Goal: Task Accomplishment & Management: Manage account settings

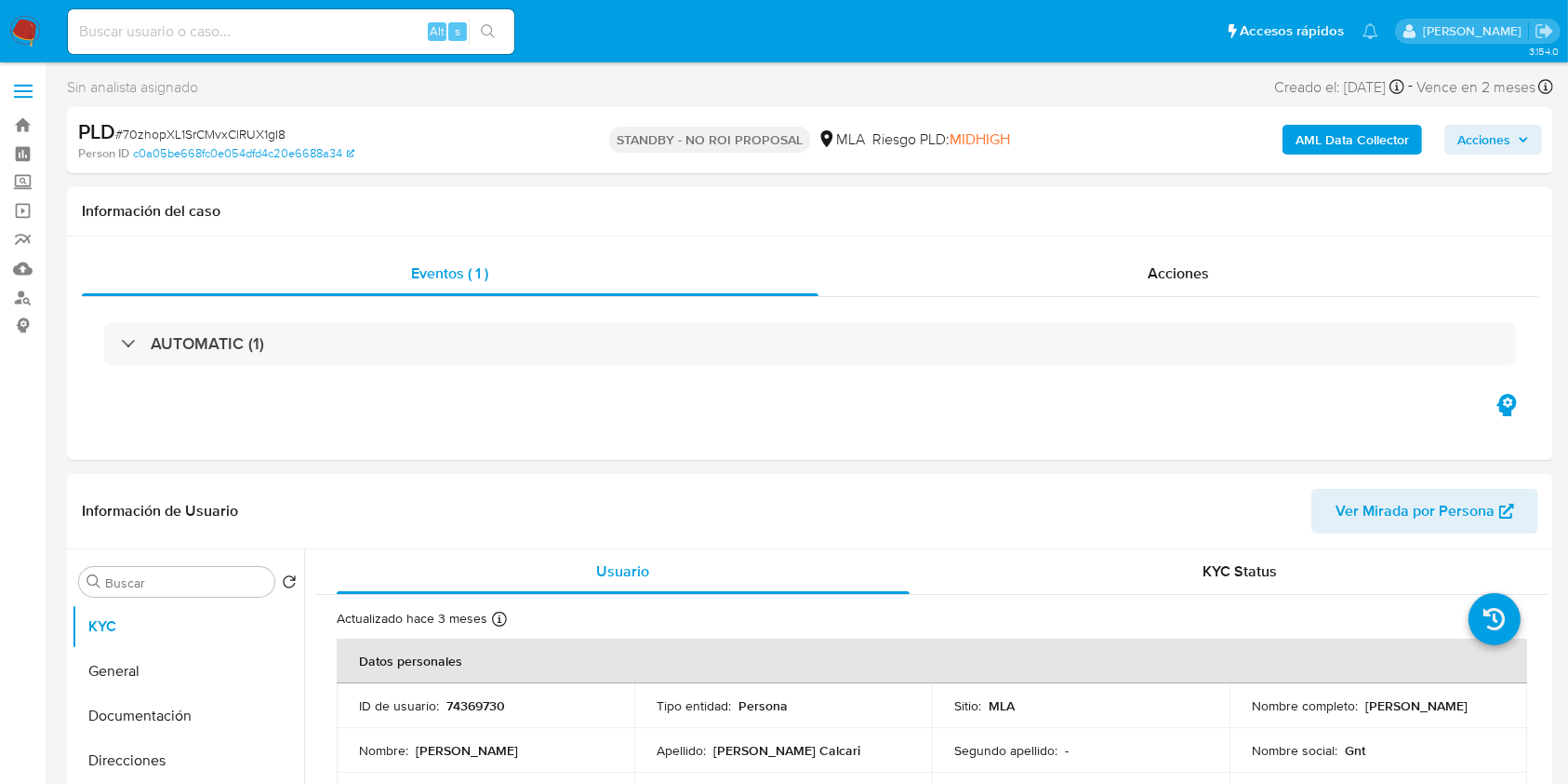
select select "10"
click at [365, 34] on input at bounding box center [291, 31] width 446 height 24
click at [349, 28] on input "v" at bounding box center [291, 31] width 446 height 24
paste input "0vUy5T2VzpMzkBHKq0vmk5jx"
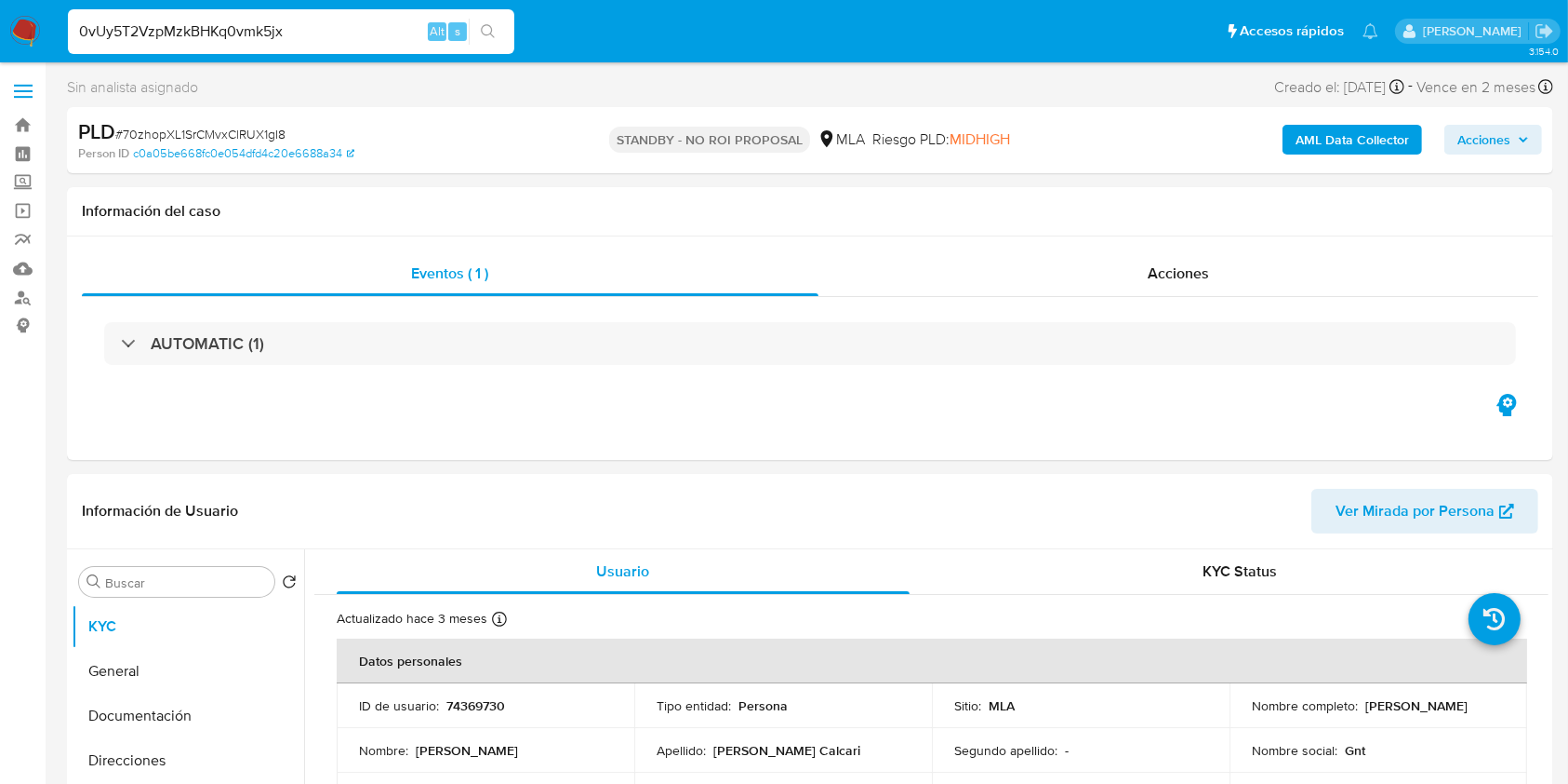
type input "0vUy5T2VzpMzkBHKq0vmk5jx"
click at [469, 33] on button "search-icon" at bounding box center [488, 31] width 38 height 26
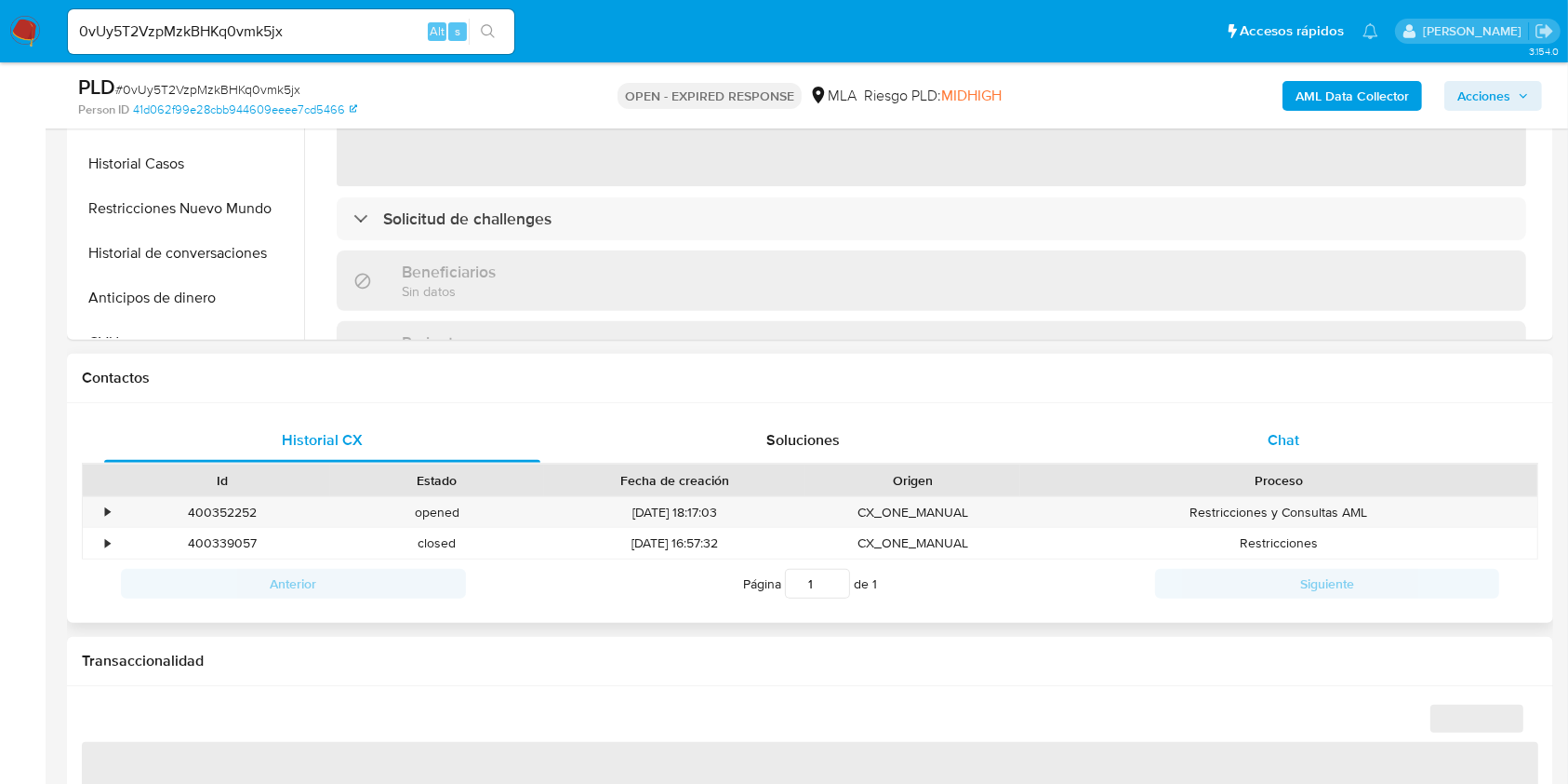
click at [1291, 418] on div "Chat" at bounding box center [1284, 440] width 436 height 44
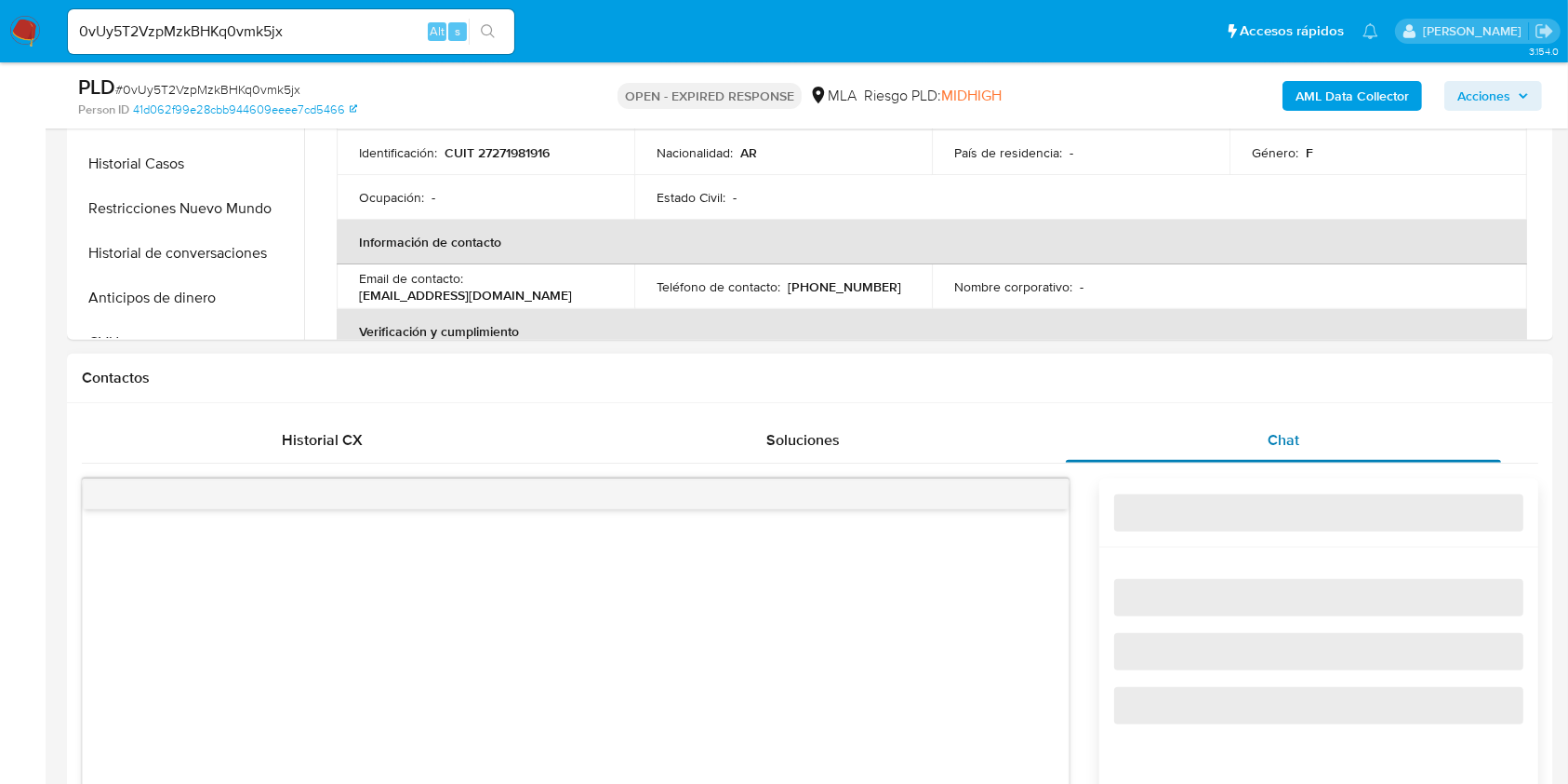
scroll to position [992, 0]
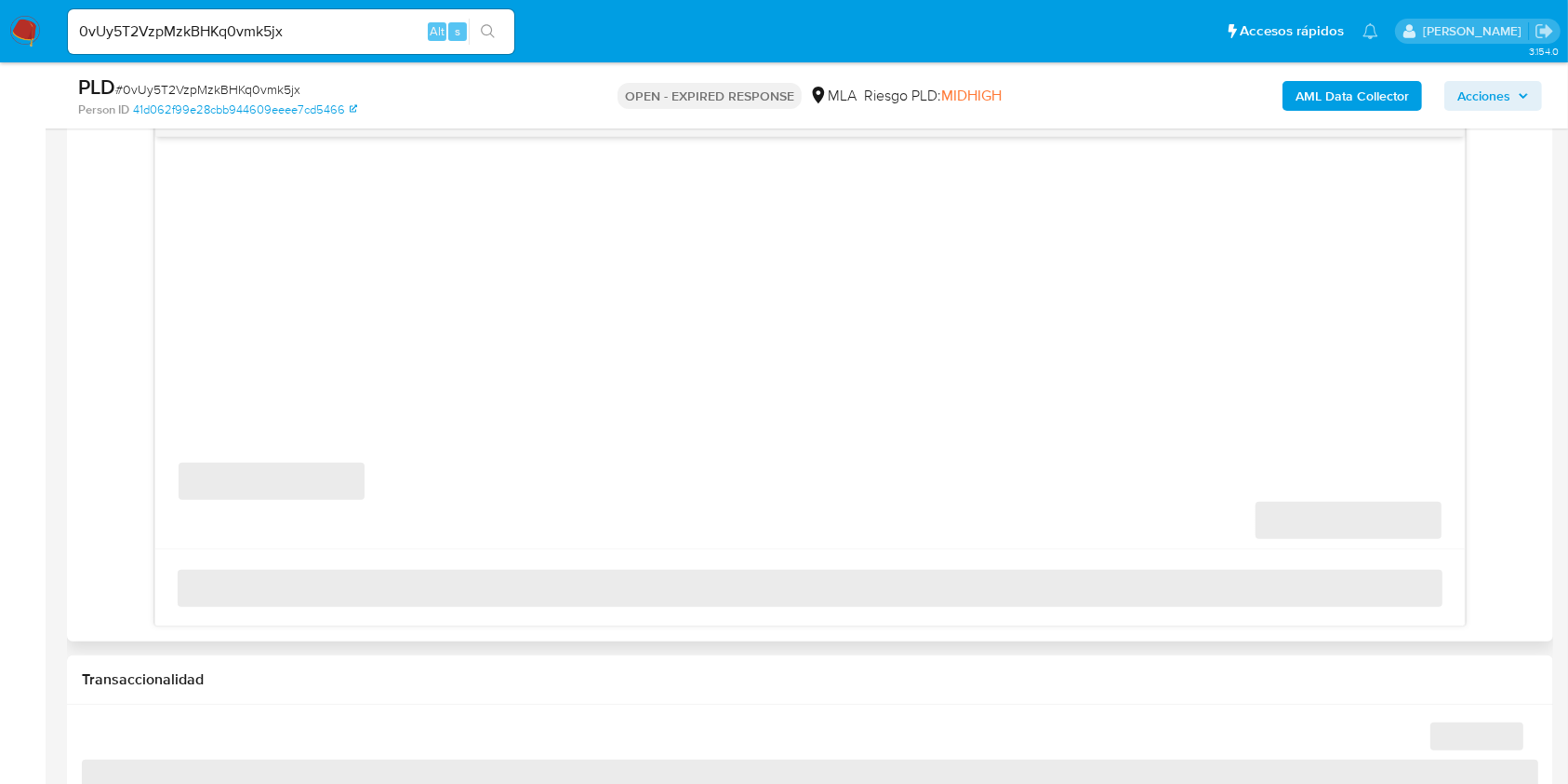
select select "10"
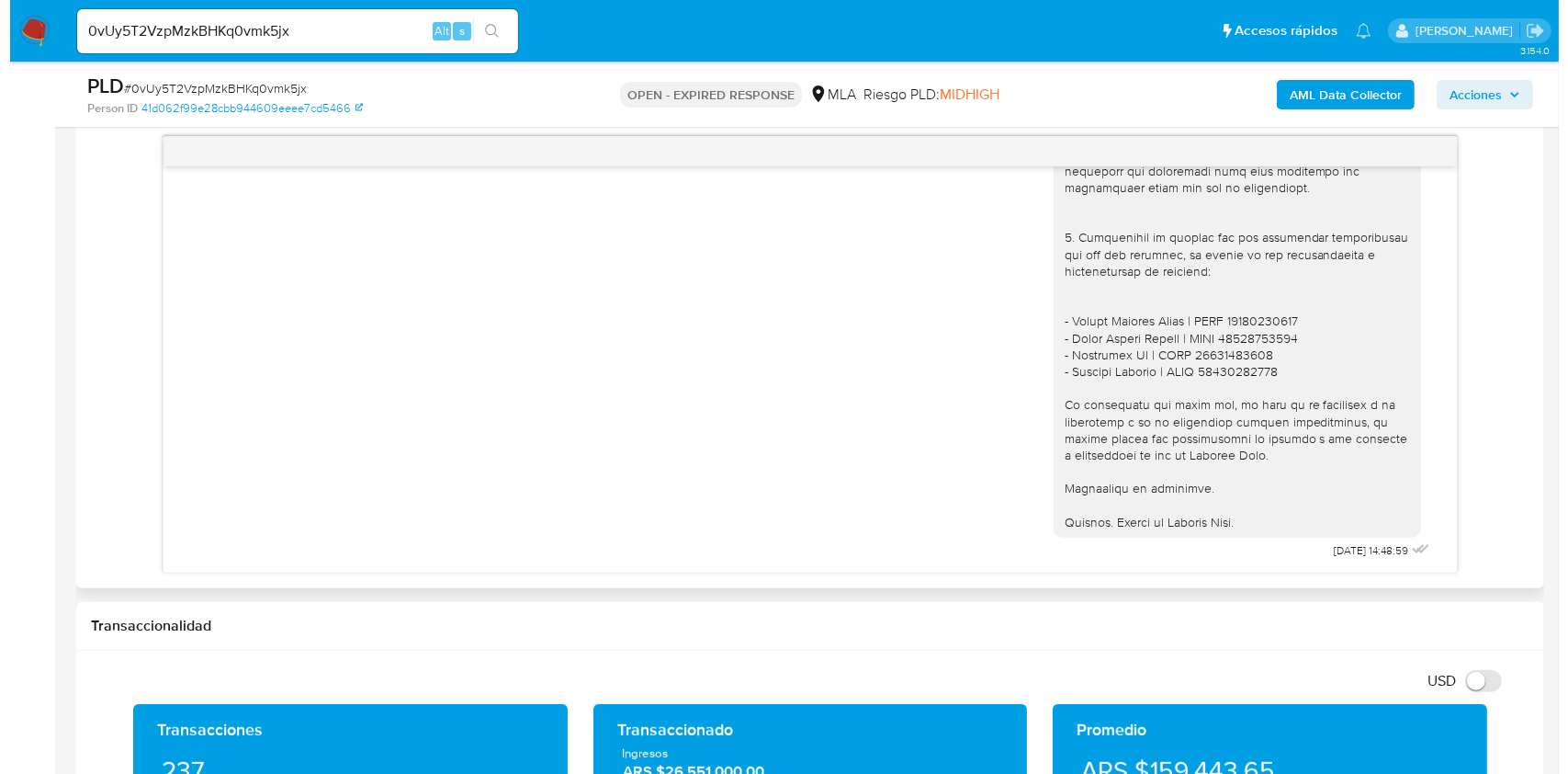
scroll to position [857, 0]
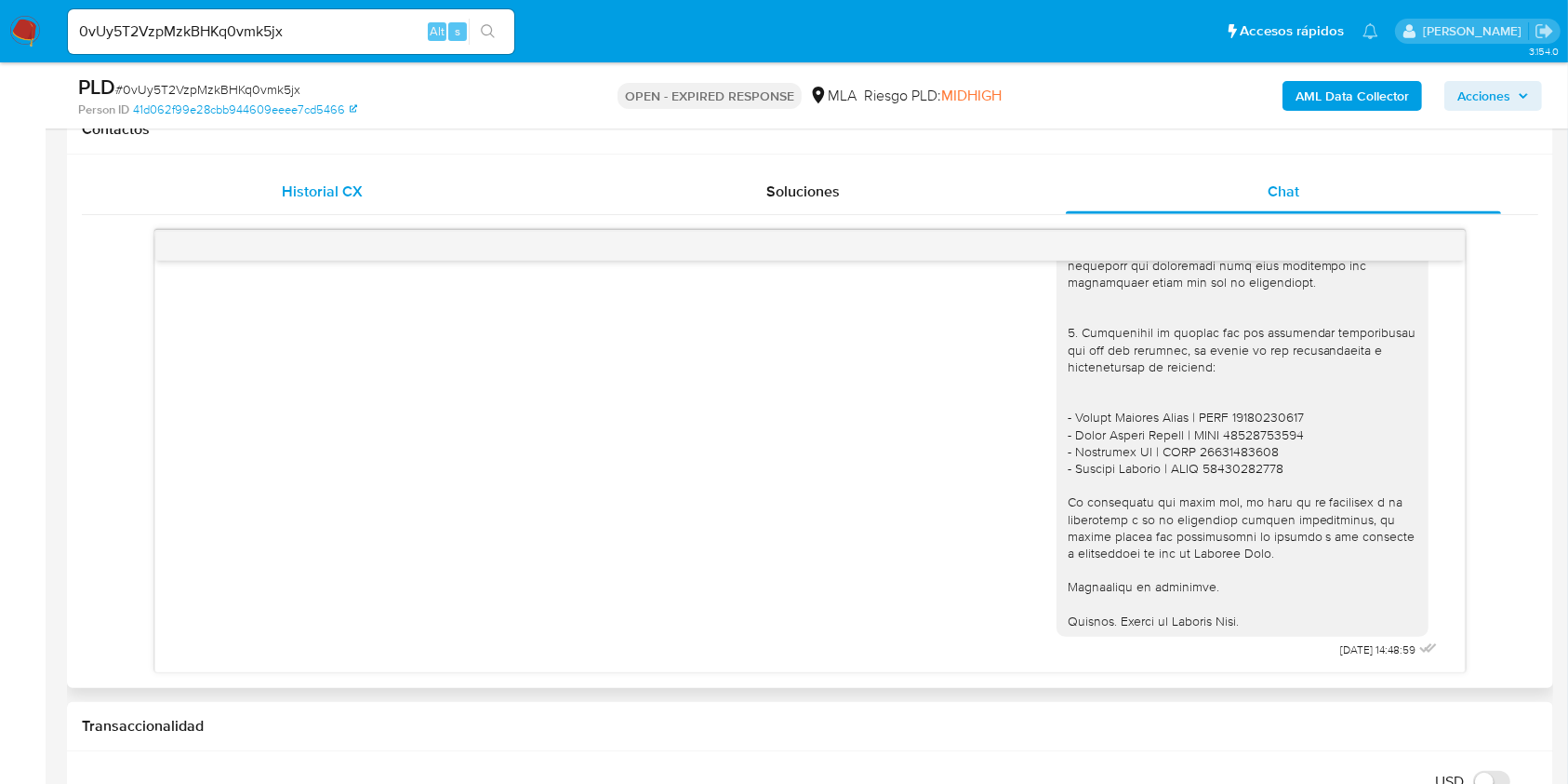
click at [298, 208] on div "Historial CX" at bounding box center [322, 191] width 436 height 44
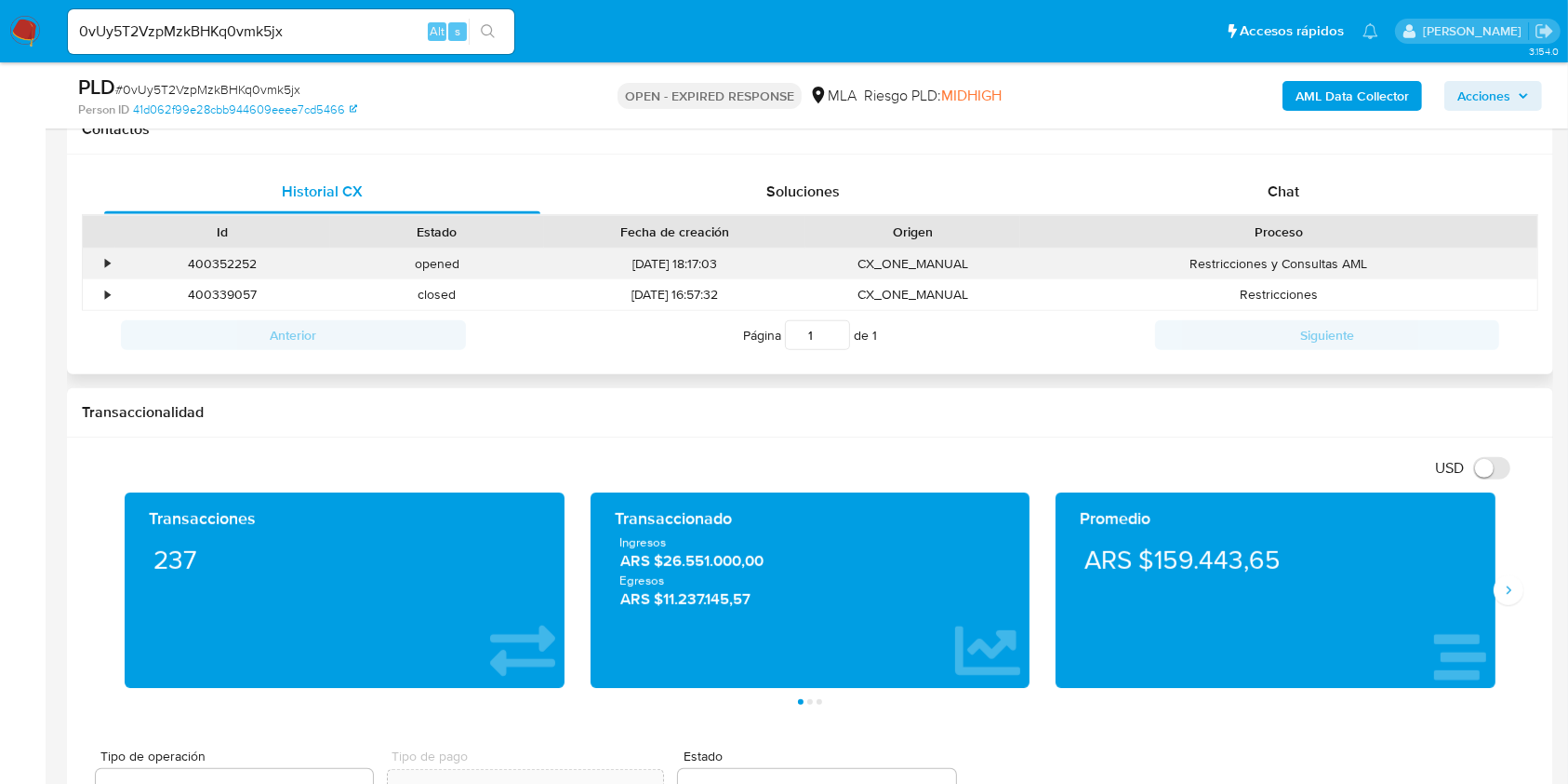
click at [108, 266] on div "•" at bounding box center [107, 263] width 5 height 17
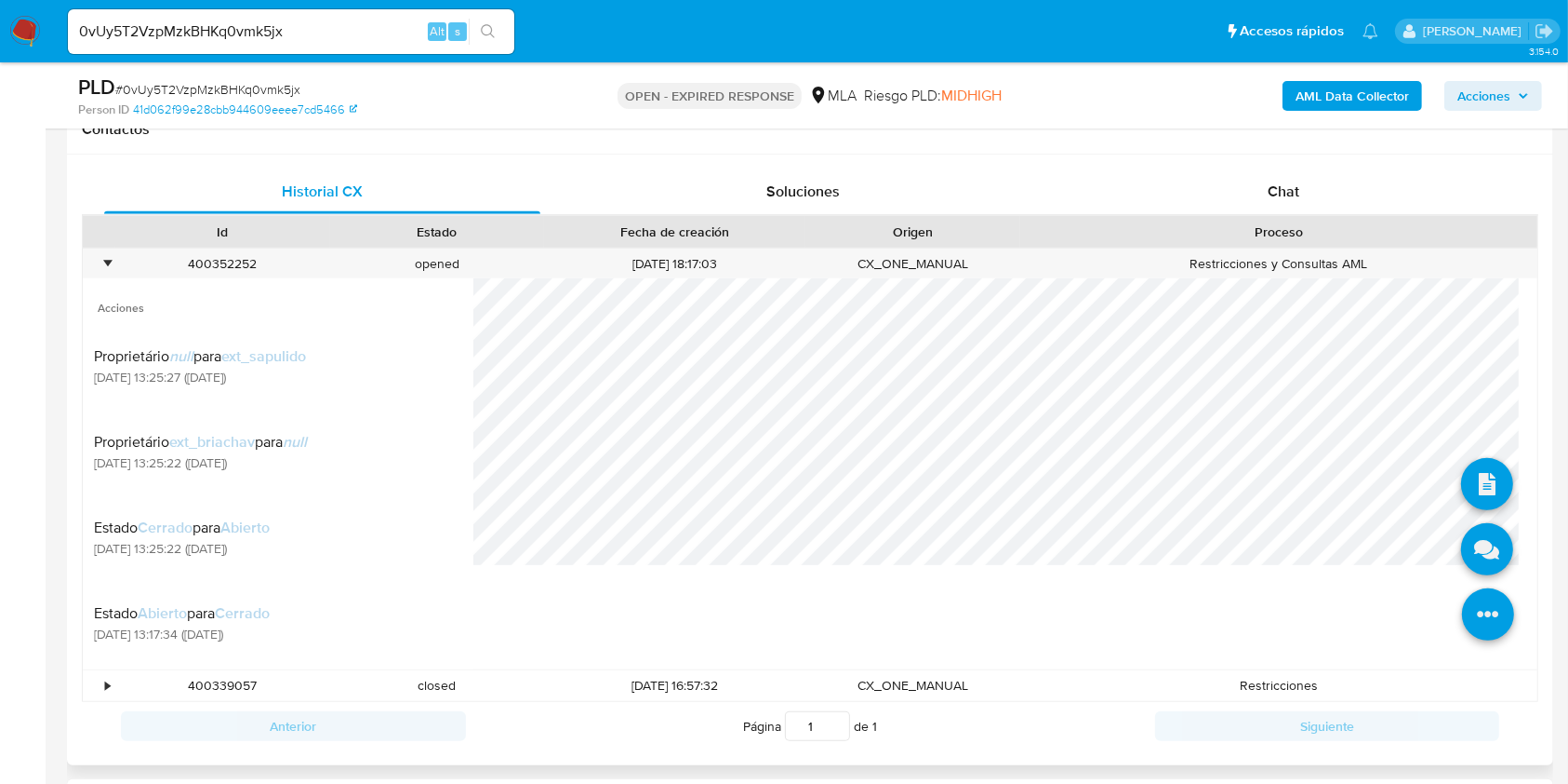
click at [1481, 618] on icon at bounding box center [1488, 614] width 52 height 52
click at [1474, 550] on icon at bounding box center [1487, 549] width 52 height 52
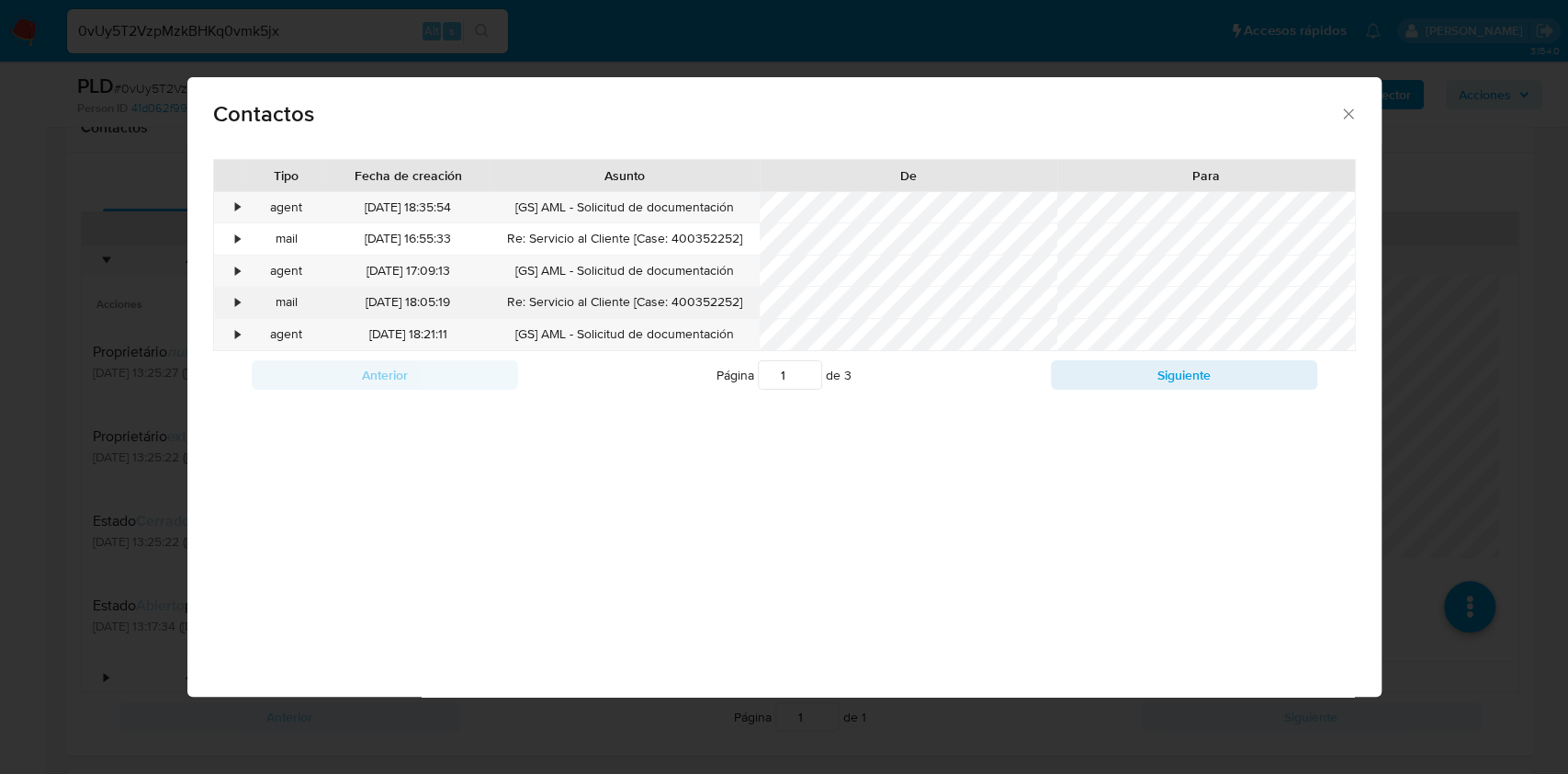
click at [234, 308] on div "•" at bounding box center [230, 302] width 32 height 31
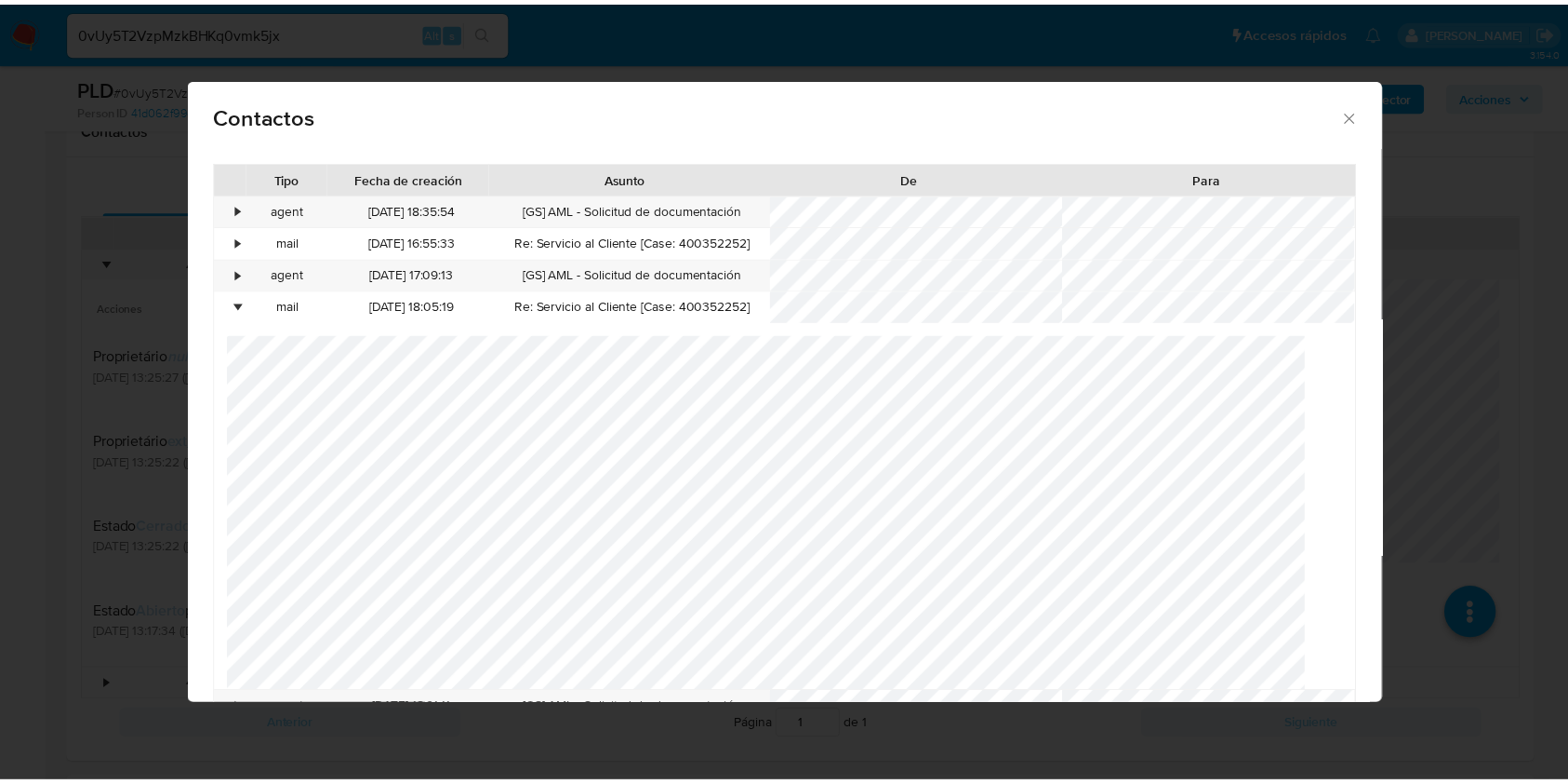
scroll to position [0, 0]
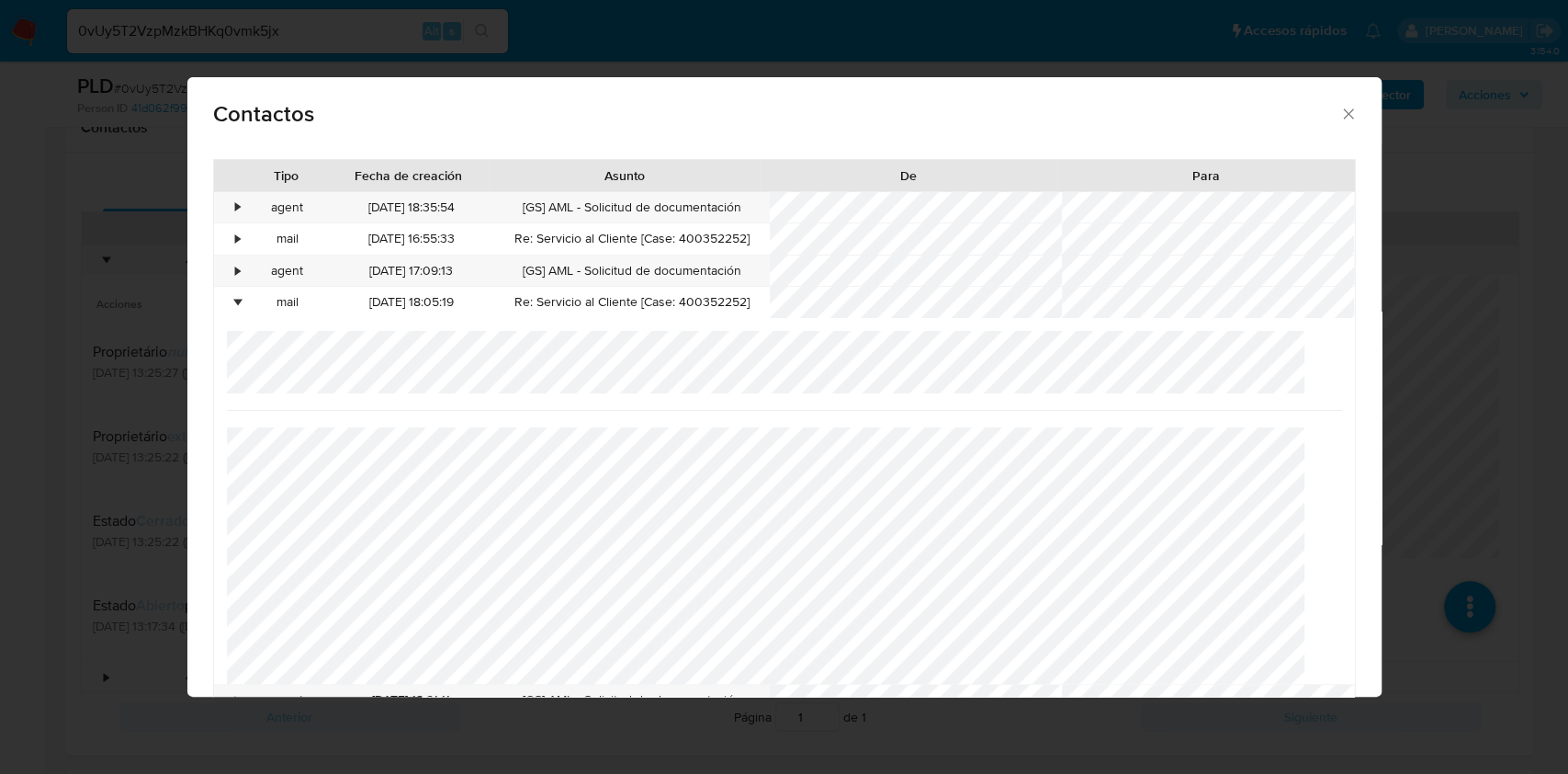
click at [1339, 115] on icon "close" at bounding box center [1347, 113] width 18 height 18
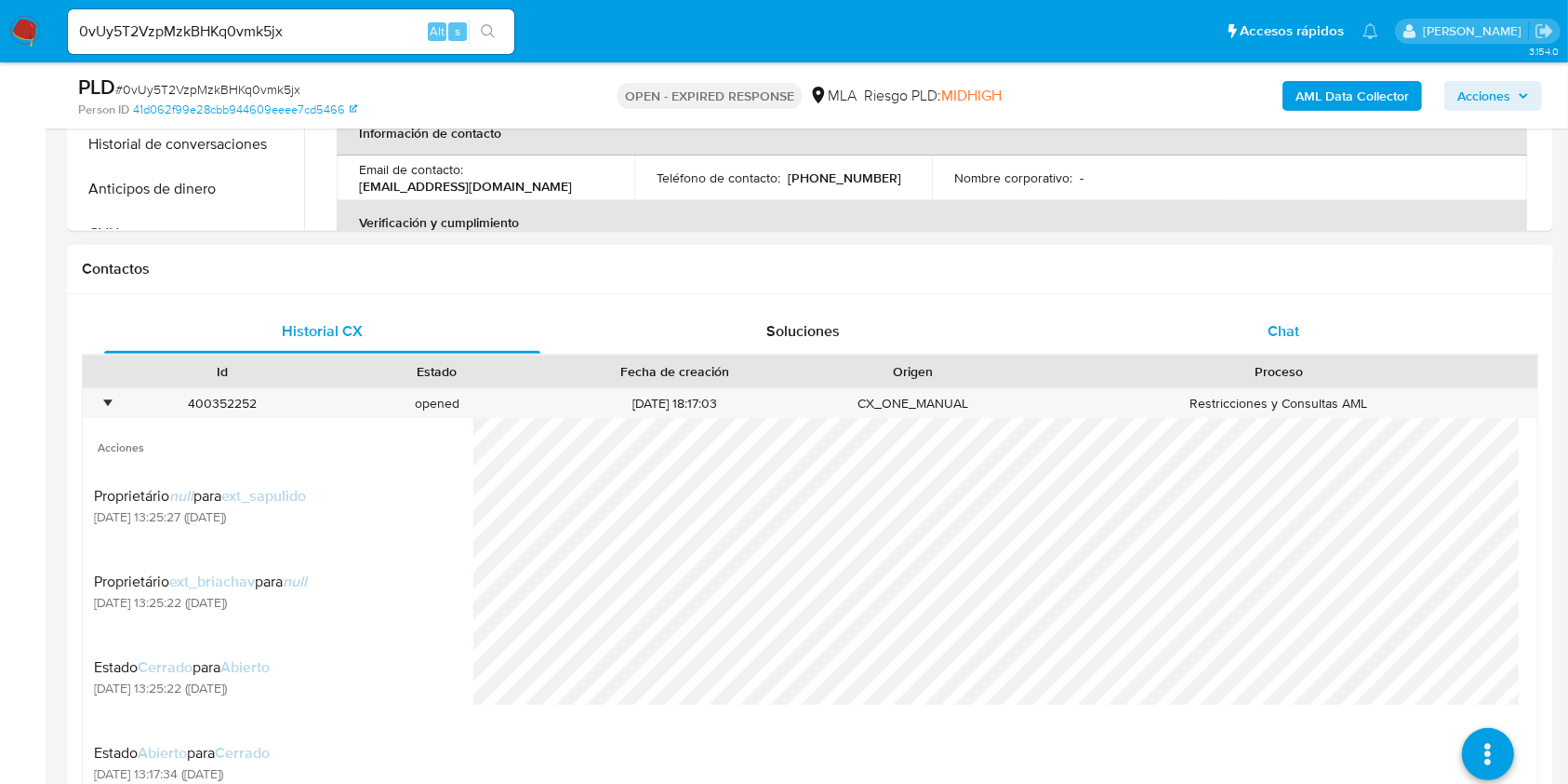
scroll to position [620, 0]
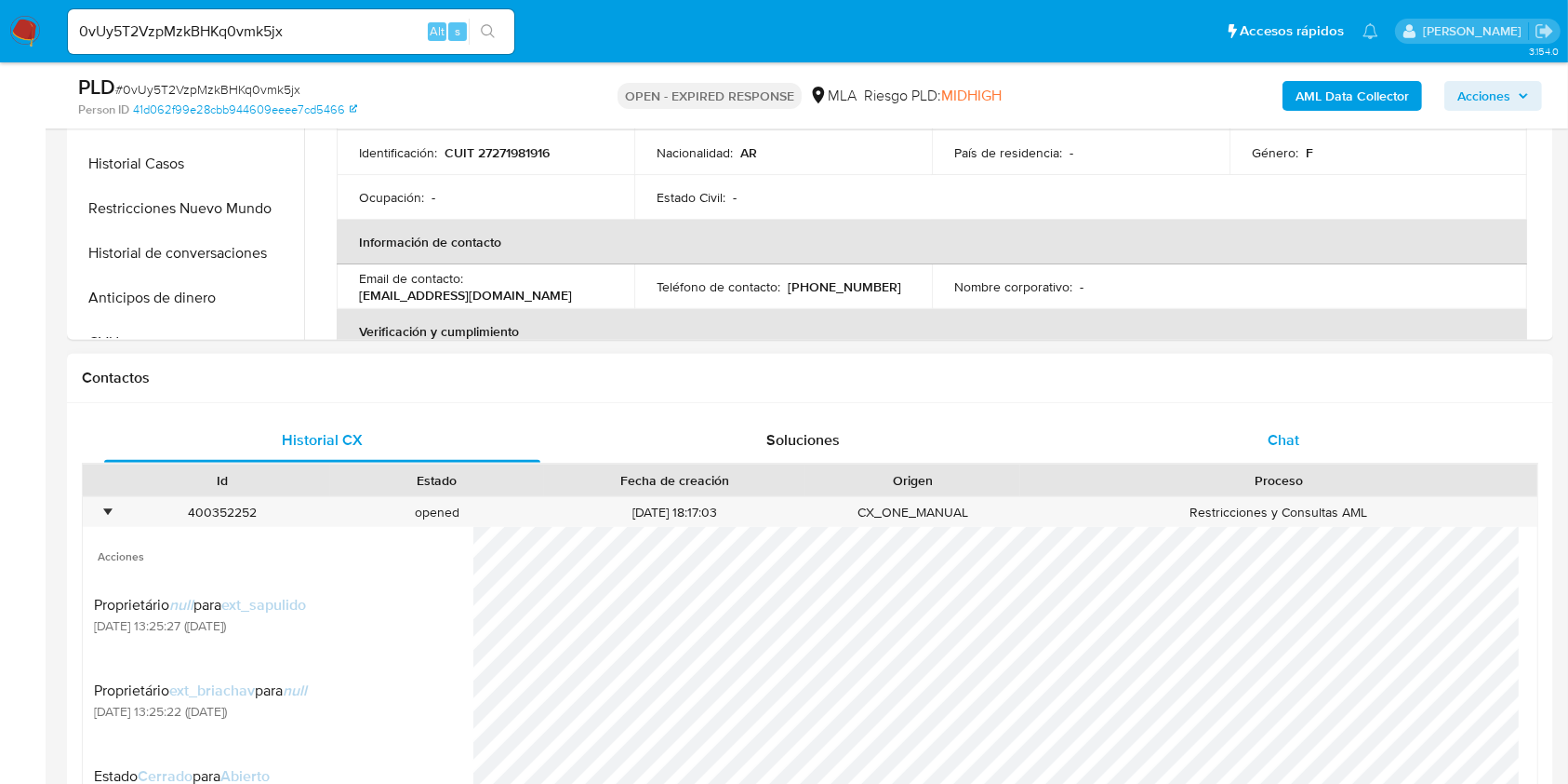
click at [1324, 419] on div "Chat" at bounding box center [1284, 440] width 436 height 44
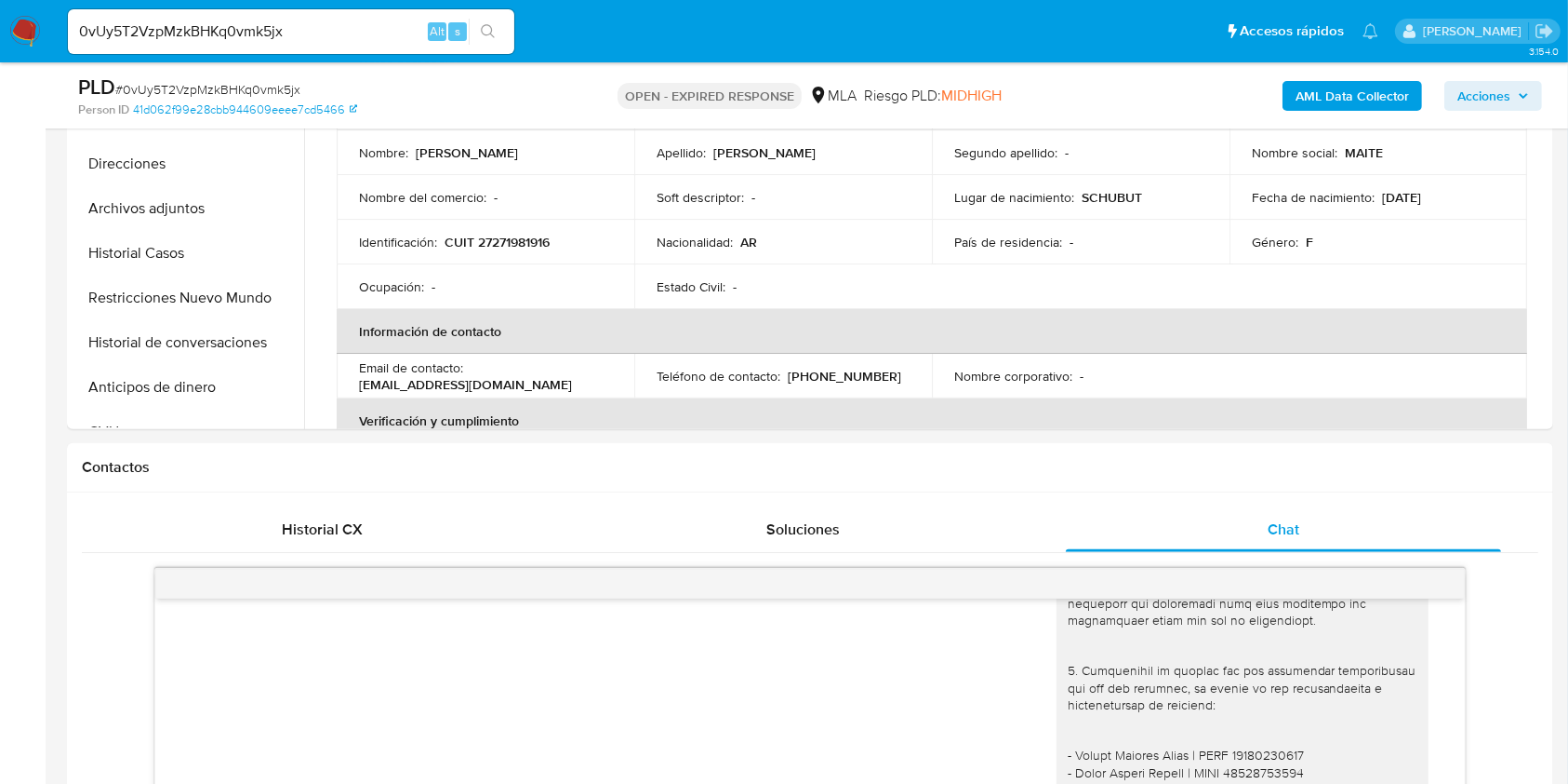
scroll to position [496, 0]
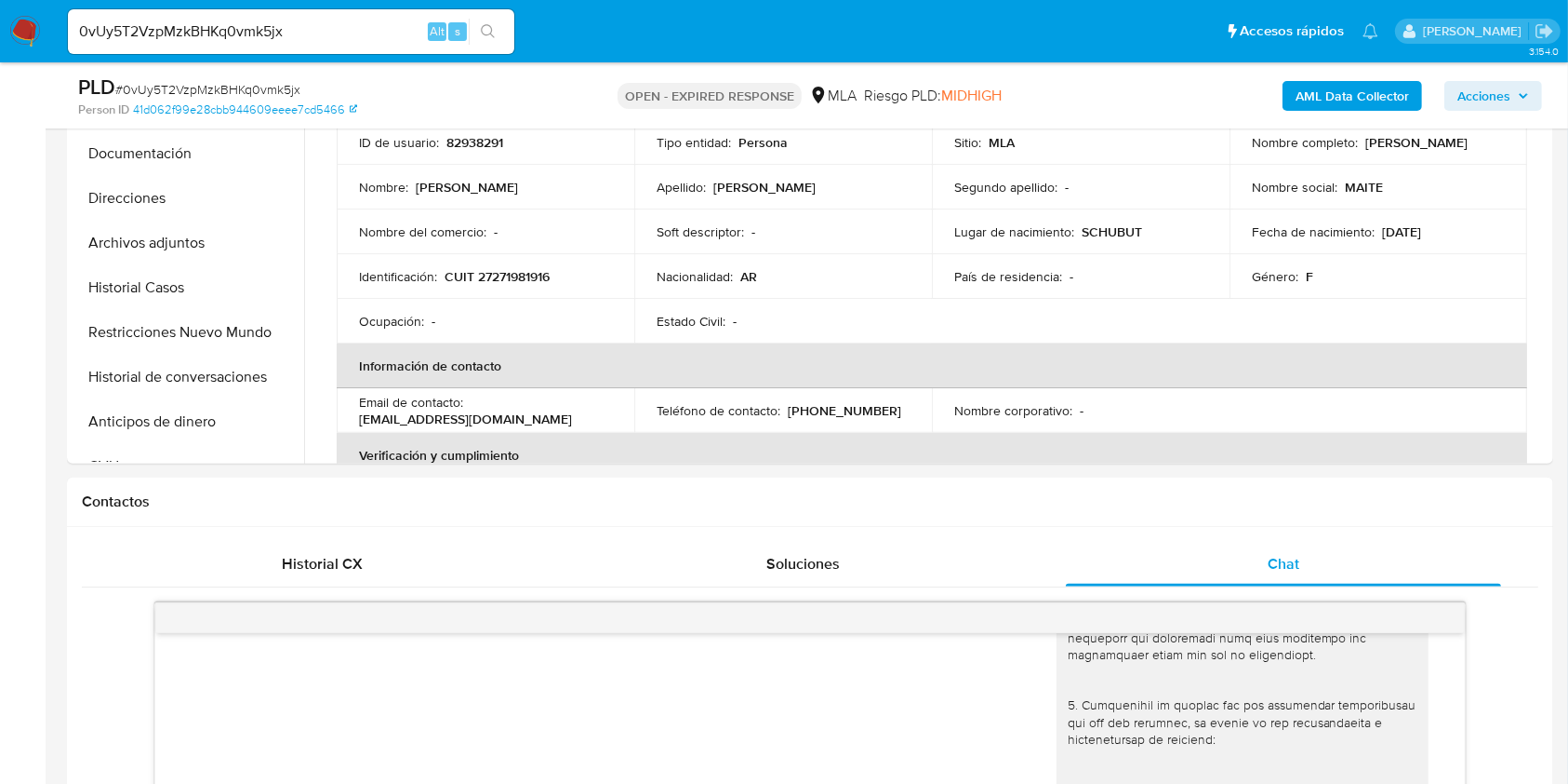
click at [335, 33] on input "0vUy5T2VzpMzkBHKq0vmk5jx" at bounding box center [291, 31] width 446 height 24
paste input "pIArrYhDe1AWP4idB52Imcb8"
type input "pIArrYhDe1AWP4idB52Imcb8"
click at [476, 36] on button "search-icon" at bounding box center [488, 31] width 38 height 26
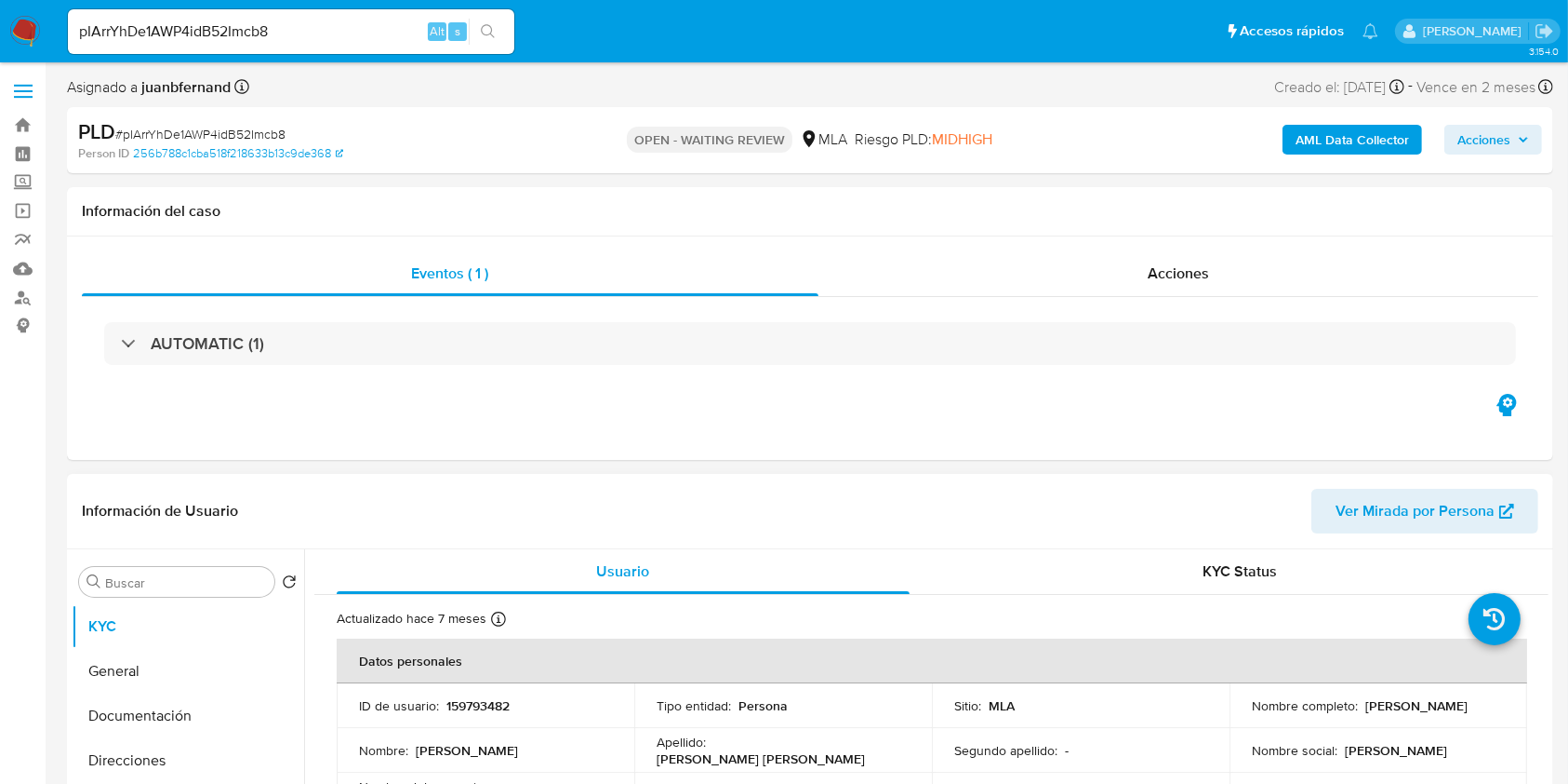
select select "10"
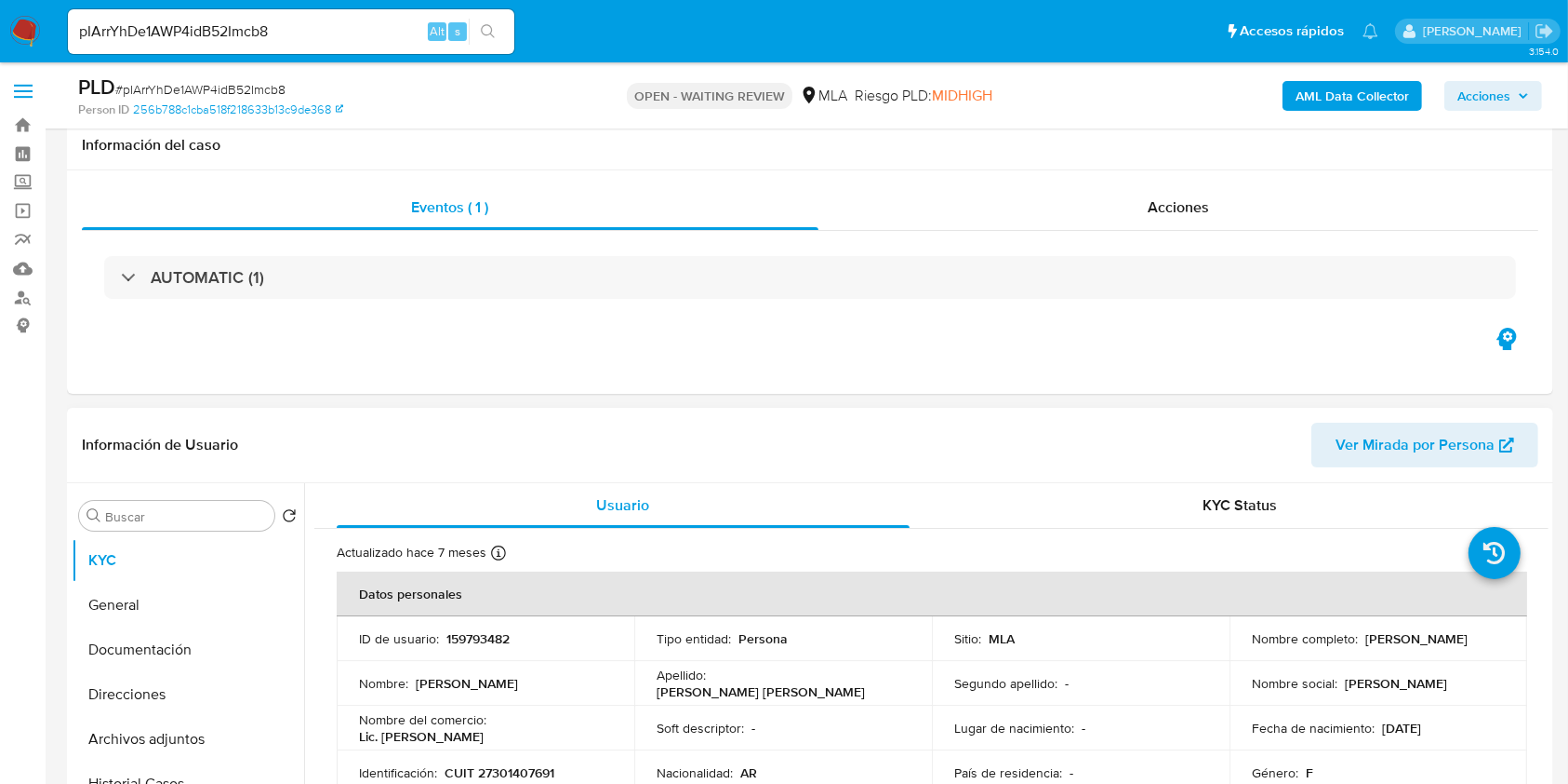
scroll to position [620, 0]
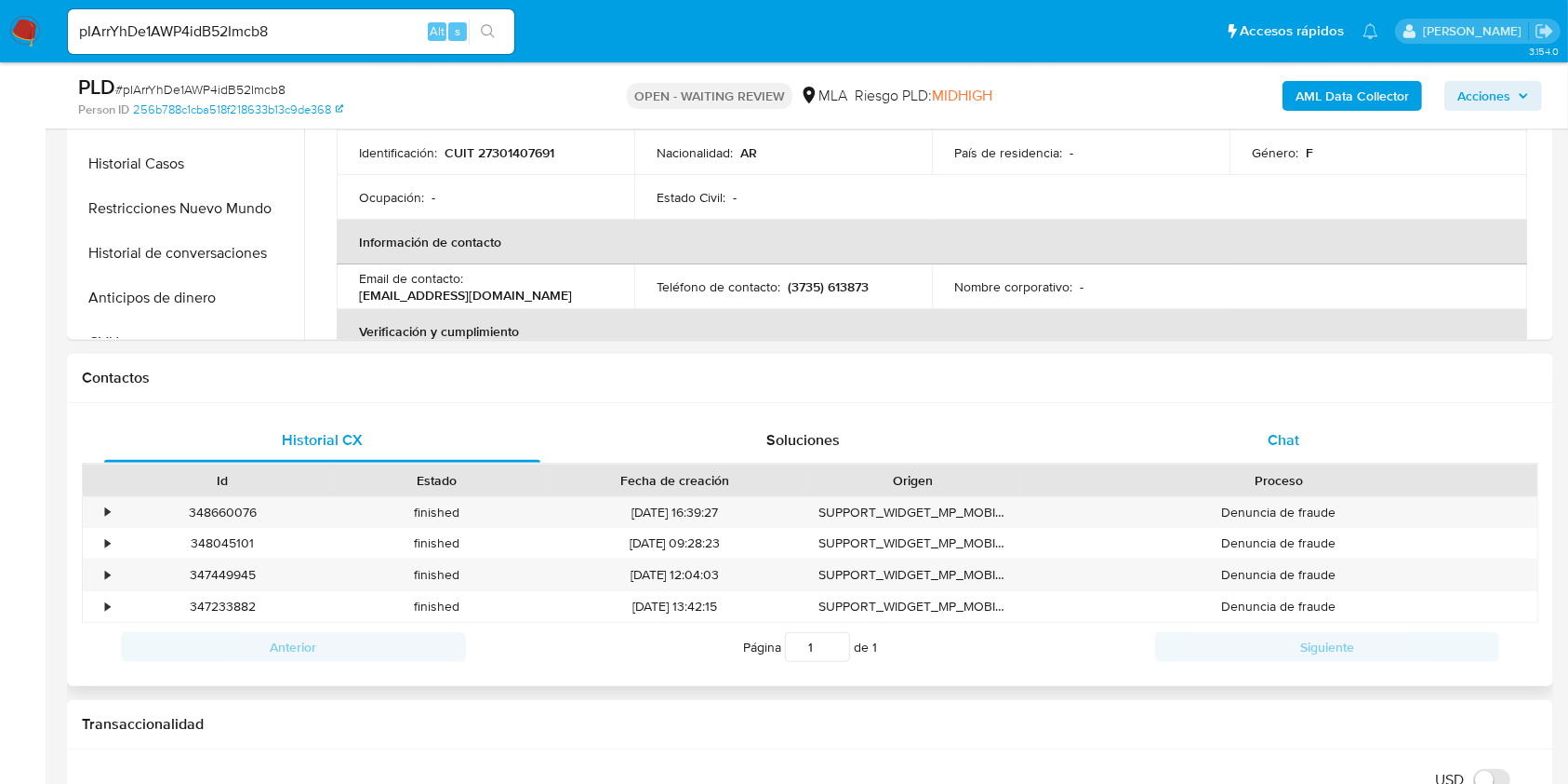
click at [1274, 420] on div "Chat" at bounding box center [1284, 440] width 436 height 44
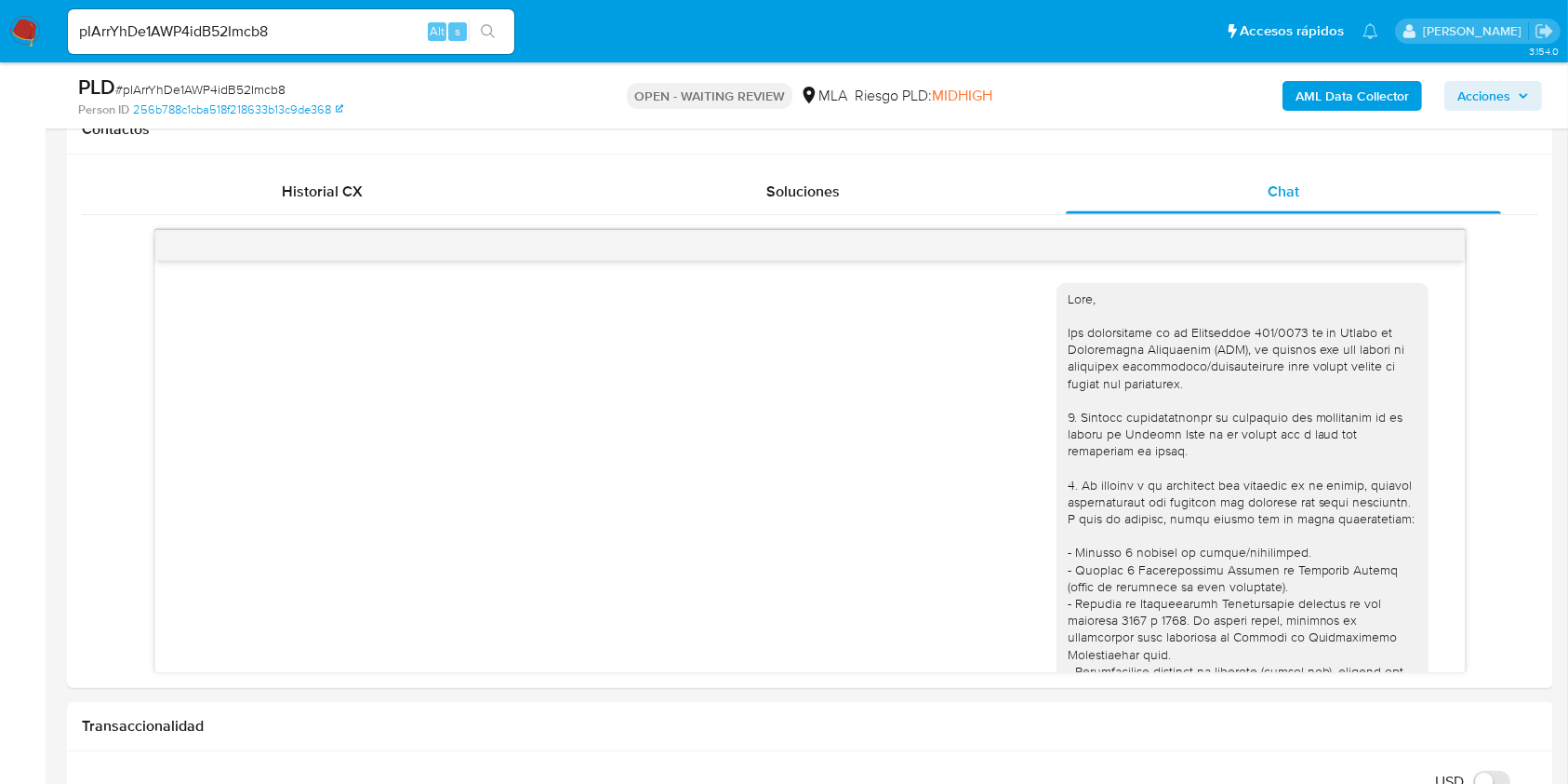
scroll to position [1260, 0]
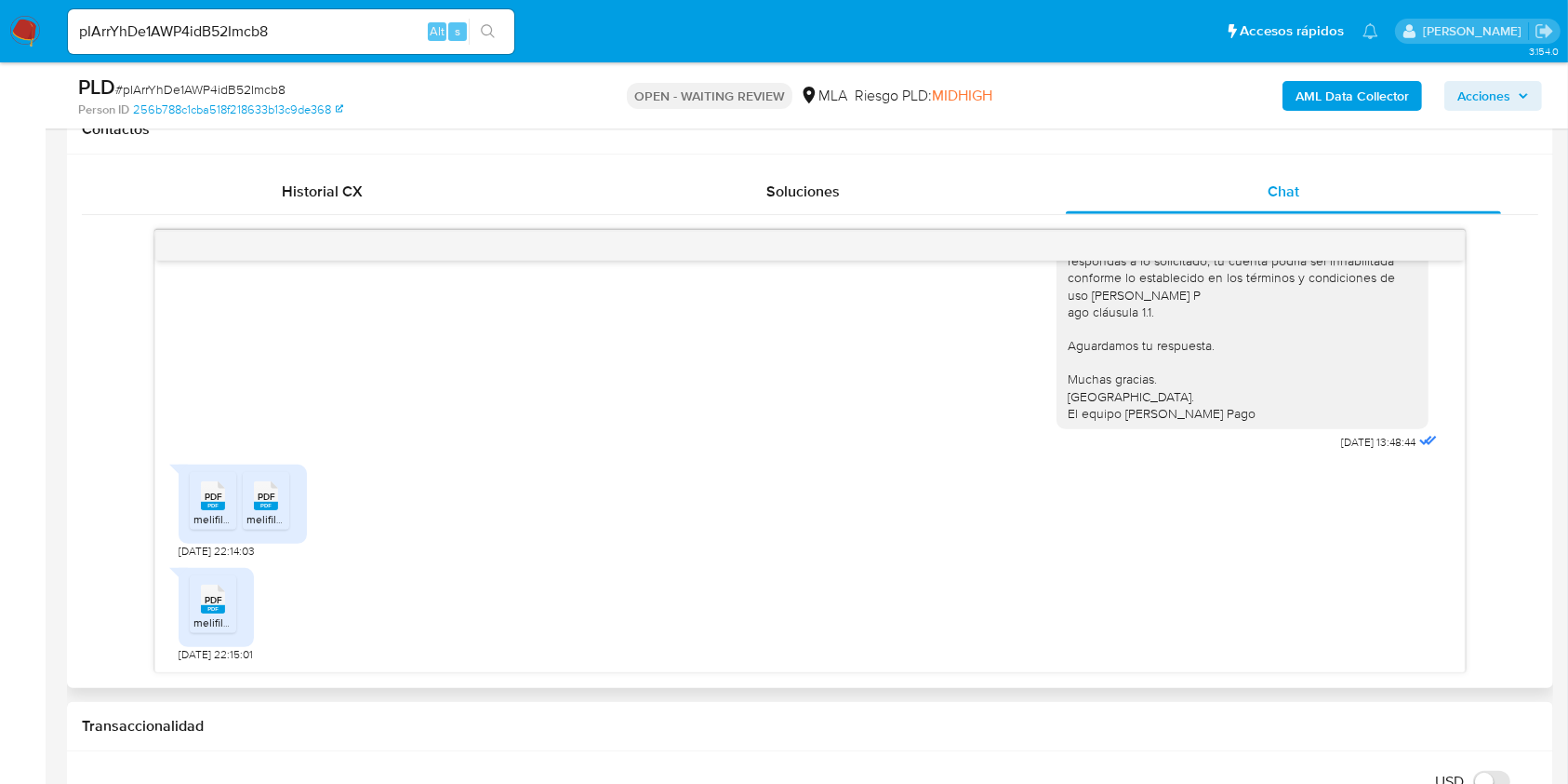
click at [198, 495] on div "PDF PDF" at bounding box center [212, 494] width 39 height 37
click at [260, 499] on span "PDF" at bounding box center [266, 497] width 17 height 12
click at [226, 609] on div "PDF PDF" at bounding box center [212, 598] width 39 height 37
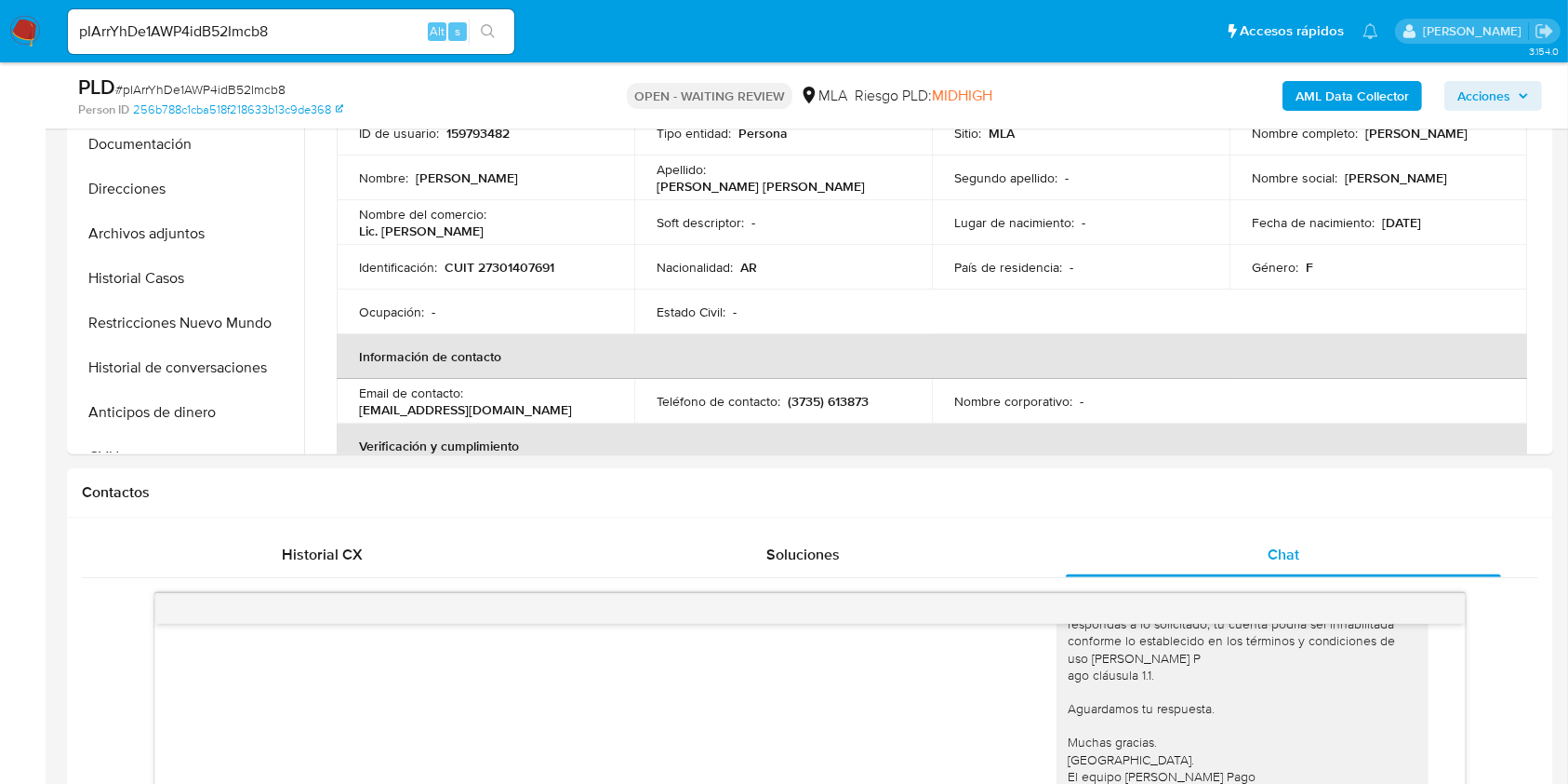
scroll to position [496, 0]
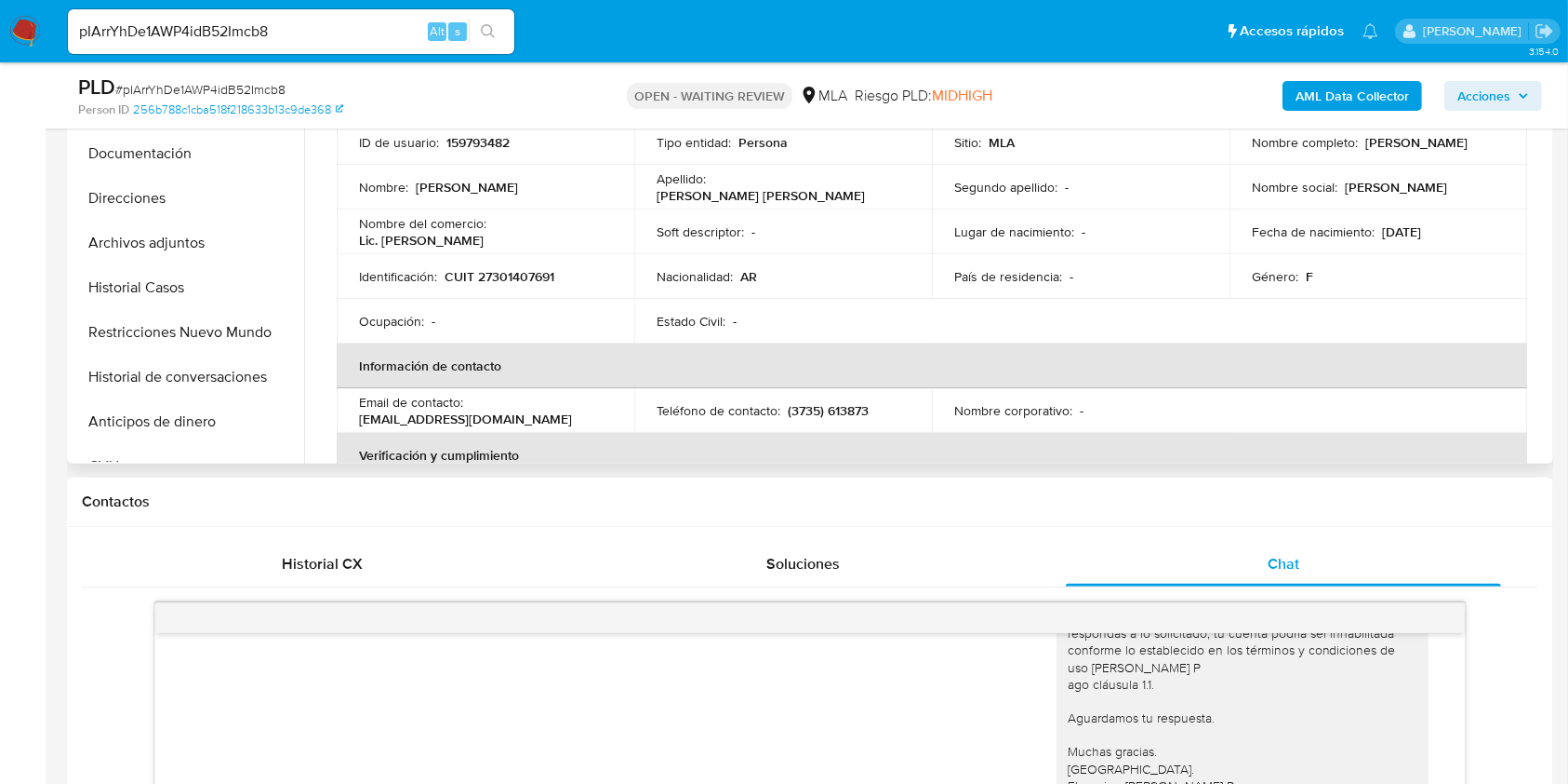
click at [515, 277] on p "CUIT 27301407691" at bounding box center [499, 276] width 109 height 16
copy p "27301407691"
click at [372, 36] on input "pIArrYhDe1AWP4idB52Imcb8" at bounding box center [291, 31] width 446 height 24
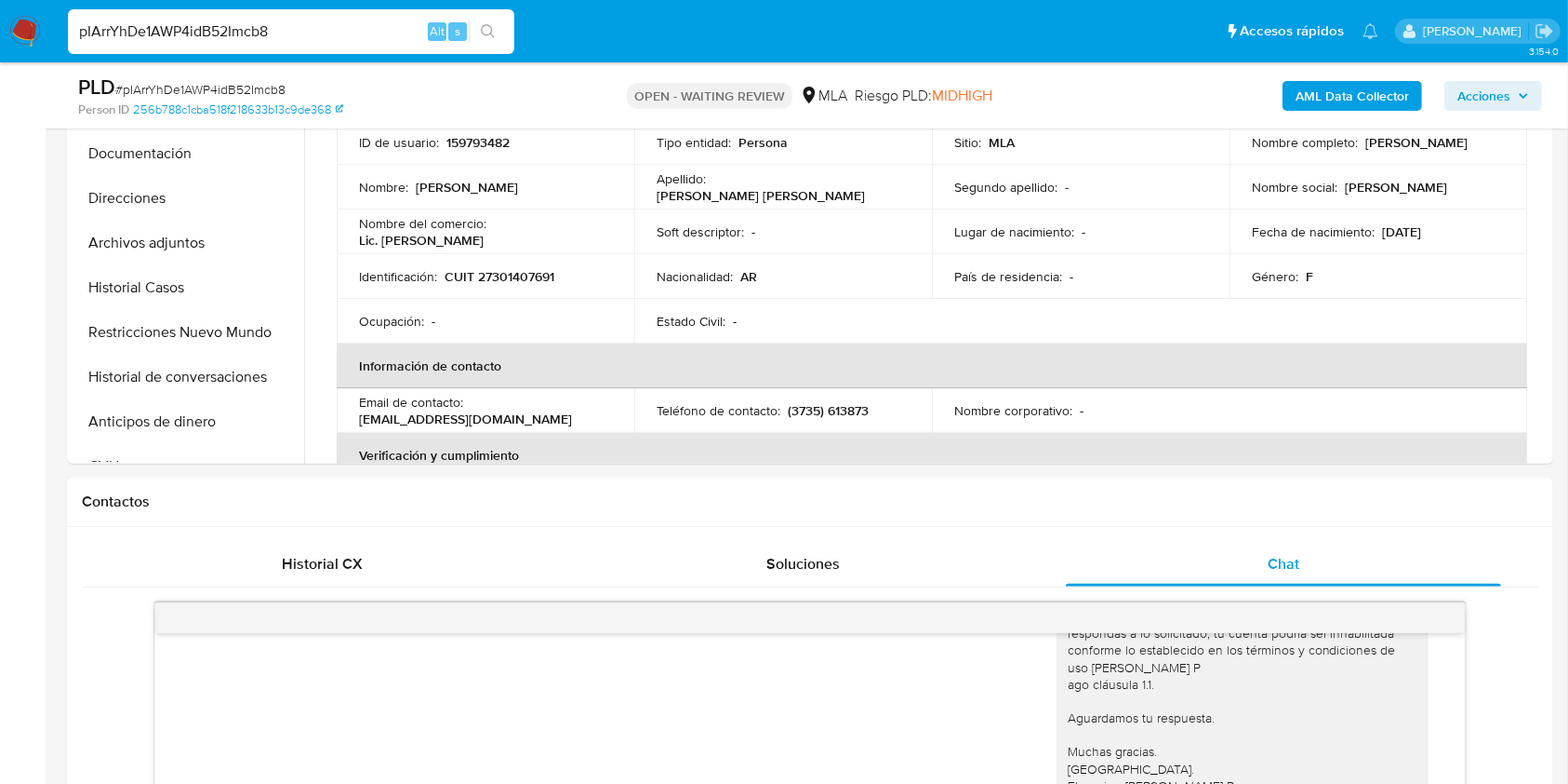
paste input "Ta8HsgPQ0JyNSfAffBpEpwPg"
type input "Ta8HsgPQ0JyNSfAffBpEpwPg"
click at [500, 41] on button "search-icon" at bounding box center [488, 31] width 38 height 26
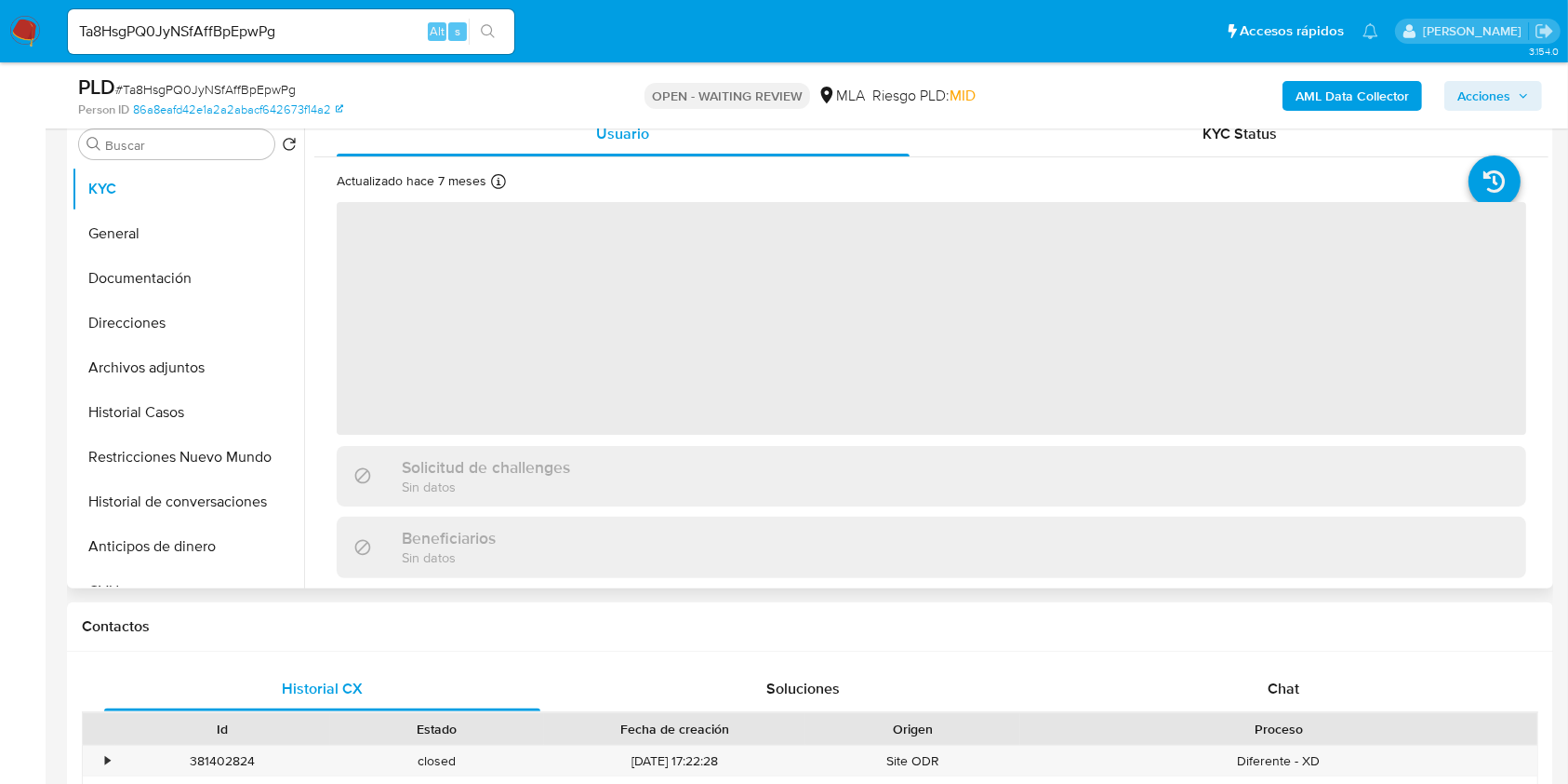
scroll to position [372, 0]
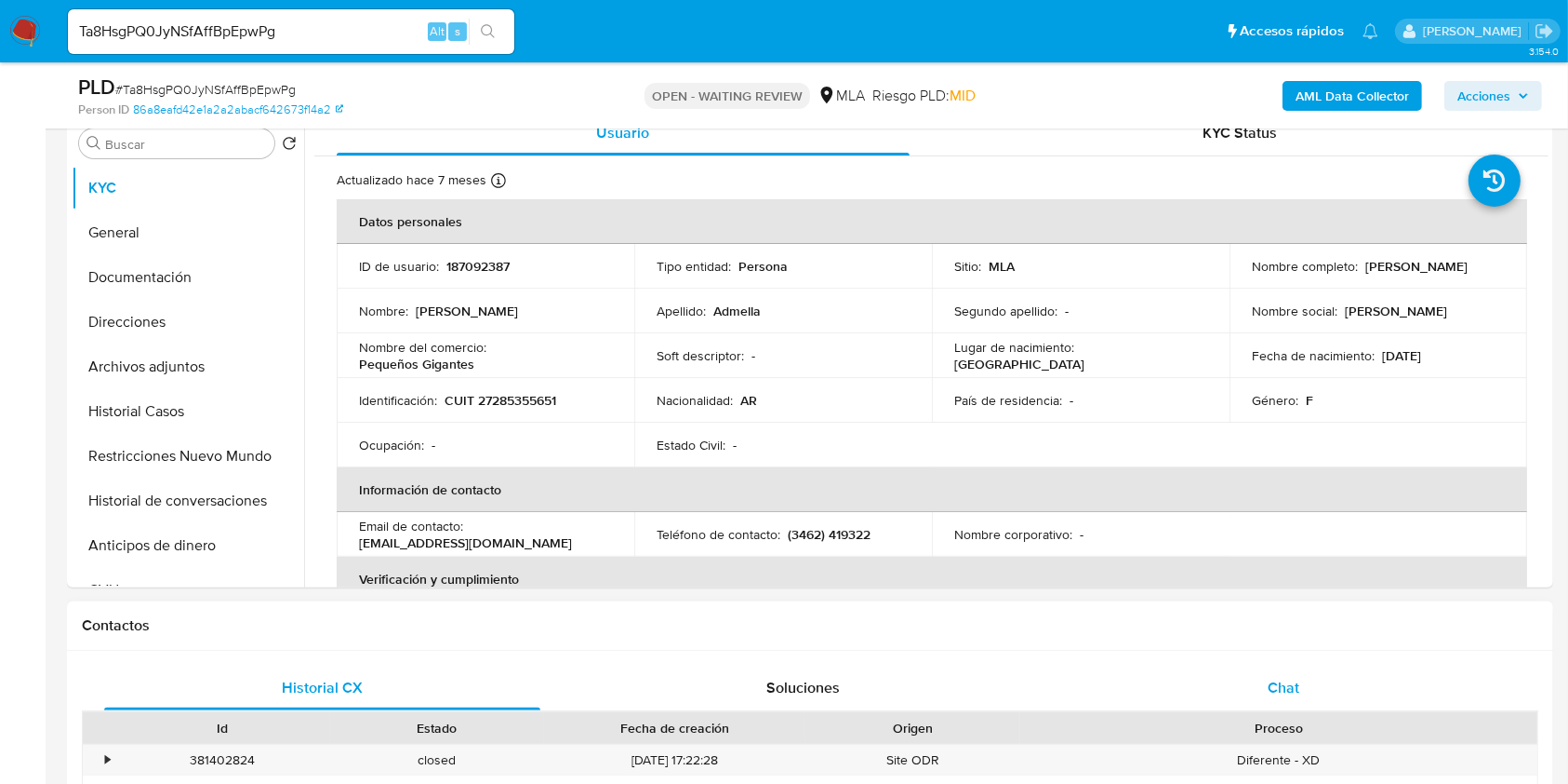
click at [1370, 691] on div "Chat" at bounding box center [1284, 688] width 436 height 44
select select "10"
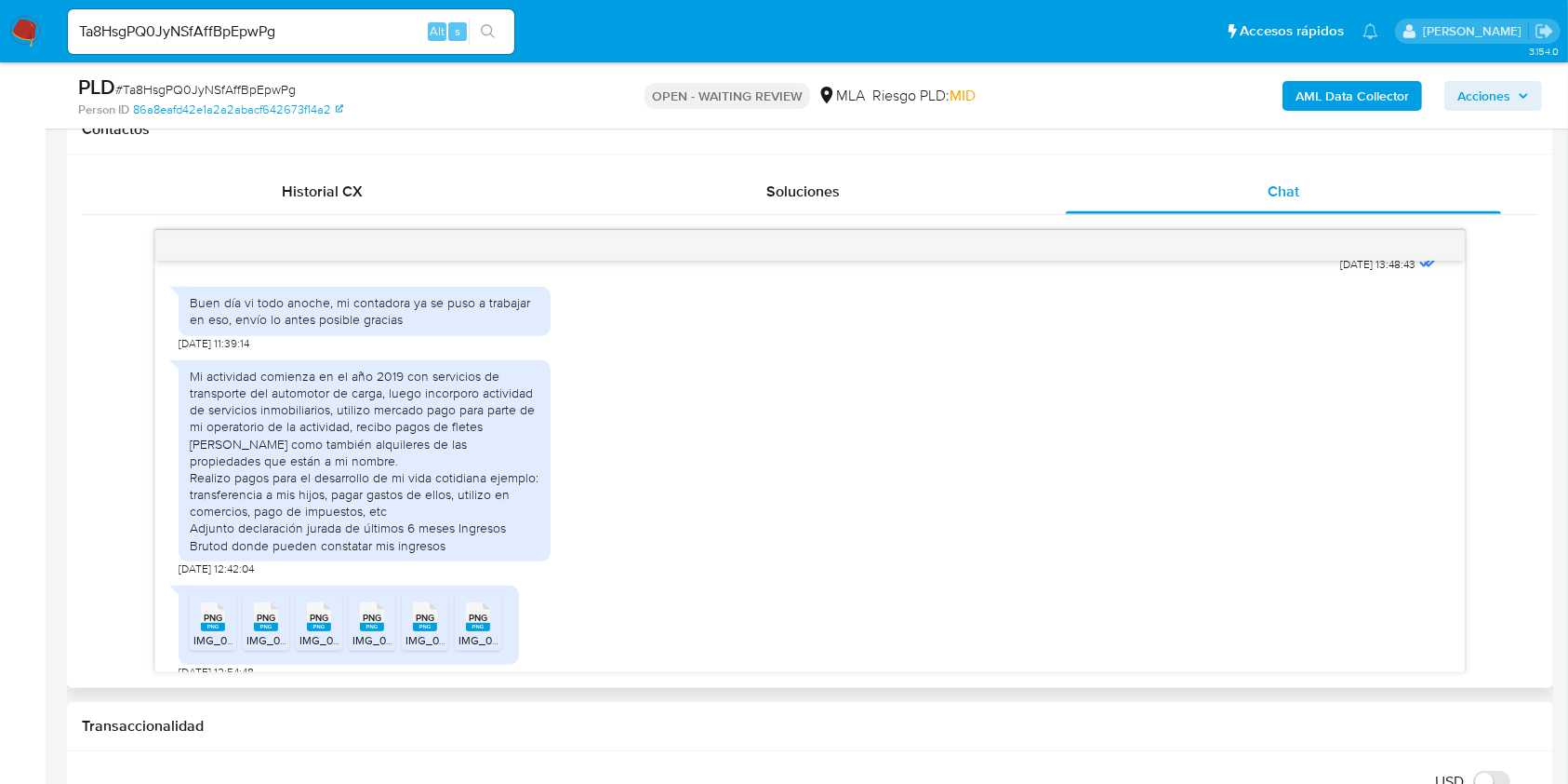
scroll to position [1511, 0]
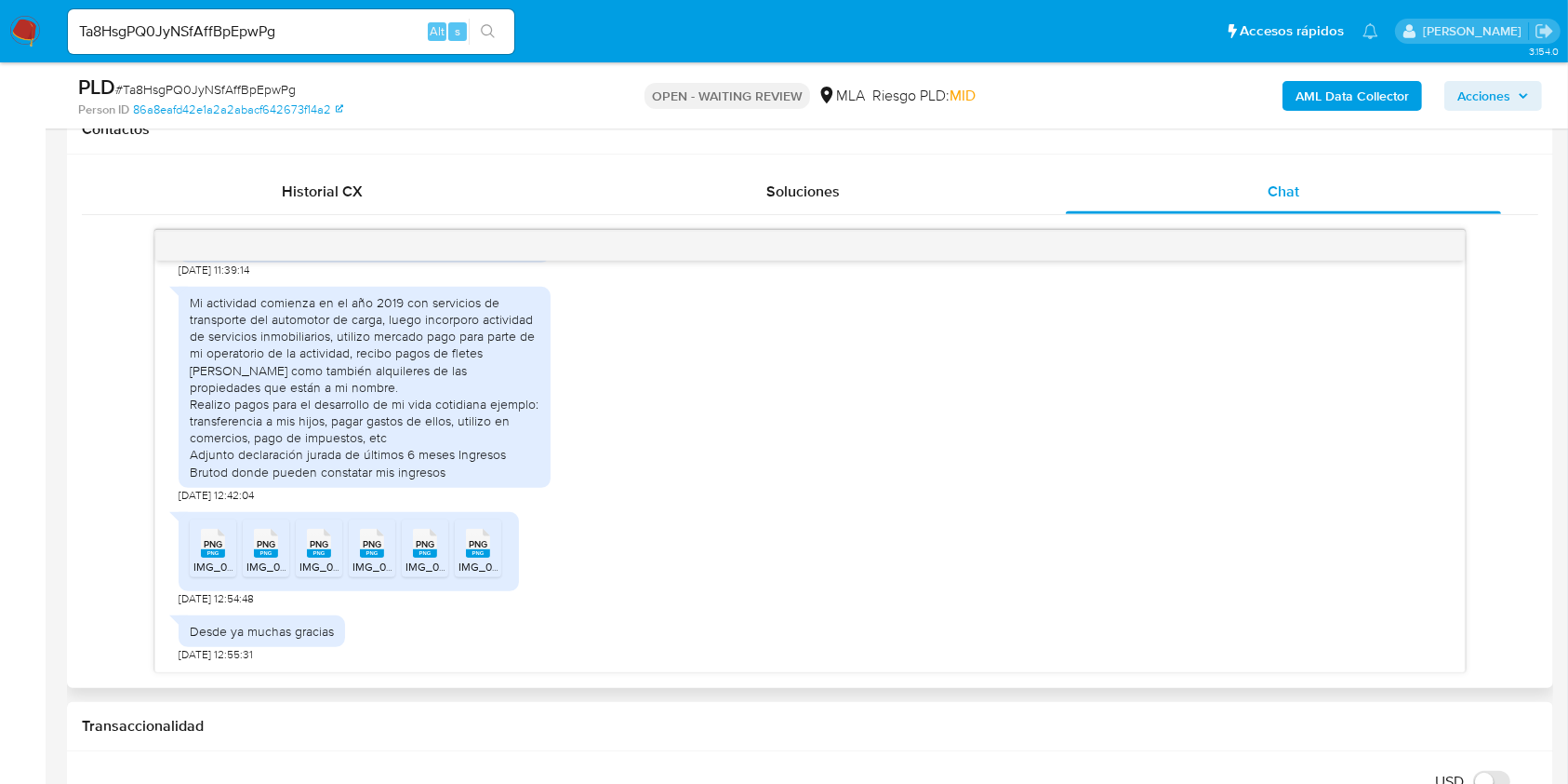
click at [211, 551] on rect at bounding box center [212, 553] width 24 height 9
click at [265, 554] on rect at bounding box center [265, 553] width 24 height 9
click at [314, 550] on rect at bounding box center [319, 553] width 24 height 9
drag, startPoint x: 377, startPoint y: 547, endPoint x: 401, endPoint y: 563, distance: 28.8
click at [377, 545] on span "PNG" at bounding box center [372, 544] width 18 height 12
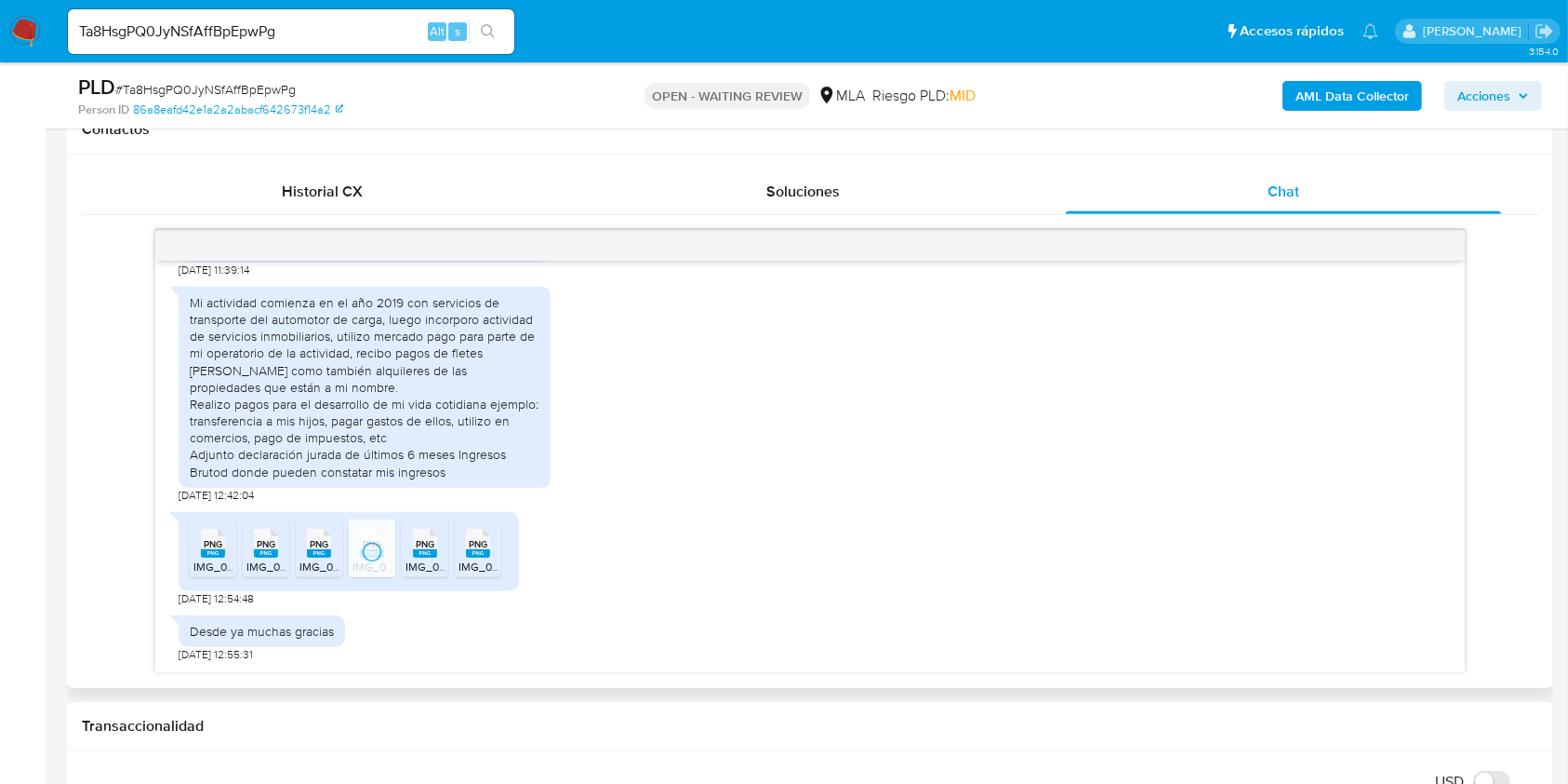
click at [425, 551] on rect at bounding box center [424, 553] width 24 height 9
click at [478, 553] on rect at bounding box center [477, 553] width 24 height 9
click at [531, 135] on h1 "Contactos" at bounding box center [809, 129] width 1457 height 18
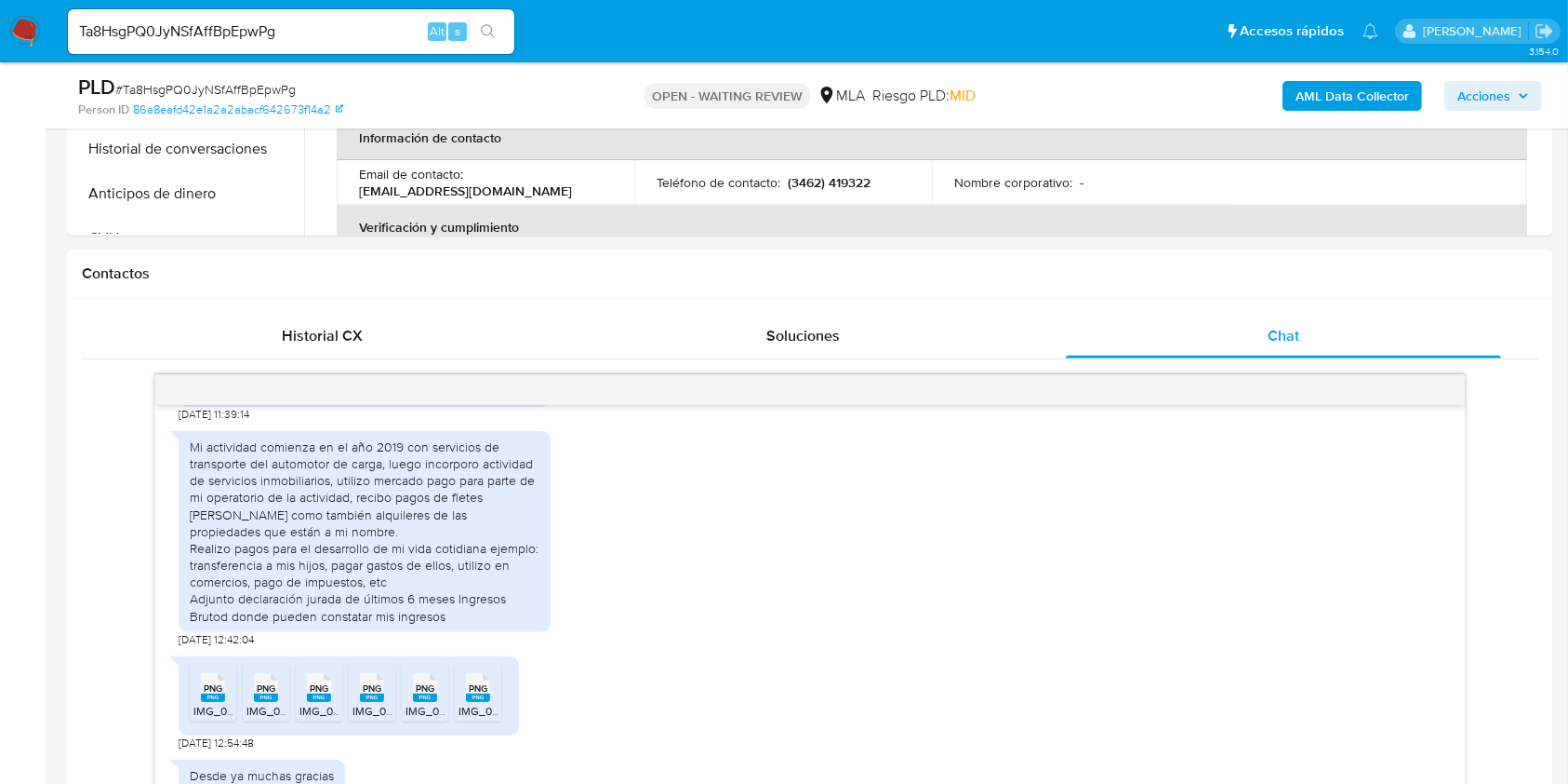
scroll to position [869, 0]
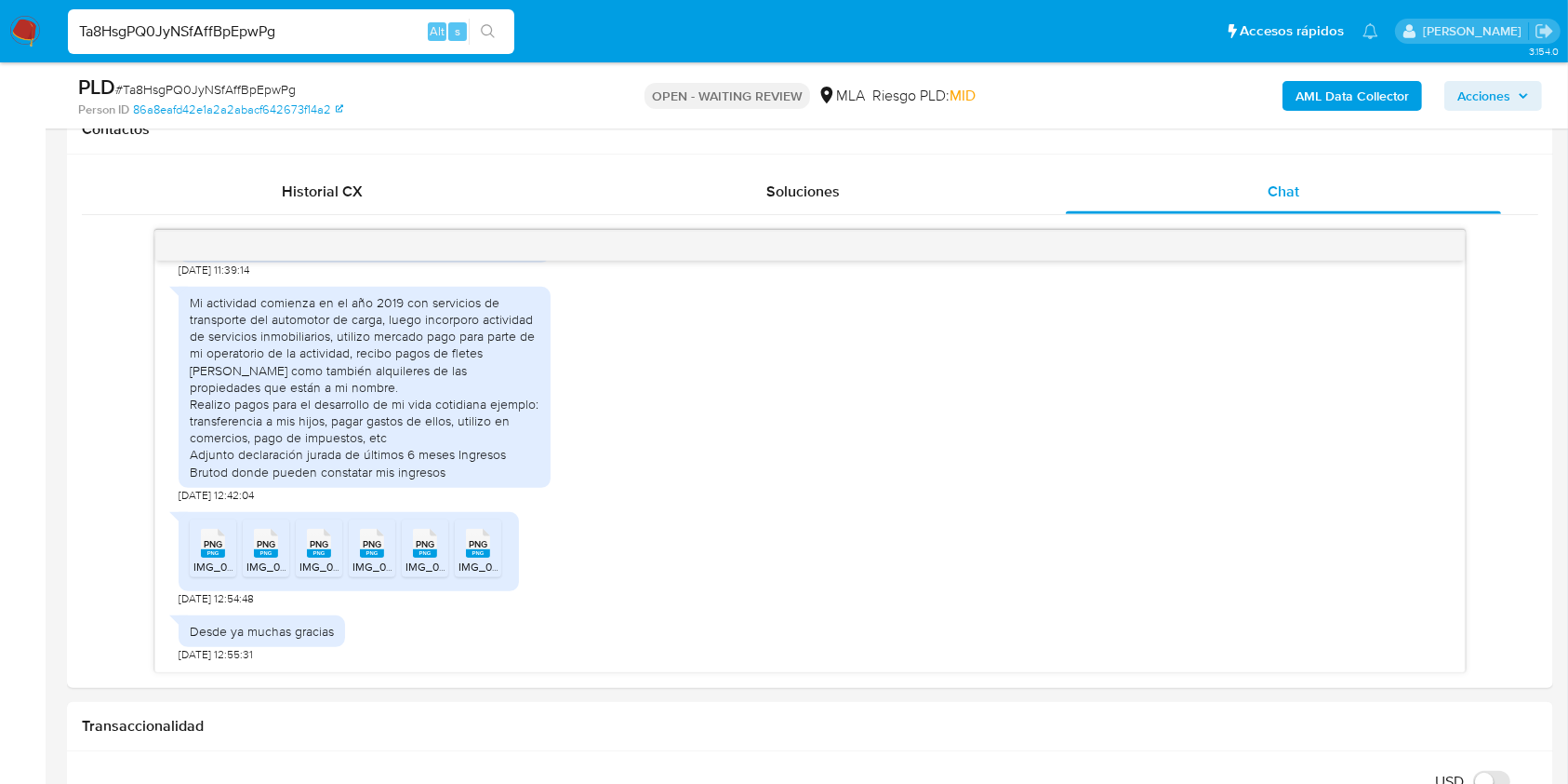
click at [332, 19] on input "Ta8HsgPQ0JyNSfAffBpEpwPg" at bounding box center [291, 31] width 446 height 24
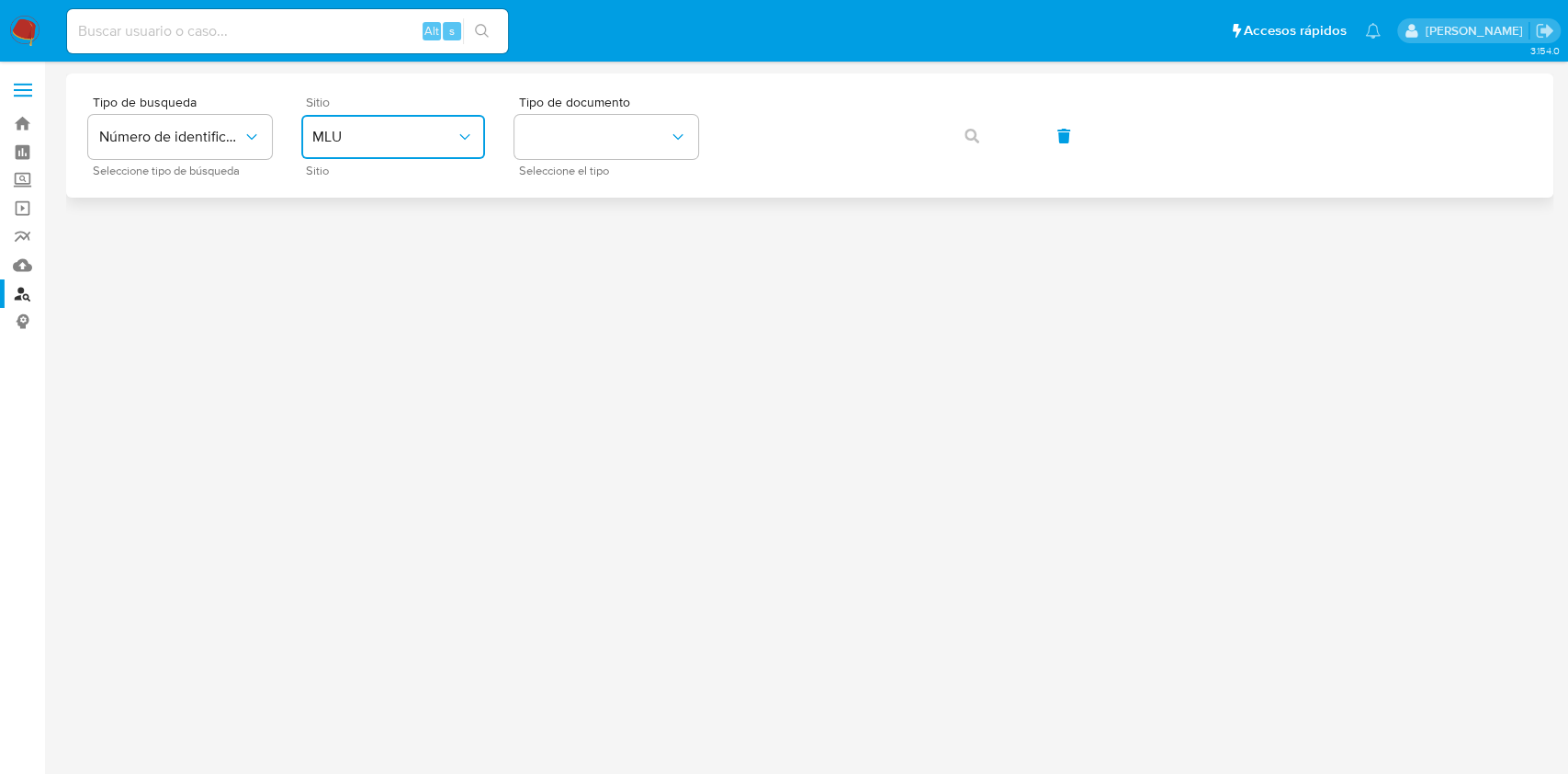
drag, startPoint x: 410, startPoint y: 126, endPoint x: 419, endPoint y: 157, distance: 32.3
click at [410, 126] on button "MLU" at bounding box center [393, 137] width 184 height 44
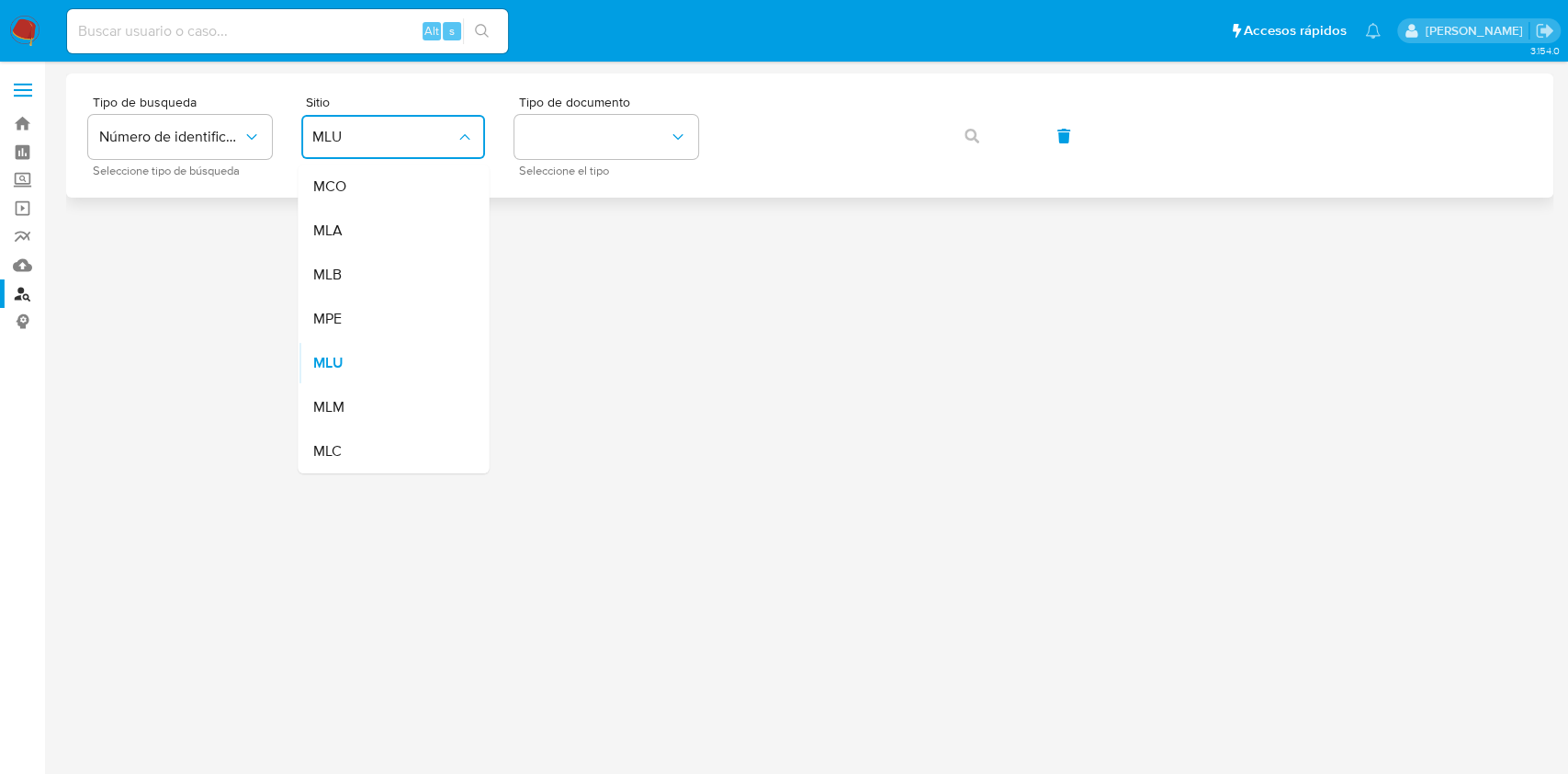
drag, startPoint x: 428, startPoint y: 217, endPoint x: 528, endPoint y: 193, distance: 102.8
click at [429, 217] on div "MLA" at bounding box center [387, 230] width 151 height 44
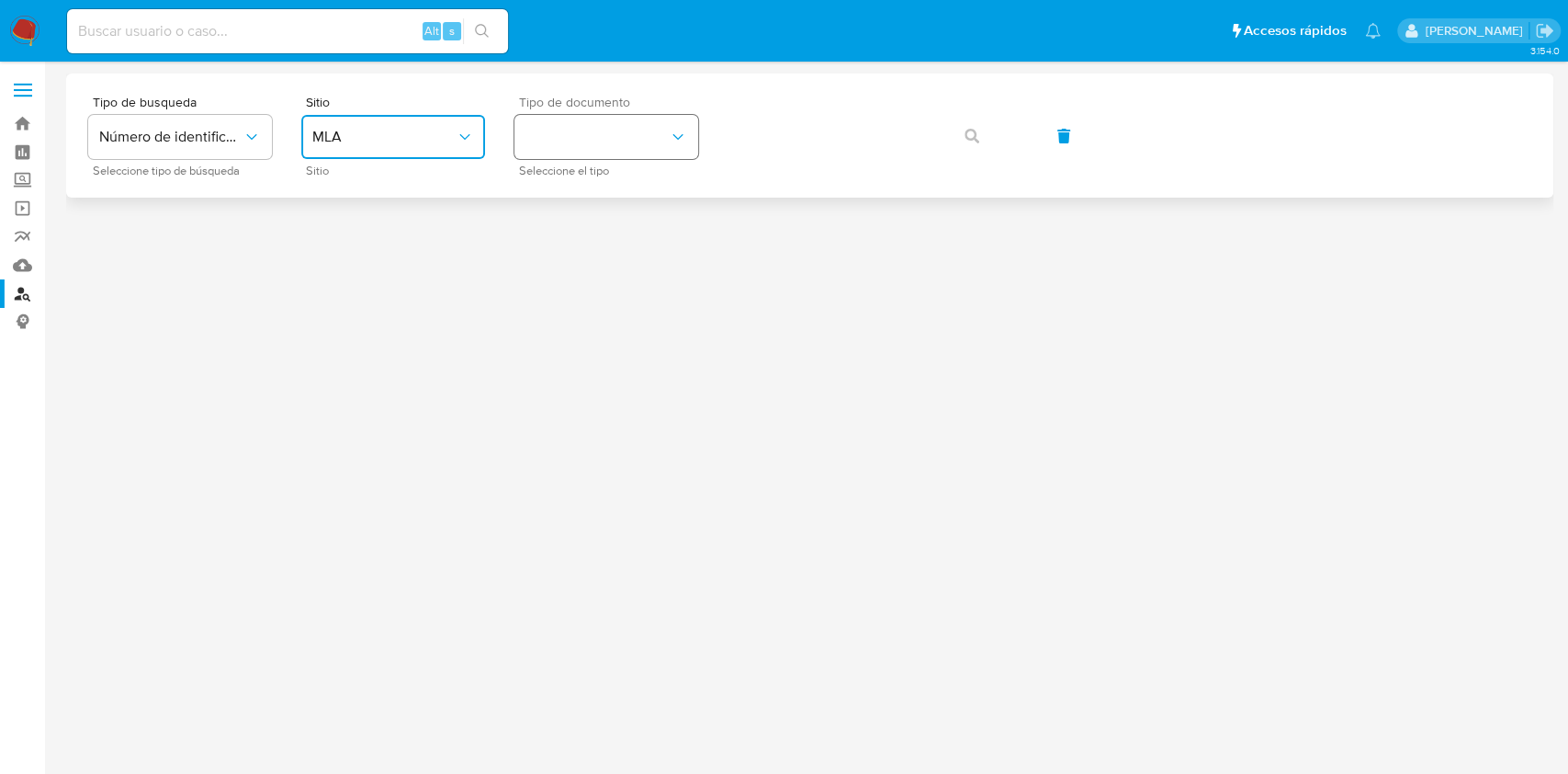
click at [590, 147] on button "identificationType" at bounding box center [606, 137] width 184 height 44
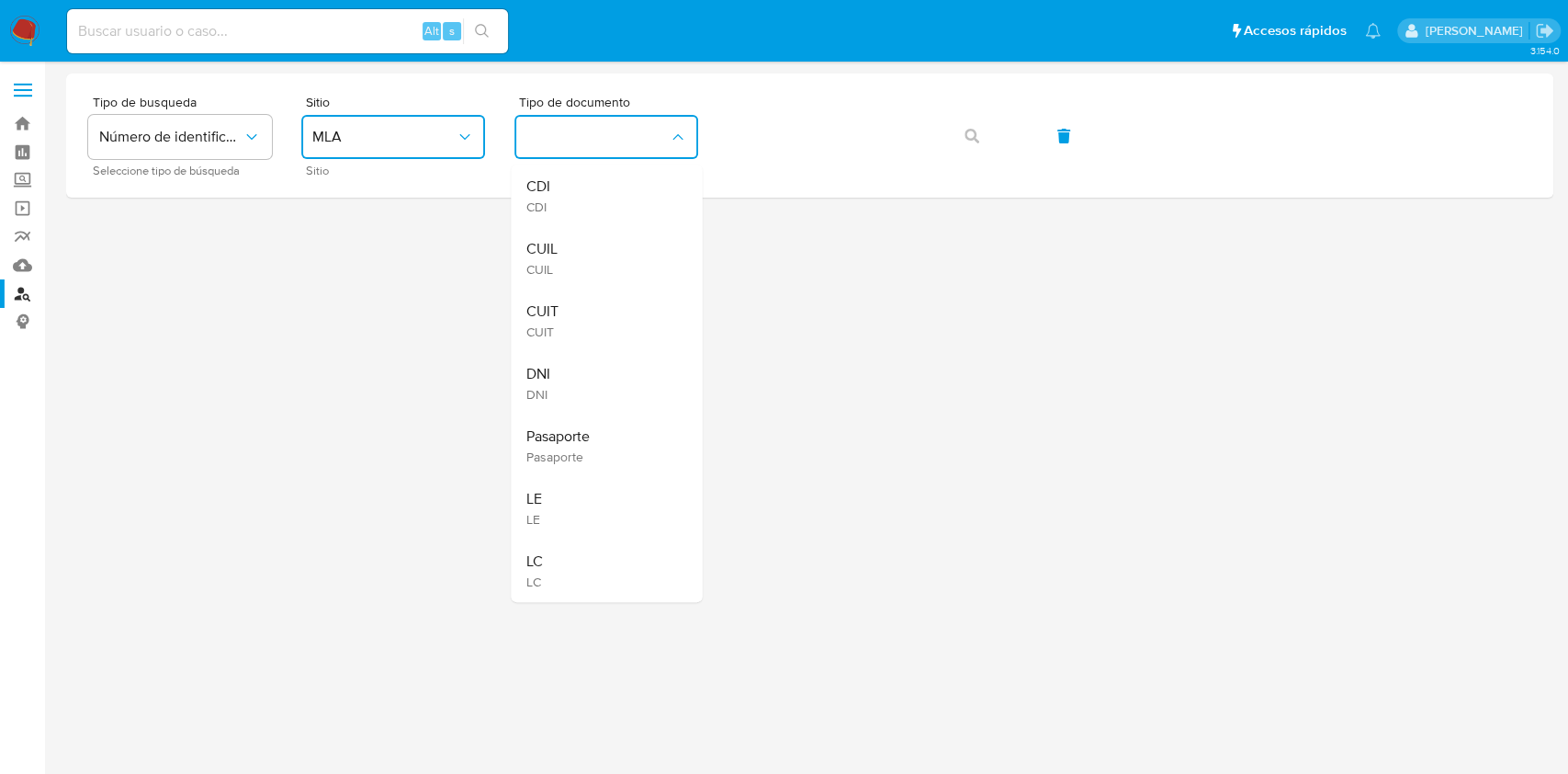
click at [629, 302] on div "CUIT CUIT" at bounding box center [600, 321] width 151 height 63
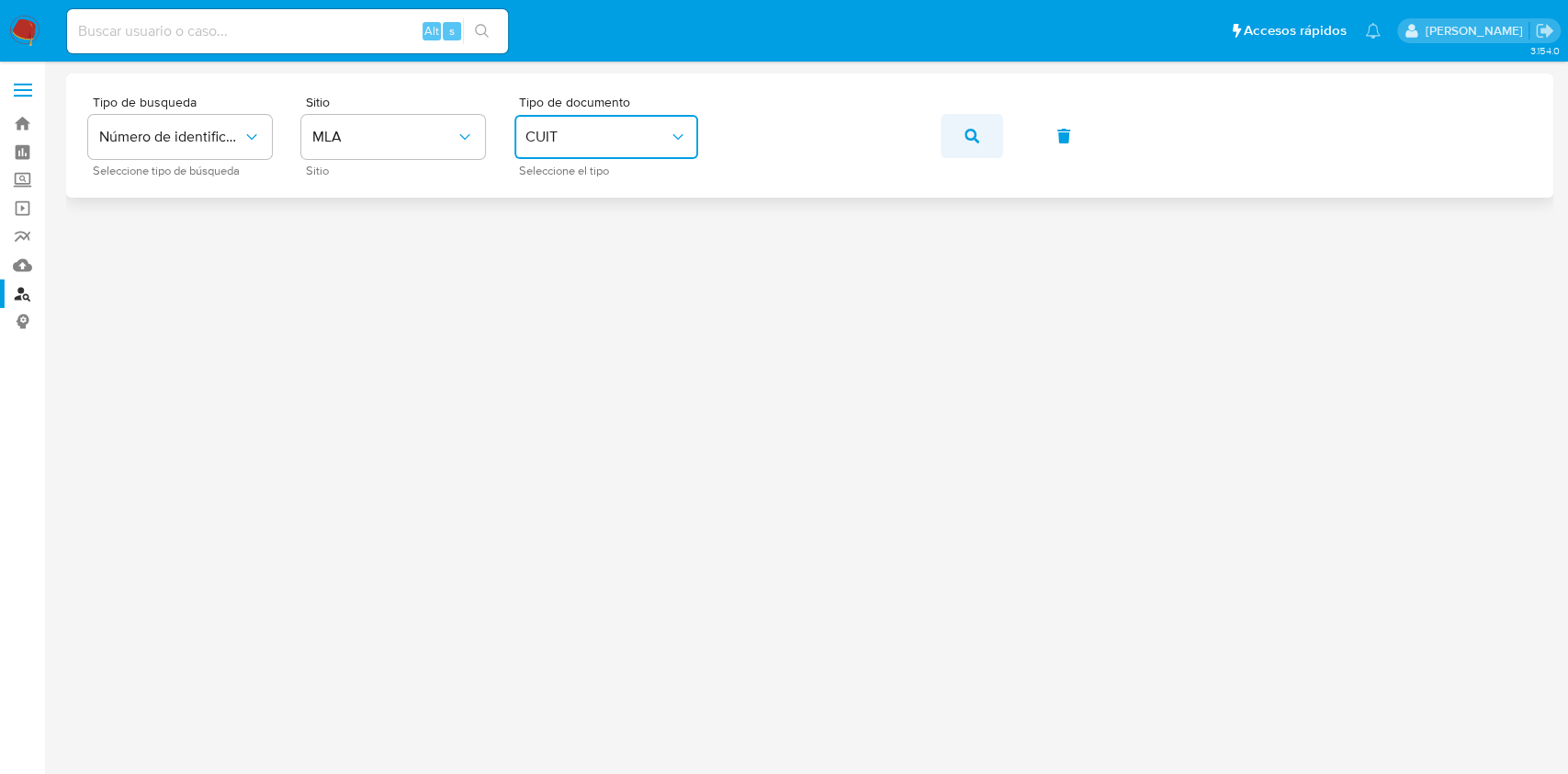
click at [973, 146] on span "button" at bounding box center [971, 136] width 14 height 41
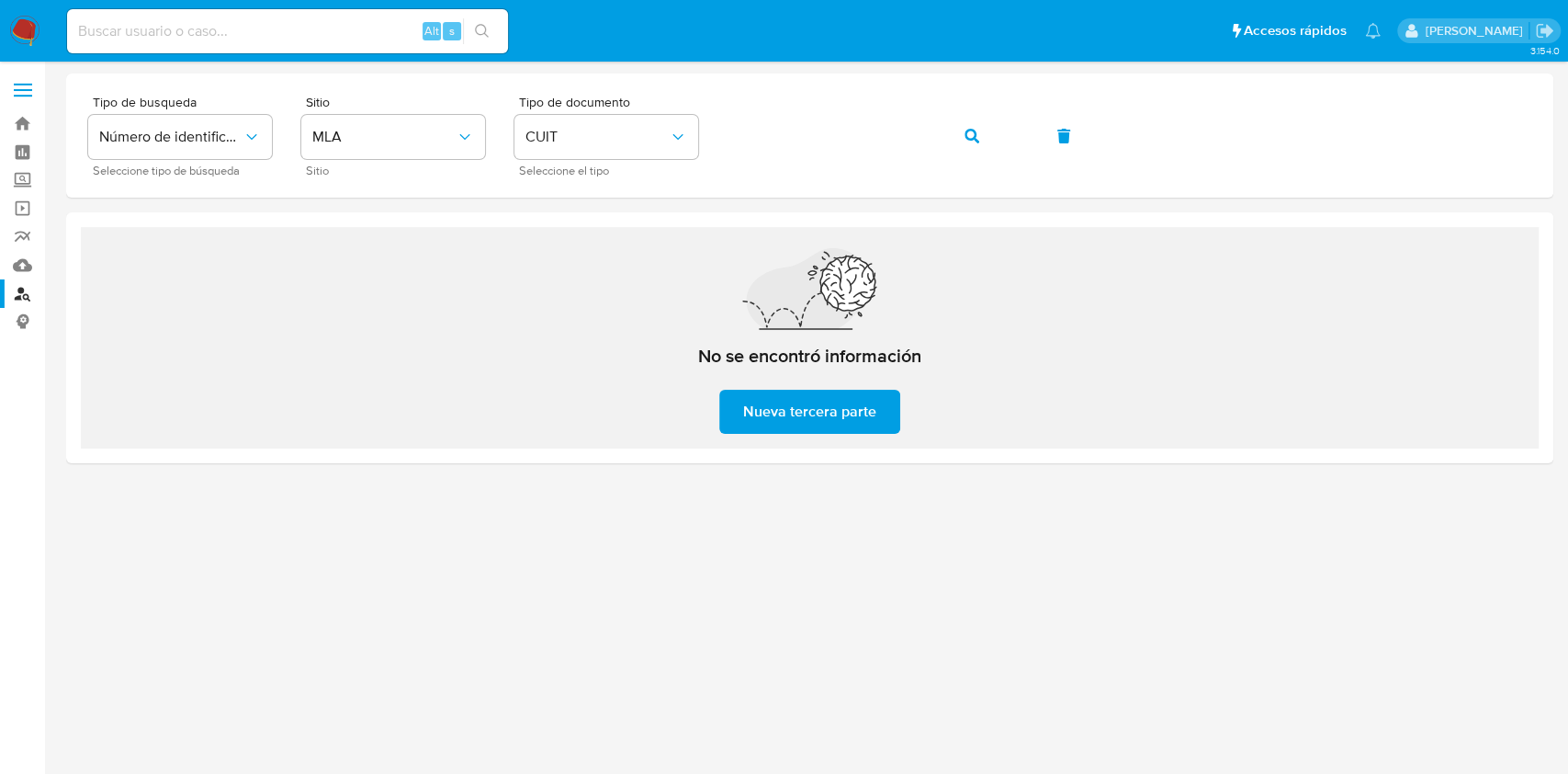
drag, startPoint x: 969, startPoint y: 144, endPoint x: 896, endPoint y: 202, distance: 93.2
click at [984, 229] on div "Tipo de busqueda Número de identificación Seleccione tipo de búsqueda Sitio MLA…" at bounding box center [810, 267] width 1486 height 390
click at [971, 132] on icon "button" at bounding box center [971, 136] width 14 height 14
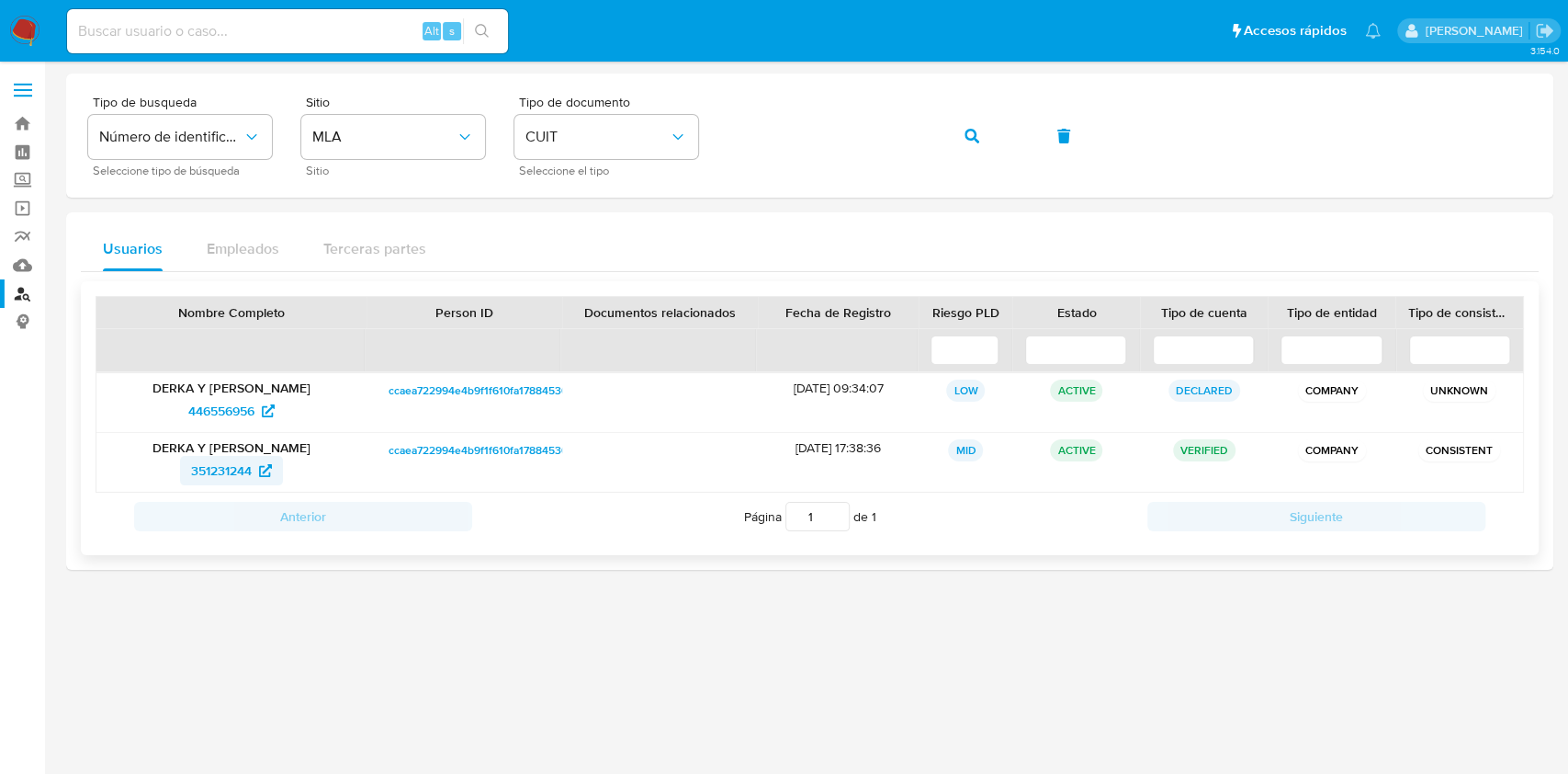
click at [250, 467] on span "351231244" at bounding box center [221, 470] width 61 height 29
click at [994, 141] on button "button" at bounding box center [972, 136] width 63 height 44
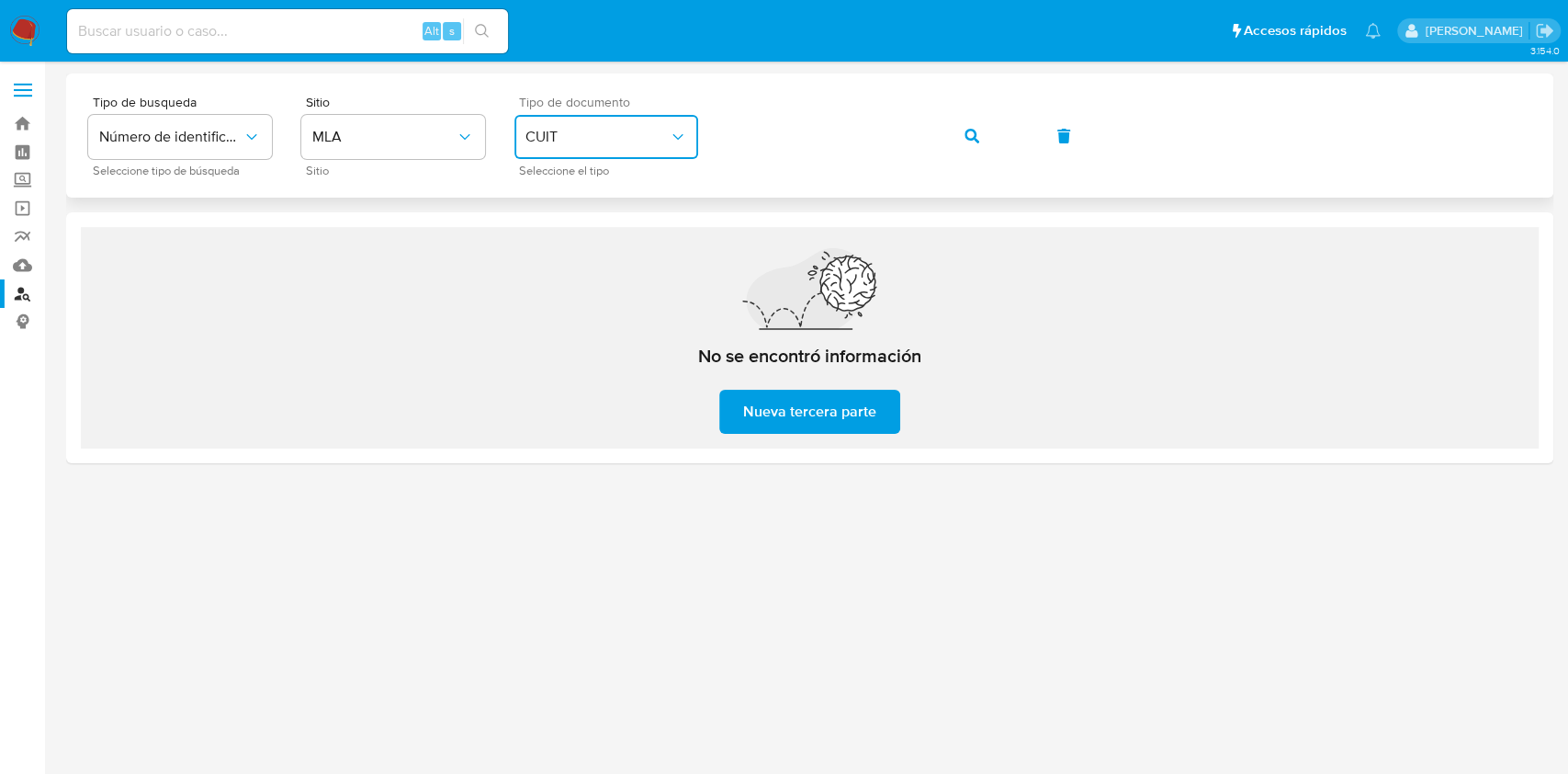
click at [652, 129] on span "CUIT" at bounding box center [596, 137] width 143 height 18
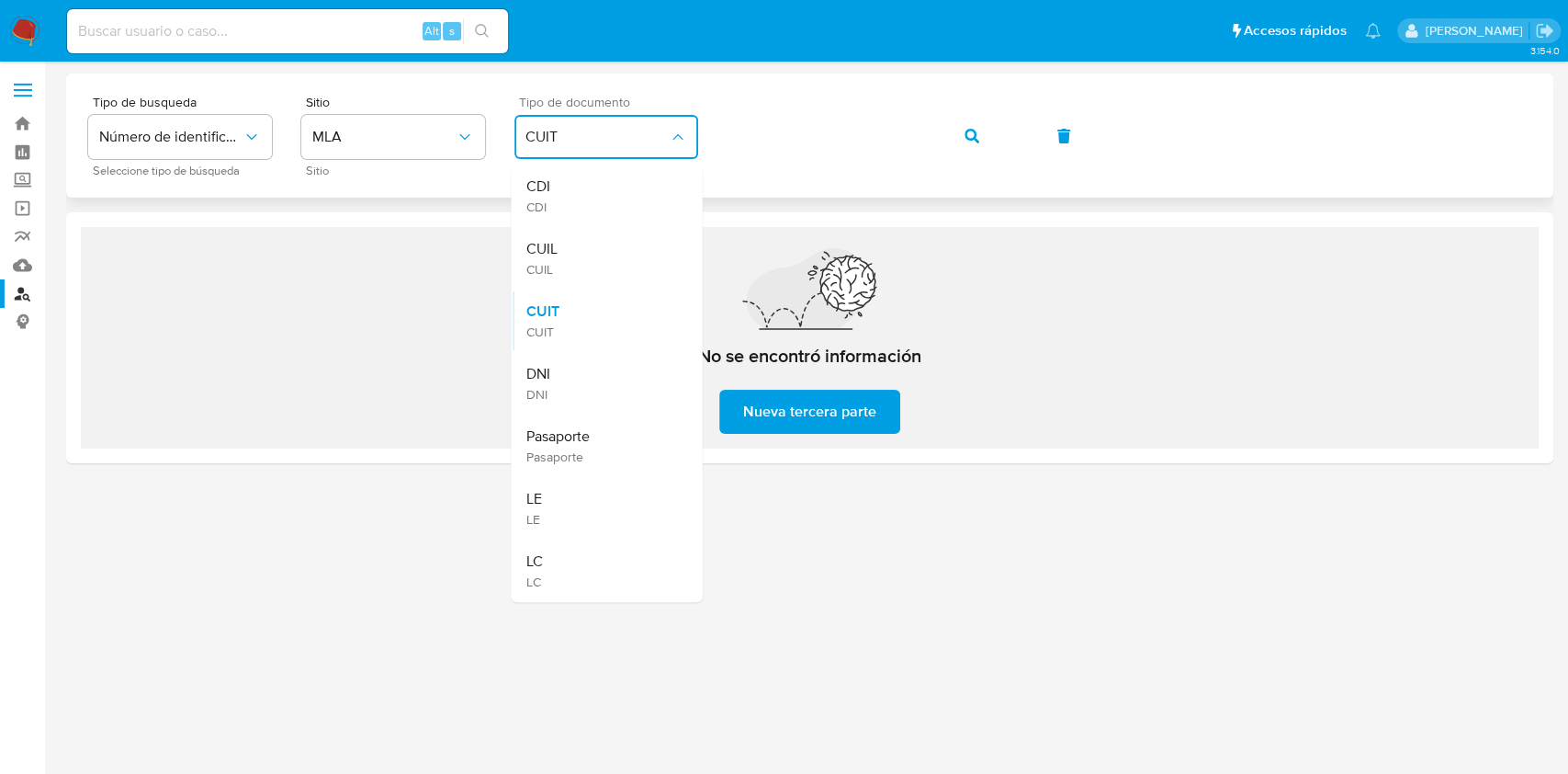
click at [652, 129] on span "CUIT" at bounding box center [596, 137] width 143 height 18
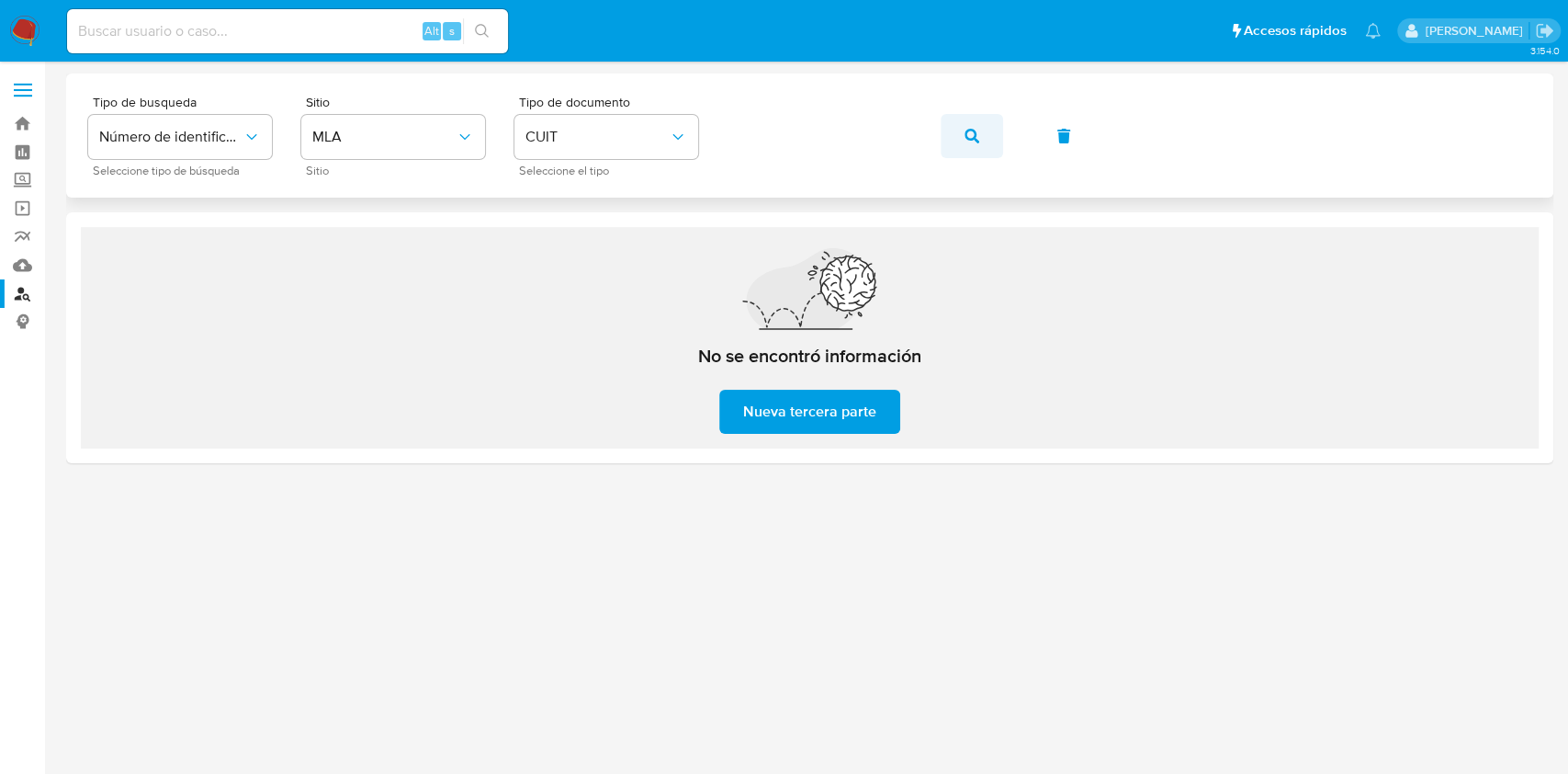
click at [956, 138] on button "button" at bounding box center [972, 136] width 63 height 44
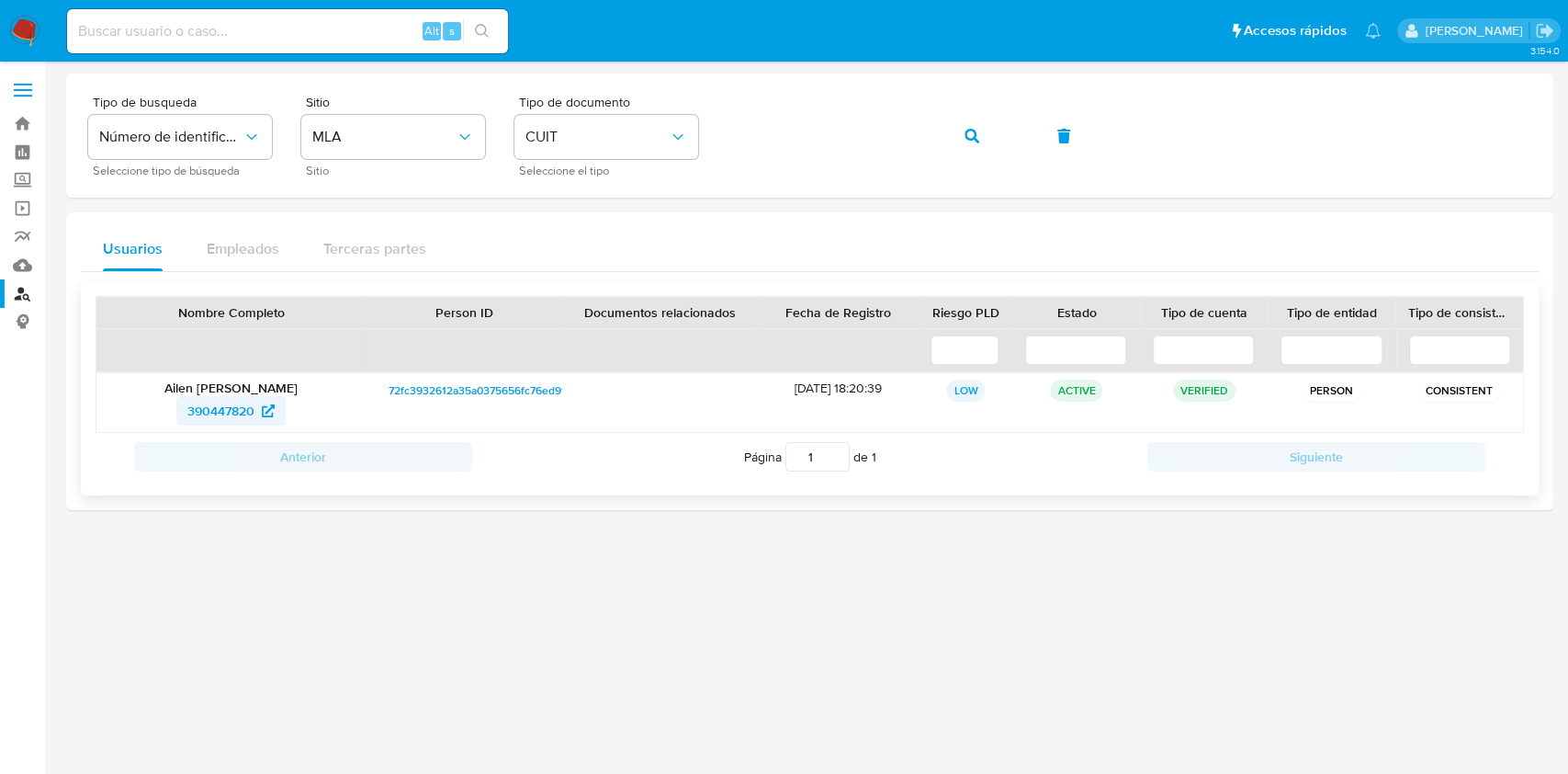
click at [251, 408] on span "390447820" at bounding box center [221, 411] width 67 height 29
click at [961, 137] on button "button" at bounding box center [972, 136] width 63 height 44
click at [200, 411] on span "86666214" at bounding box center [220, 411] width 56 height 29
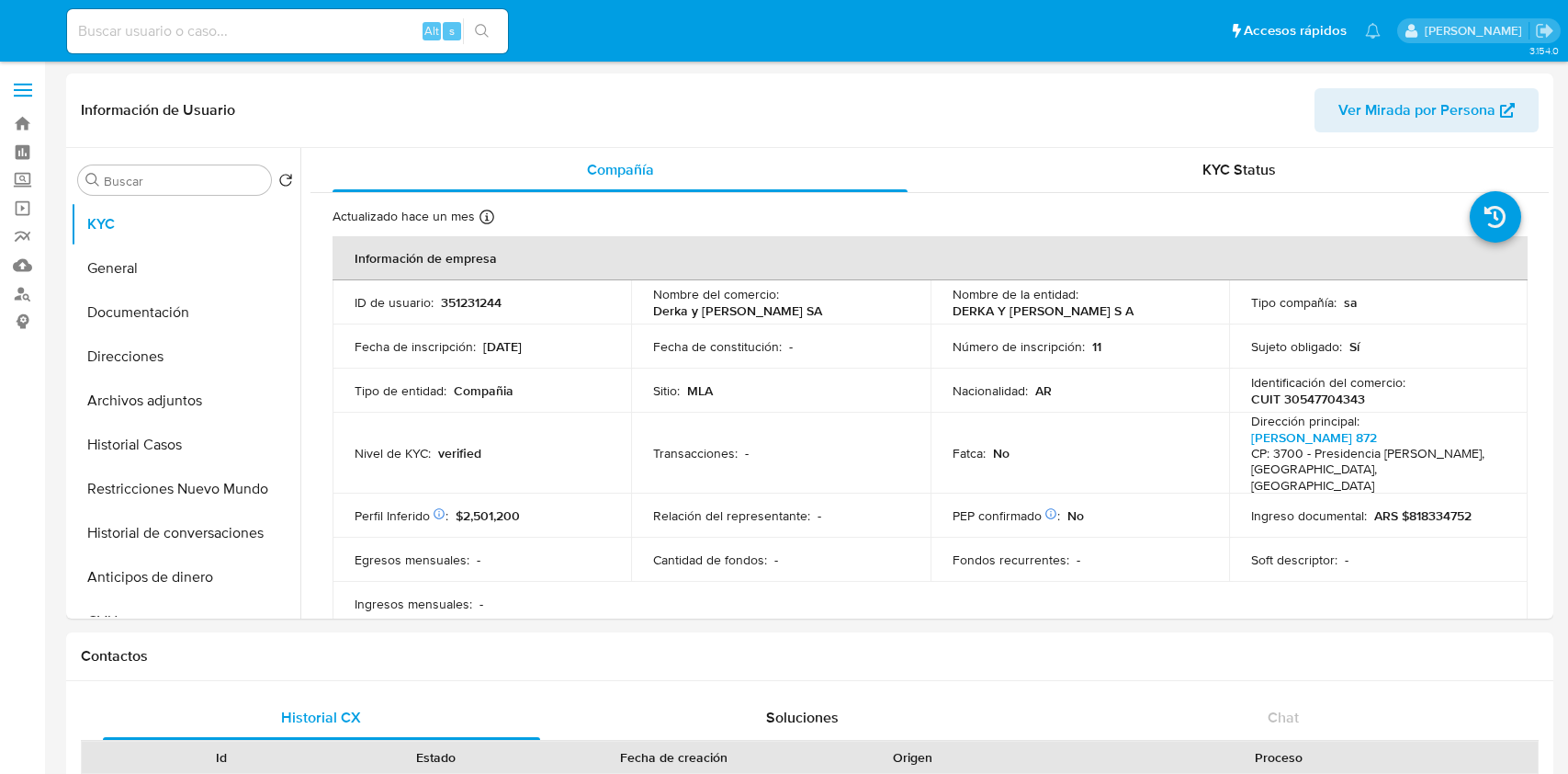
select select "10"
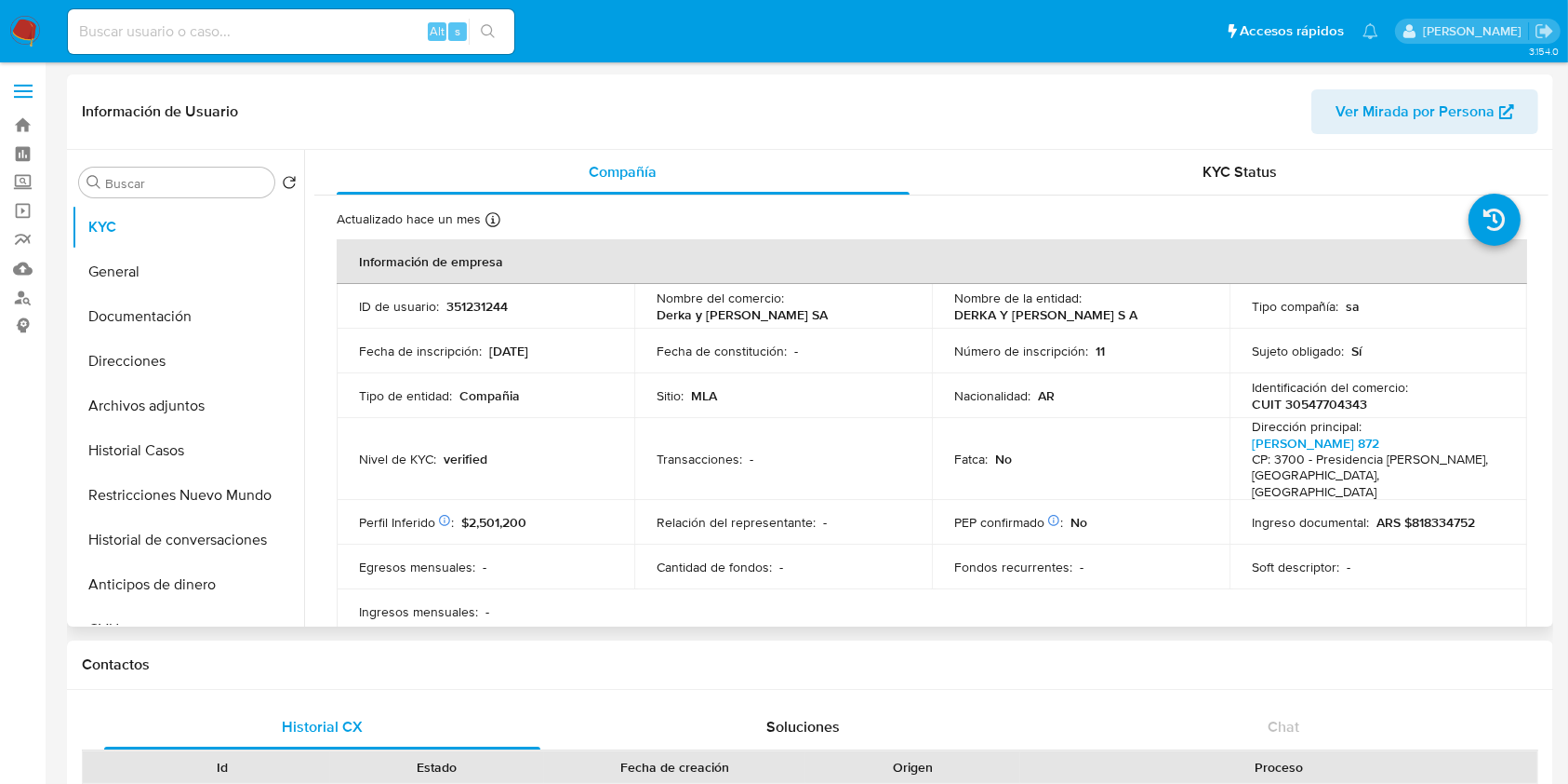
click at [1321, 452] on h4 "CP: 3700 - Presidencia Roque Sáenz Peña, Chaco, Argentina" at bounding box center [1375, 476] width 246 height 49
click at [1323, 437] on link "M. Belgrano 872" at bounding box center [1315, 442] width 128 height 18
click at [191, 365] on button "Direcciones" at bounding box center [181, 361] width 218 height 44
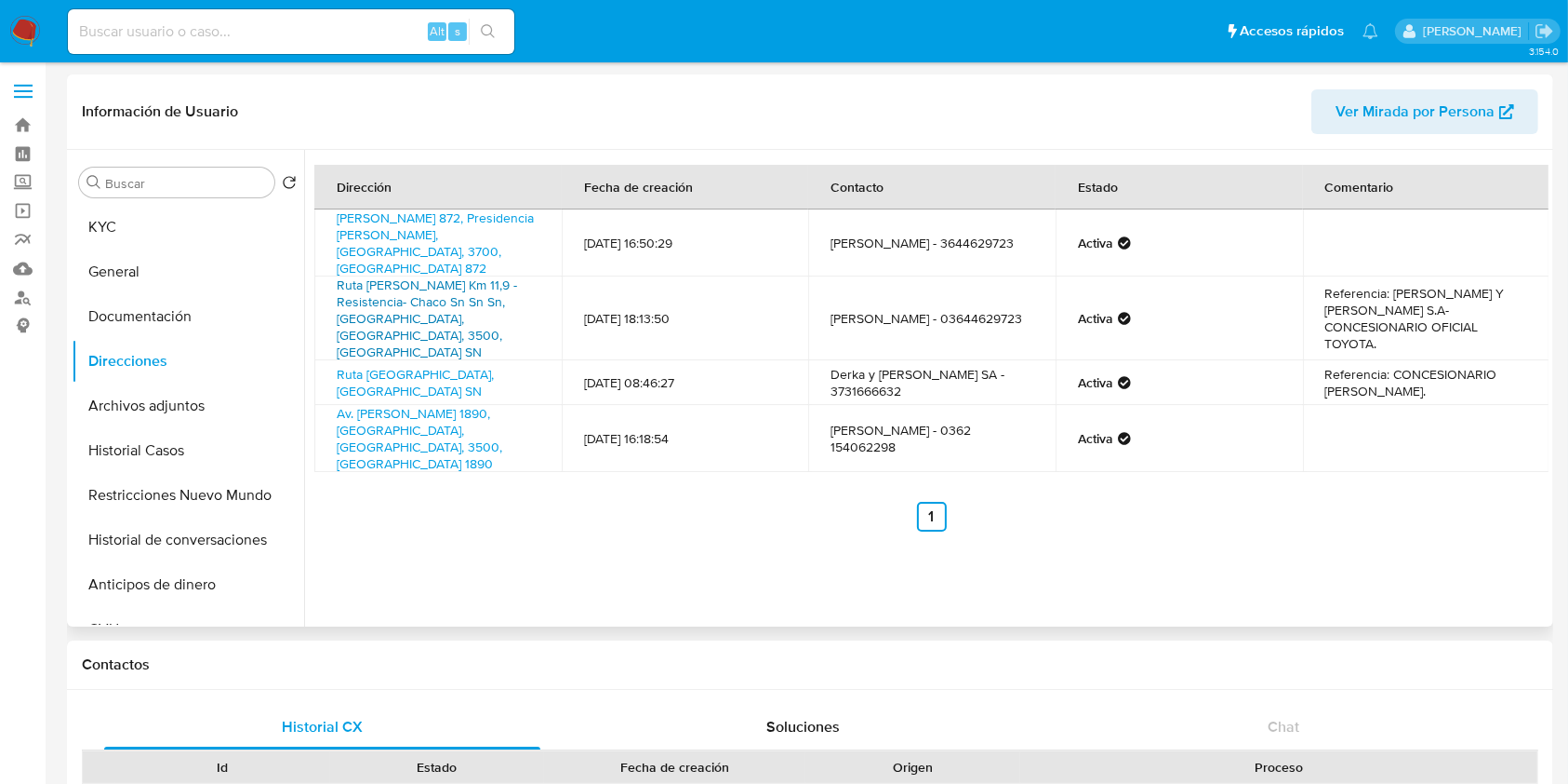
click at [455, 283] on link "Ruta Nicolas Avellaneda Km 11,9 - Resistencia- Chaco Sn Sn Sn, Resistencia, Cha…" at bounding box center [427, 318] width 181 height 86
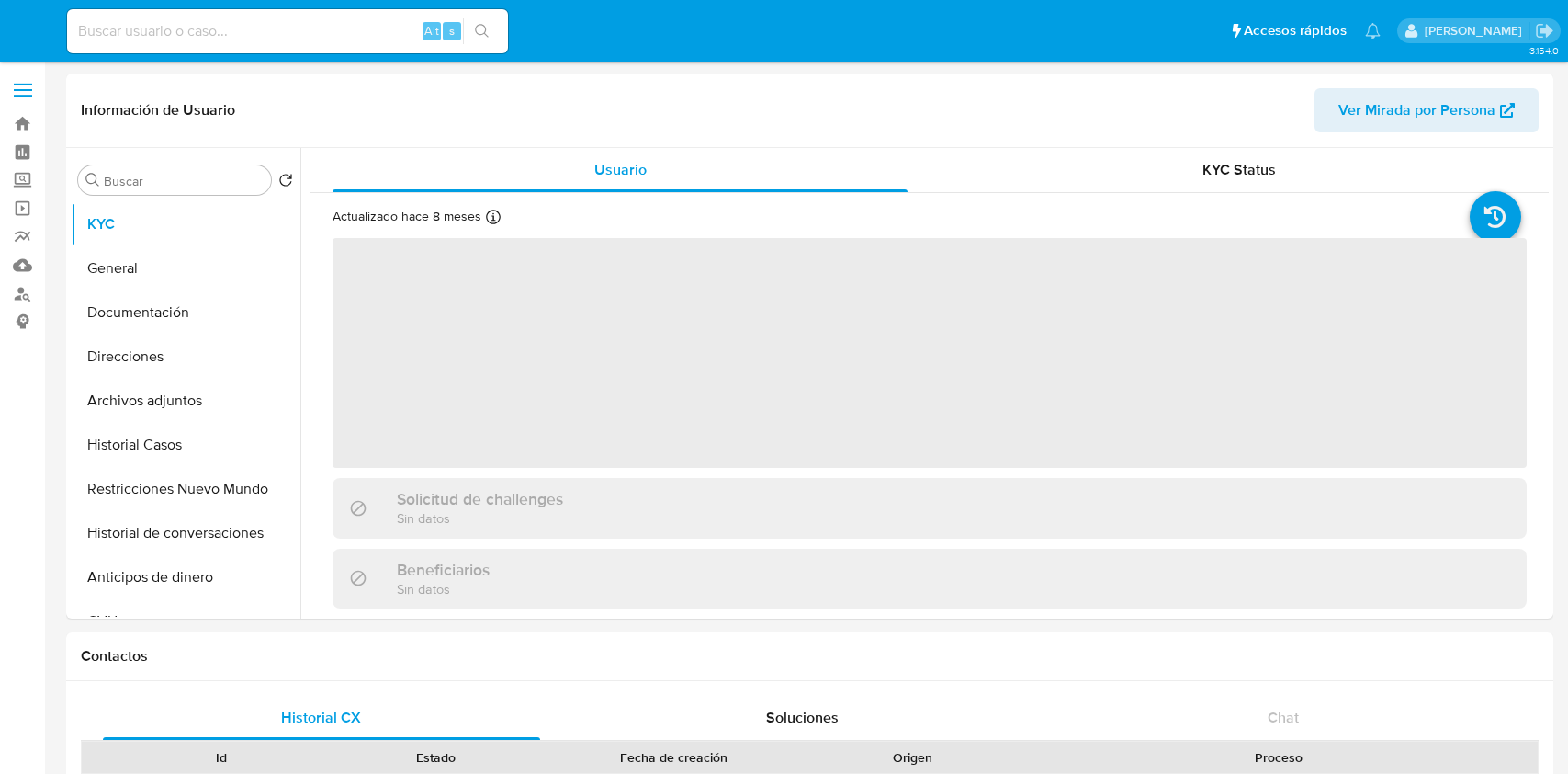
select select "10"
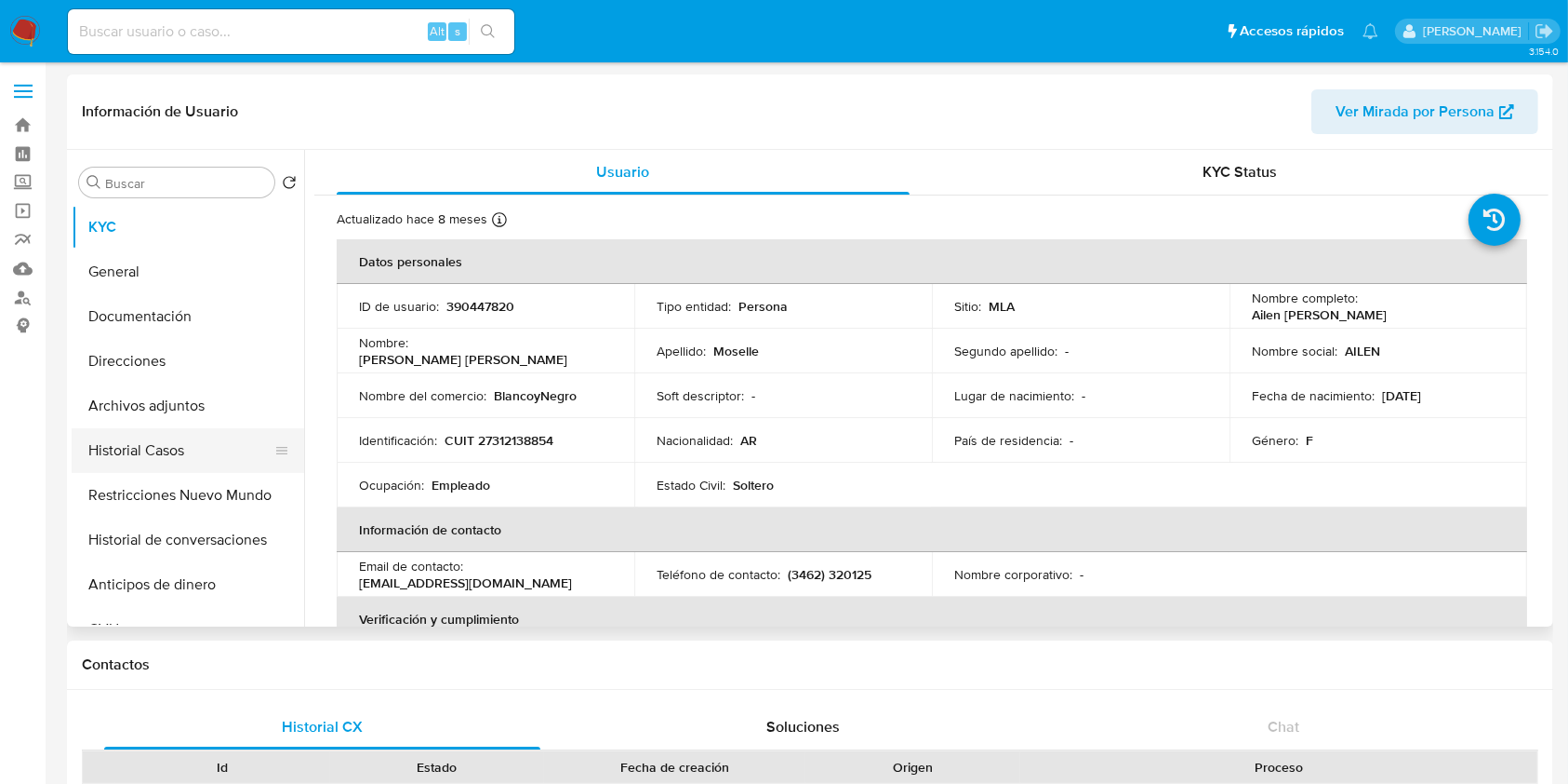
click at [176, 462] on button "Historial Casos" at bounding box center [181, 451] width 218 height 44
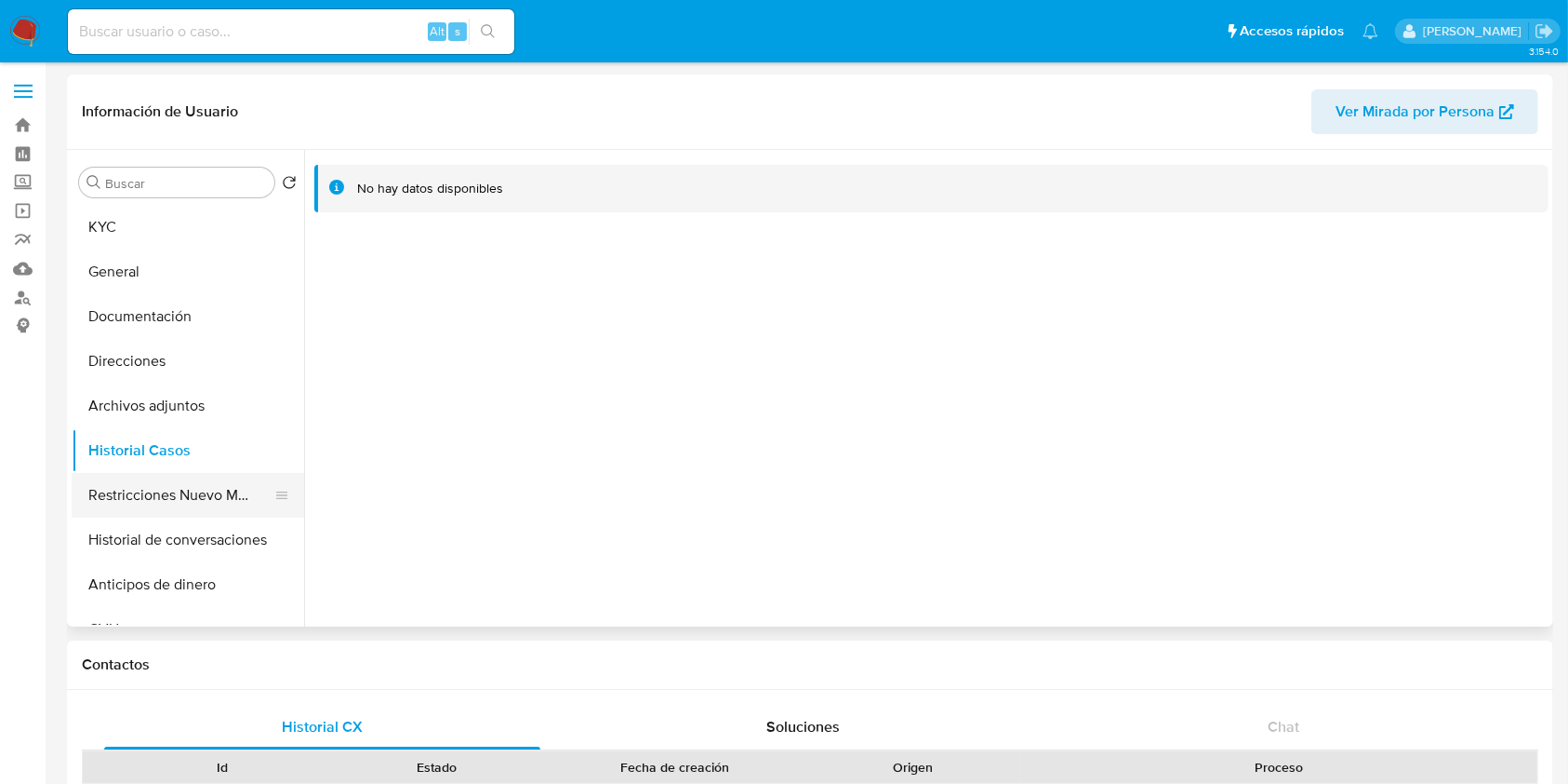
click at [172, 478] on button "Restricciones Nuevo Mundo" at bounding box center [181, 495] width 218 height 44
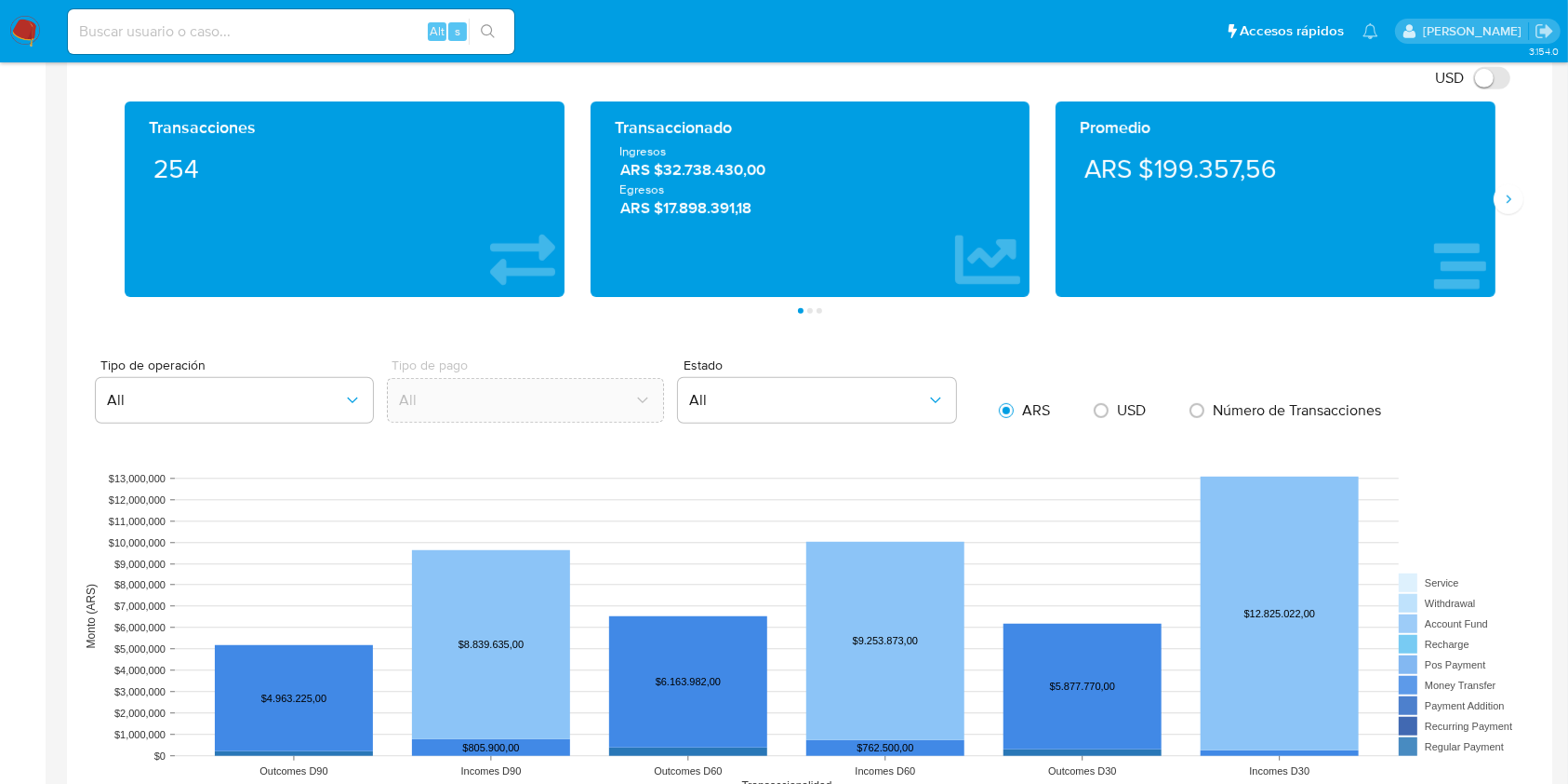
scroll to position [869, 0]
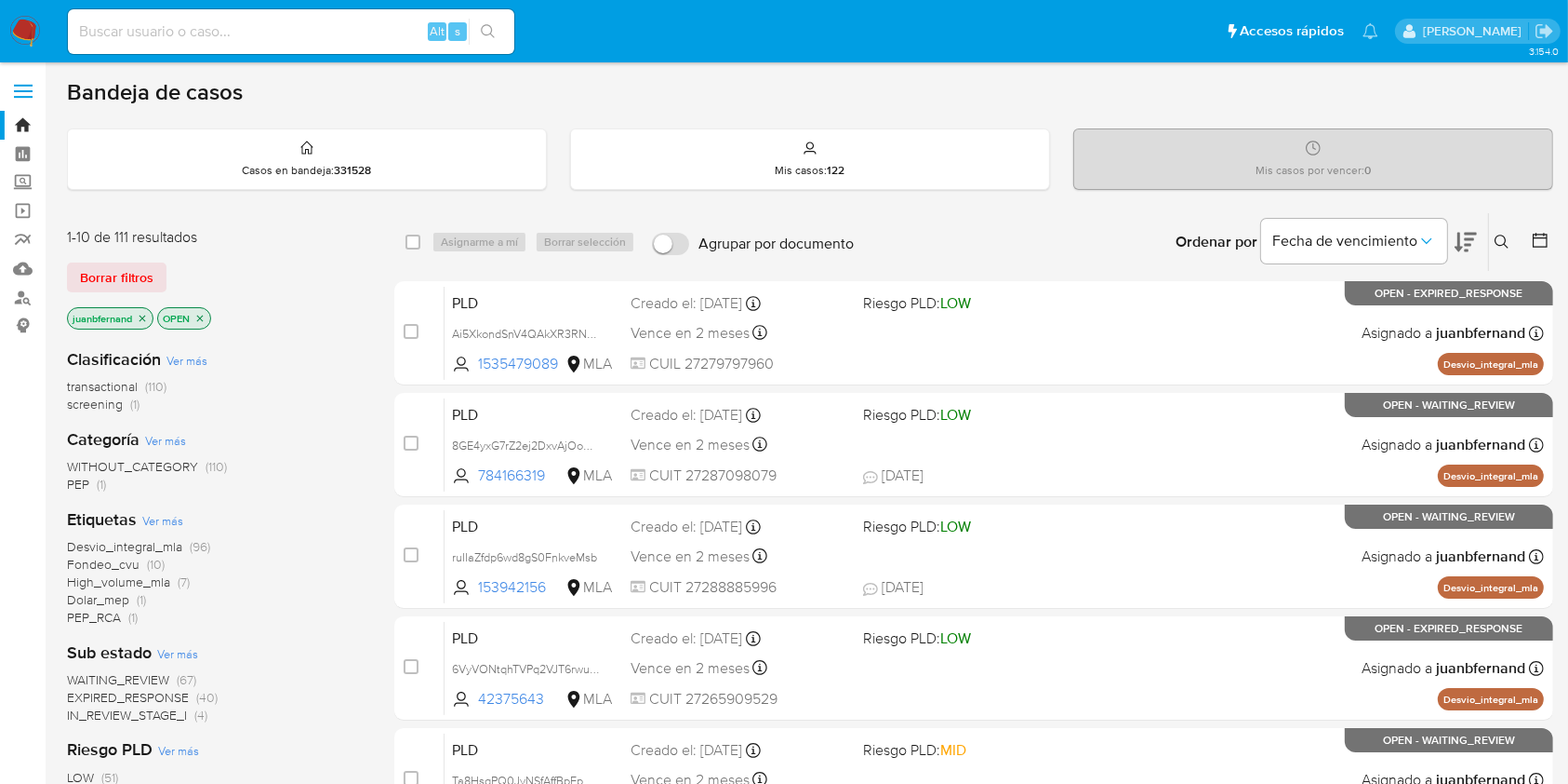
drag, startPoint x: 1508, startPoint y: 232, endPoint x: 1311, endPoint y: 320, distance: 215.8
click at [1507, 233] on button at bounding box center [1505, 241] width 31 height 22
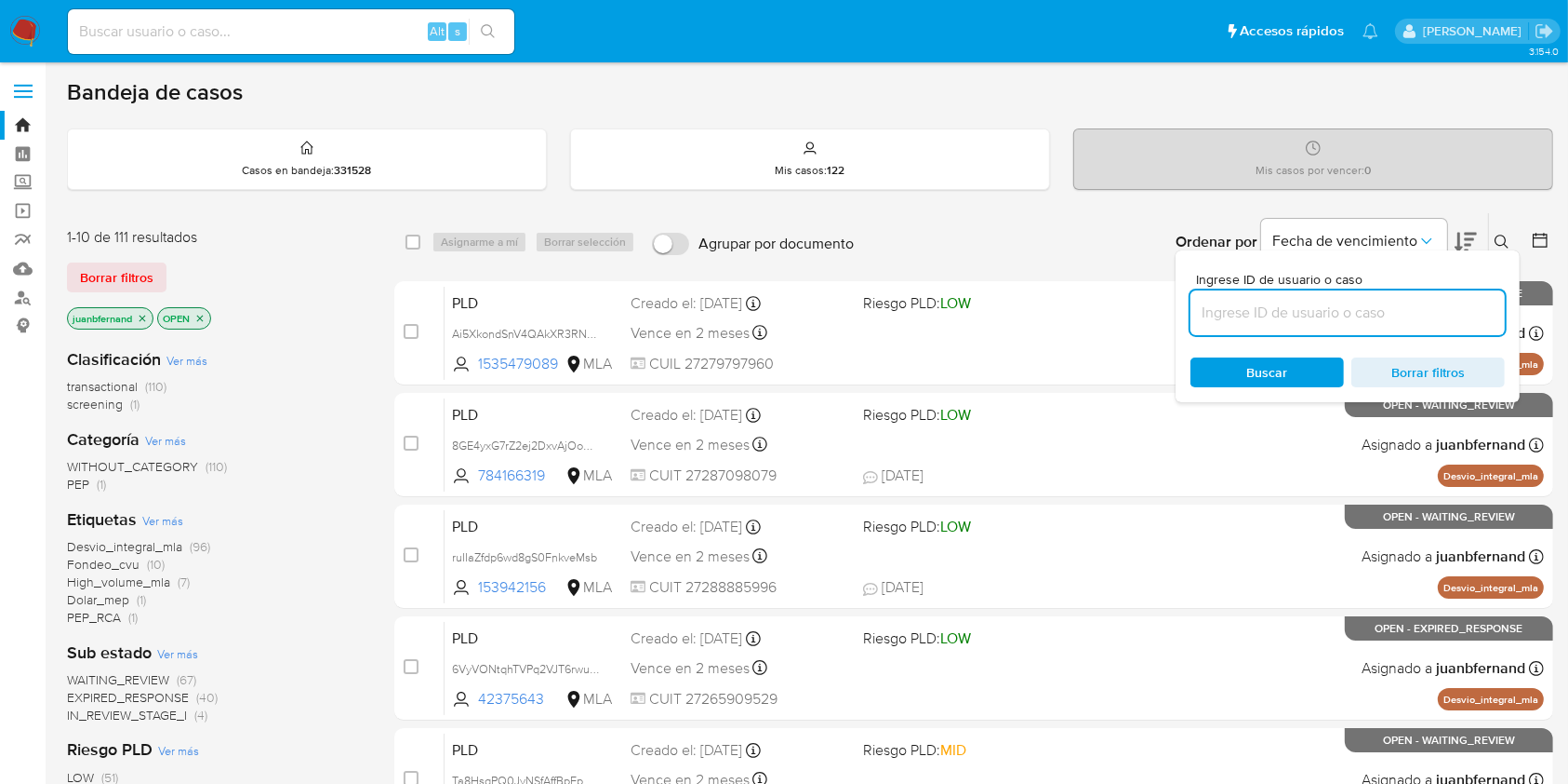
drag, startPoint x: 1356, startPoint y: 314, endPoint x: 1377, endPoint y: 317, distance: 21.2
click at [1356, 314] on input at bounding box center [1347, 312] width 314 height 24
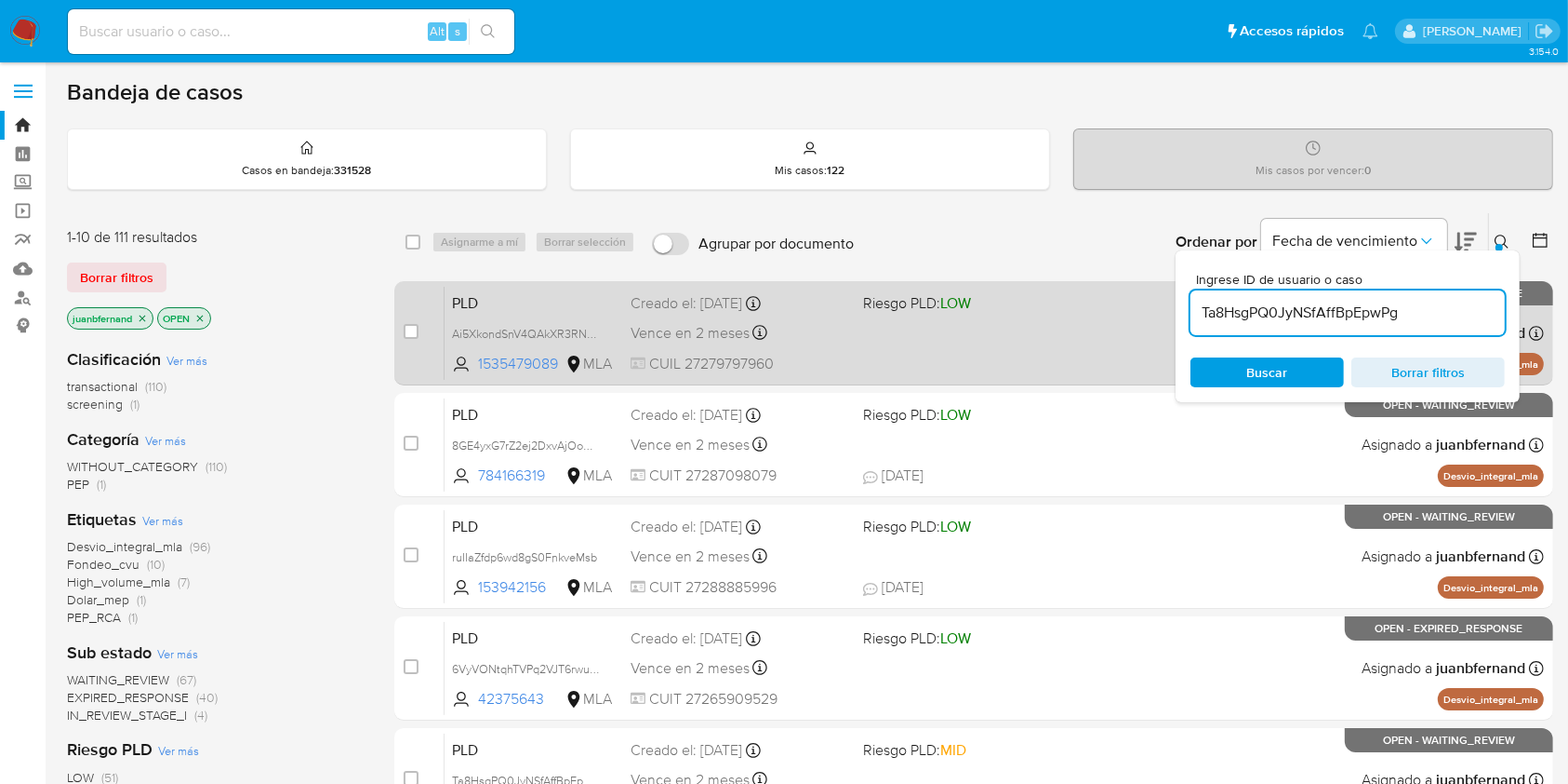
type input "Ta8HsgPQ0JyNSfAffBpEpwPg"
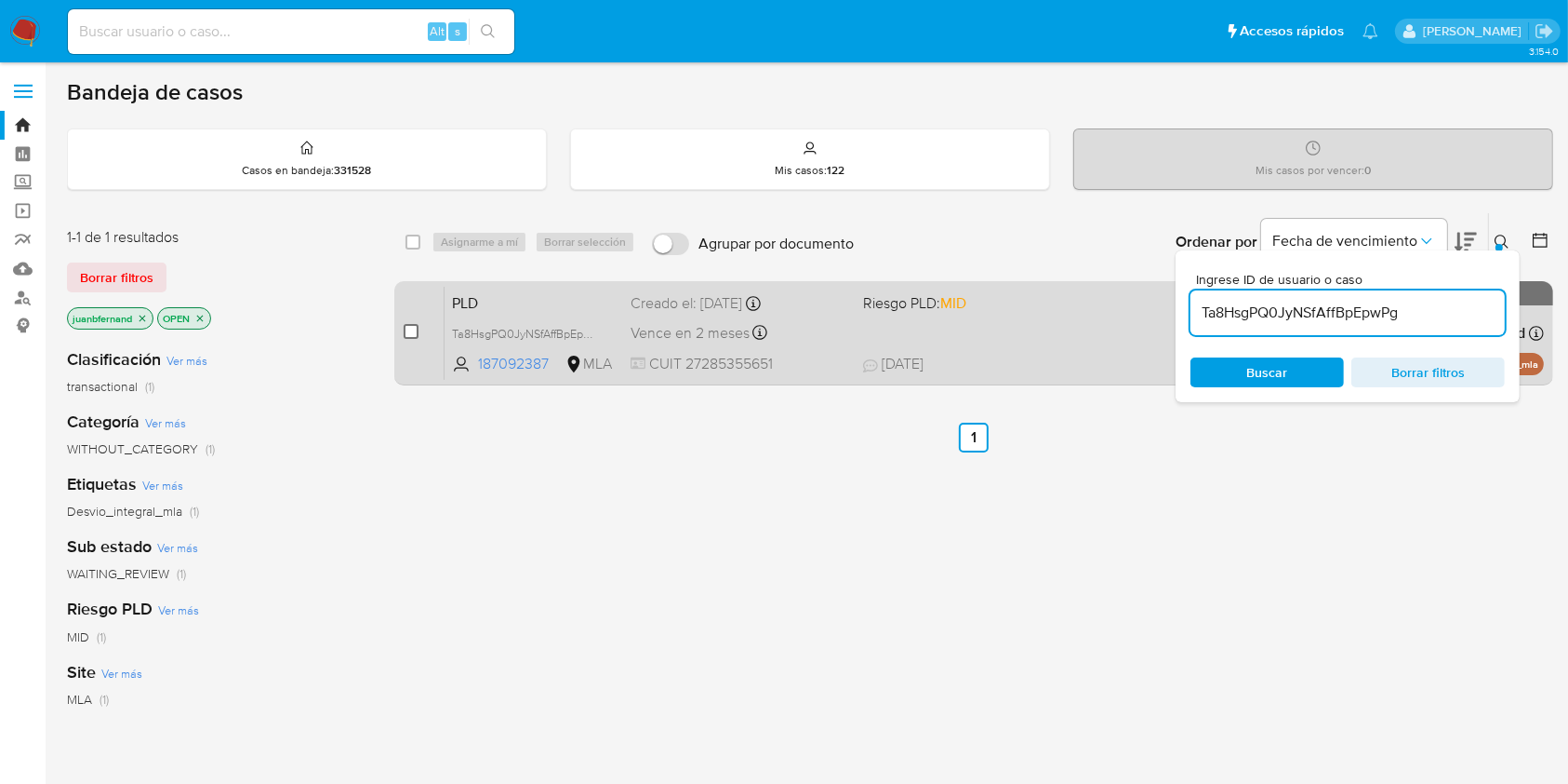
click at [405, 331] on input "checkbox" at bounding box center [410, 331] width 14 height 14
checkbox input "true"
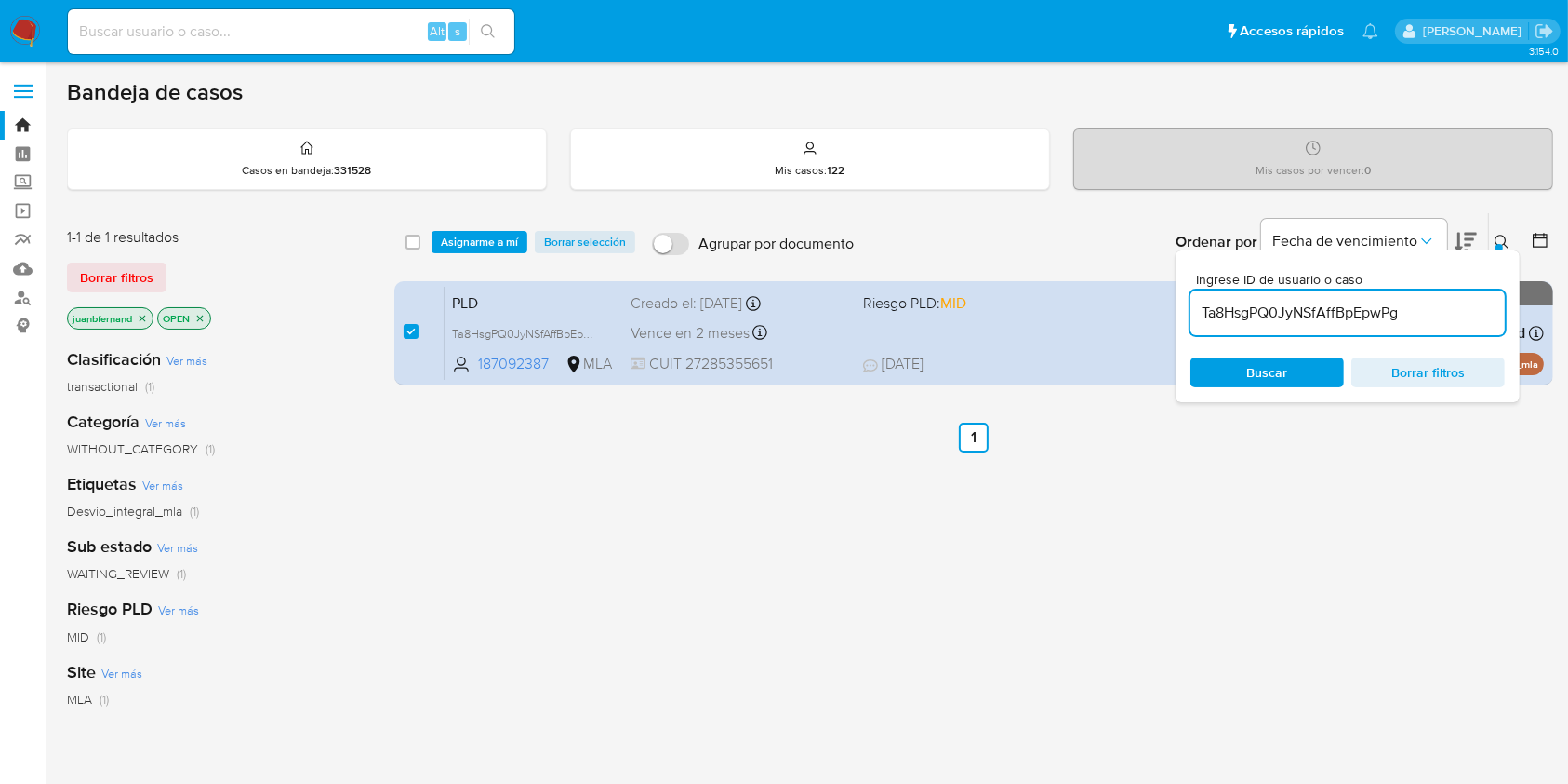
click at [469, 228] on div "select-all-cases-checkbox Asignarme a mí Borrar selección Agrupar por documento…" at bounding box center [974, 242] width 1159 height 58
click at [489, 246] on span "Asignarme a mí" at bounding box center [479, 241] width 77 height 18
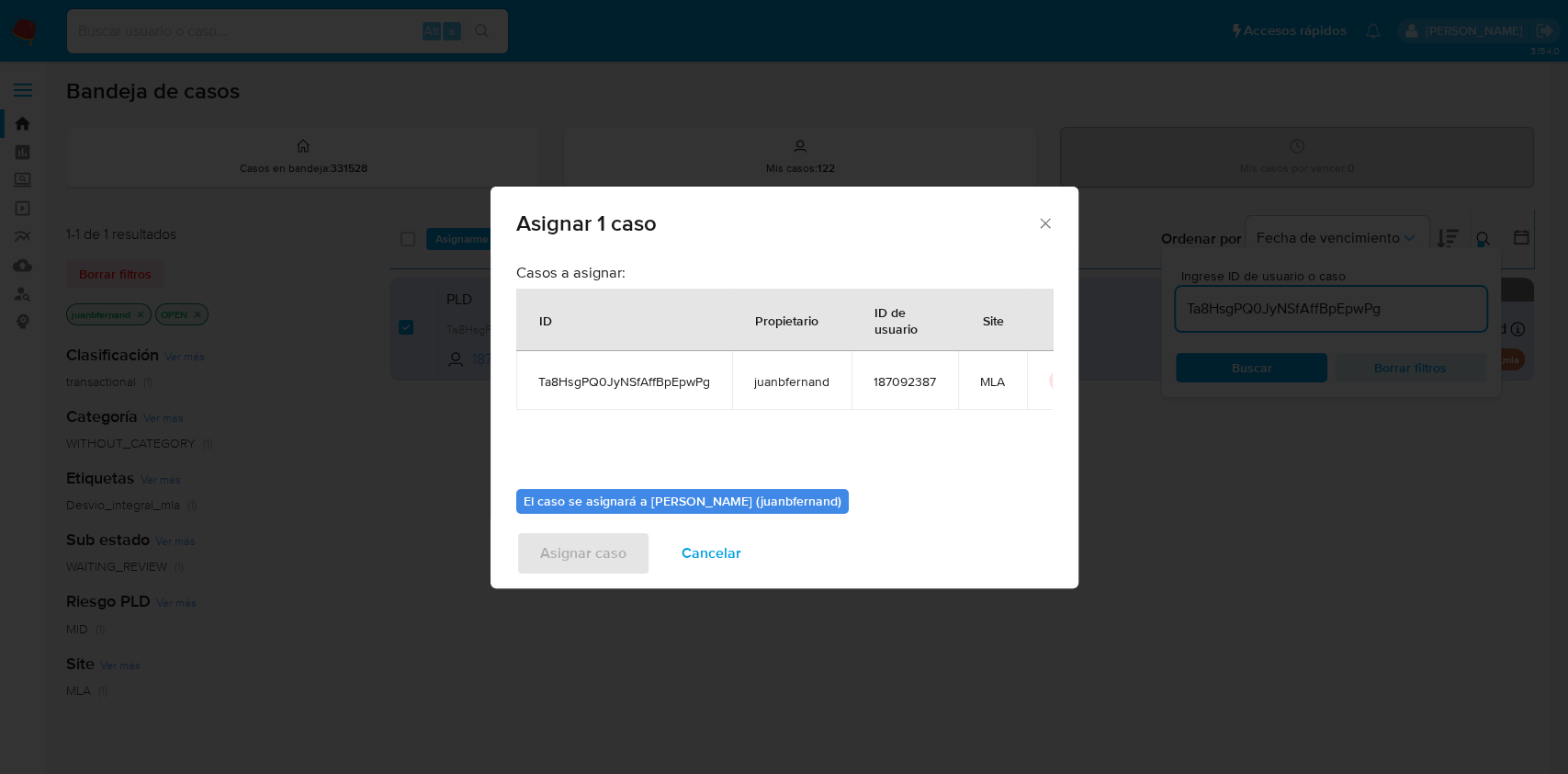
scroll to position [94, 0]
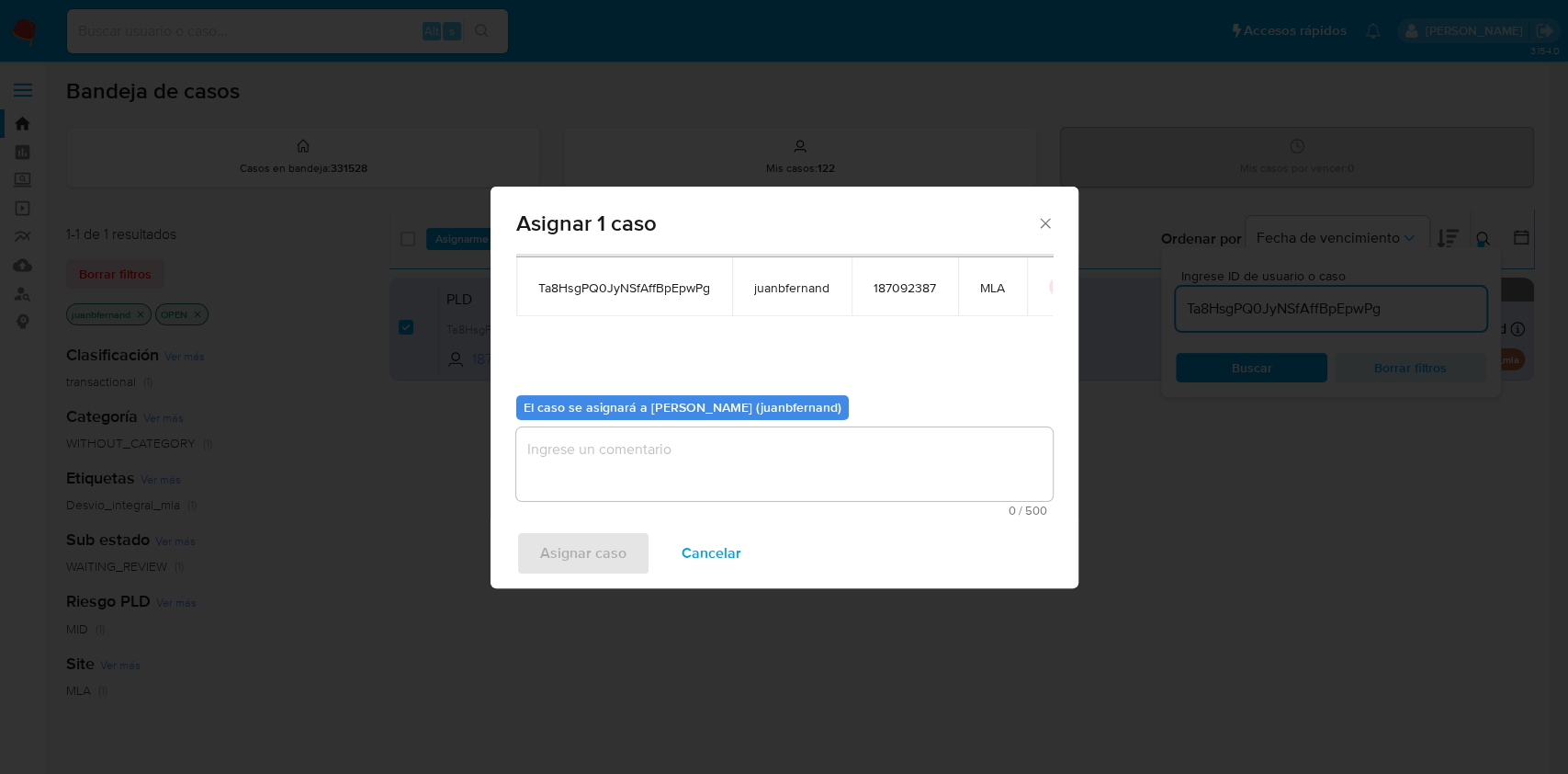
click at [631, 459] on textarea "assign-modal" at bounding box center [784, 463] width 537 height 73
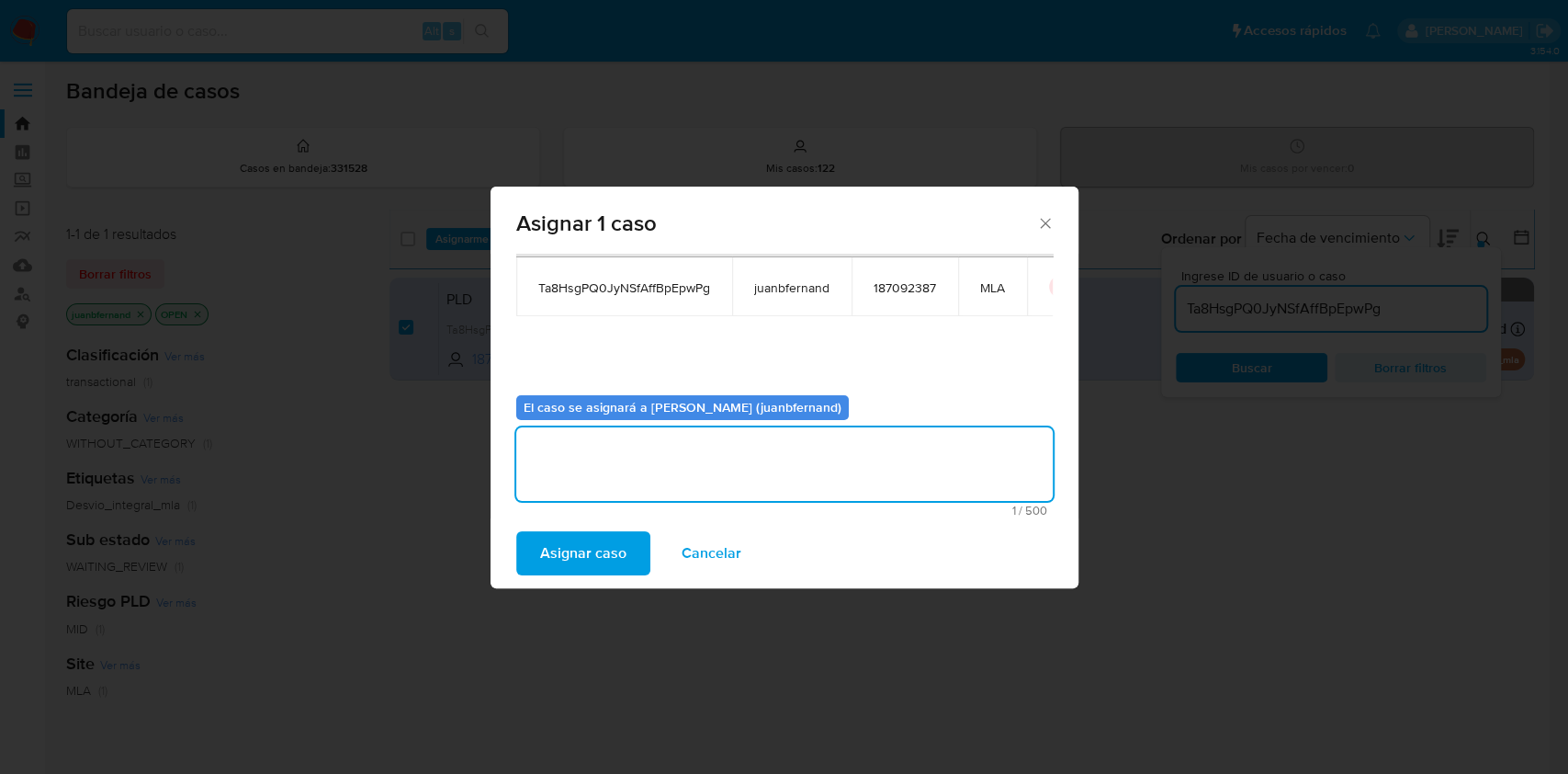
click at [606, 535] on span "Asignar caso" at bounding box center [583, 553] width 86 height 41
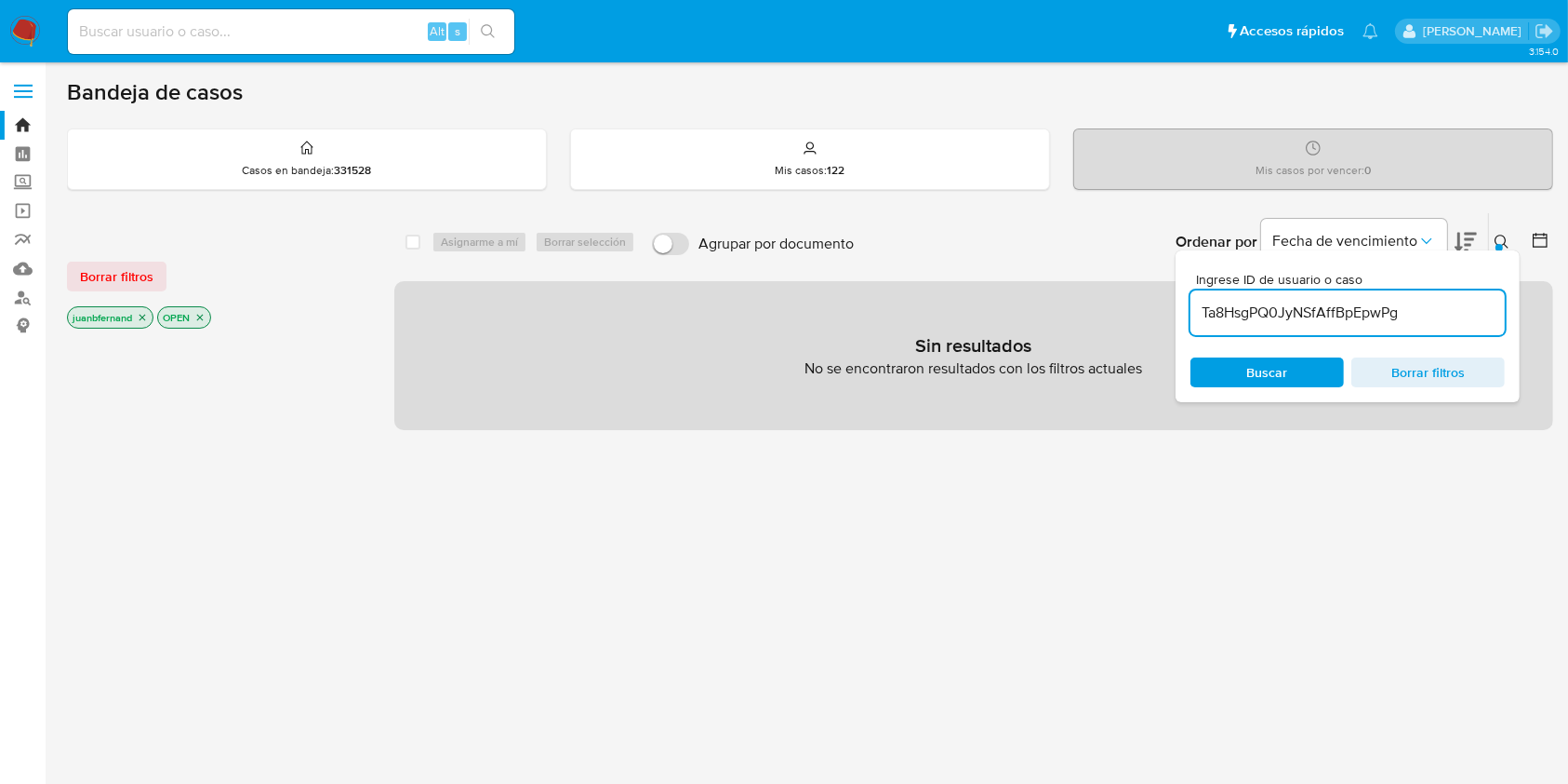
click at [1435, 315] on input "Ta8HsgPQ0JyNSfAffBpEpwPg" at bounding box center [1347, 312] width 314 height 24
paste input "pYCk52yjlLoywM0Ga6cujmfB"
type input "pYCk52yjlLoywM0Ga6cujmfB"
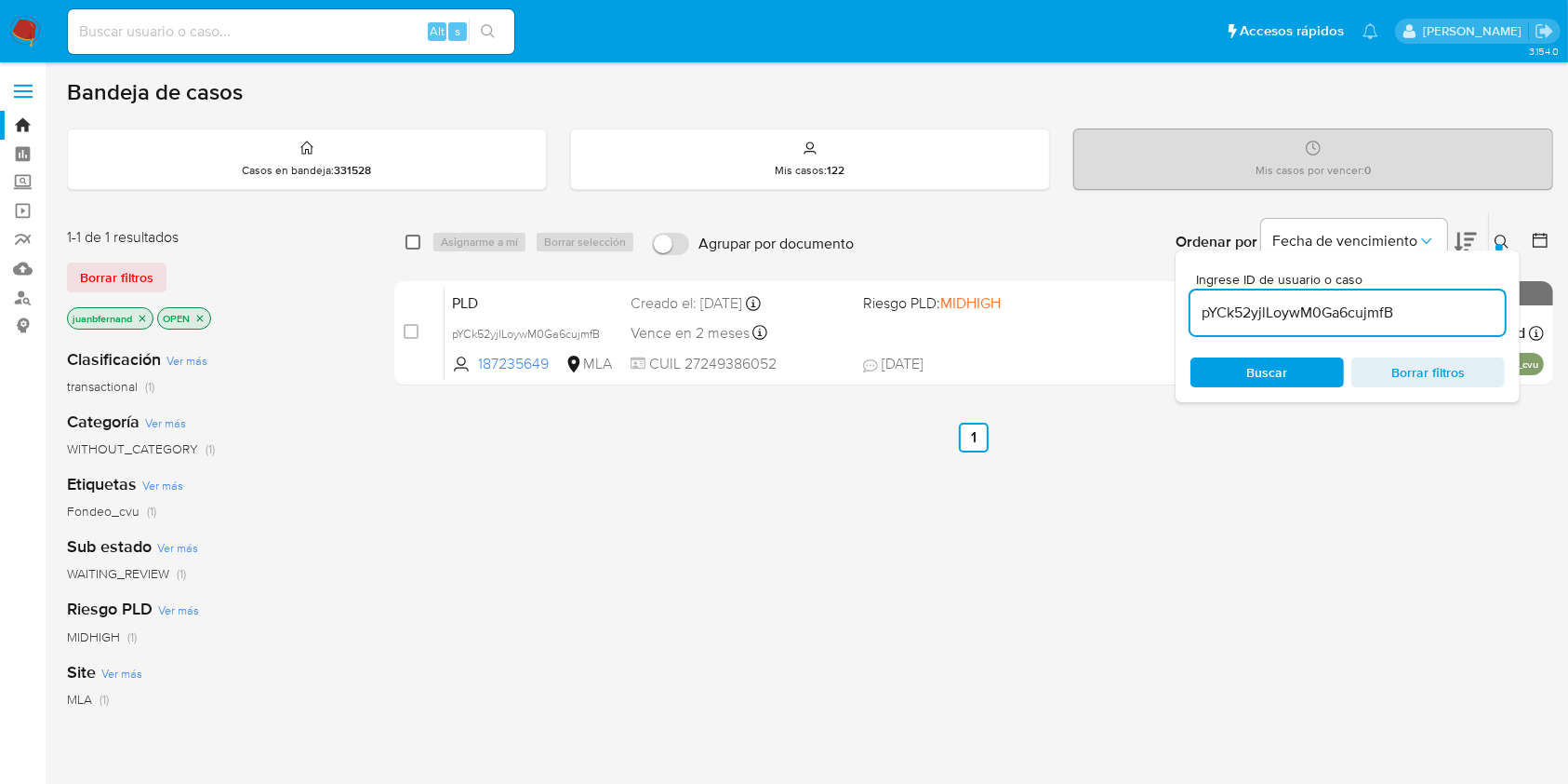
click at [413, 242] on input "checkbox" at bounding box center [412, 241] width 14 height 14
checkbox input "true"
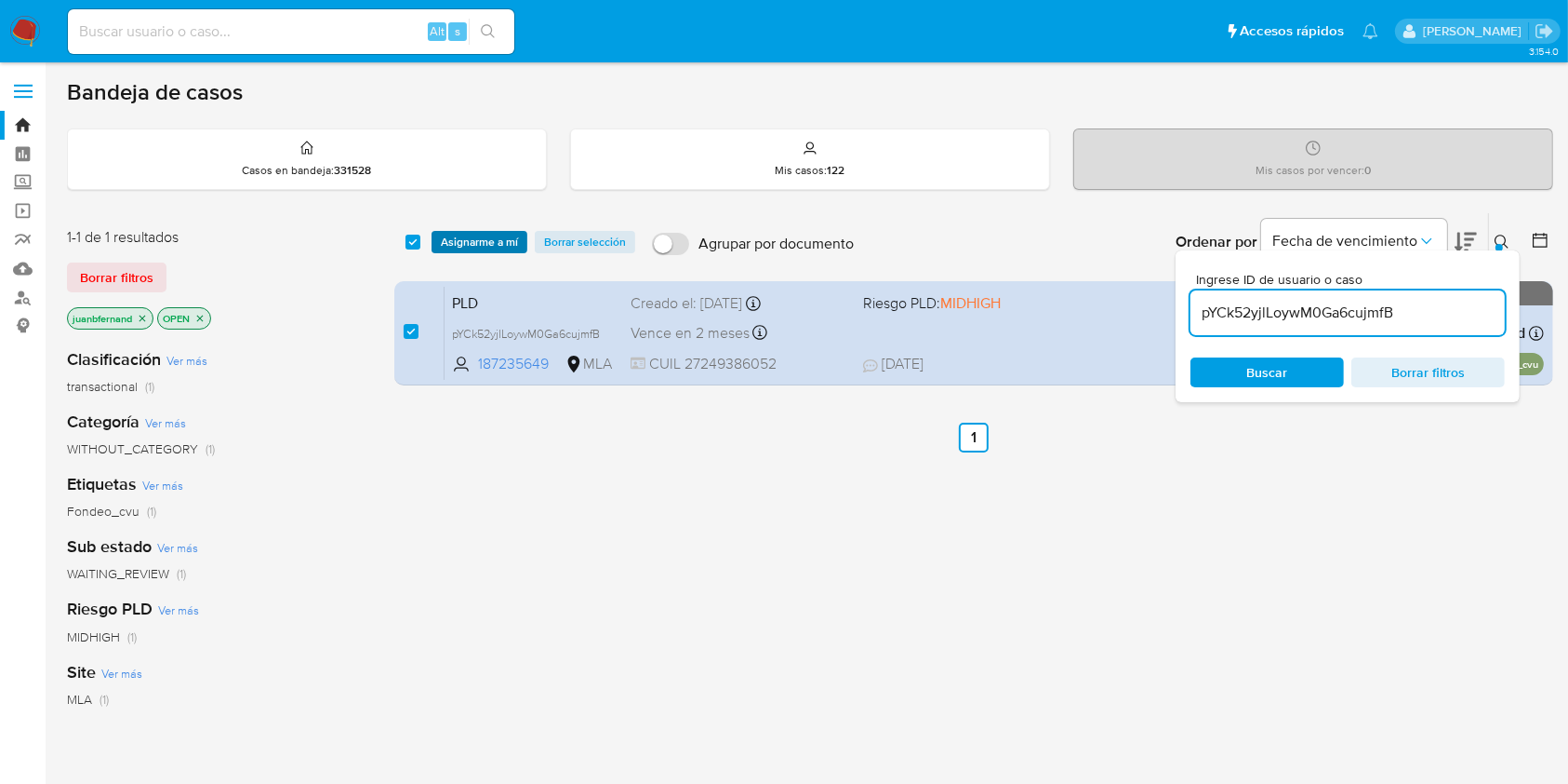
click at [470, 245] on span "Asignarme a mí" at bounding box center [479, 241] width 77 height 18
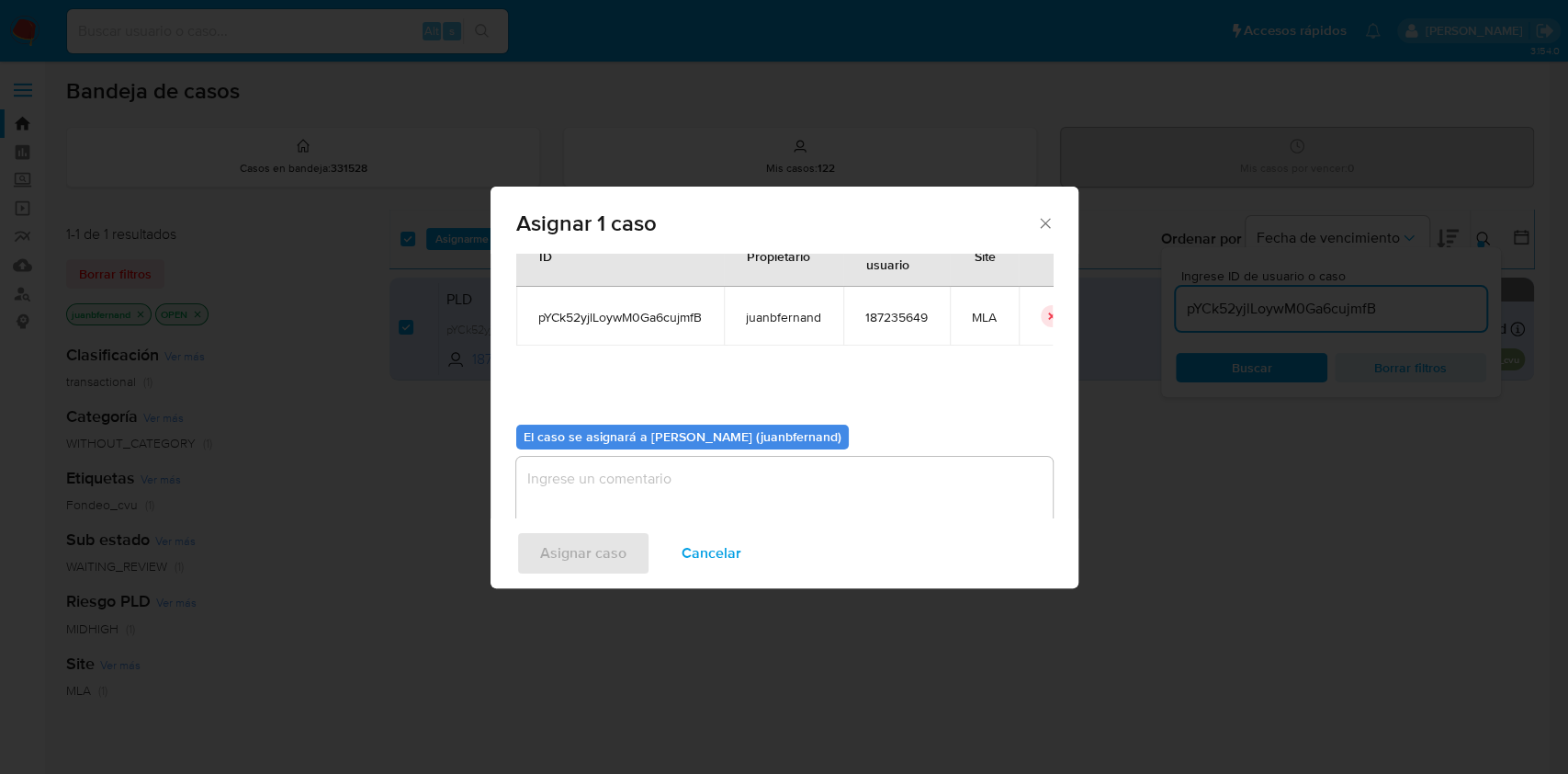
scroll to position [94, 0]
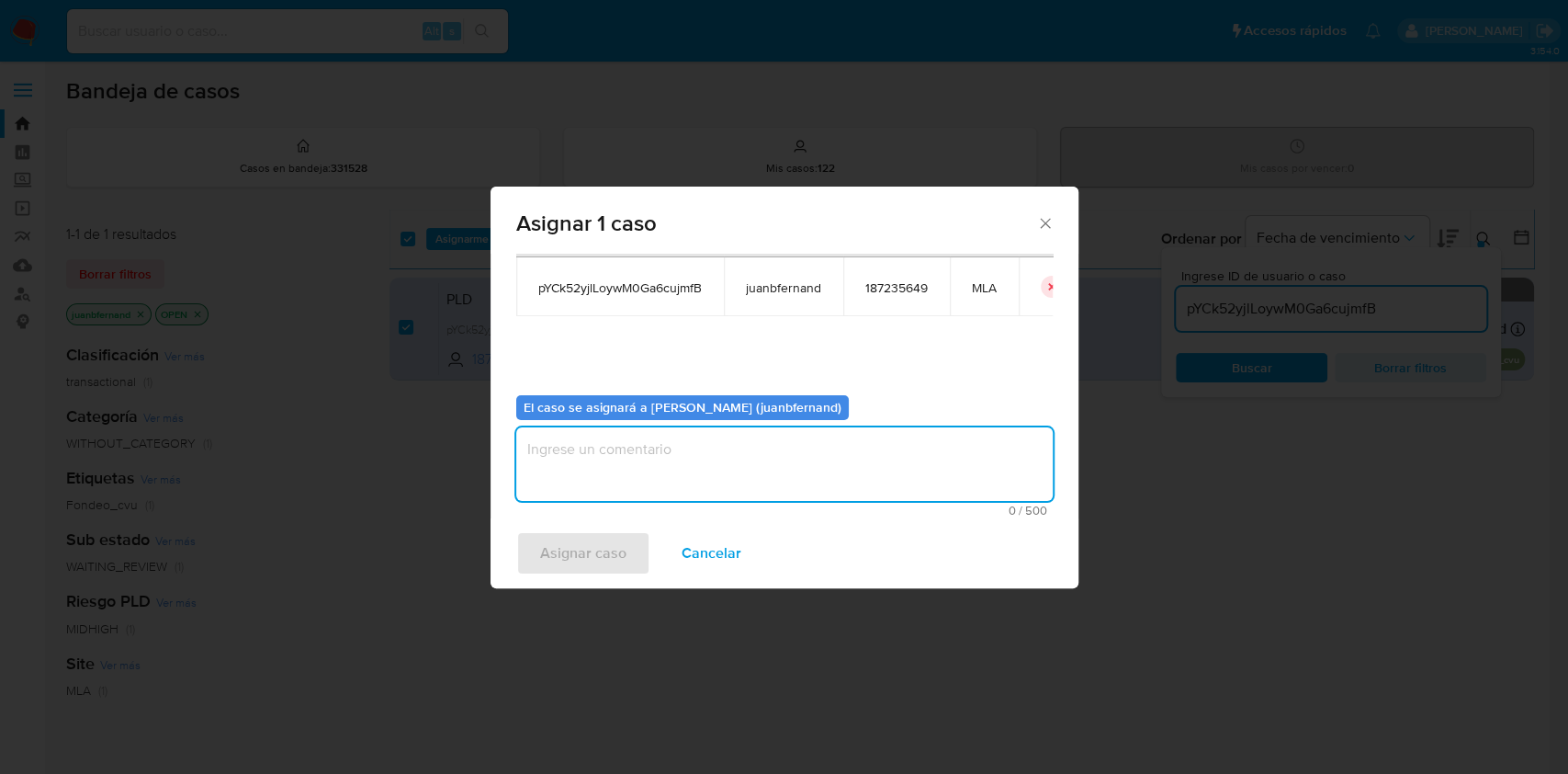
click at [784, 482] on textarea "assign-modal" at bounding box center [784, 463] width 537 height 73
click at [595, 544] on span "Asignar caso" at bounding box center [583, 553] width 86 height 41
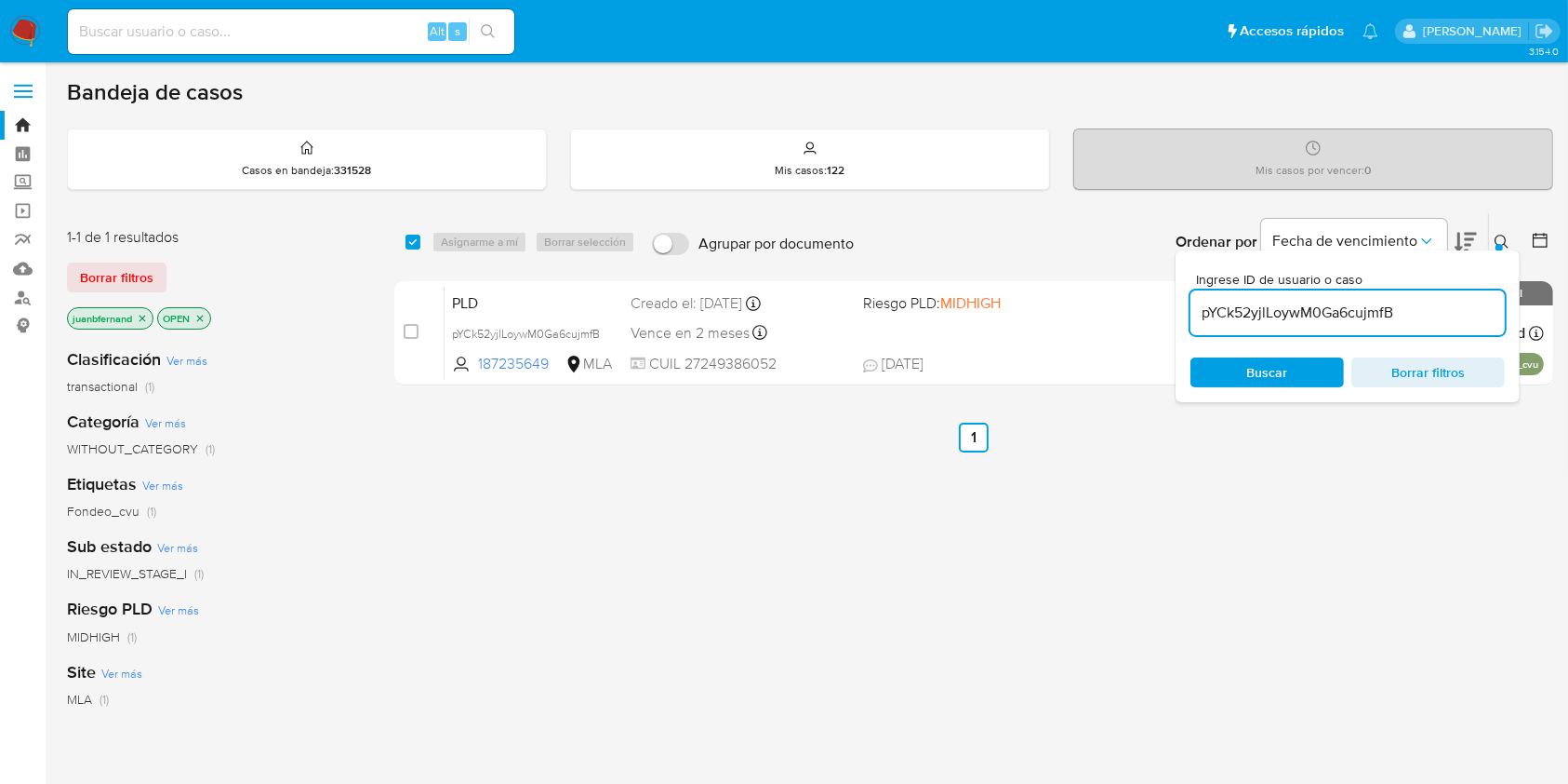
click at [1443, 306] on input "pYCk52yjlLoywM0Ga6cujmfB" at bounding box center [1347, 312] width 314 height 24
paste input "96XG87YmtgtZ1ZPRRHSK91uK"
type input "96XG87YmtgtZ1ZPRRHSK91uK"
click at [417, 241] on input "checkbox" at bounding box center [412, 241] width 14 height 14
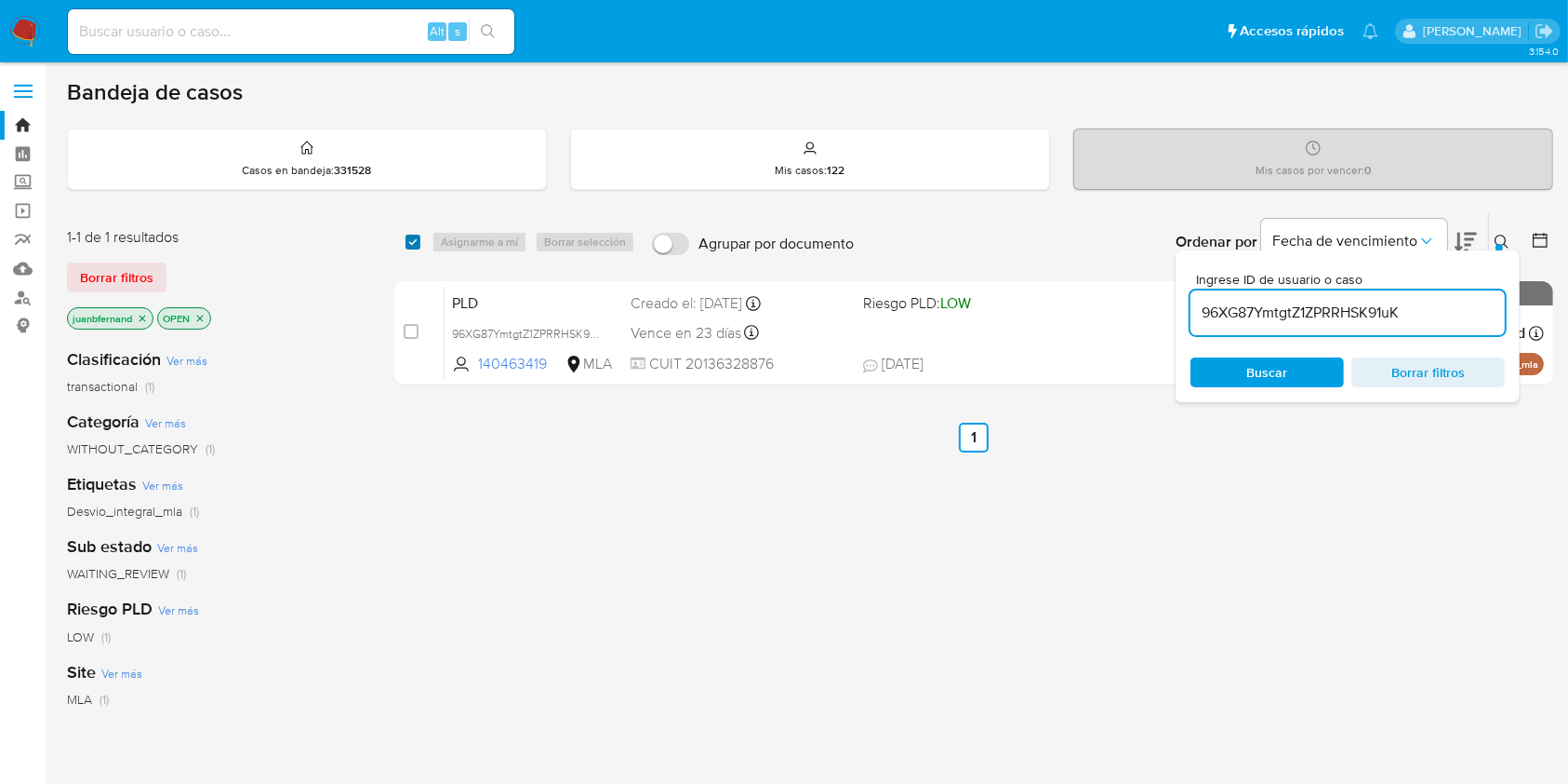
checkbox input "true"
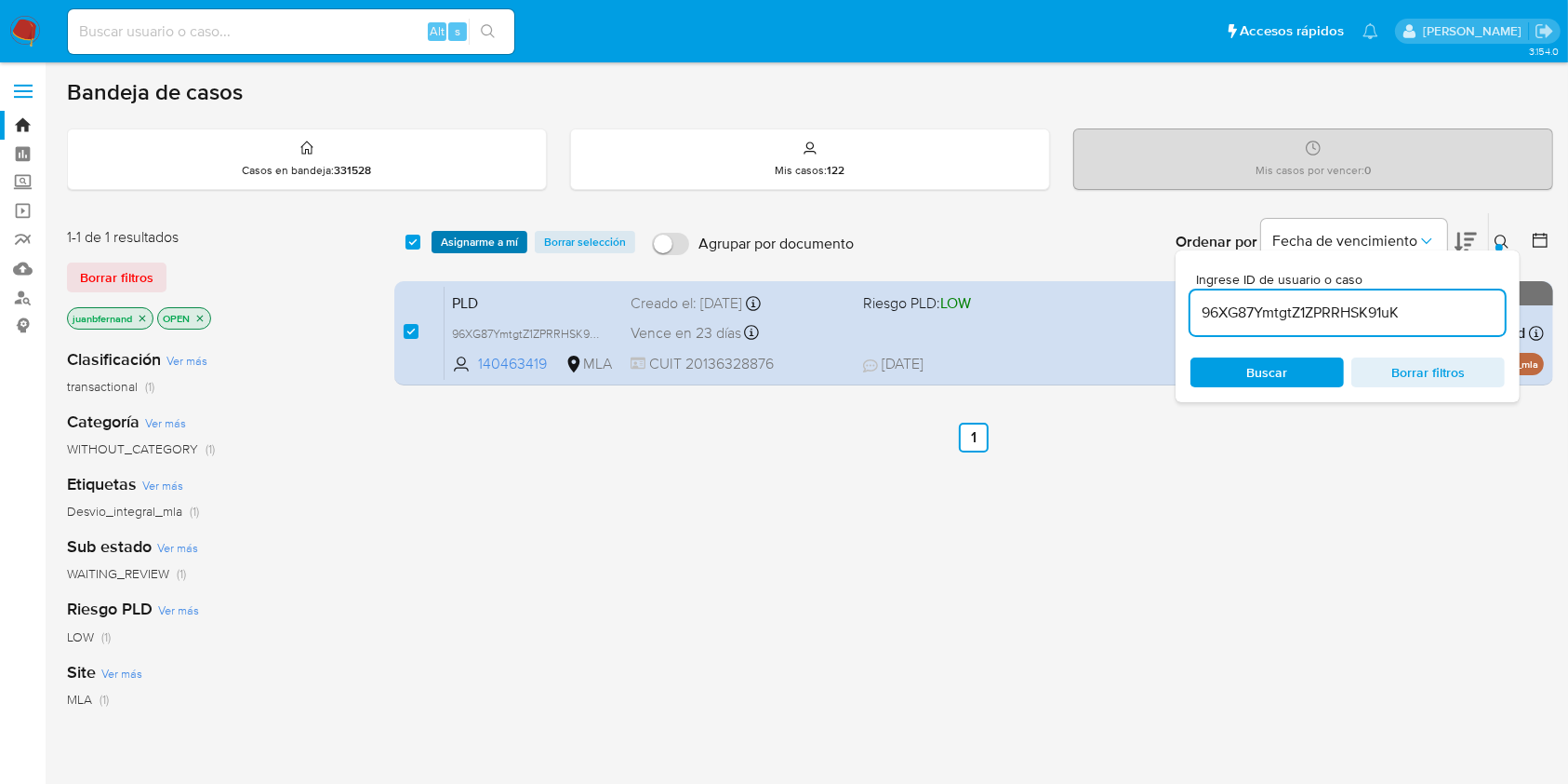
click at [477, 233] on span "Asignarme a mí" at bounding box center [479, 241] width 77 height 18
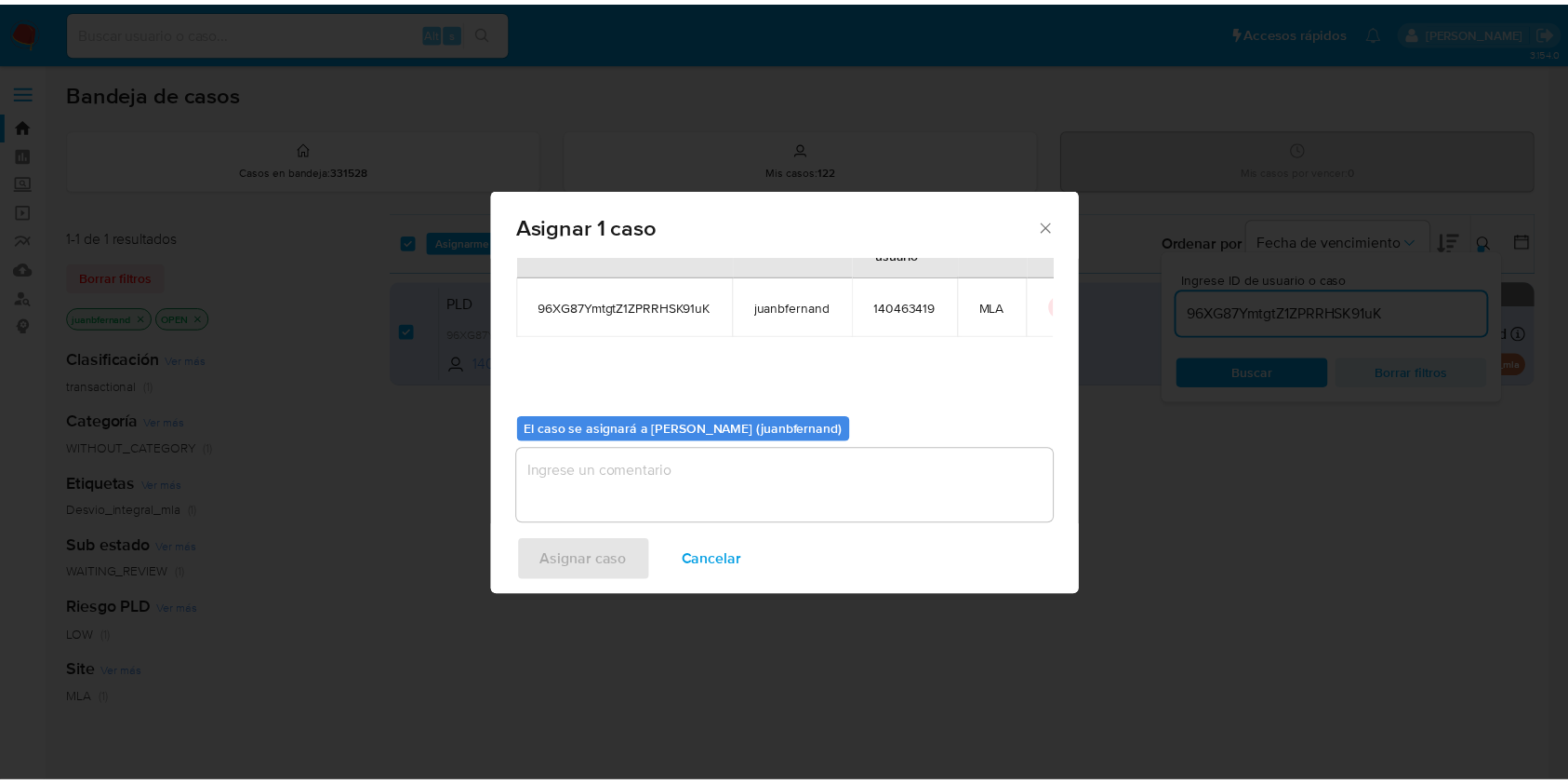
scroll to position [95, 0]
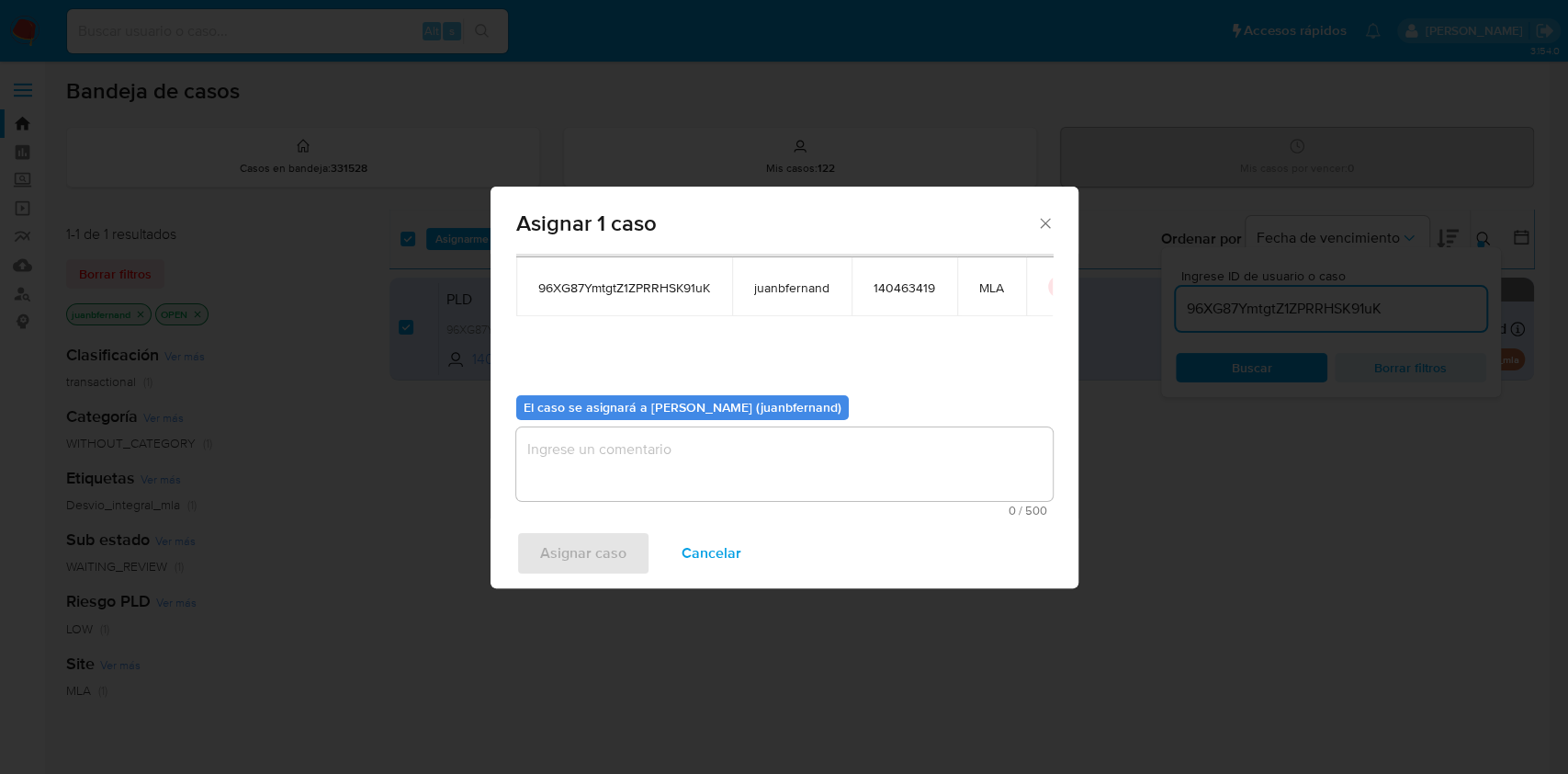
click at [631, 468] on textarea "assign-modal" at bounding box center [784, 463] width 537 height 73
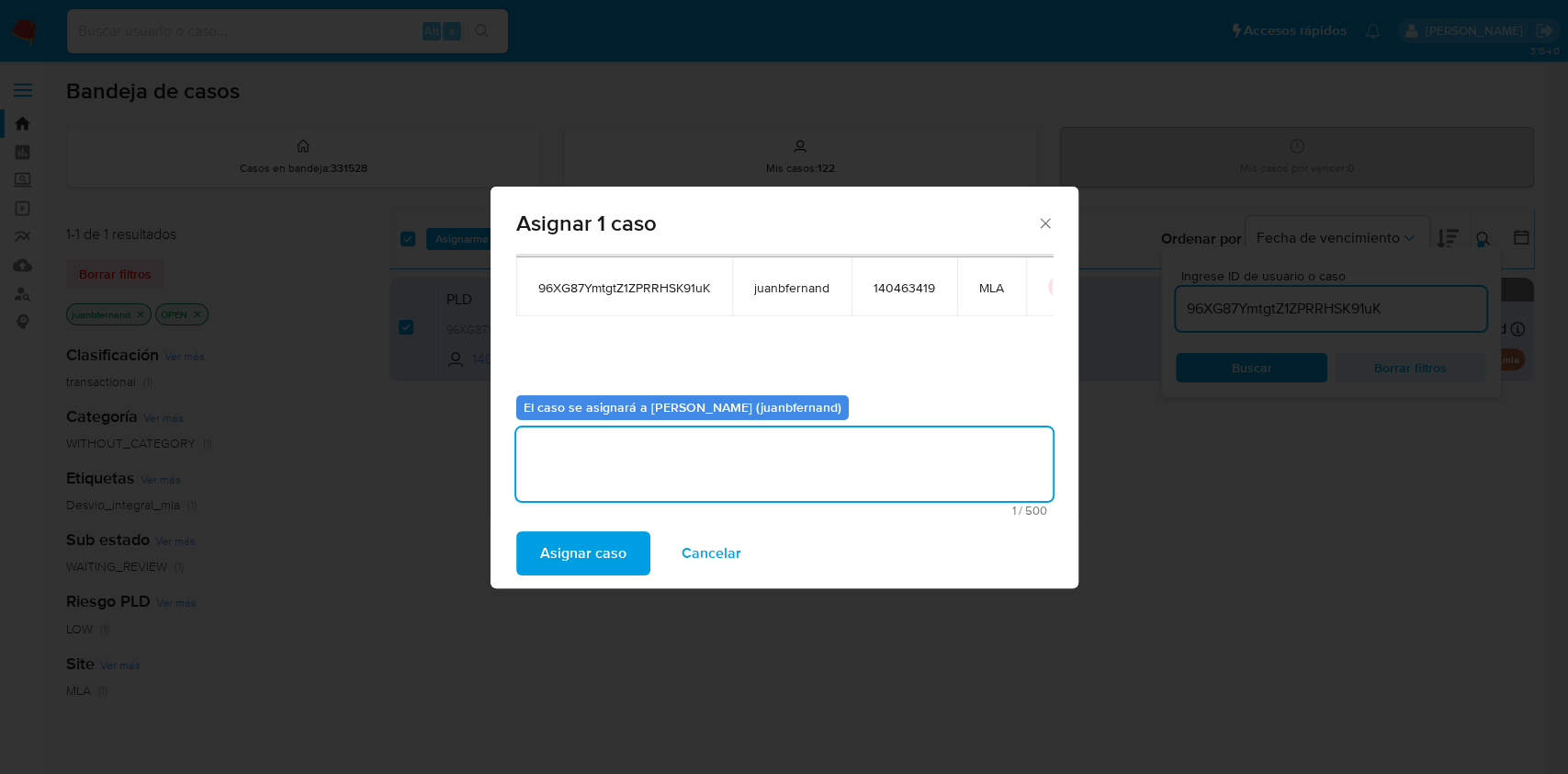
click at [602, 533] on span "Asignar caso" at bounding box center [583, 553] width 86 height 41
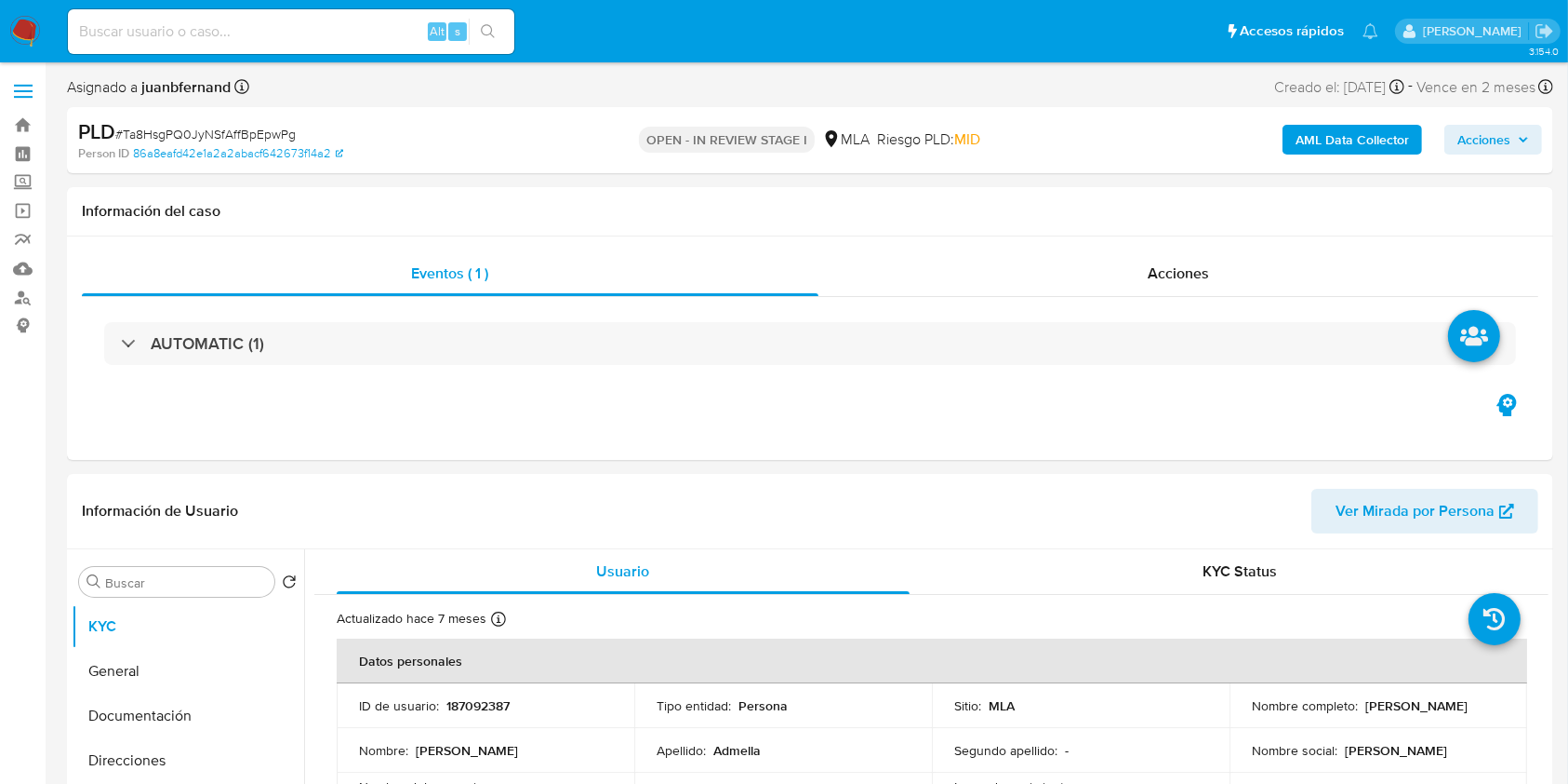
select select "10"
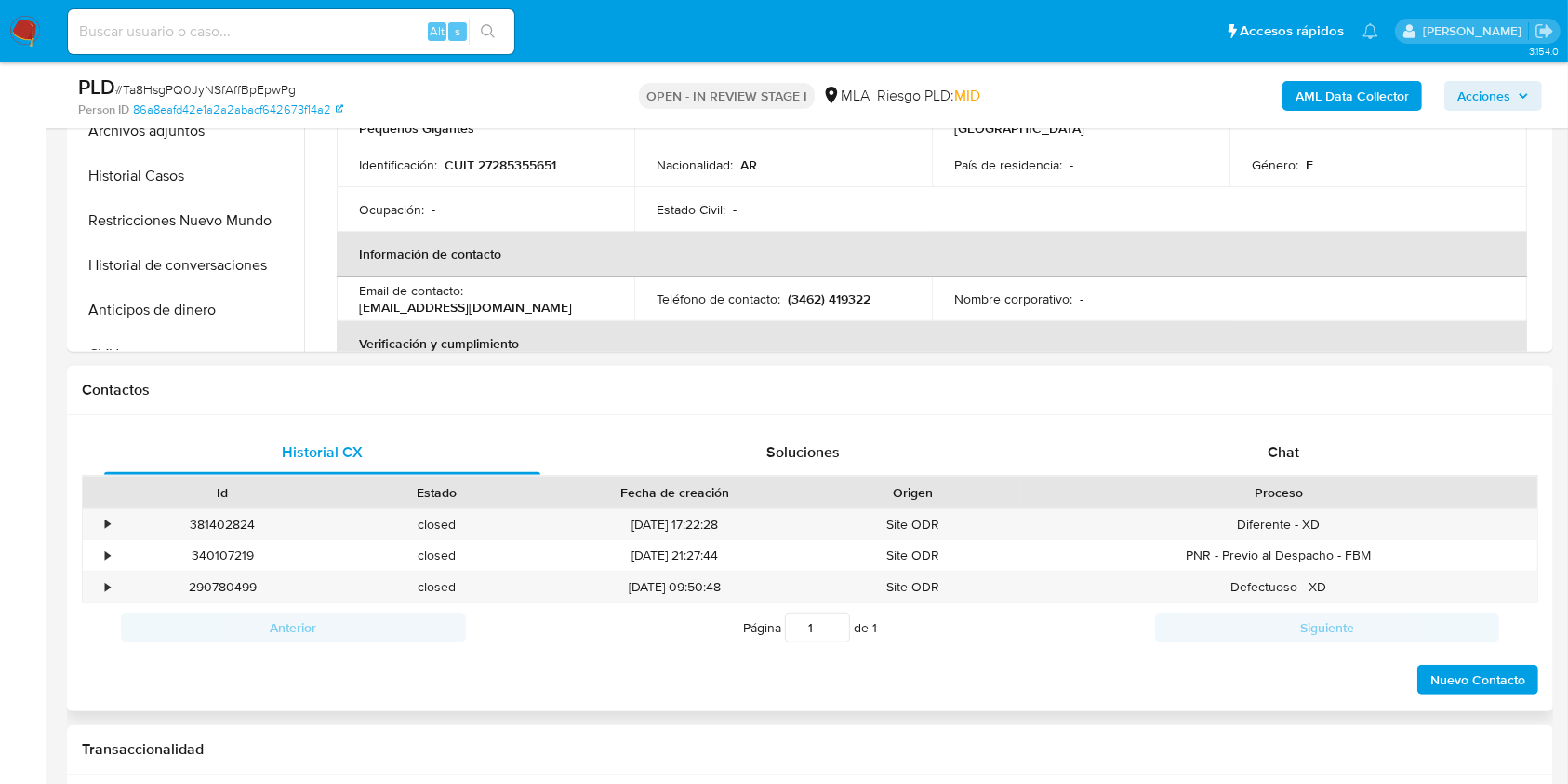
scroll to position [620, 0]
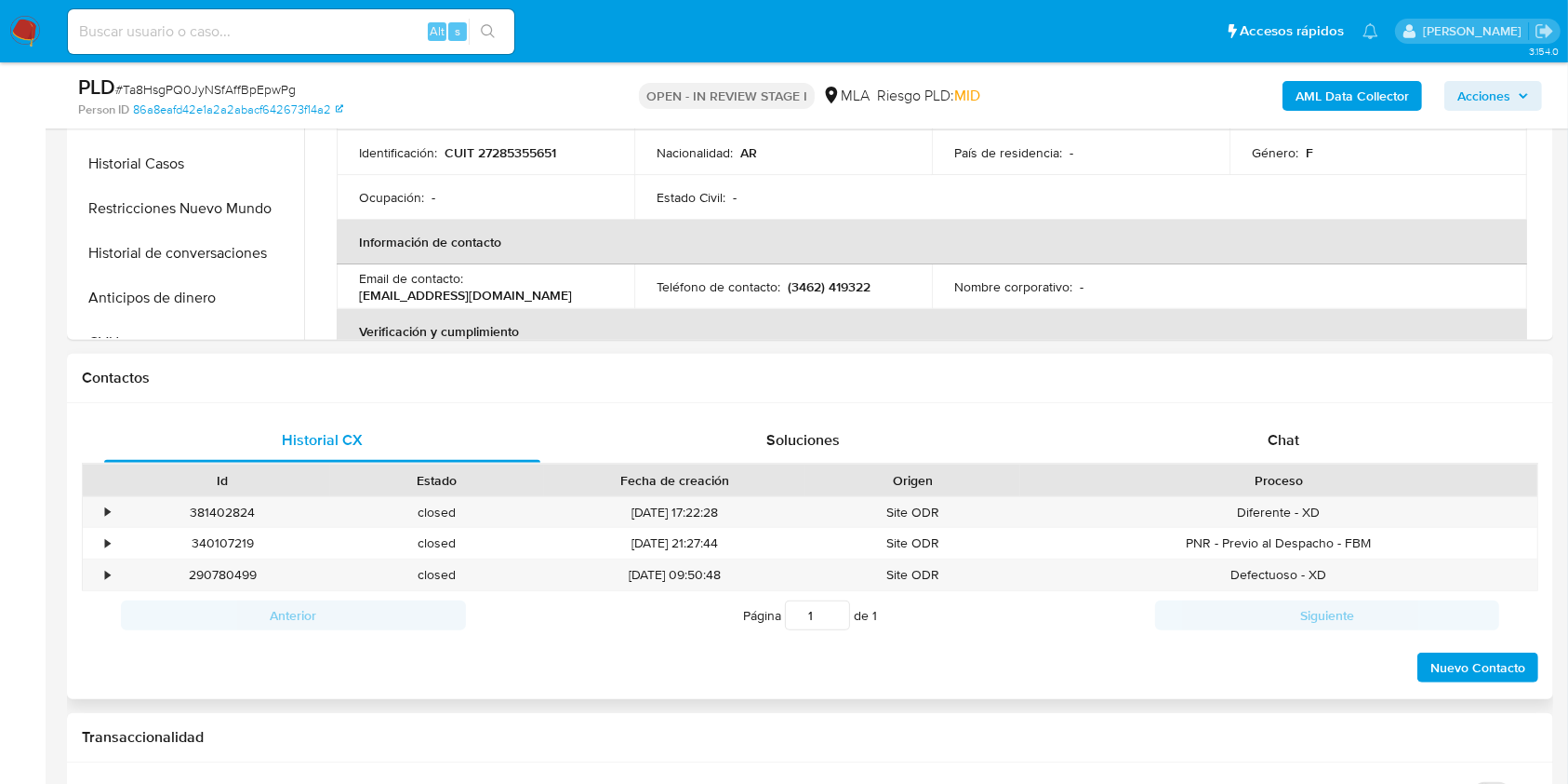
click at [1339, 467] on div "Proceso" at bounding box center [1279, 479] width 518 height 32
click at [1350, 438] on div "Chat" at bounding box center [1284, 440] width 436 height 44
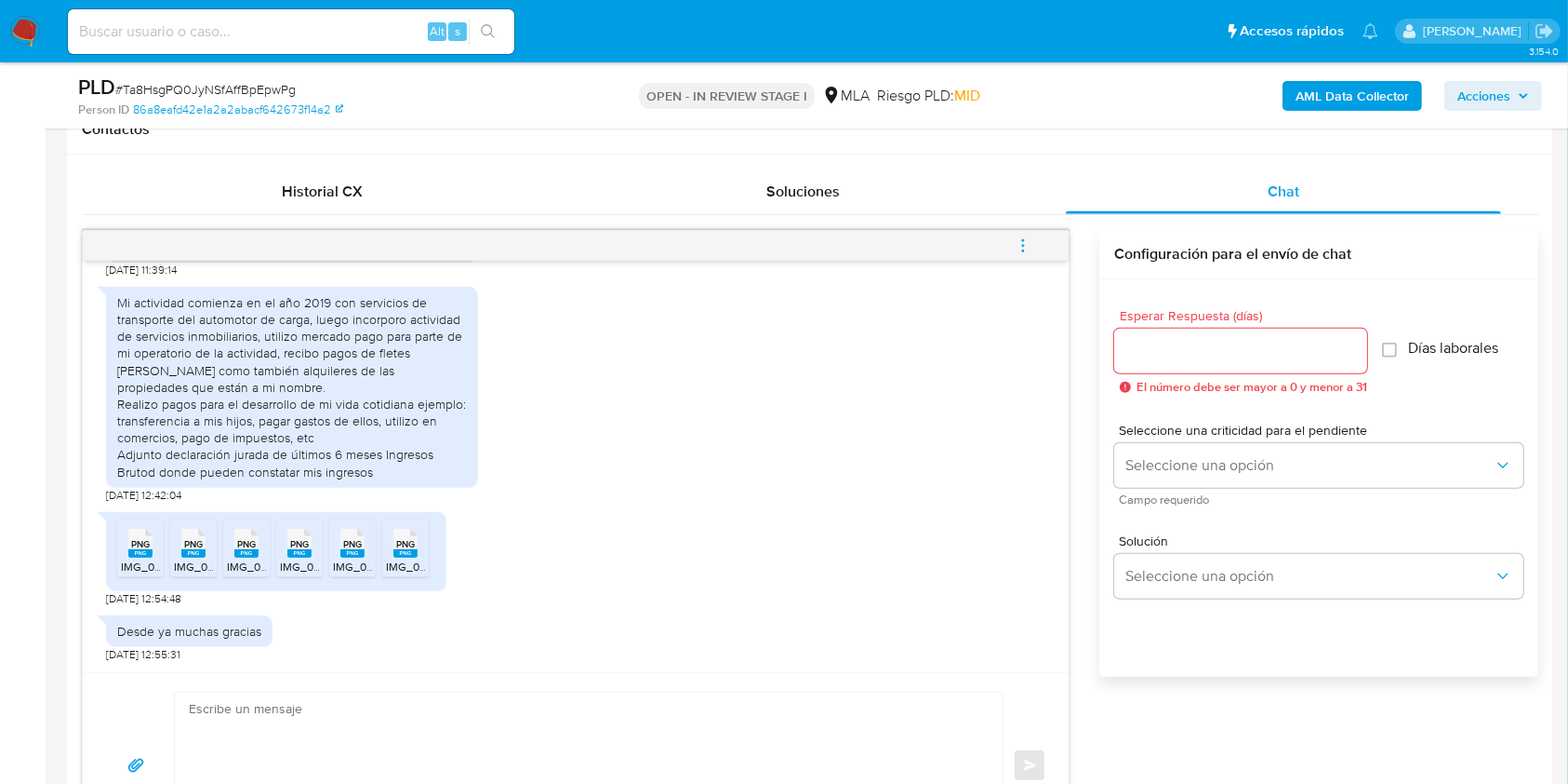
scroll to position [992, 0]
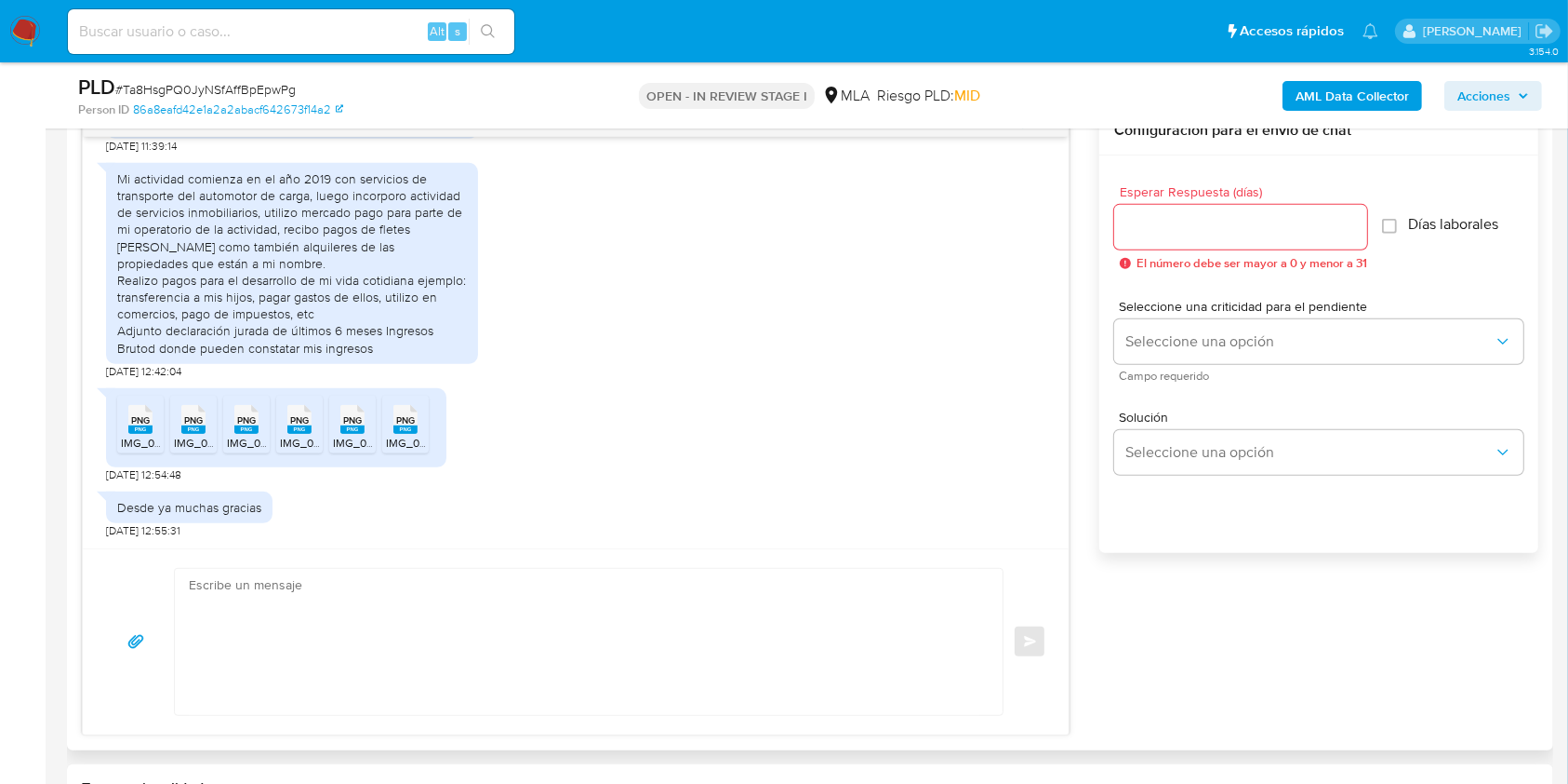
click at [324, 579] on textarea at bounding box center [584, 642] width 790 height 146
click at [317, 584] on textarea at bounding box center [584, 642] width 790 height 146
paste textarea "Hola, esperamos que te encuentres muy bien. Muchas gracias por tu respuesta. Co…"
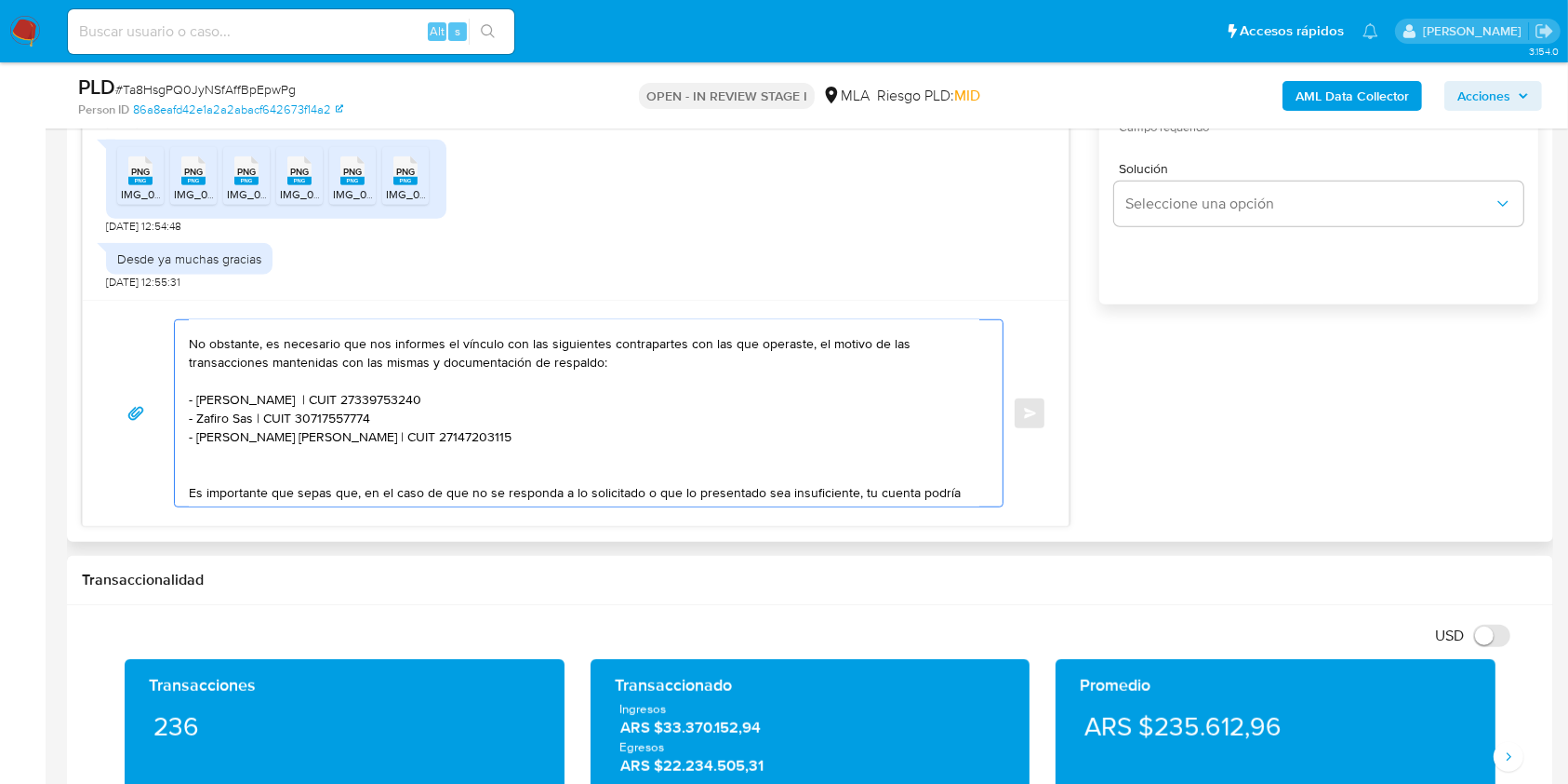
scroll to position [0, 0]
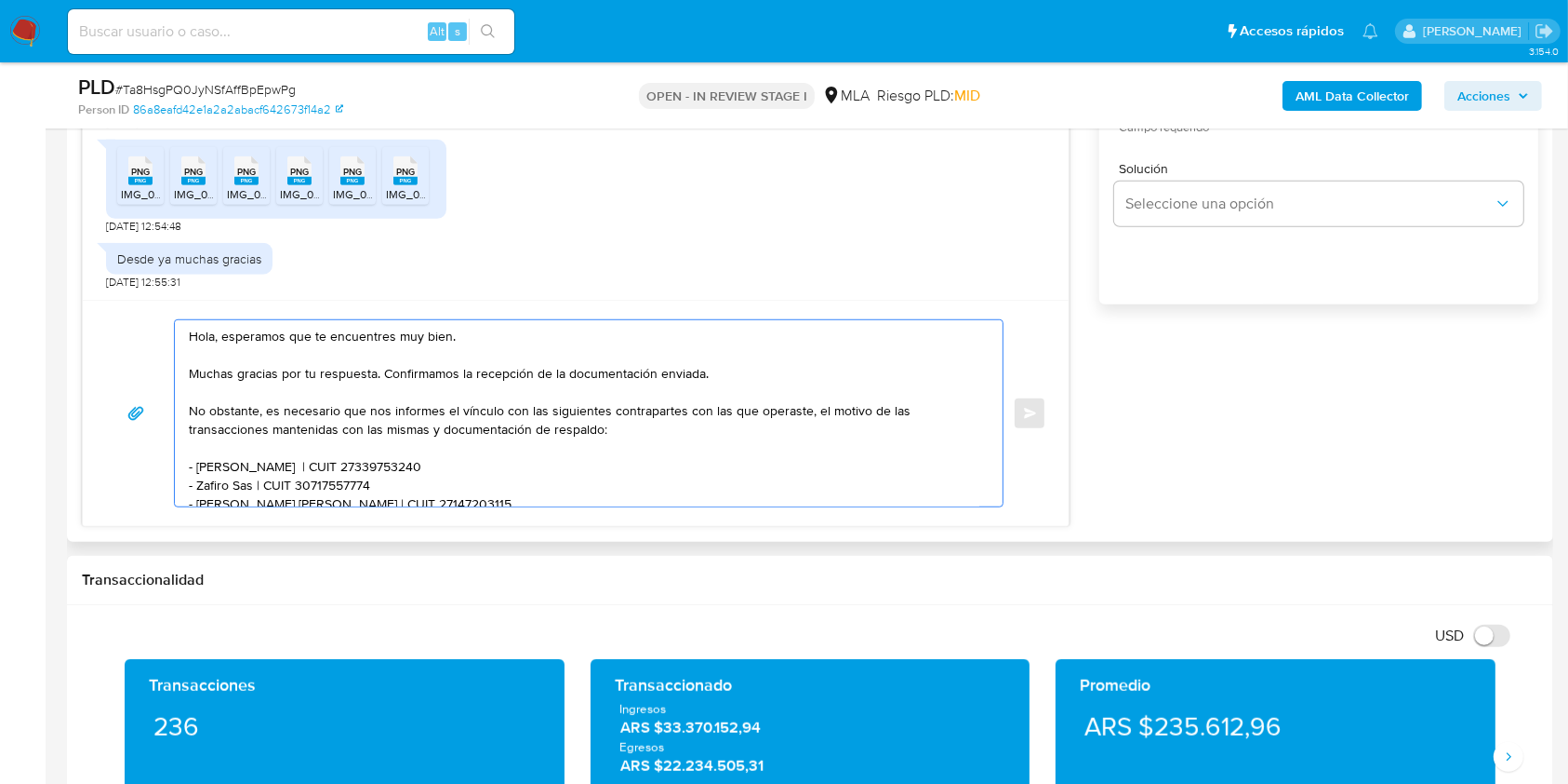
click at [439, 337] on textarea "Hola, esperamos que te encuentres muy bien. Muchas gracias por tu respuesta. Co…" at bounding box center [584, 413] width 790 height 186
drag, startPoint x: 439, startPoint y: 337, endPoint x: 241, endPoint y: 337, distance: 198.0
click at [241, 337] on textarea "Hola, esperamos que te encuentres muy bien. Muchas gracias por tu respuesta. Co…" at bounding box center [584, 413] width 790 height 186
click at [290, 345] on textarea "Hola. Muchas gracias por tu respuesta. Confirmamos la recepción de la documenta…" at bounding box center [584, 413] width 790 height 186
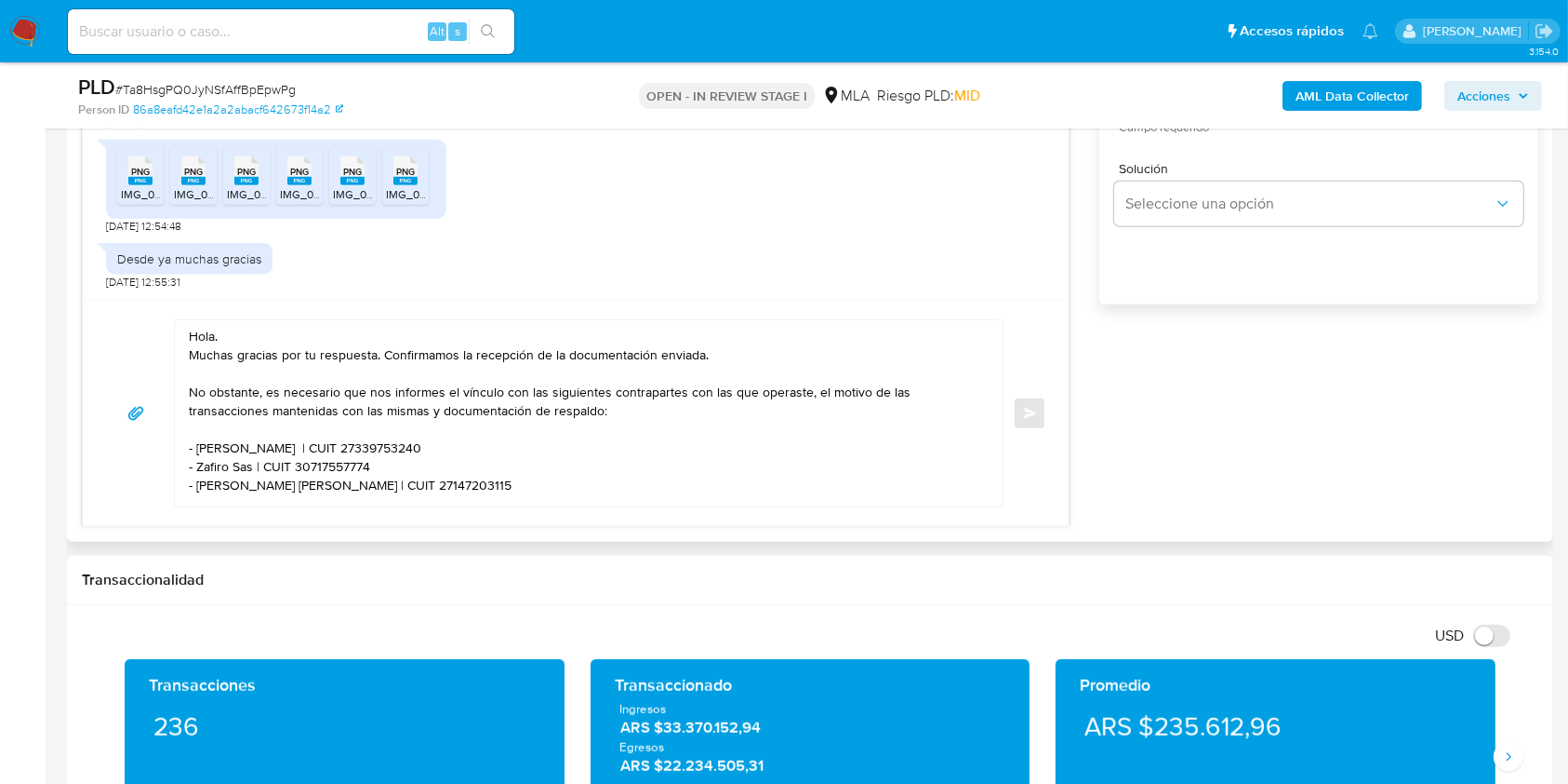
click at [218, 445] on textarea "Hola. Muchas gracias por tu respuesta. Confirmamos la recepción de la documenta…" at bounding box center [584, 413] width 790 height 186
drag, startPoint x: 218, startPoint y: 445, endPoint x: 271, endPoint y: 448, distance: 53.1
click at [271, 448] on textarea "Hola. Muchas gracias por tu respuesta. Confirmamos la recepción de la documenta…" at bounding box center [584, 413] width 790 height 186
paste textarea "FEDERICO ANTONIO GUZMAN"
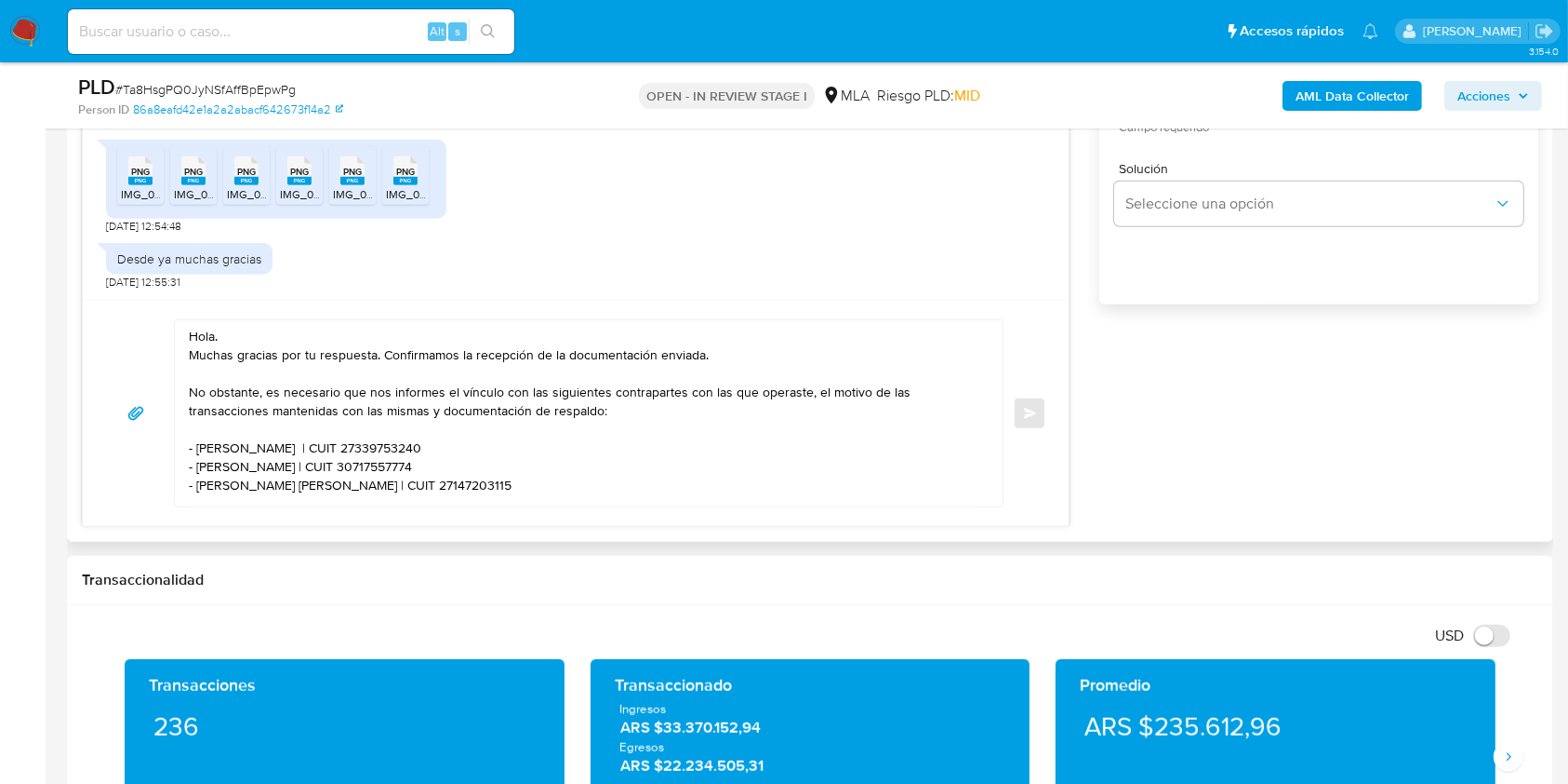
click at [480, 432] on textarea "Hola. Muchas gracias por tu respuesta. Confirmamos la recepción de la documenta…" at bounding box center [584, 413] width 790 height 186
click at [468, 443] on textarea "Hola. Muchas gracias por tu respuesta. Confirmamos la recepción de la documenta…" at bounding box center [584, 413] width 790 height 186
paste textarea "0288403857"
click at [207, 466] on textarea "Hola. Muchas gracias por tu respuesta. Confirmamos la recepción de la documenta…" at bounding box center [584, 413] width 790 height 186
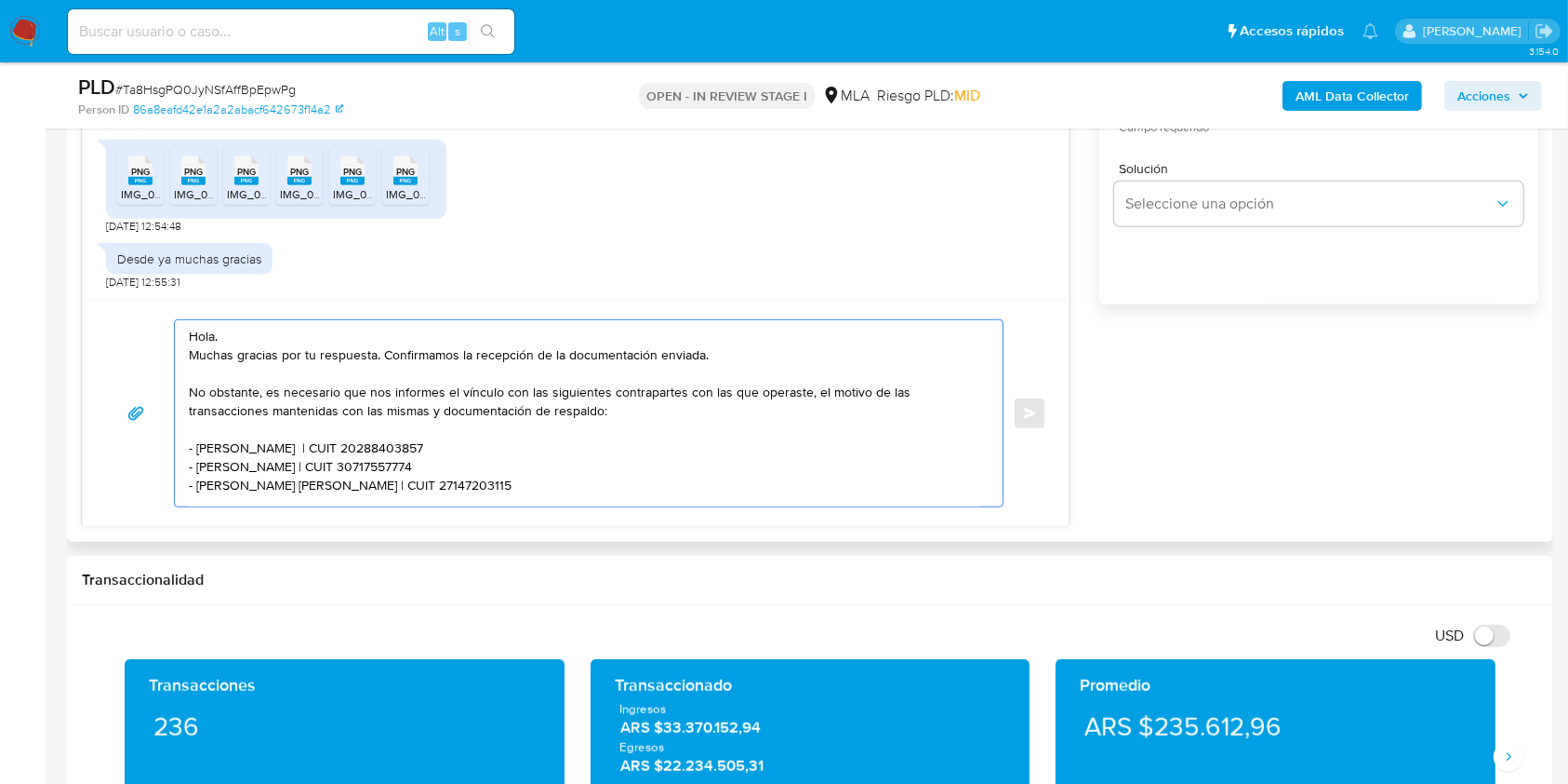
drag, startPoint x: 208, startPoint y: 466, endPoint x: 232, endPoint y: 466, distance: 24.0
click at [232, 466] on textarea "Hola. Muchas gracias por tu respuesta. Confirmamos la recepción de la documenta…" at bounding box center [584, 413] width 790 height 186
paste textarea "Ailen Alejandra Moselle"
click at [412, 474] on textarea "Hola. Muchas gracias por tu respuesta. Confirmamos la recepción de la documenta…" at bounding box center [584, 413] width 790 height 186
click at [412, 473] on textarea "Hola. Muchas gracias por tu respuesta. Confirmamos la recepción de la documenta…" at bounding box center [584, 413] width 790 height 186
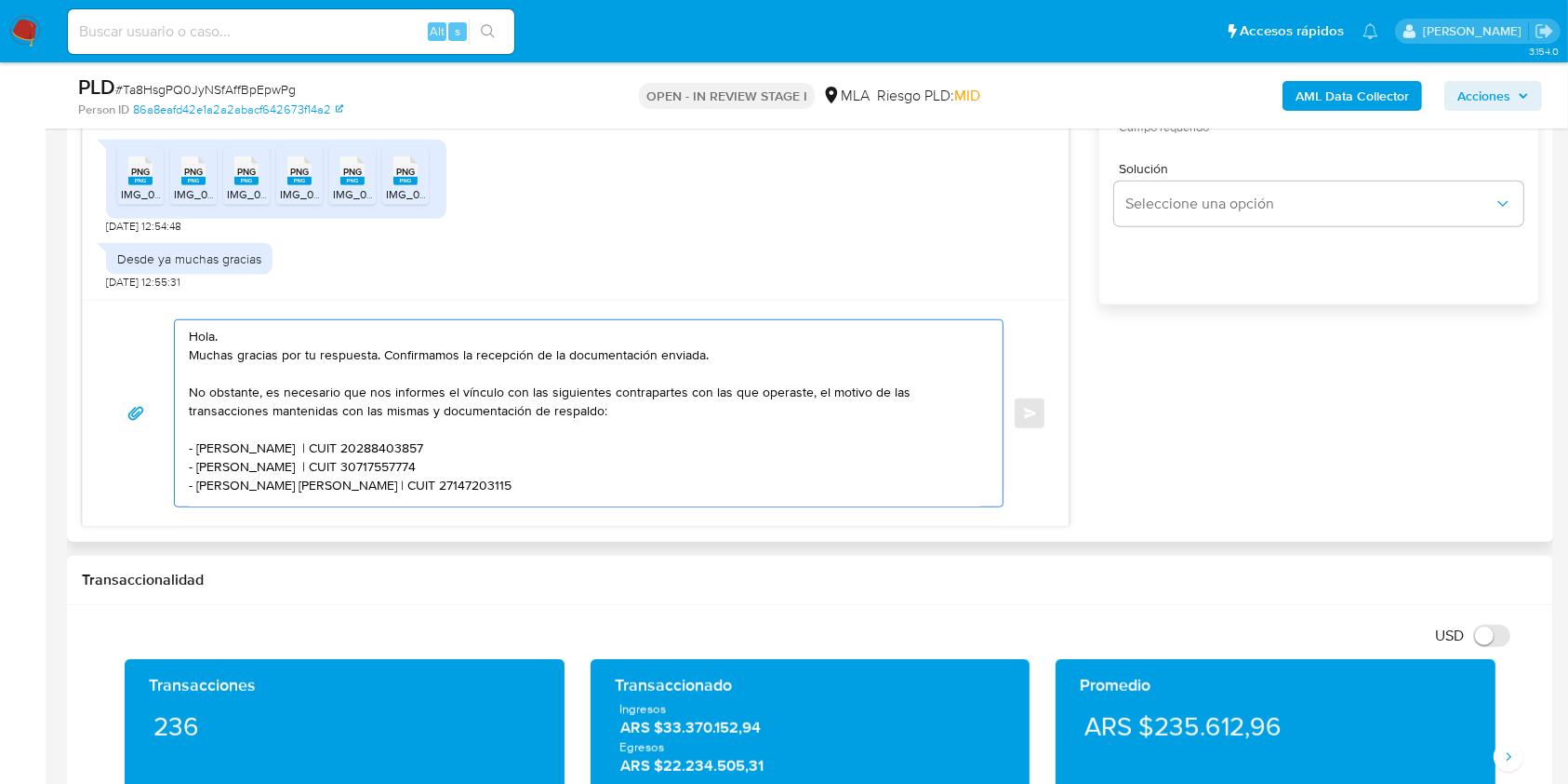
paste textarea "2731213885"
drag, startPoint x: 457, startPoint y: 487, endPoint x: 163, endPoint y: 482, distance: 294.0
click at [163, 482] on div "Hola. Muchas gracias por tu respuesta. Confirmamos la recepción de la documenta…" at bounding box center [575, 413] width 941 height 188
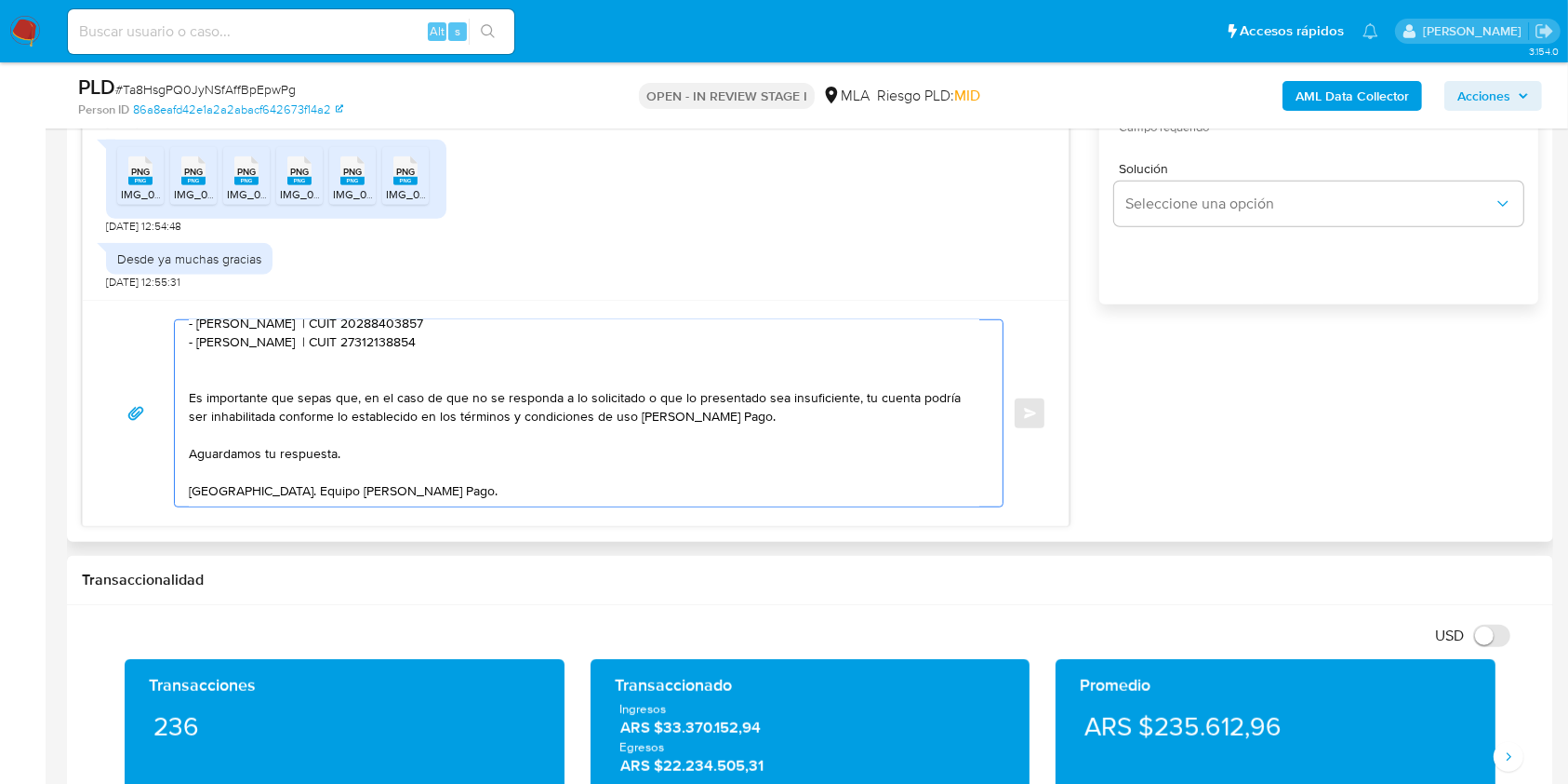
scroll to position [150, 0]
click at [332, 434] on textarea "Hola. Muchas gracias por tu respuesta. Confirmamos la recepción de la documenta…" at bounding box center [584, 413] width 790 height 186
click at [432, 478] on textarea "Hola. Muchas gracias por tu respuesta. Confirmamos la recepción de la documenta…" at bounding box center [584, 413] width 790 height 186
click at [588, 478] on textarea "Hola. Muchas gracias por tu respuesta. Confirmamos la recepción de la documenta…" at bounding box center [584, 413] width 790 height 186
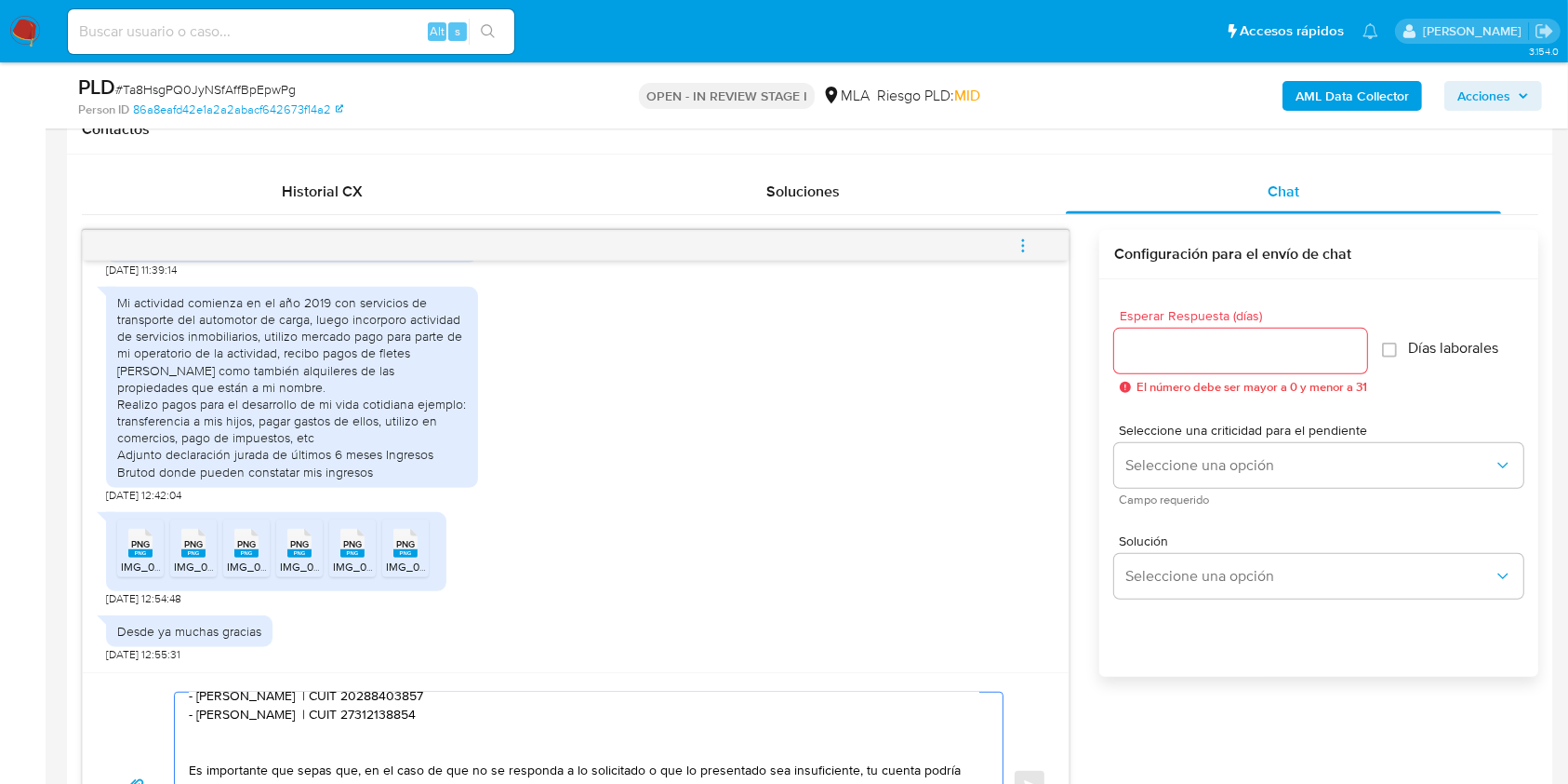
type textarea "Hola. Muchas gracias por tu respuesta. Confirmamos la recepción de la documenta…"
click at [1195, 355] on input "Esperar Respuesta (días)" at bounding box center [1241, 351] width 253 height 24
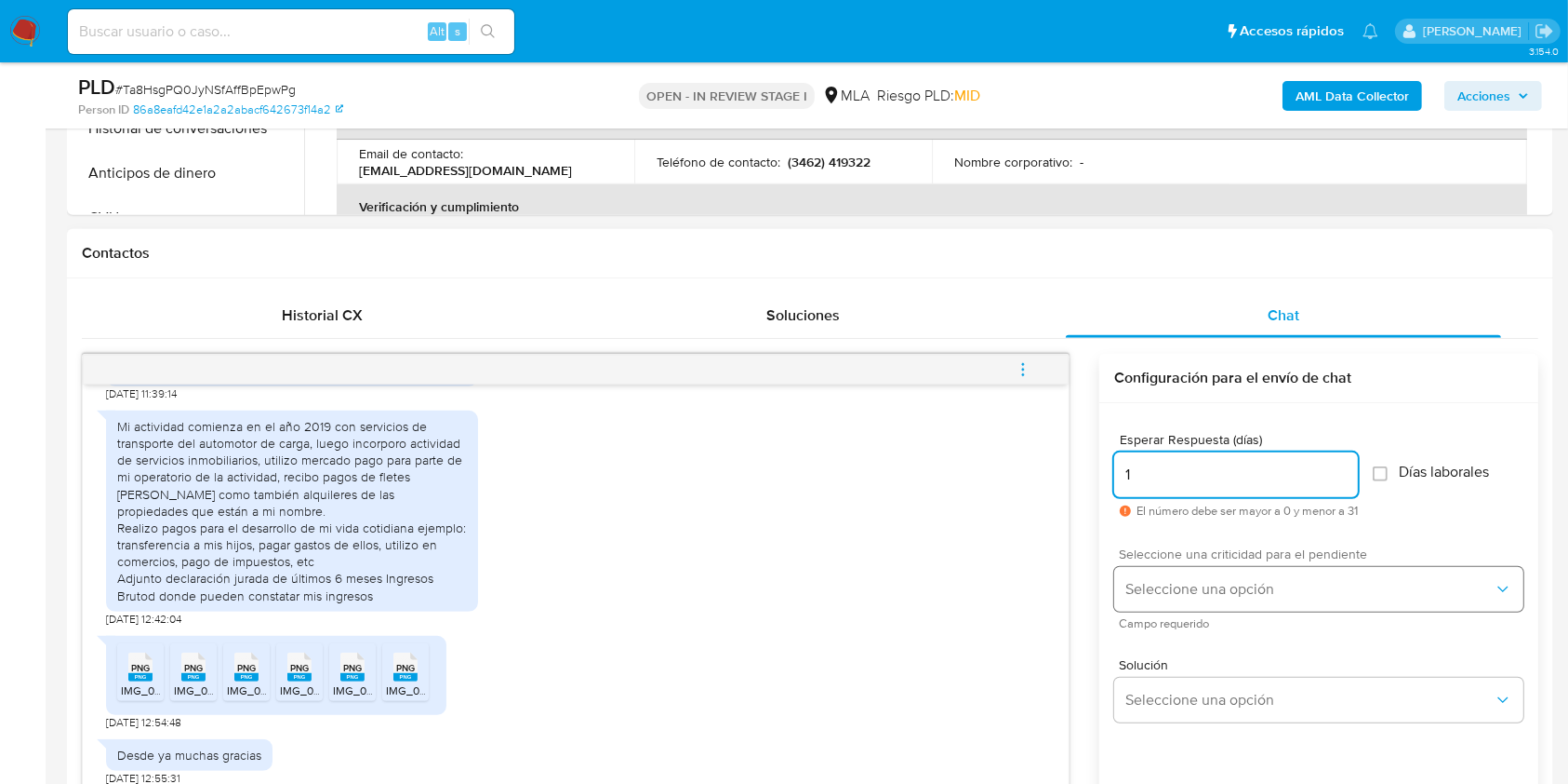
scroll to position [992, 0]
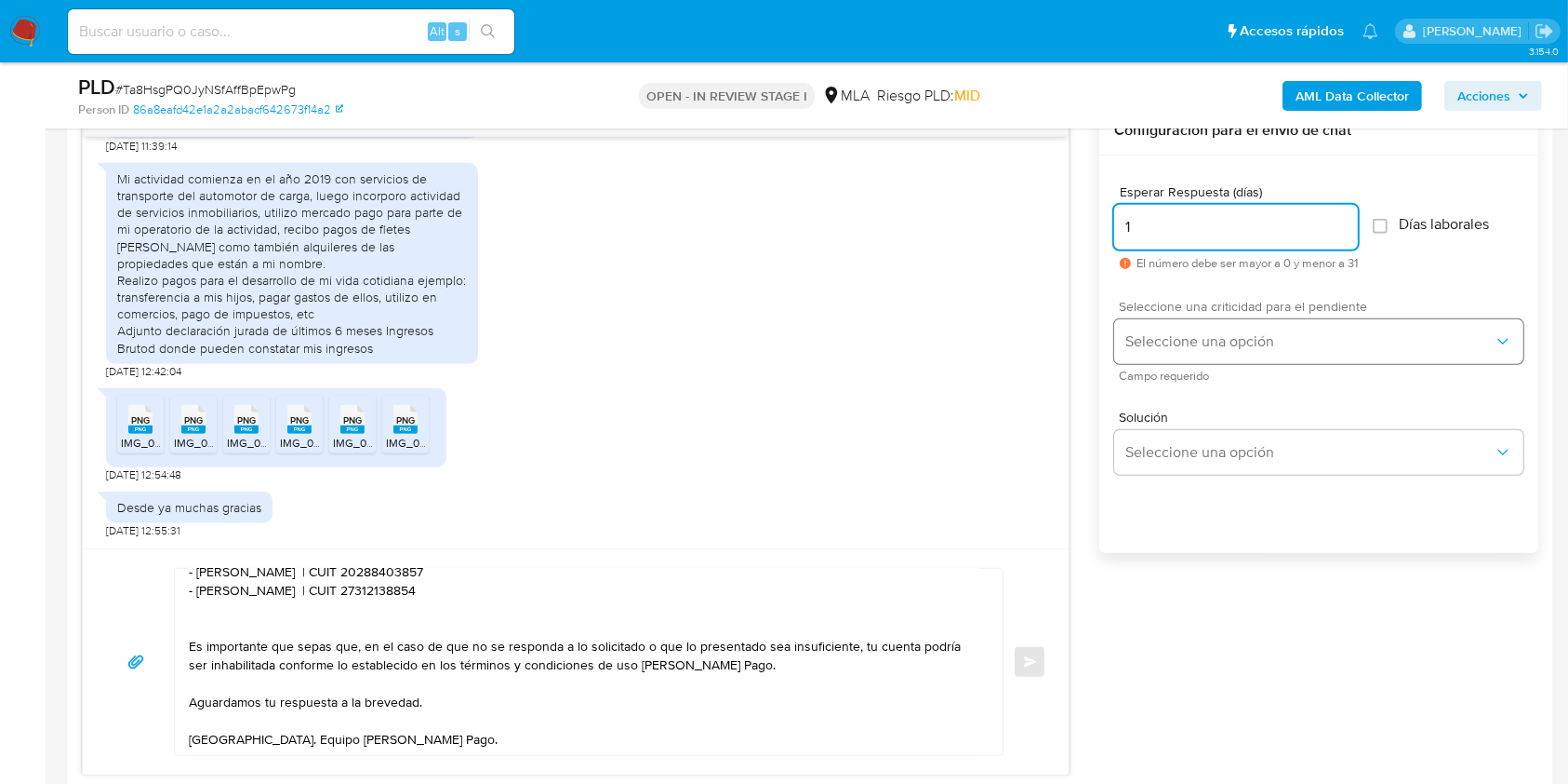
type input "1"
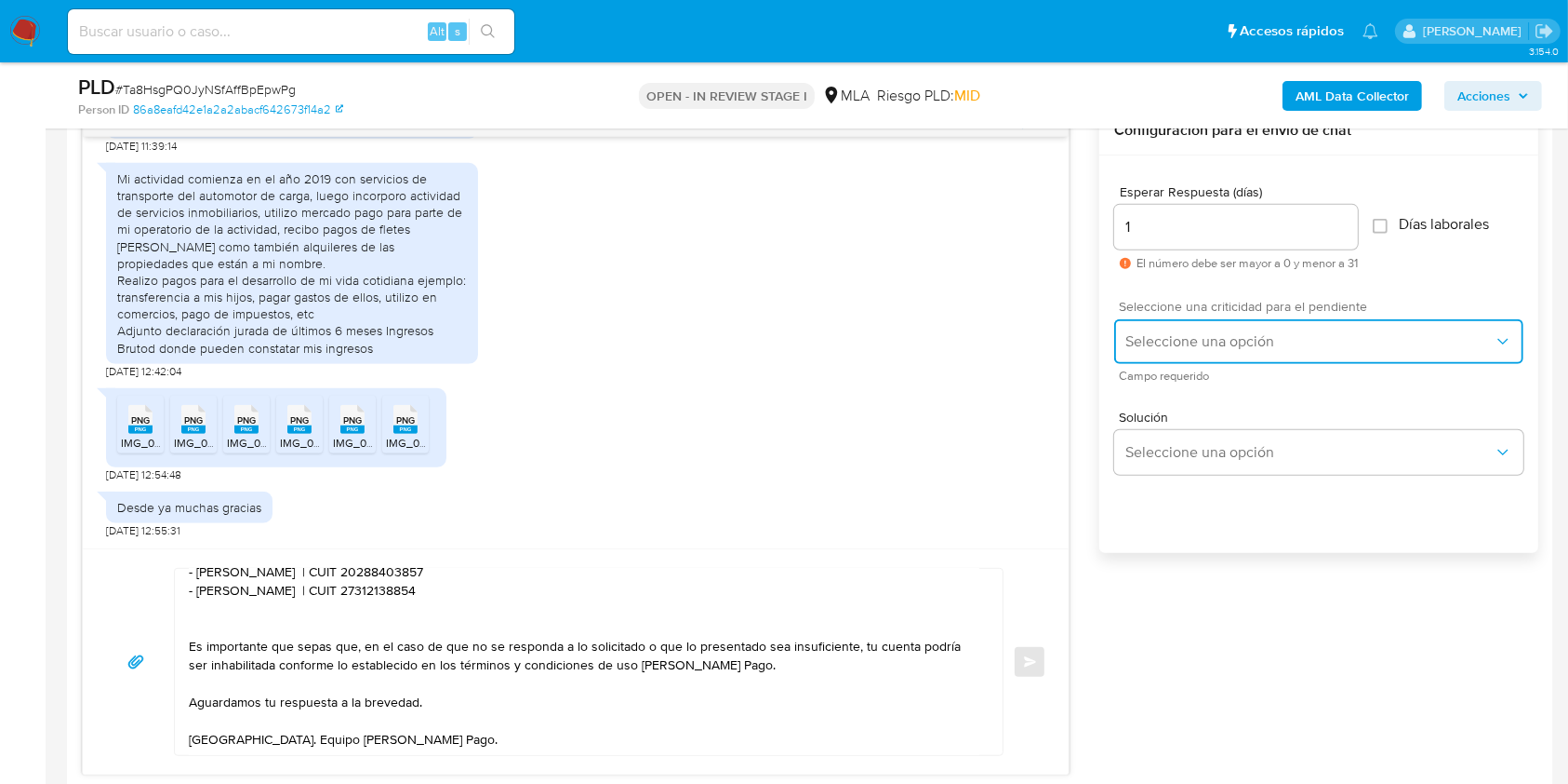
click at [1168, 337] on span "Seleccione una opción" at bounding box center [1310, 341] width 369 height 18
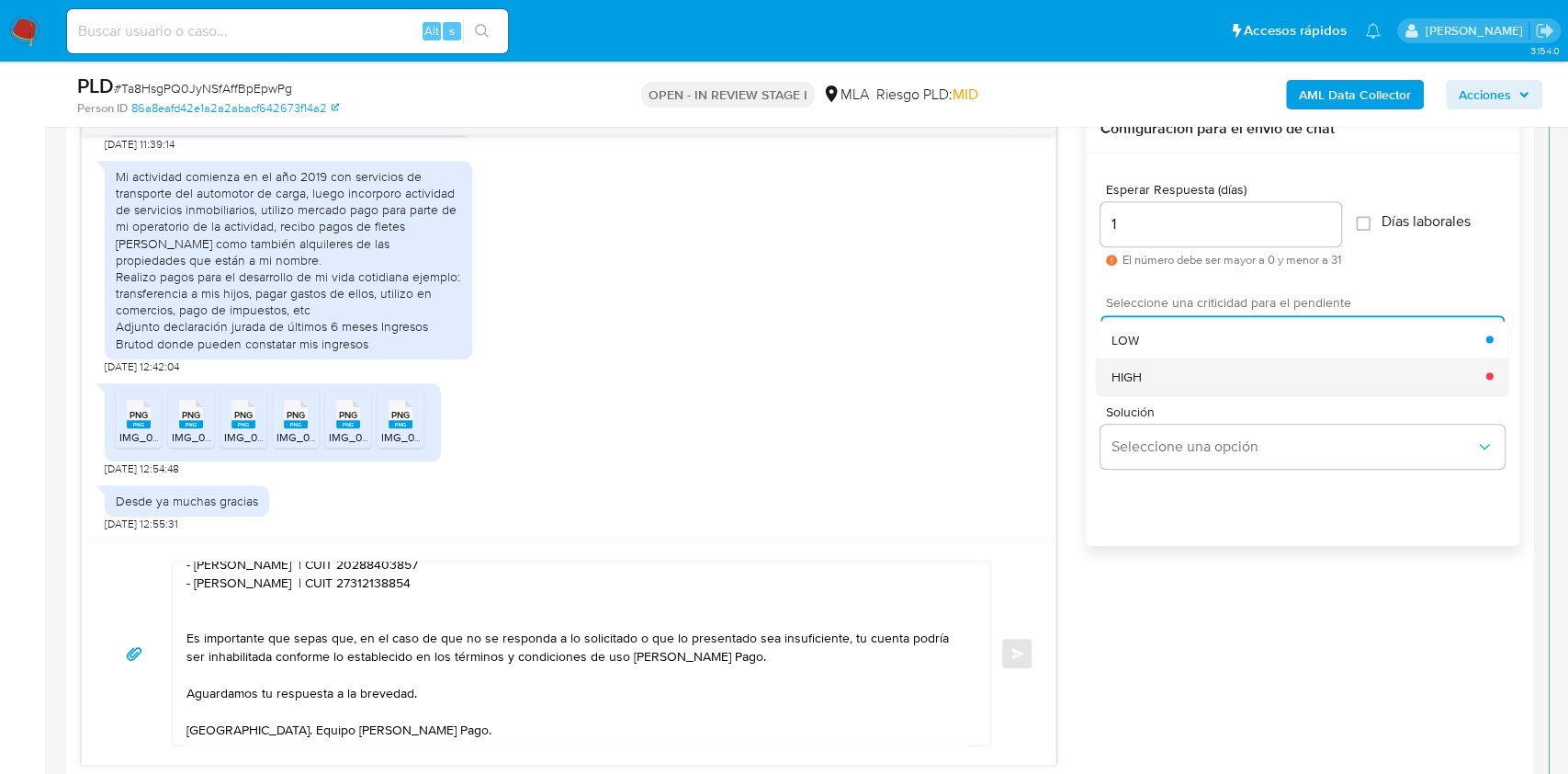
click at [1156, 368] on div "HIGH" at bounding box center [1298, 376] width 374 height 37
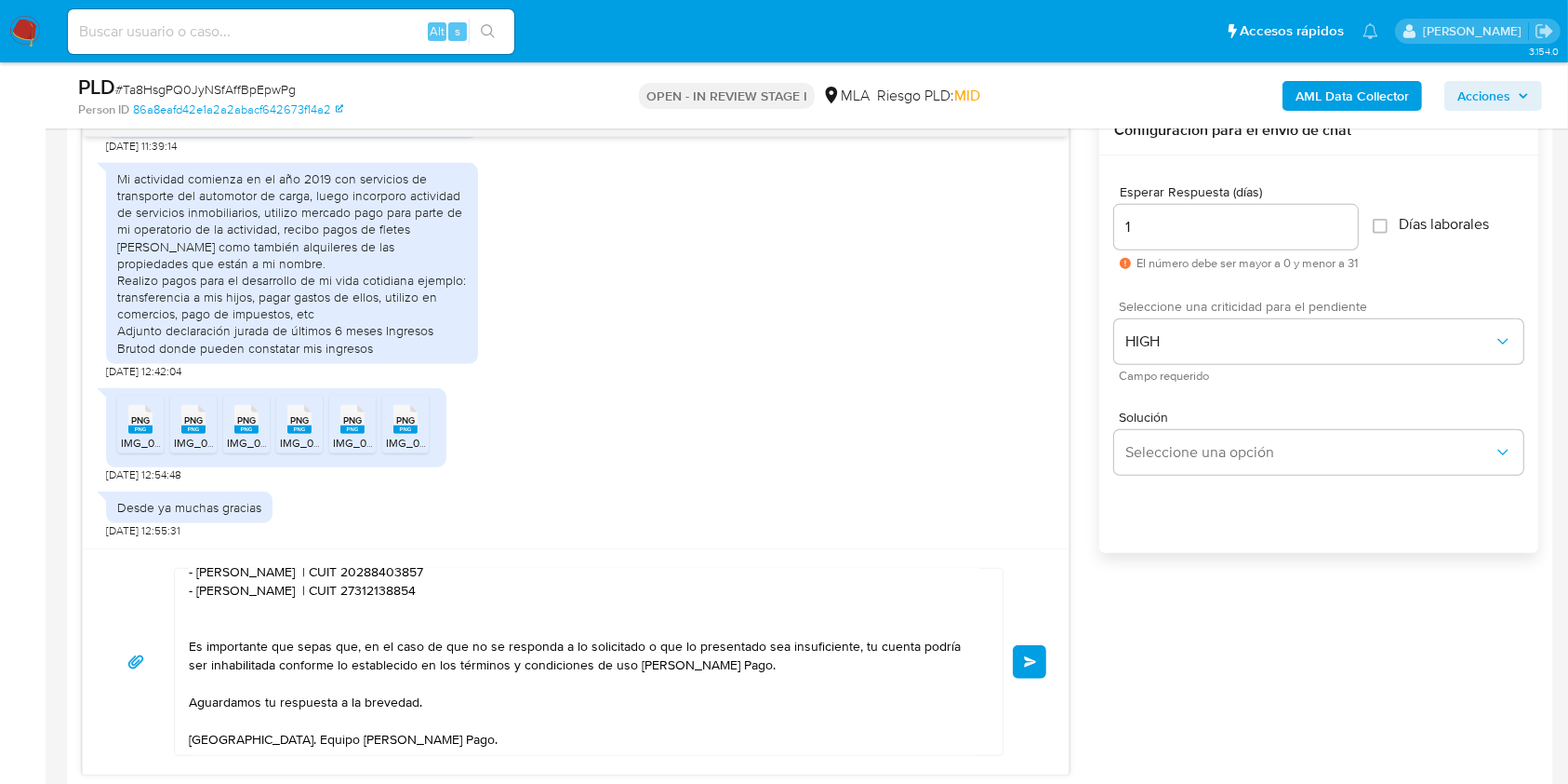
click at [1212, 548] on div "Esperar Respuesta (días) 1 El número debe ser mayor a 0 y menor a 31 Días labor…" at bounding box center [1318, 379] width 439 height 447
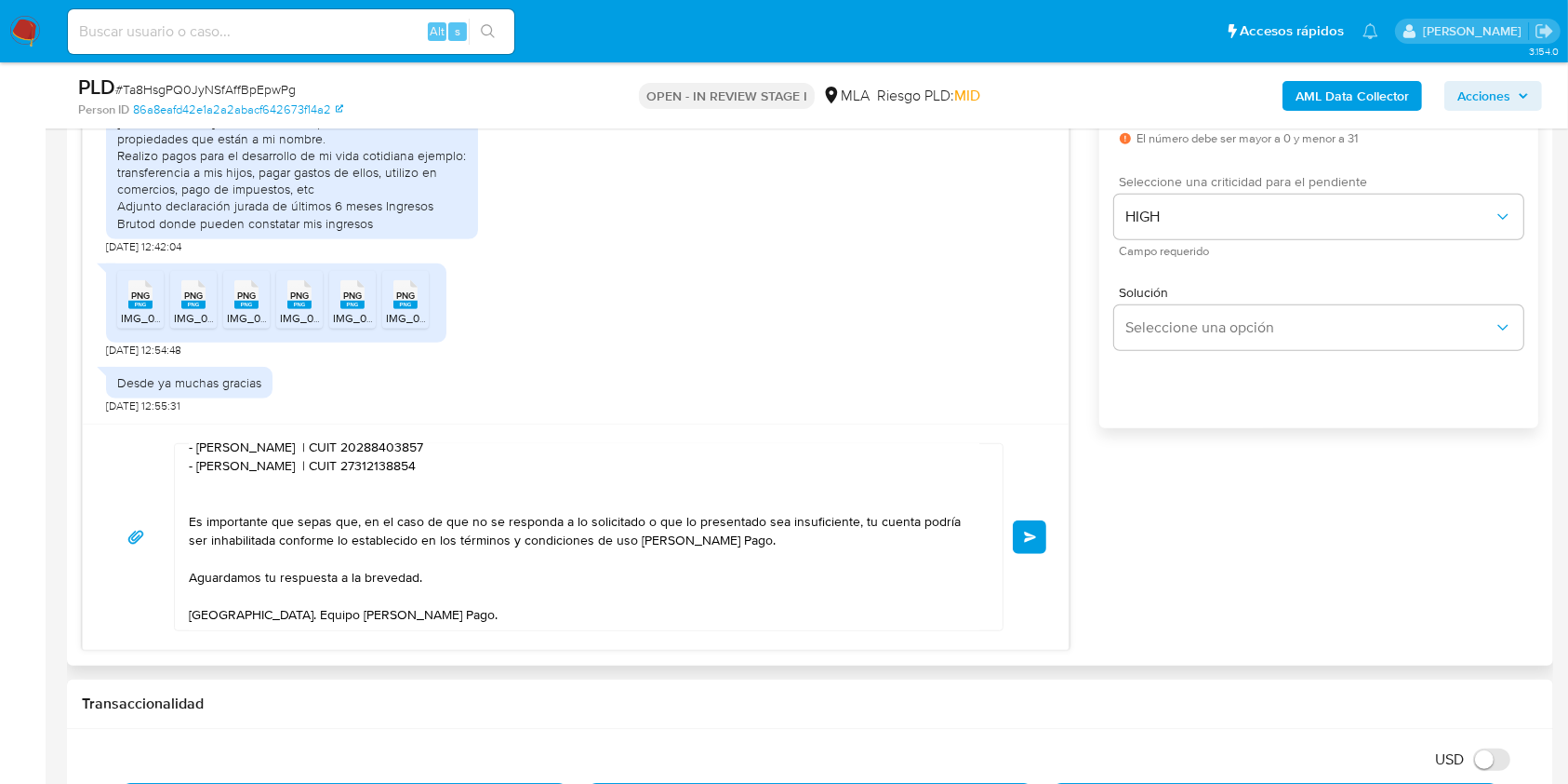
scroll to position [150, 0]
click at [1025, 537] on span "Enviar" at bounding box center [1031, 537] width 13 height 12
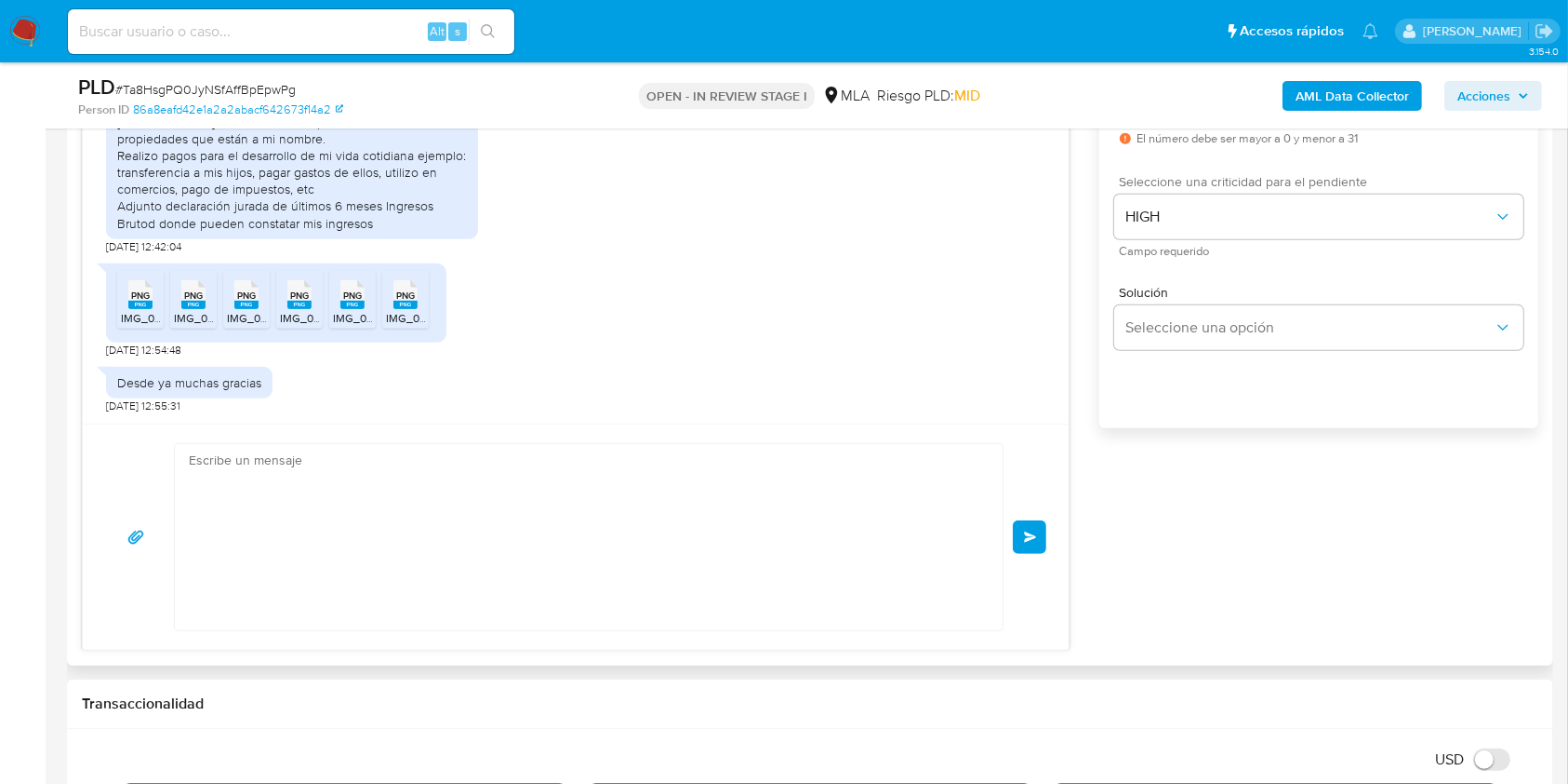
scroll to position [0, 0]
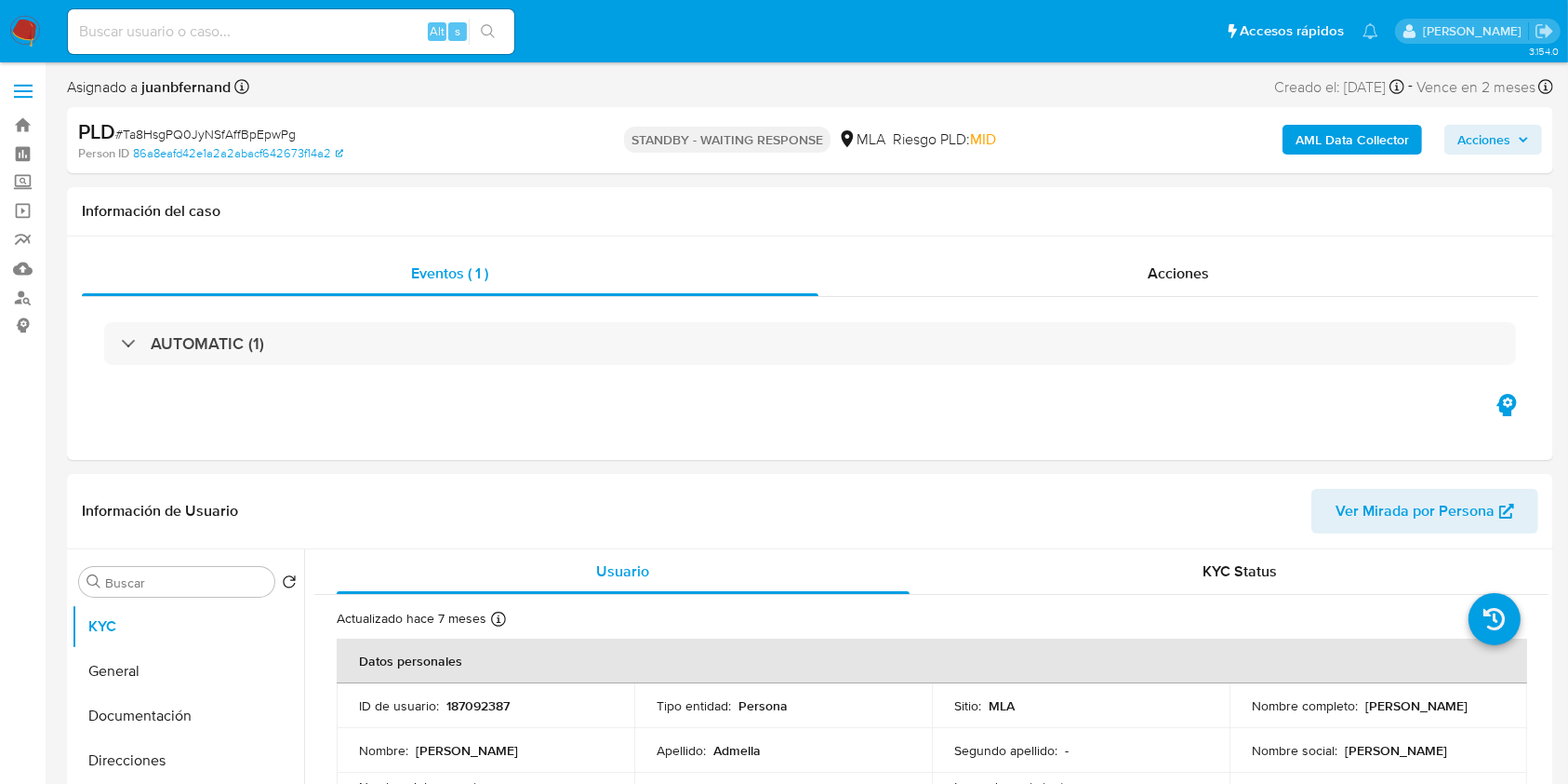
select select "10"
click at [392, 25] on input at bounding box center [291, 31] width 446 height 24
paste input "pYCk52yjlLoywM0Ga6cujmfB"
type input "pYCk52yjlLoywM0Ga6cujmfB"
click at [491, 33] on icon "search-icon" at bounding box center [488, 31] width 14 height 14
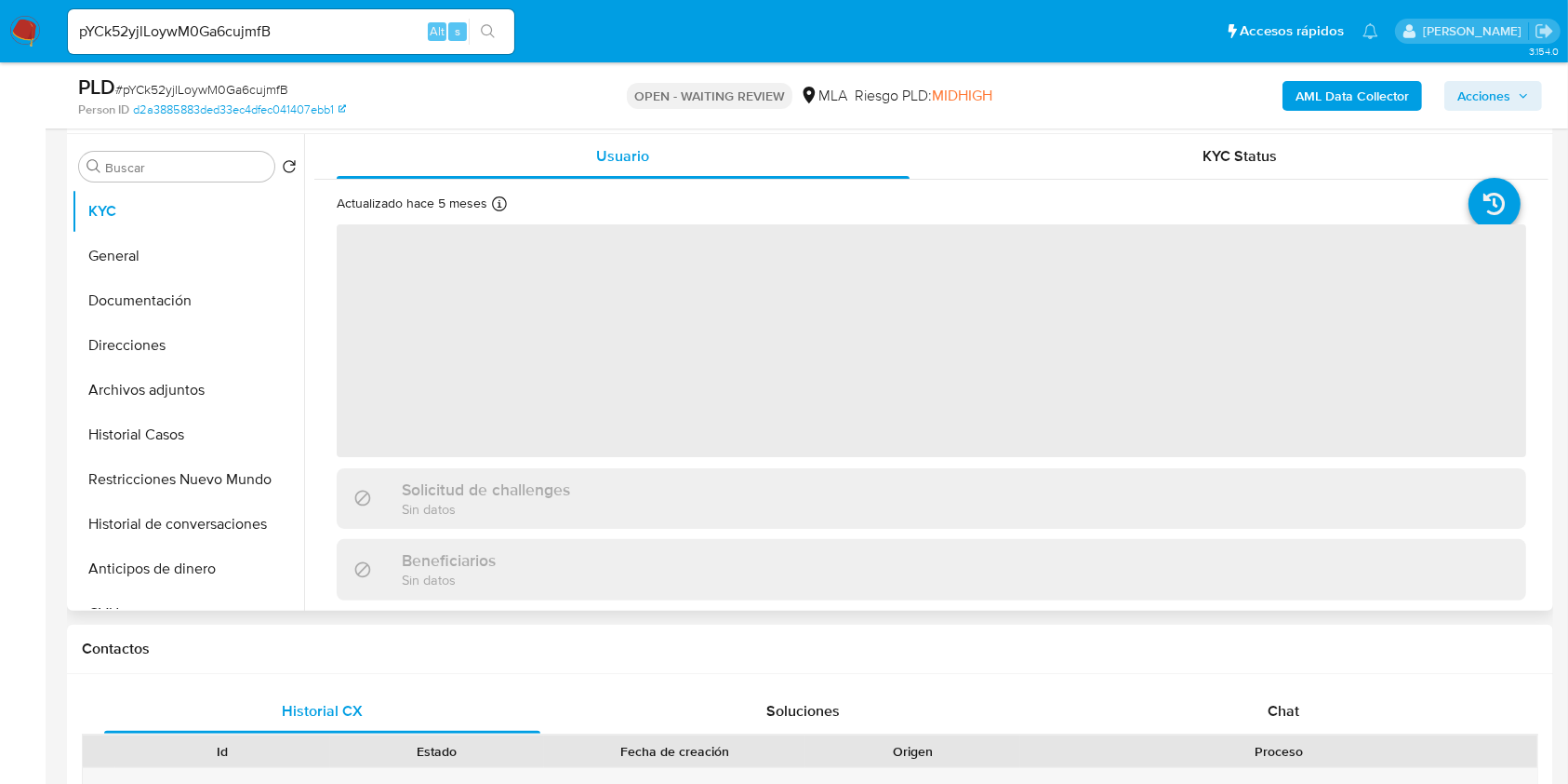
scroll to position [620, 0]
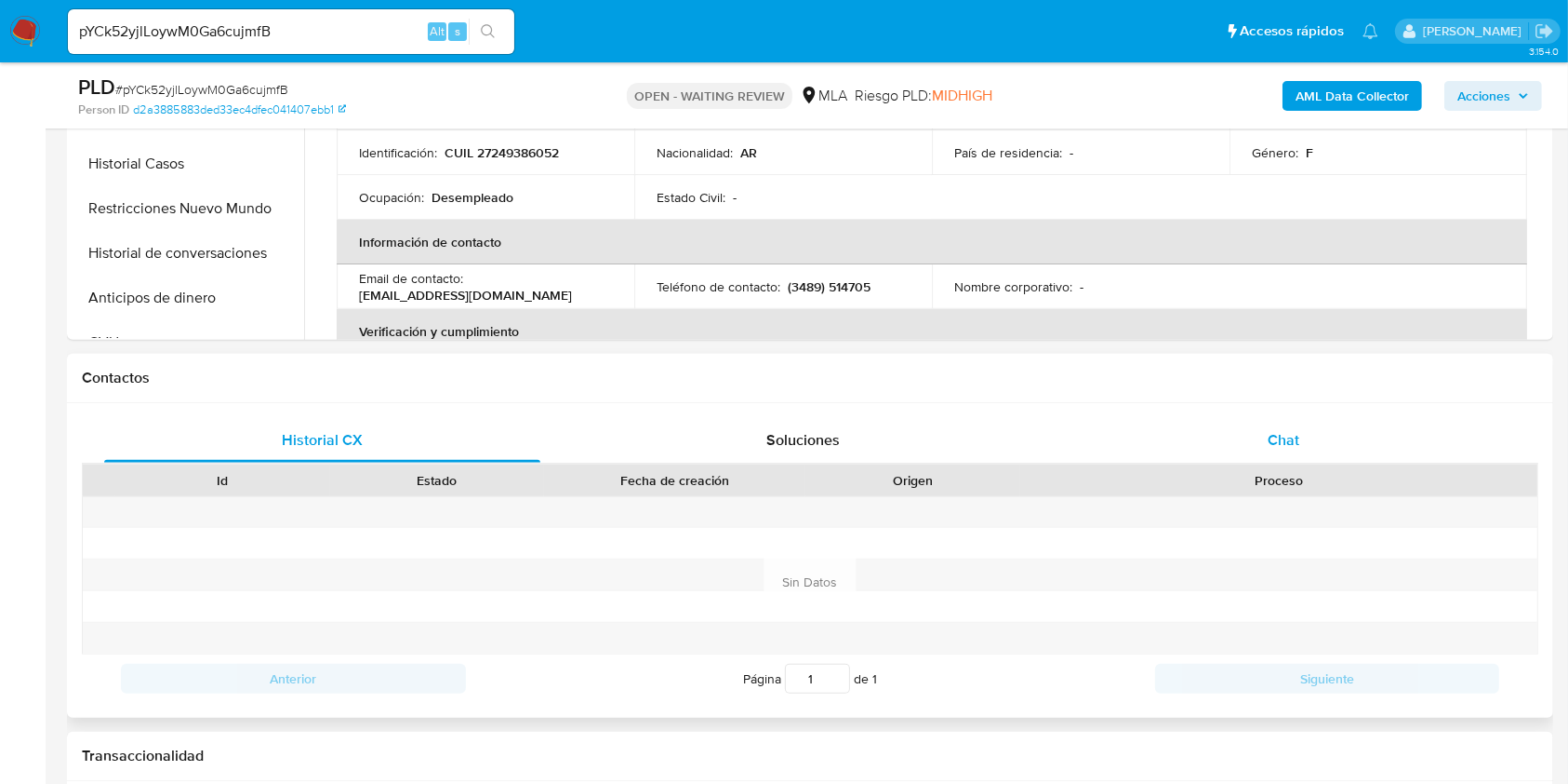
click at [1354, 438] on div "Chat" at bounding box center [1284, 440] width 436 height 44
select select "10"
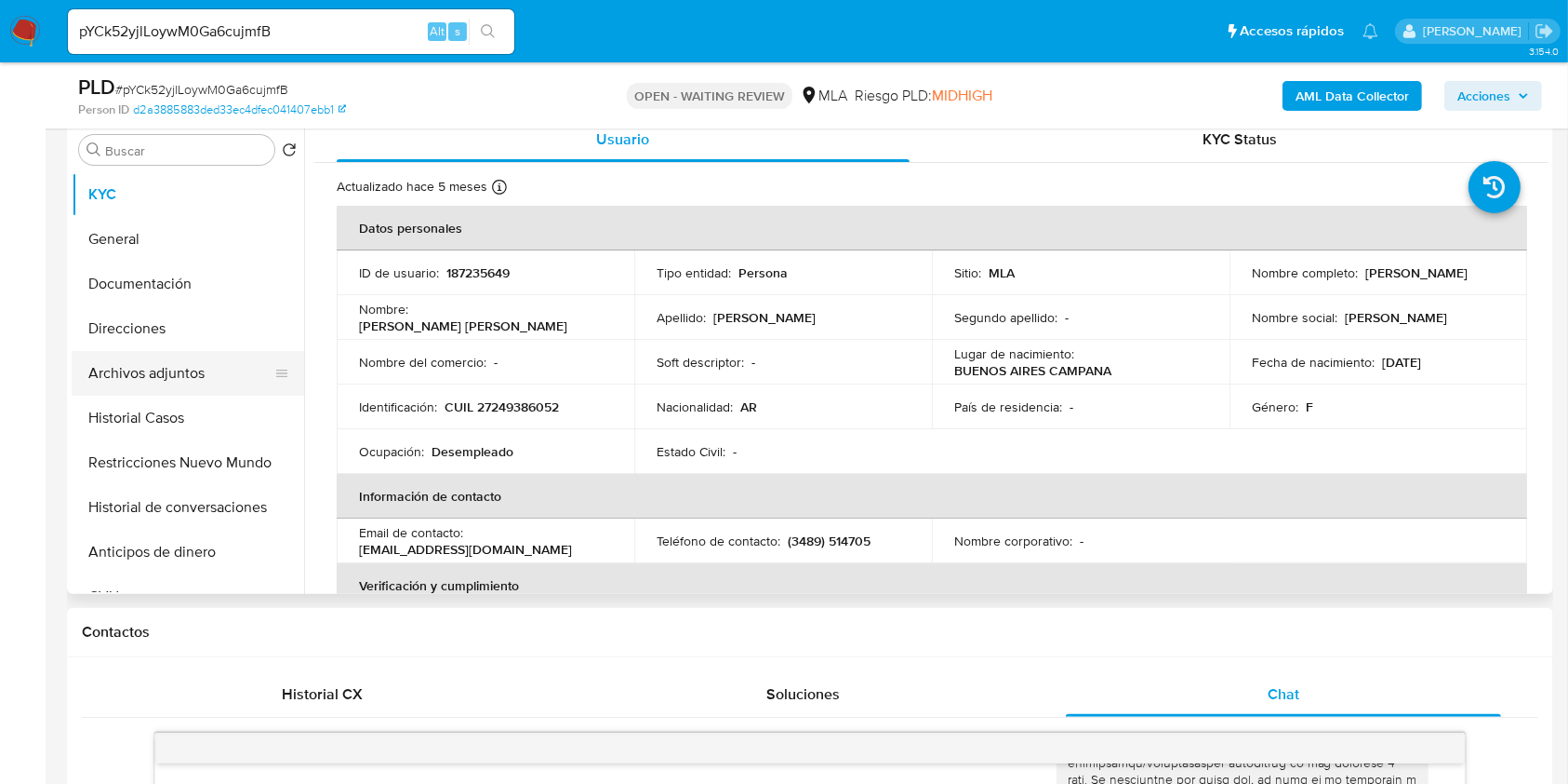
scroll to position [248, 0]
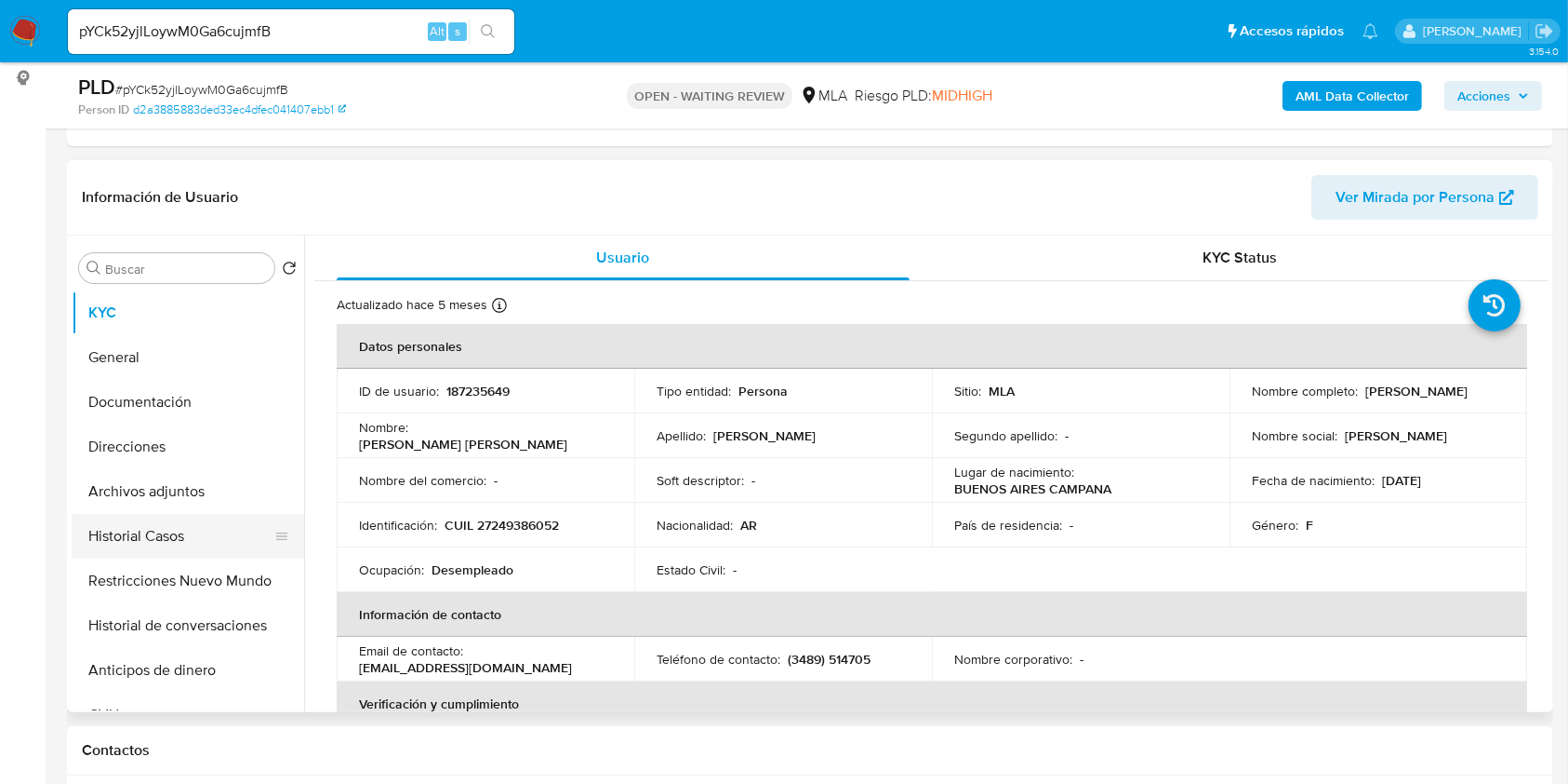
click at [167, 514] on button "Historial Casos" at bounding box center [181, 536] width 218 height 44
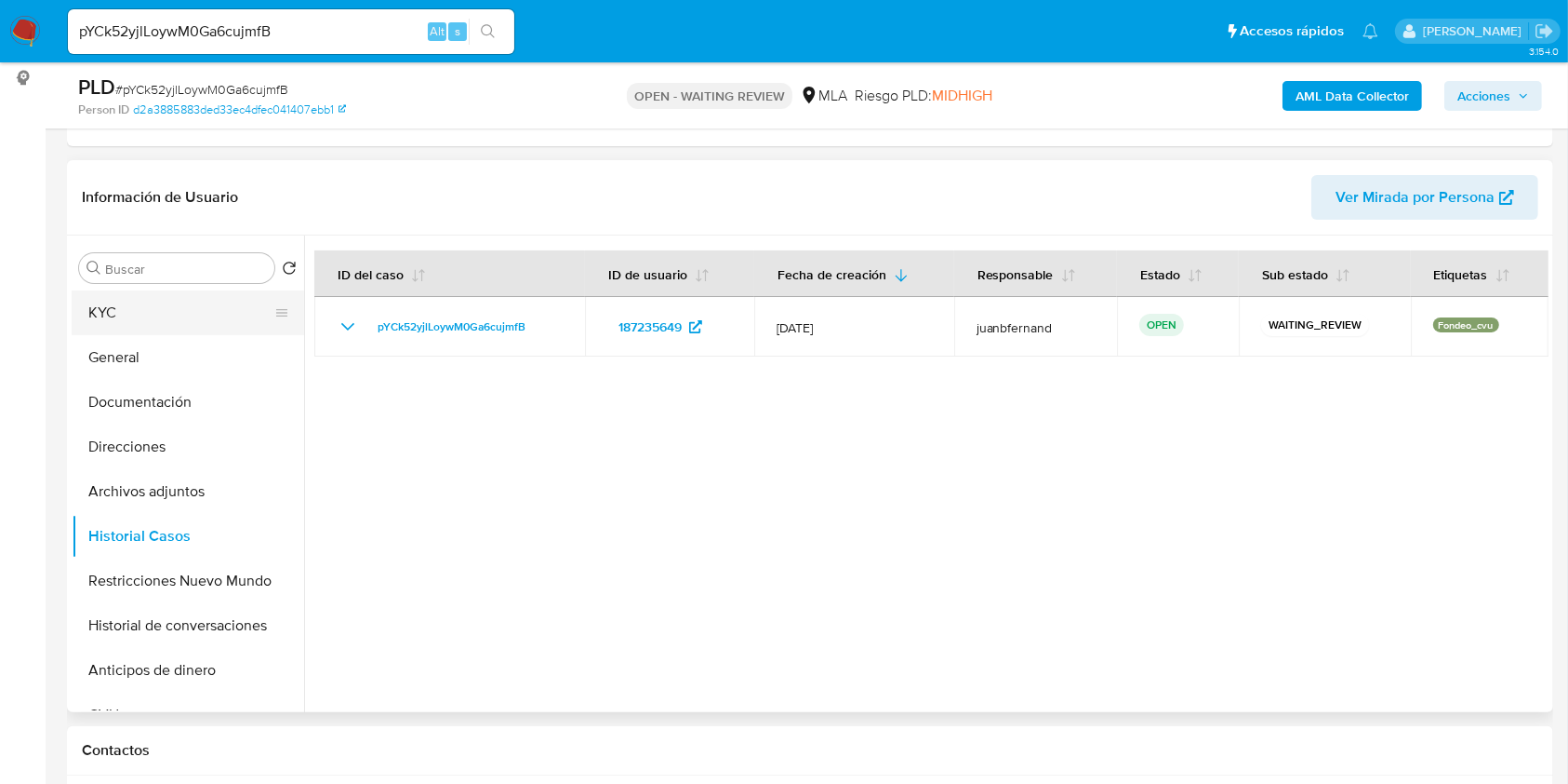
click at [176, 295] on button "KYC" at bounding box center [181, 312] width 218 height 44
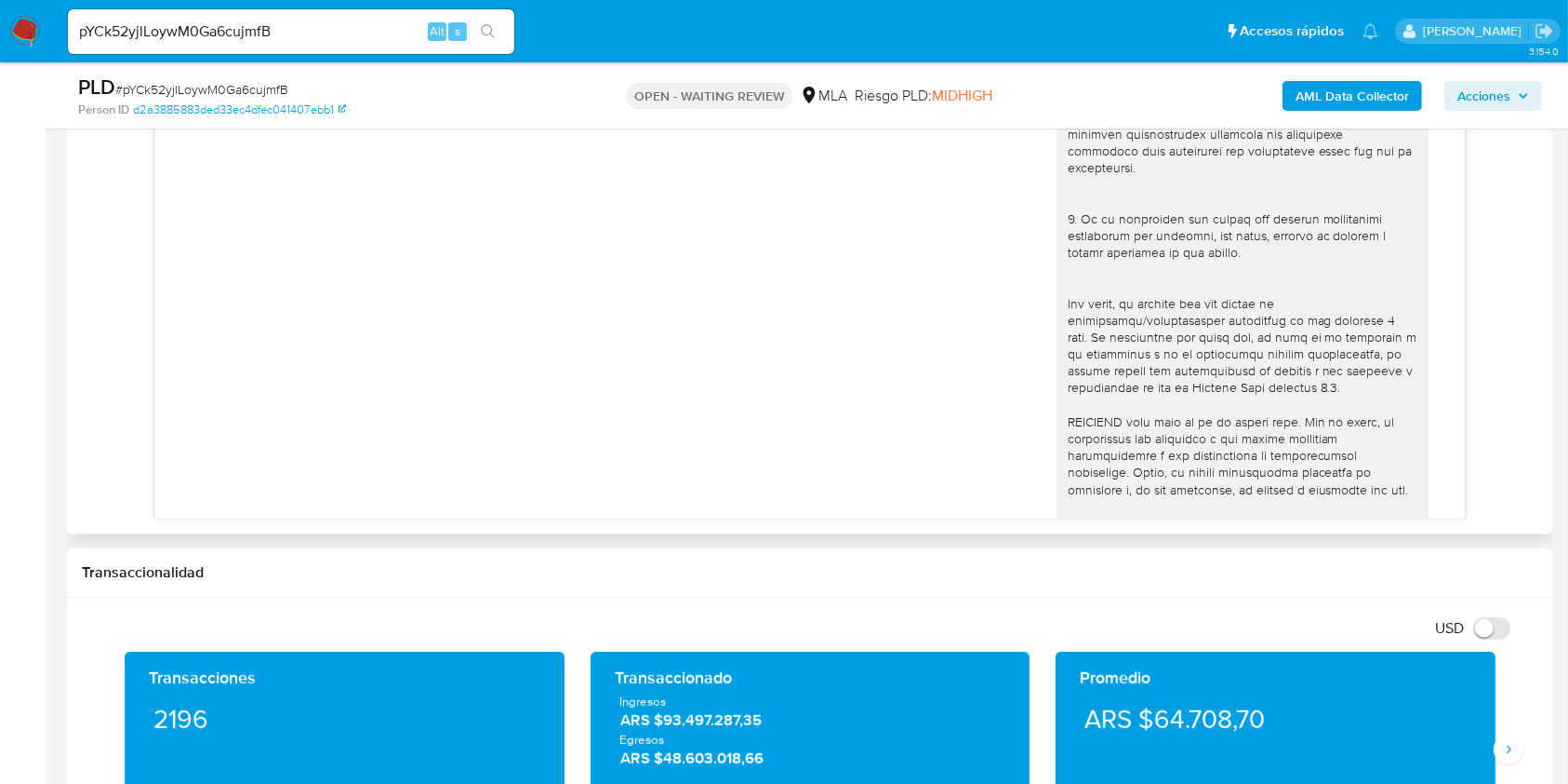
scroll to position [869, 0]
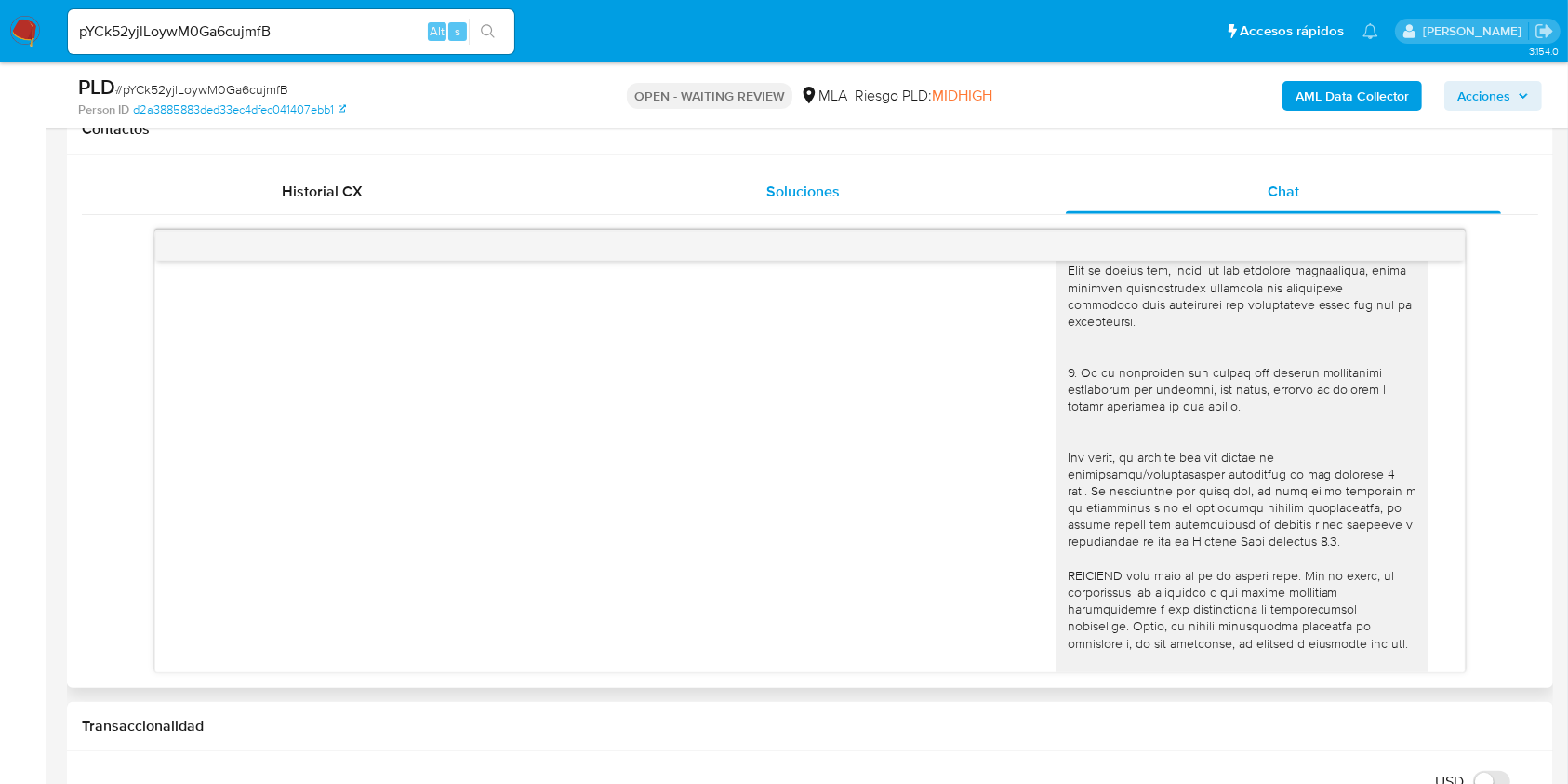
drag, startPoint x: 347, startPoint y: 185, endPoint x: 694, endPoint y: 184, distance: 347.0
click at [348, 184] on span "Historial CX" at bounding box center [323, 191] width 81 height 21
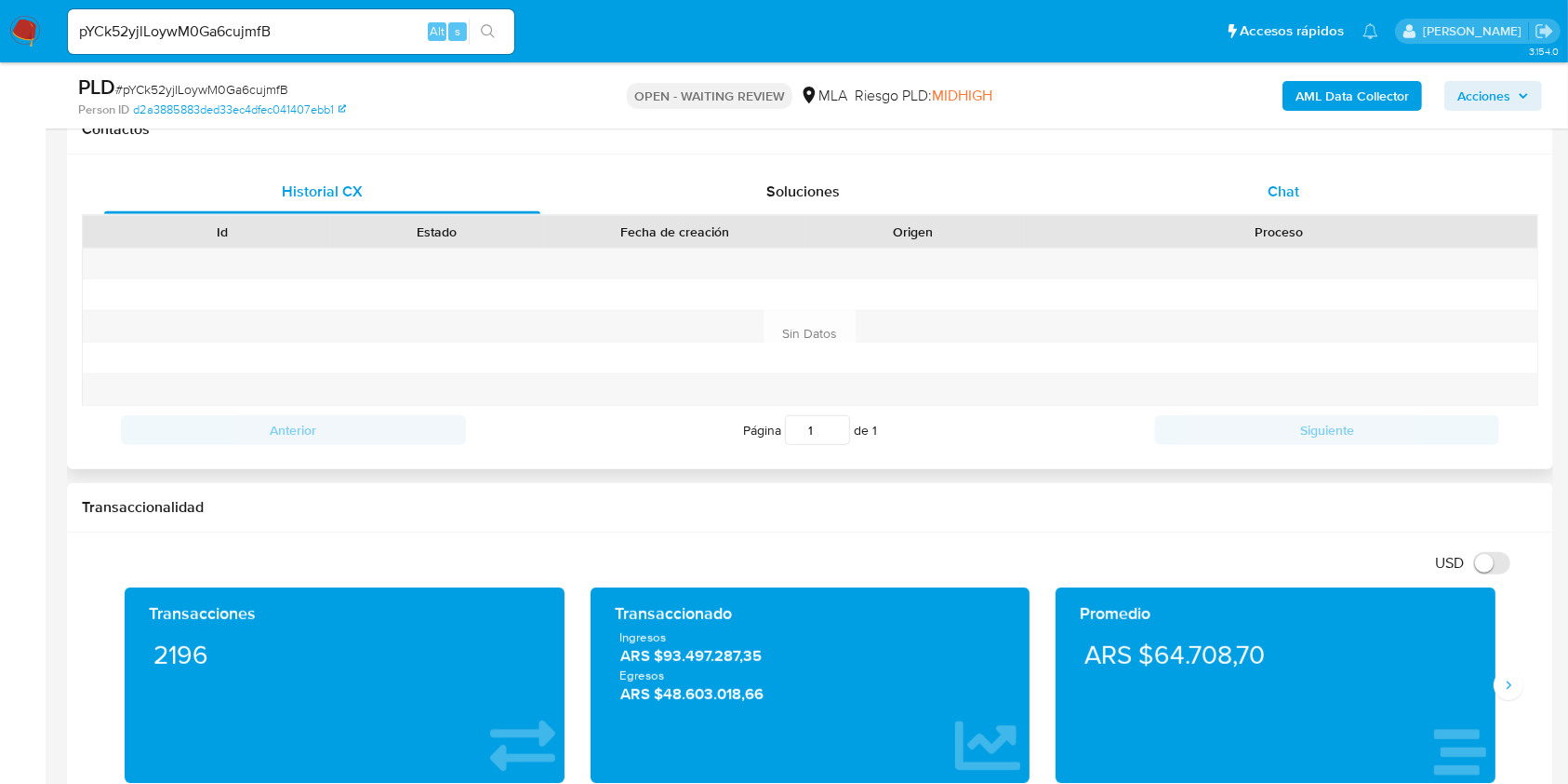
click at [1347, 180] on div "Chat" at bounding box center [1284, 191] width 436 height 44
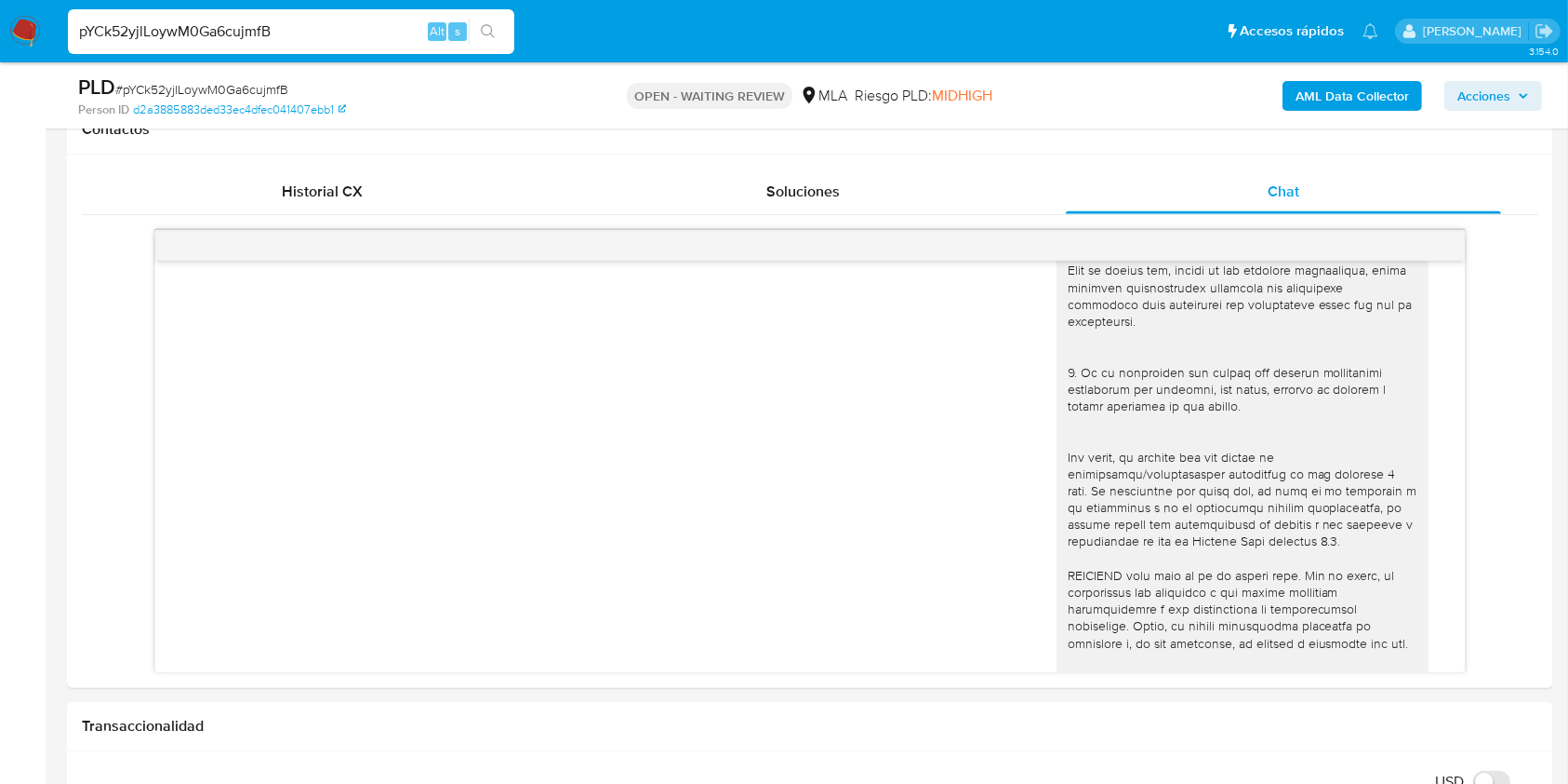
click at [350, 33] on input "pYCk52yjlLoywM0Ga6cujmfB" at bounding box center [291, 31] width 446 height 24
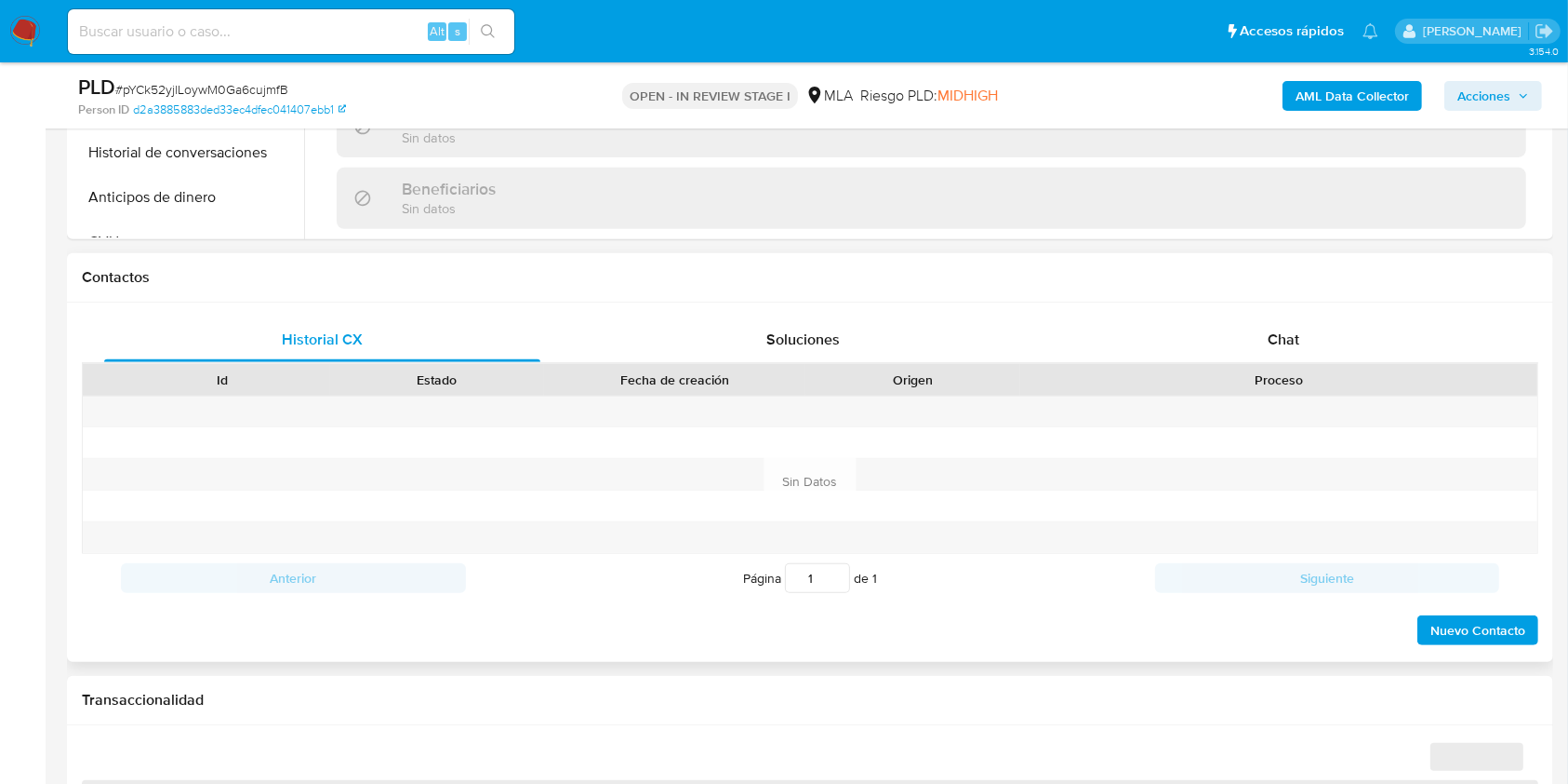
scroll to position [745, 0]
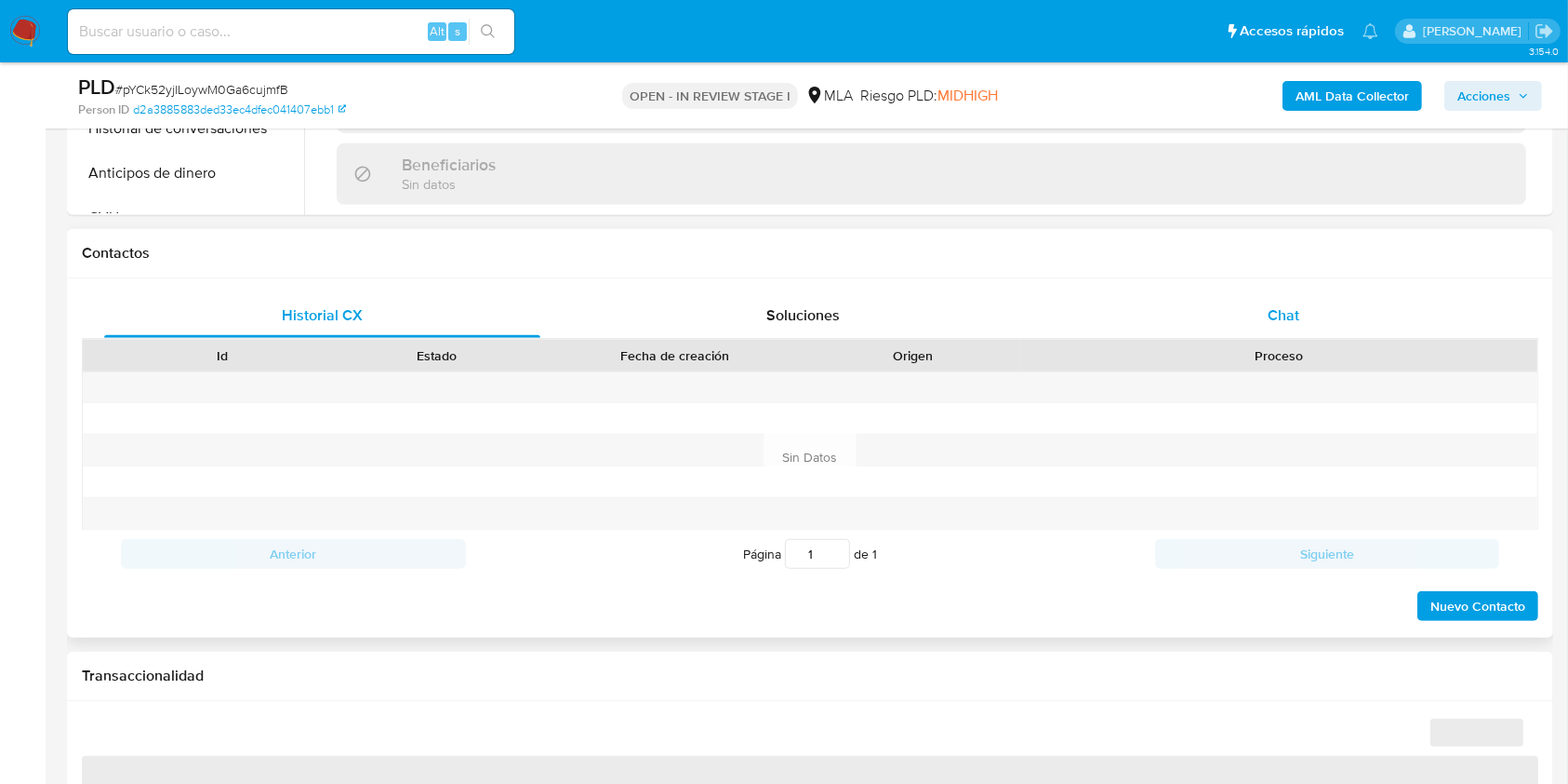
click at [1315, 302] on div "Chat" at bounding box center [1284, 315] width 436 height 44
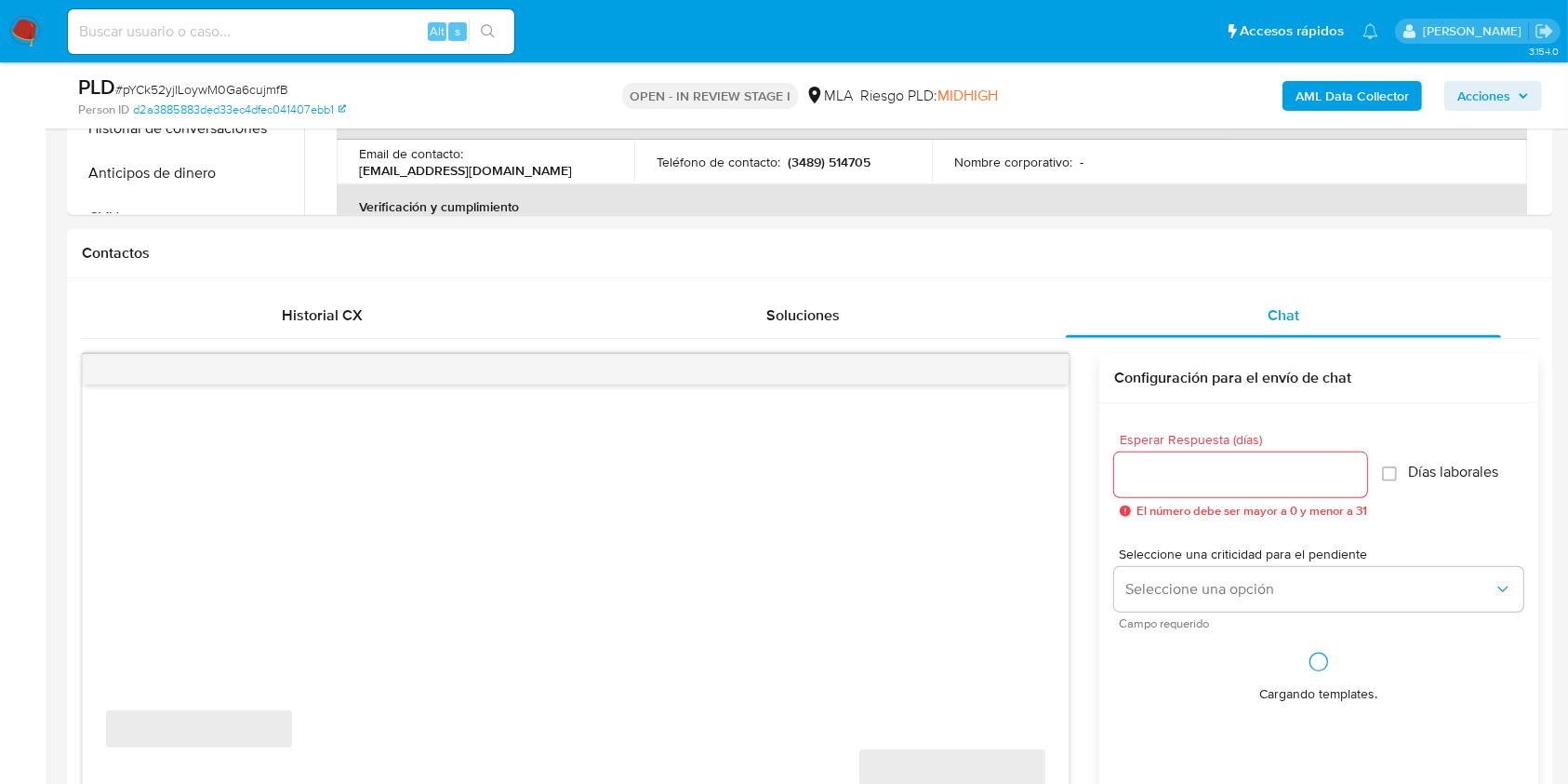
select select "10"
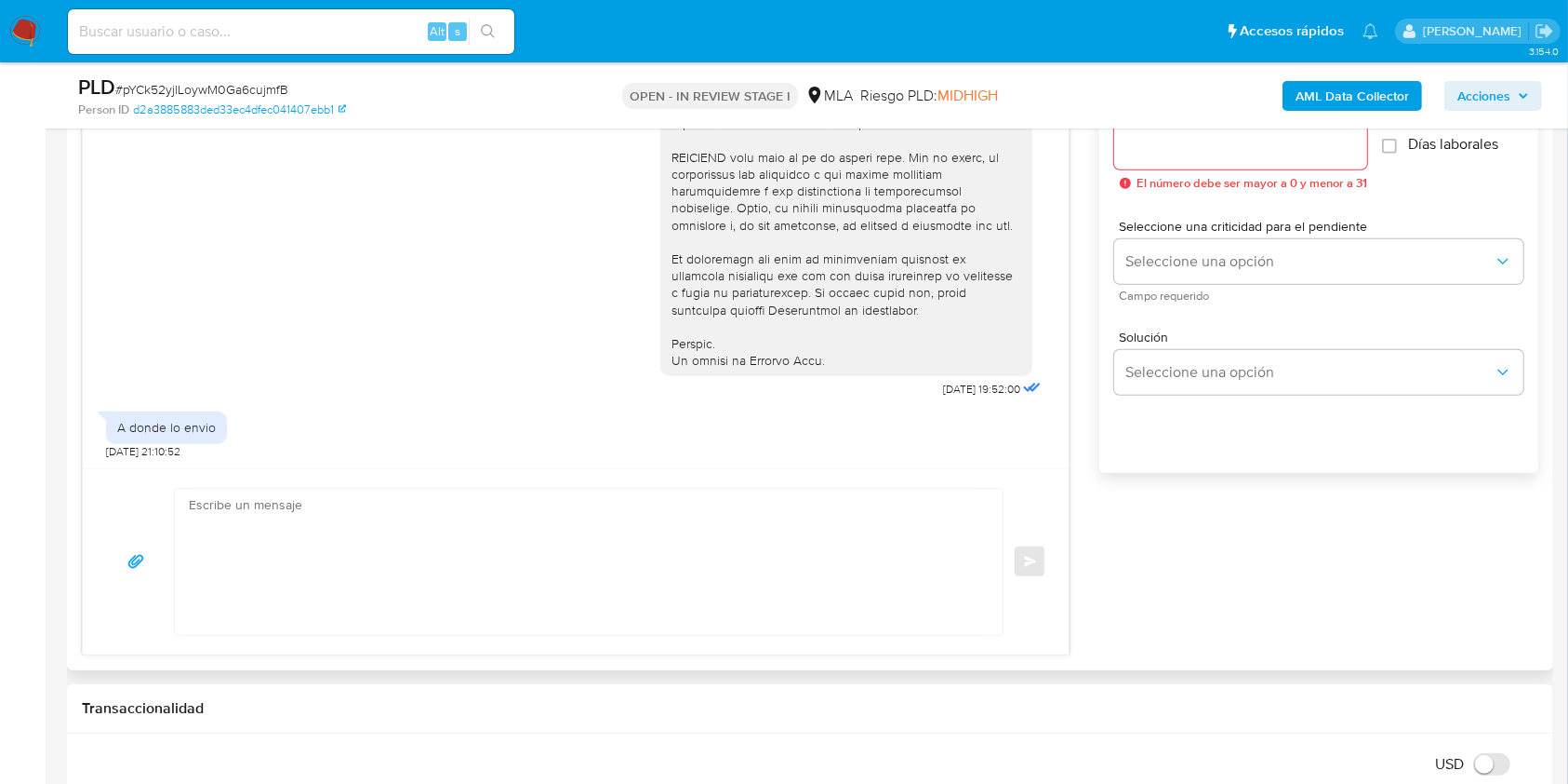
scroll to position [1116, 0]
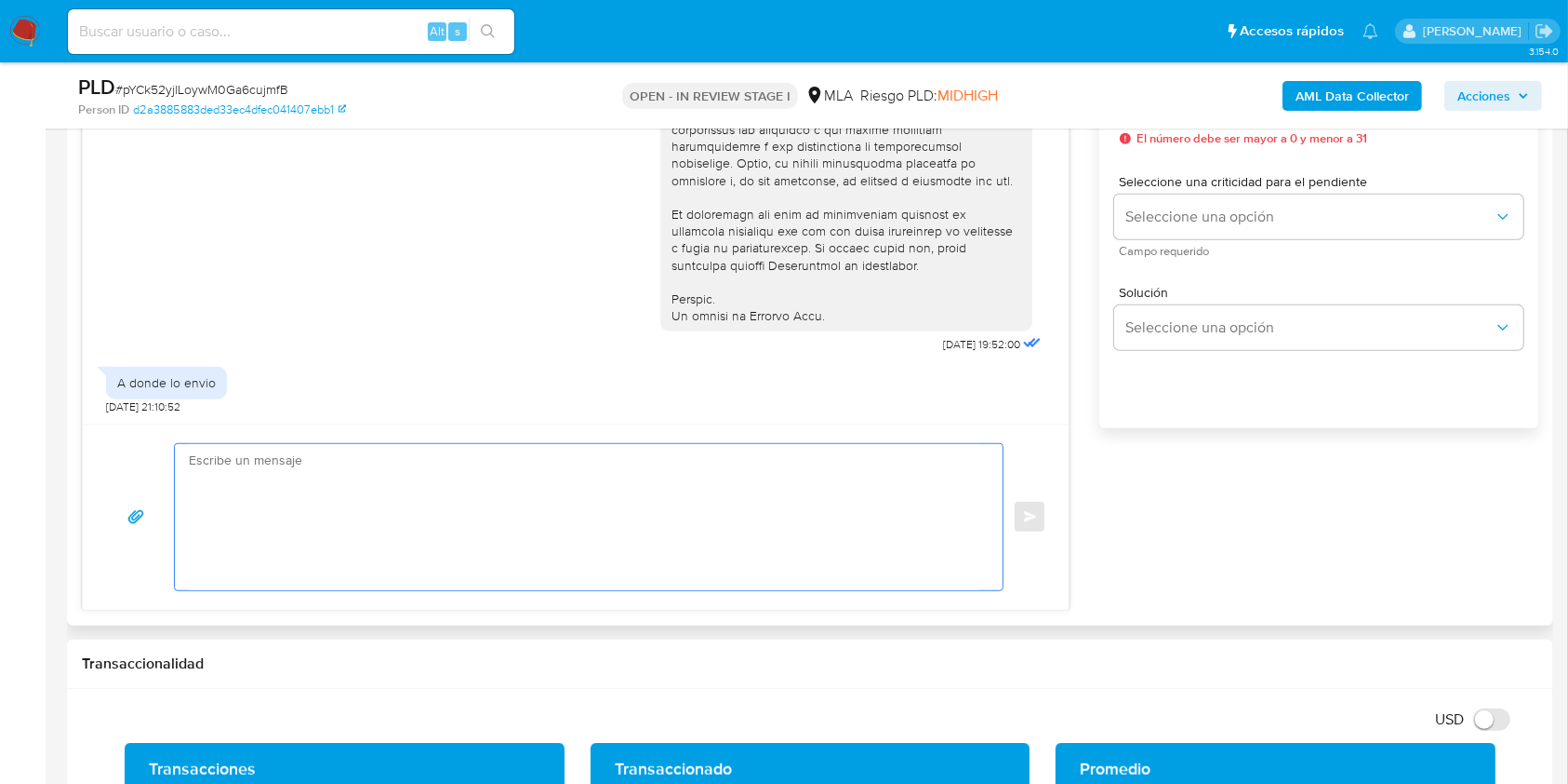
click at [294, 522] on textarea at bounding box center [584, 517] width 790 height 146
paste textarea "Hola. Los medios habilitados para poder recibir la documentación únicamente son…"
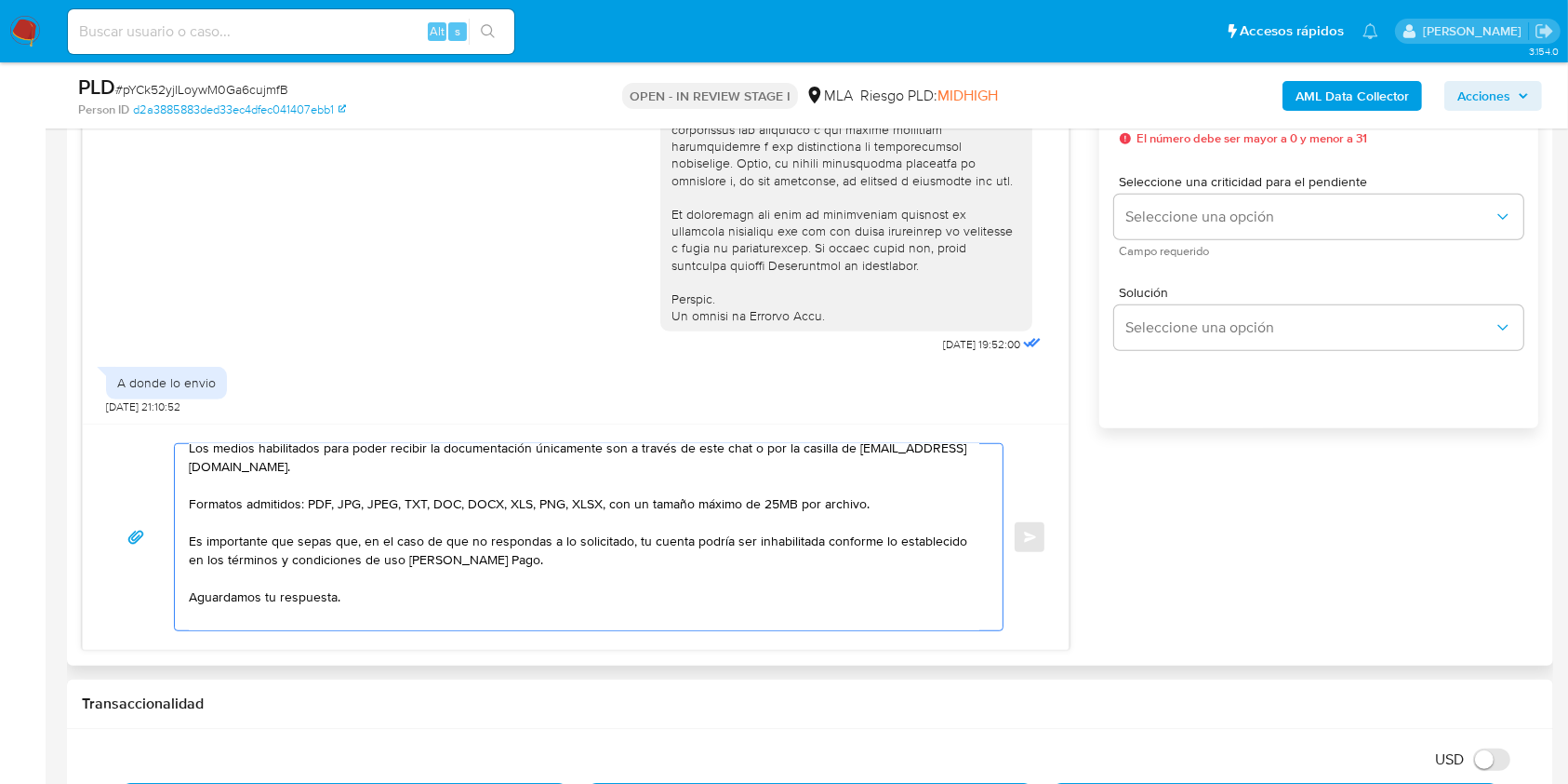
scroll to position [93, 0]
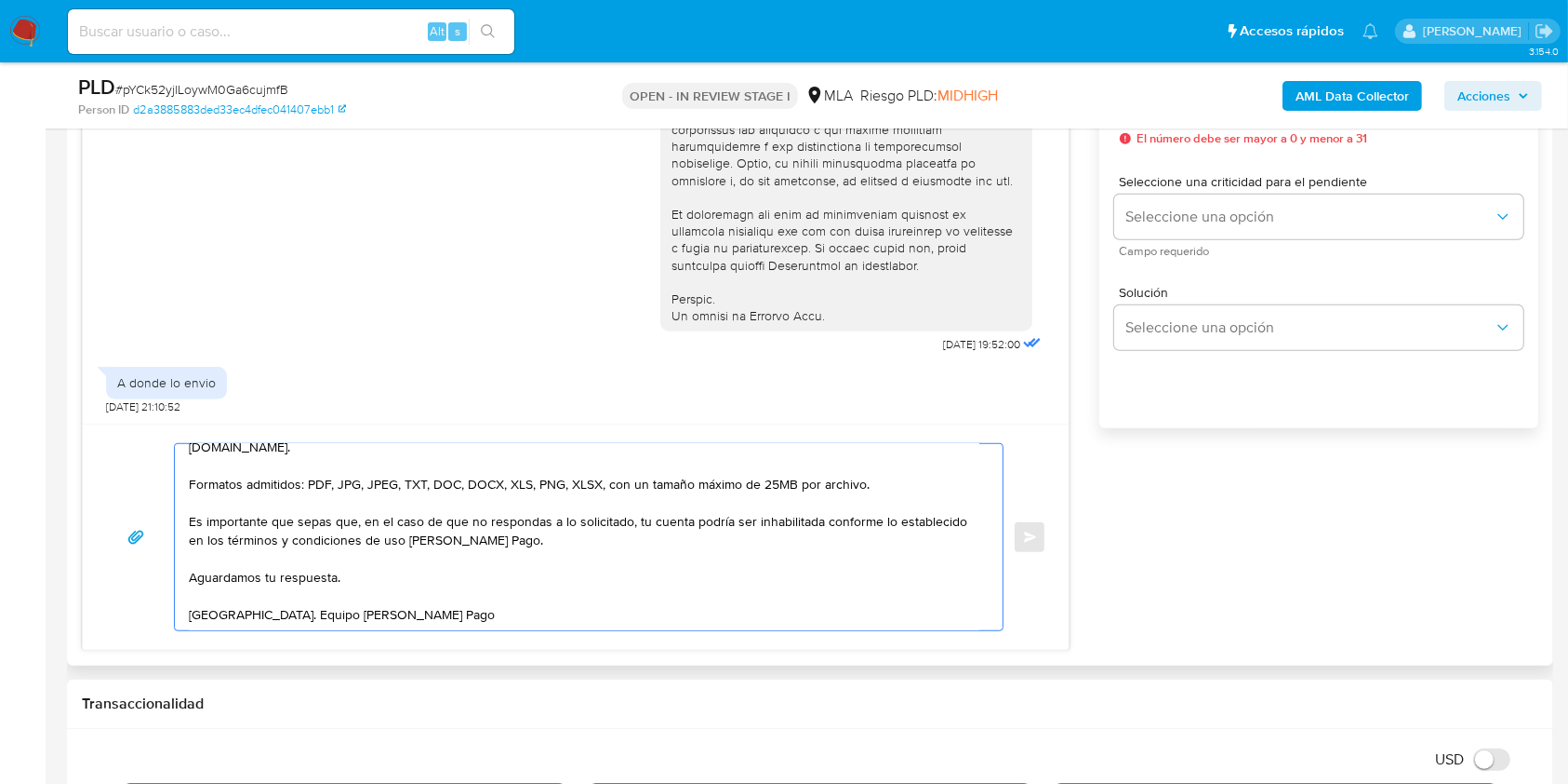
click at [905, 459] on textarea "Hola. Los medios habilitados para poder recibir la documentación únicamente son…" at bounding box center [584, 537] width 790 height 186
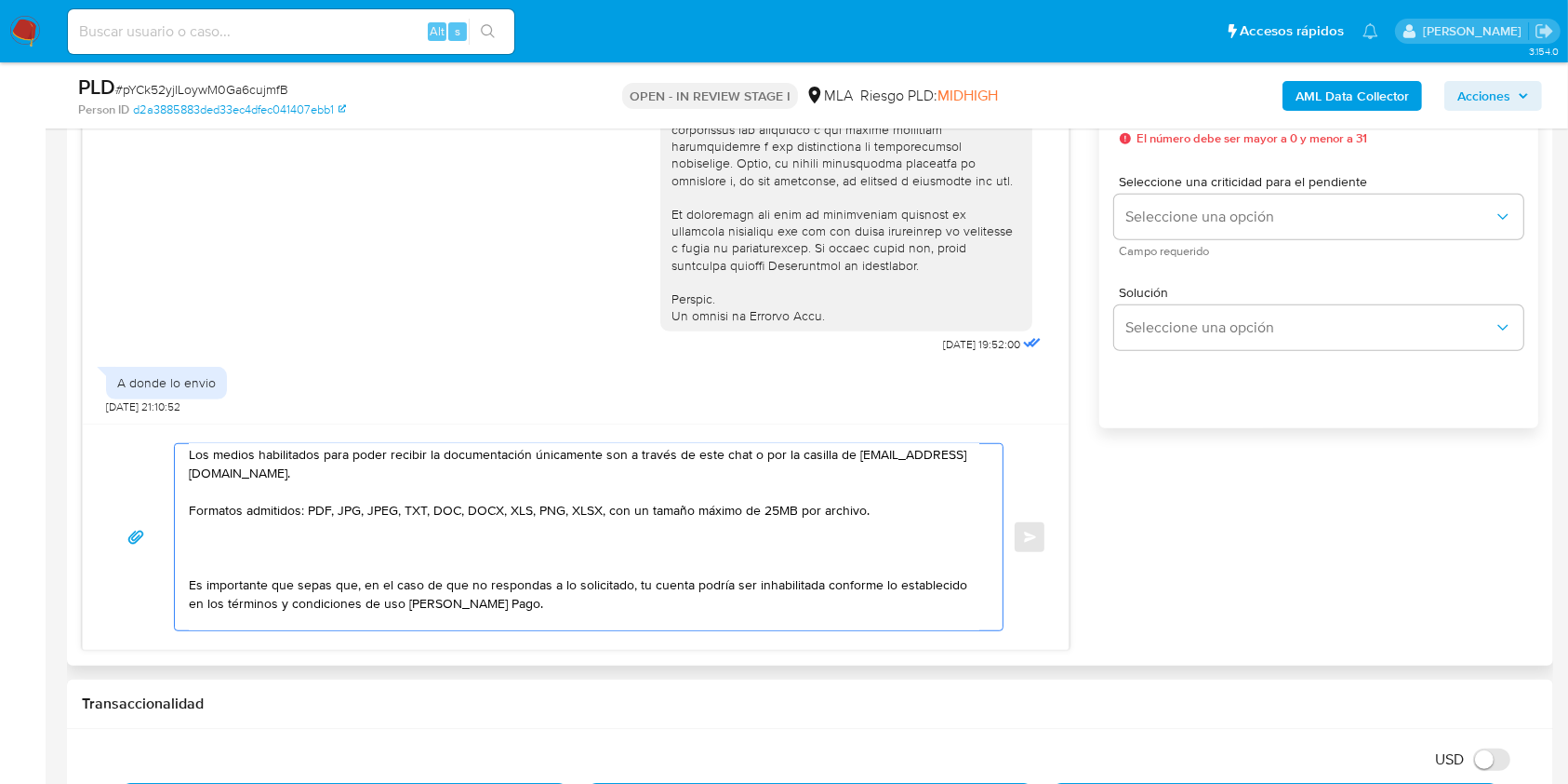
scroll to position [0, 0]
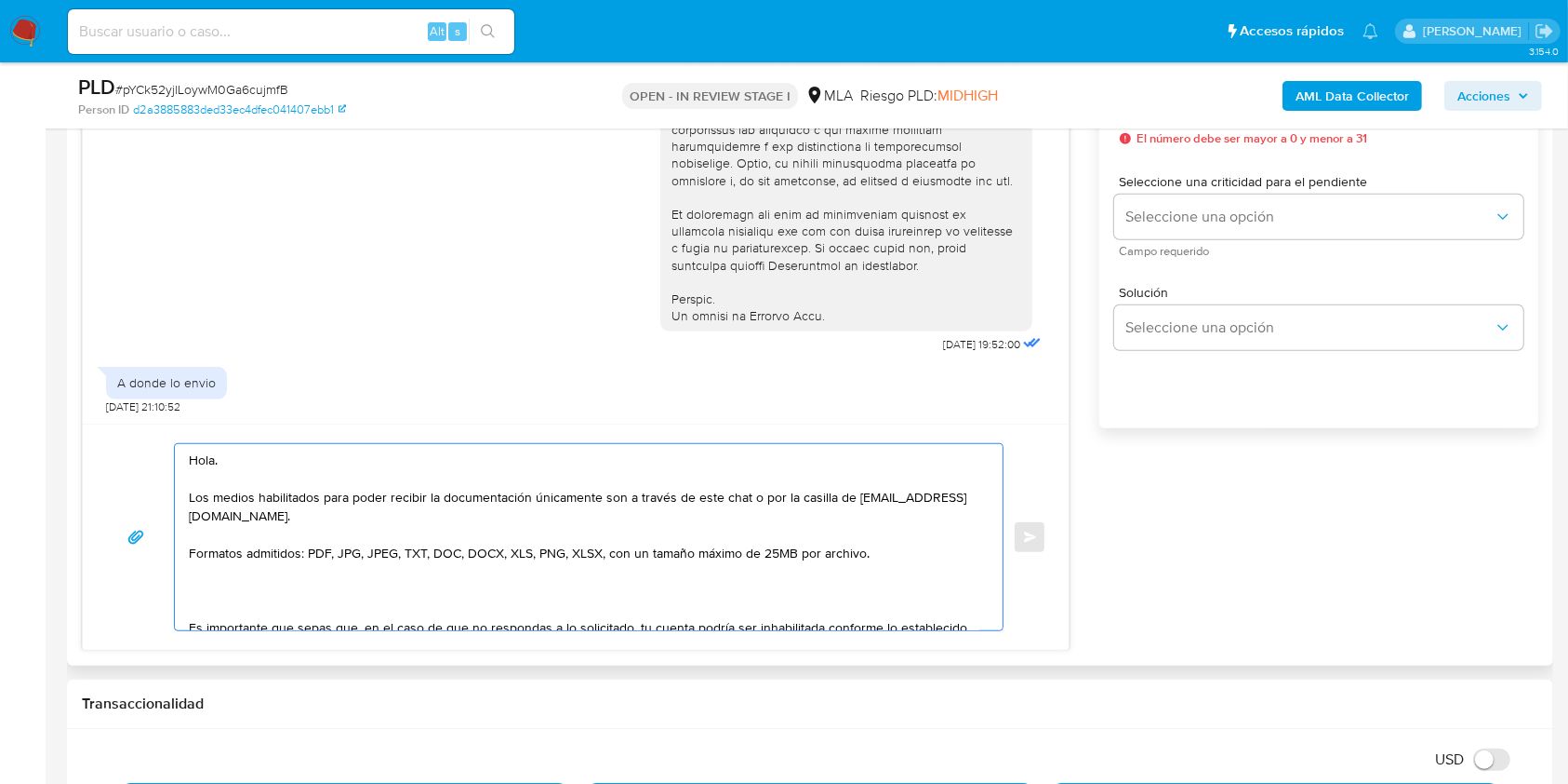
click at [292, 461] on textarea "Hola. Los medios habilitados para poder recibir la documentación únicamente son…" at bounding box center [584, 537] width 790 height 186
click at [287, 461] on textarea "Hola. Los medios habilitados para poder recibir la documentación únicamente son…" at bounding box center [584, 537] width 790 height 186
click at [203, 464] on textarea "Hola. Los medios habilitados para poder recibir la documentación únicamente son…" at bounding box center [584, 537] width 790 height 186
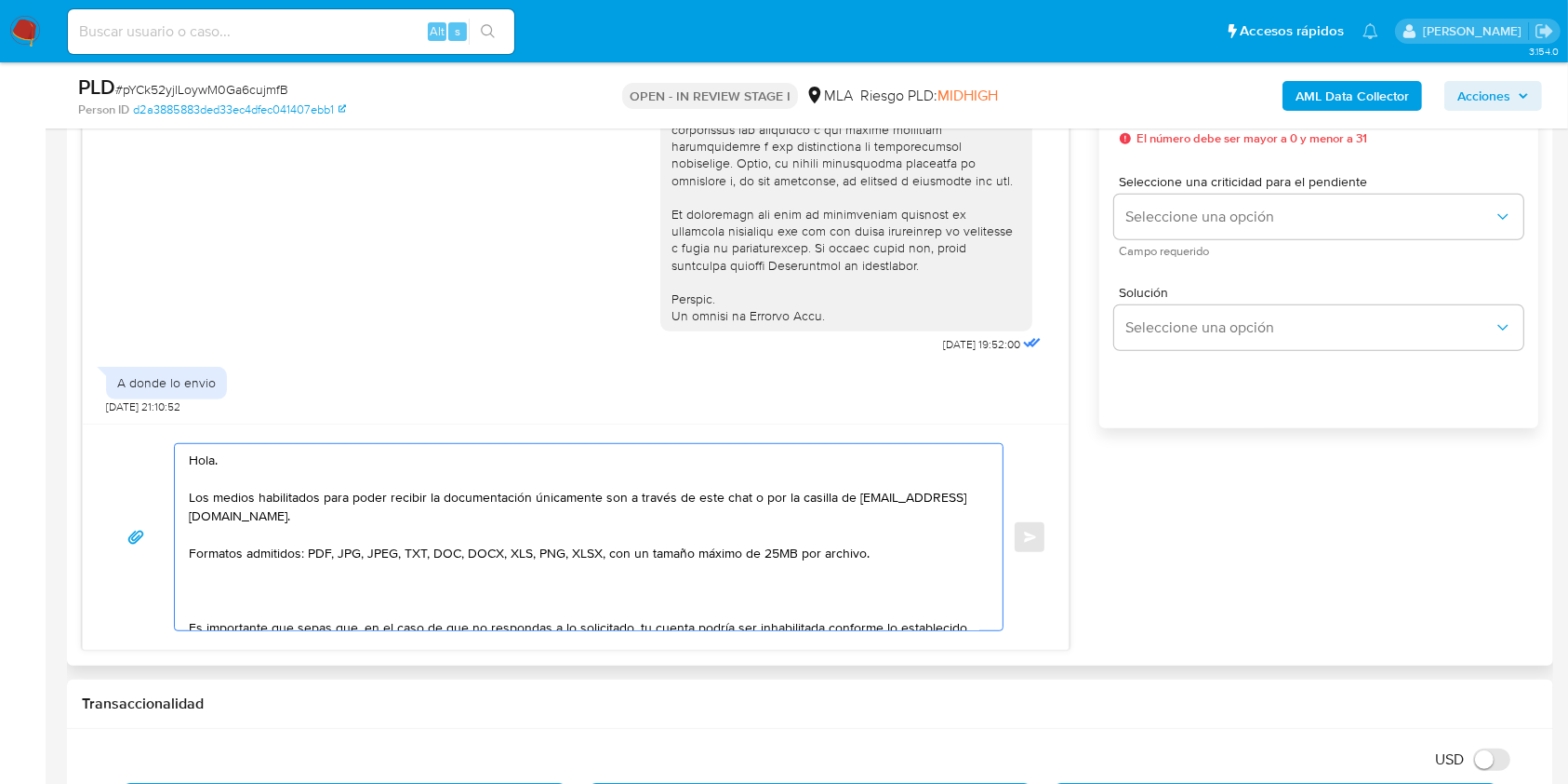
paste textarea "Esperamos que te encuentres muy bien. Te consultamos si tuviste oportunidad de …"
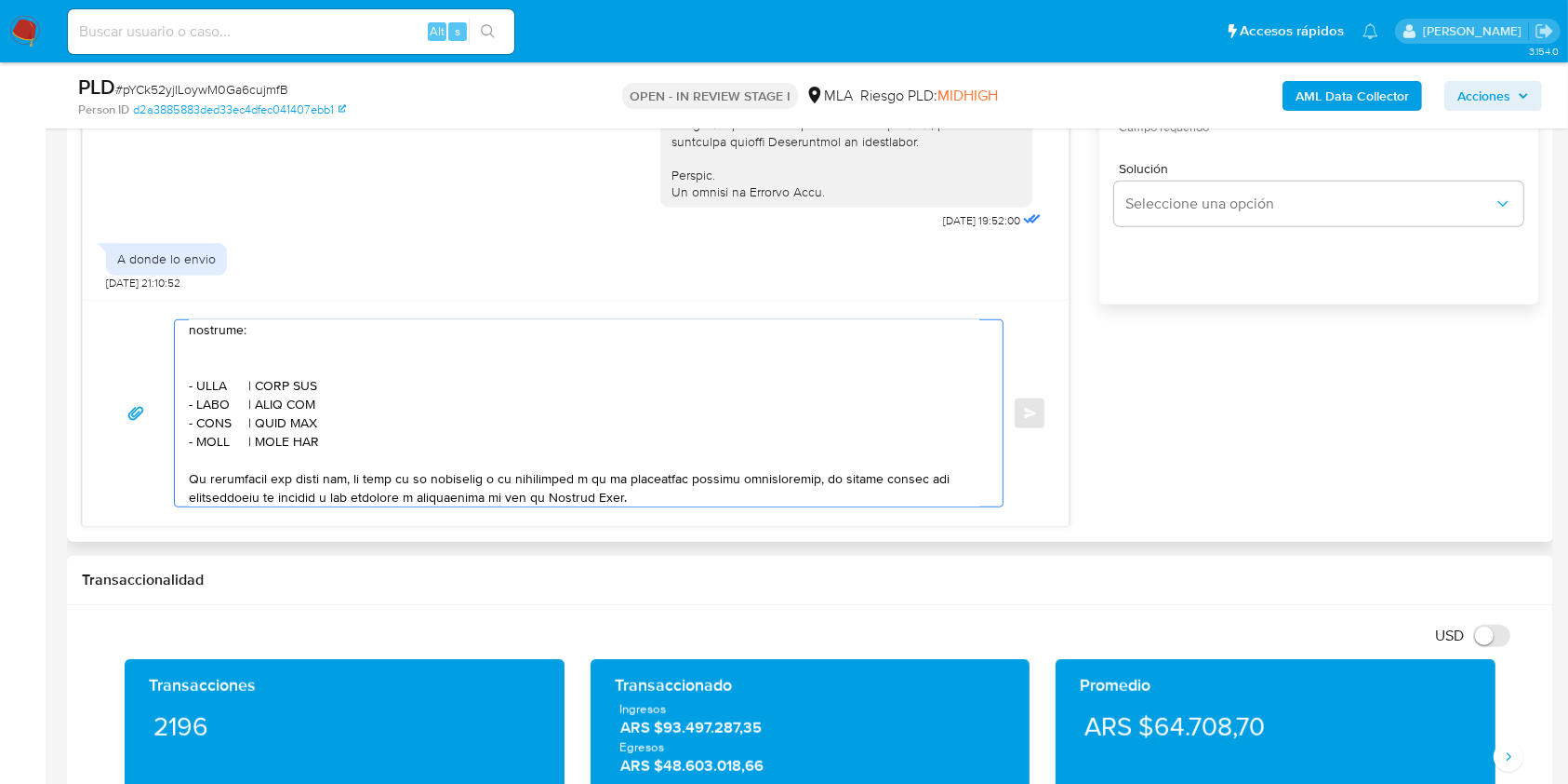
scroll to position [521, 0]
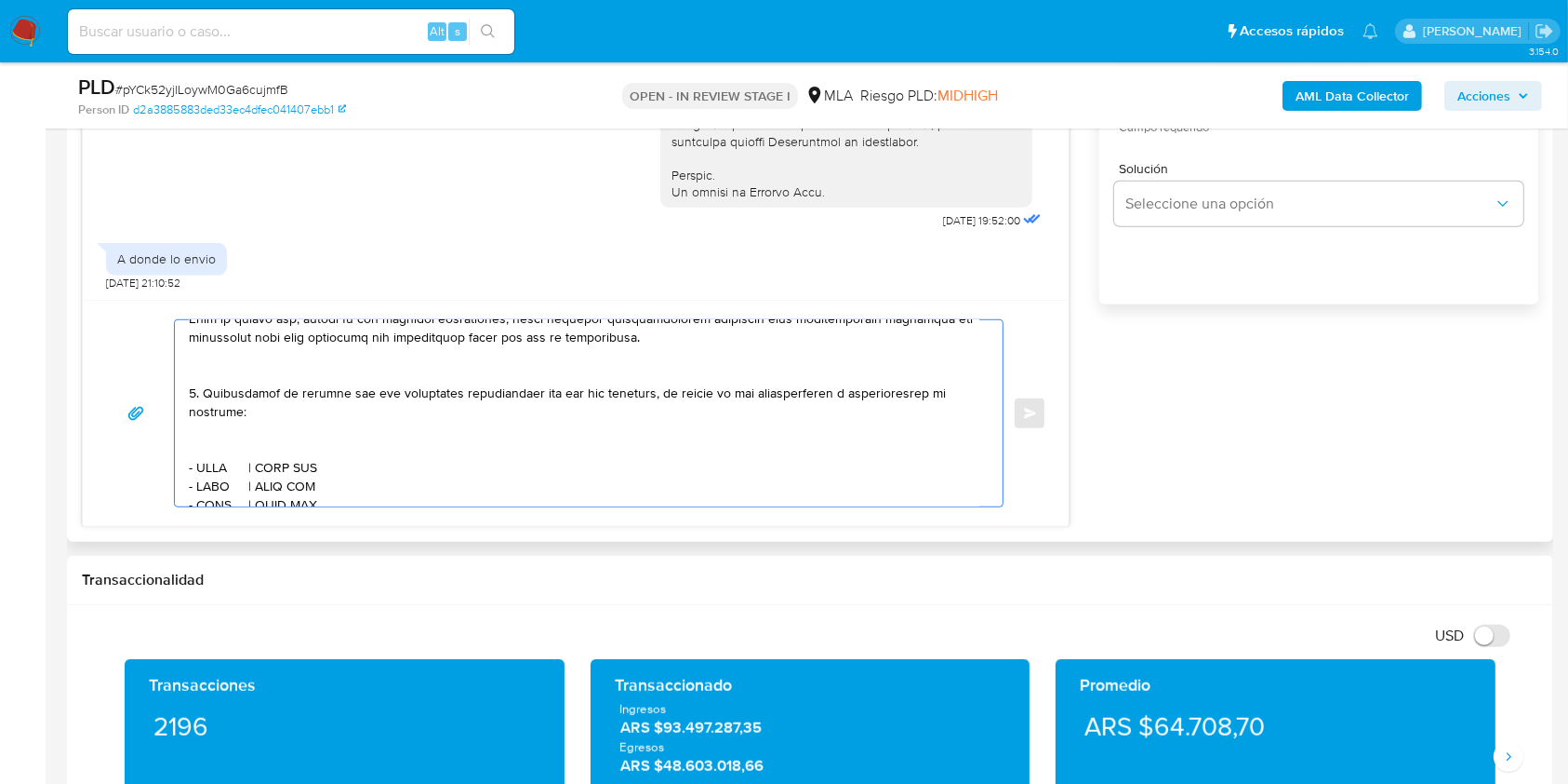
drag, startPoint x: 327, startPoint y: 454, endPoint x: 183, endPoint y: 404, distance: 152.4
click at [183, 404] on div at bounding box center [584, 413] width 818 height 186
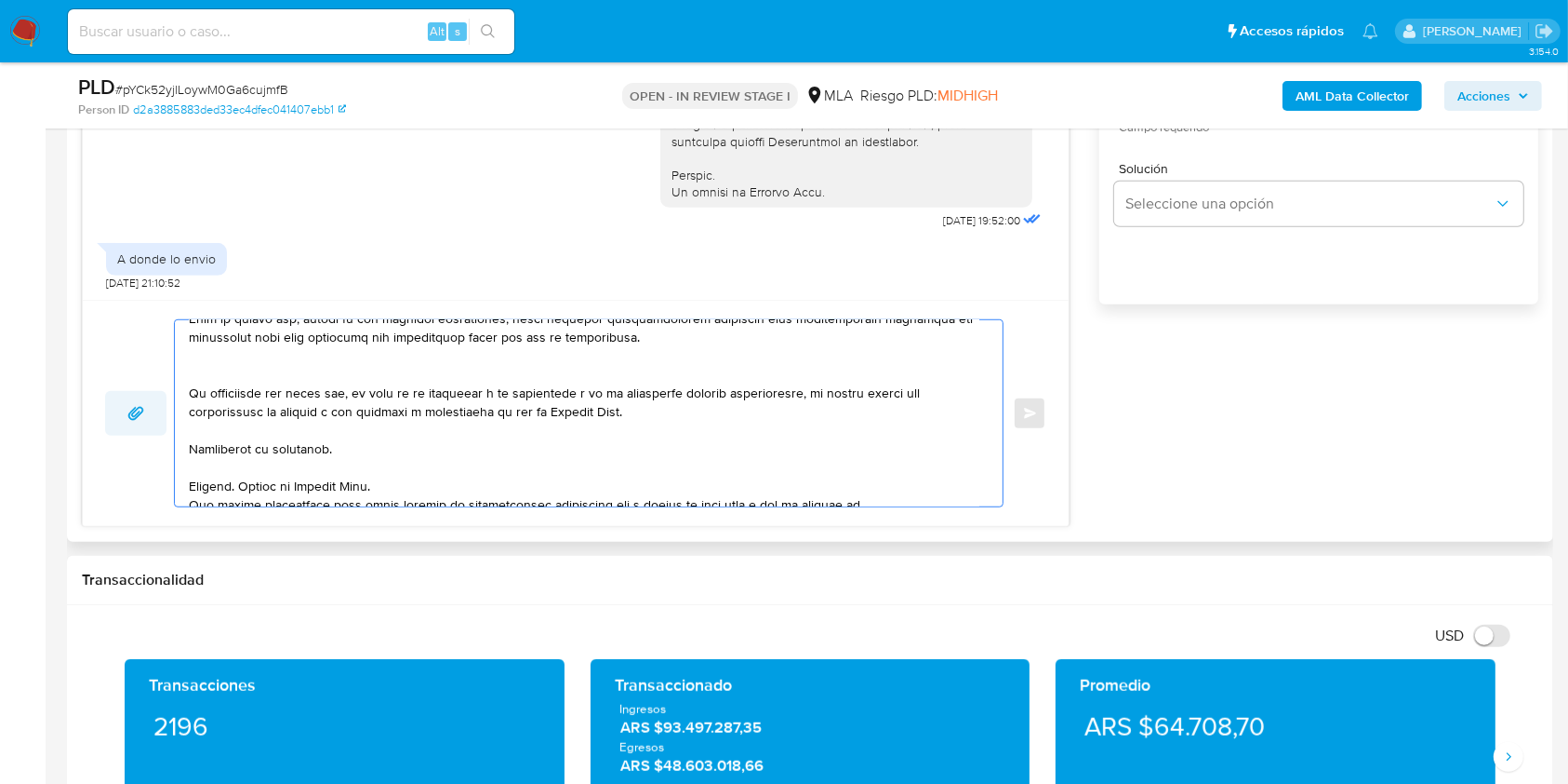
drag, startPoint x: 364, startPoint y: 485, endPoint x: 149, endPoint y: 424, distance: 223.5
click at [149, 424] on div "Enviar" at bounding box center [575, 413] width 941 height 188
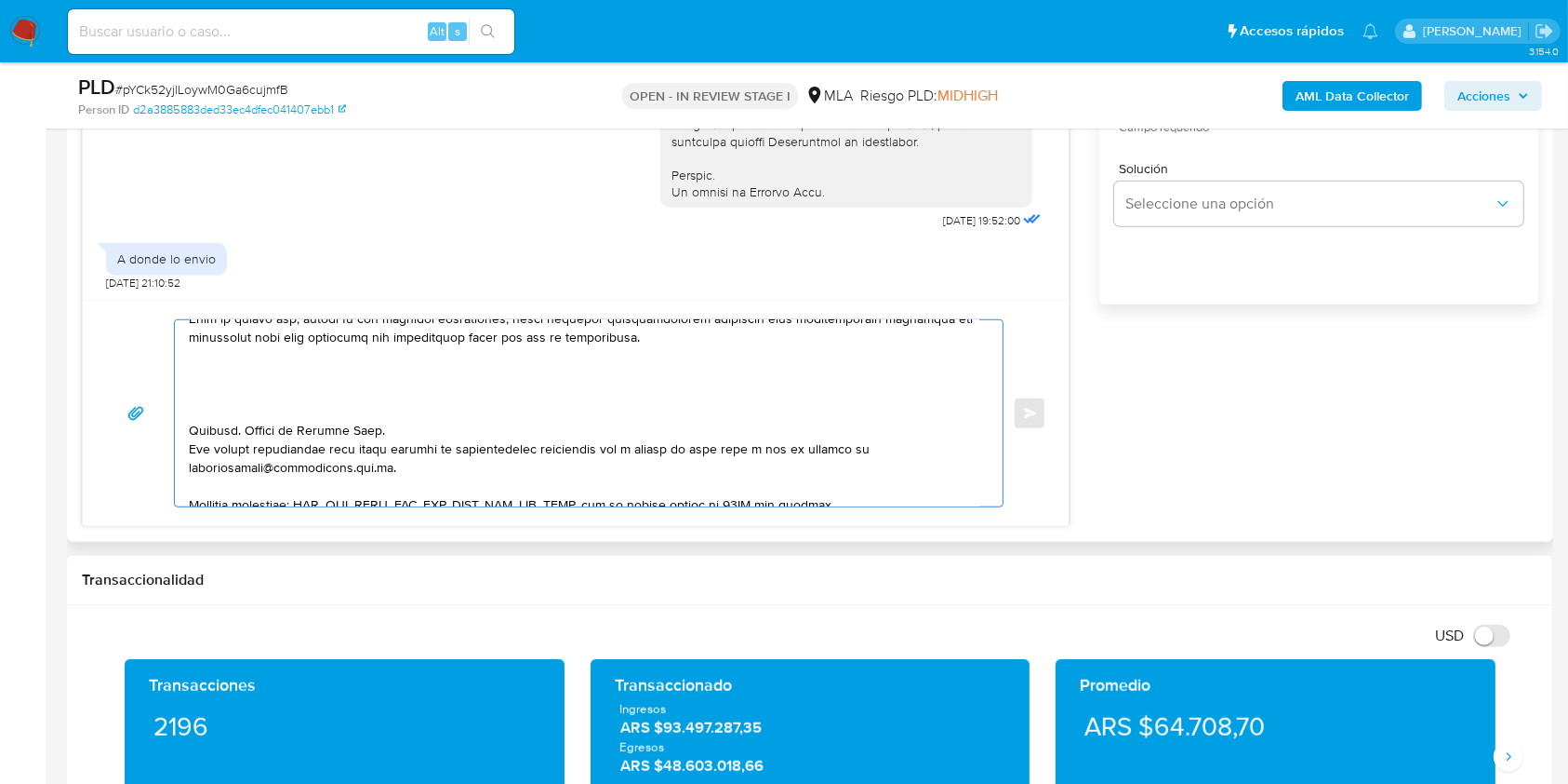
drag, startPoint x: 416, startPoint y: 453, endPoint x: 133, endPoint y: 455, distance: 283.0
click at [133, 455] on div "Enviar" at bounding box center [575, 413] width 941 height 188
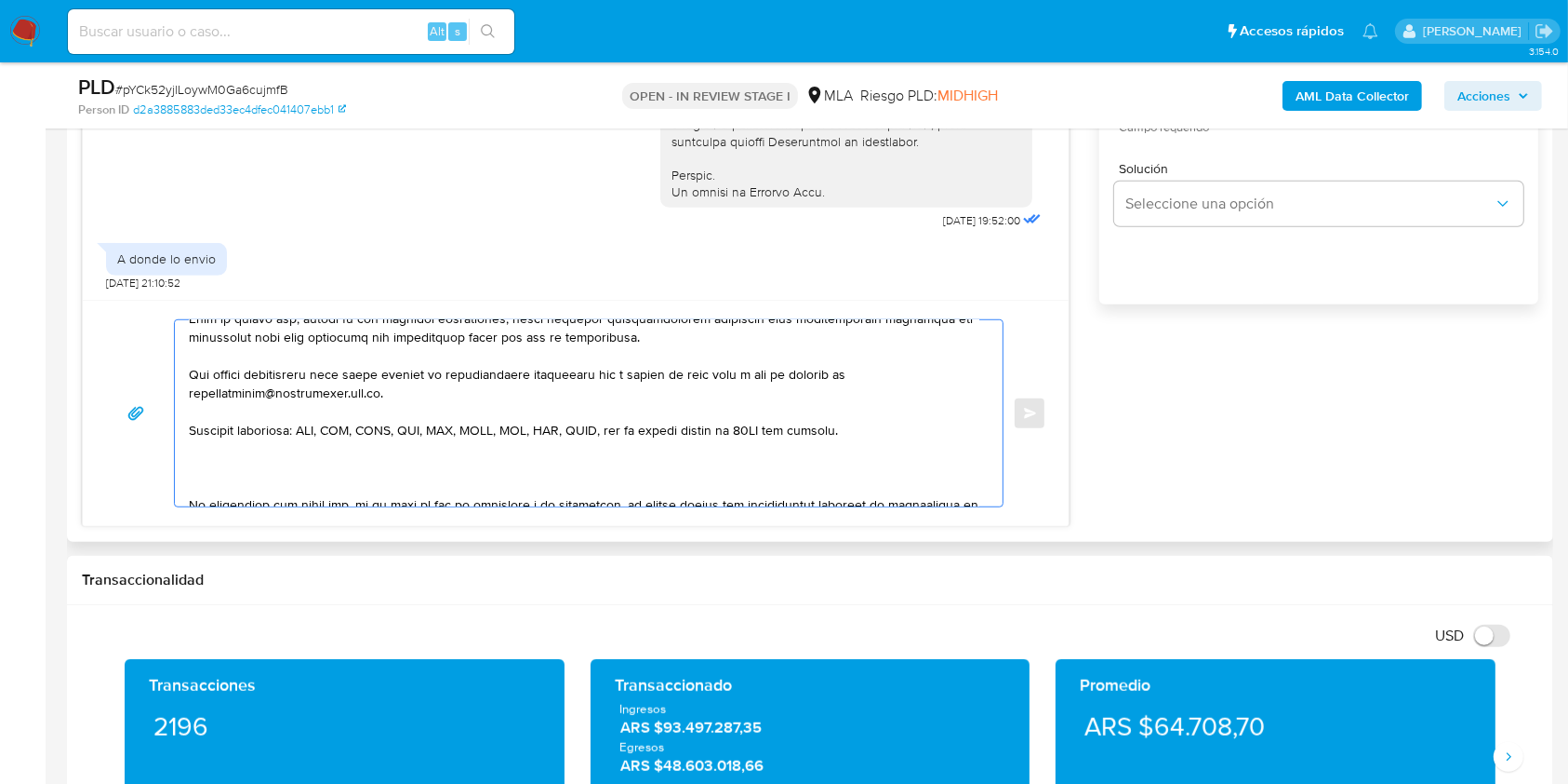
scroll to position [644, 0]
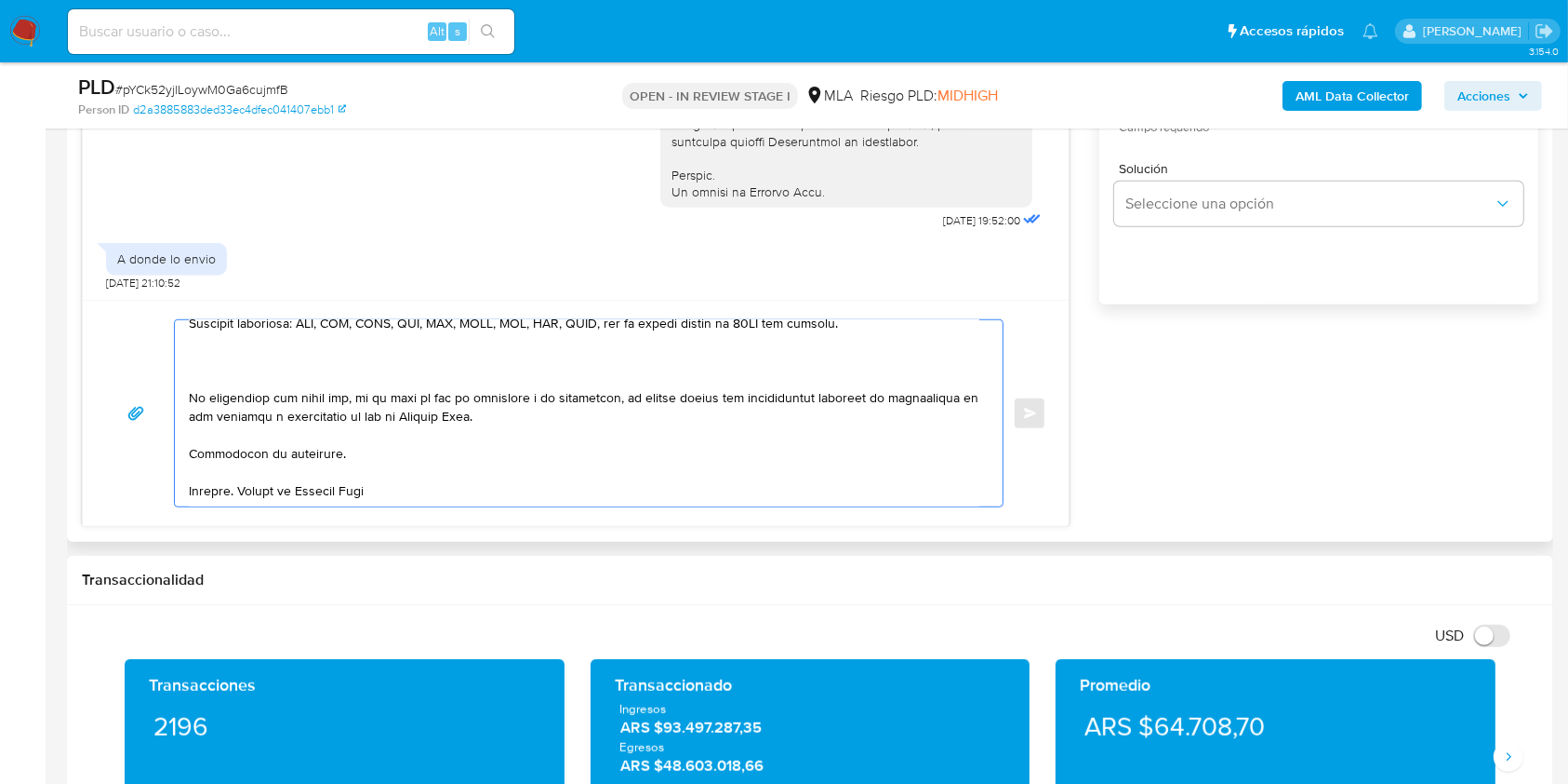
click at [264, 382] on textarea at bounding box center [584, 413] width 790 height 186
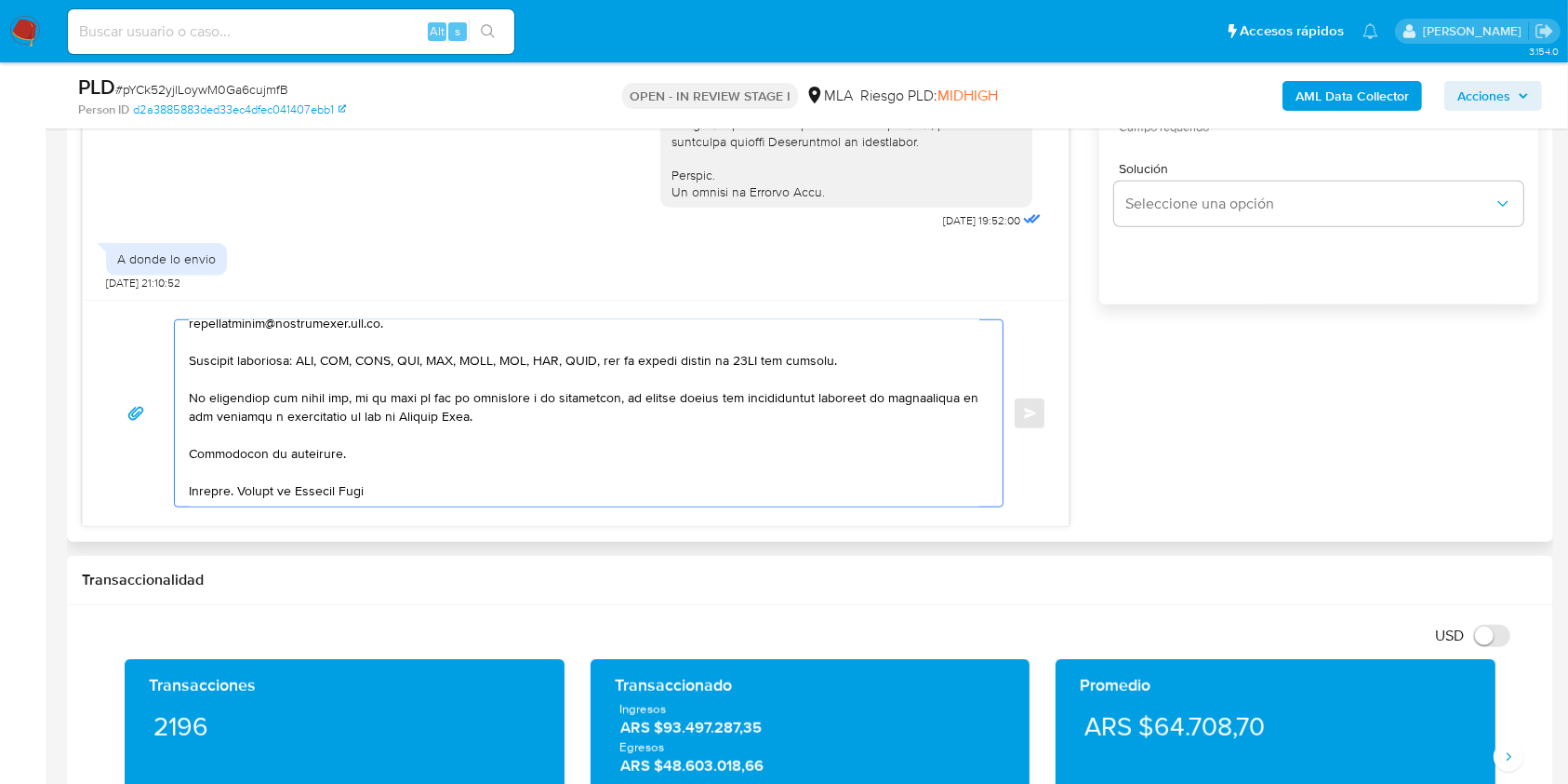
scroll to position [645, 0]
click at [422, 469] on textarea at bounding box center [584, 413] width 790 height 186
drag, startPoint x: 335, startPoint y: 431, endPoint x: 431, endPoint y: 538, distance: 143.8
click at [335, 438] on textarea at bounding box center [584, 413] width 790 height 186
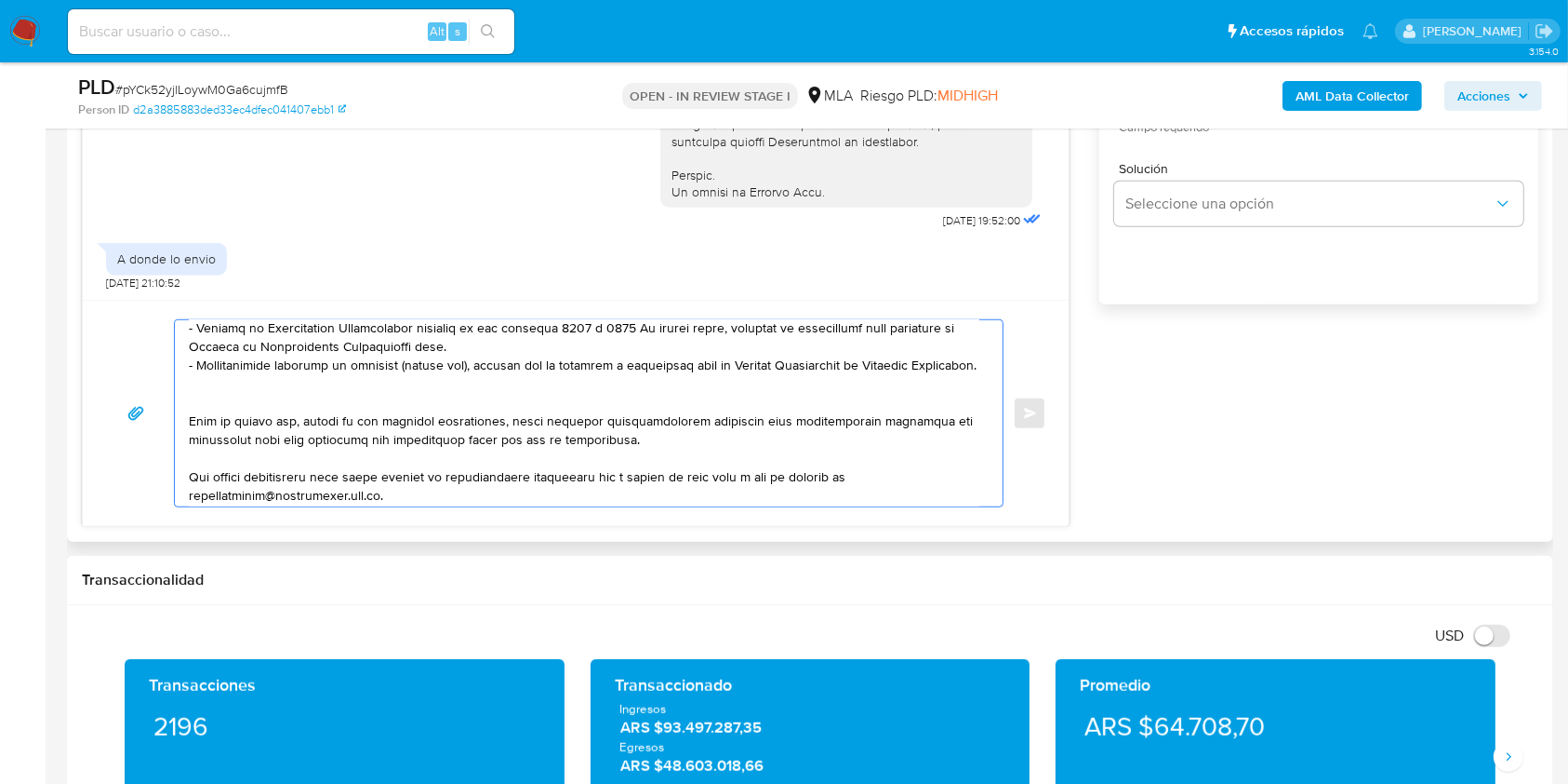
scroll to position [372, 0]
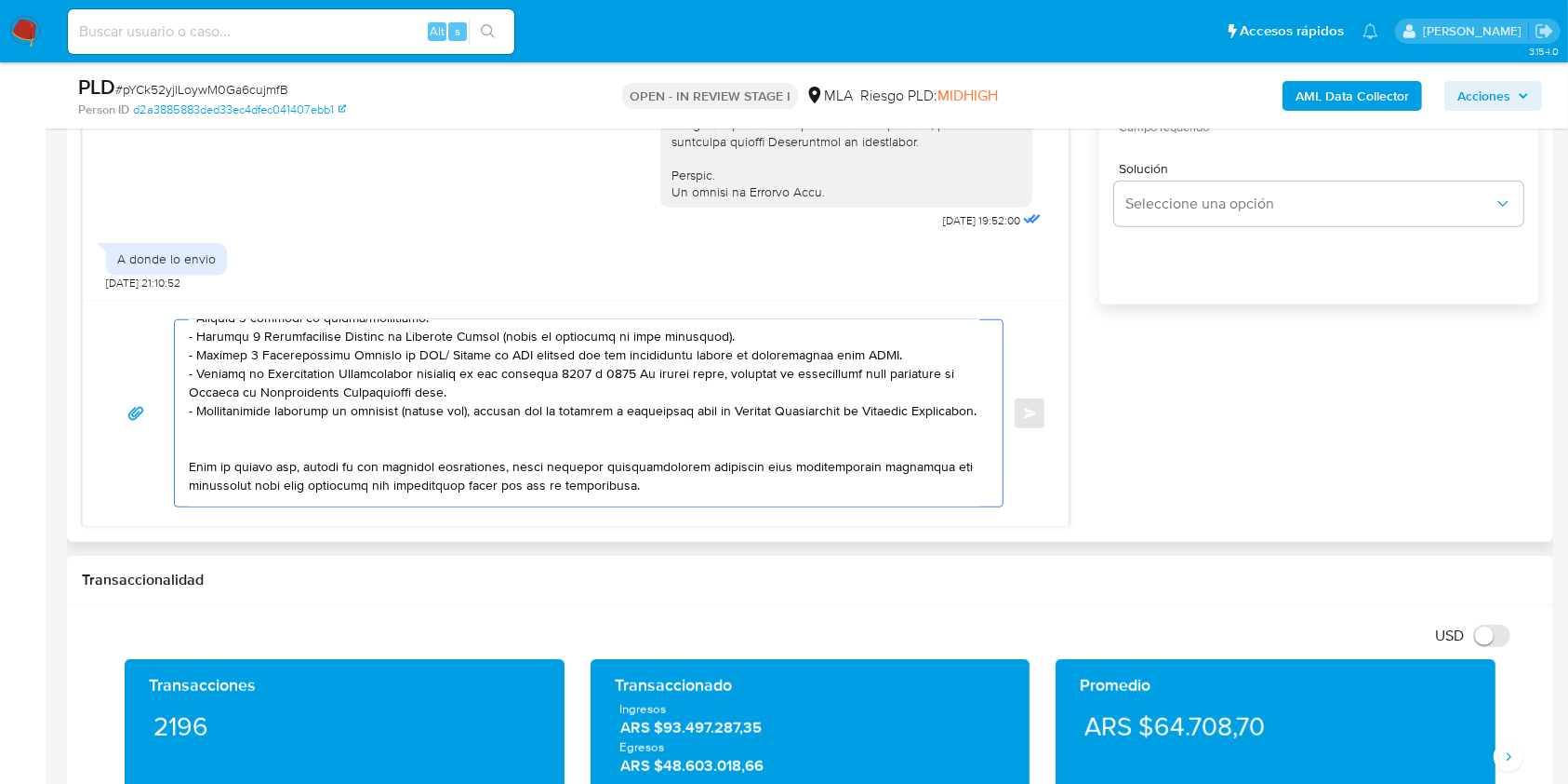
click at [238, 472] on textarea at bounding box center [584, 413] width 790 height 186
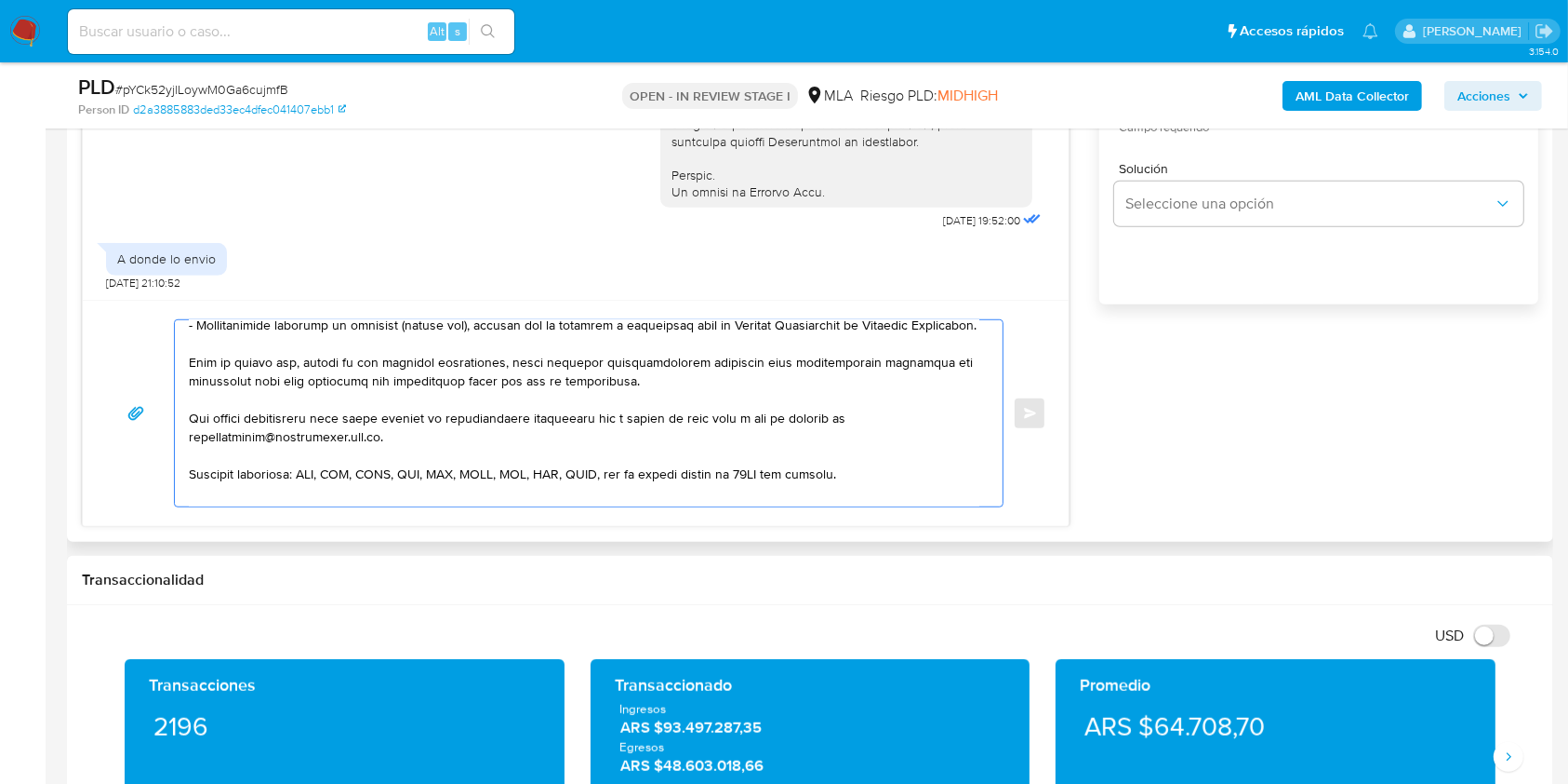
scroll to position [496, 0]
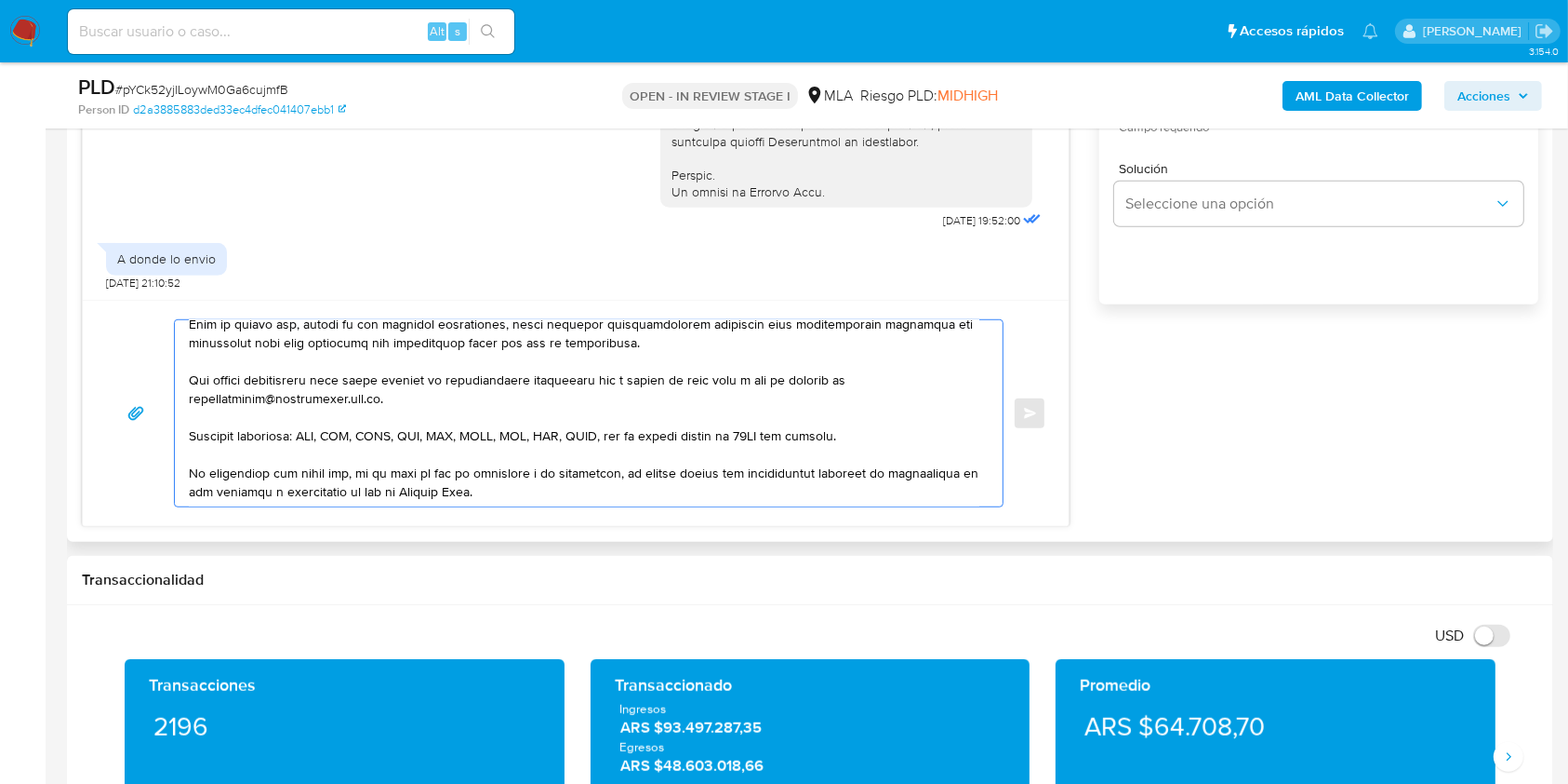
click at [693, 367] on textarea at bounding box center [584, 413] width 790 height 186
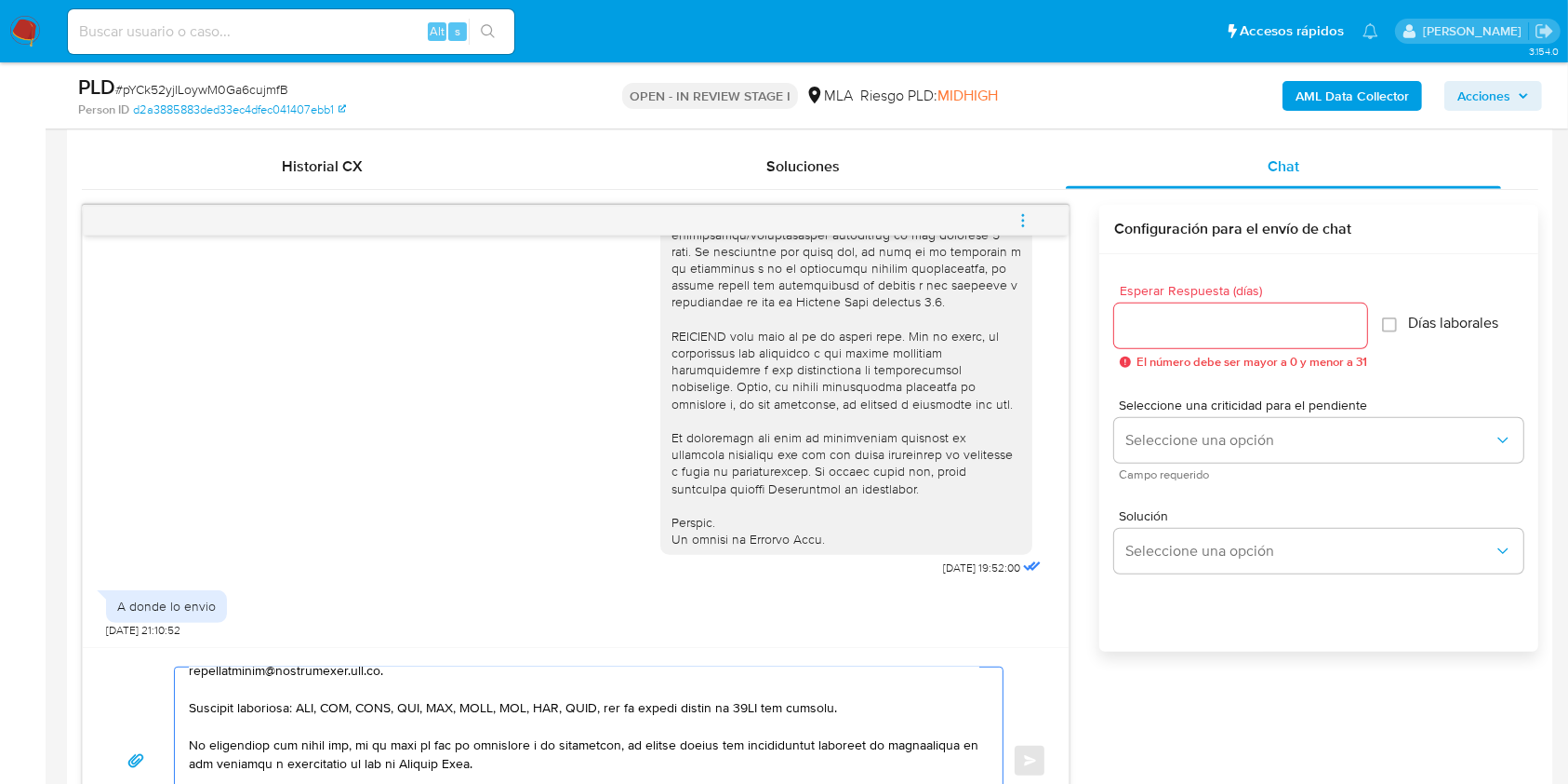
scroll to position [869, 0]
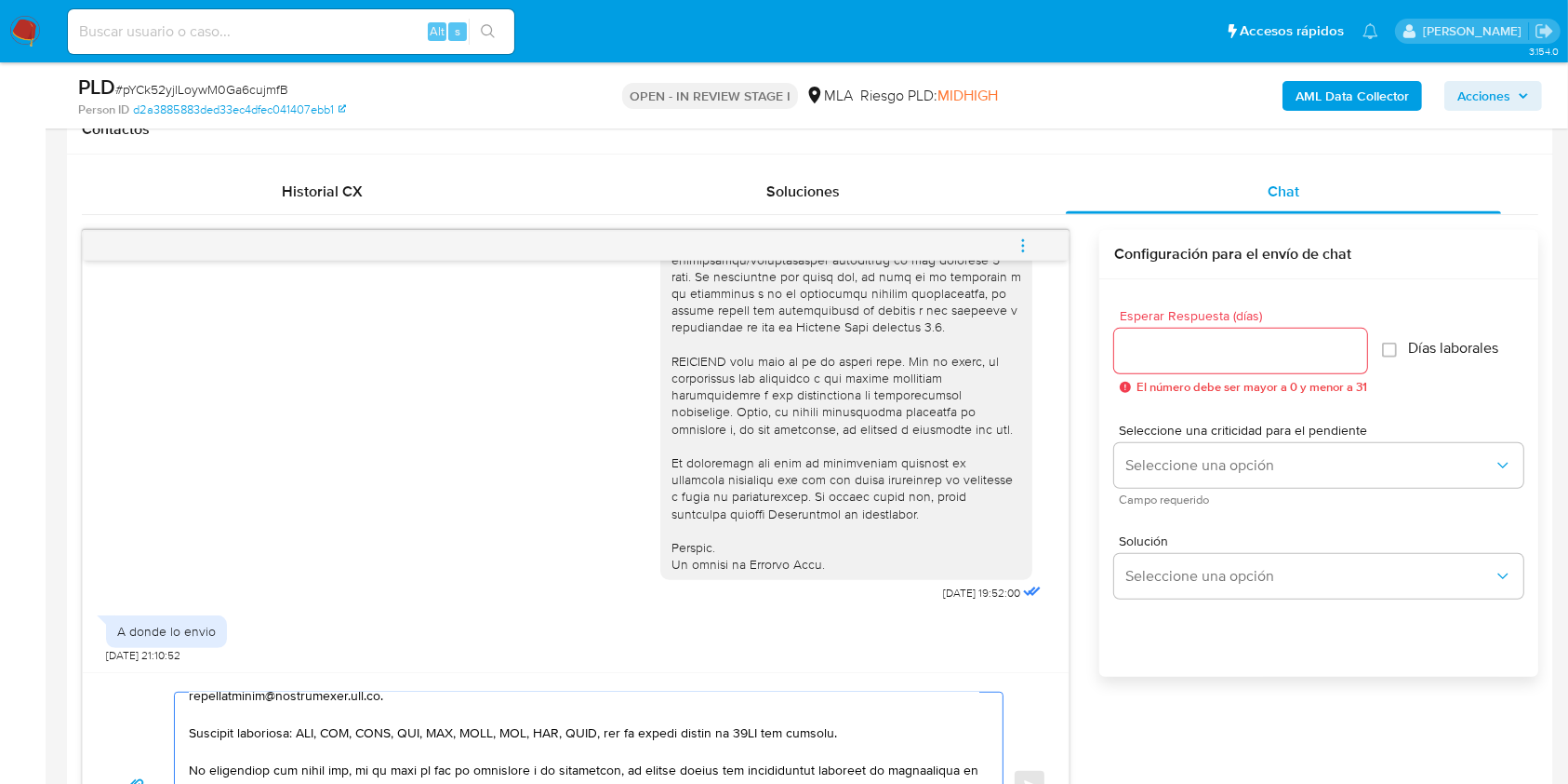
type textarea "Hola. Esperamos que te encuentres muy bien. Te consultamos si tuviste oportunid…"
click at [1169, 346] on input "Esperar Respuesta (días)" at bounding box center [1241, 351] width 253 height 24
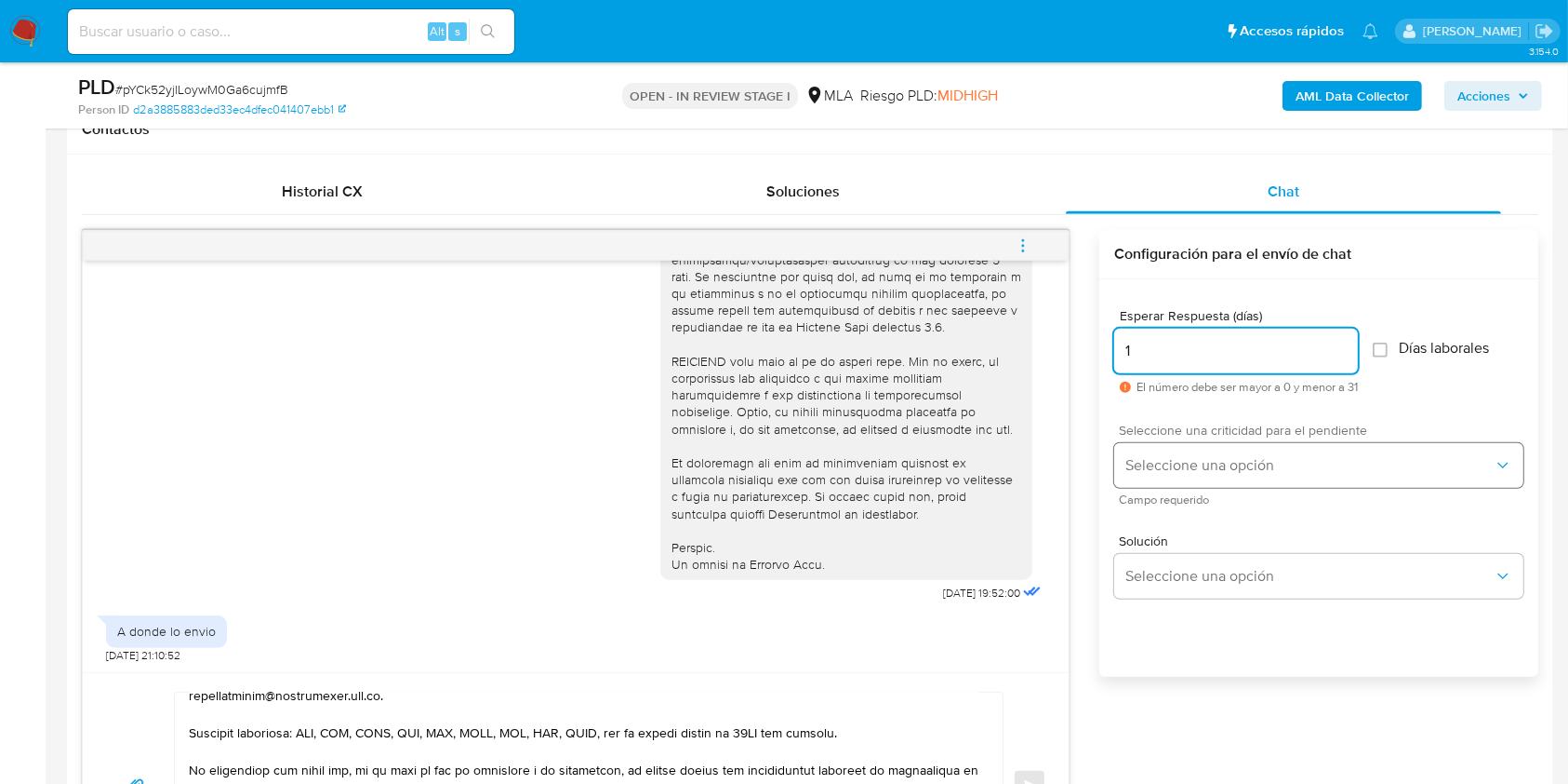
type input "1"
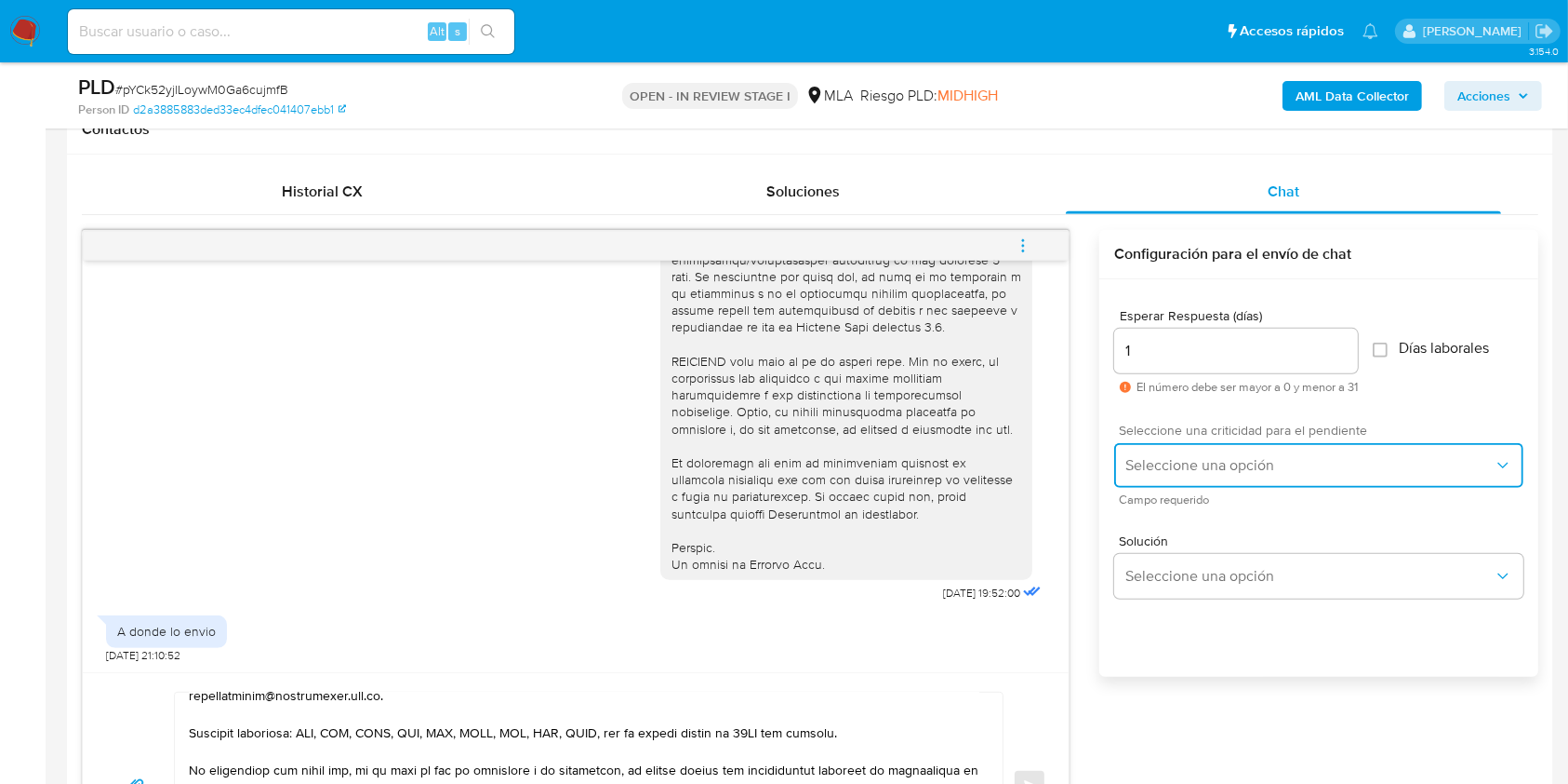
click at [1175, 449] on button "Seleccione una opción" at bounding box center [1319, 465] width 409 height 44
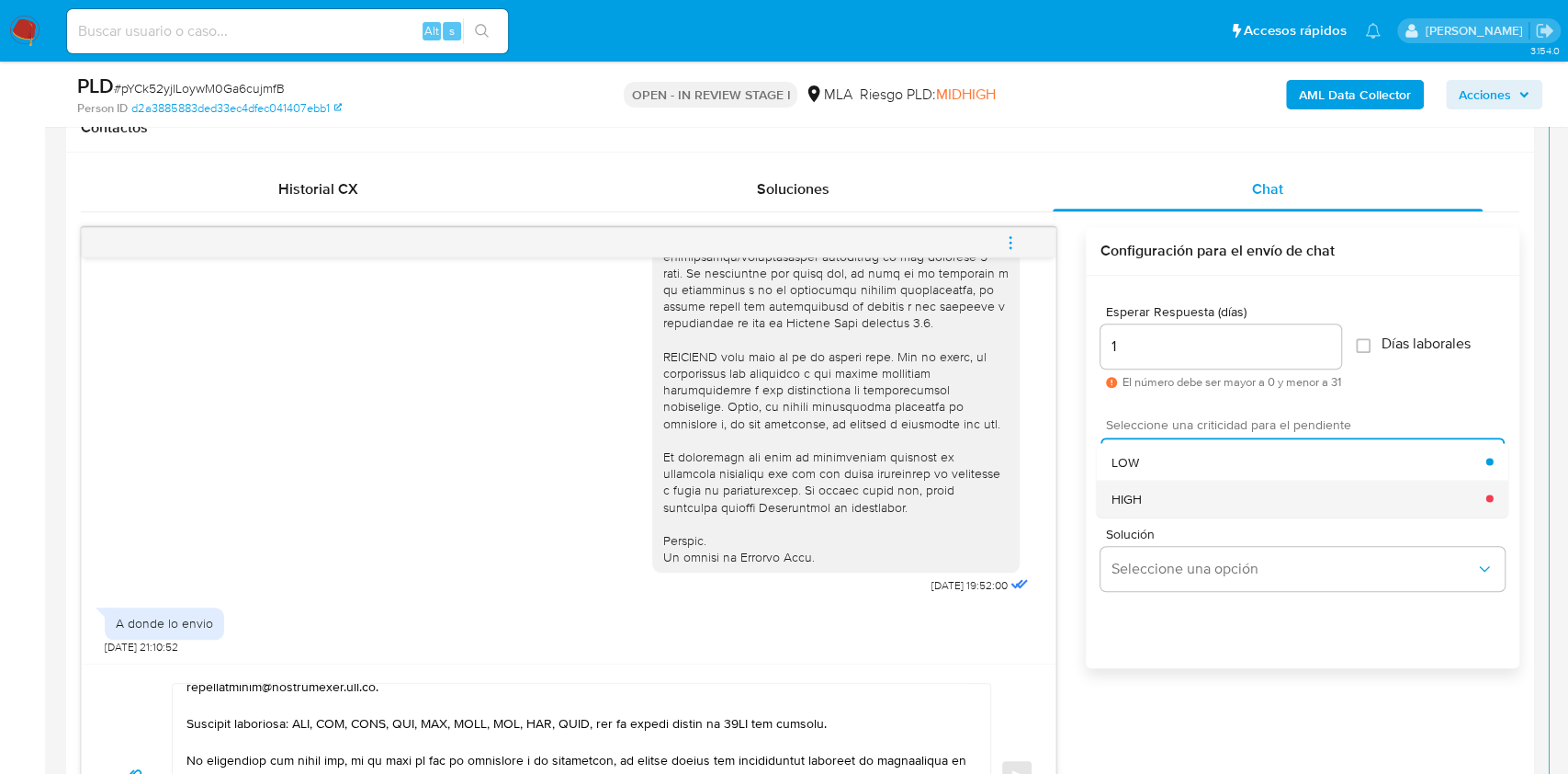
click at [1172, 484] on div "HIGH" at bounding box center [1298, 498] width 374 height 37
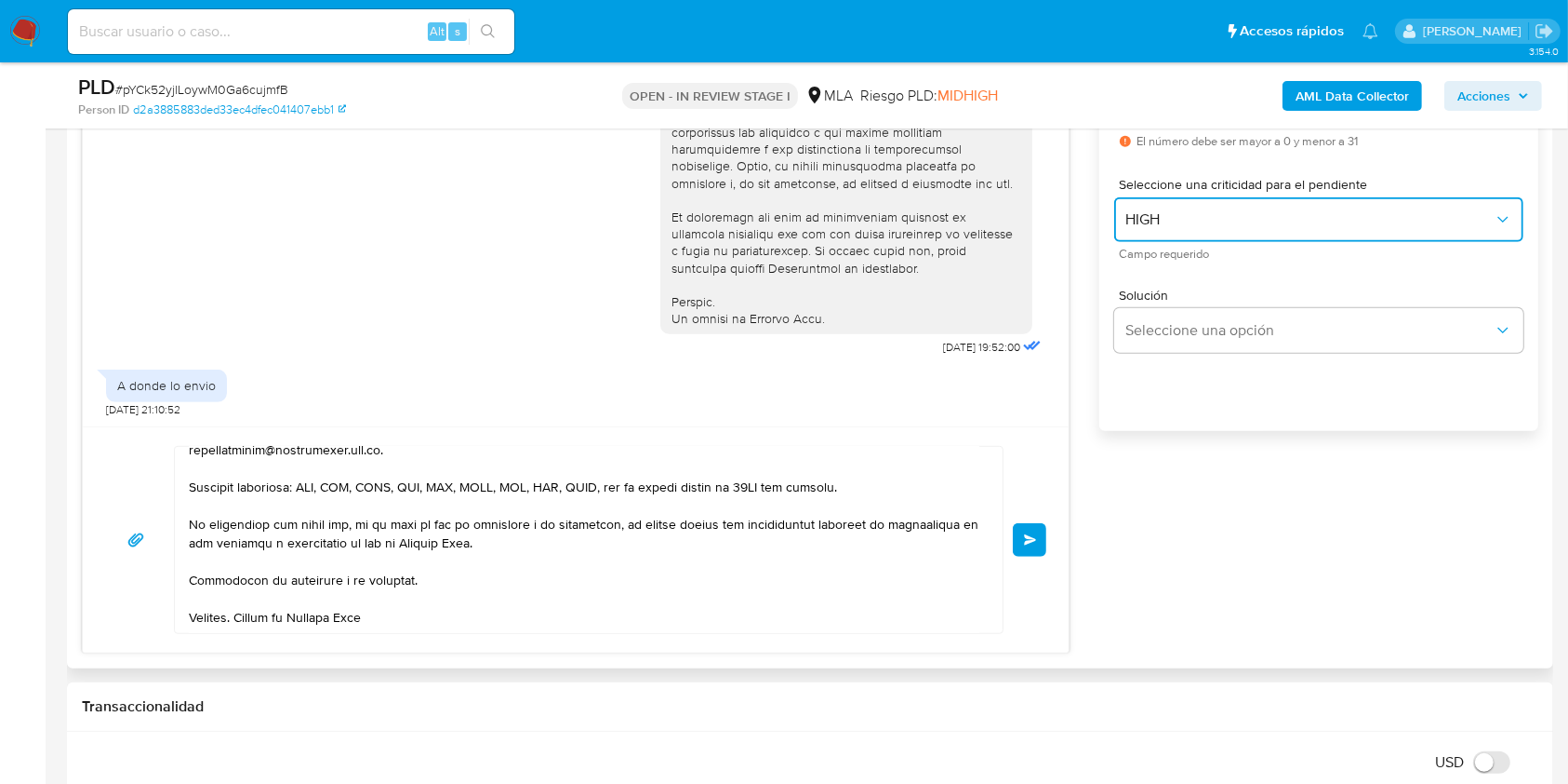
scroll to position [1240, 0]
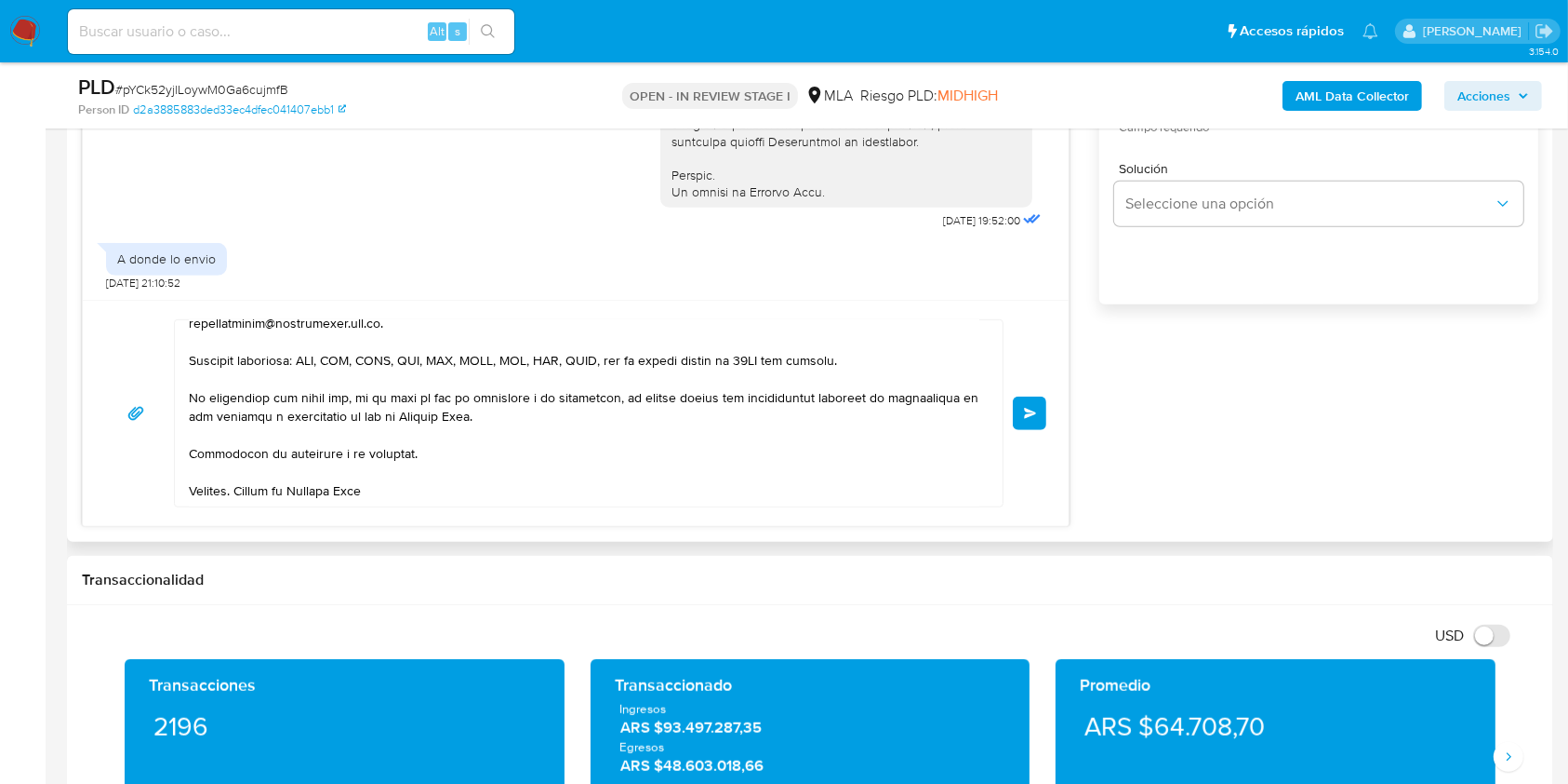
click at [1030, 421] on button "Enviar" at bounding box center [1029, 413] width 34 height 34
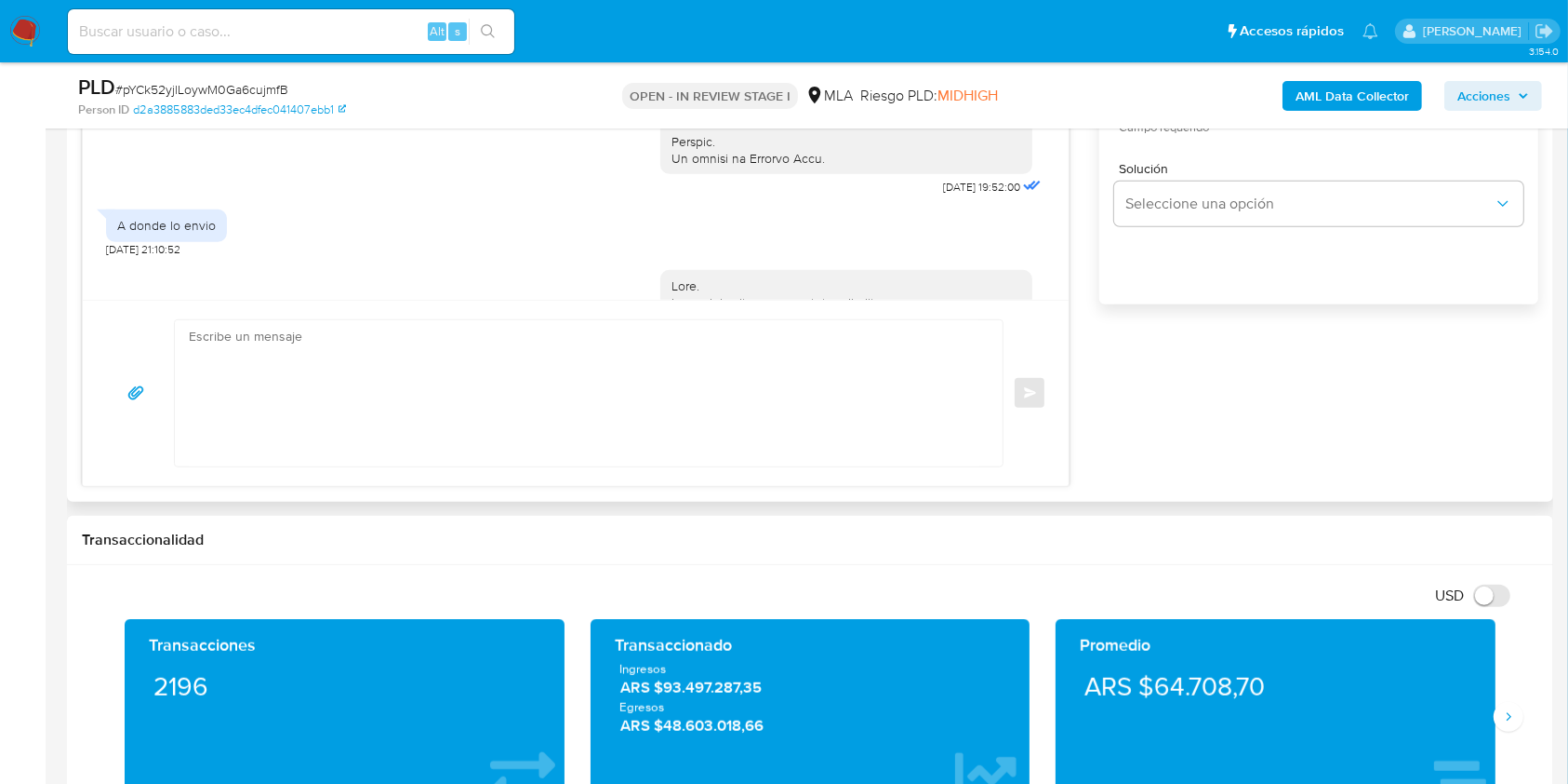
scroll to position [1752, 0]
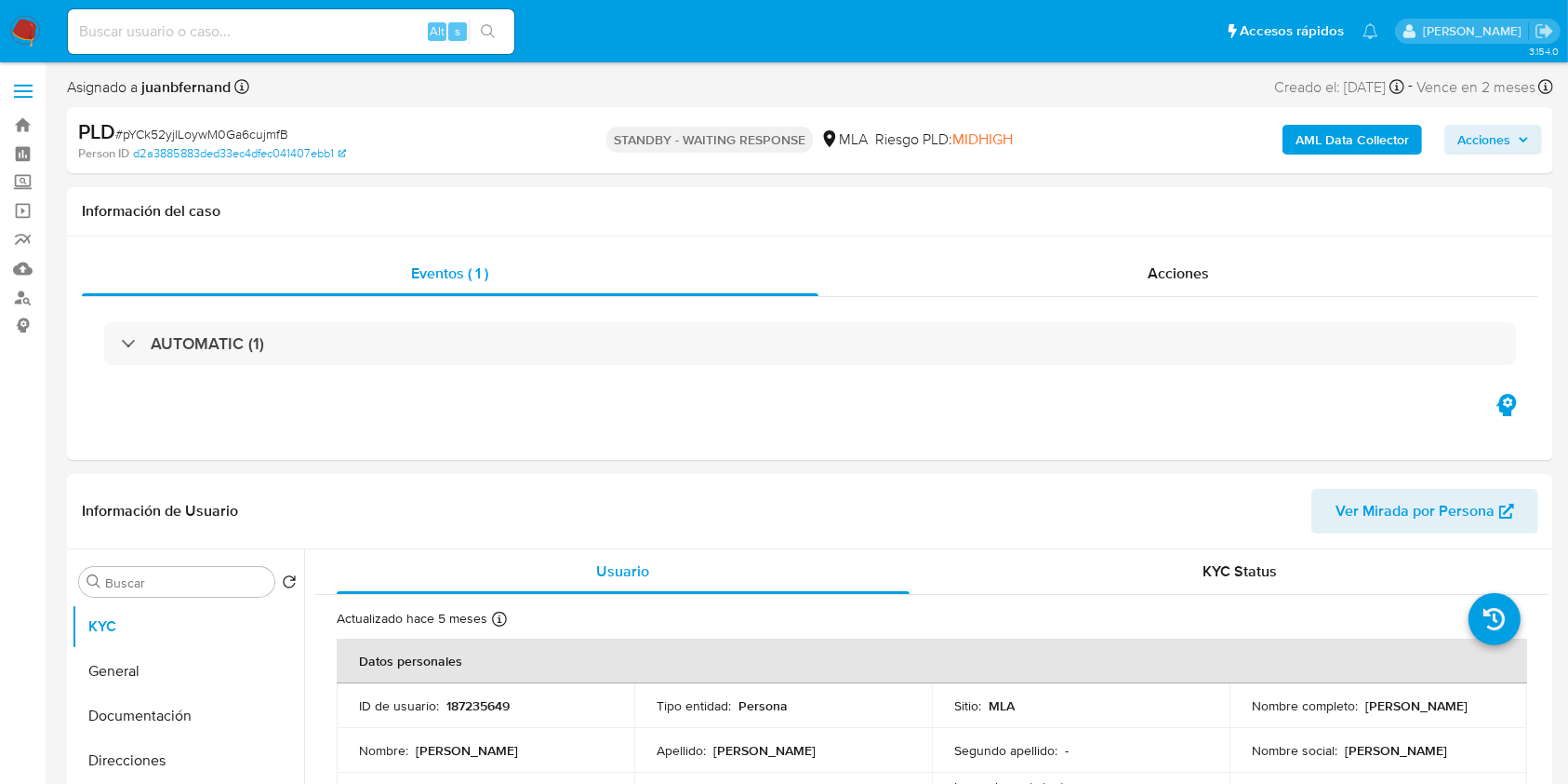
select select "10"
click at [369, 12] on div "Alt s" at bounding box center [291, 32] width 446 height 44
click at [316, 37] on input at bounding box center [291, 31] width 446 height 24
paste input "4GifpCbqUWhMhZ3FxppaO7kF"
click at [468, 30] on input "4GifpCbqUWhMhZ3FxppaO7kF" at bounding box center [291, 31] width 446 height 24
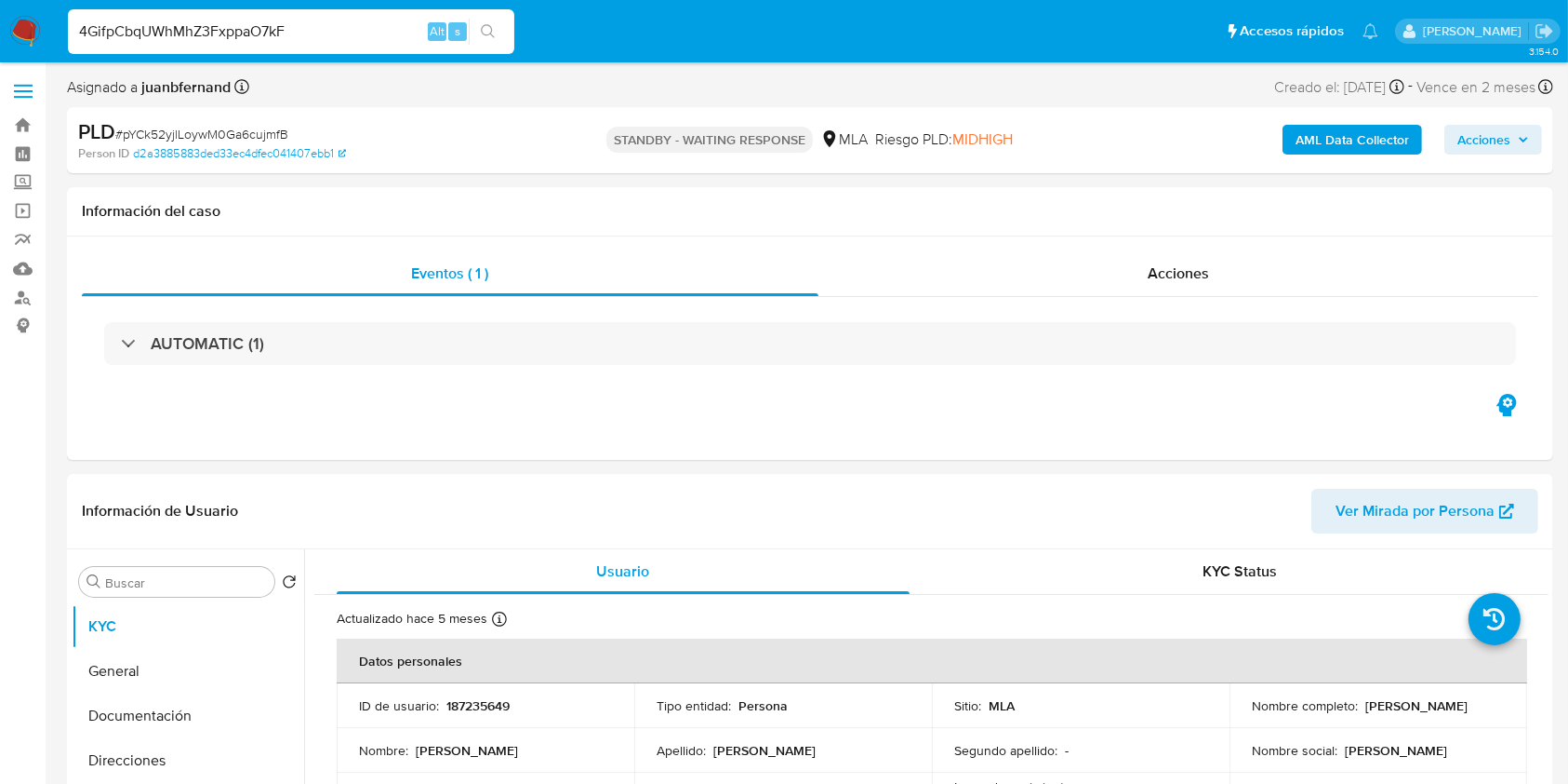
type input "4GifpCbqUWhMhZ3FxppaO7kF"
click at [484, 29] on icon "search-icon" at bounding box center [488, 31] width 14 height 14
select select "10"
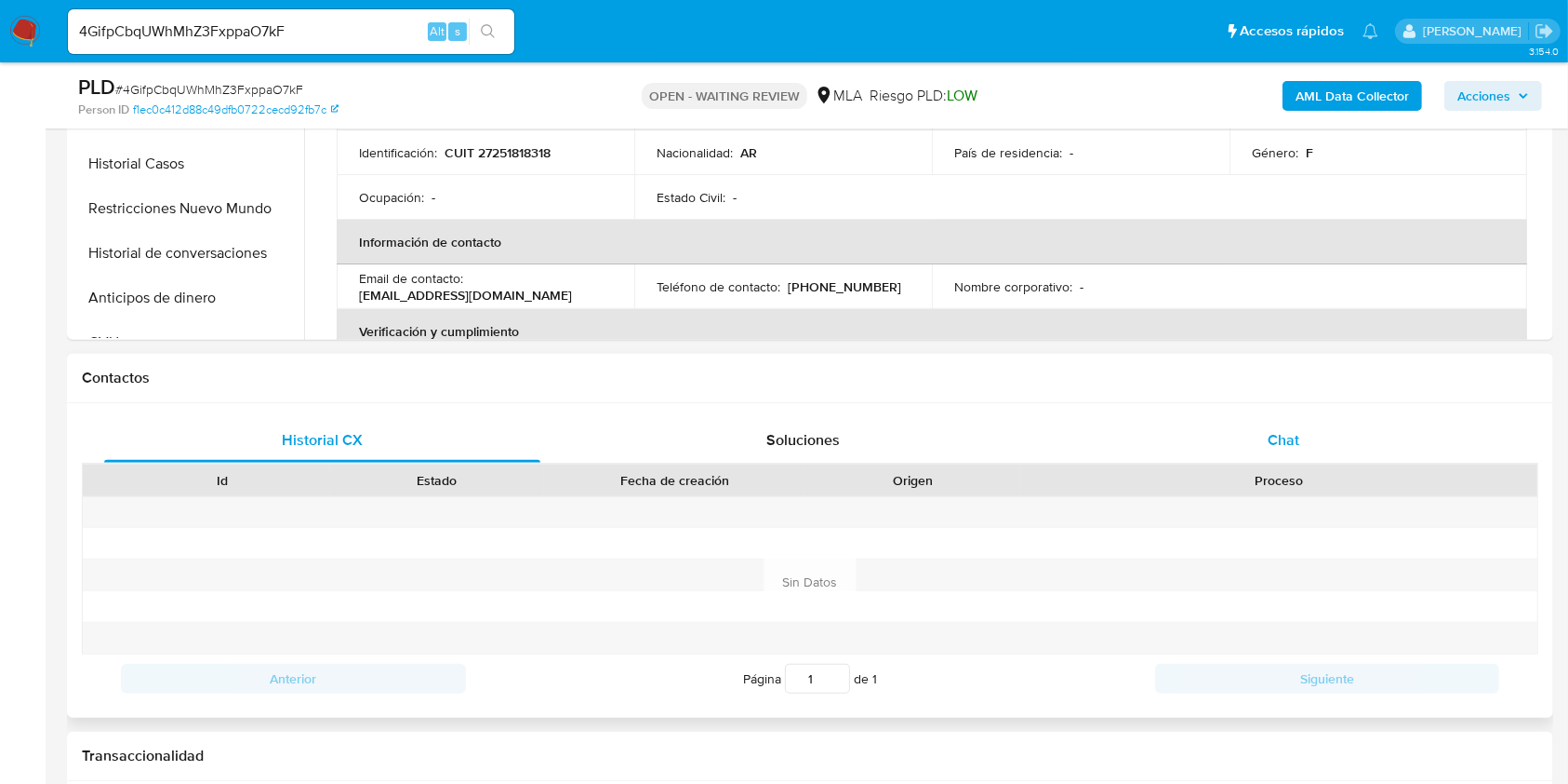
click at [1269, 437] on span "Chat" at bounding box center [1283, 440] width 32 height 21
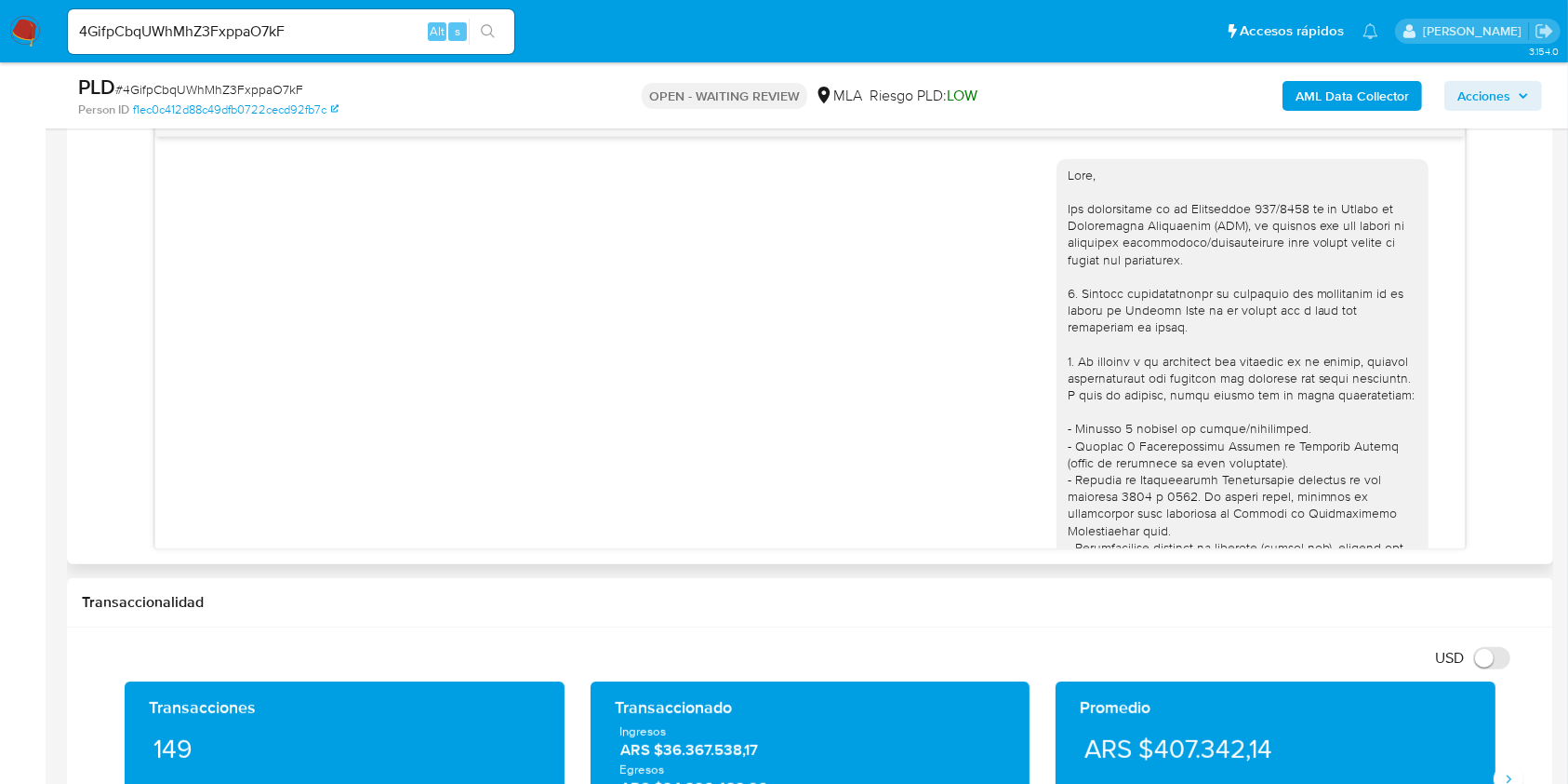
scroll to position [1274, 0]
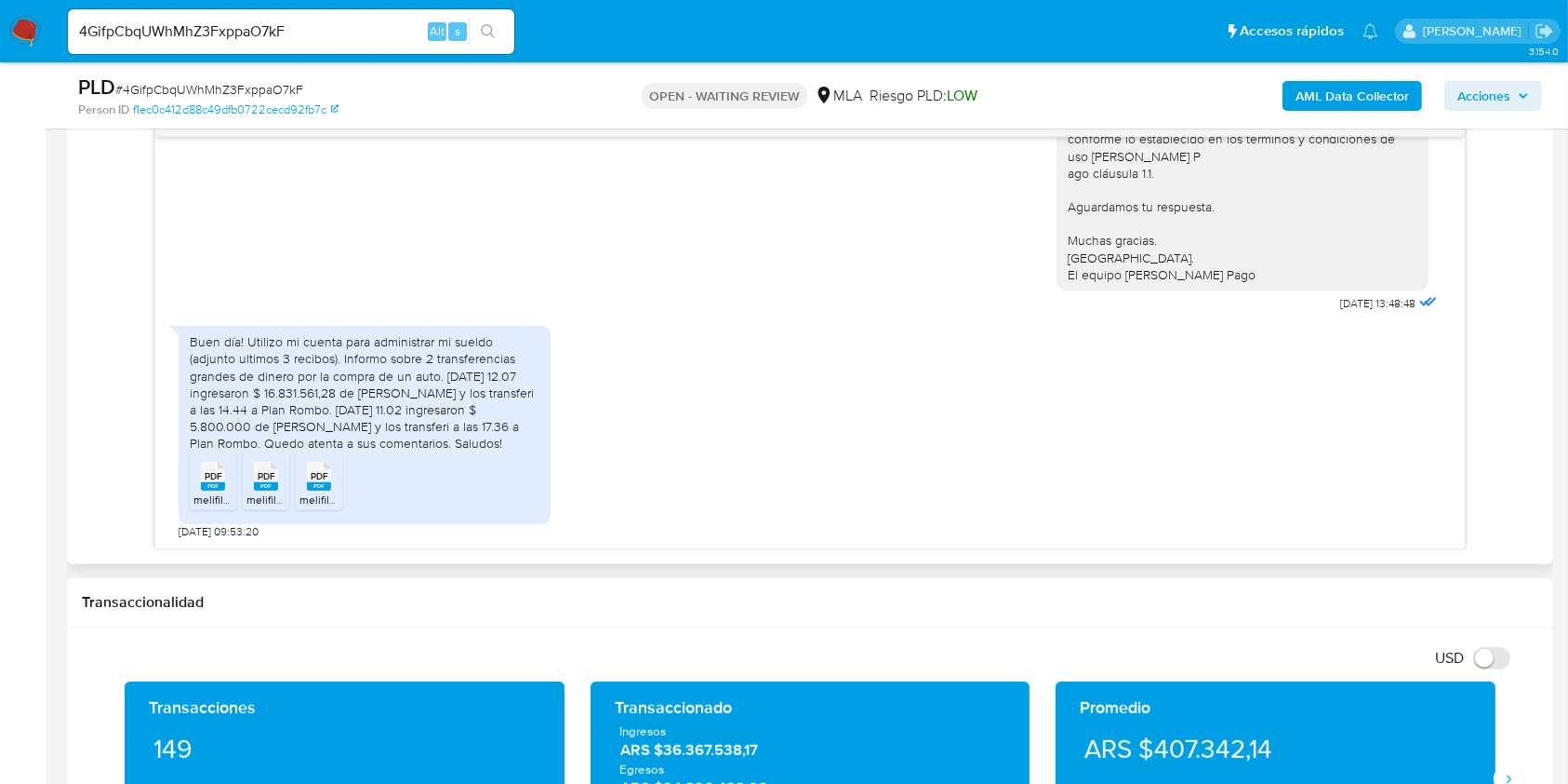
click at [208, 482] on rect at bounding box center [212, 486] width 24 height 9
click at [268, 488] on icon "PDF" at bounding box center [265, 477] width 24 height 33
click at [322, 485] on rect at bounding box center [319, 486] width 24 height 9
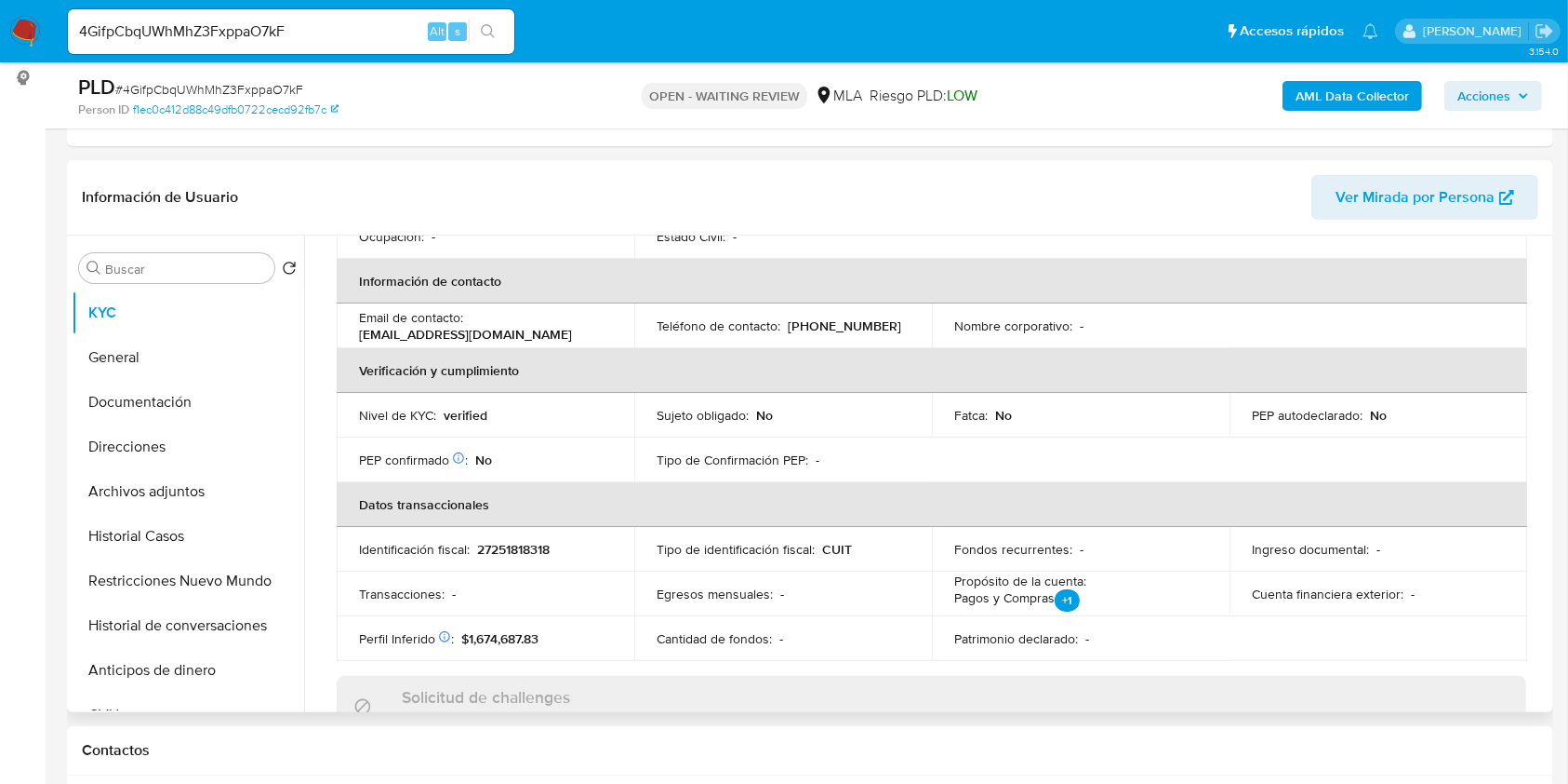
scroll to position [0, 0]
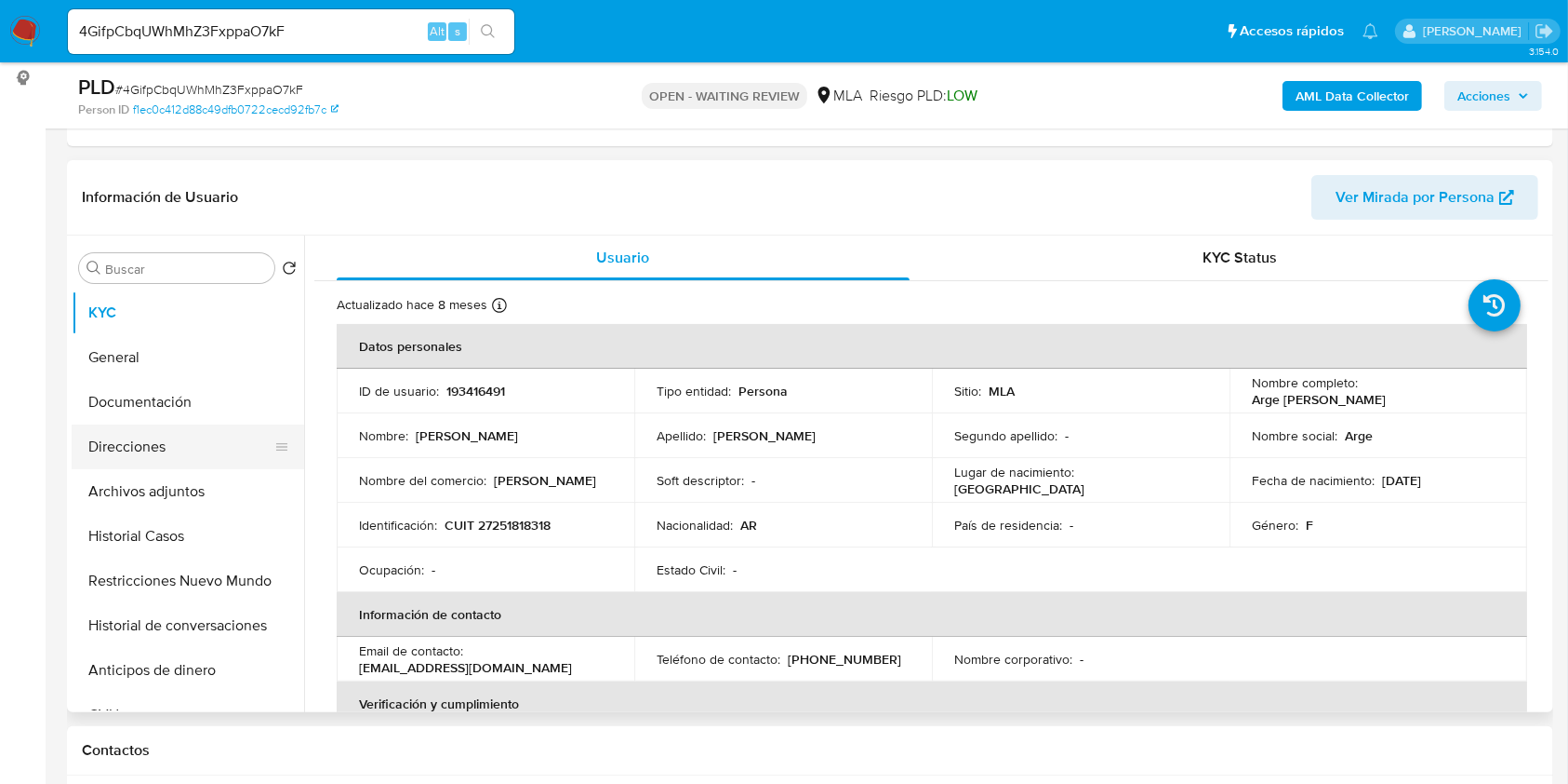
click at [161, 446] on button "Direcciones" at bounding box center [181, 447] width 218 height 44
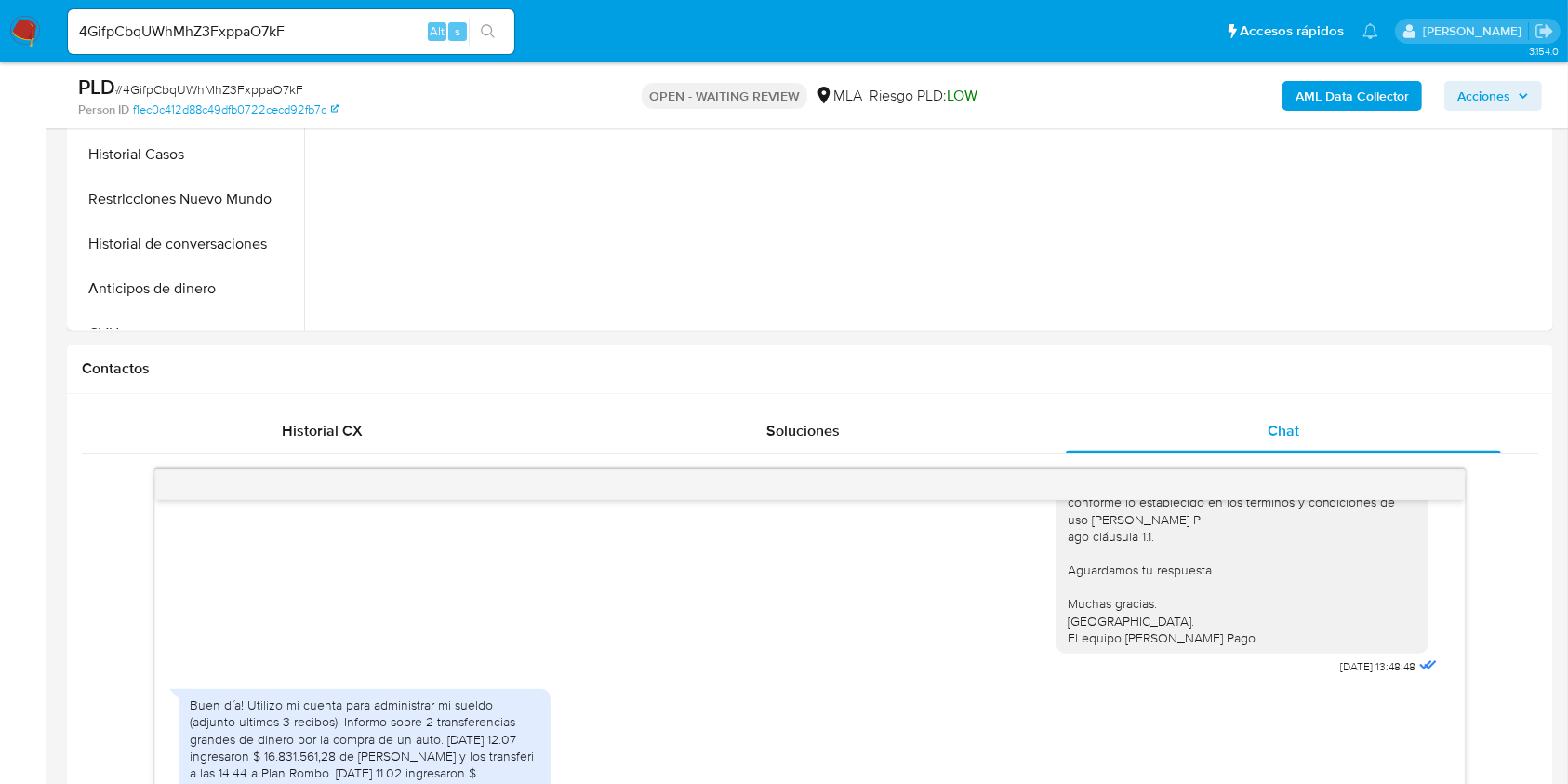
scroll to position [992, 0]
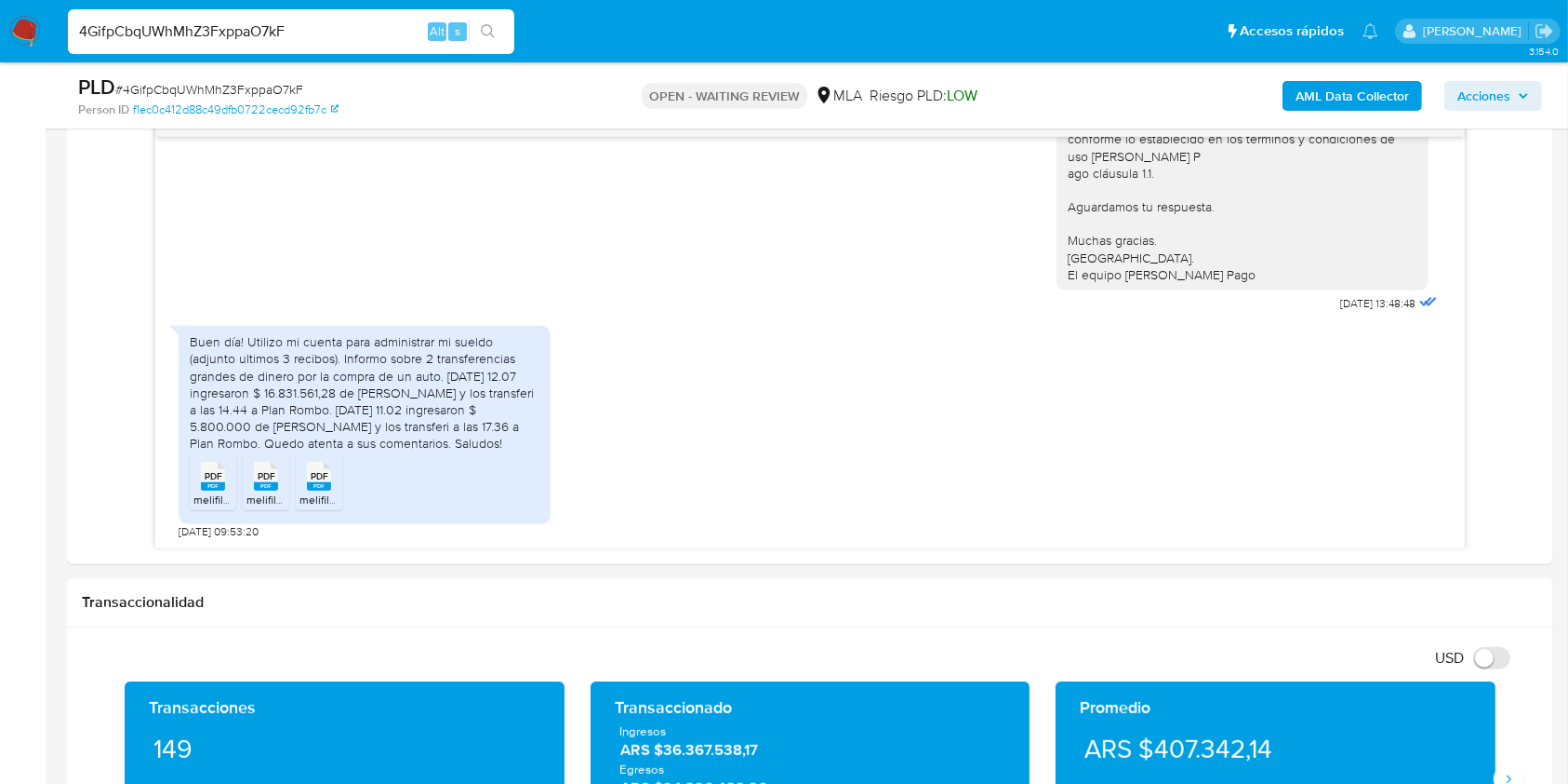
click at [309, 34] on input "4GifpCbqUWhMhZ3FxppaO7kF" at bounding box center [291, 31] width 446 height 24
paste input "96XG87YmtgtZ1ZPRRHSK91uK"
type input "96XG87YmtgtZ1ZPRRHSK91uK"
click at [519, 35] on li "96XG87YmtgtZ1ZPRRHSK91uK Alt s" at bounding box center [291, 31] width 456 height 46
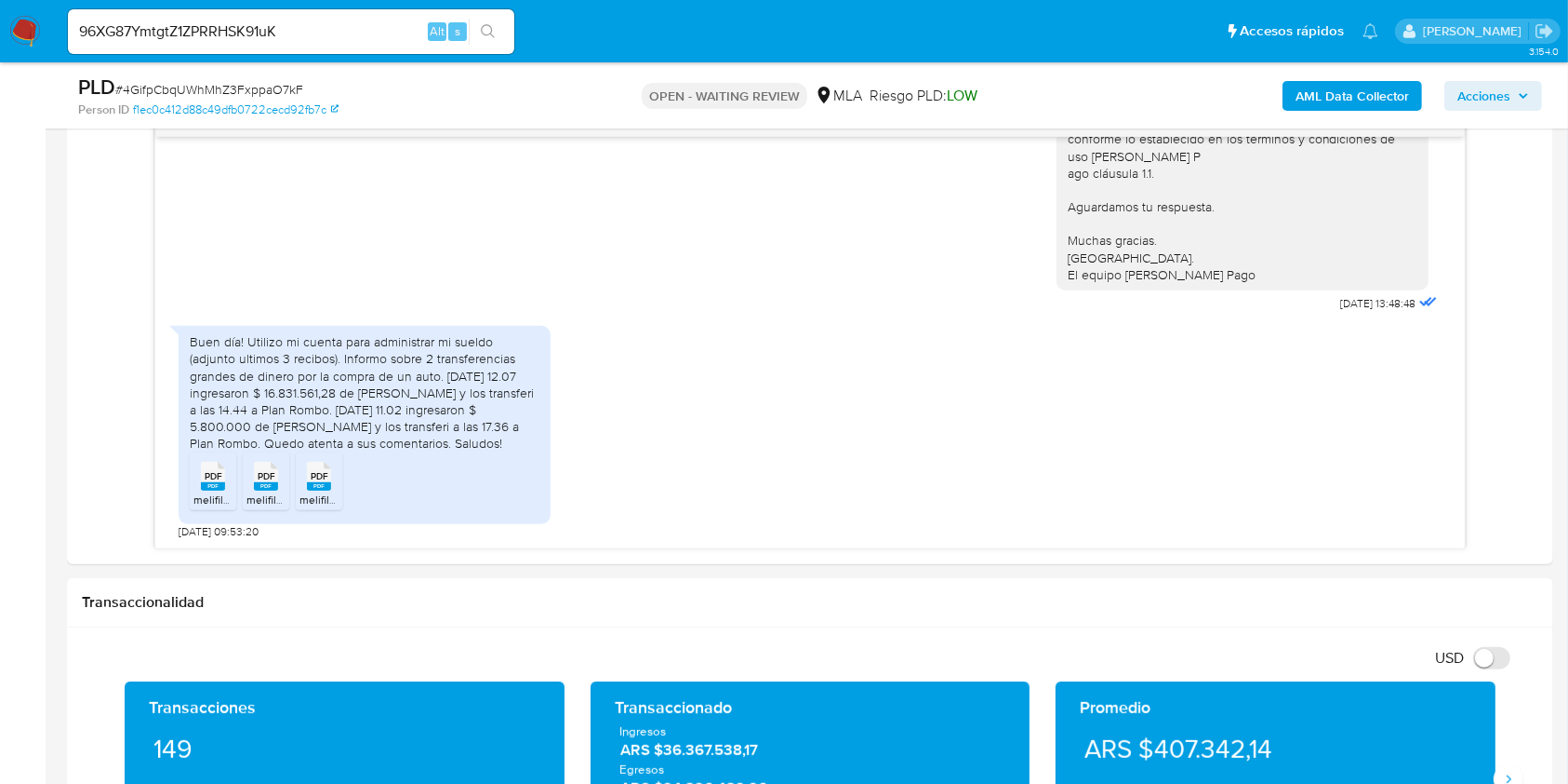
click at [481, 29] on icon "search-icon" at bounding box center [488, 31] width 14 height 14
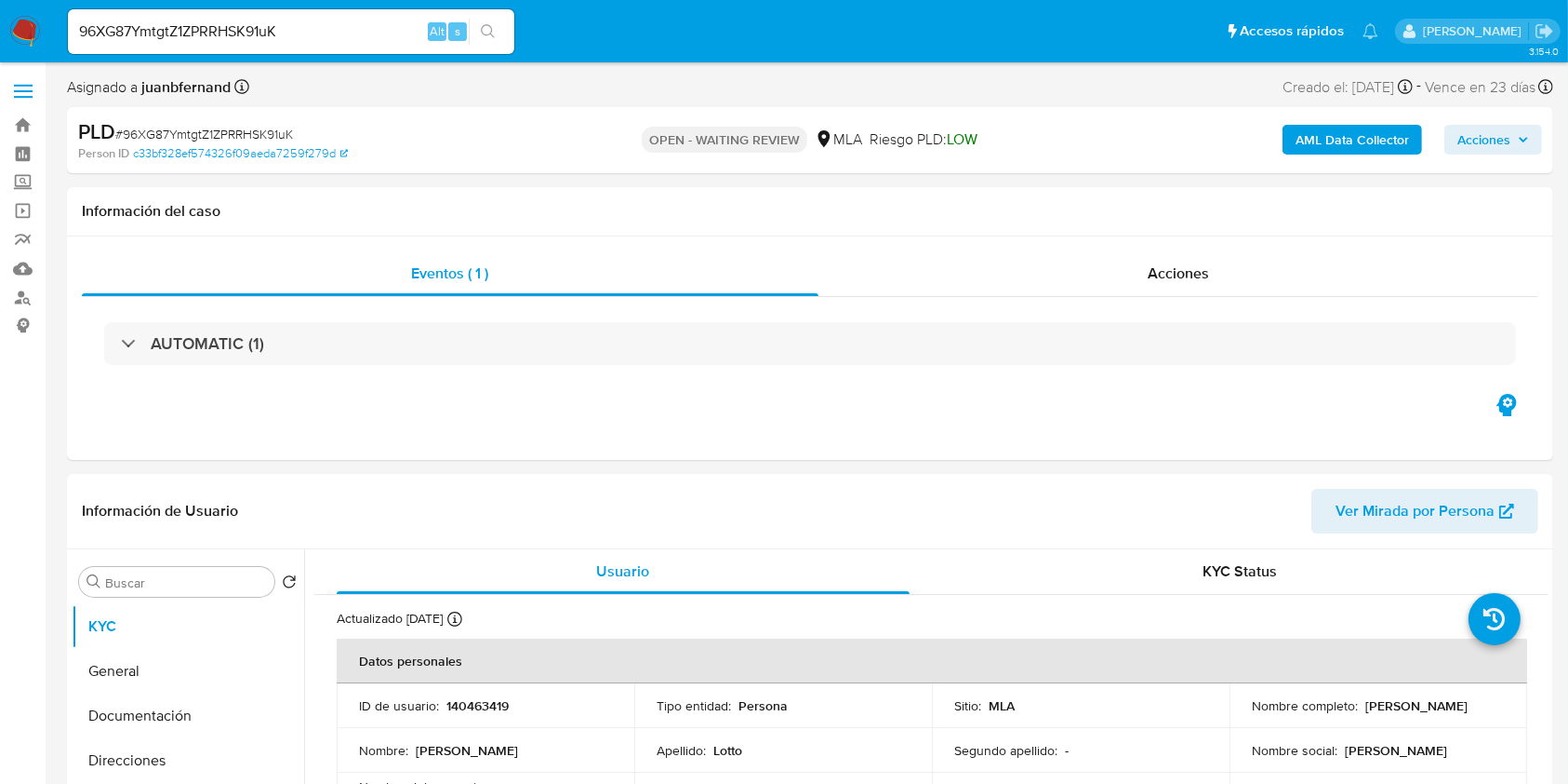
select select "10"
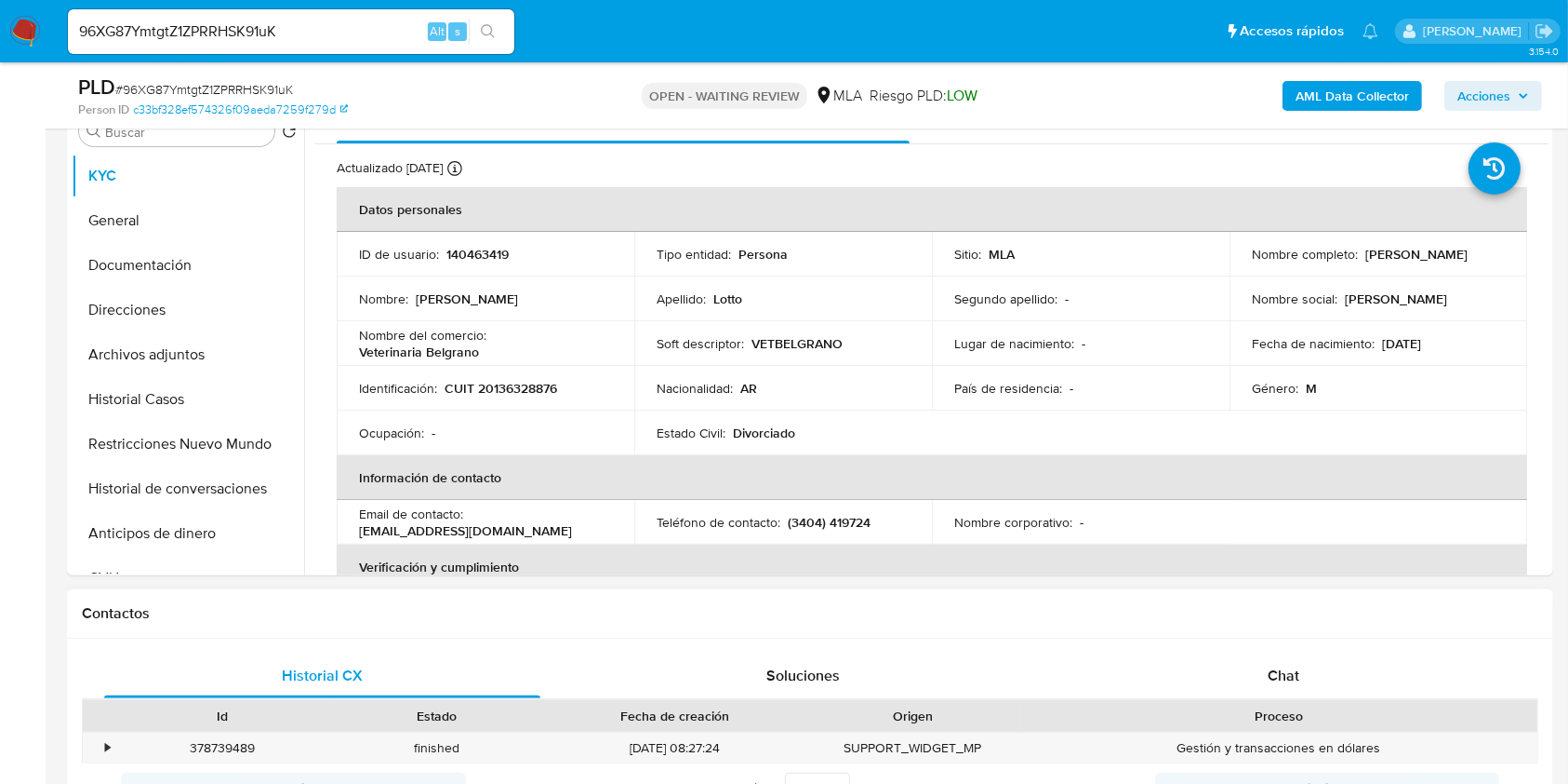
scroll to position [745, 0]
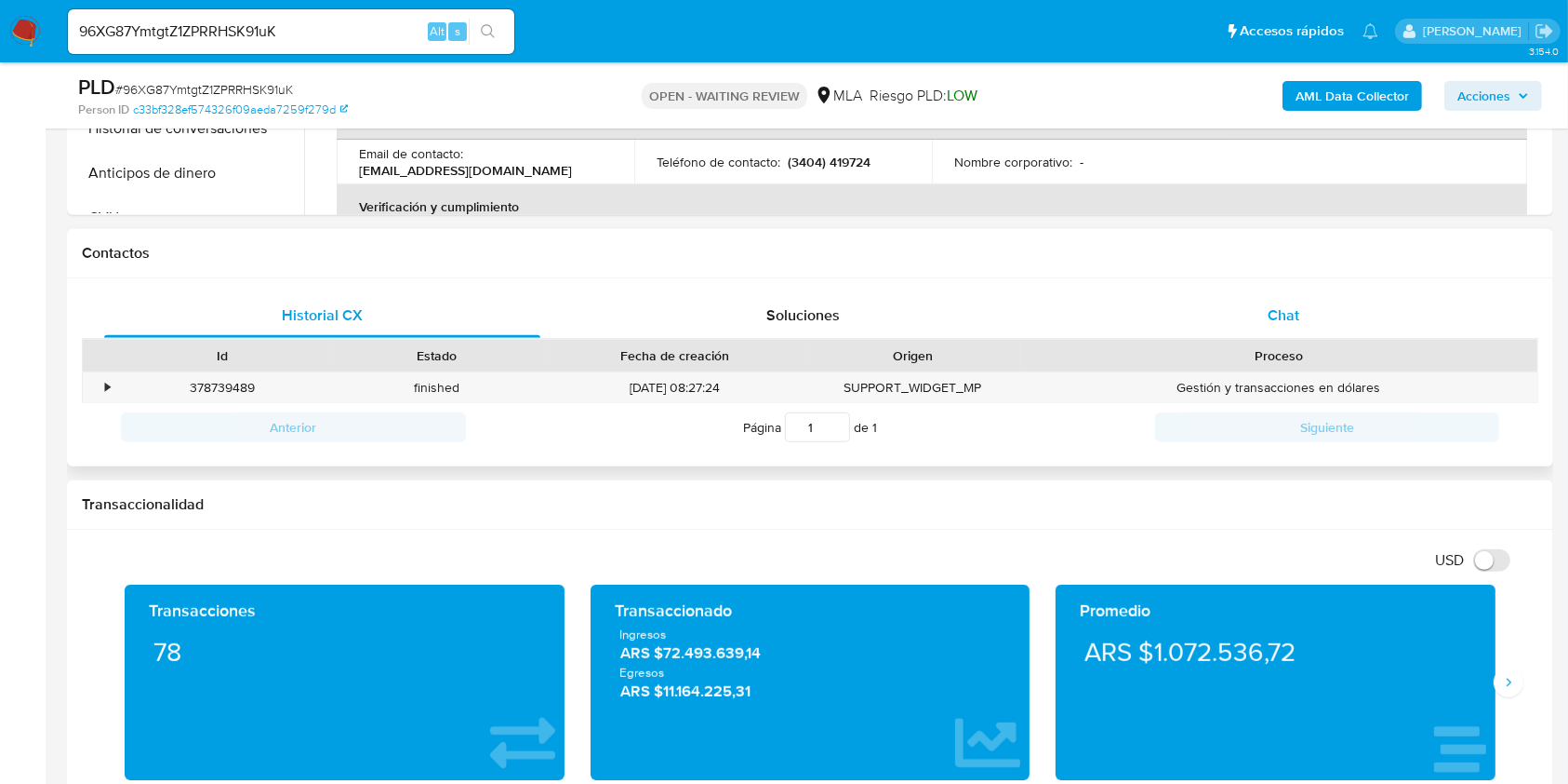
click at [1307, 306] on div "Chat" at bounding box center [1284, 315] width 436 height 44
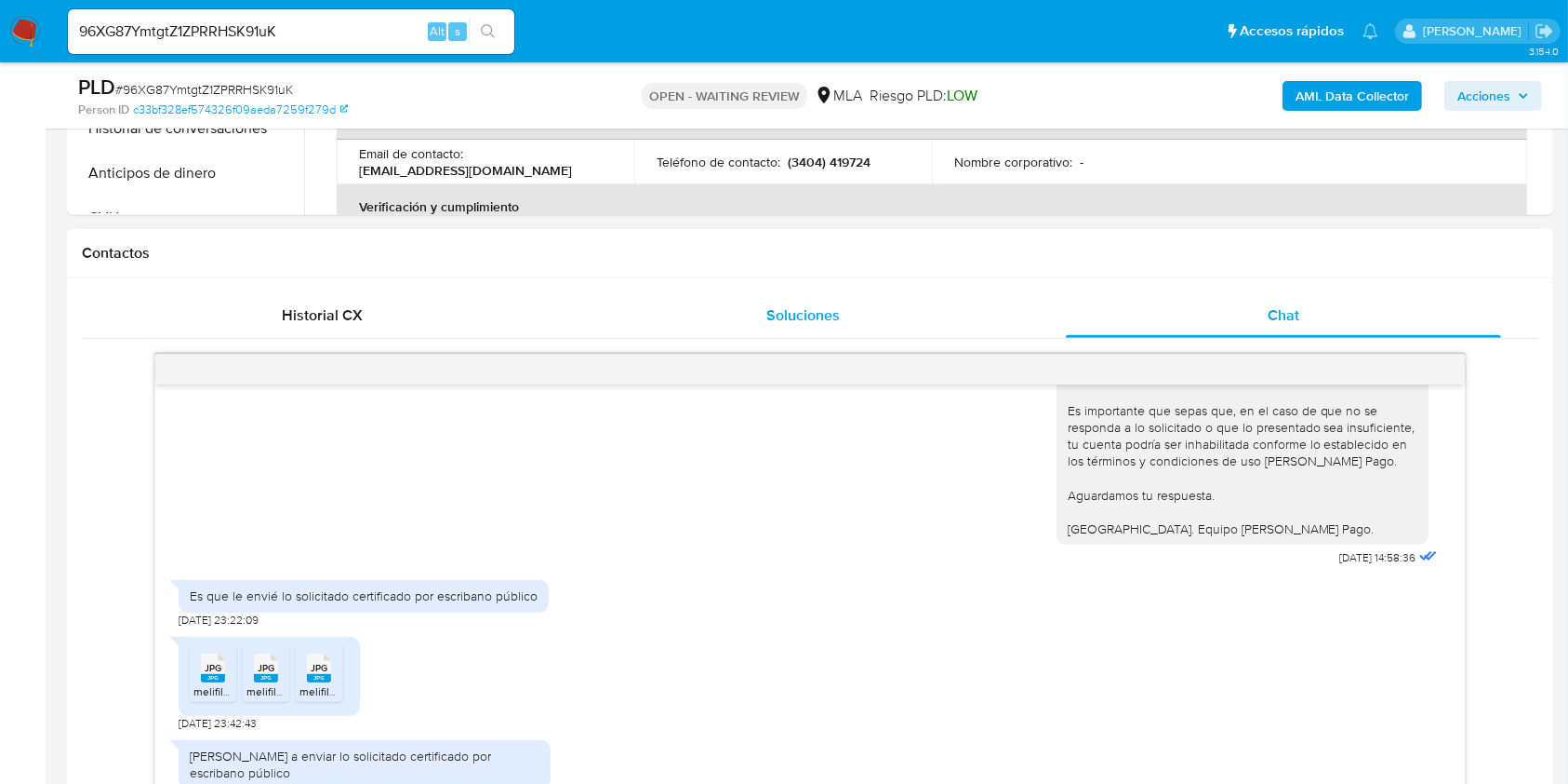
scroll to position [992, 0]
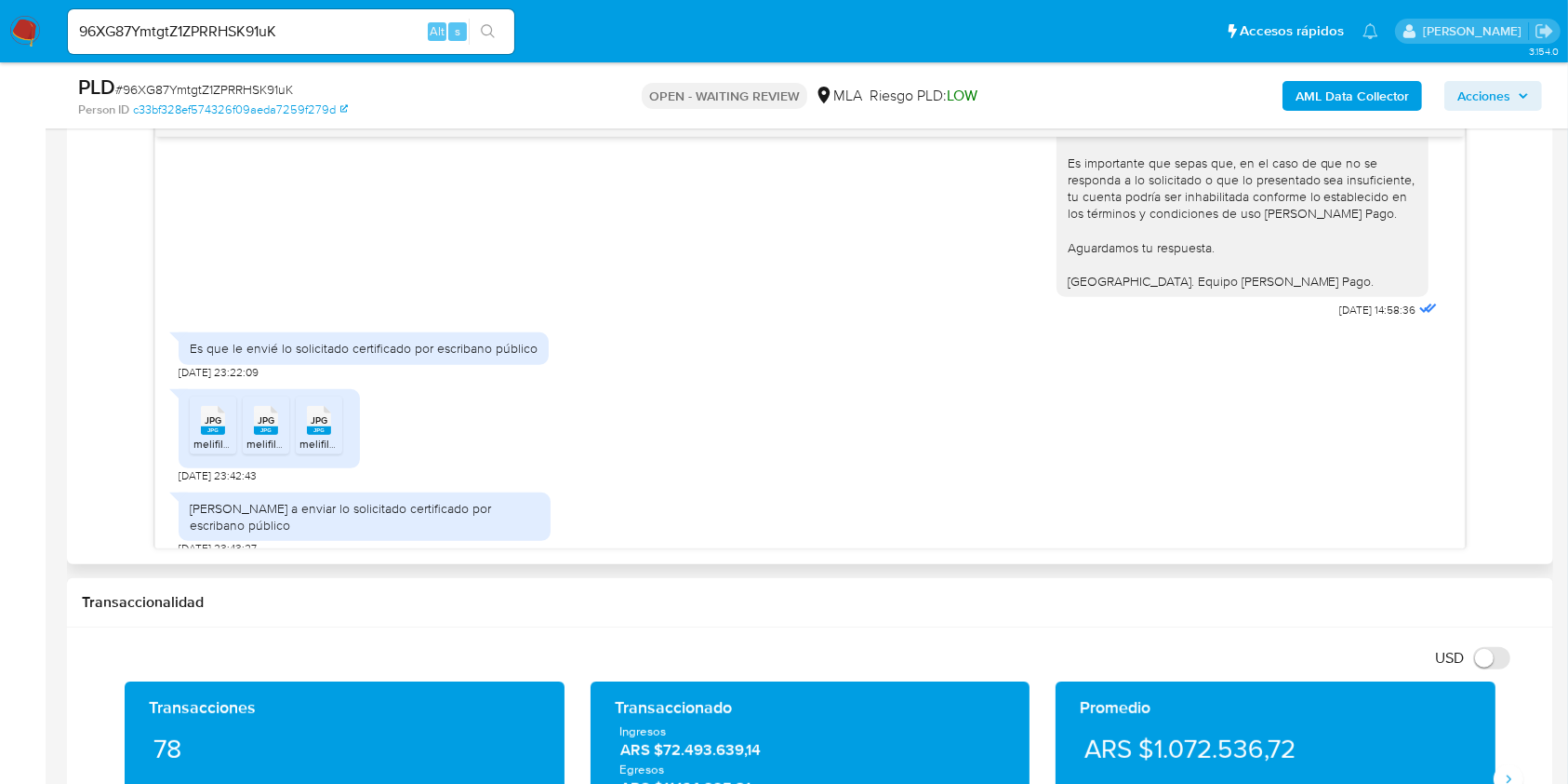
click at [324, 429] on rect at bounding box center [319, 430] width 24 height 9
click at [258, 427] on rect at bounding box center [265, 430] width 24 height 9
click at [203, 429] on rect at bounding box center [212, 430] width 24 height 9
click at [367, 25] on input "96XG87YmtgtZ1ZPRRHSK91uK" at bounding box center [291, 31] width 446 height 24
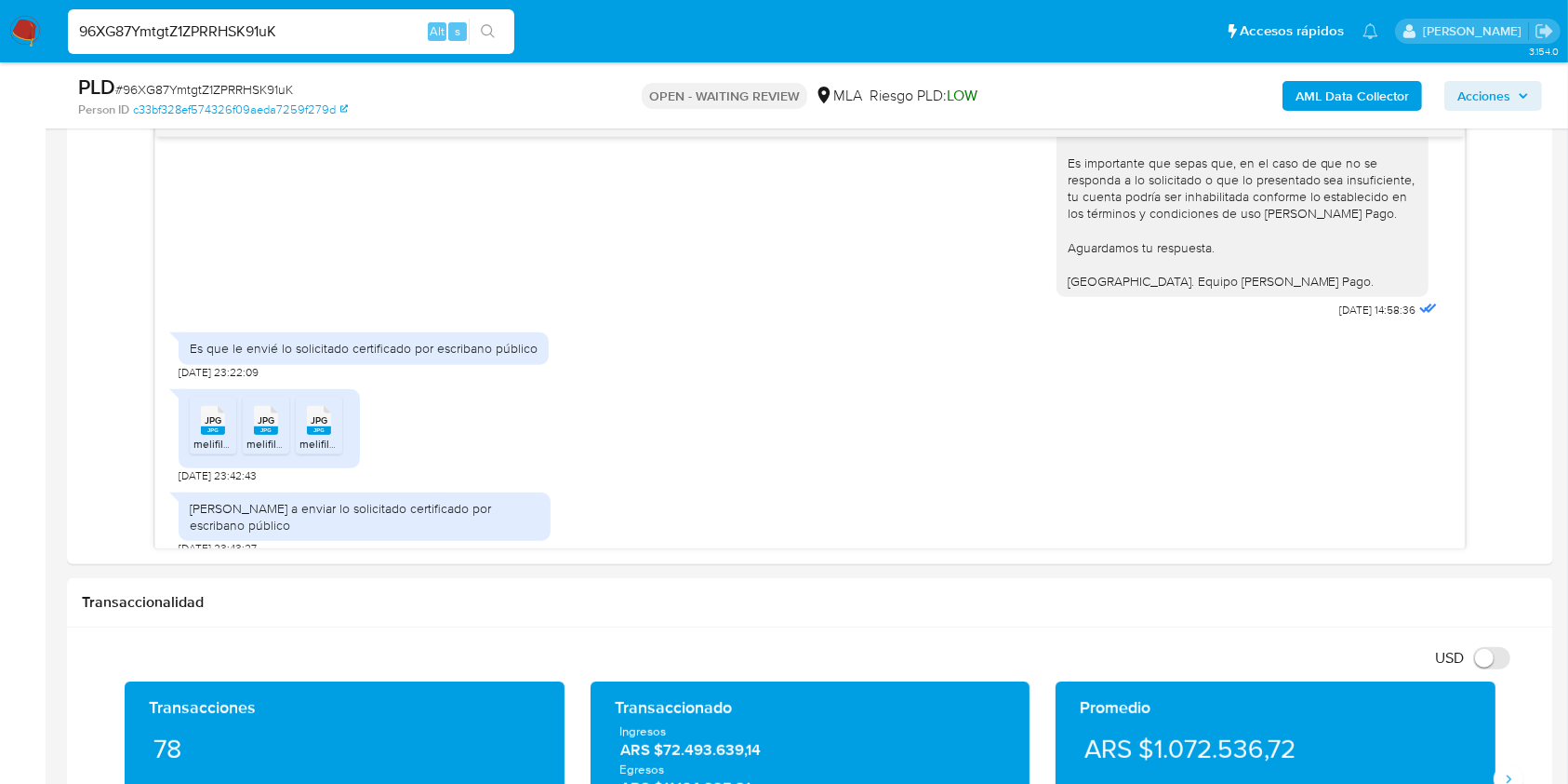
paste input "1kQcmNmhDuLXy1tWvklW5XiX"
type input "1kQcmNmhDuLXy1tWvklW5XiX"
click at [502, 32] on button "search-icon" at bounding box center [488, 31] width 38 height 26
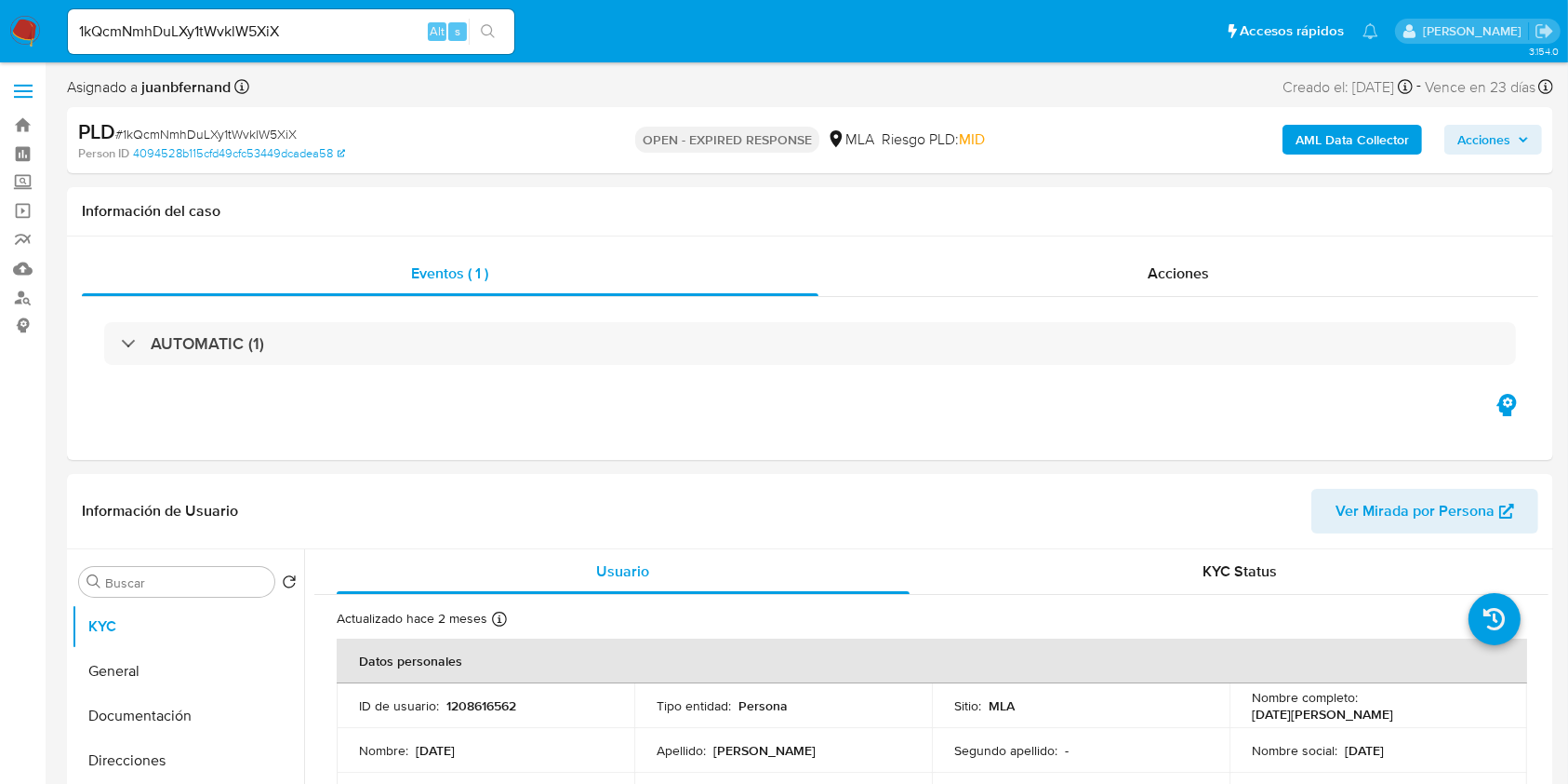
select select "10"
click at [366, 37] on input "1kQcmNmhDuLXy1tWvklW5XiX" at bounding box center [291, 31] width 446 height 24
paste input "5kFVDm32cLc0HnLkTl7cHadx"
type input "5kFVDm32cLc0HnLkTl7cHadx"
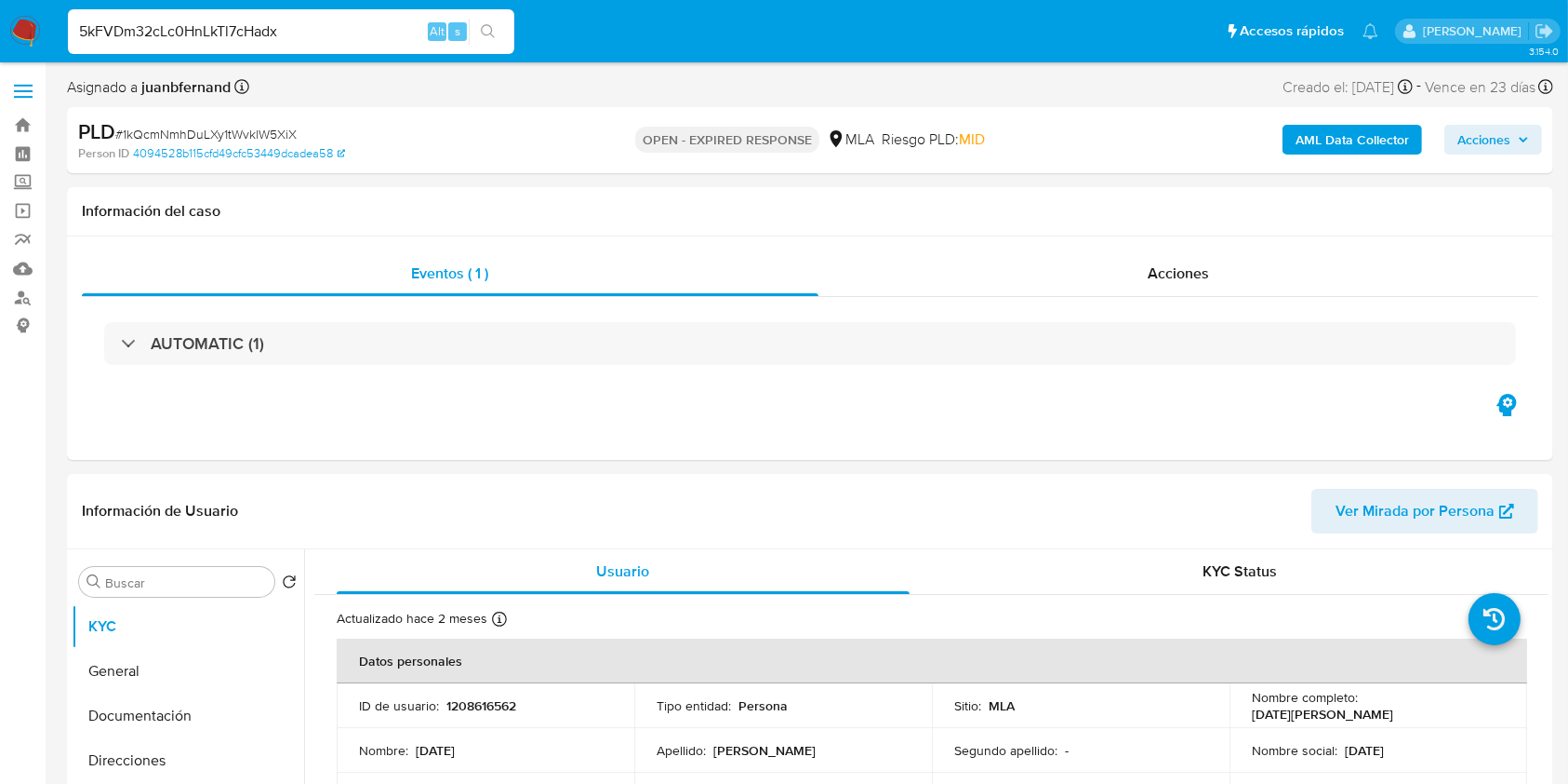
click at [495, 34] on button "search-icon" at bounding box center [488, 31] width 38 height 26
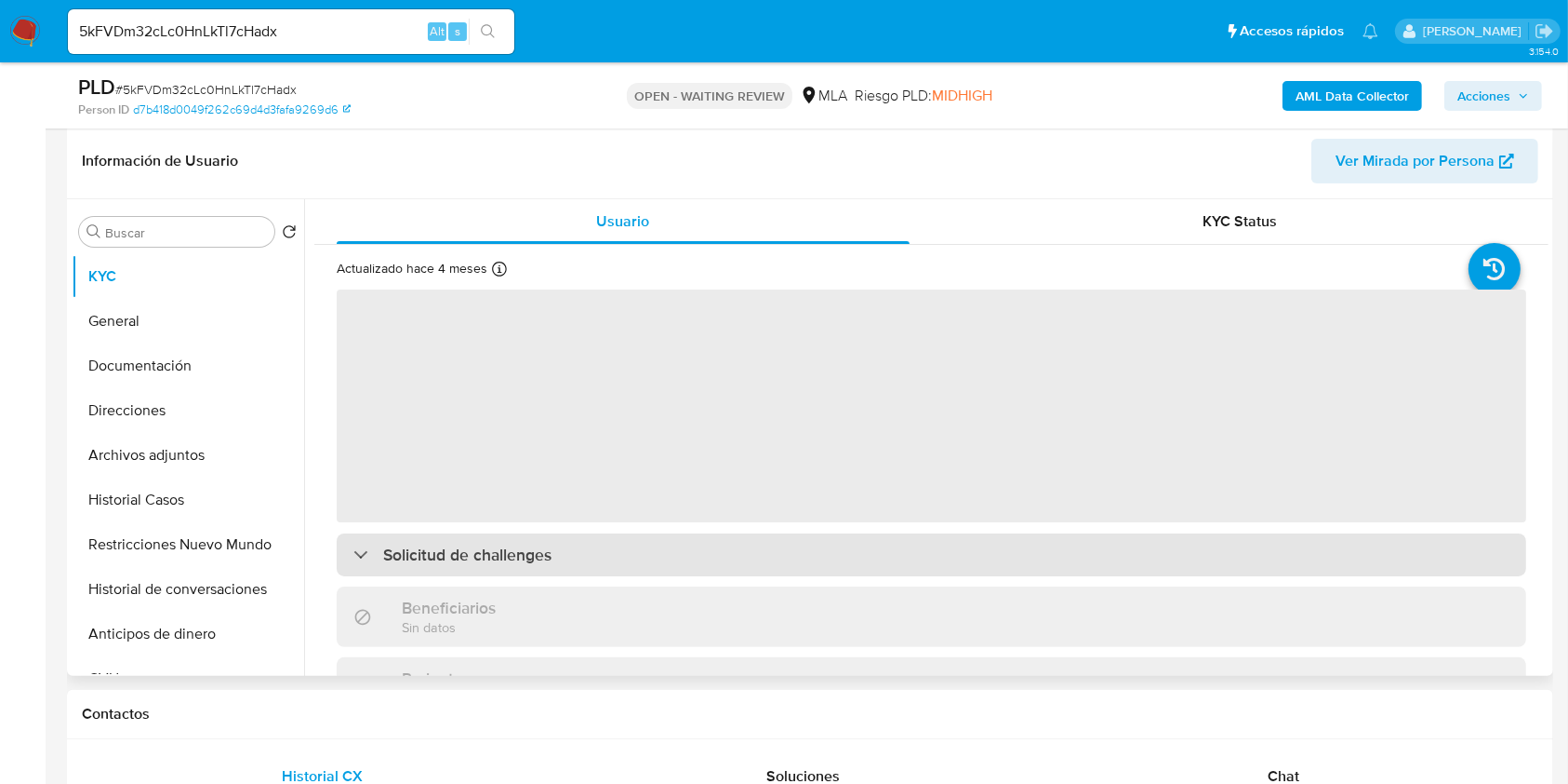
scroll to position [620, 0]
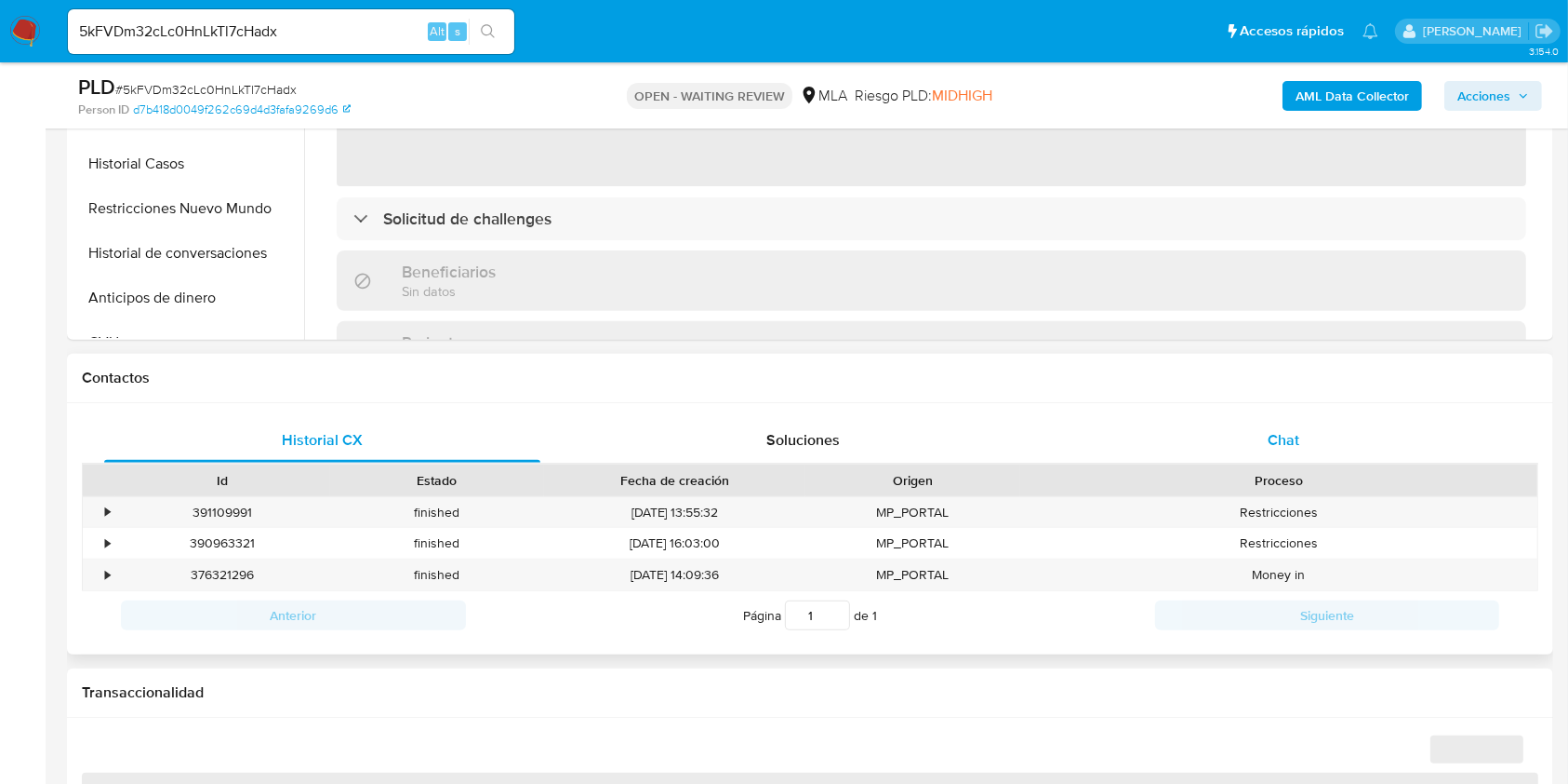
click at [1316, 434] on div "Chat" at bounding box center [1284, 440] width 436 height 44
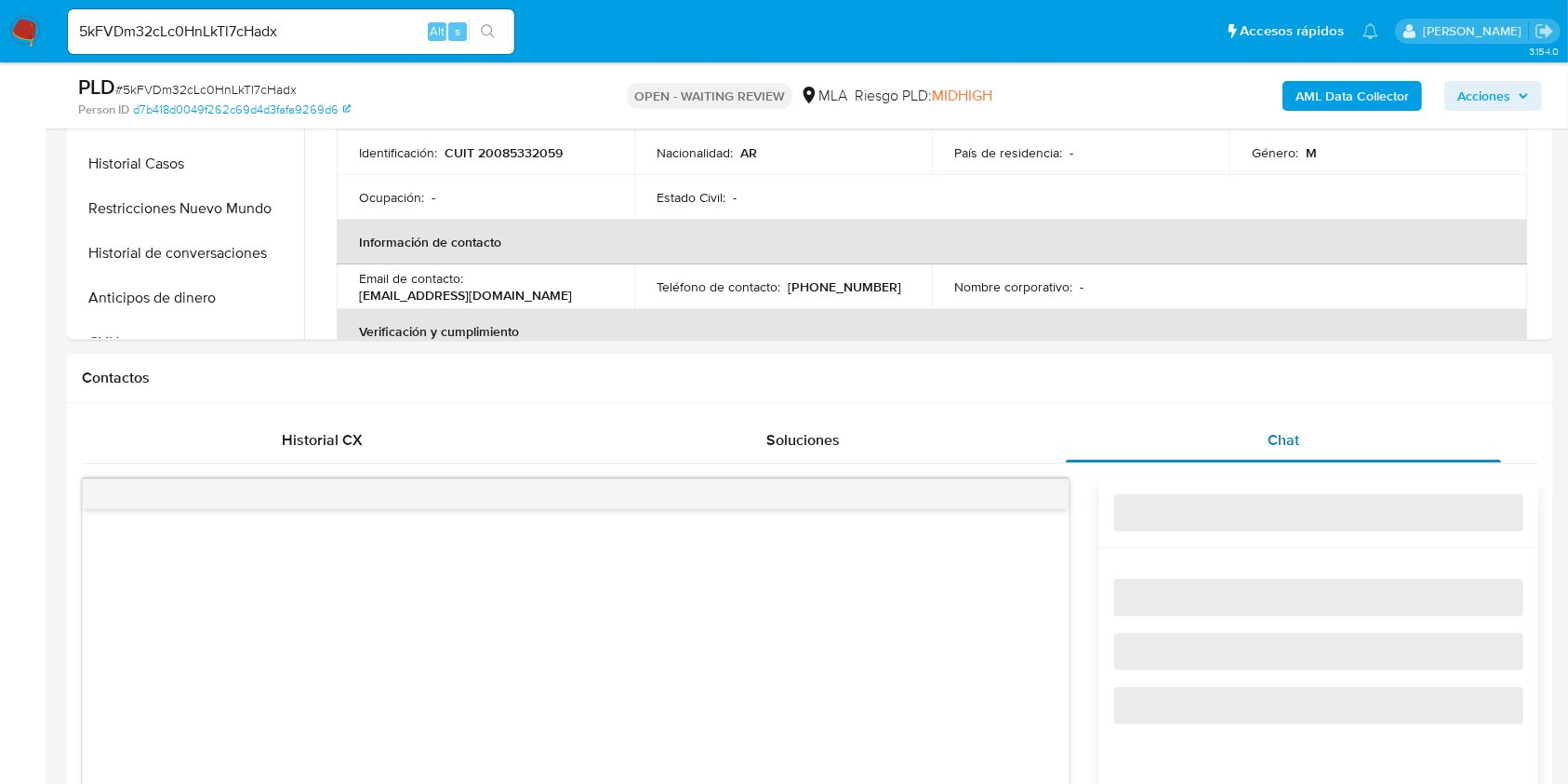
select select "10"
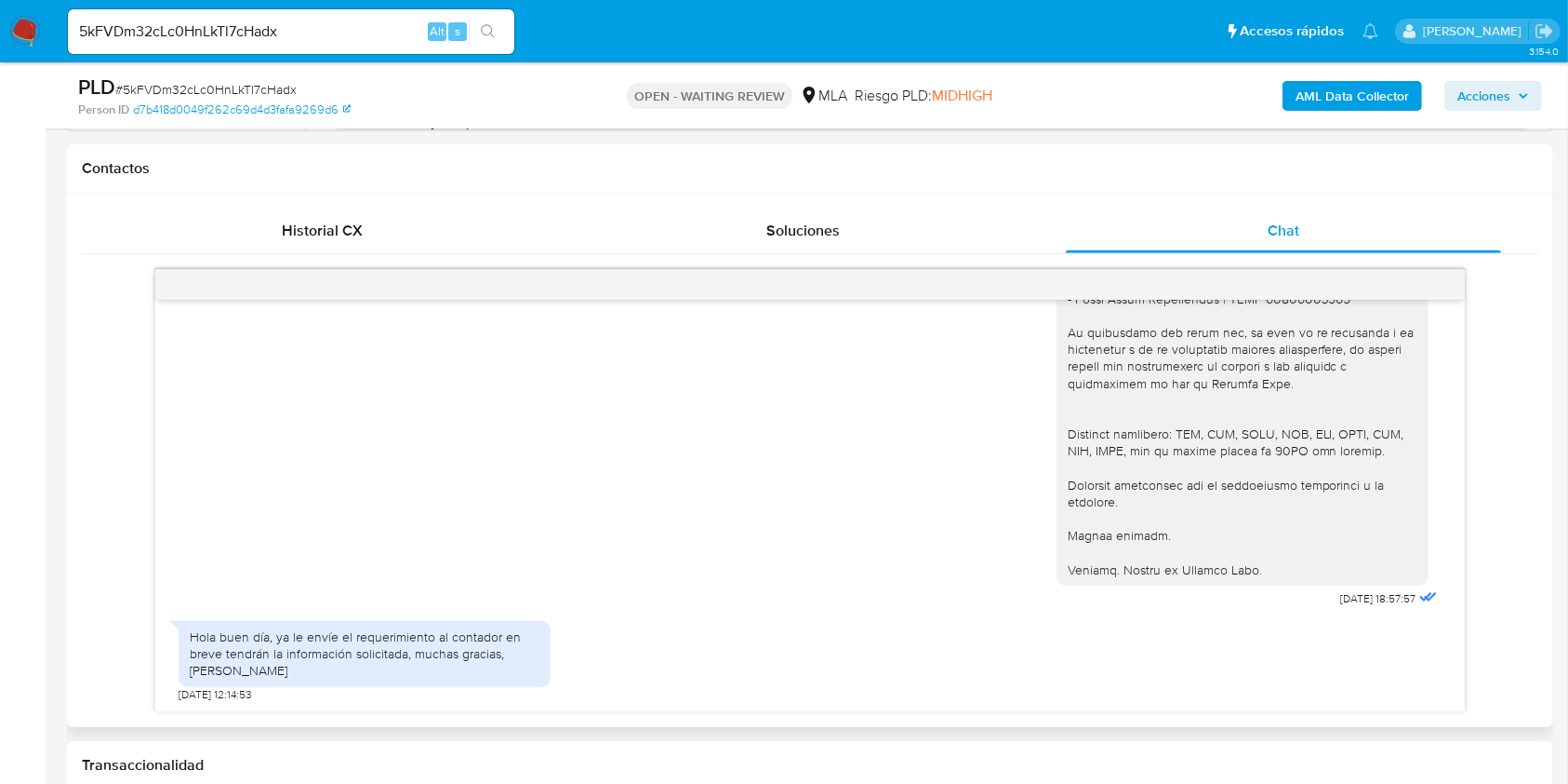
scroll to position [869, 0]
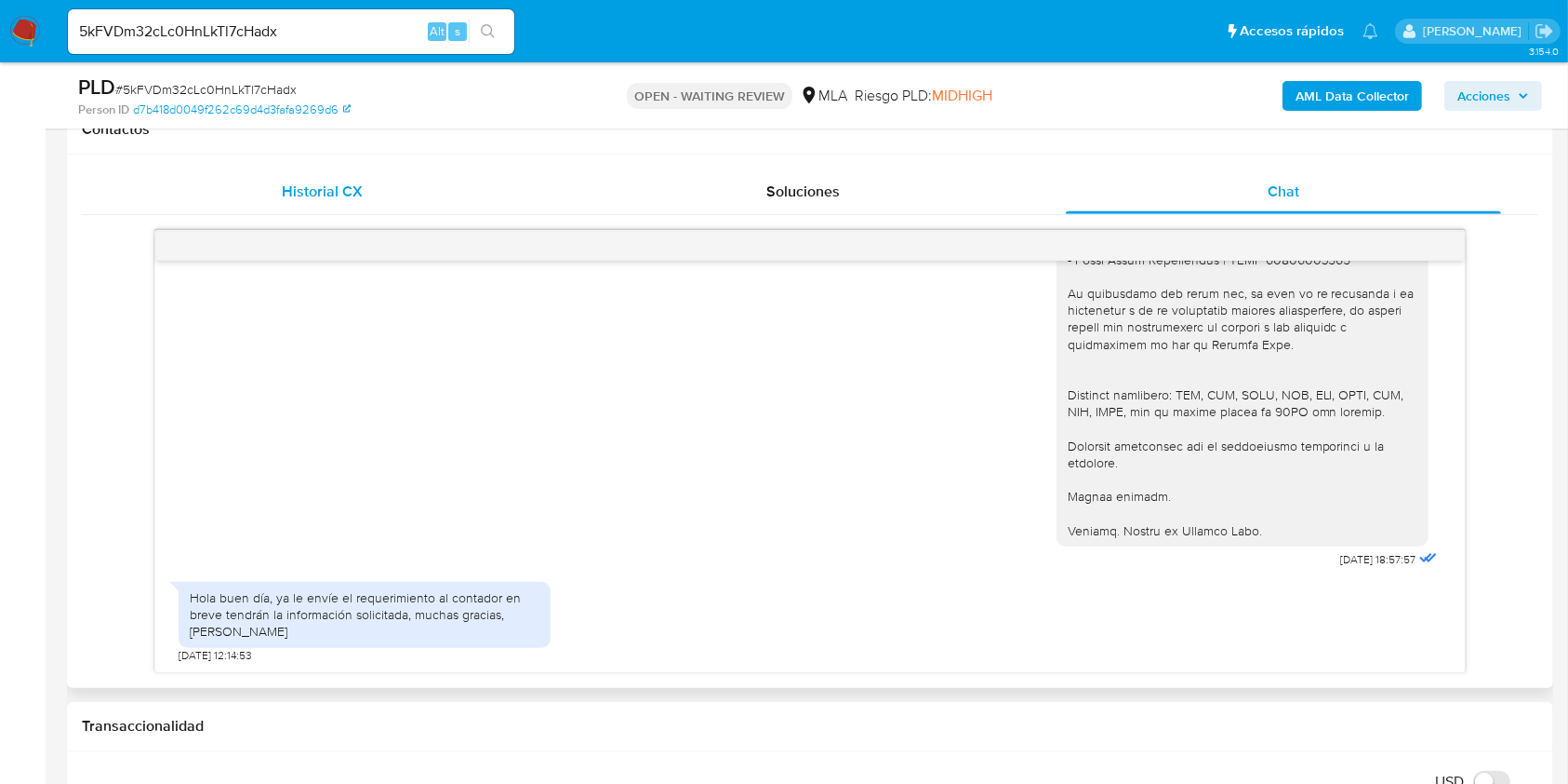
click at [406, 200] on div "Historial CX" at bounding box center [322, 191] width 436 height 44
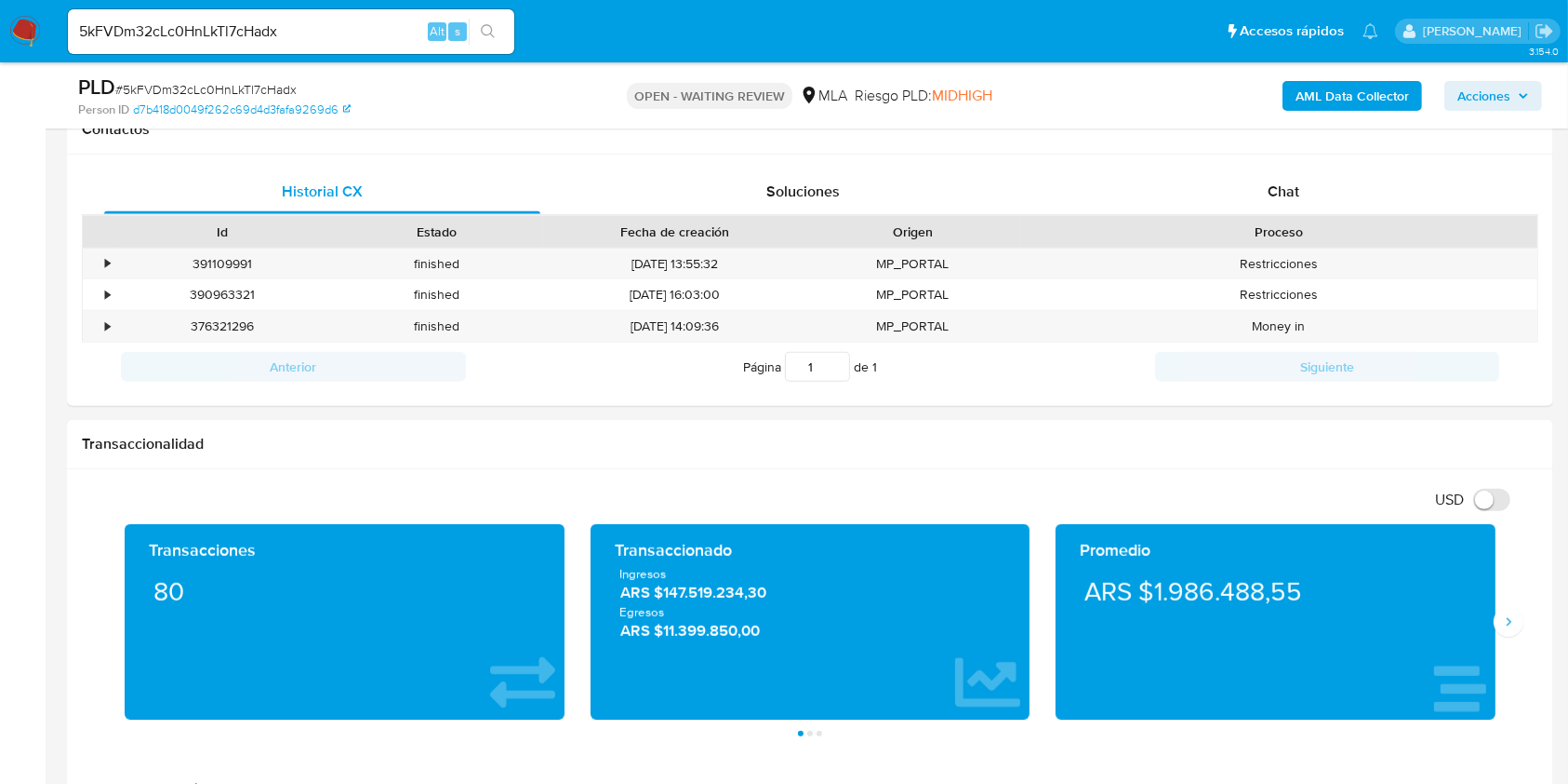
click at [342, 21] on input "5kFVDm32cLc0HnLkTl7cHadx" at bounding box center [291, 31] width 446 height 24
paste input "l81h4P5ssBWQ7QHN7gLOFMjl"
type input "l81h4P5ssBWQ7QHN7gLOFMjl"
click at [497, 20] on button "search-icon" at bounding box center [488, 31] width 38 height 26
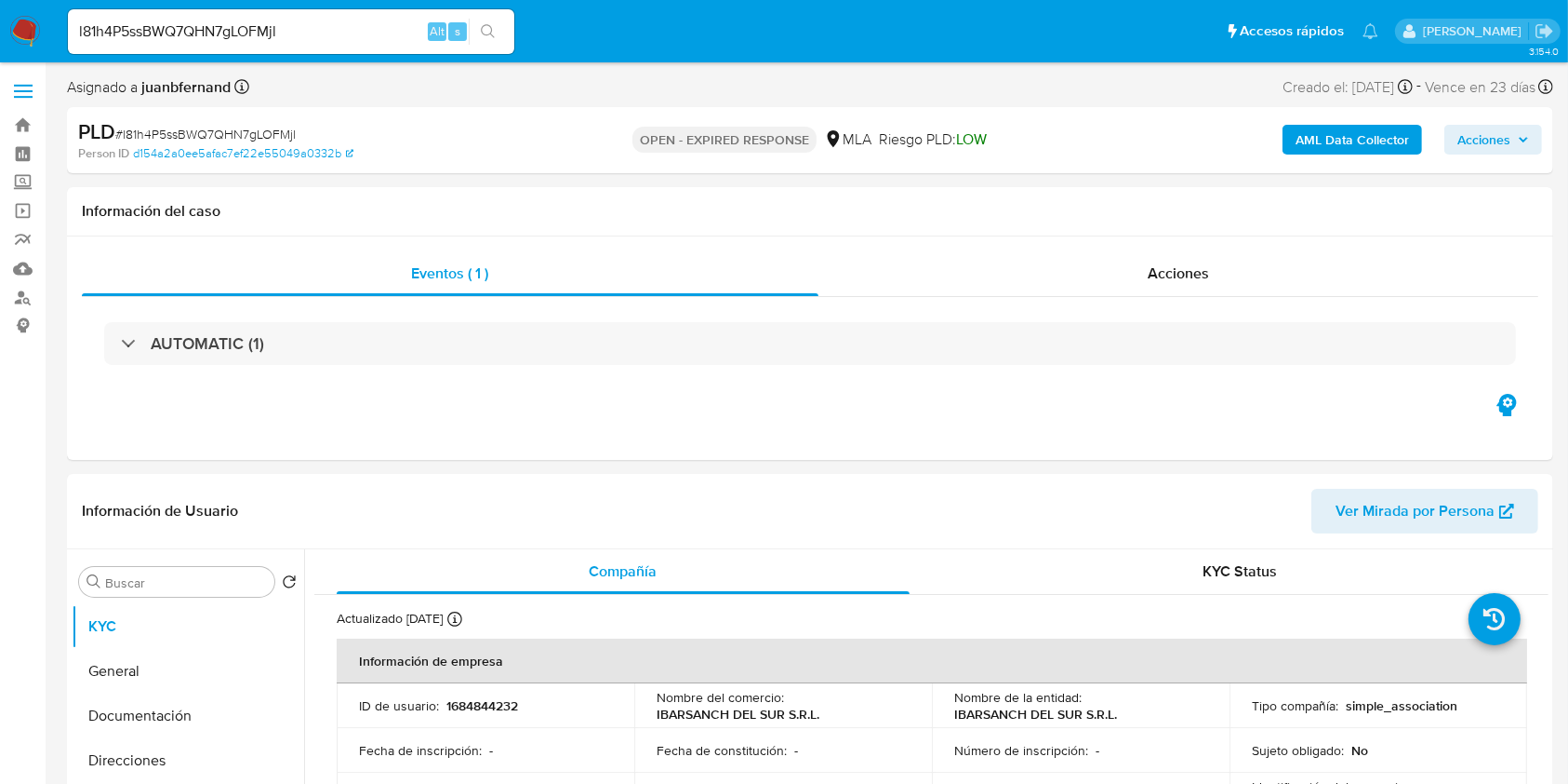
select select "10"
click at [321, 38] on input "l81h4P5ssBWQ7QHN7gLOFMjl" at bounding box center [291, 31] width 446 height 24
paste input "96XG87YmtgtZ1ZPRRHSK91uK"
type input "96XG87YmtgtZ1ZPRRHSK91uK"
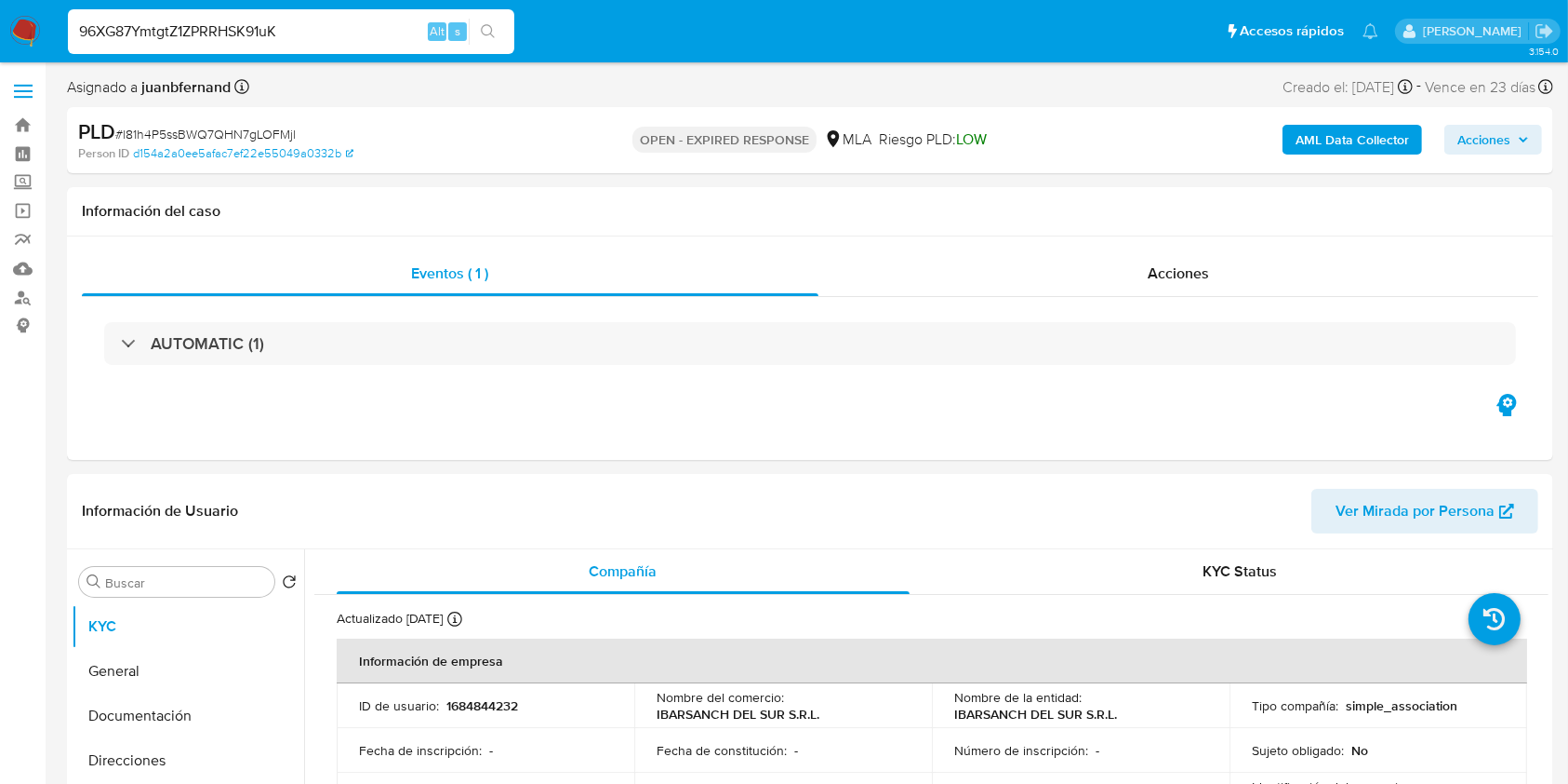
click at [495, 29] on button "search-icon" at bounding box center [488, 31] width 38 height 26
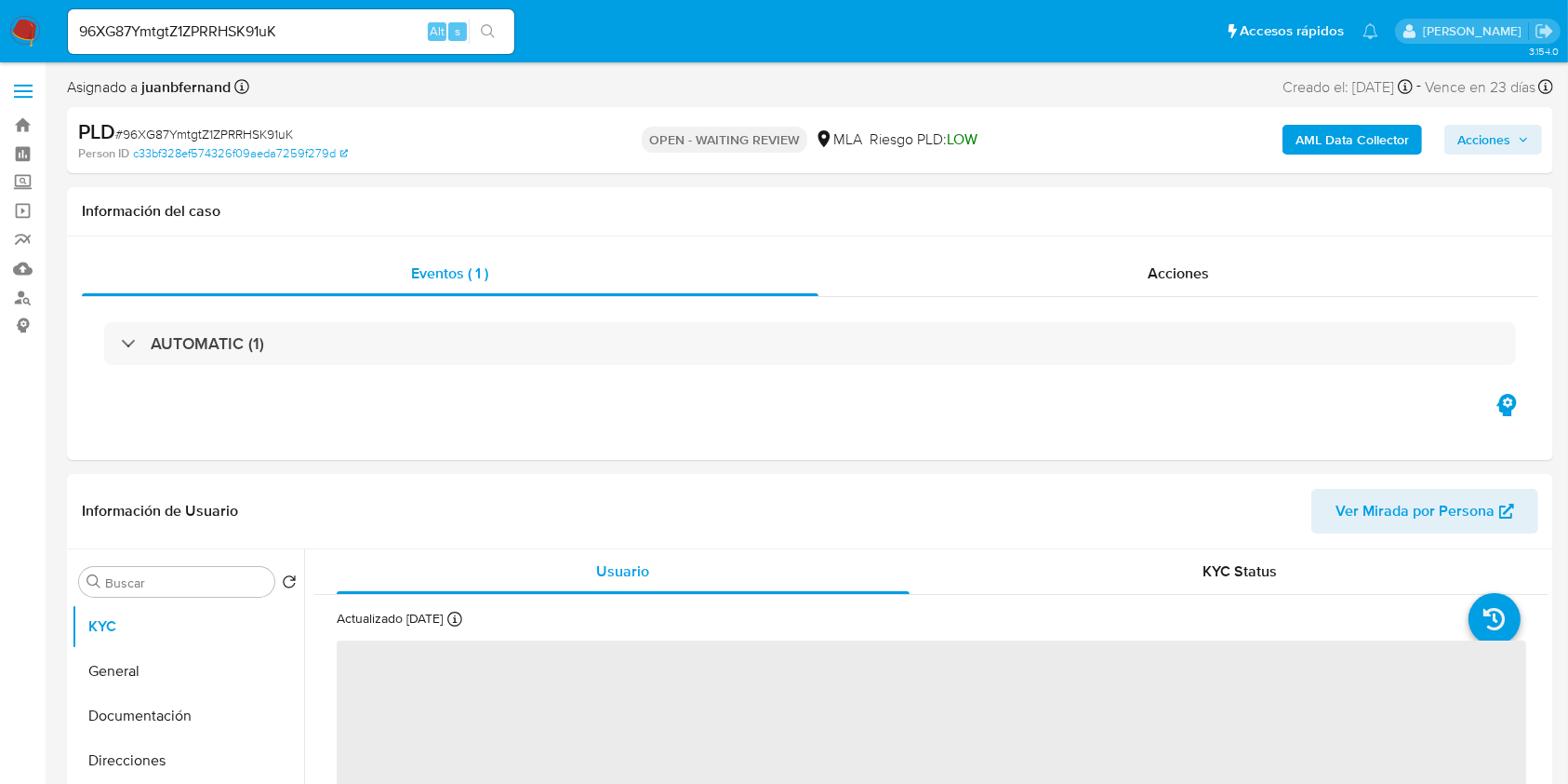
select select "10"
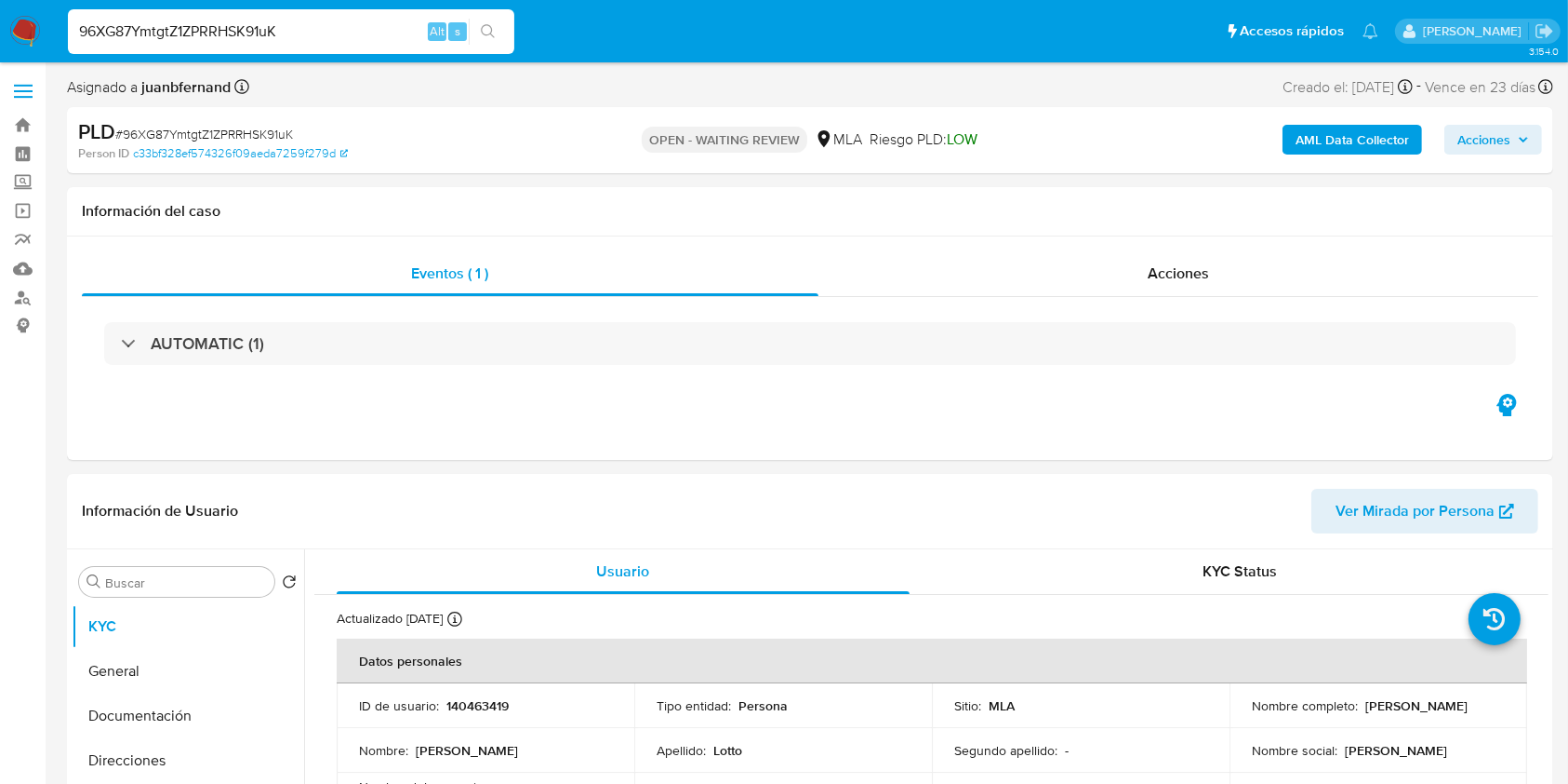
click at [372, 32] on input "96XG87YmtgtZ1ZPRRHSK91uK" at bounding box center [291, 31] width 446 height 24
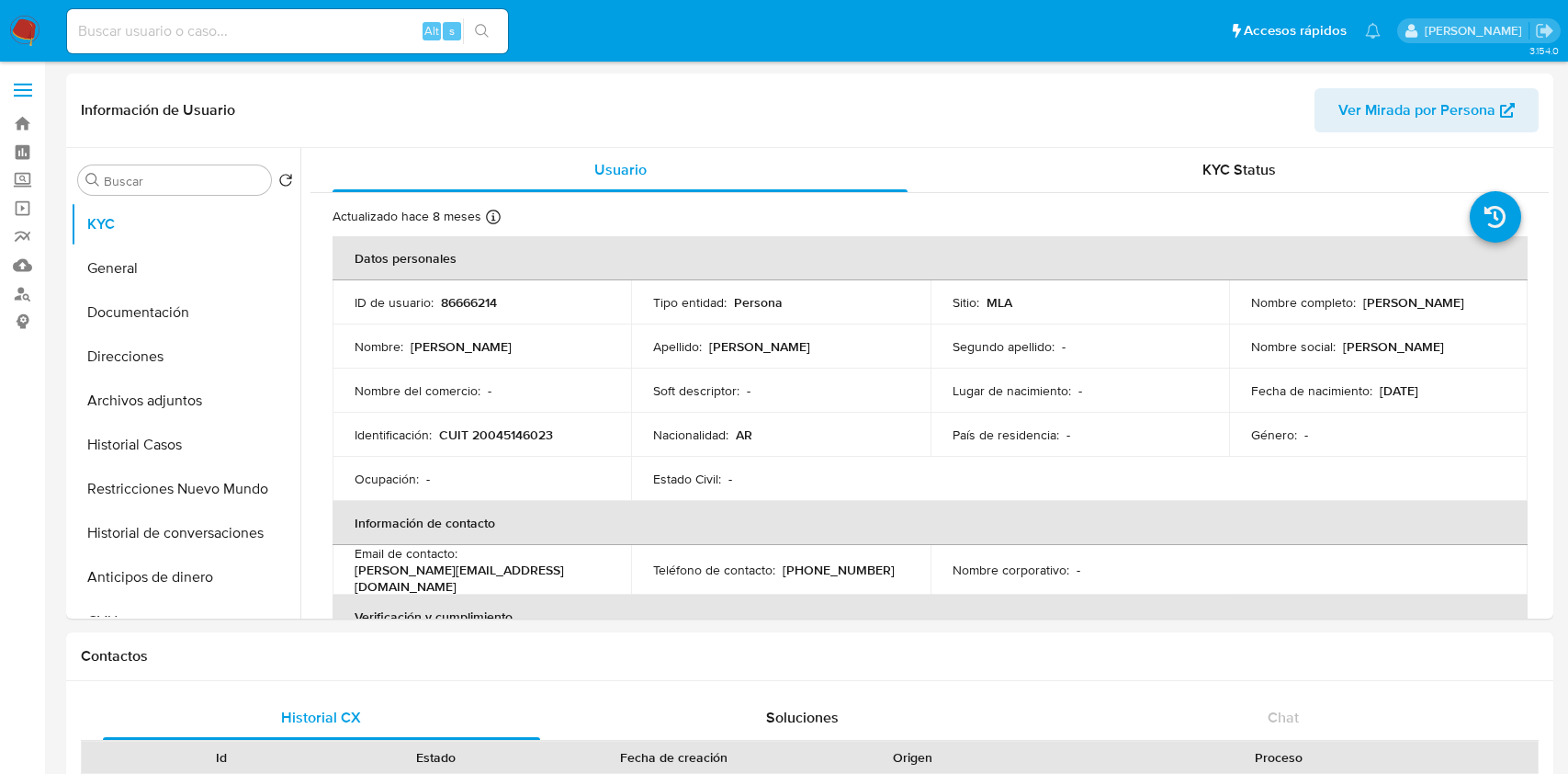
select select "10"
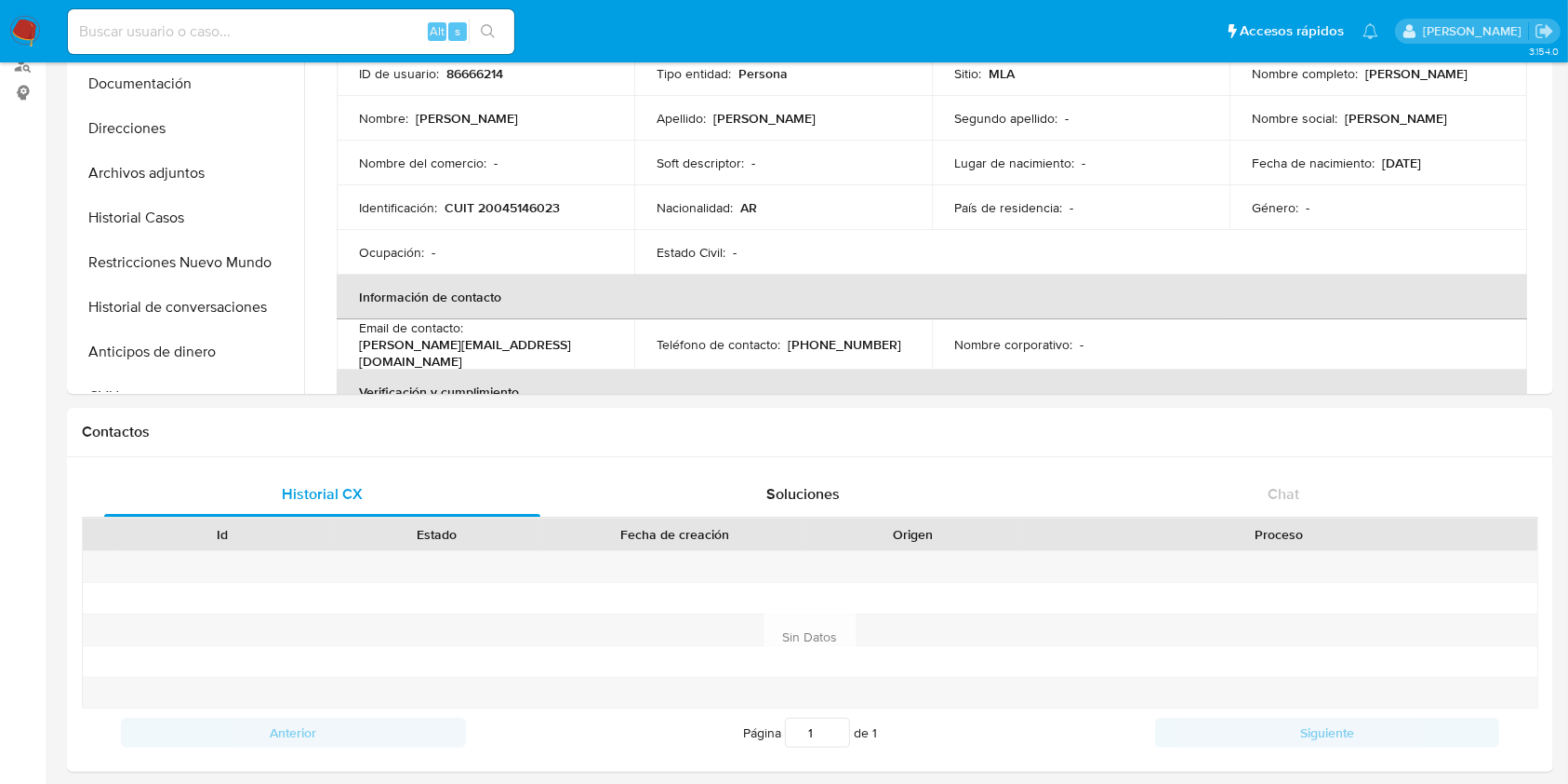
scroll to position [124, 0]
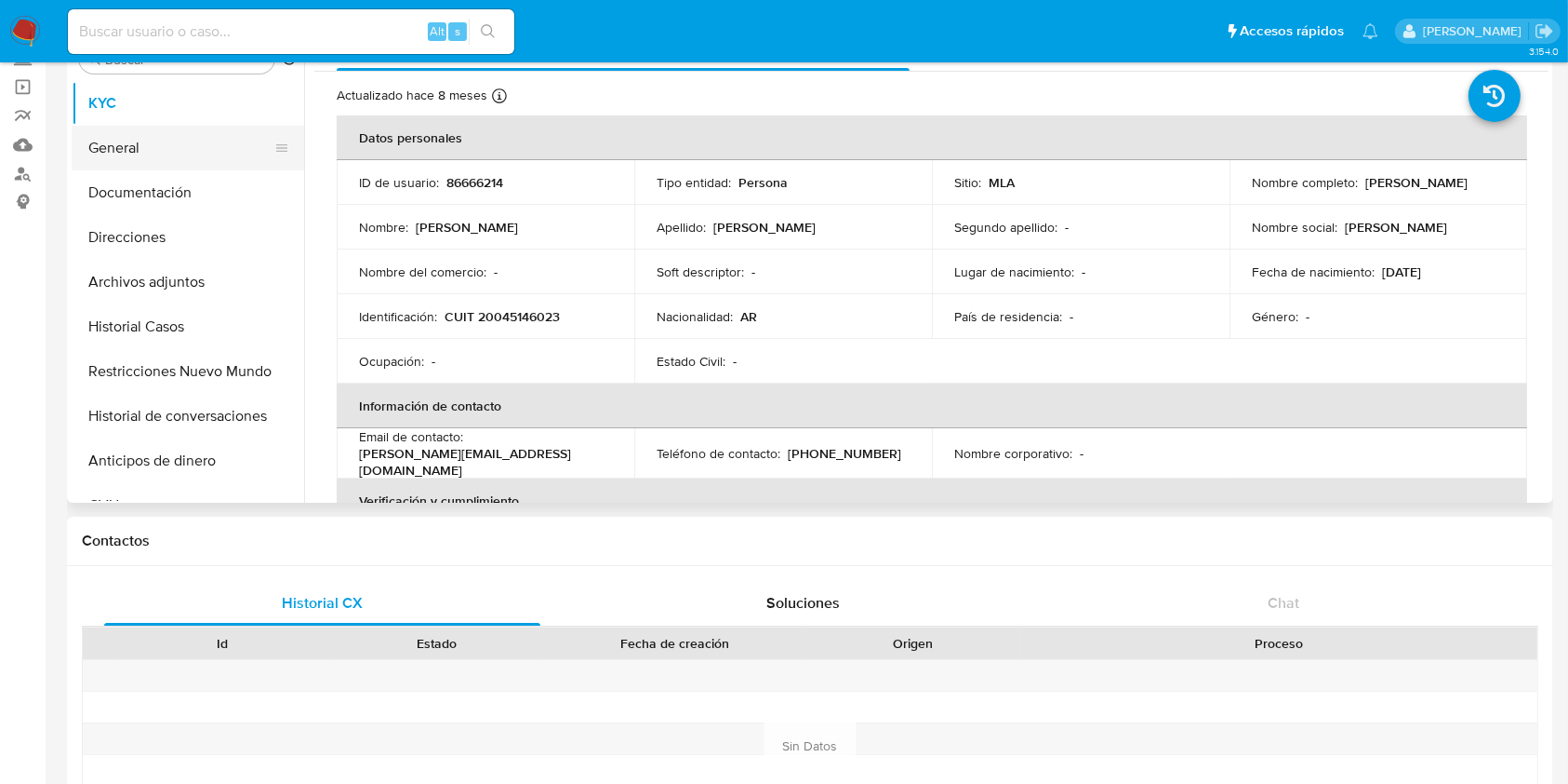
click at [163, 166] on button "General" at bounding box center [181, 148] width 218 height 44
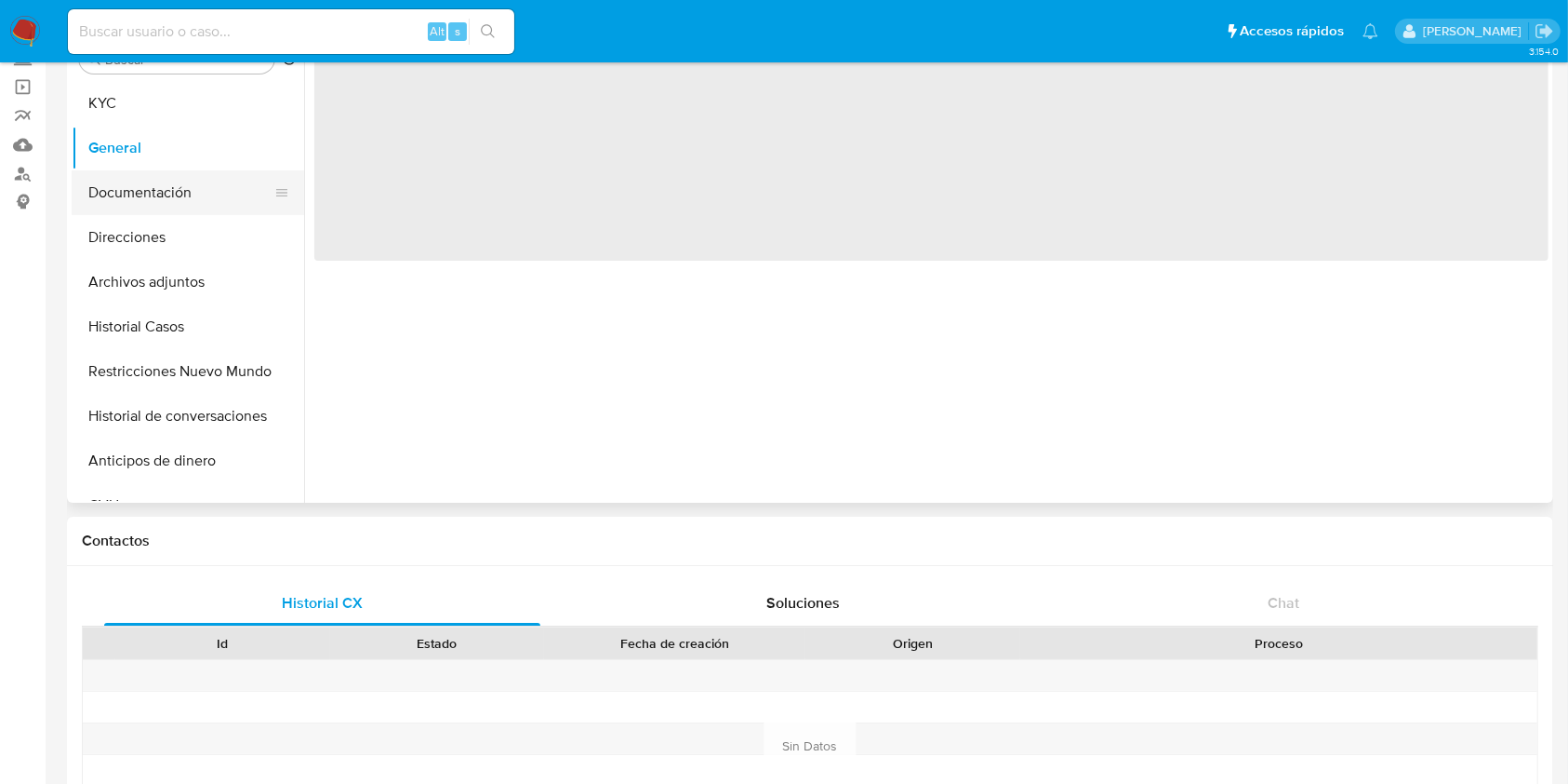
click at [142, 190] on button "Documentación" at bounding box center [181, 192] width 218 height 44
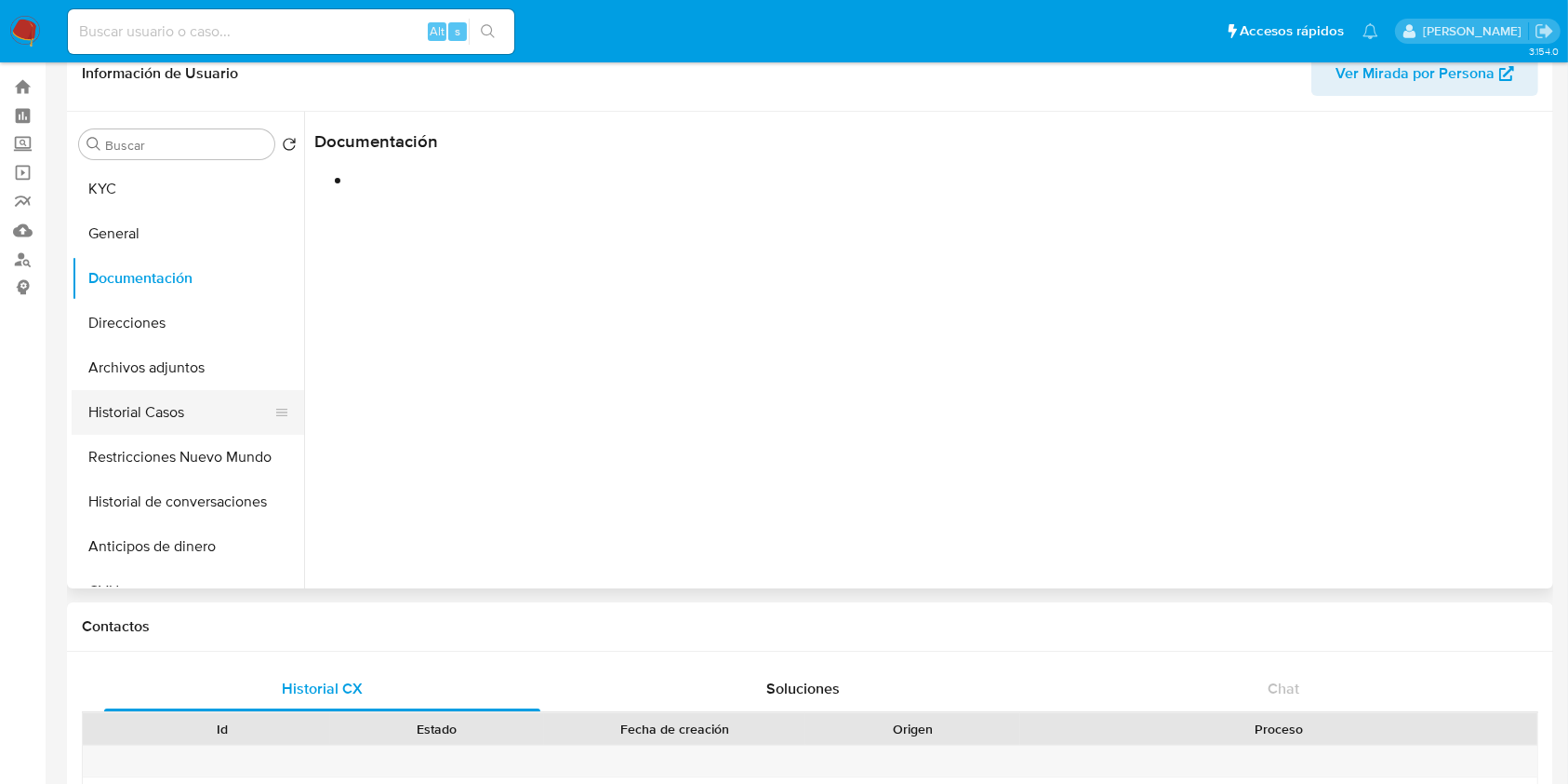
scroll to position [0, 0]
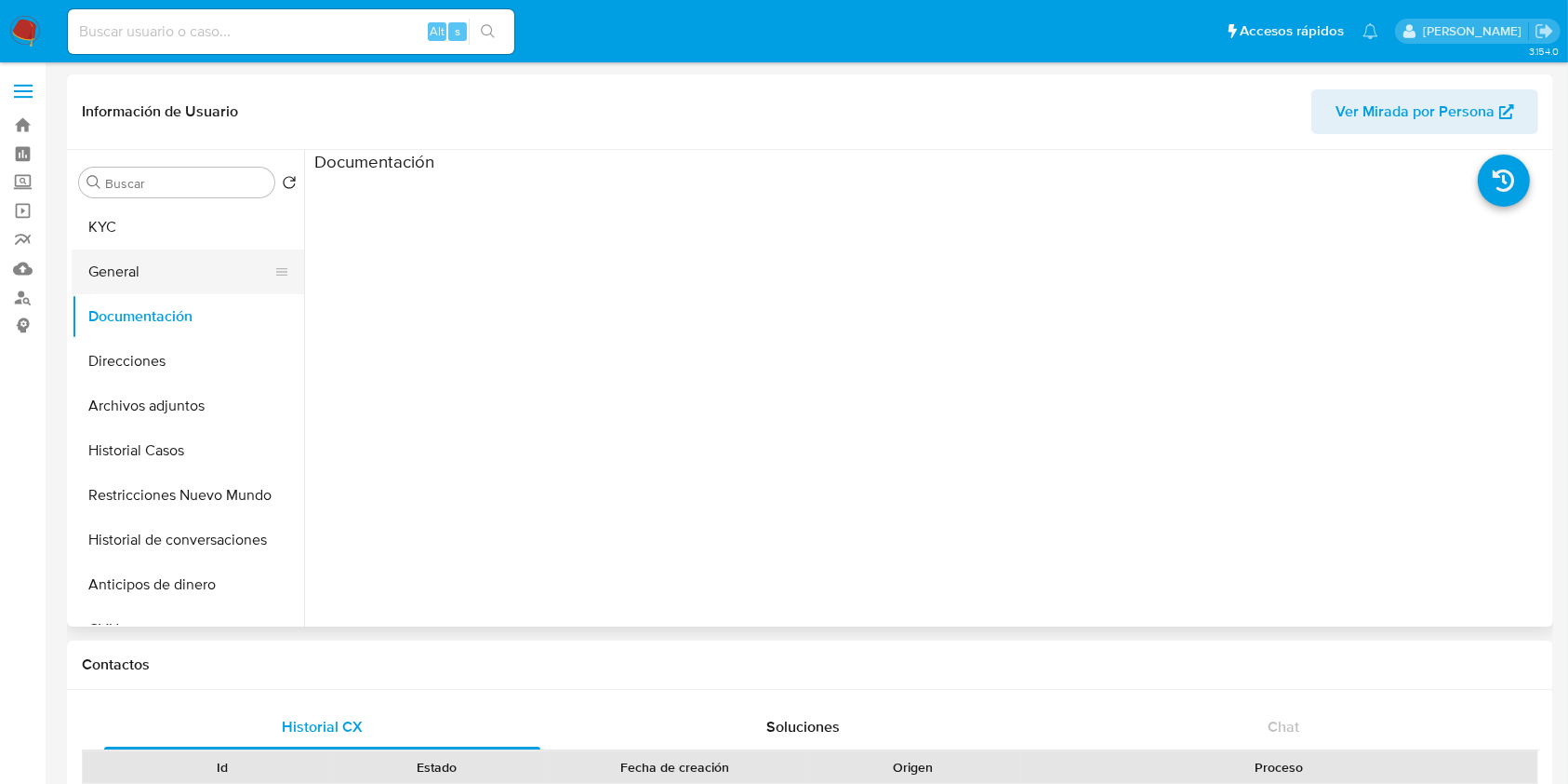
click at [198, 281] on button "General" at bounding box center [181, 272] width 218 height 44
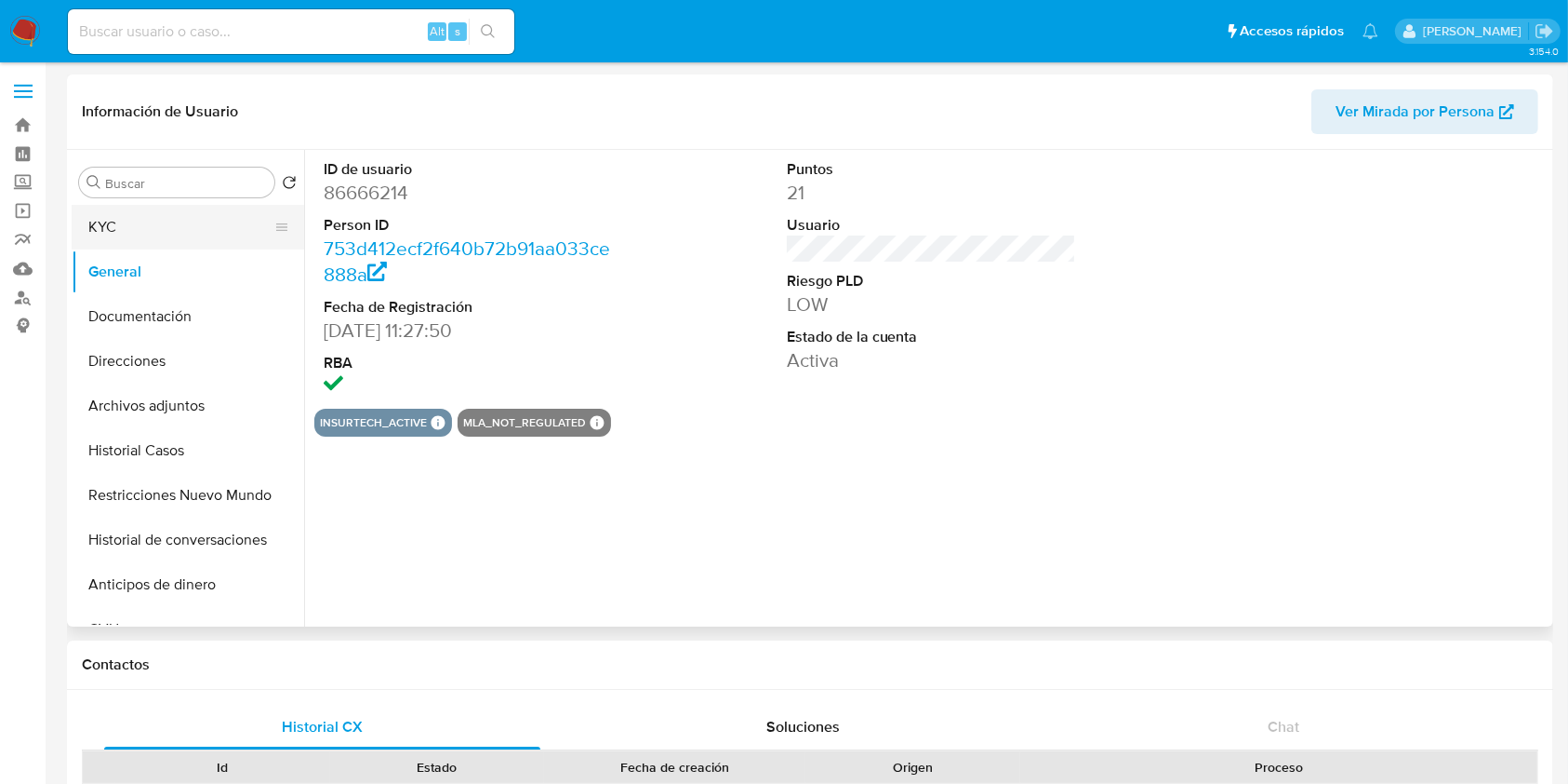
click at [161, 221] on button "KYC" at bounding box center [181, 227] width 218 height 44
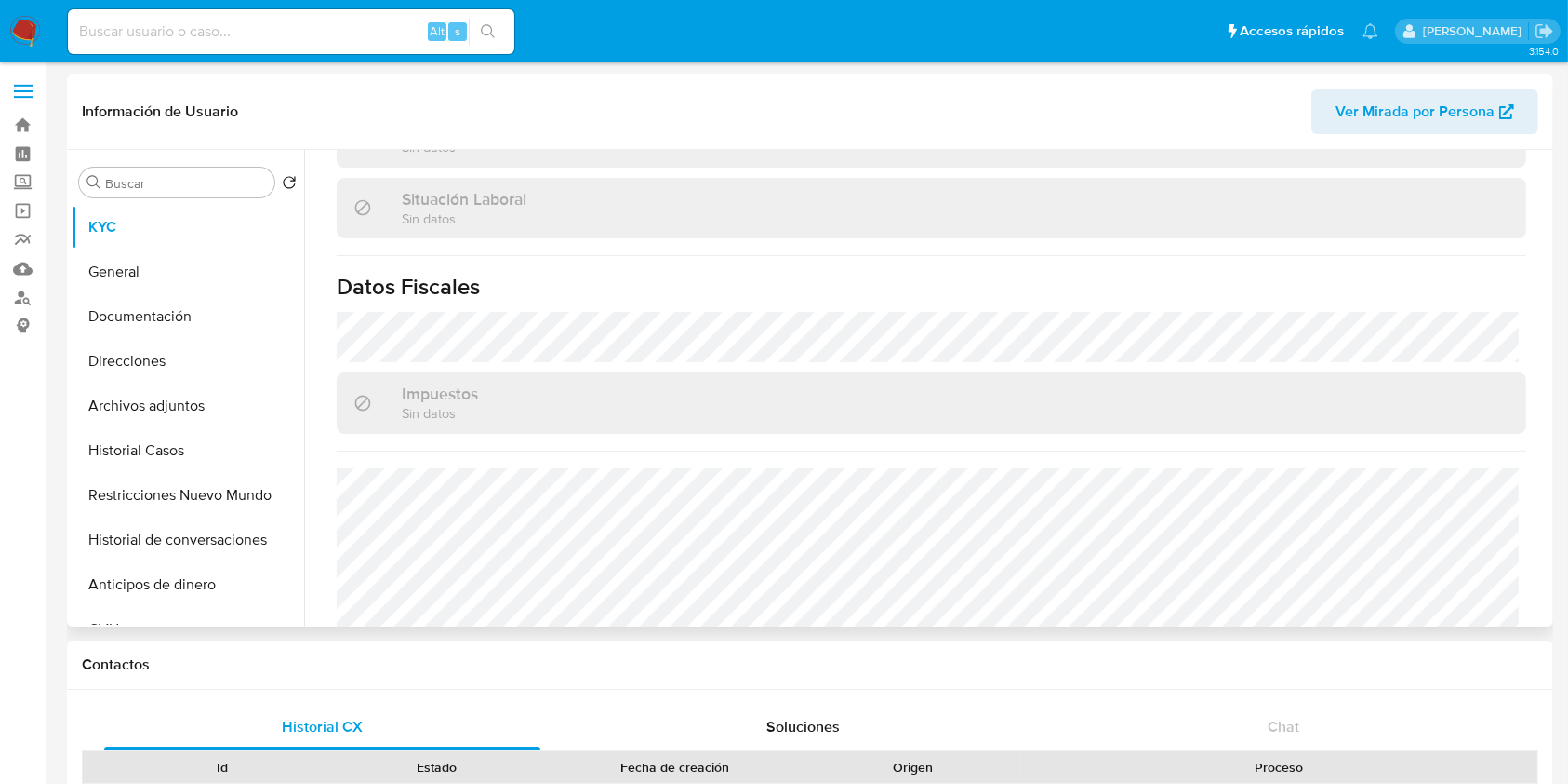
scroll to position [980, 0]
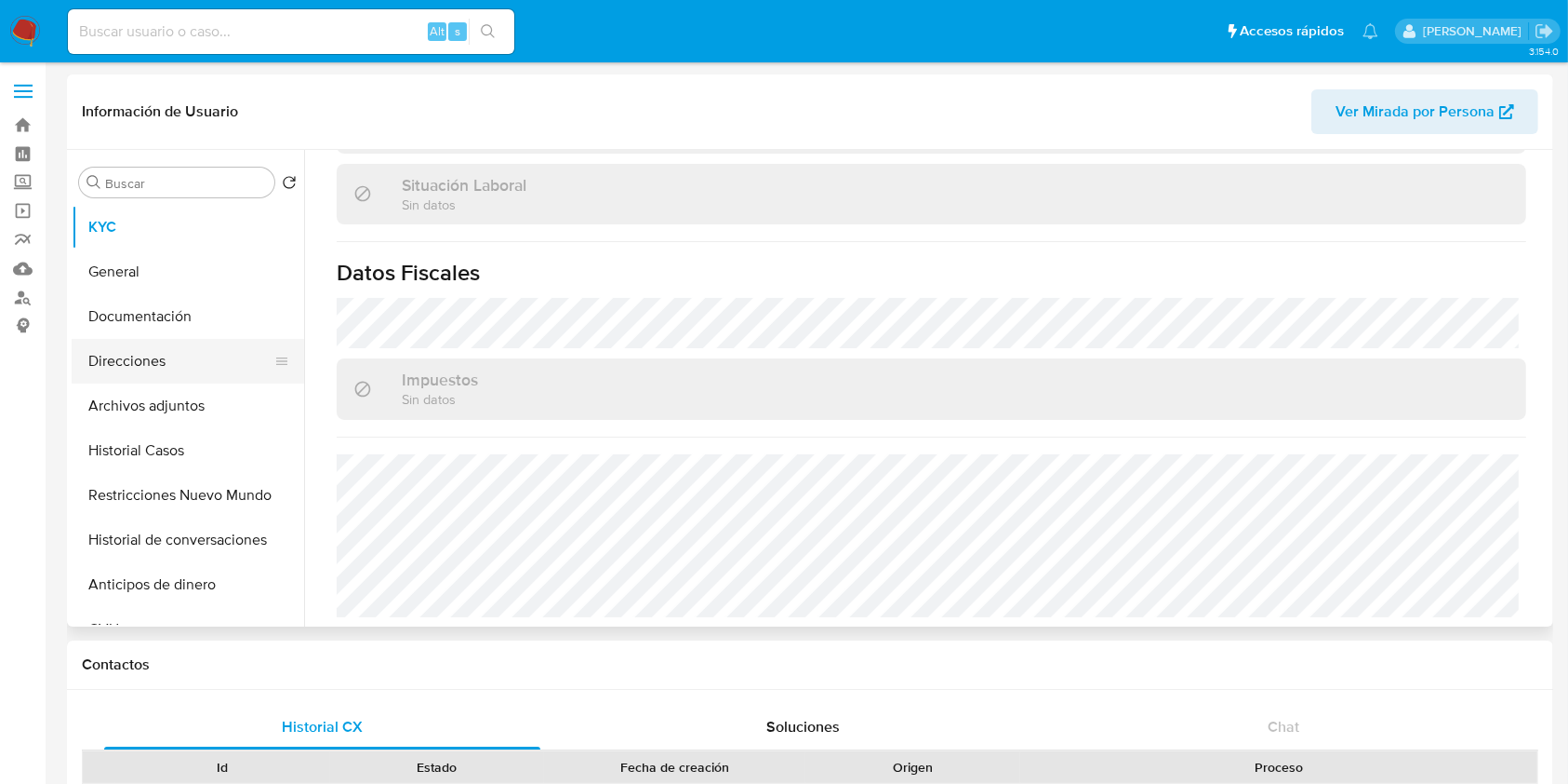
click at [200, 371] on button "Direcciones" at bounding box center [181, 361] width 218 height 44
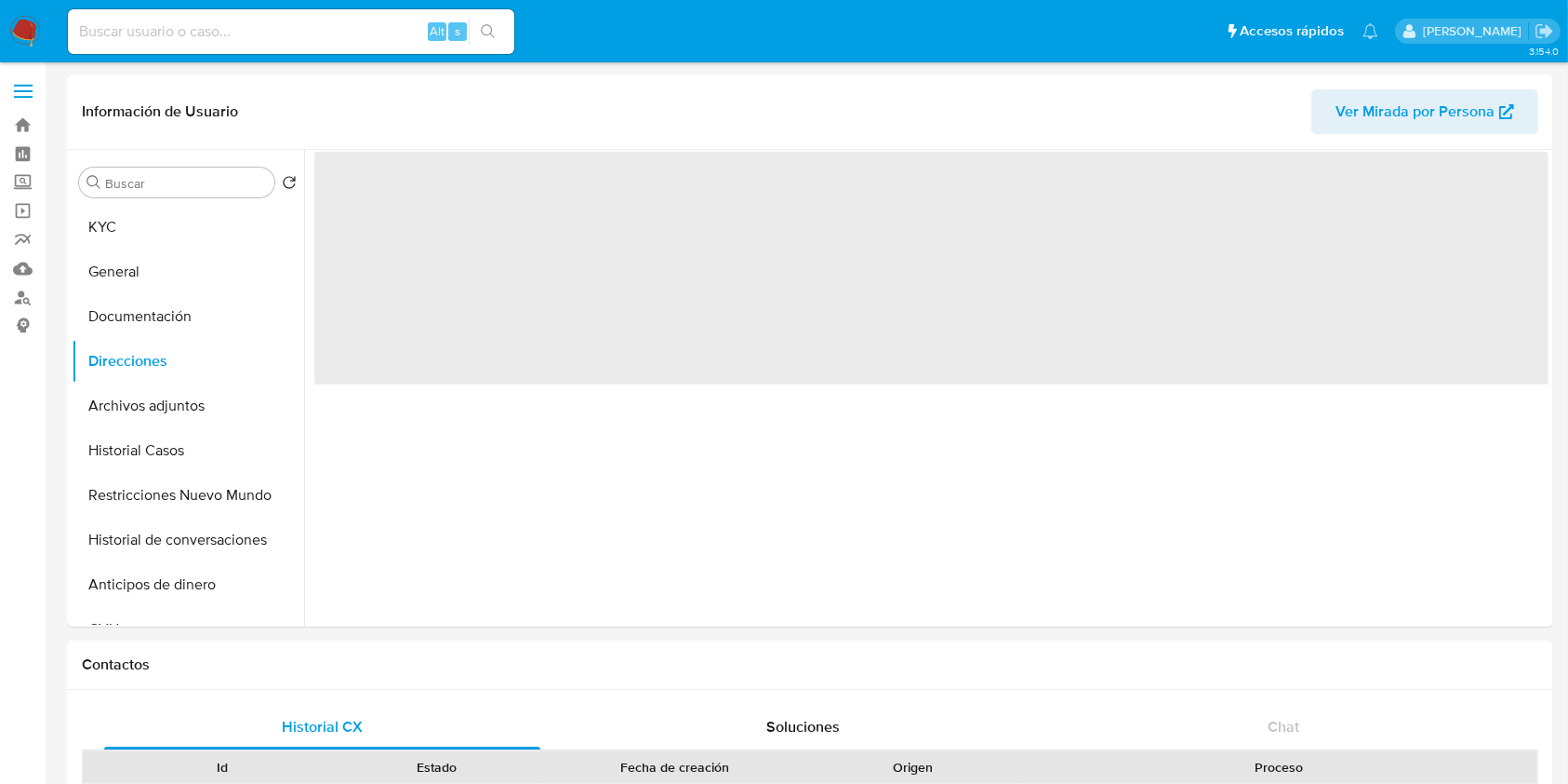
scroll to position [0, 0]
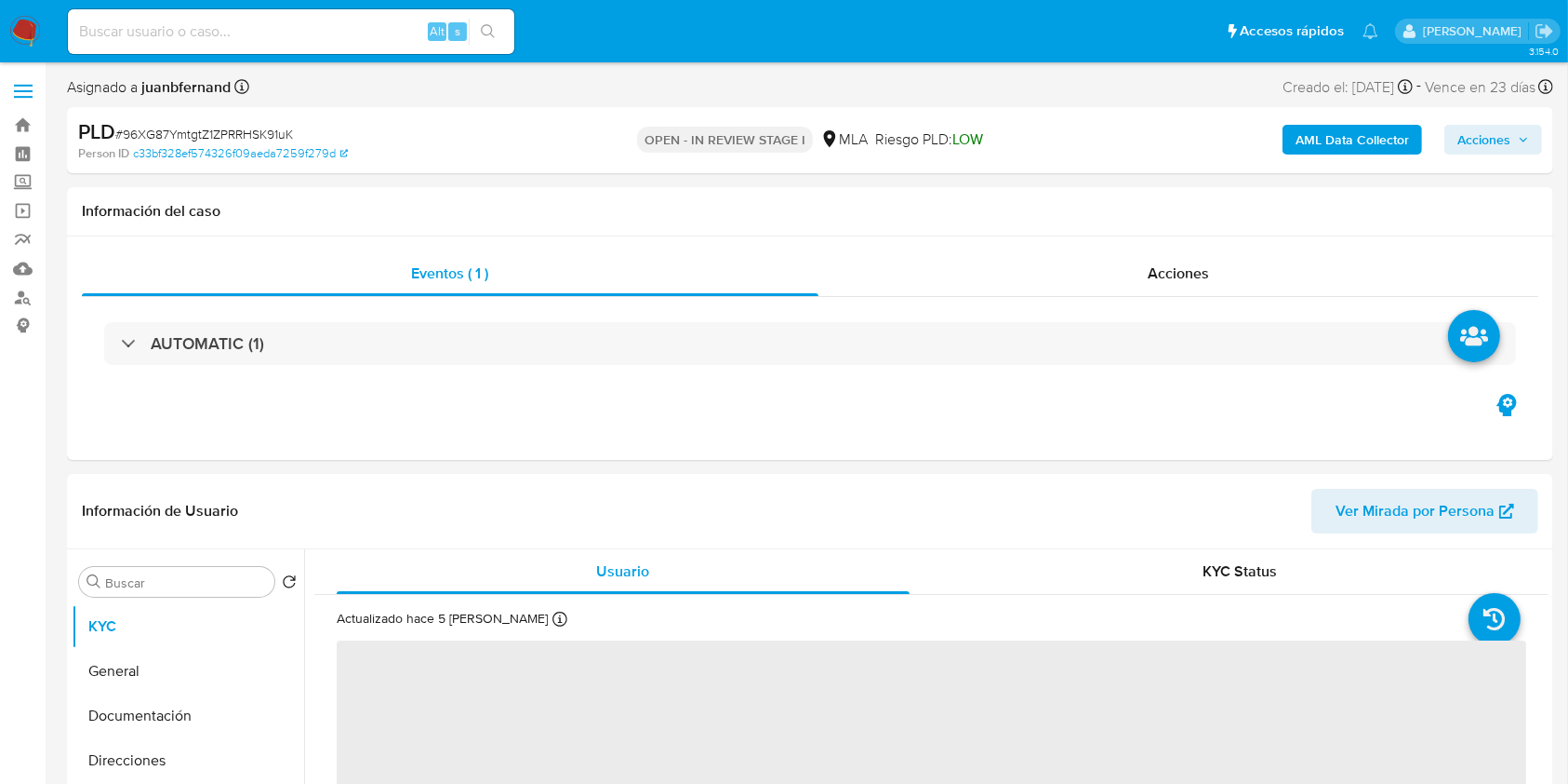
select select "10"
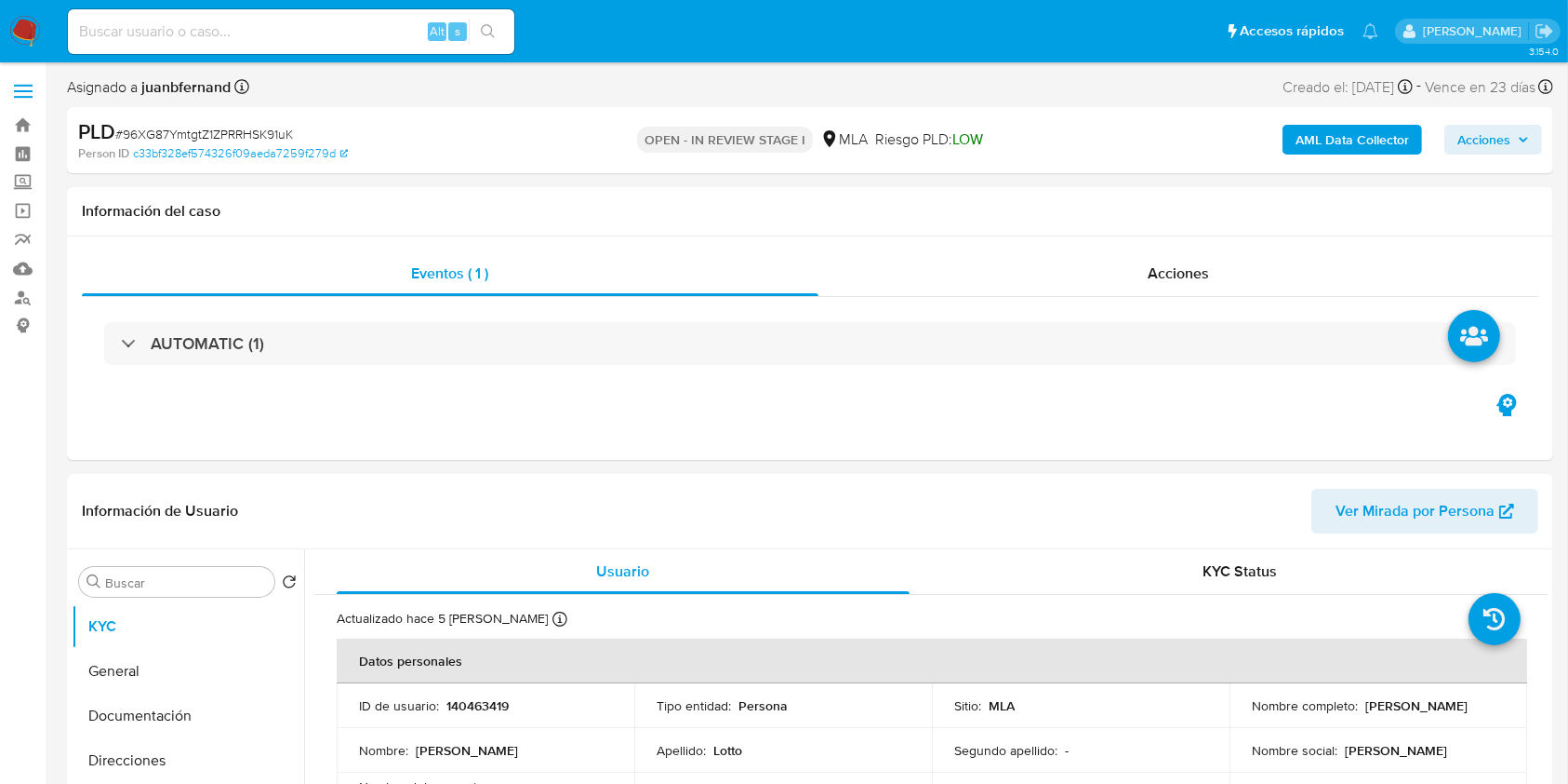
drag, startPoint x: 759, startPoint y: 61, endPoint x: 776, endPoint y: 41, distance: 26.2
click at [759, 61] on nav "Pausado Ver notificaciones Alt s Accesos rápidos Presiona las siguientes teclas…" at bounding box center [784, 31] width 1568 height 62
click at [253, 24] on input at bounding box center [291, 31] width 446 height 24
paste input "1kQcmNmhDuLXy1tWvklW5XiX"
type input "1kQcmNmhDuLXy1tWvklW5XiX"
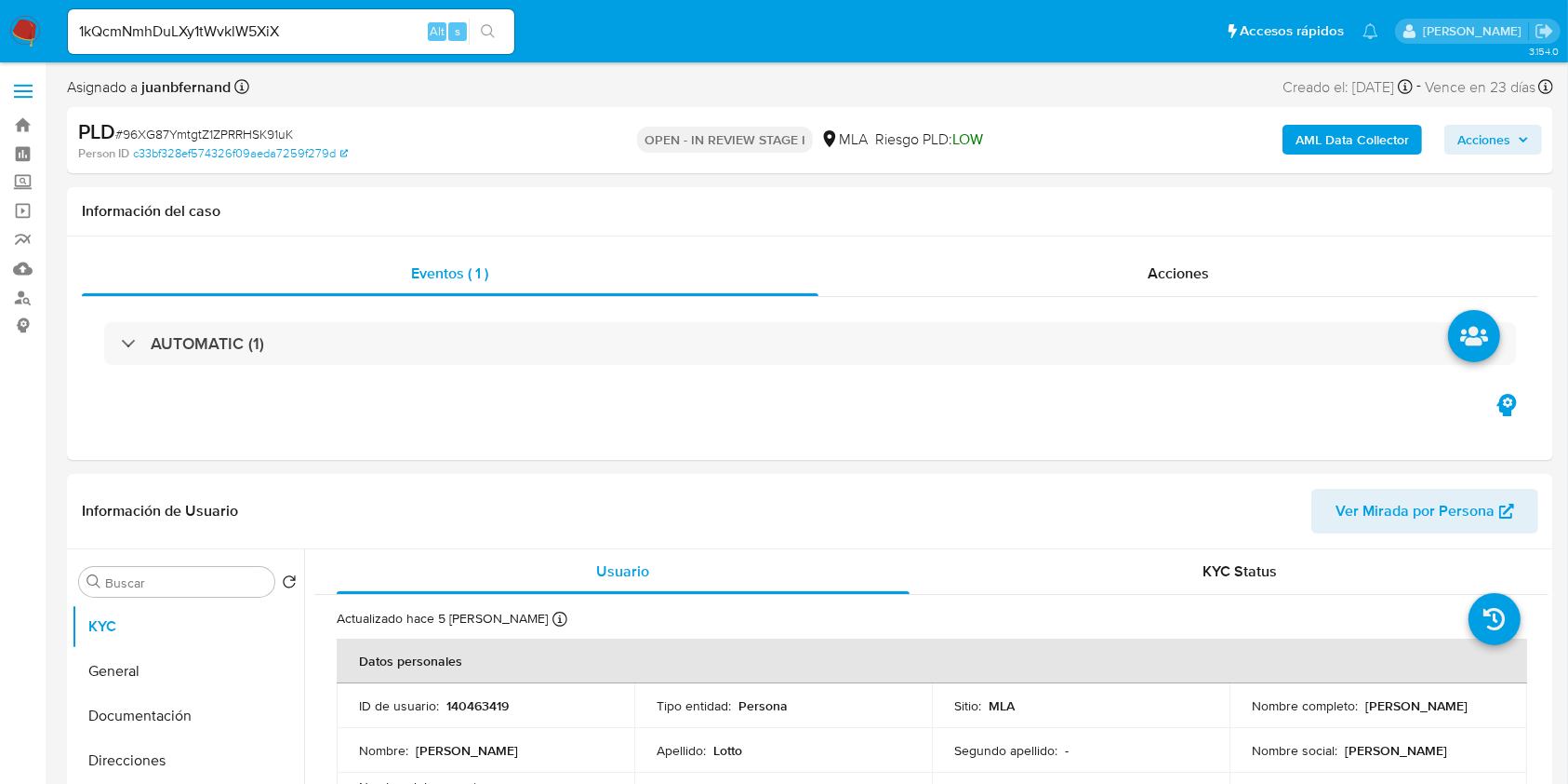
click at [486, 29] on icon "search-icon" at bounding box center [488, 31] width 14 height 14
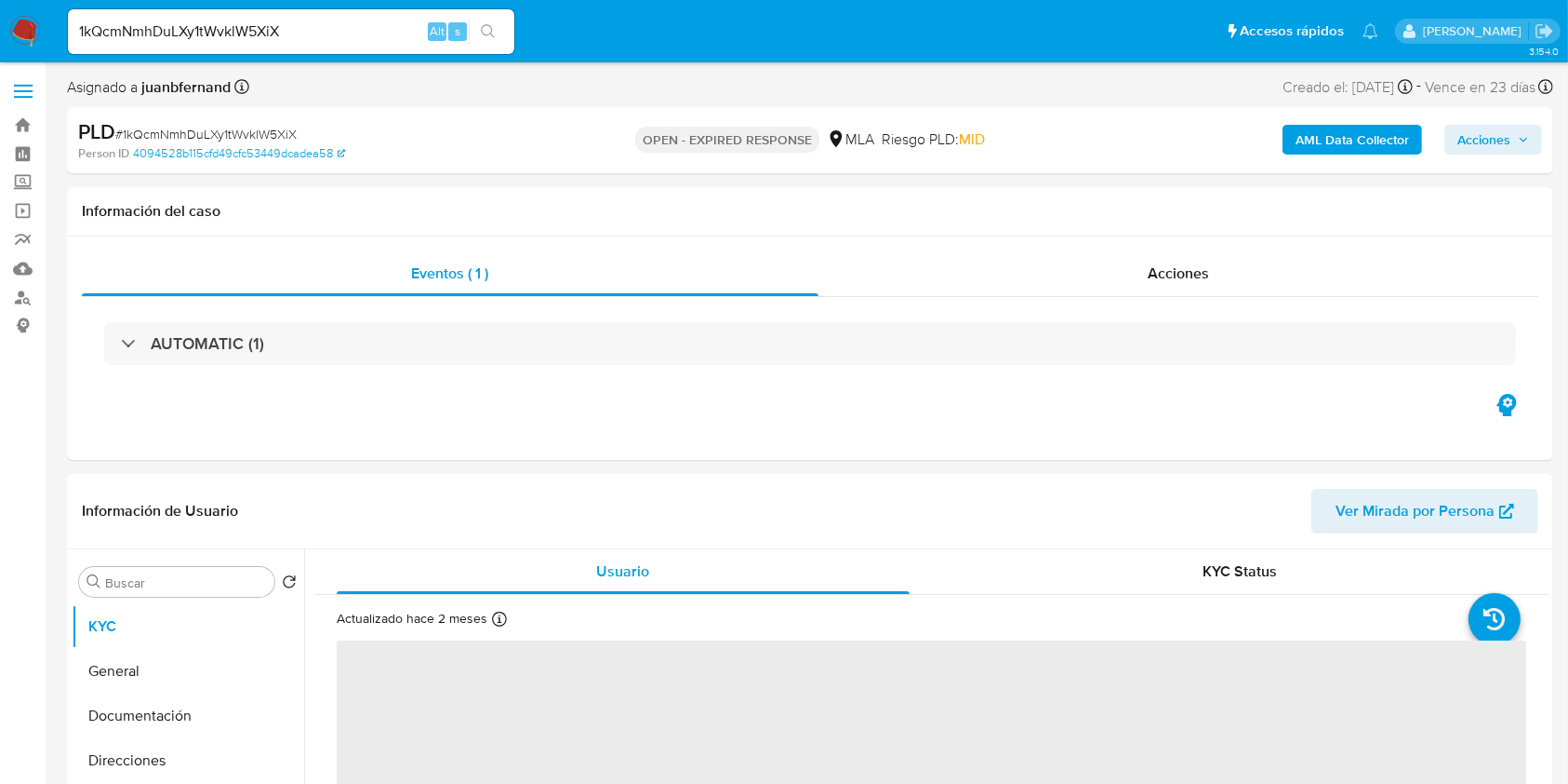
click at [943, 108] on div "PLD # 1kQcmNmhDuLXy1tWvklW5XiX Person ID 4094528b115cfd49cfc53449dcadea58 OPEN …" at bounding box center [810, 139] width 1486 height 66
select select "10"
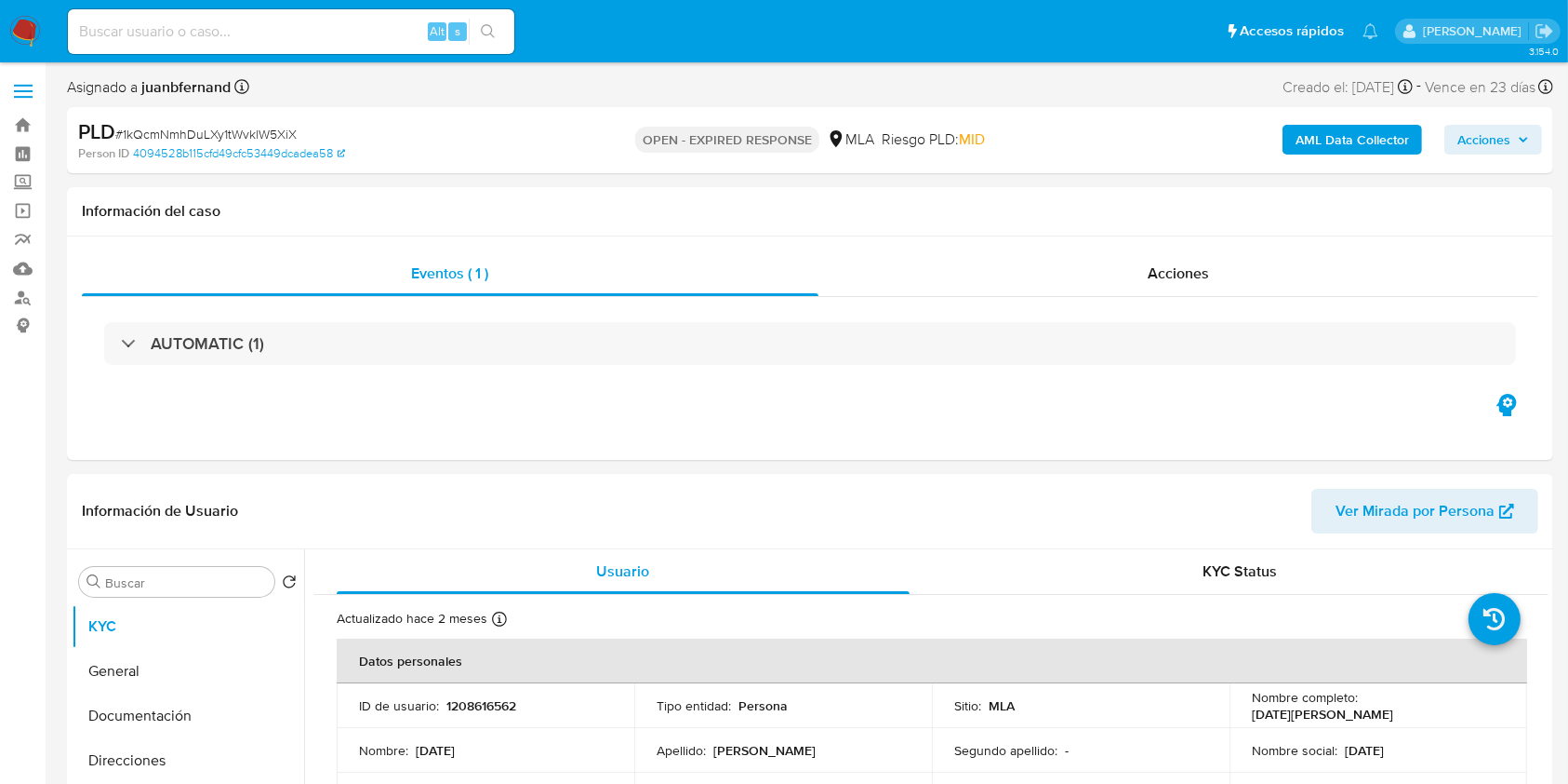
select select "10"
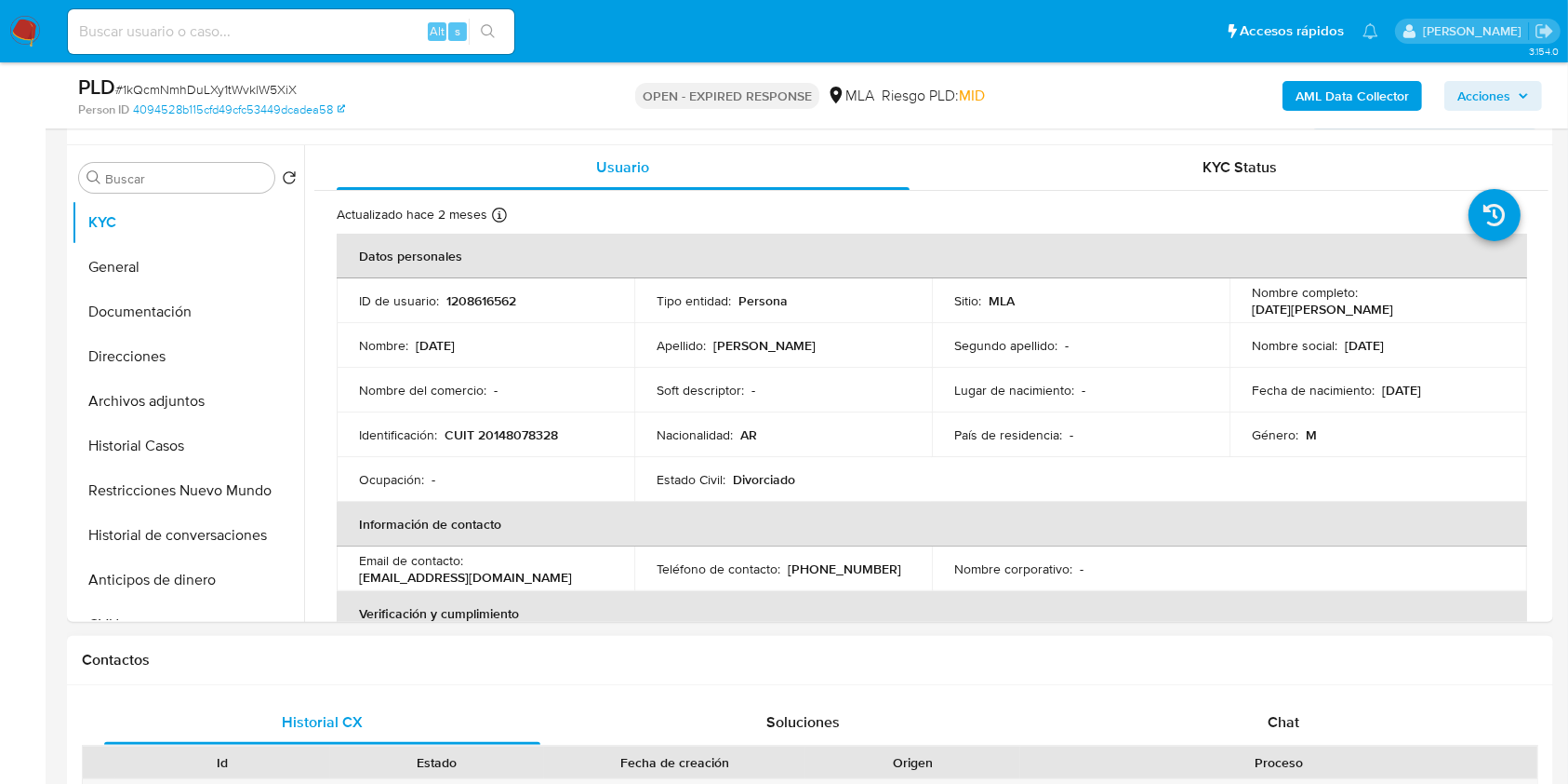
scroll to position [620, 0]
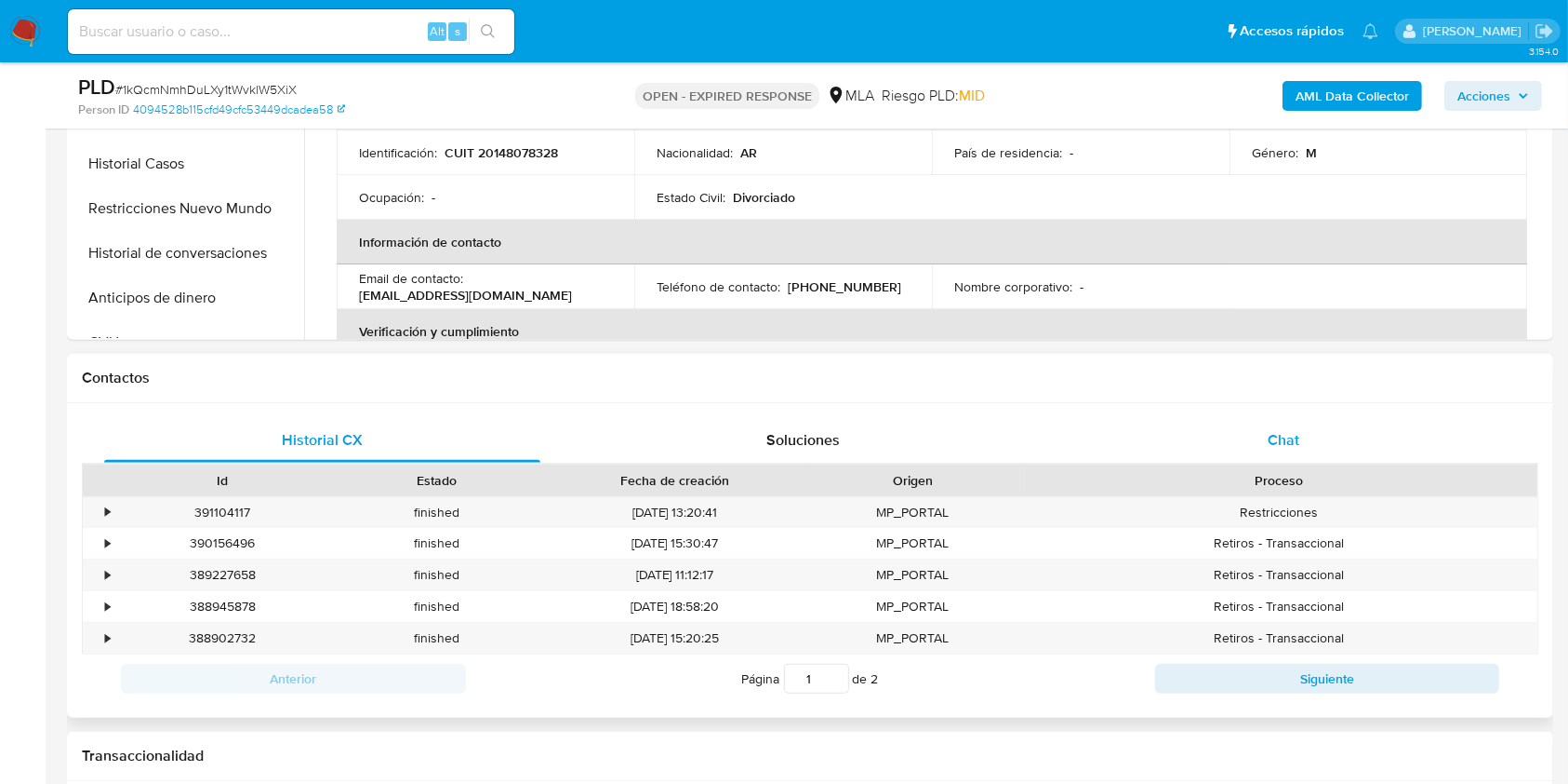
click at [1370, 454] on div "Chat" at bounding box center [1284, 440] width 436 height 44
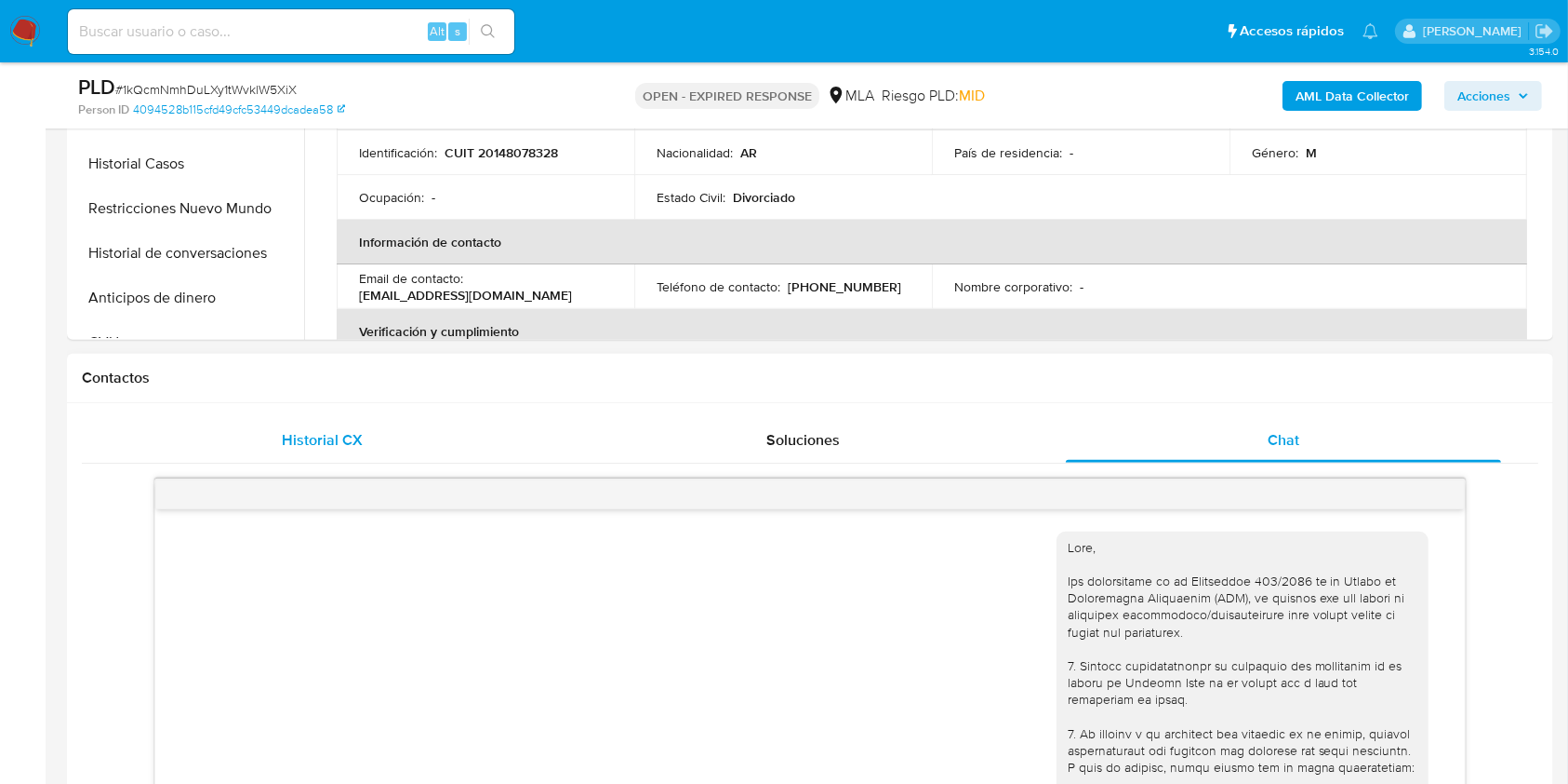
click at [387, 423] on div "Historial CX" at bounding box center [322, 440] width 436 height 44
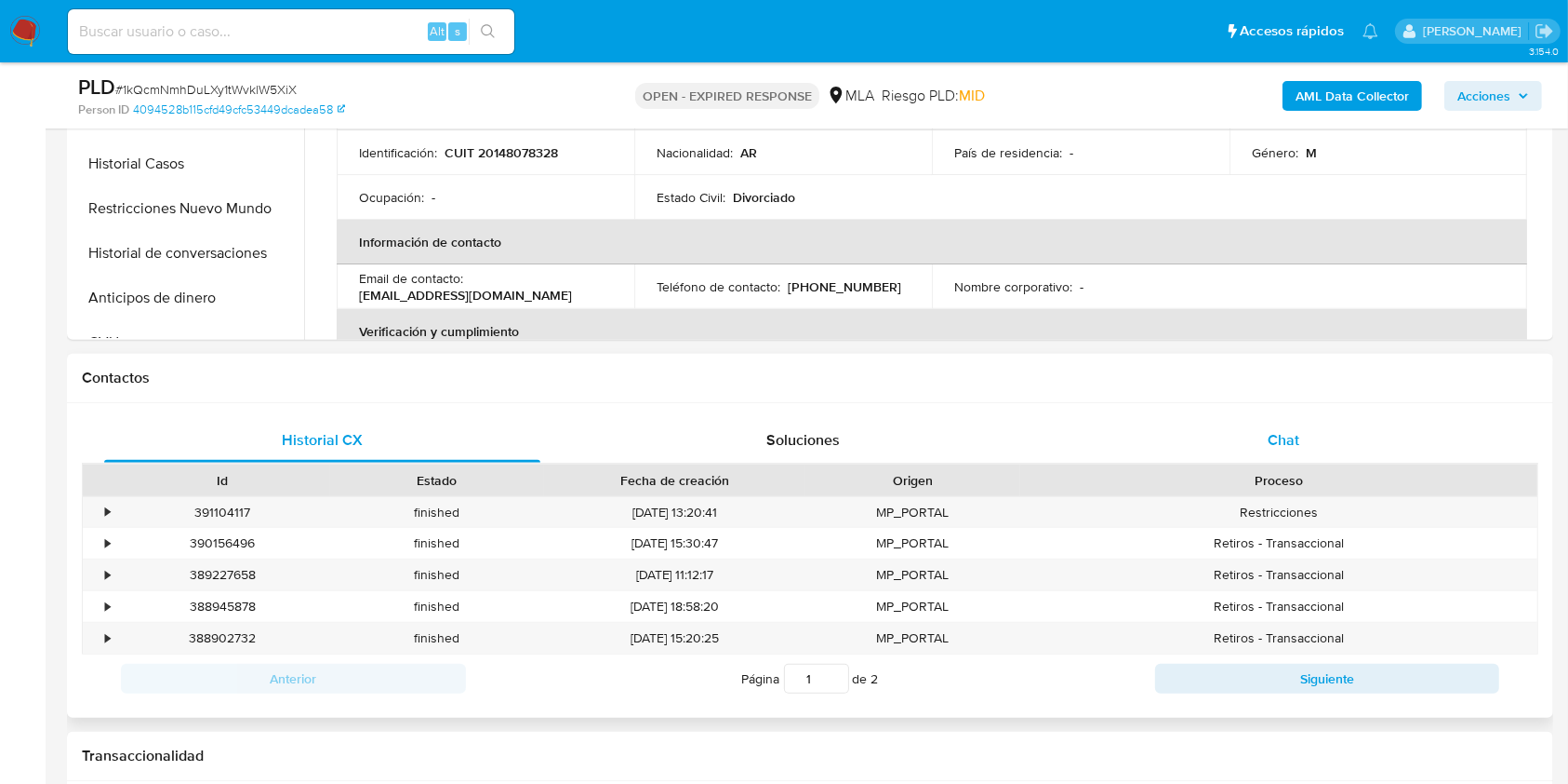
click at [1242, 440] on div "Chat" at bounding box center [1284, 440] width 436 height 44
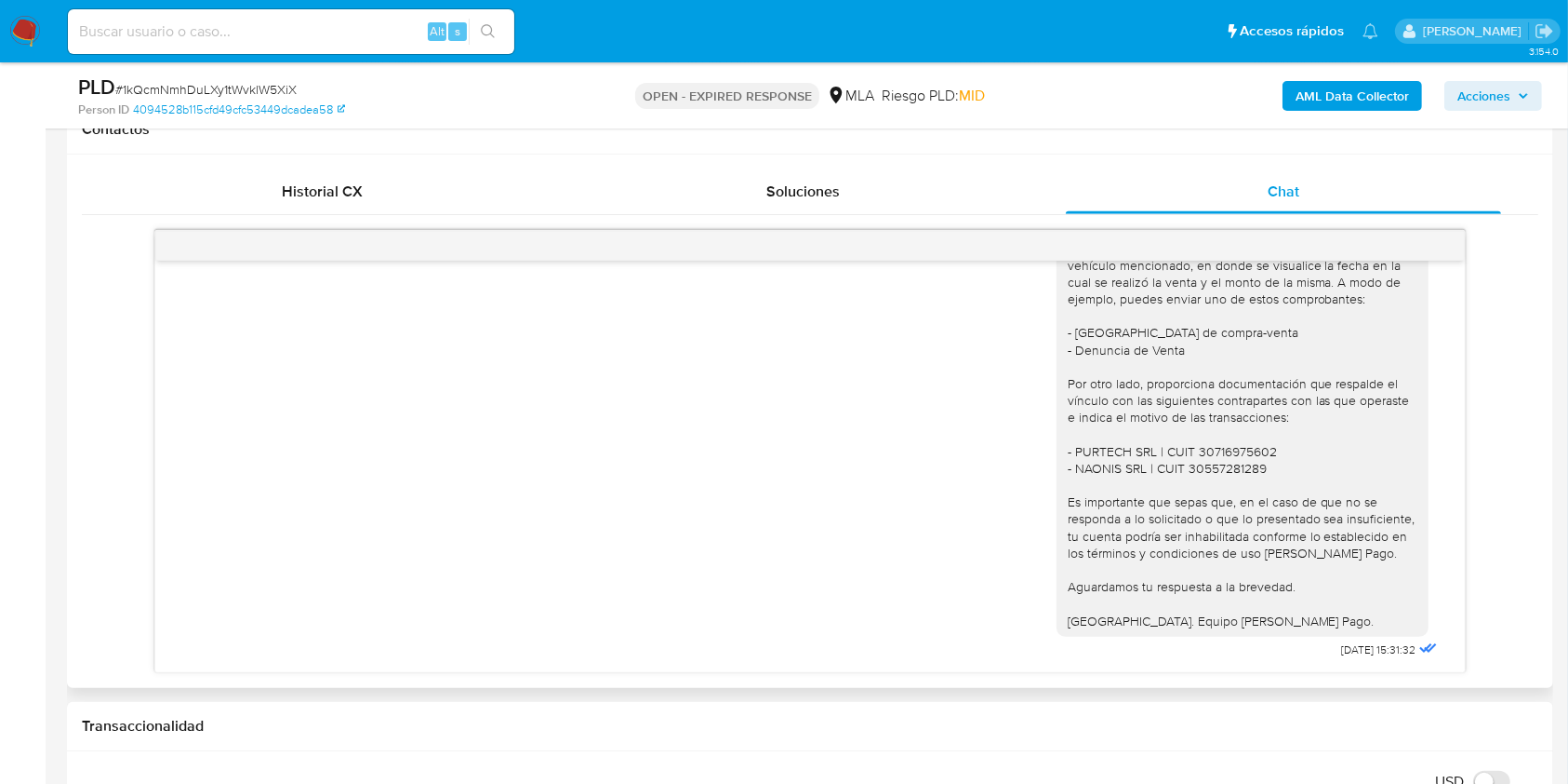
scroll to position [2076, 0]
click at [332, 28] on input at bounding box center [291, 31] width 446 height 24
paste input "ExZY47psVThMX1TlXLC08ClS"
type input "ExZY47psVThMX1TlXLC08ClS"
click at [498, 28] on button "search-icon" at bounding box center [488, 31] width 38 height 26
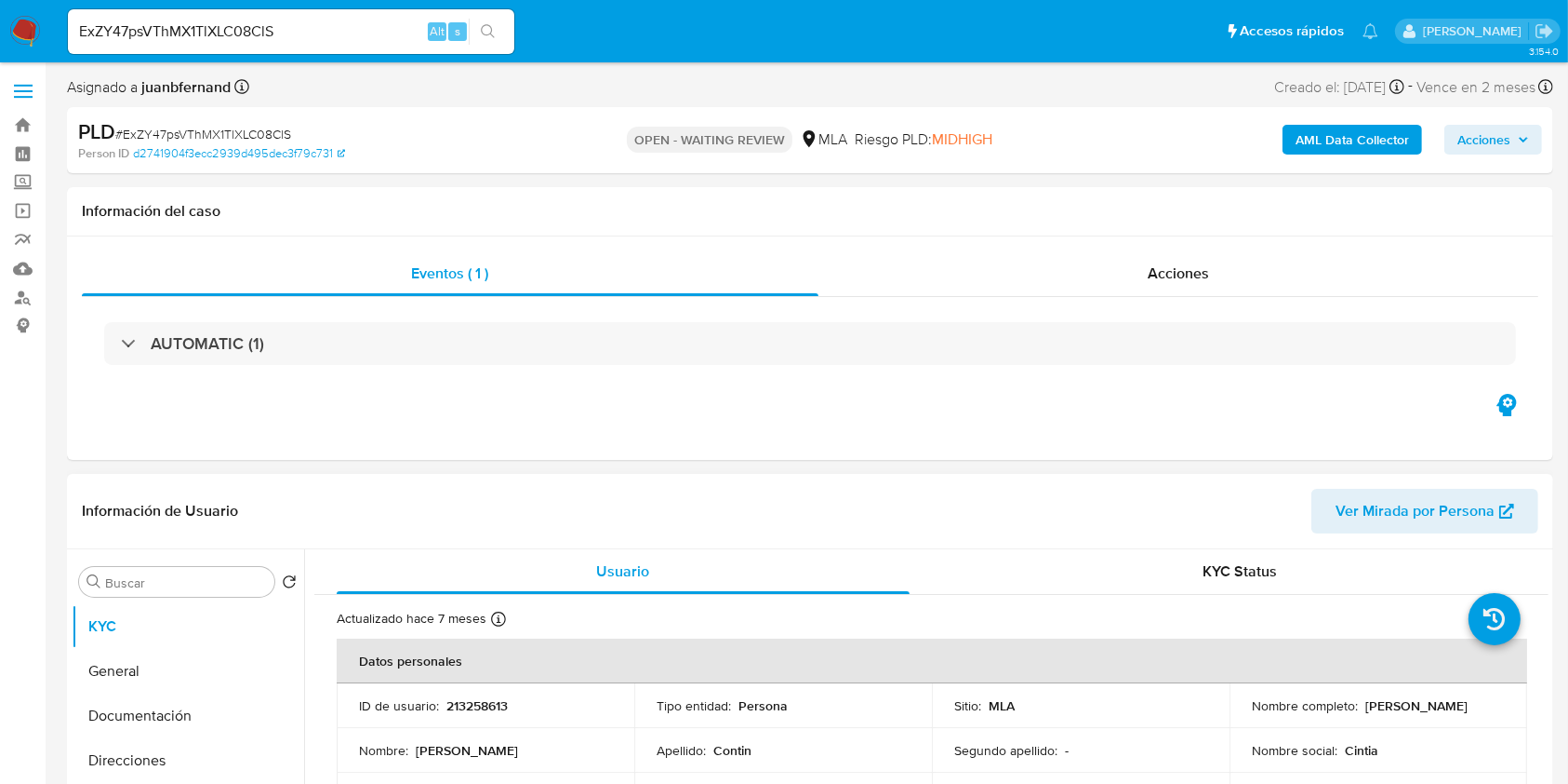
select select "10"
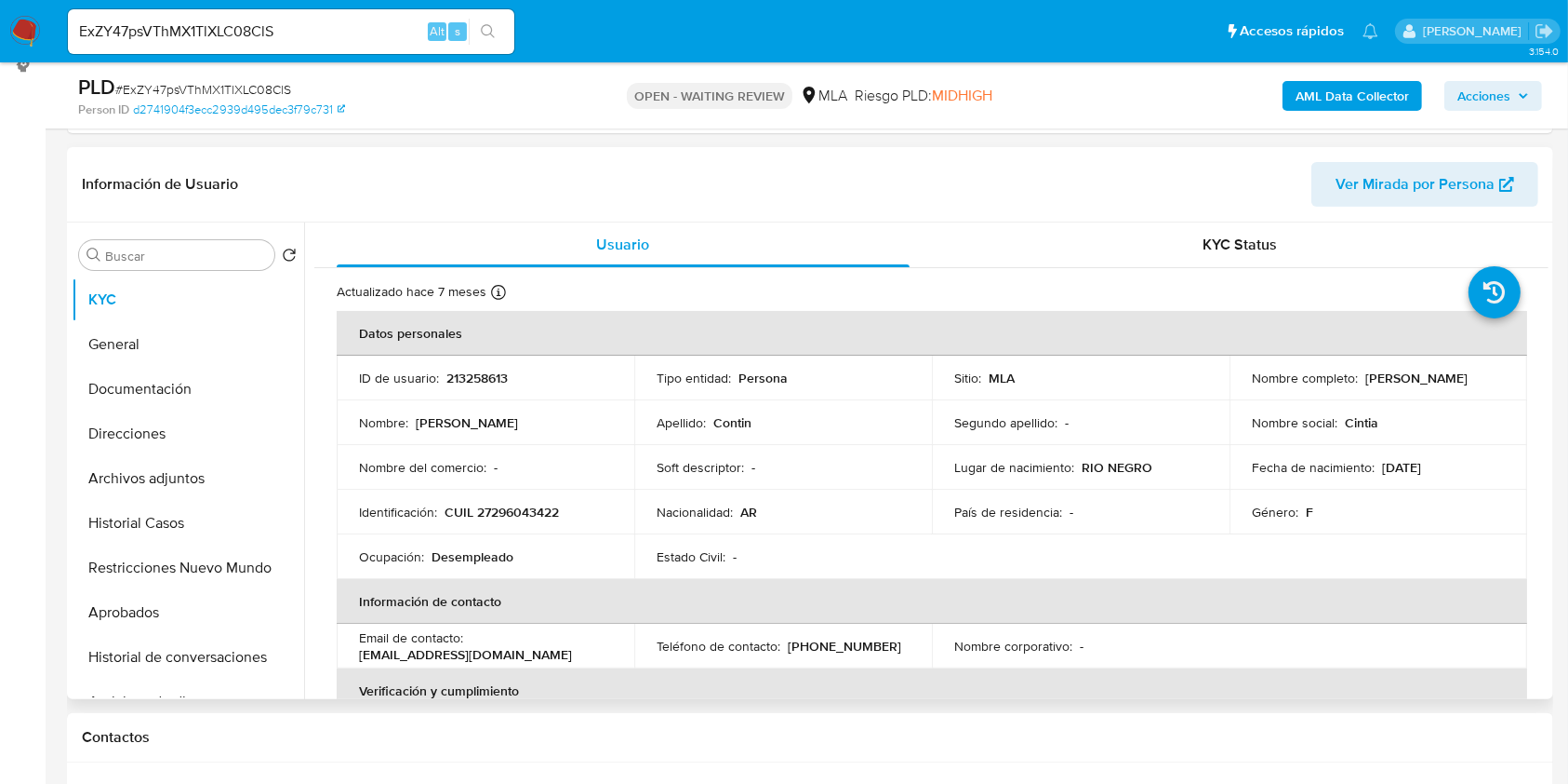
scroll to position [372, 0]
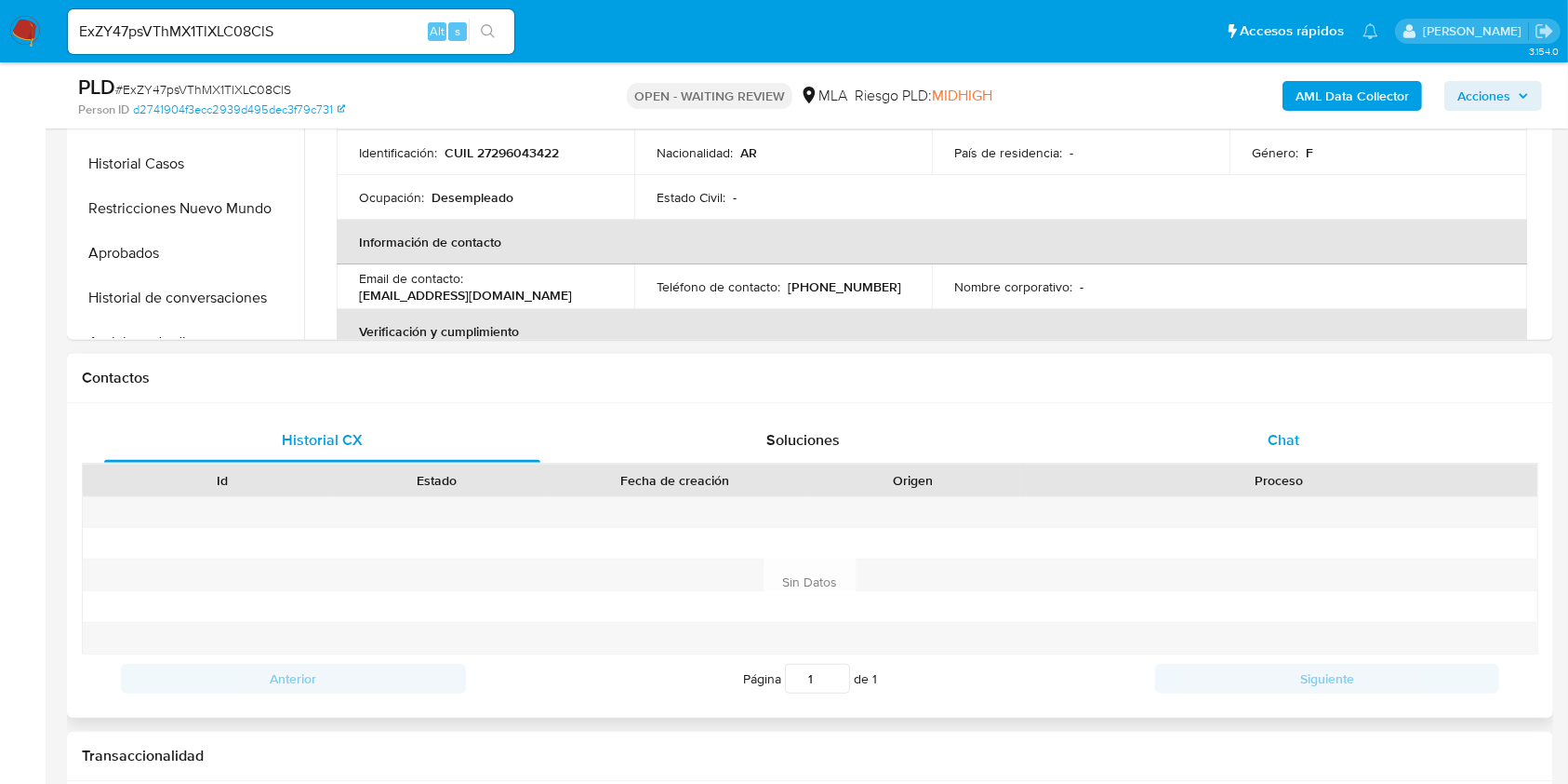
click at [1297, 442] on span "Chat" at bounding box center [1283, 440] width 32 height 21
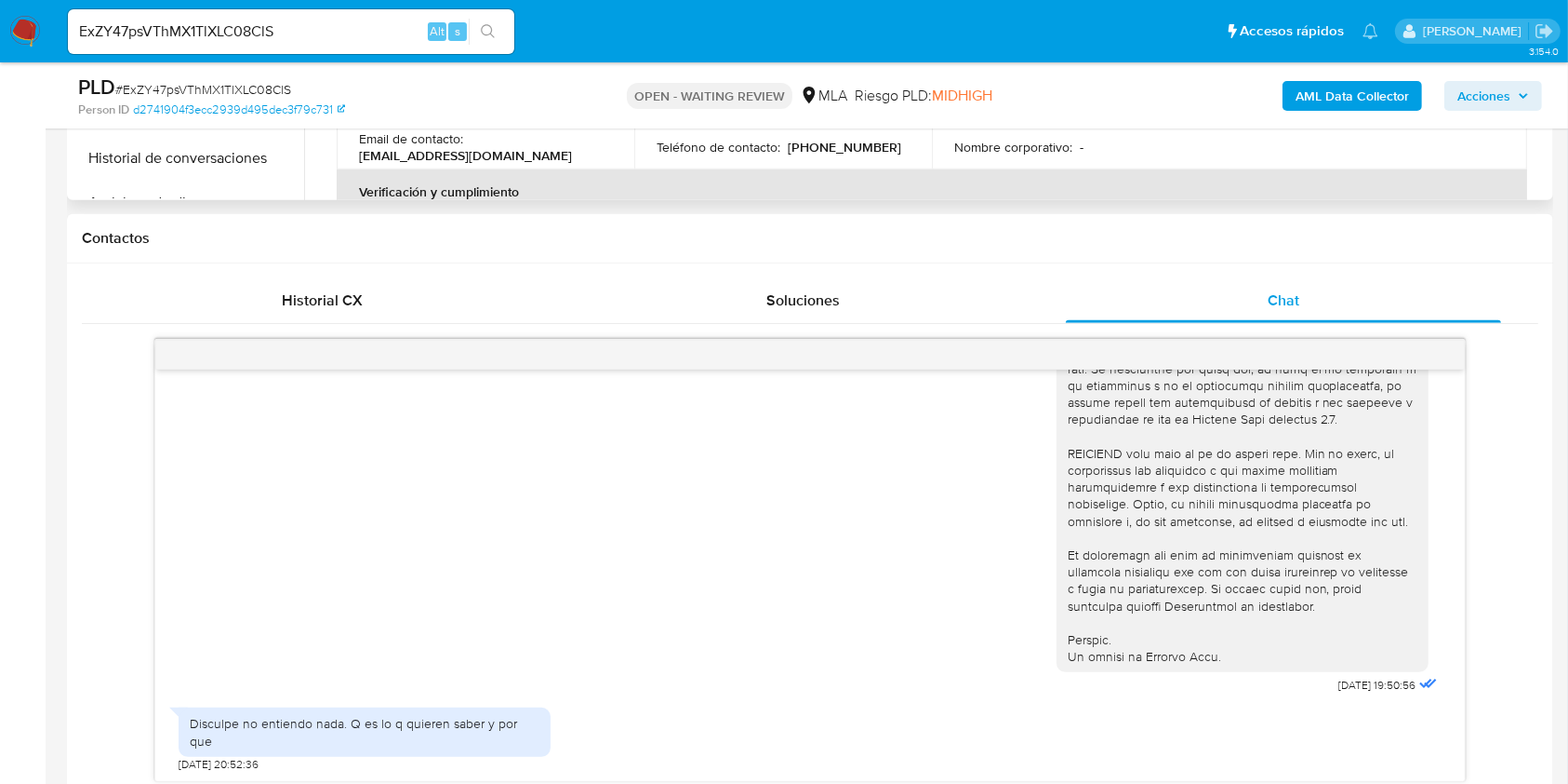
scroll to position [620, 0]
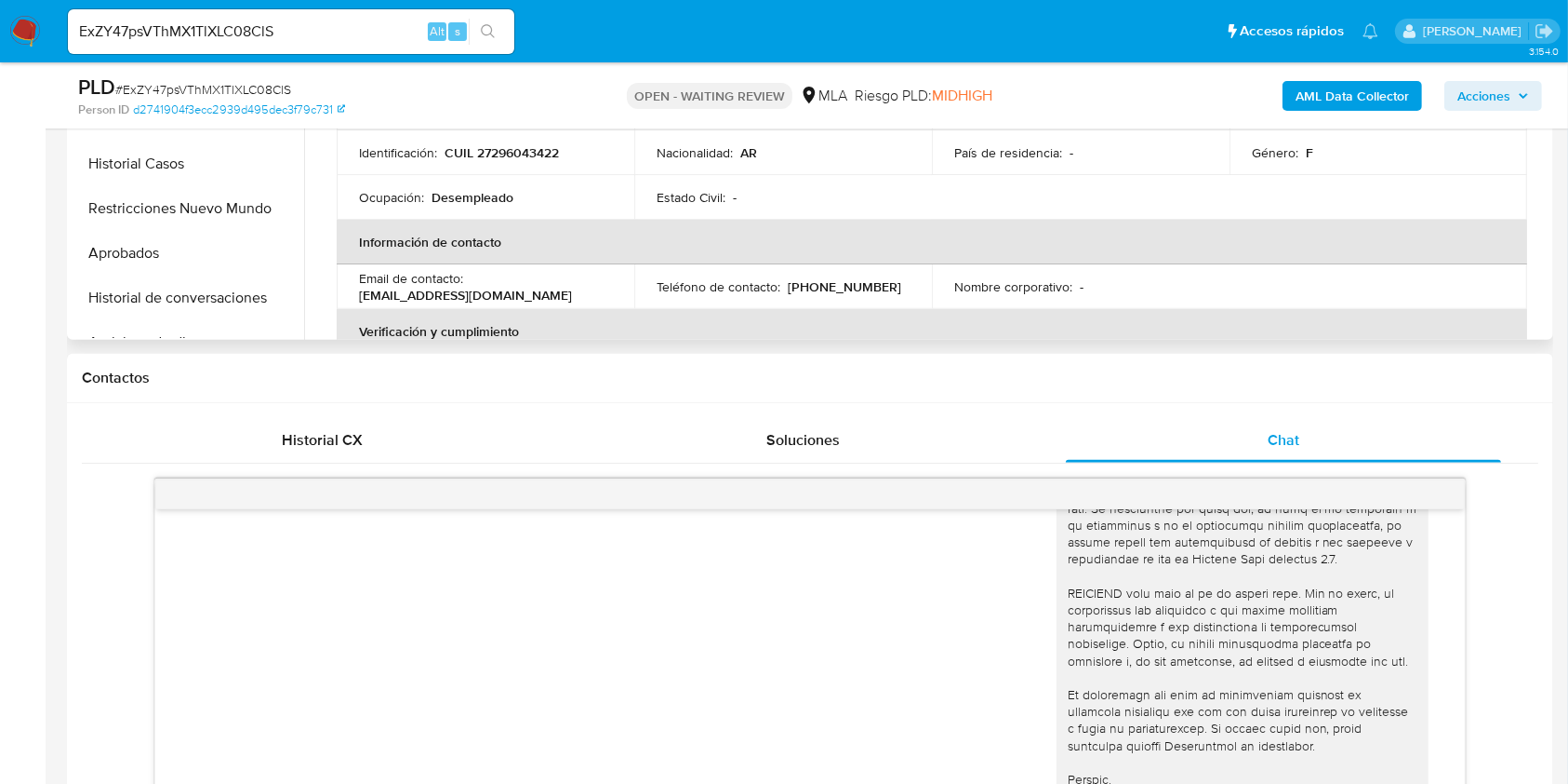
click at [531, 152] on p "CUIL 27296043422" at bounding box center [501, 152] width 114 height 16
copy p "27296043422"
click at [343, 18] on div "ExZY47psVThMX1TlXLC08ClS Alt s" at bounding box center [291, 32] width 446 height 44
click at [319, 27] on input "ExZY47psVThMX1TlXLC08ClS" at bounding box center [291, 31] width 446 height 24
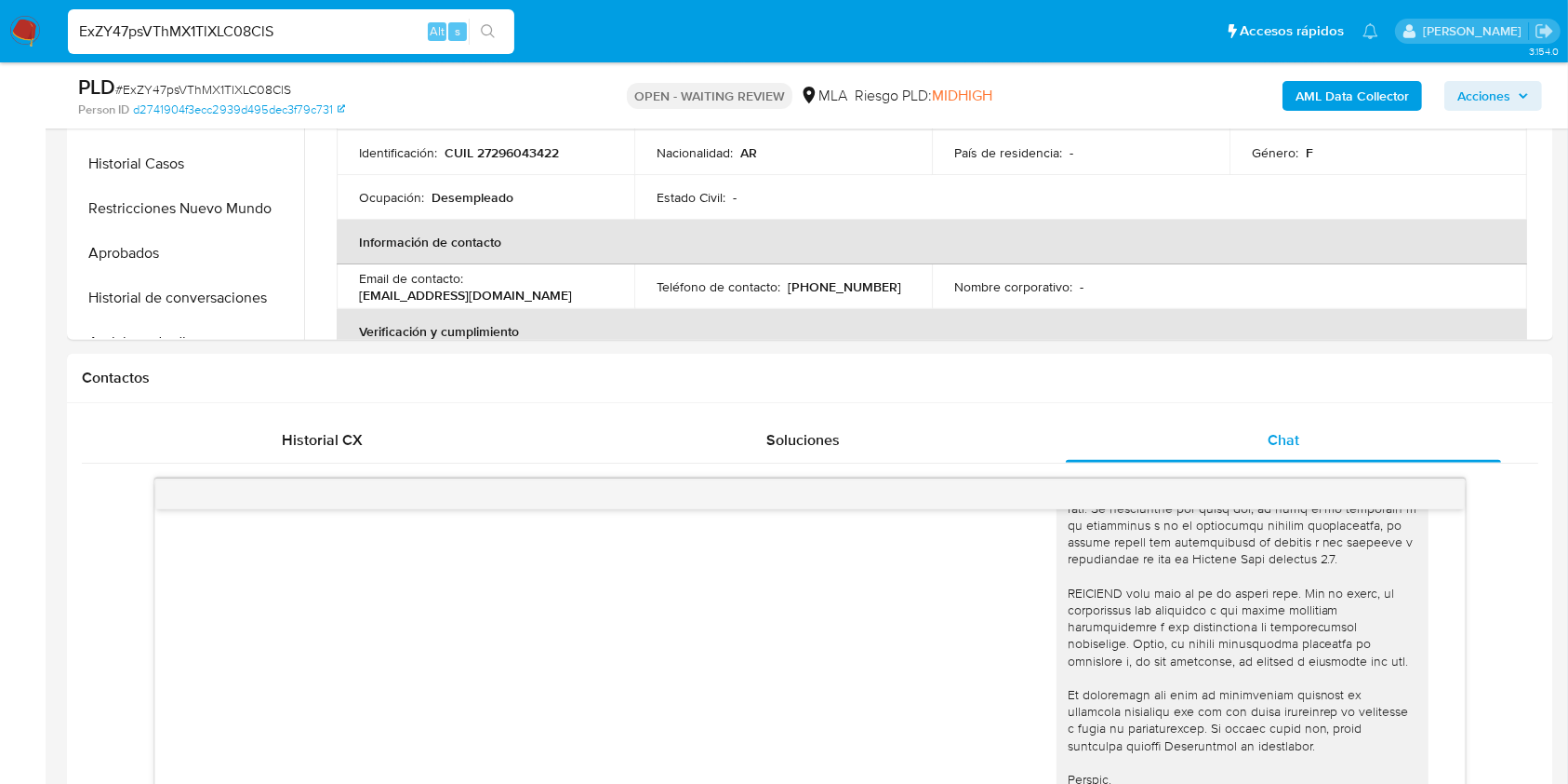
click at [319, 27] on input "ExZY47psVThMX1TlXLC08ClS" at bounding box center [291, 31] width 446 height 24
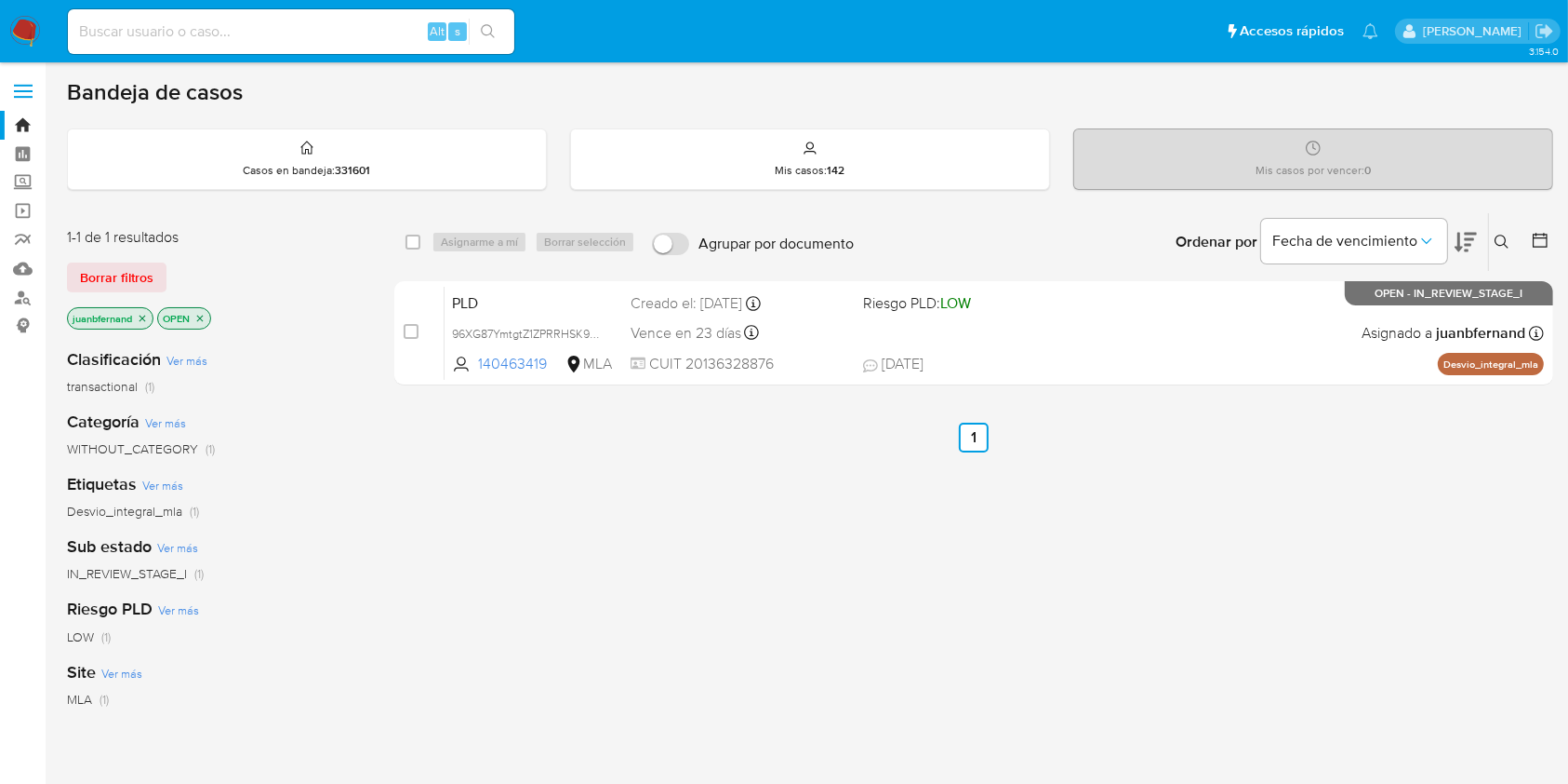
click at [1500, 234] on icon at bounding box center [1502, 241] width 14 height 14
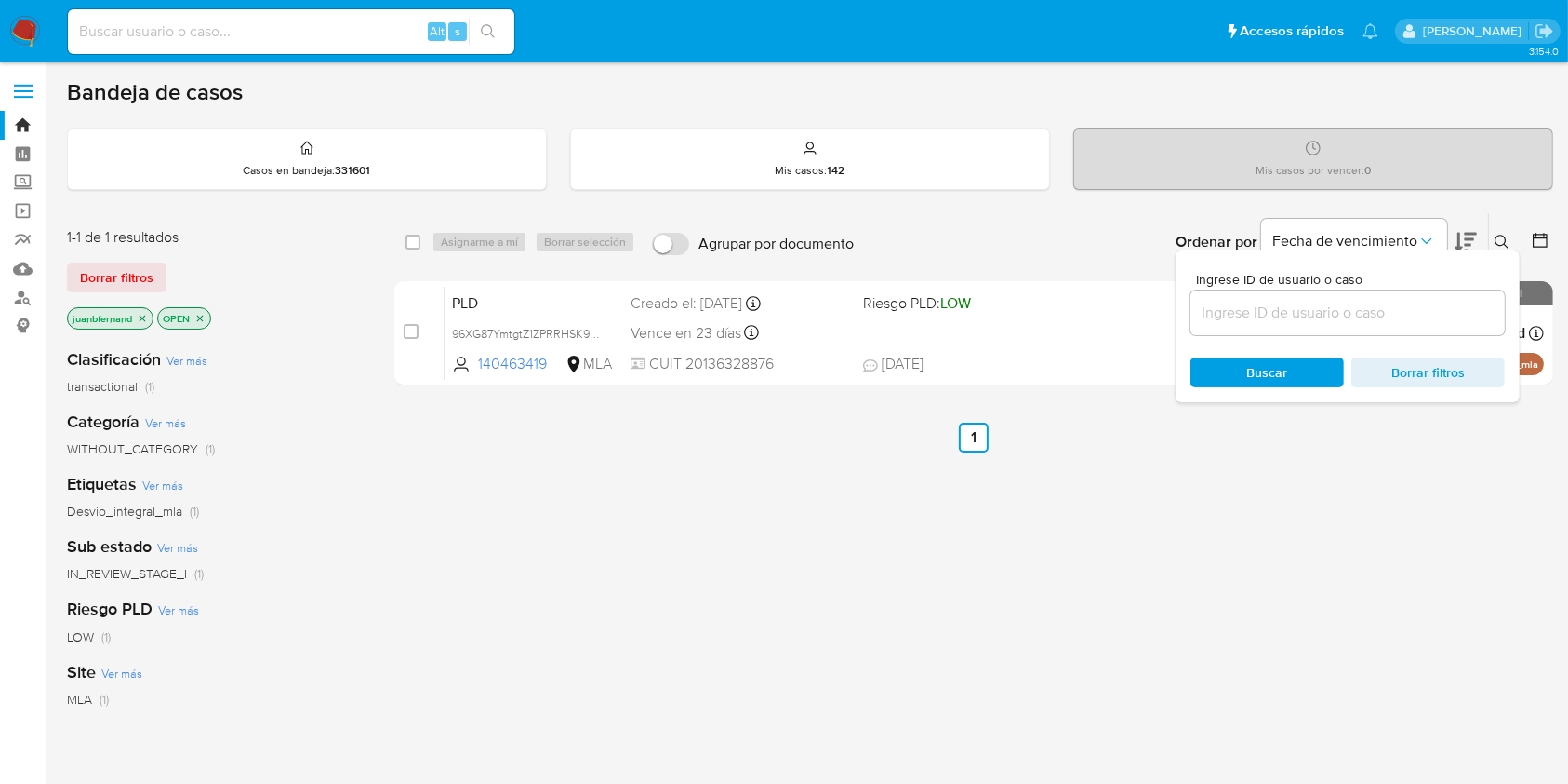
click at [1370, 314] on input at bounding box center [1347, 312] width 314 height 24
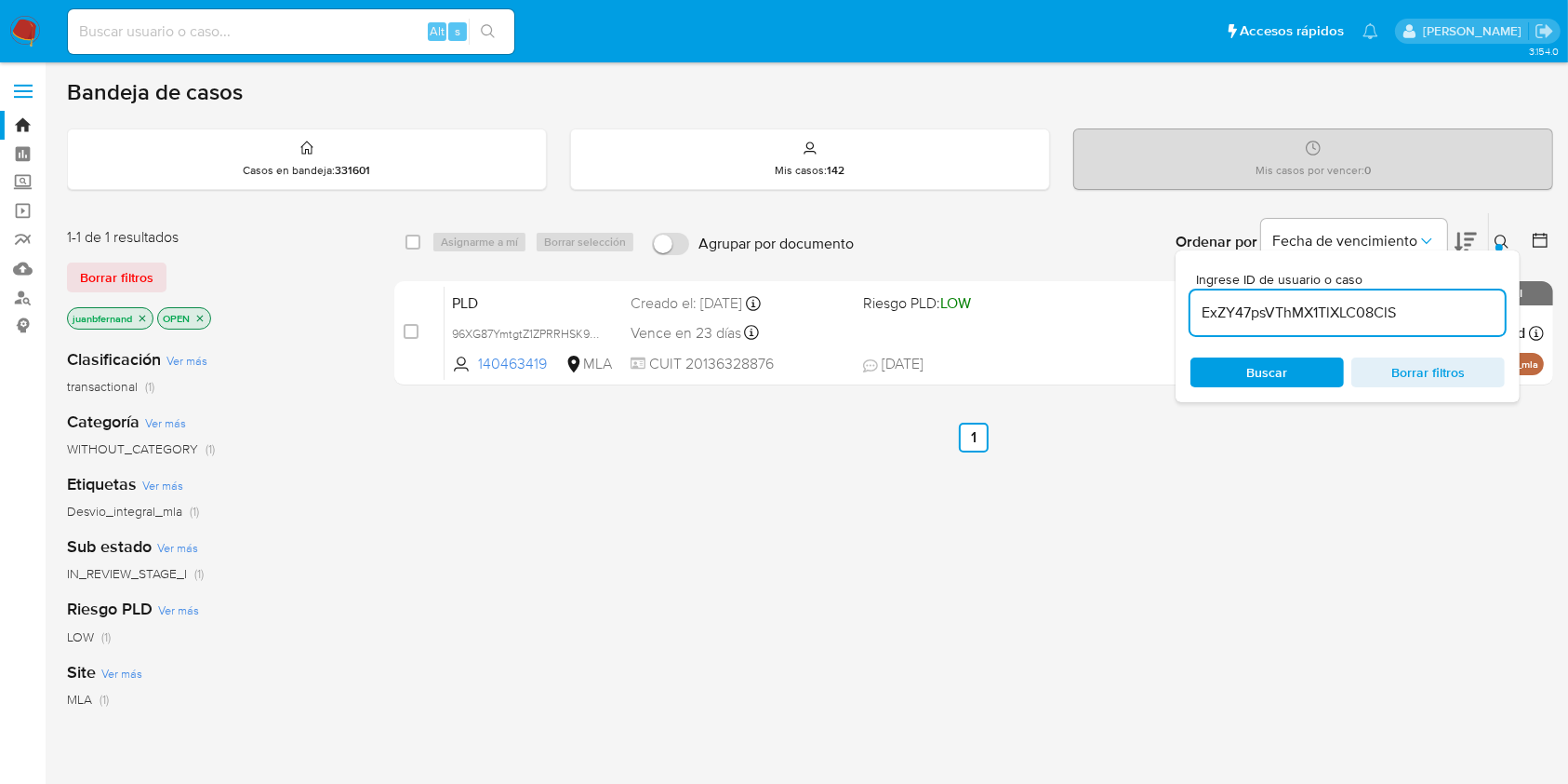
type input "ExZY47psVThMX1TlXLC08ClS"
click at [413, 242] on input "checkbox" at bounding box center [412, 241] width 14 height 14
checkbox input "true"
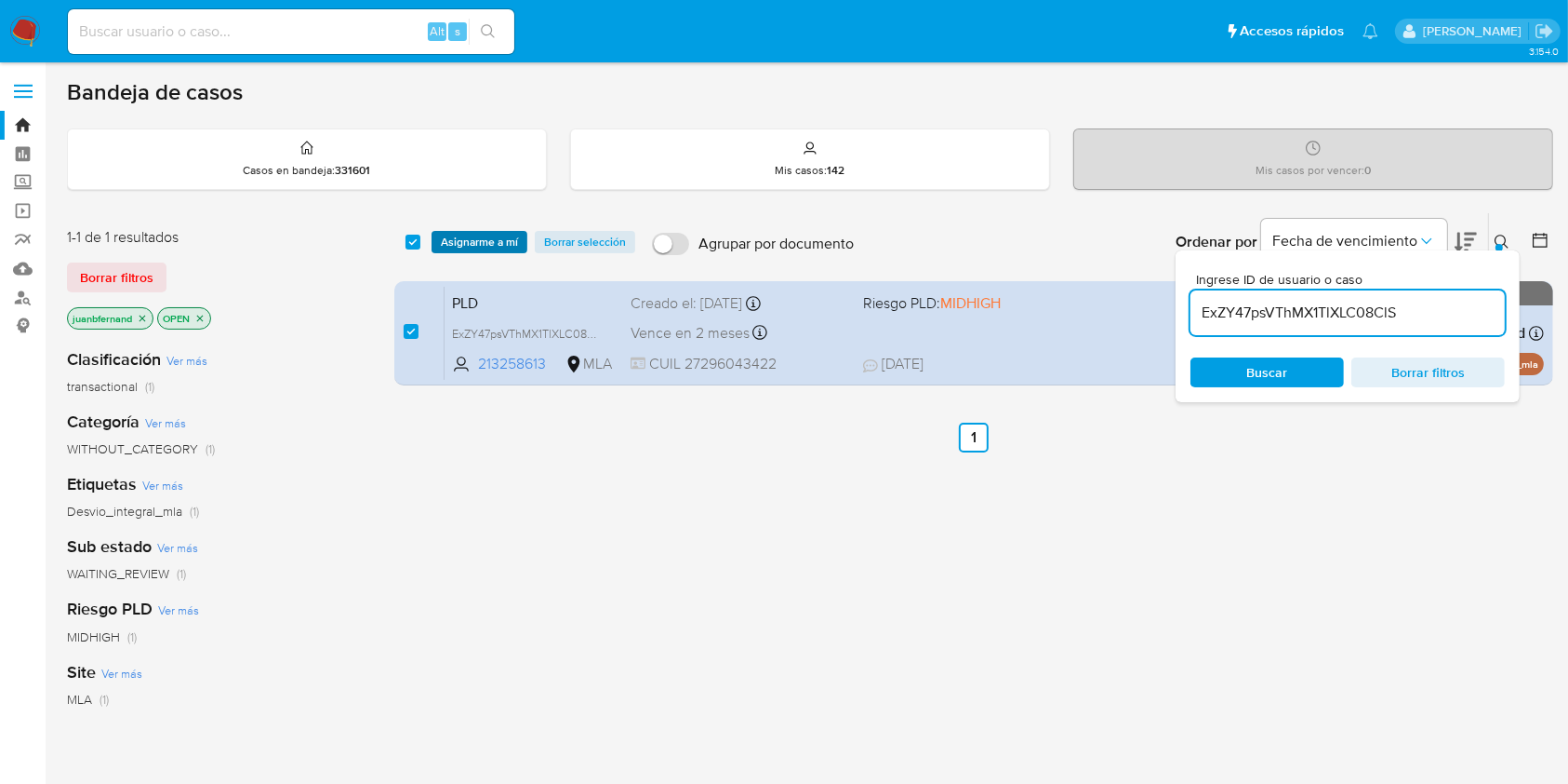
click at [454, 241] on span "Asignarme a mí" at bounding box center [479, 241] width 77 height 18
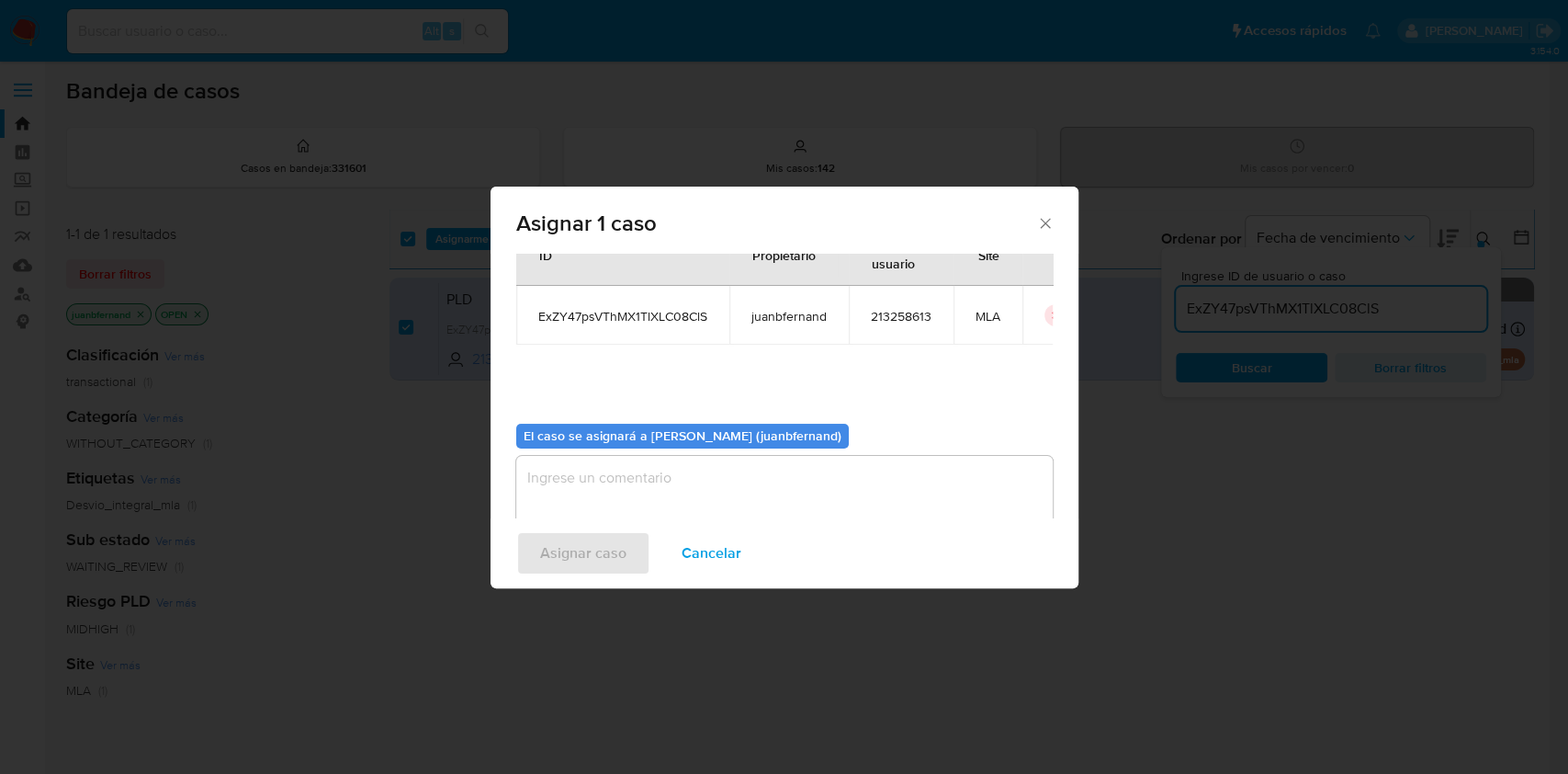
scroll to position [94, 0]
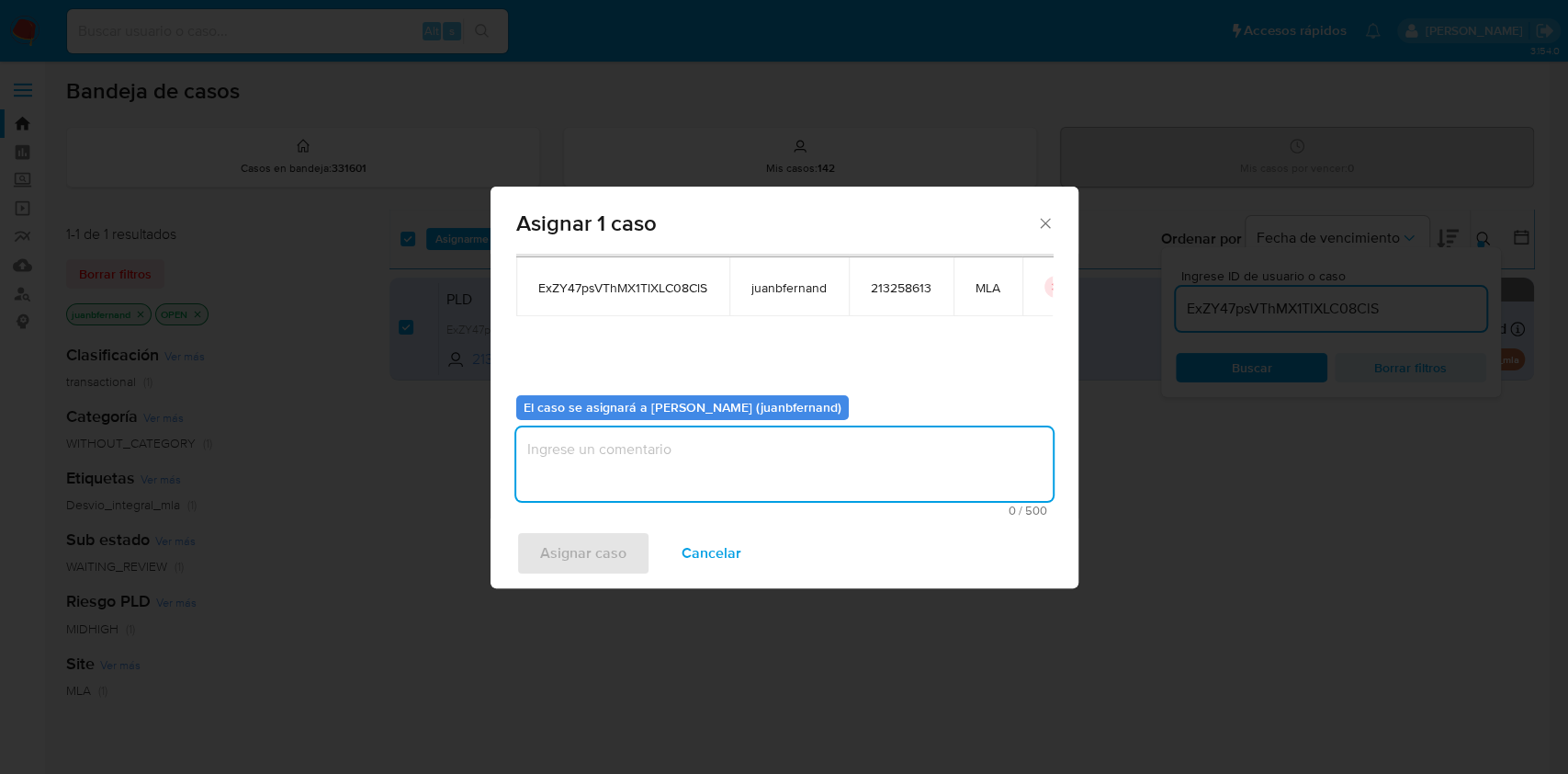
click at [628, 470] on textarea "assign-modal" at bounding box center [784, 463] width 537 height 73
click at [611, 555] on span "Asignar caso" at bounding box center [583, 553] width 86 height 41
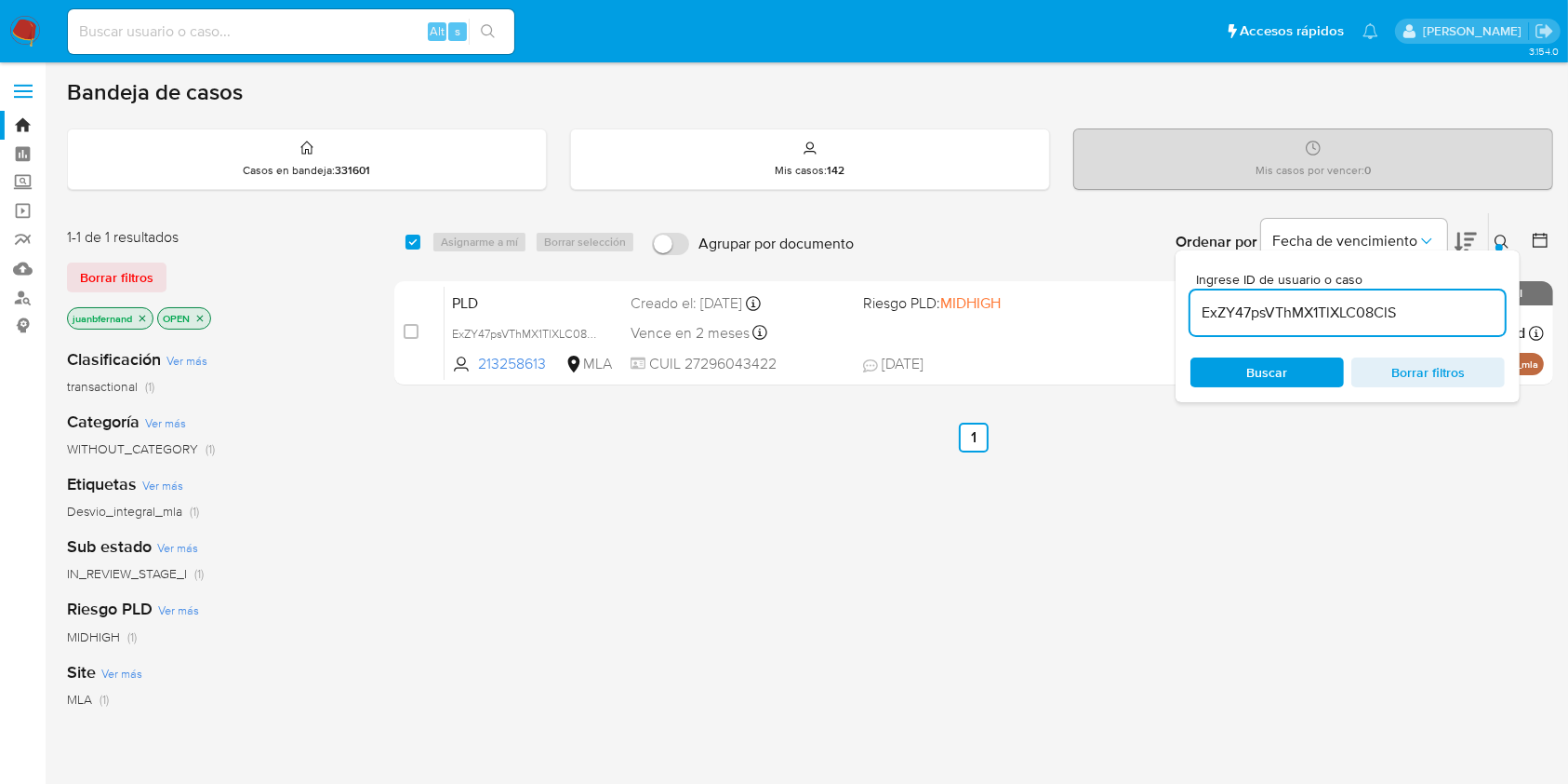
click at [1426, 316] on input "ExZY47psVThMX1TlXLC08ClS" at bounding box center [1347, 312] width 314 height 24
paste input "h4IBdtQAGXBgldjkF4l4jlCW"
type input "h4IBdtQAGXBgldjkF4l4jlCW"
drag, startPoint x: 412, startPoint y: 236, endPoint x: 436, endPoint y: 239, distance: 24.2
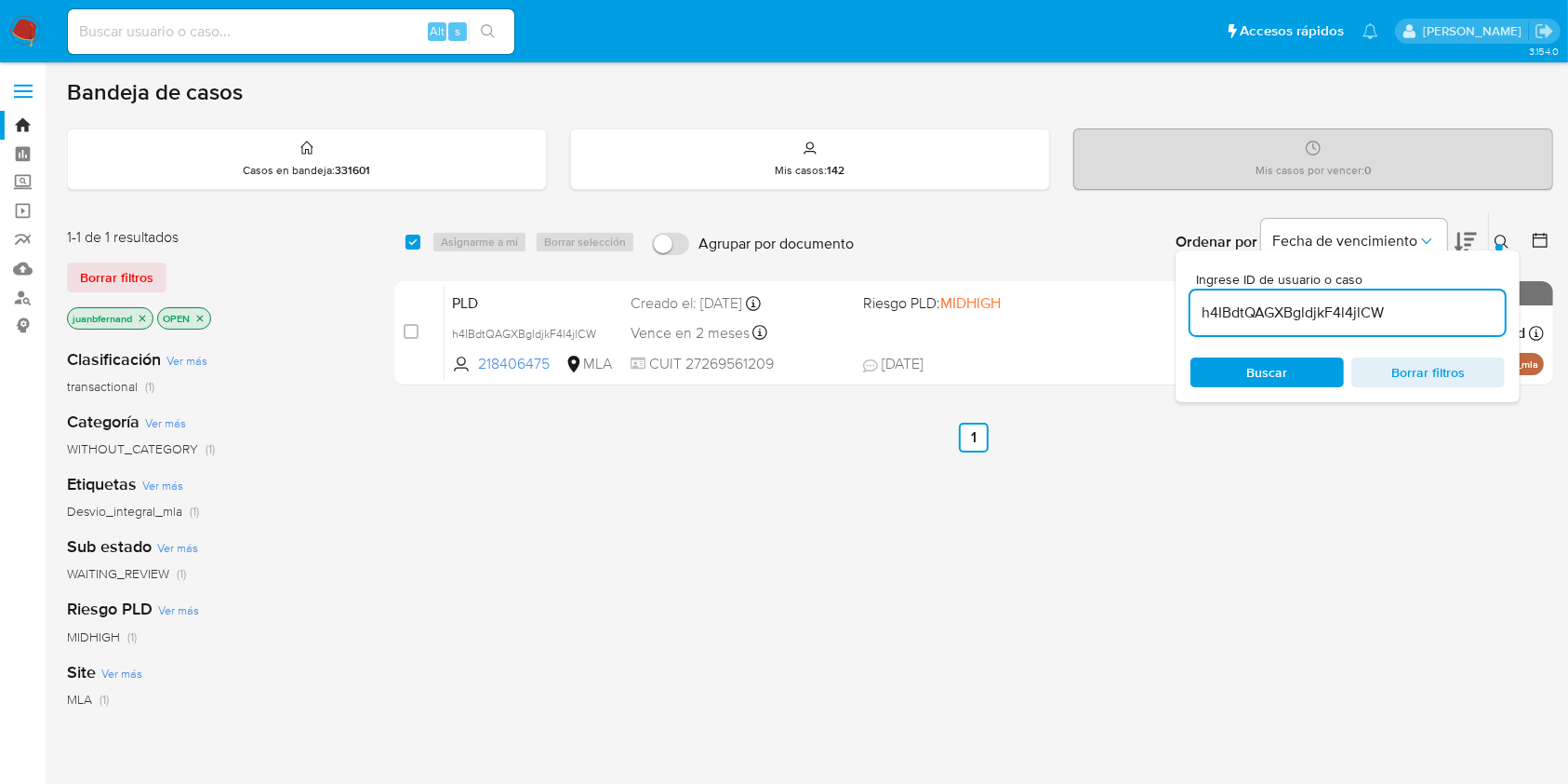
click at [412, 238] on input "checkbox" at bounding box center [412, 241] width 14 height 14
checkbox input "true"
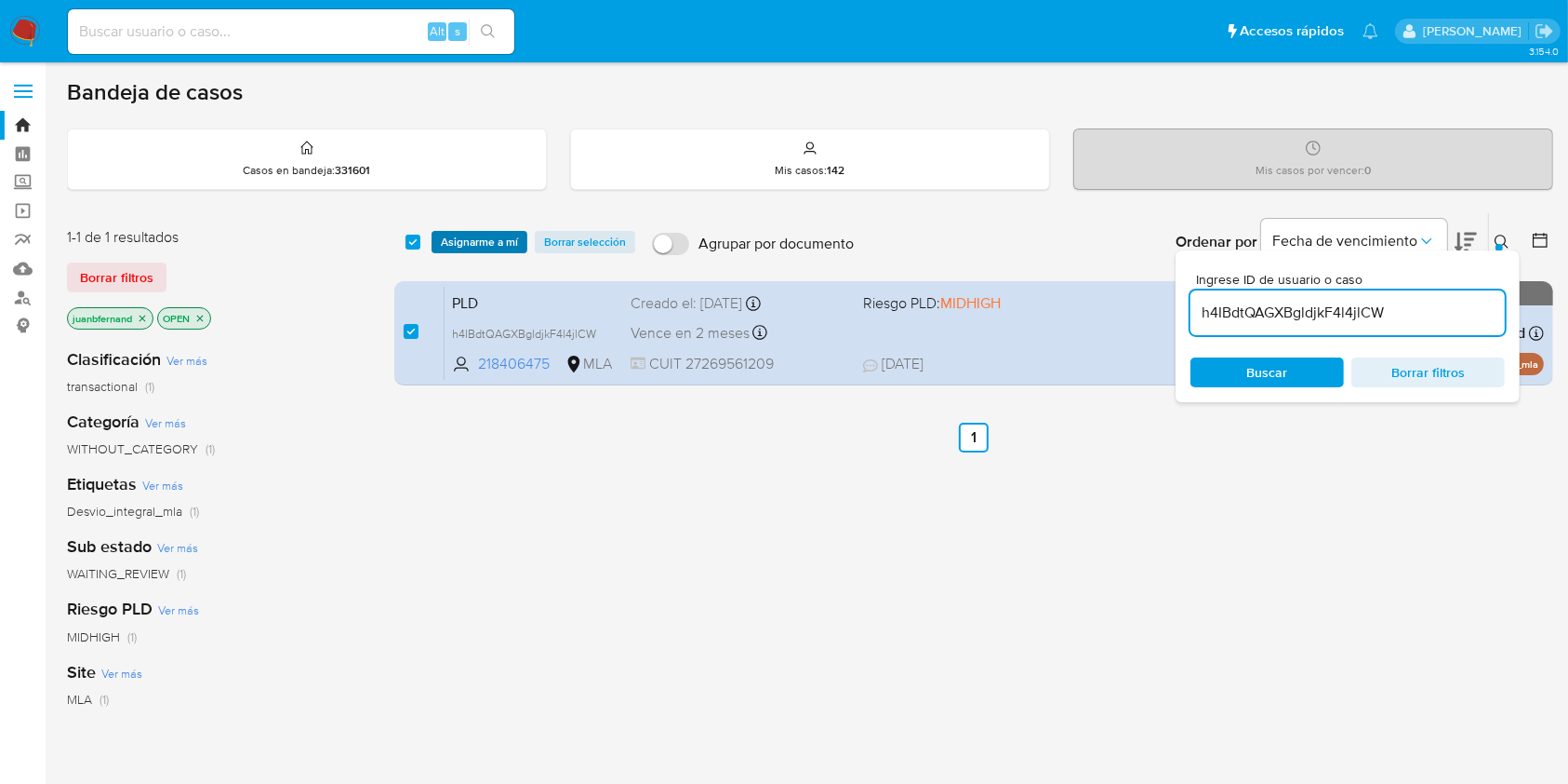
click at [448, 239] on span "Asignarme a mí" at bounding box center [479, 241] width 77 height 18
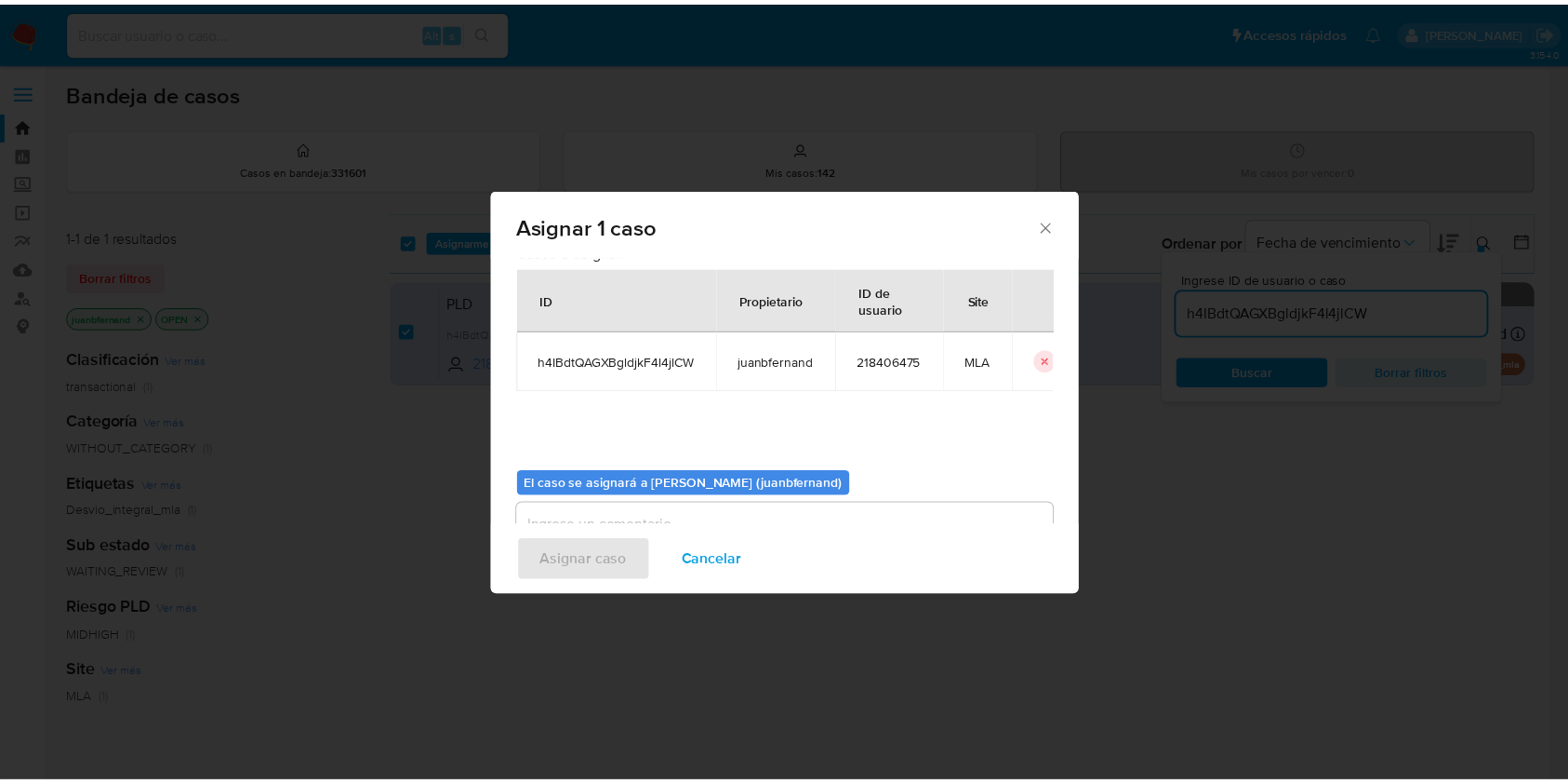
scroll to position [95, 0]
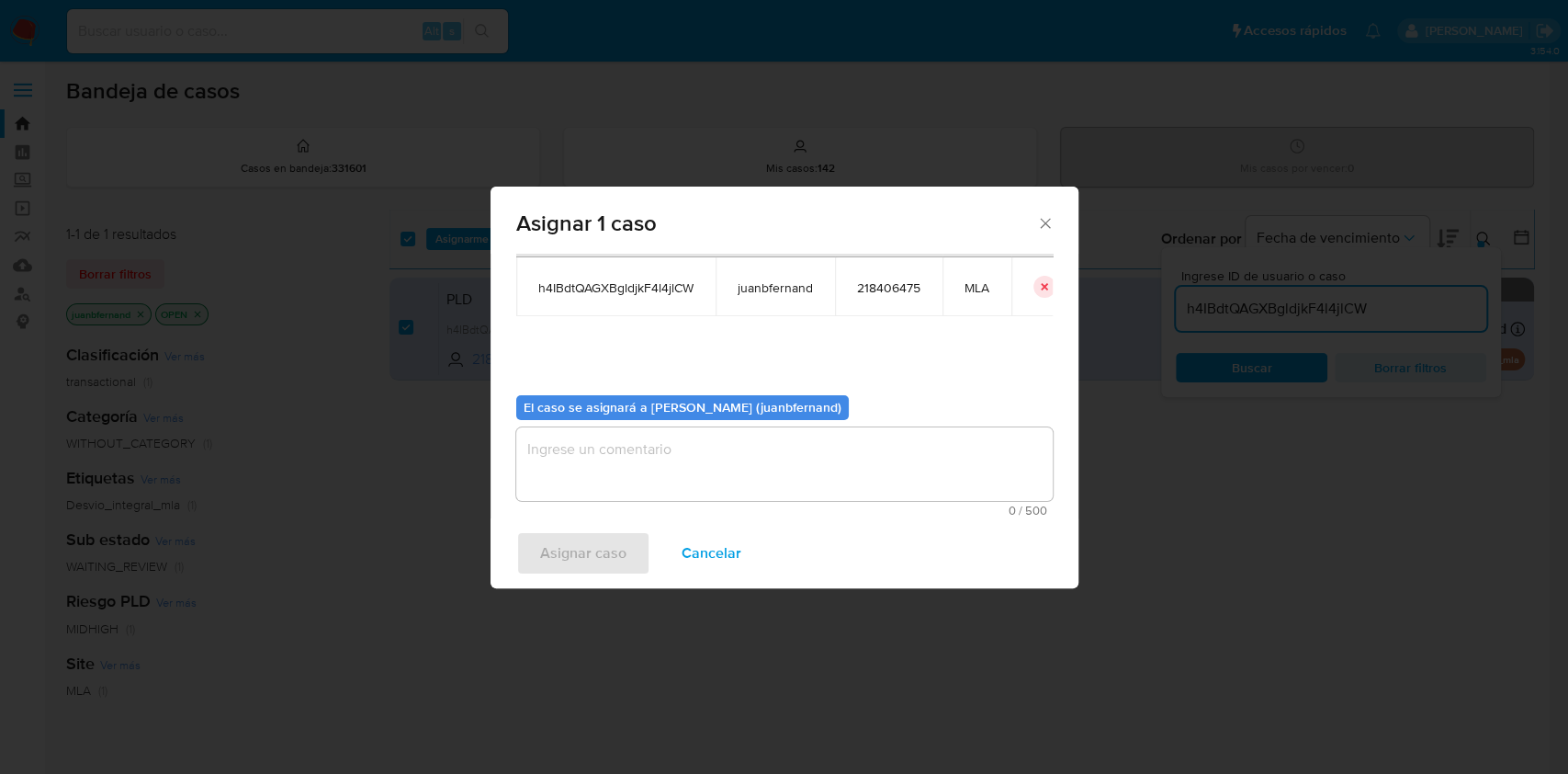
click at [690, 449] on textarea "assign-modal" at bounding box center [784, 463] width 537 height 73
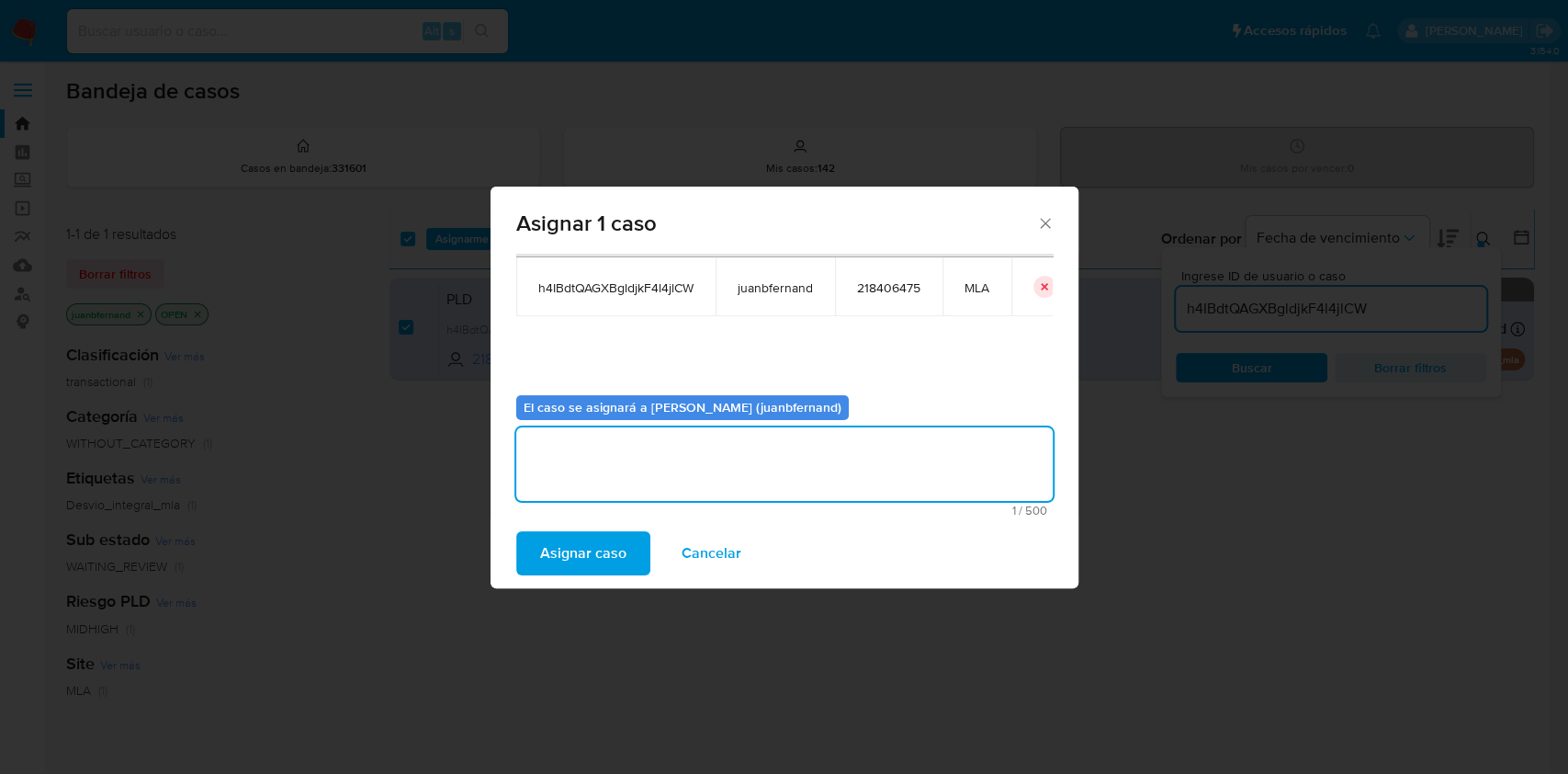
click at [614, 544] on span "Asignar caso" at bounding box center [583, 553] width 86 height 41
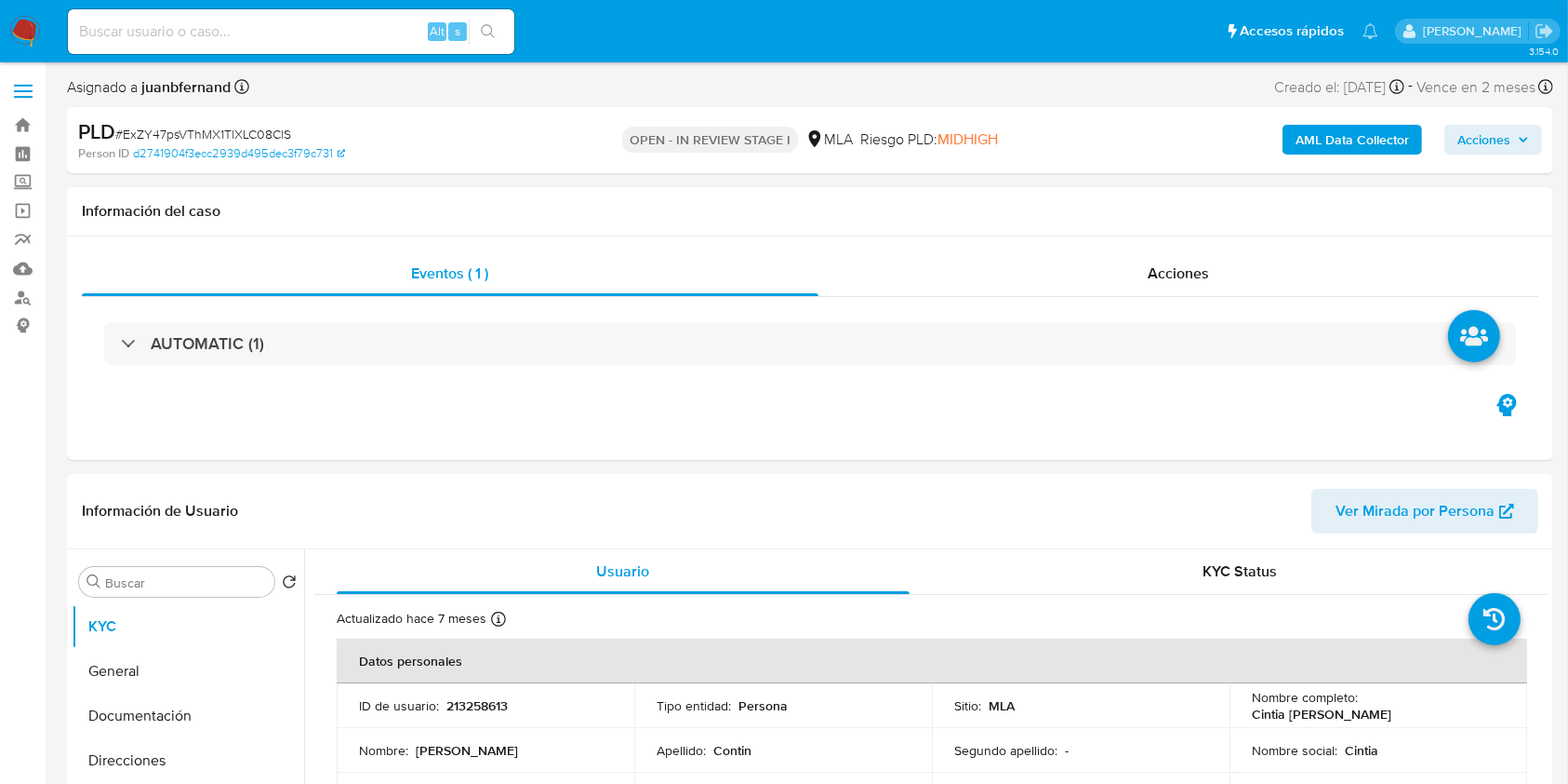
select select "10"
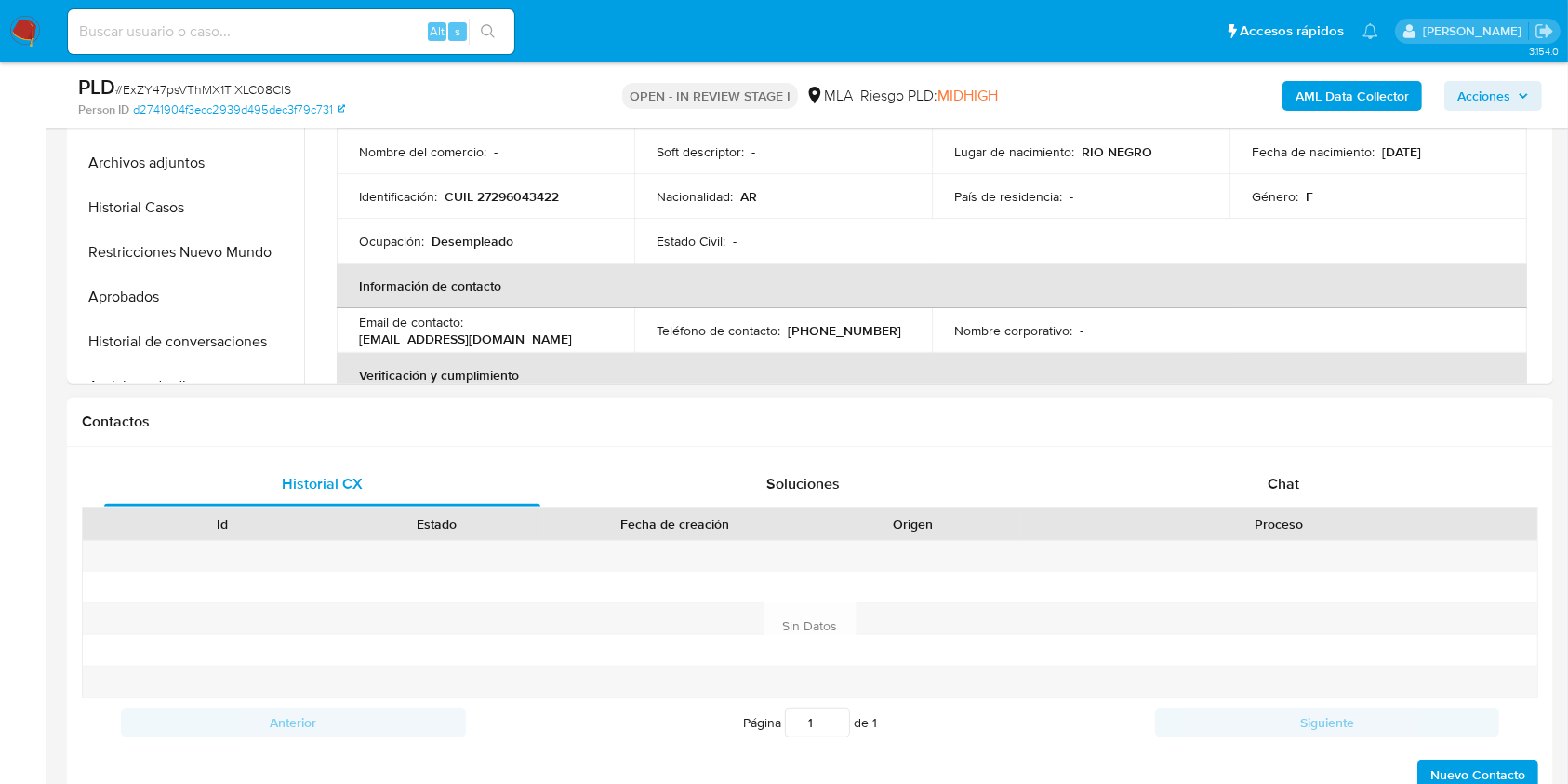
scroll to position [620, 0]
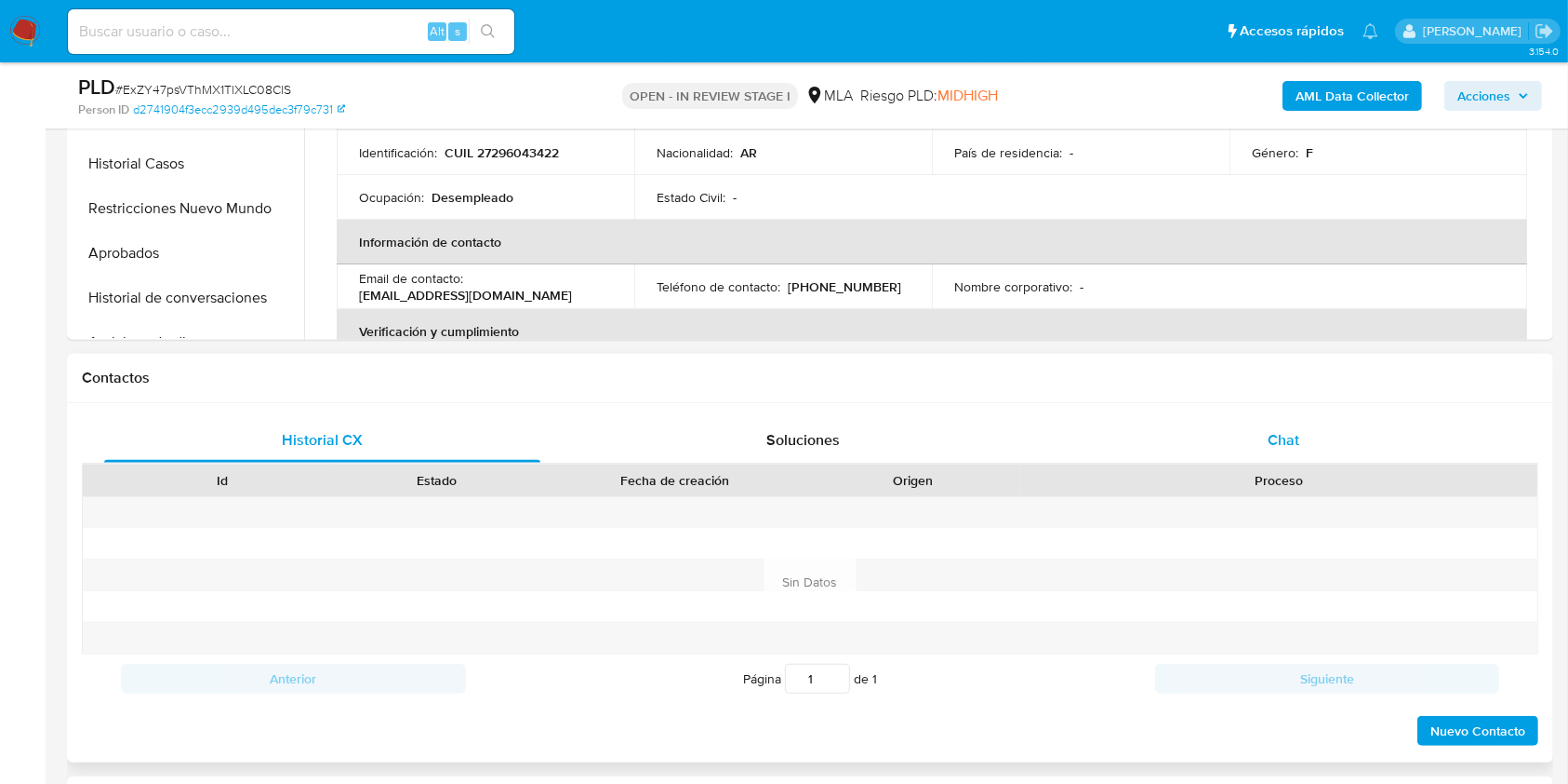
click at [1205, 444] on div "Chat" at bounding box center [1284, 440] width 436 height 44
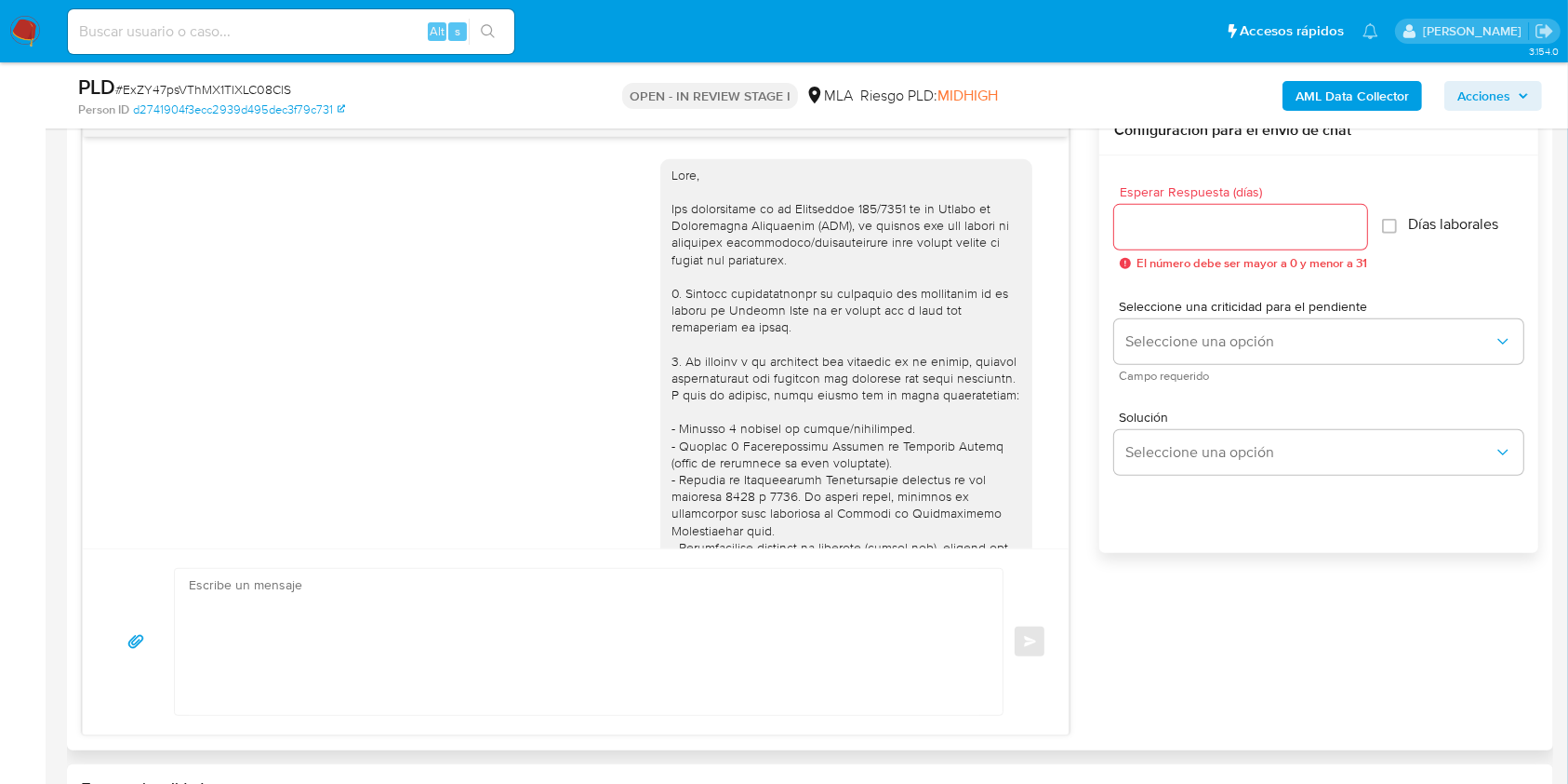
scroll to position [716, 0]
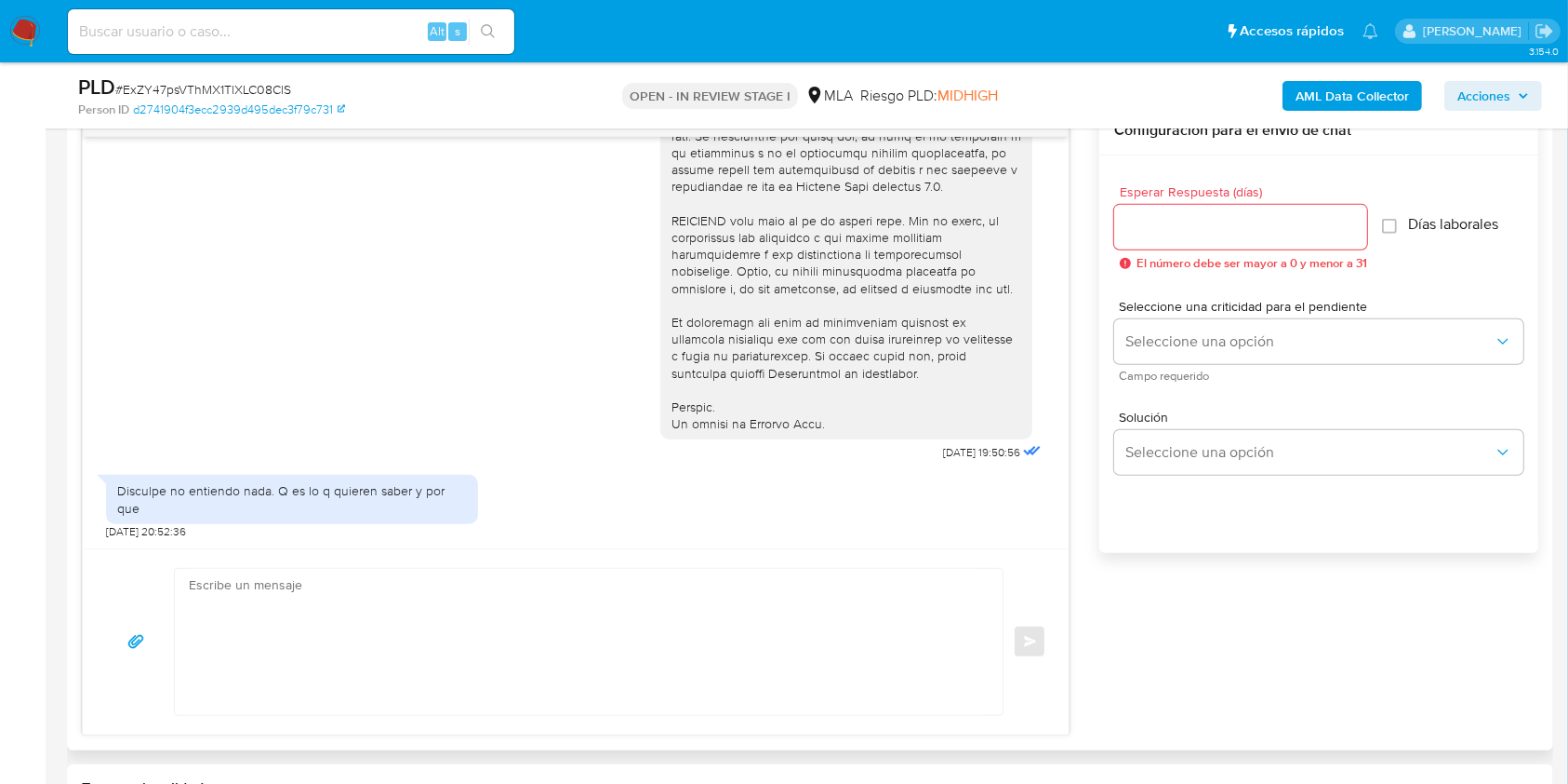
click at [514, 604] on textarea at bounding box center [584, 642] width 790 height 146
paste textarea "Lore. Ipsumdolo sit am consectetu adi elit. Se doeiusmodte in utlabor etdolorem…"
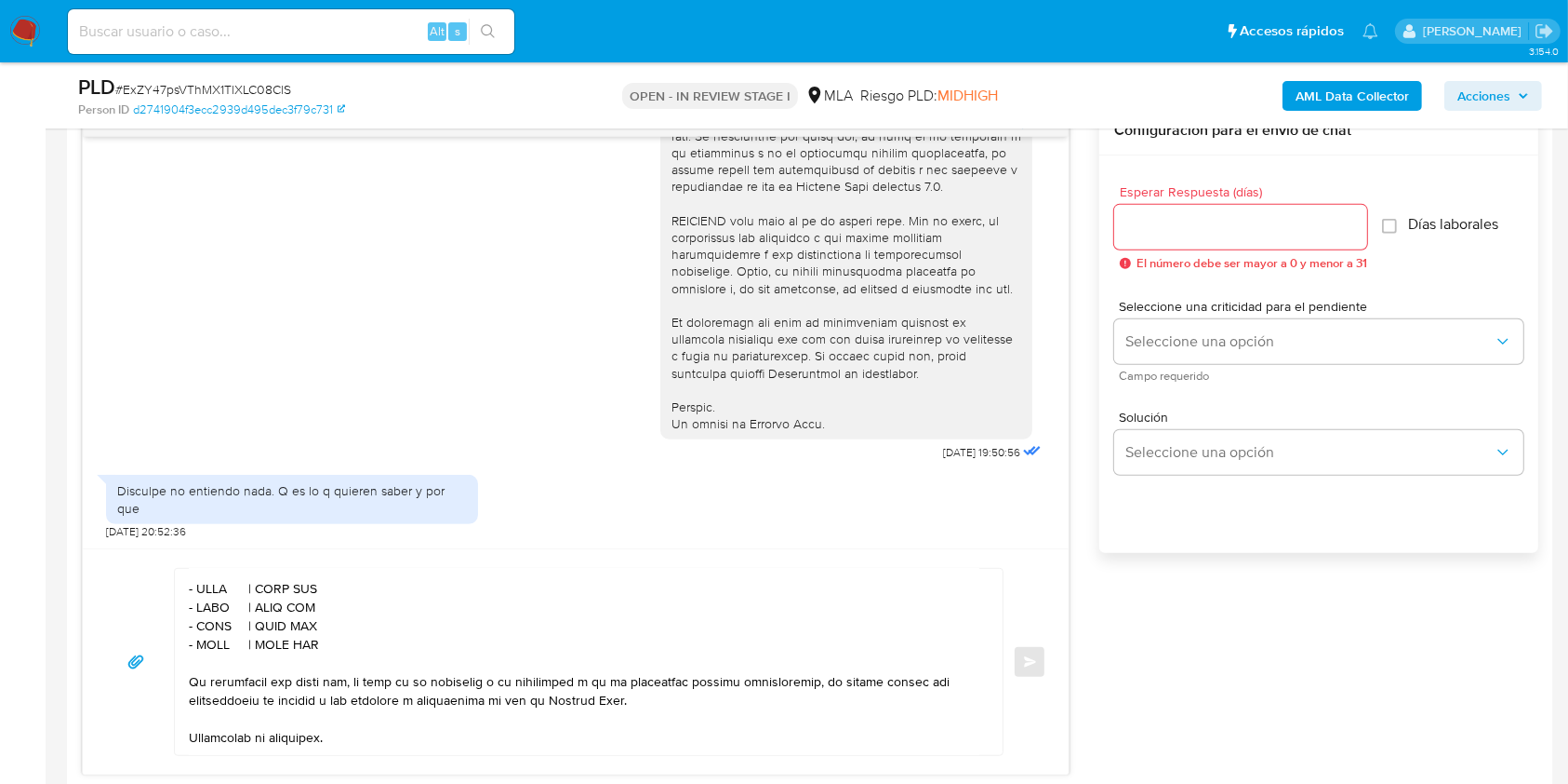
scroll to position [610, 0]
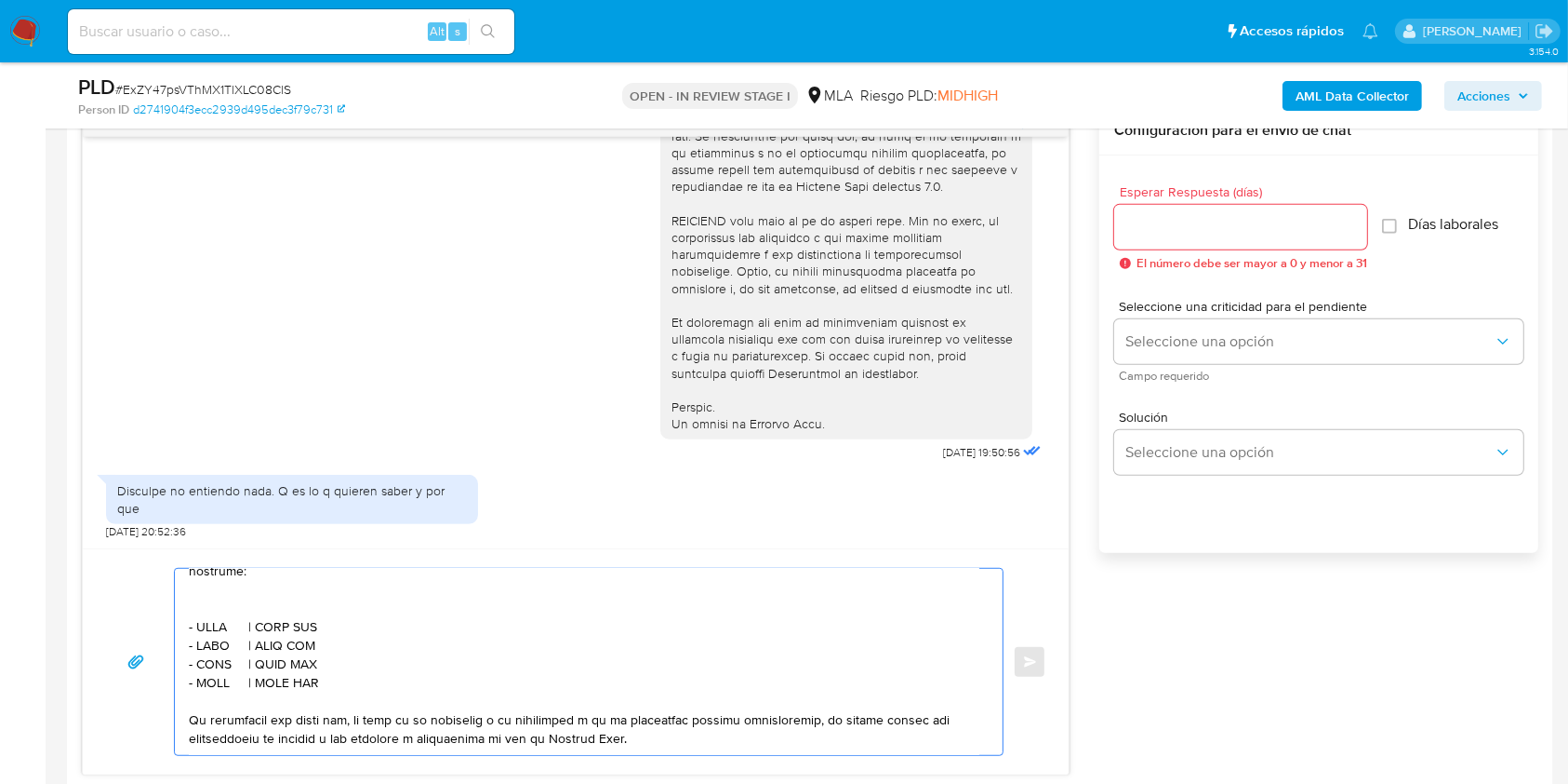
drag, startPoint x: 352, startPoint y: 710, endPoint x: 165, endPoint y: 587, distance: 223.8
click at [165, 587] on div "Enviar" at bounding box center [575, 662] width 941 height 188
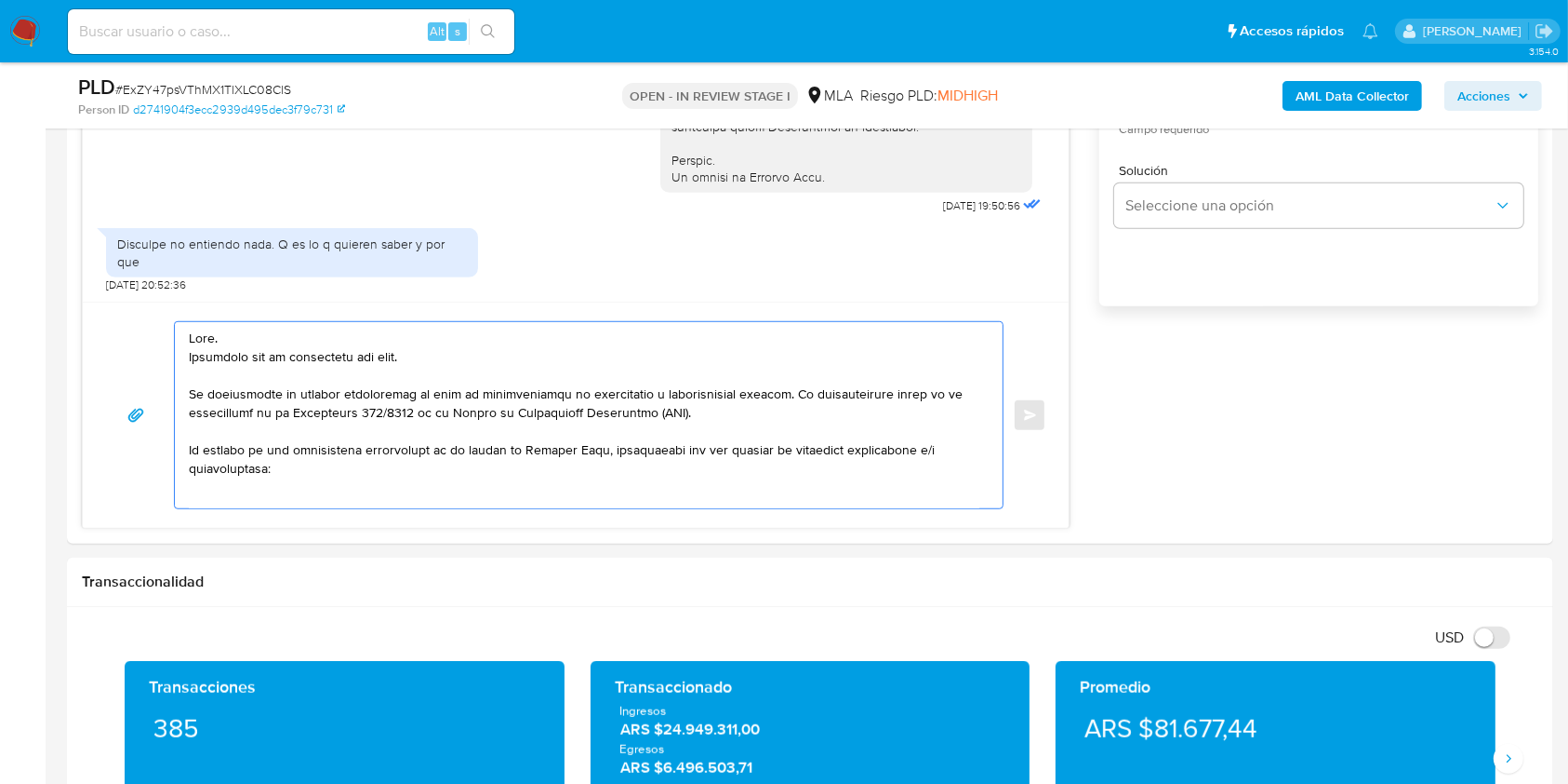
scroll to position [1240, 0]
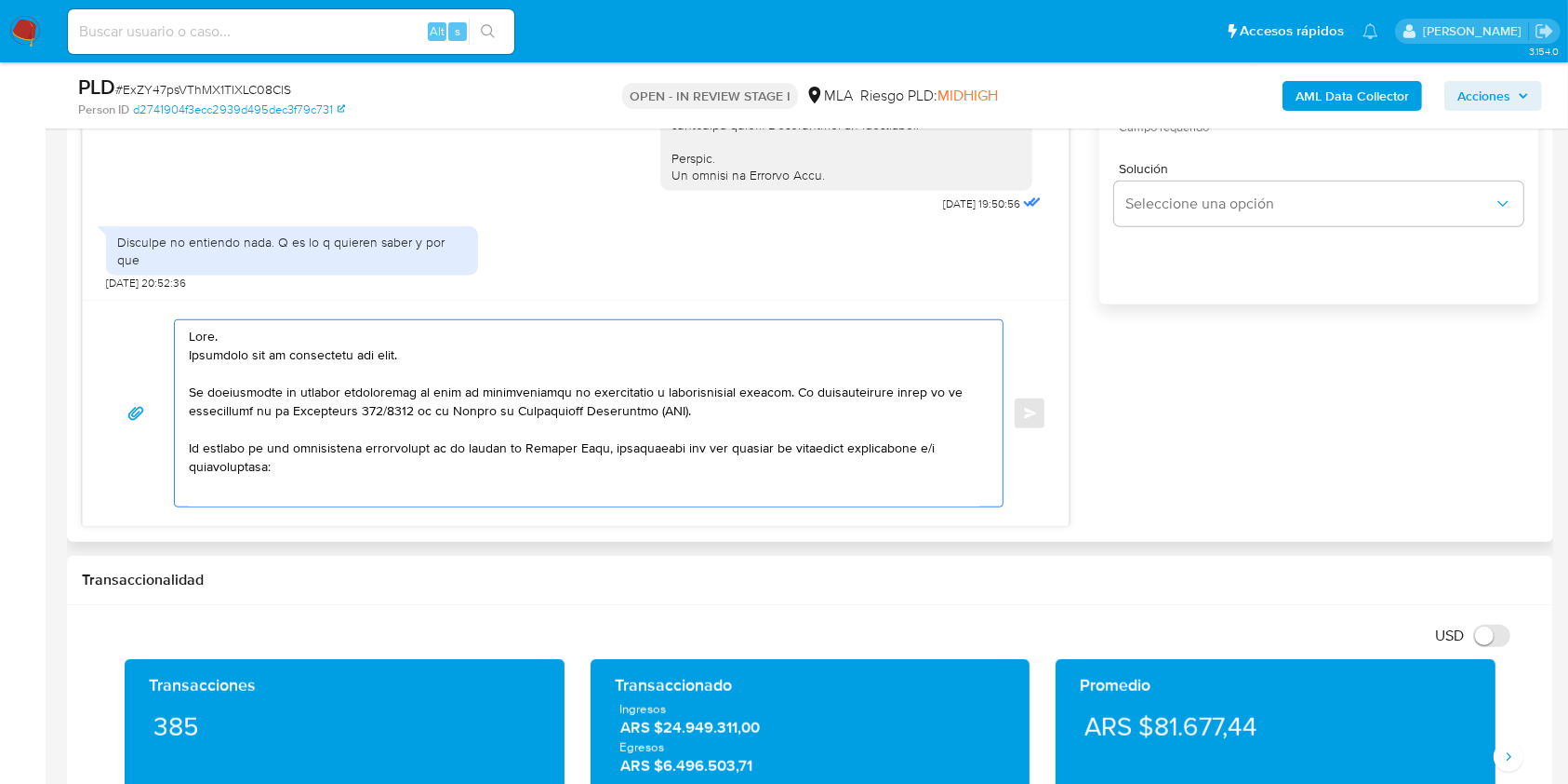
click at [788, 393] on textarea at bounding box center [584, 413] width 790 height 186
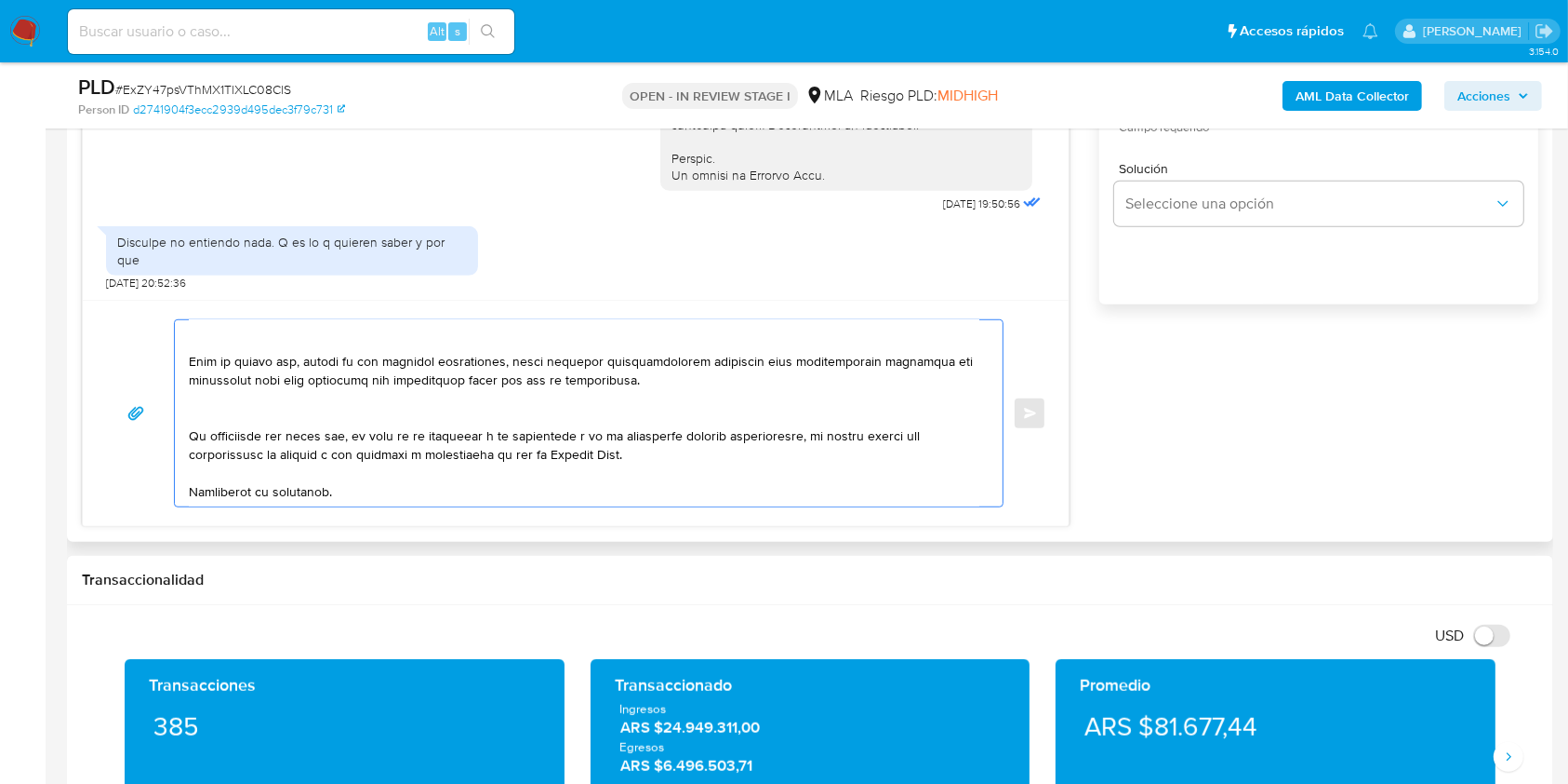
scroll to position [372, 0]
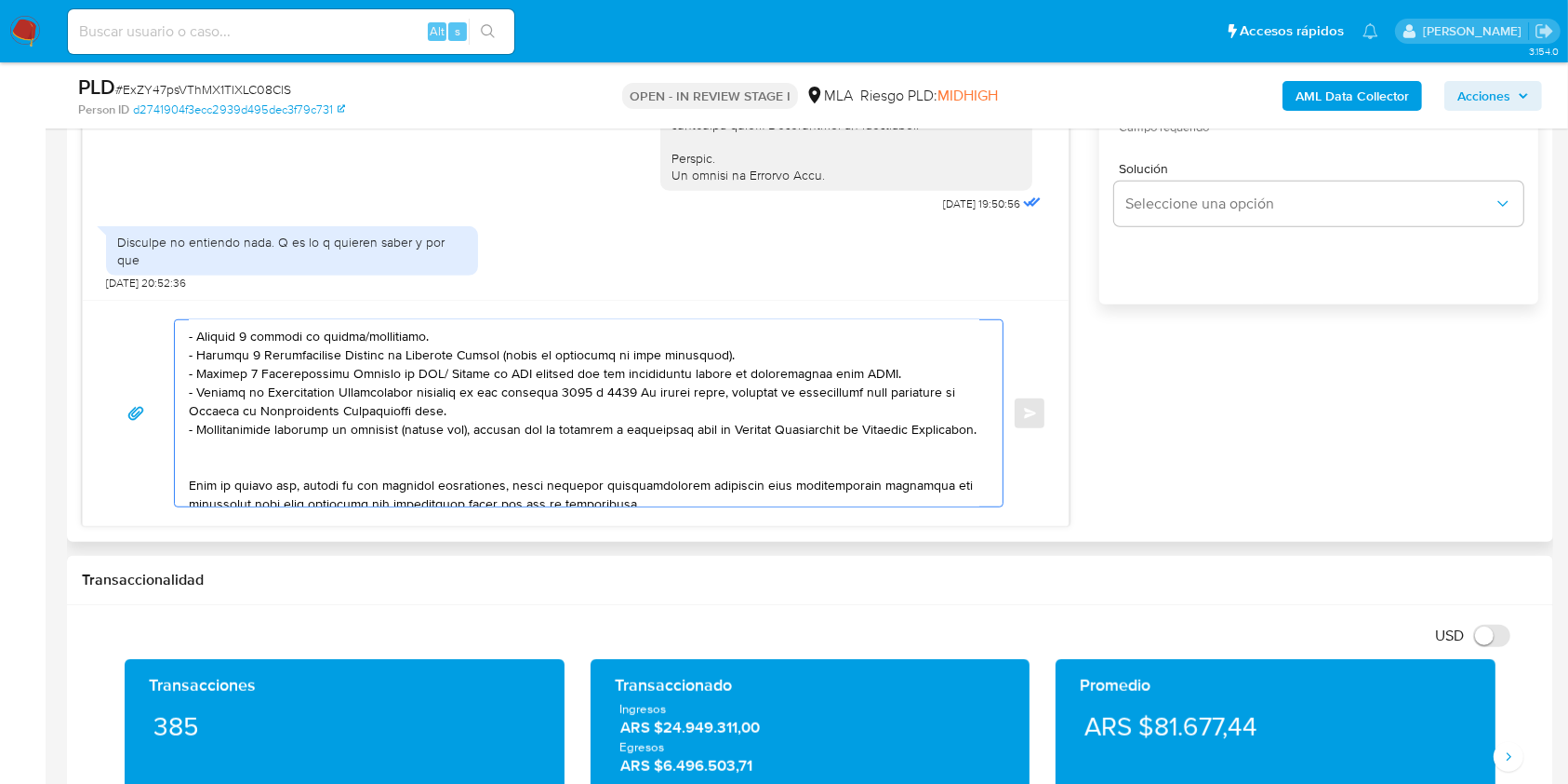
click at [388, 342] on textarea at bounding box center [584, 413] width 790 height 186
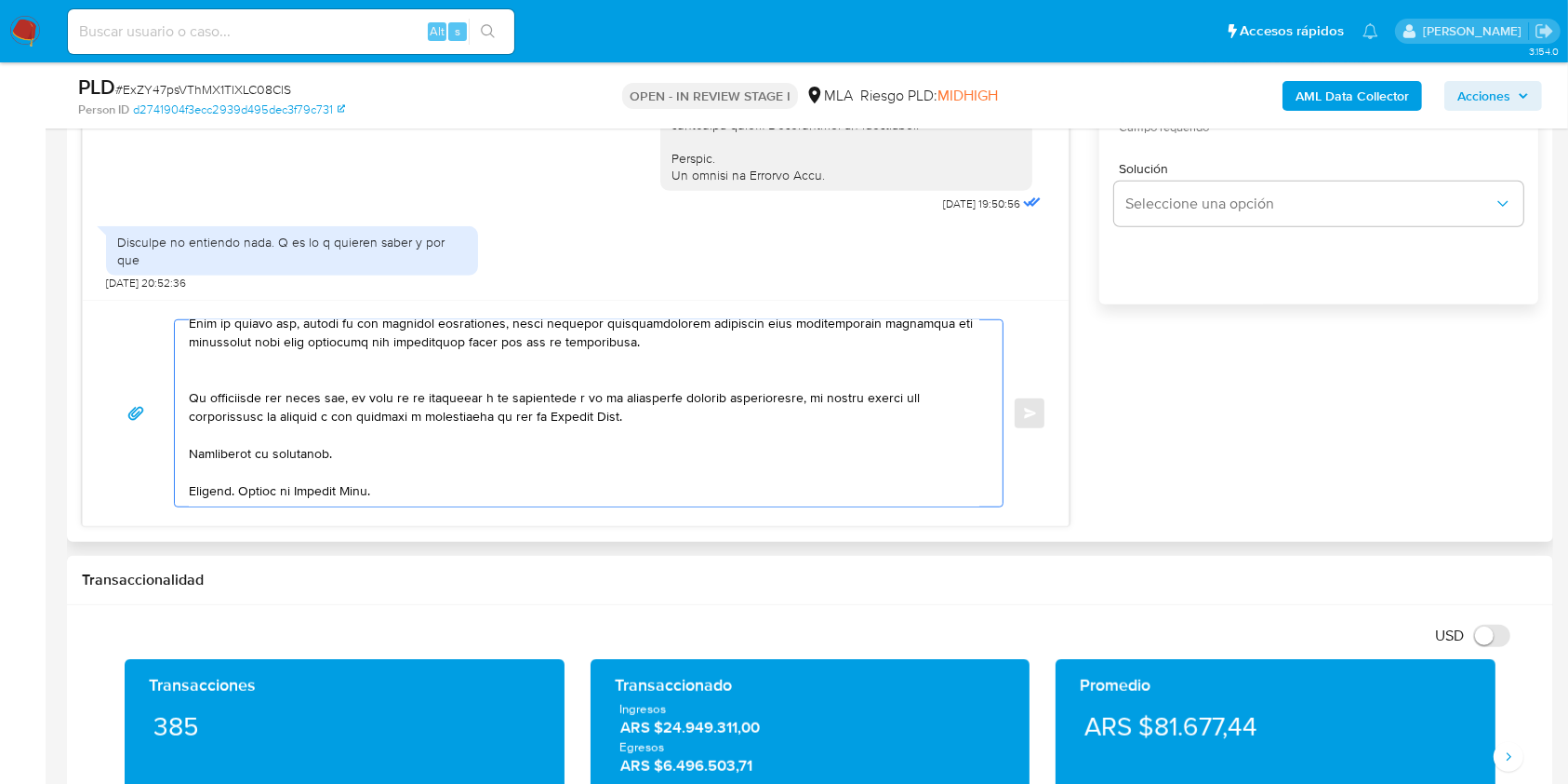
scroll to position [992, 0]
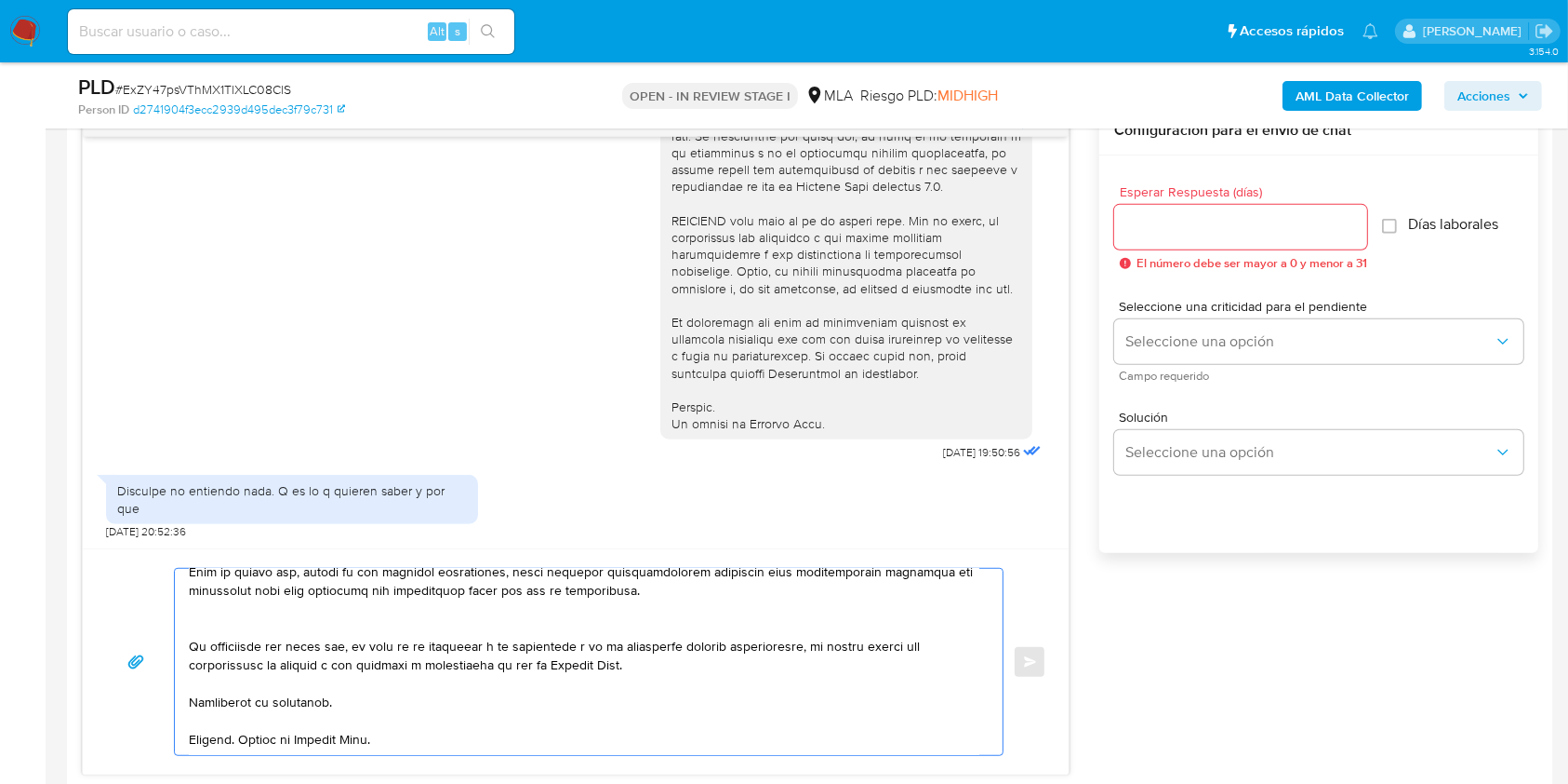
type textarea "Lore. Ipsumdolo sit am consectetu adi elit. Se doeiusmodte in utlabor etdolorem…"
click at [1251, 227] on input "Esperar Respuesta (días)" at bounding box center [1241, 227] width 253 height 24
type input "1"
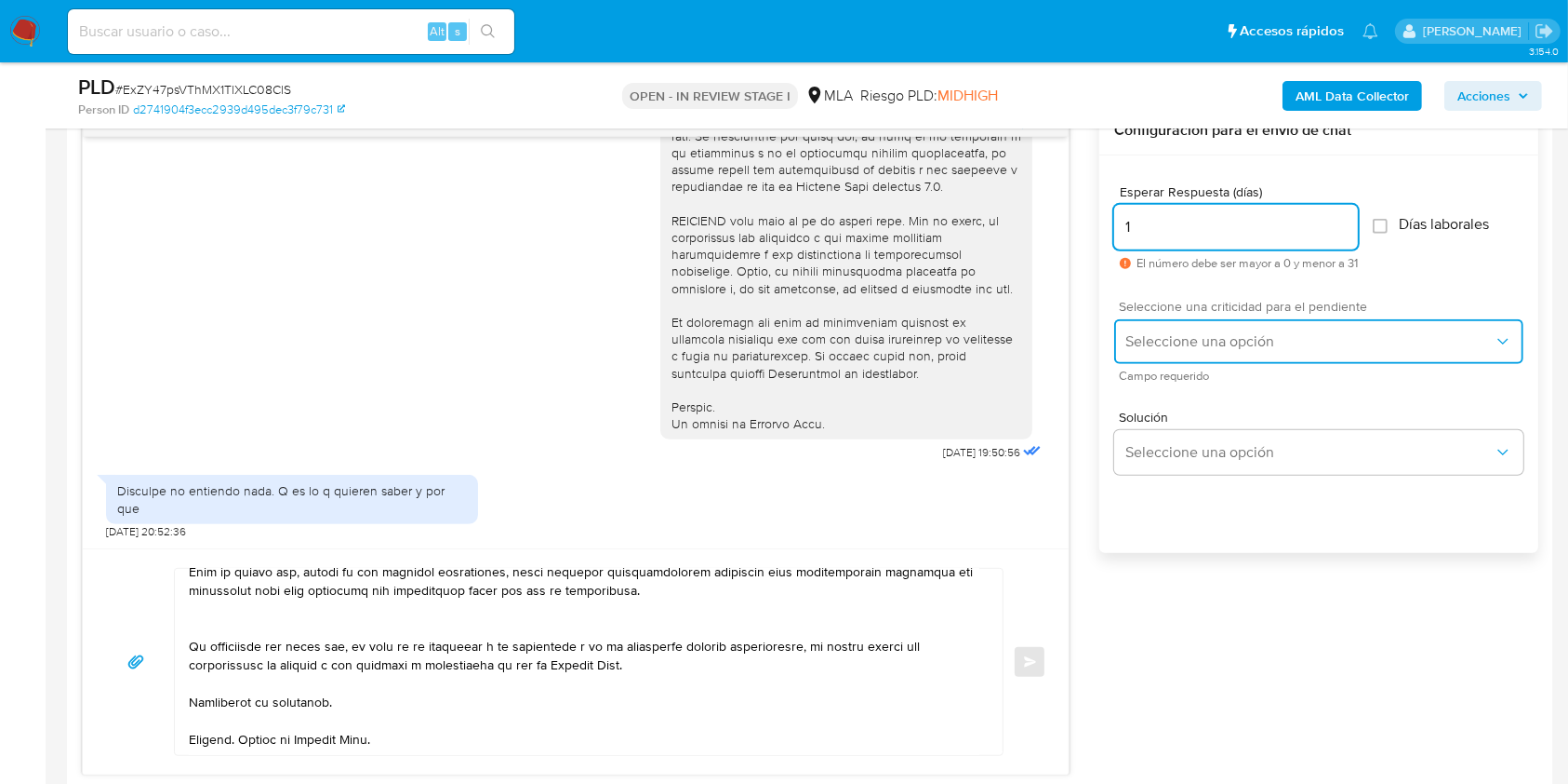
click at [1232, 341] on span "Seleccione una opción" at bounding box center [1310, 341] width 369 height 18
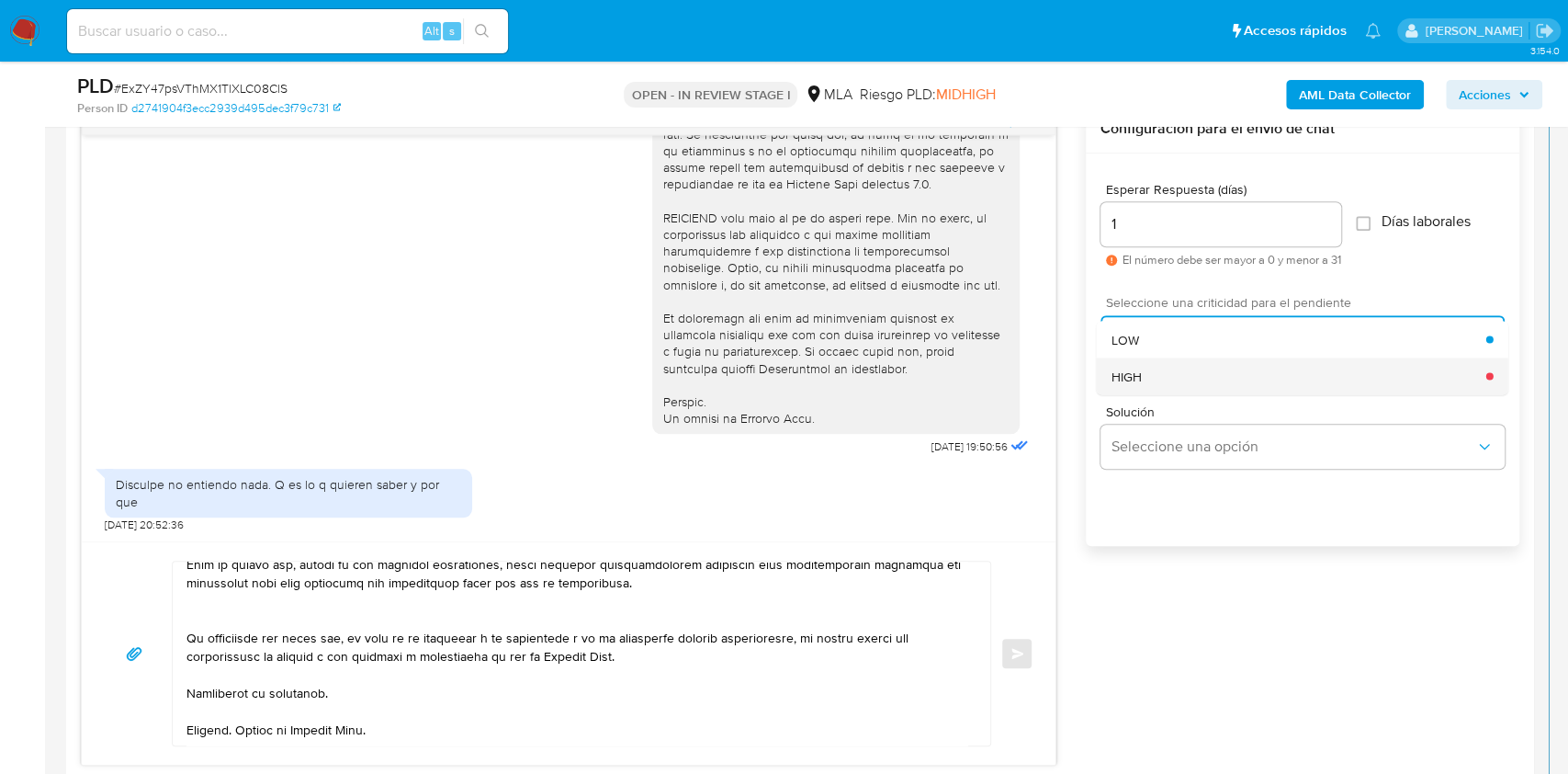
click at [1196, 372] on div "HIGH" at bounding box center [1298, 376] width 374 height 37
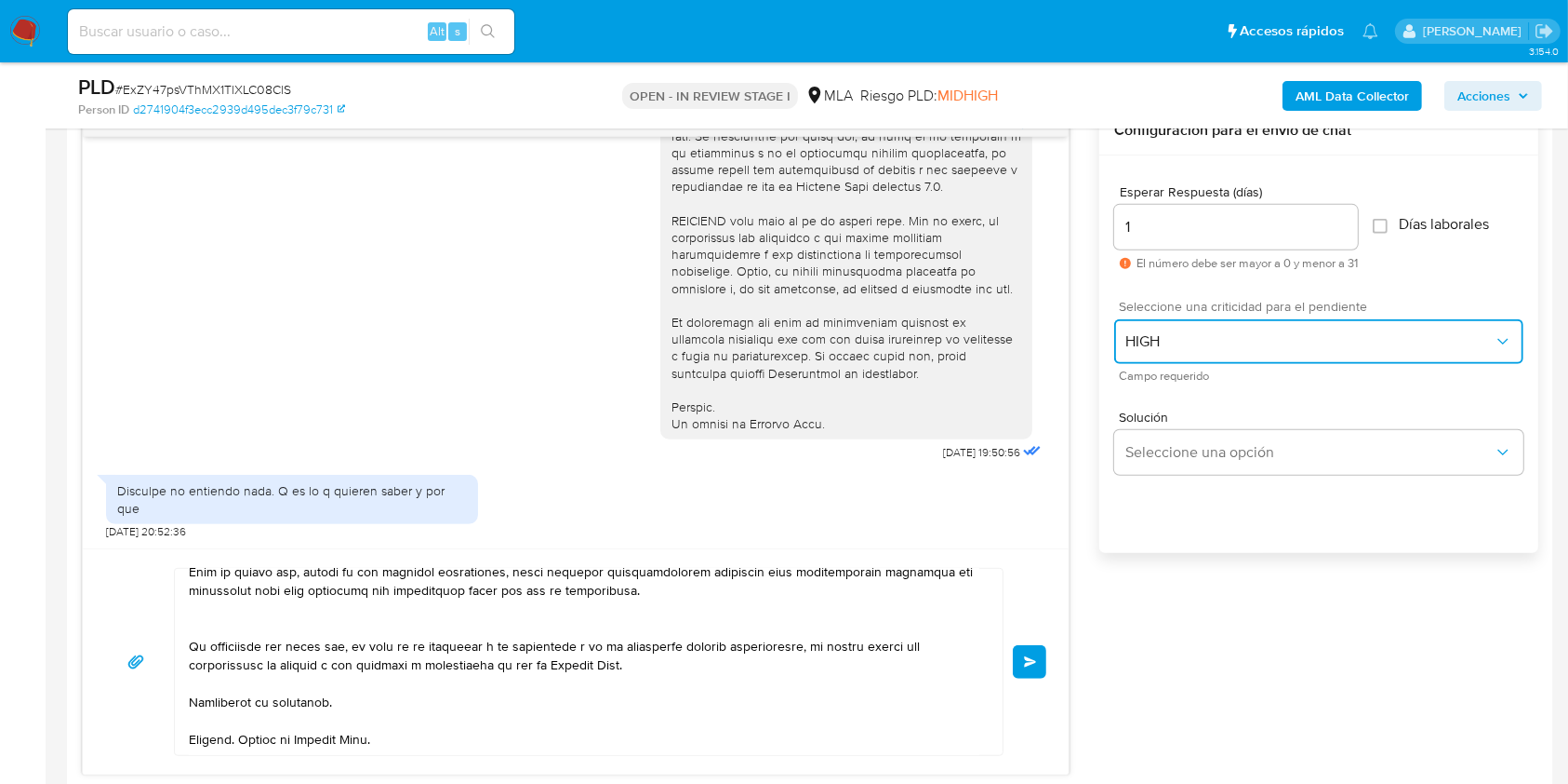
scroll to position [588, 0]
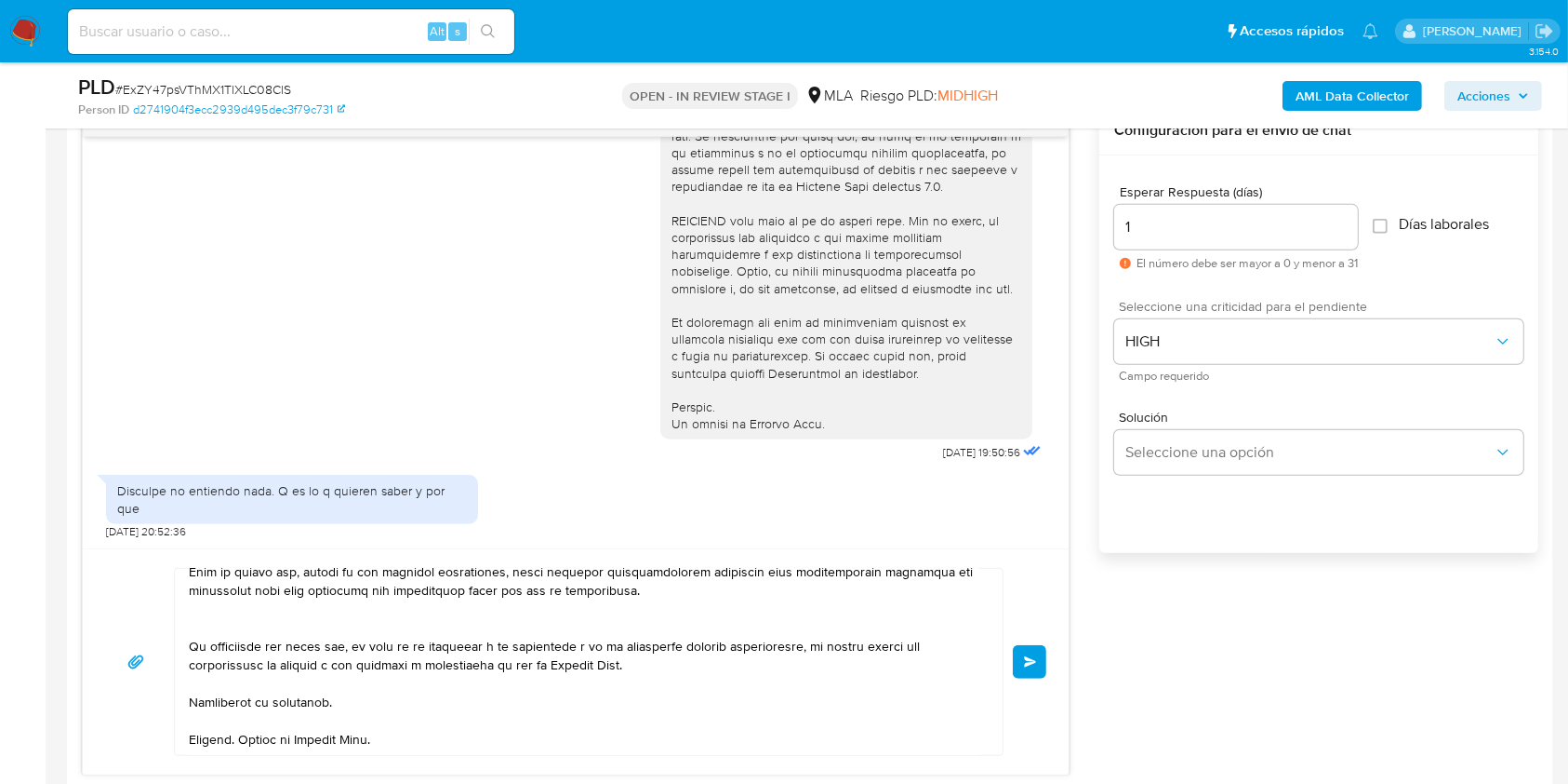
click at [1049, 662] on div "Enviar" at bounding box center [575, 661] width 986 height 226
click at [1041, 663] on button "Enviar" at bounding box center [1029, 661] width 34 height 34
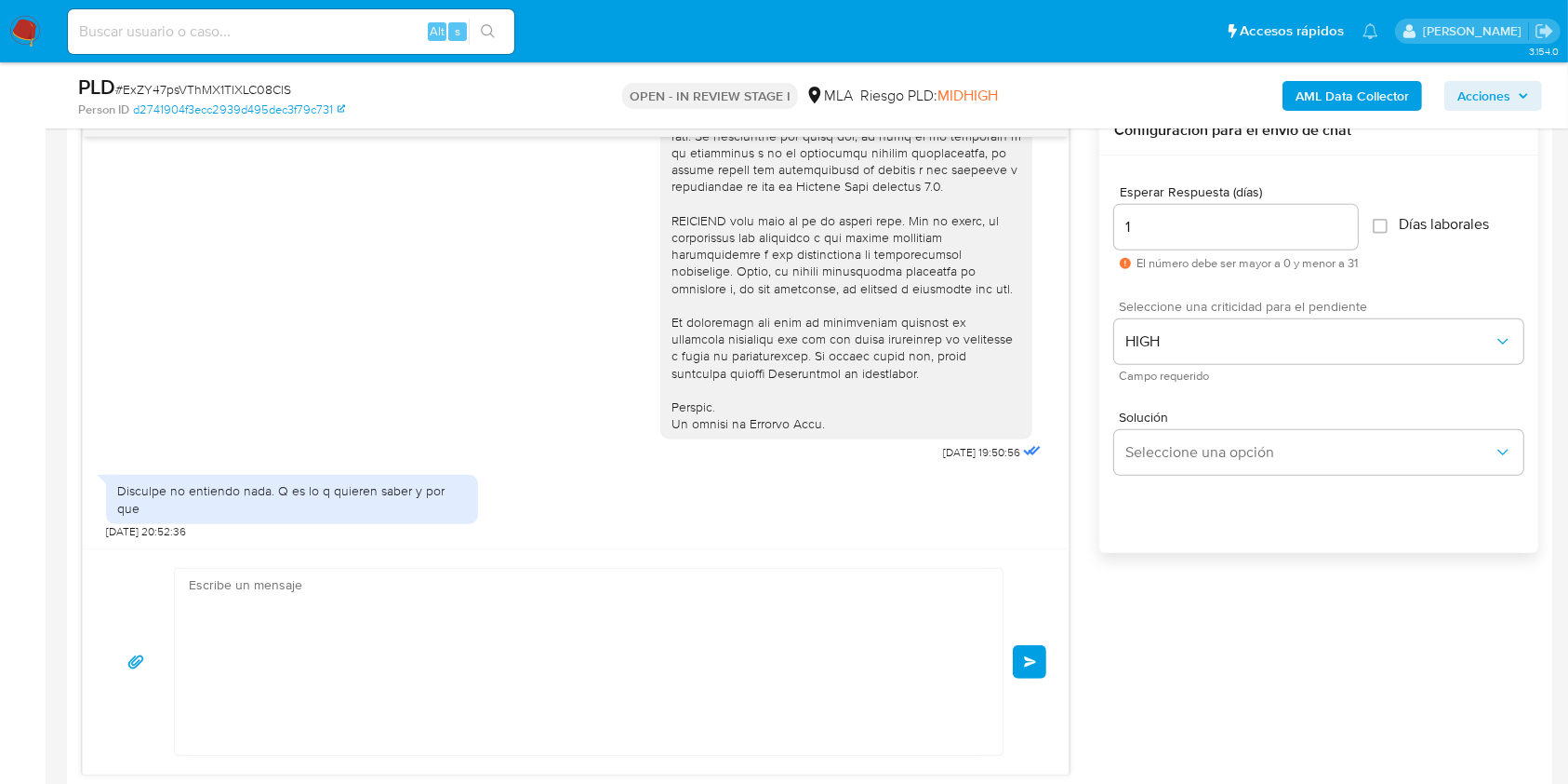
scroll to position [1668, 0]
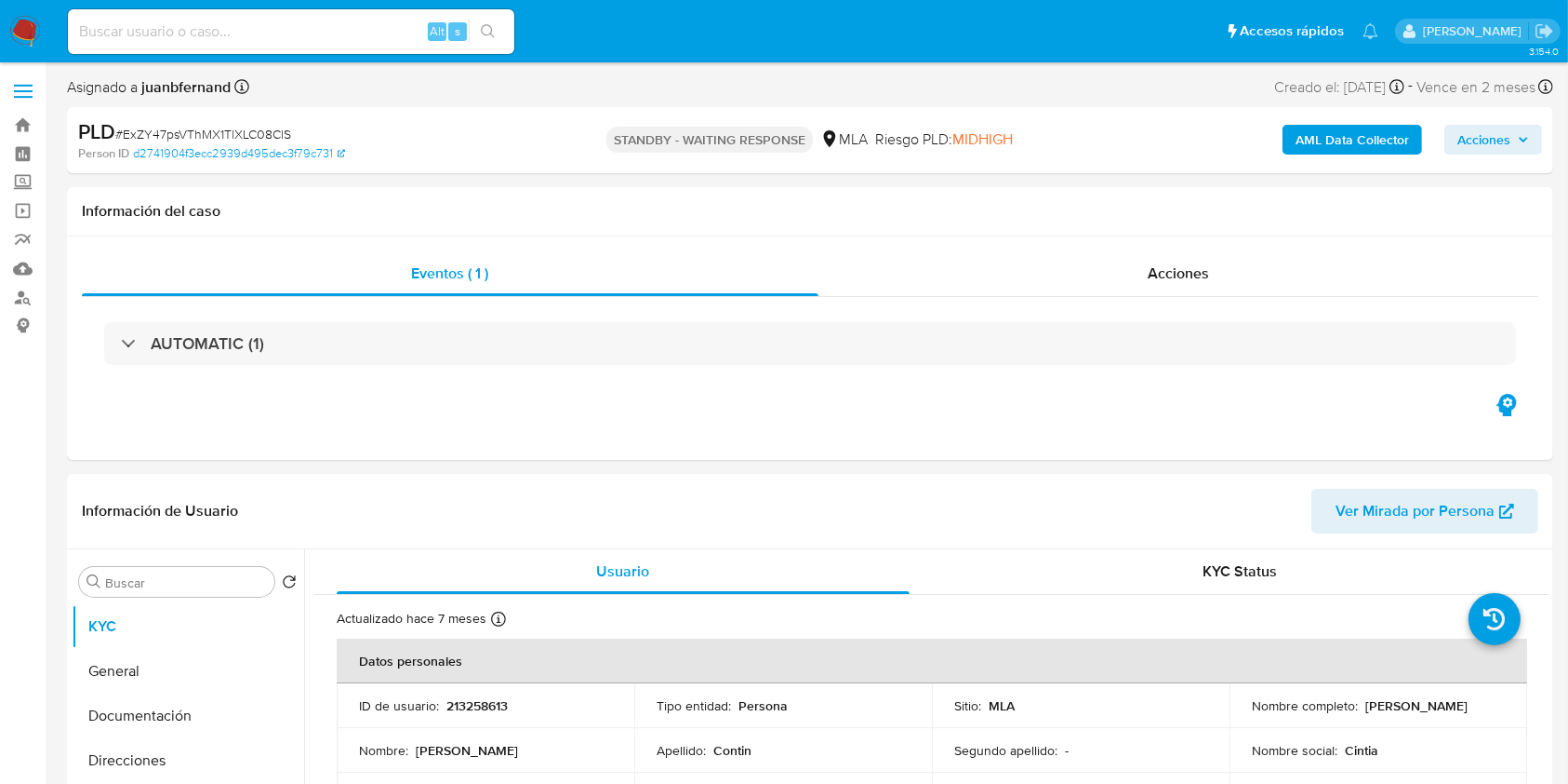
select select "10"
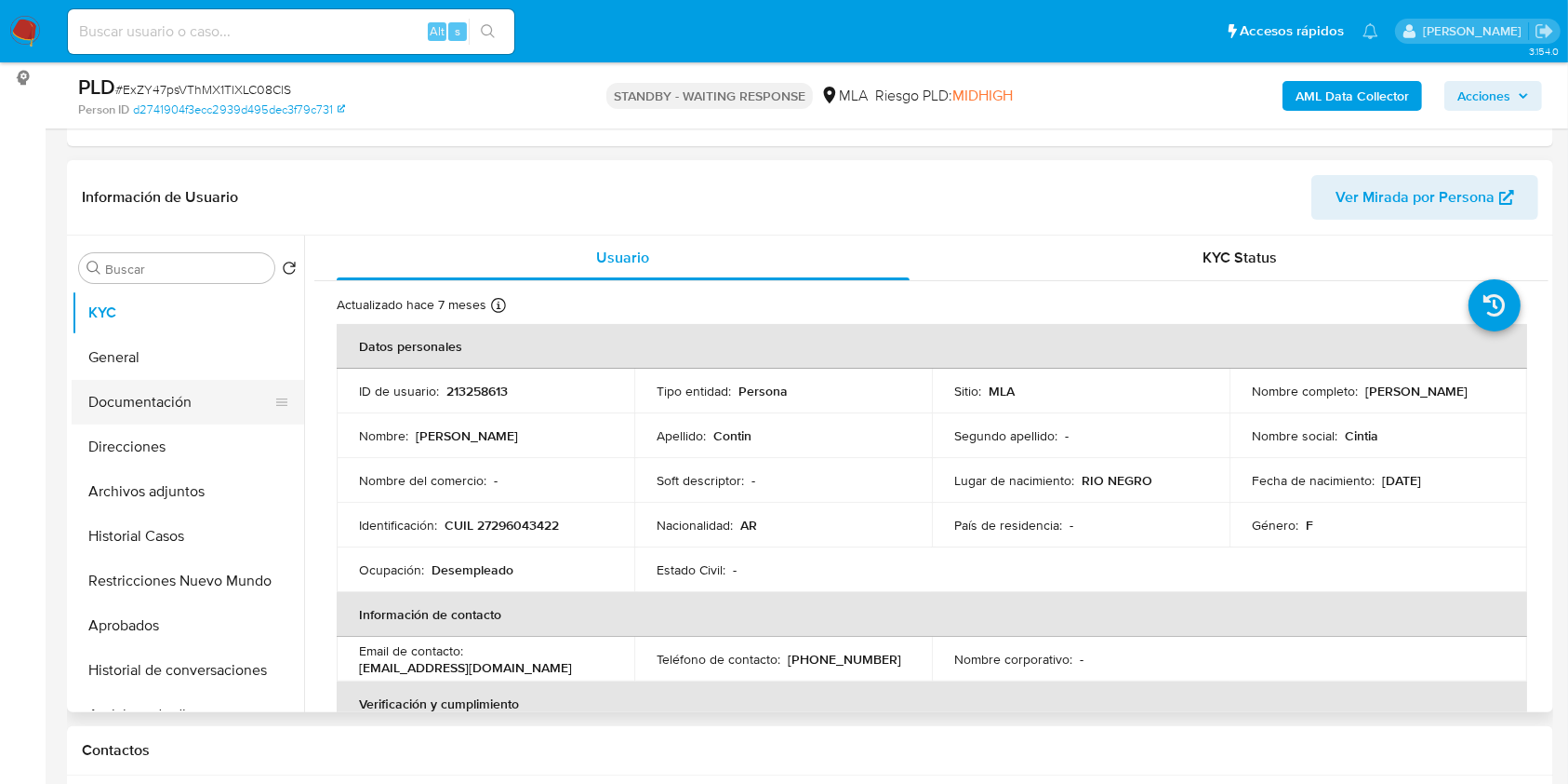
click at [165, 402] on button "Documentación" at bounding box center [181, 402] width 218 height 44
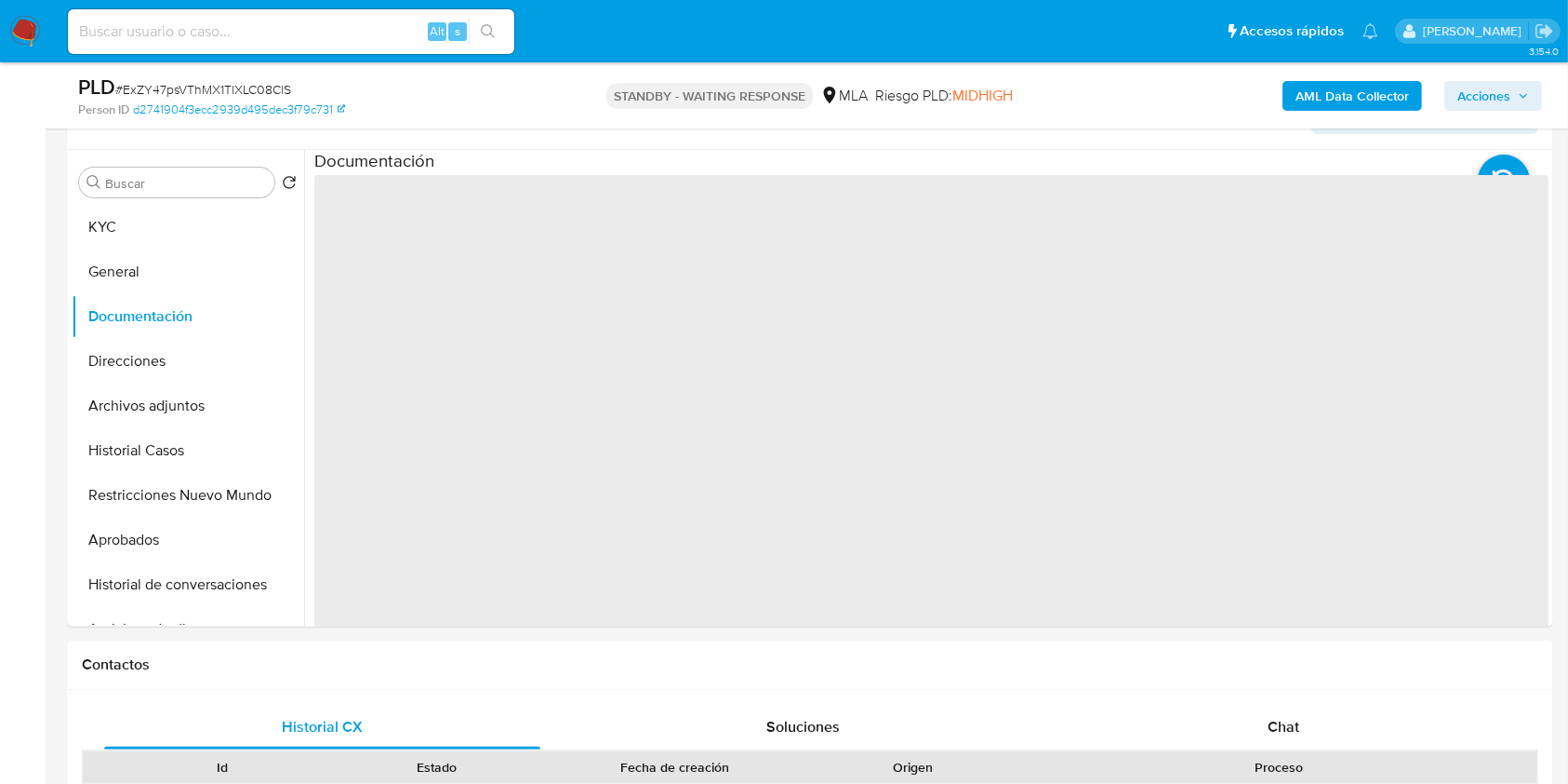
scroll to position [372, 0]
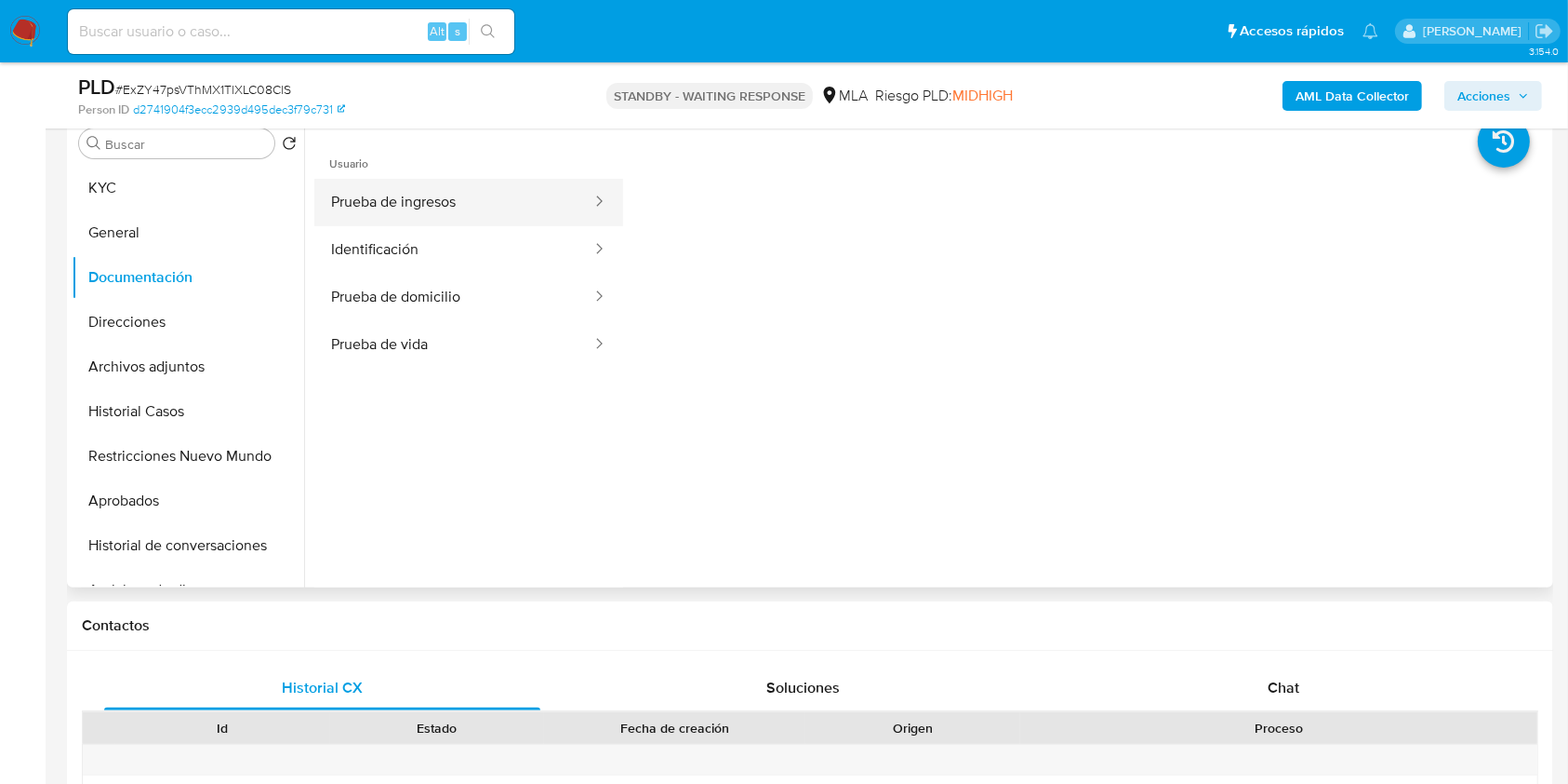
click at [498, 214] on button "Prueba de ingresos" at bounding box center [453, 202] width 279 height 47
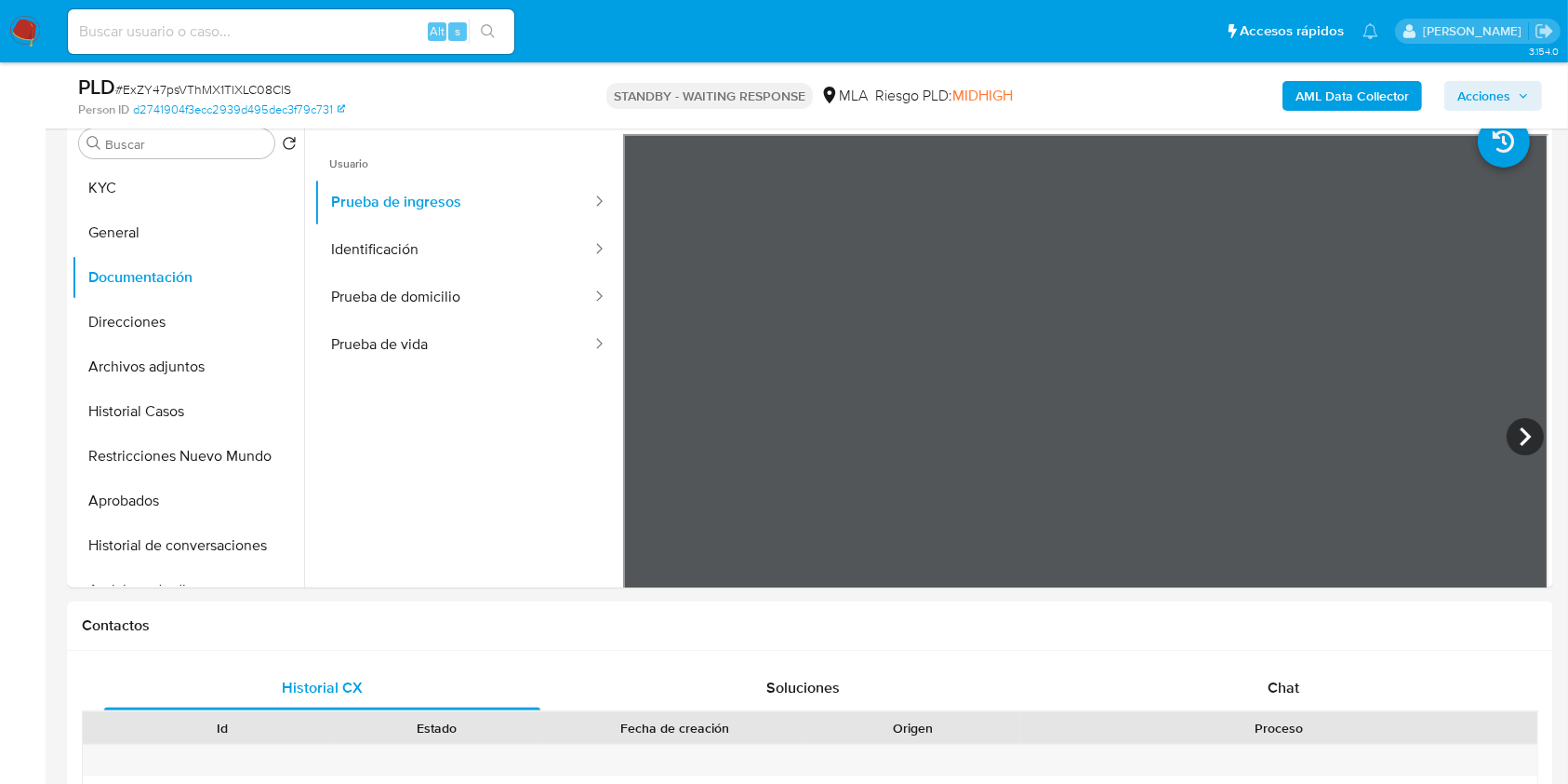
click at [1507, 434] on icon at bounding box center [1525, 436] width 37 height 37
click at [482, 231] on button "Identificación" at bounding box center [453, 249] width 279 height 47
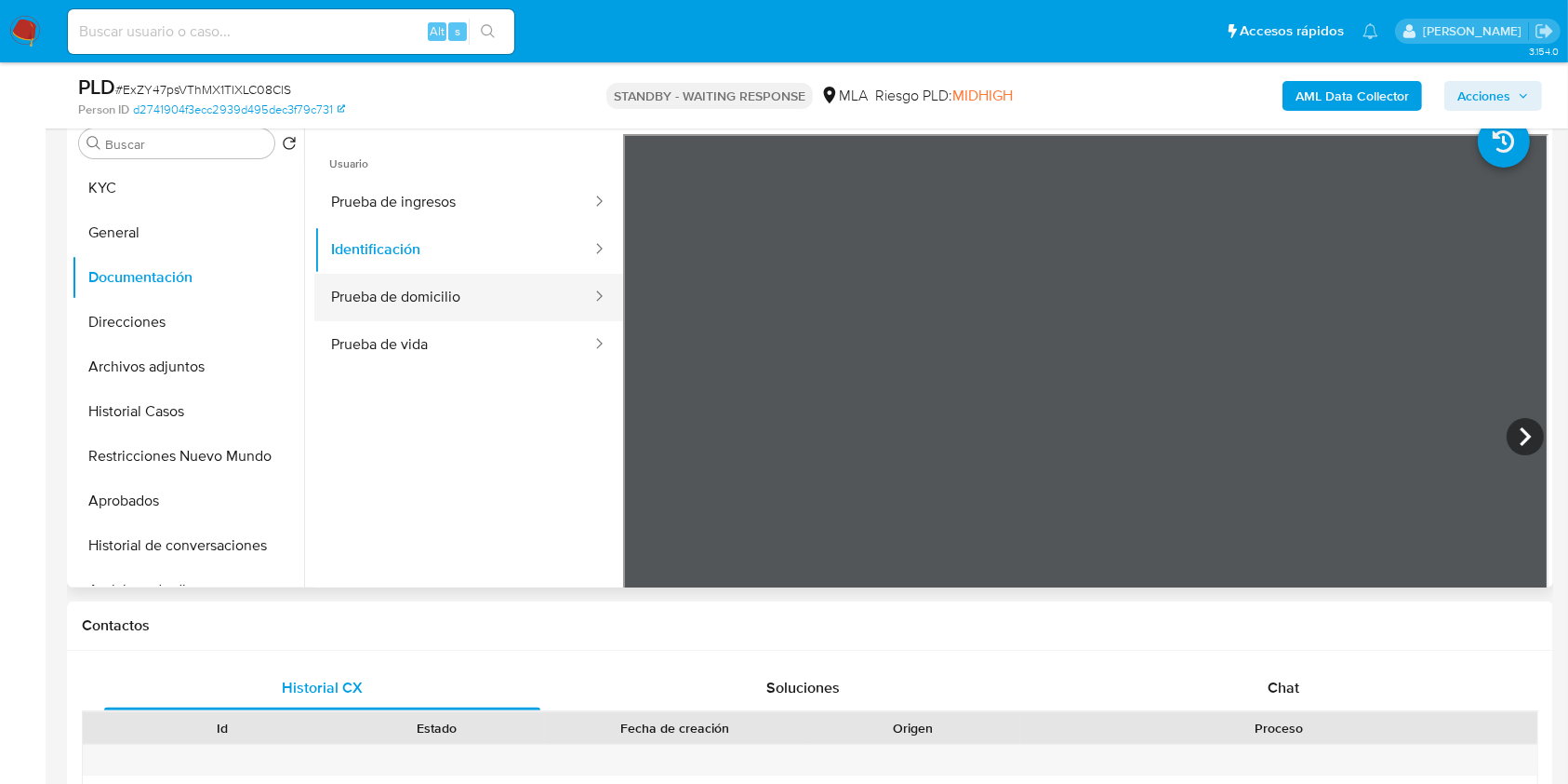
click at [555, 302] on button "Prueba de domicilio" at bounding box center [453, 297] width 279 height 47
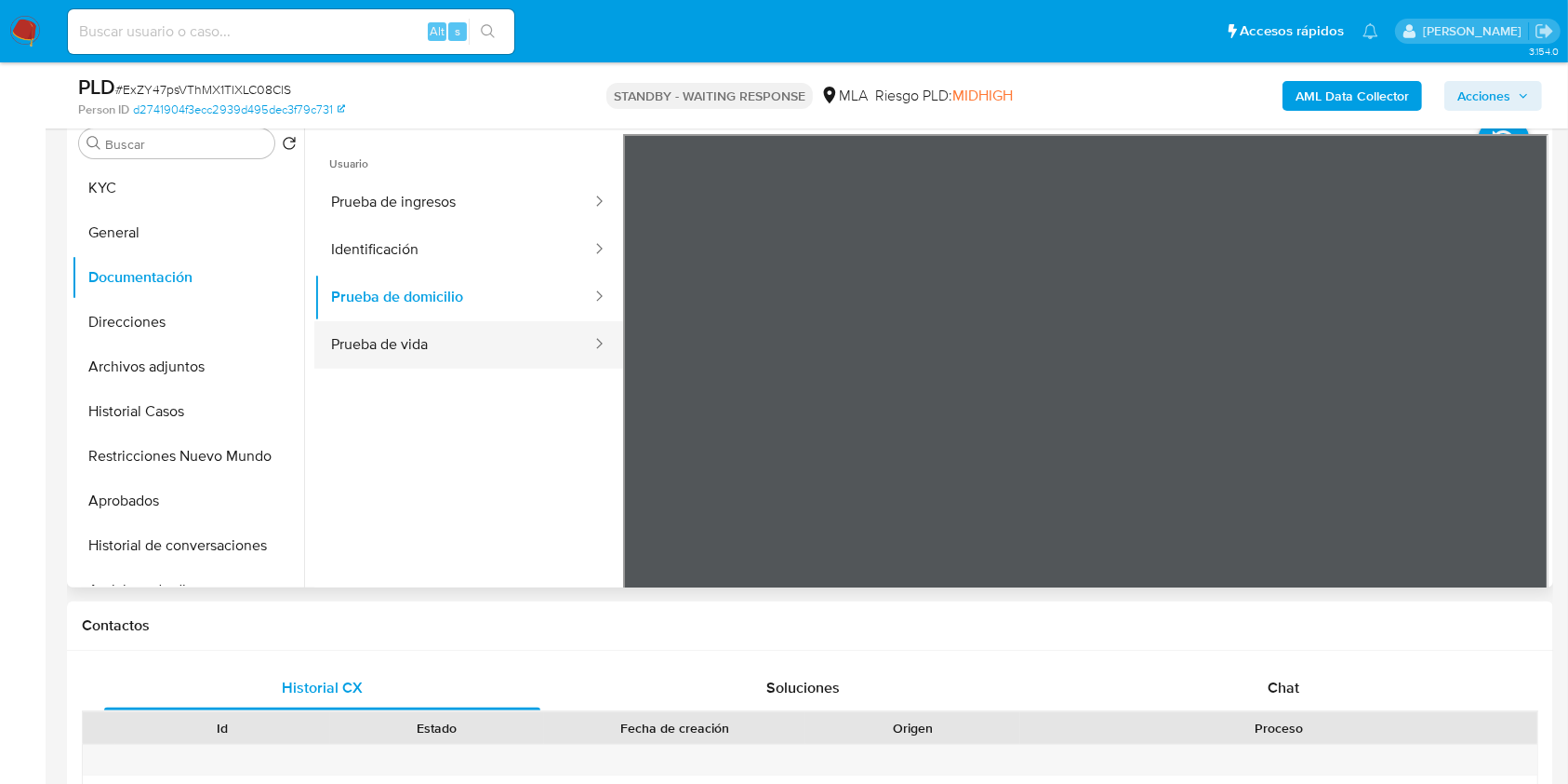
click at [515, 342] on button "Prueba de vida" at bounding box center [453, 344] width 279 height 47
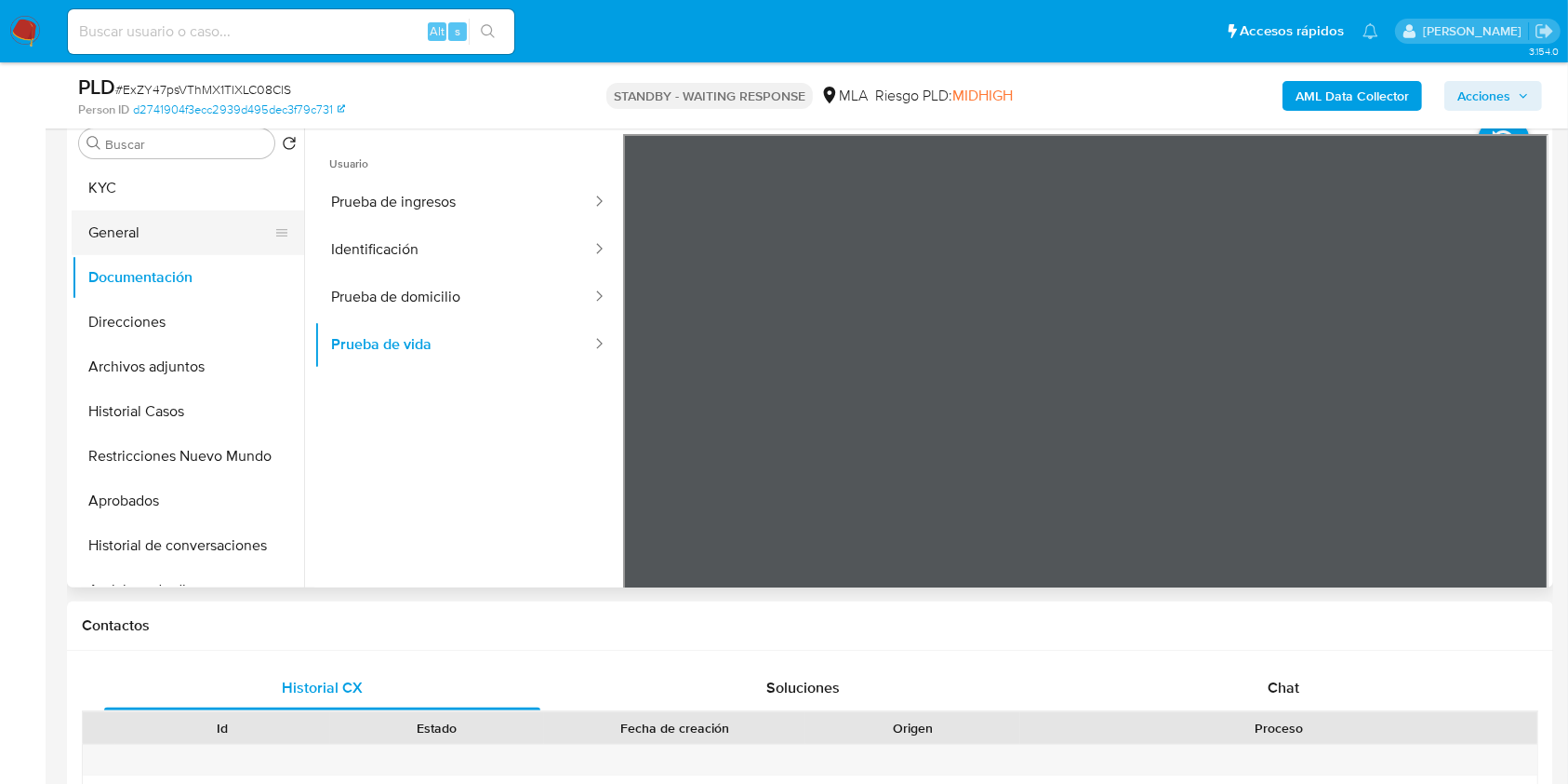
click at [193, 229] on button "General" at bounding box center [181, 233] width 218 height 44
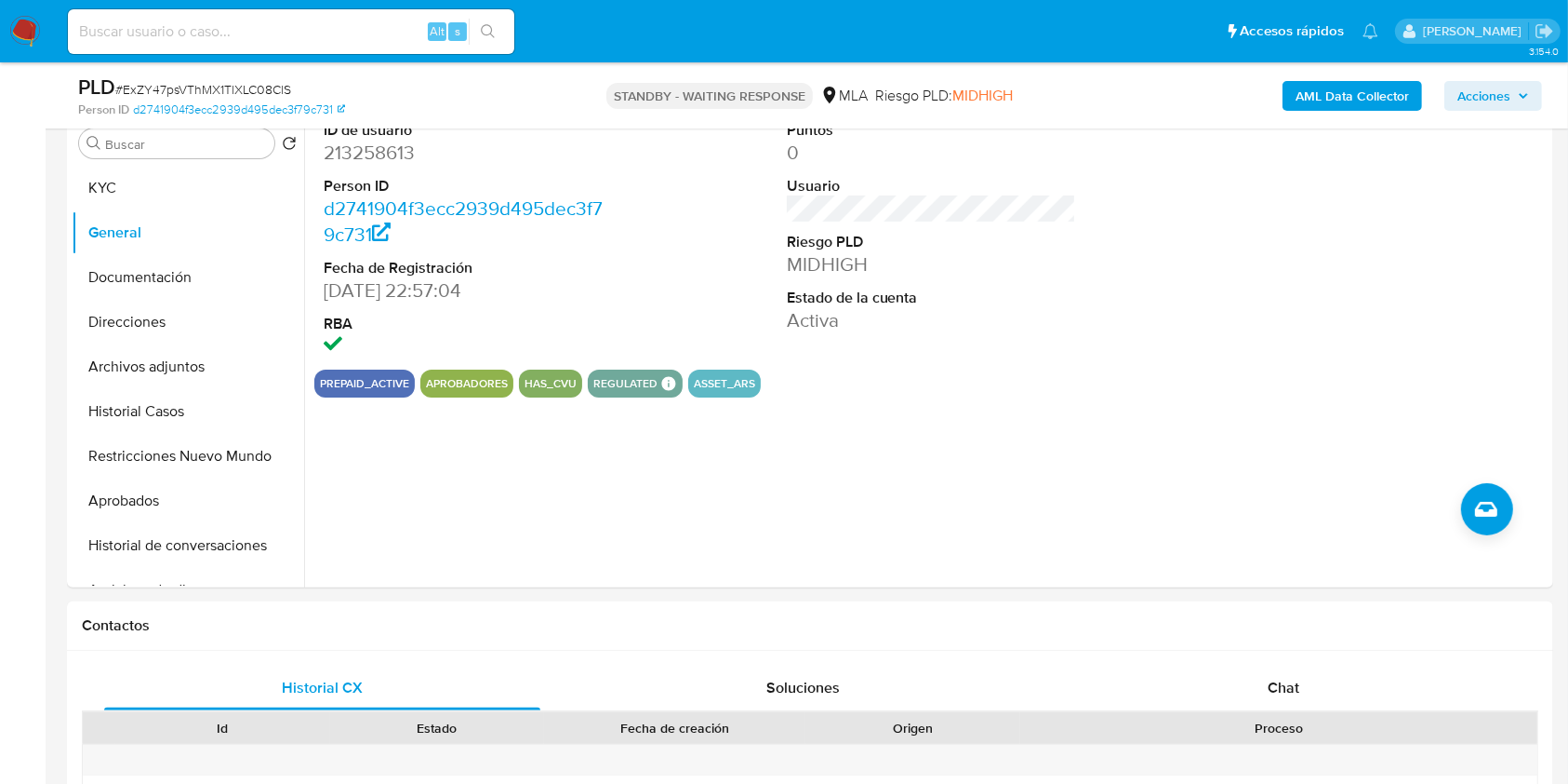
click at [350, 38] on input at bounding box center [291, 31] width 446 height 24
paste input "h4IBdtQAGXBgldjkF4l4jlCW"
type input "h4IBdtQAGXBgldjkF4l4jlCW"
click at [498, 35] on button "search-icon" at bounding box center [488, 31] width 38 height 26
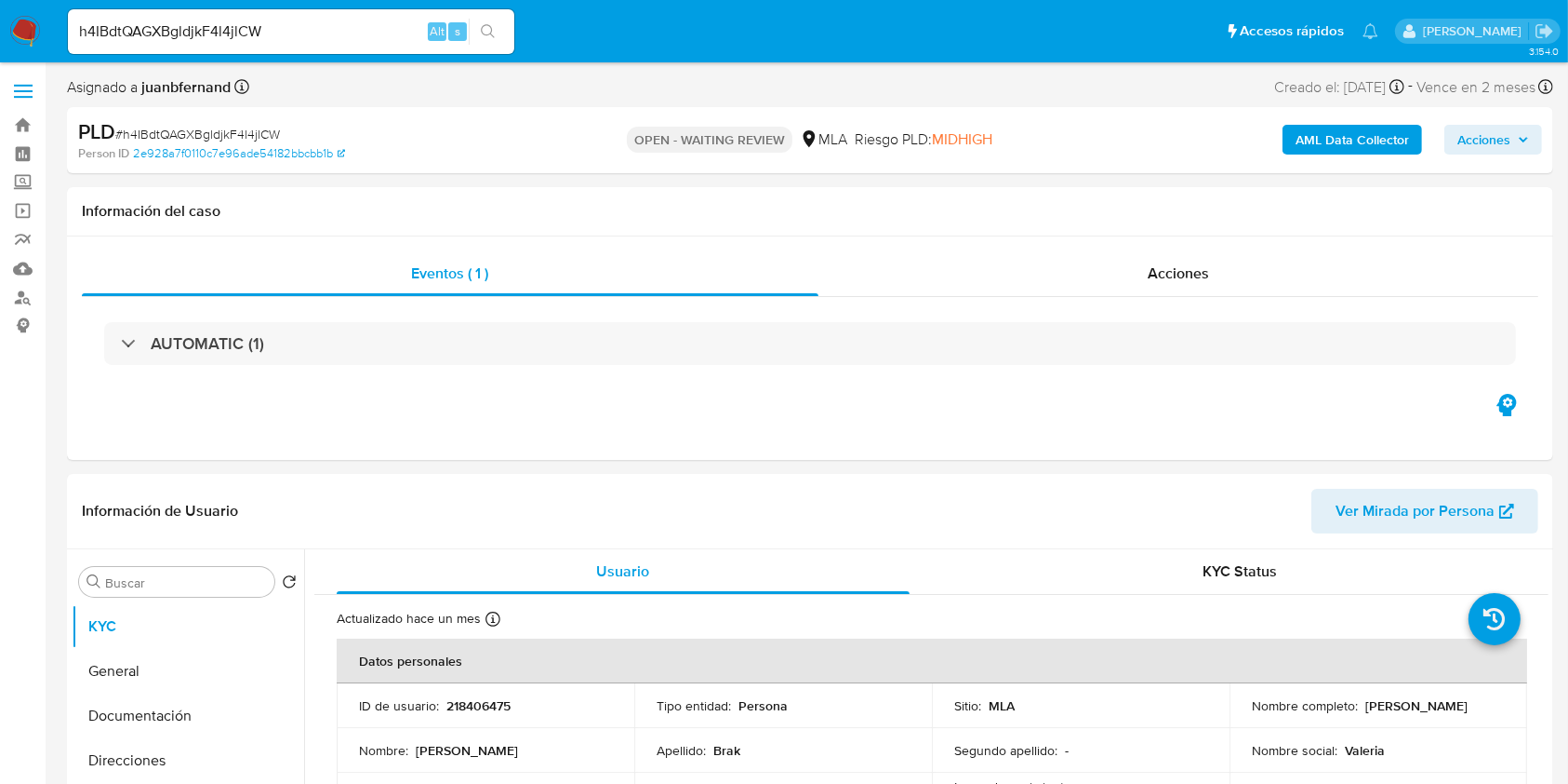
select select "10"
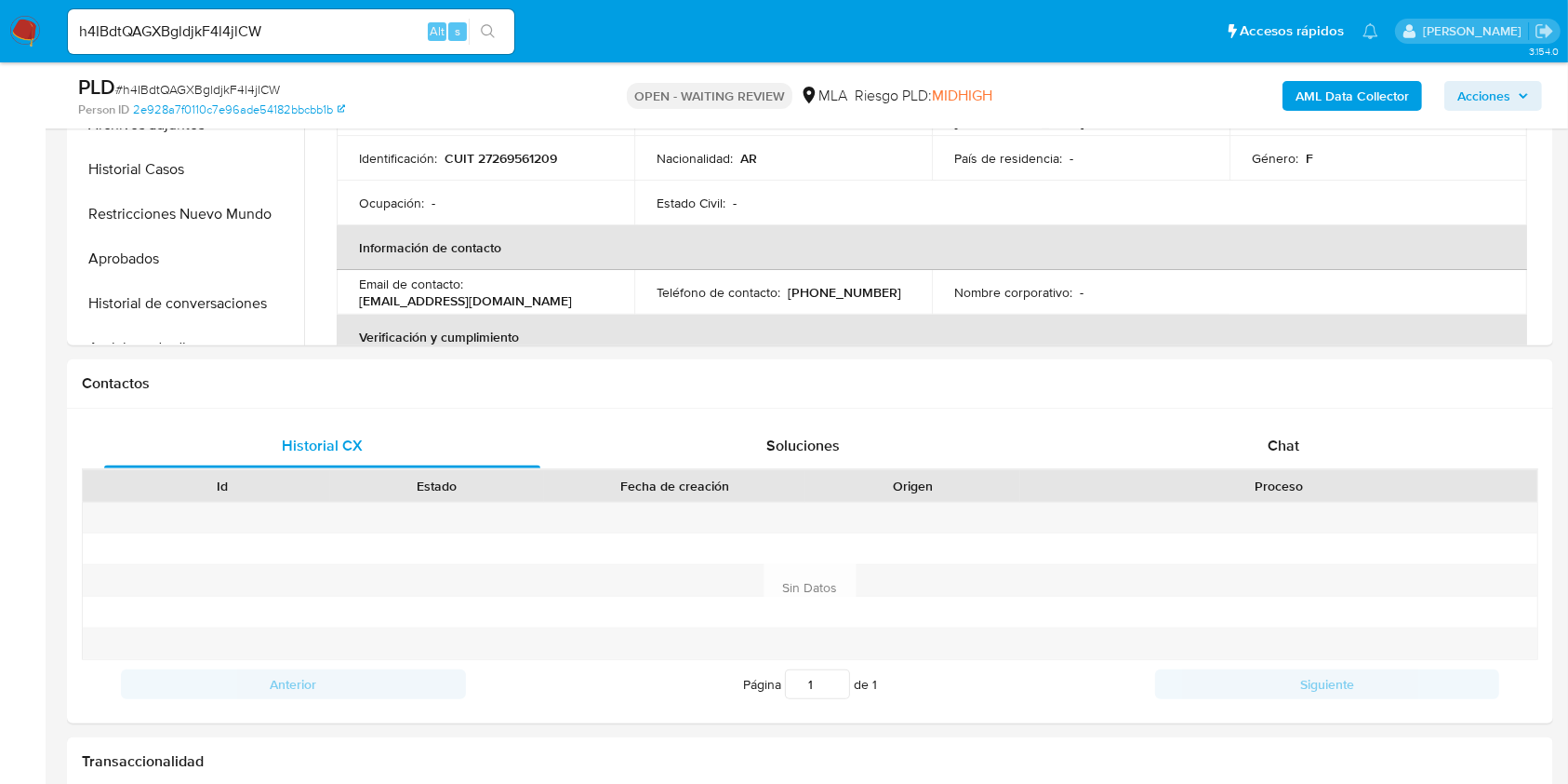
scroll to position [620, 0]
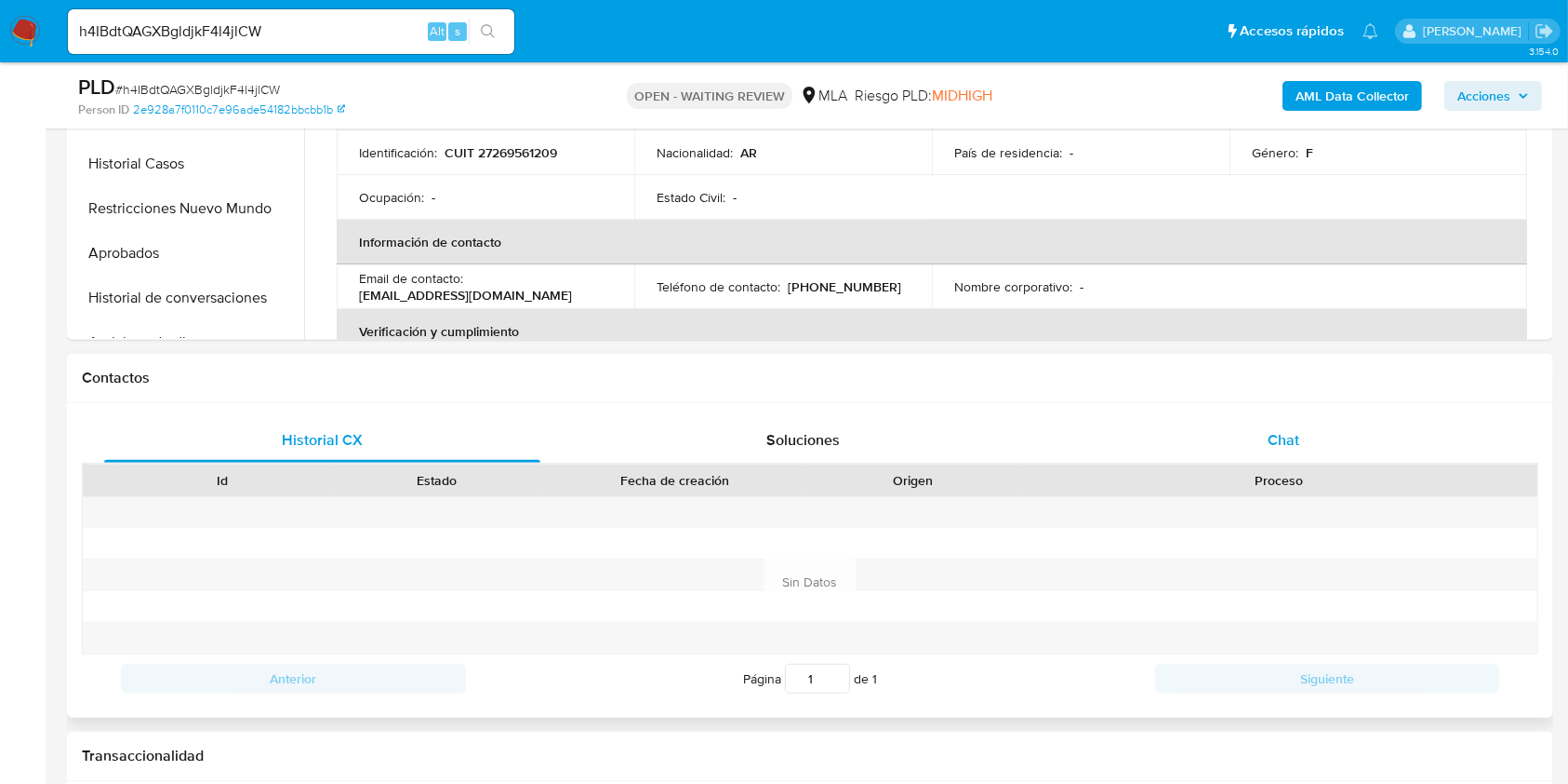
click at [1284, 443] on span "Chat" at bounding box center [1283, 440] width 32 height 21
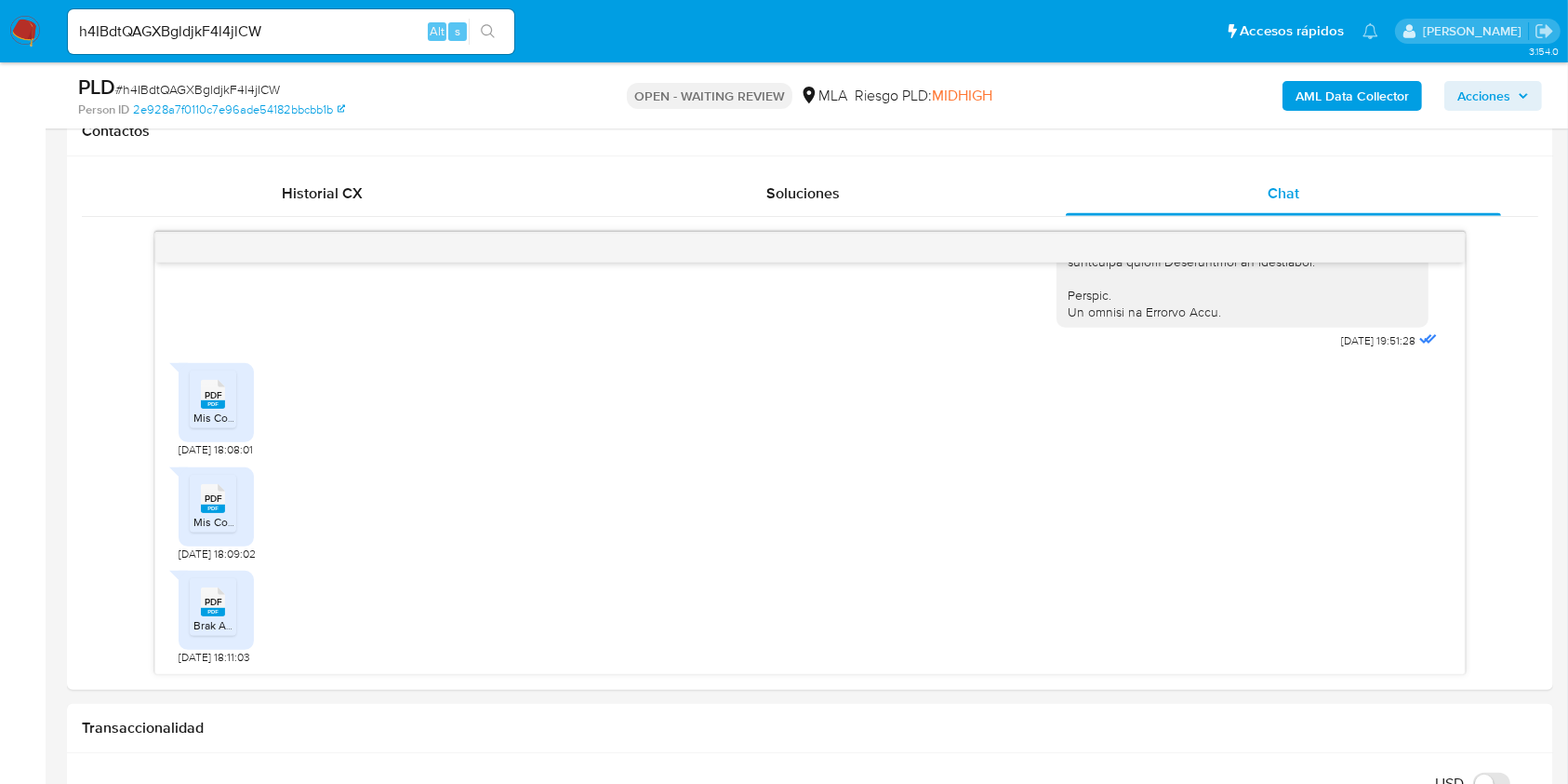
scroll to position [869, 0]
click at [215, 402] on rect at bounding box center [212, 403] width 24 height 9
click at [214, 507] on rect at bounding box center [212, 506] width 24 height 9
drag, startPoint x: 226, startPoint y: 604, endPoint x: 186, endPoint y: 584, distance: 44.7
click at [225, 604] on div "PDF PDF" at bounding box center [212, 599] width 39 height 37
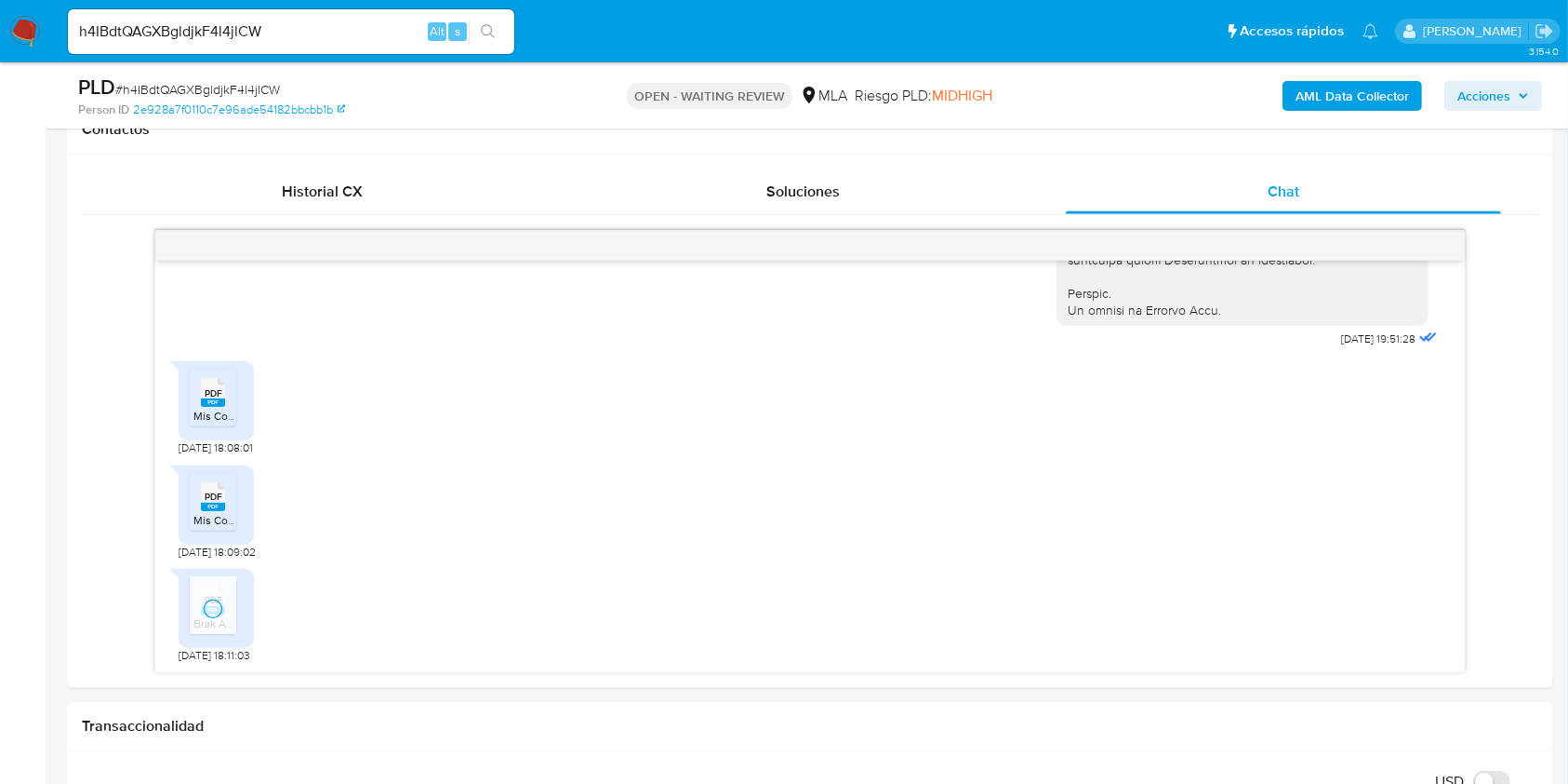
scroll to position [620, 0]
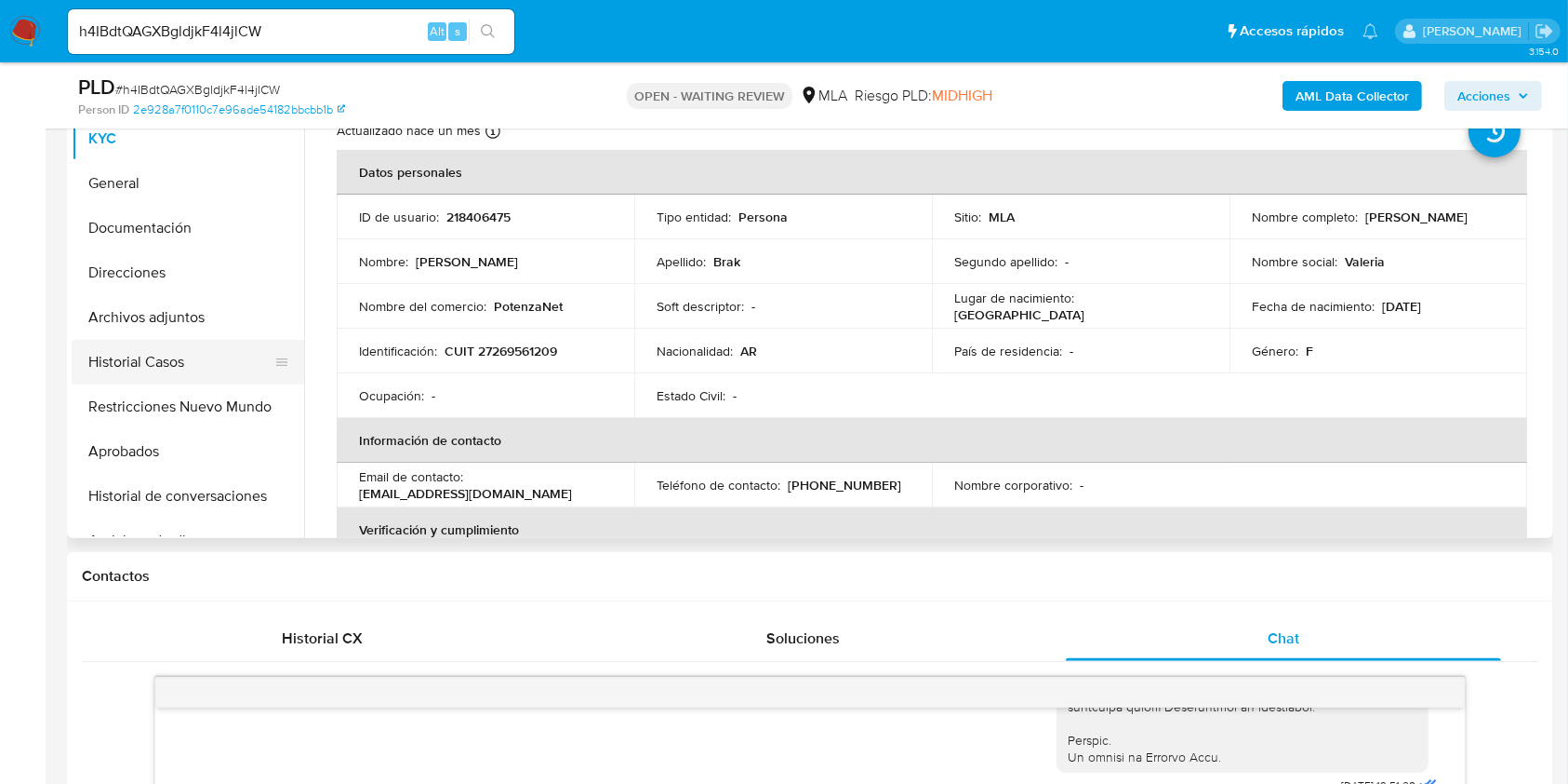
scroll to position [248, 0]
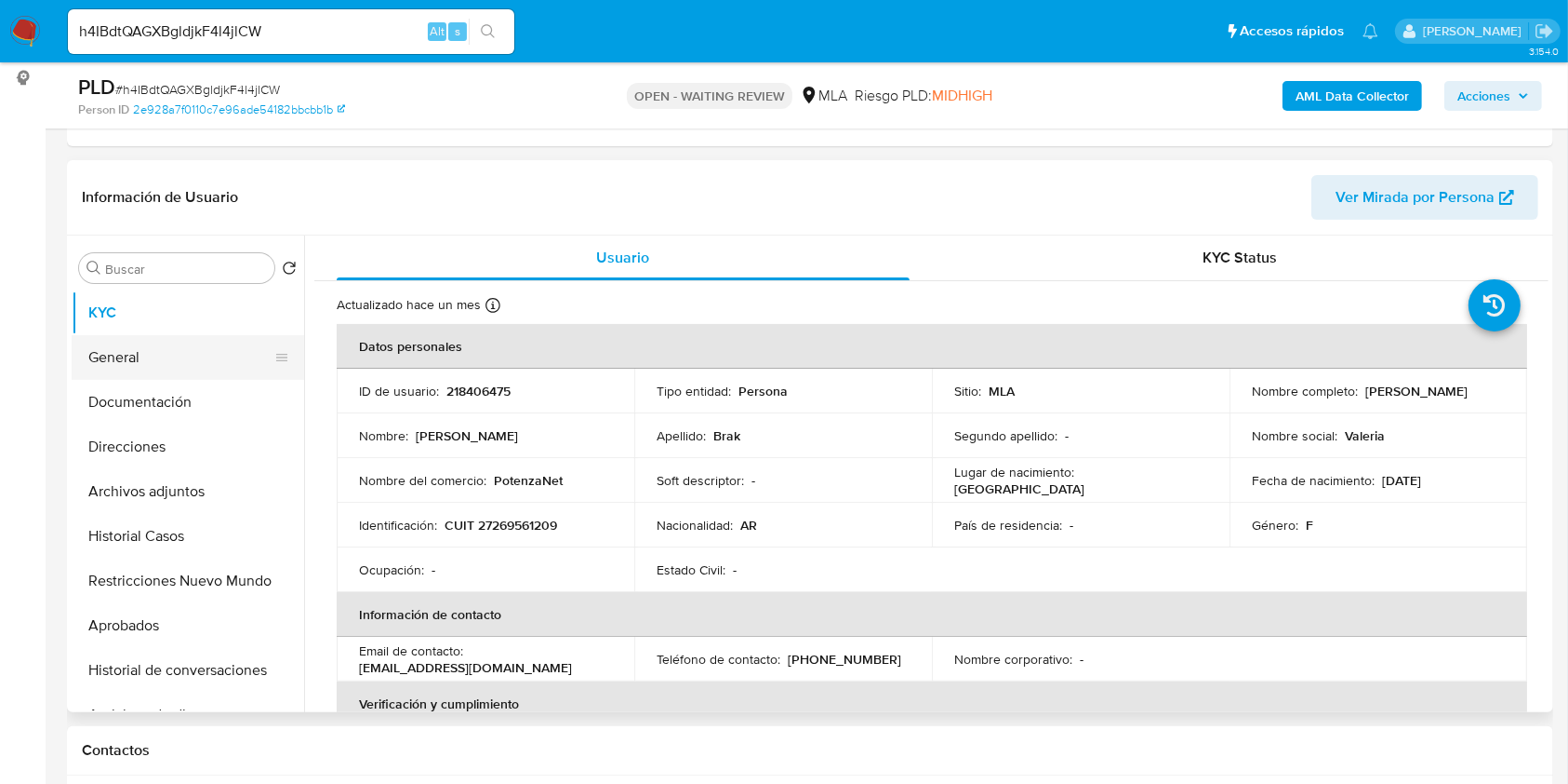
click at [116, 377] on button "General" at bounding box center [181, 357] width 218 height 44
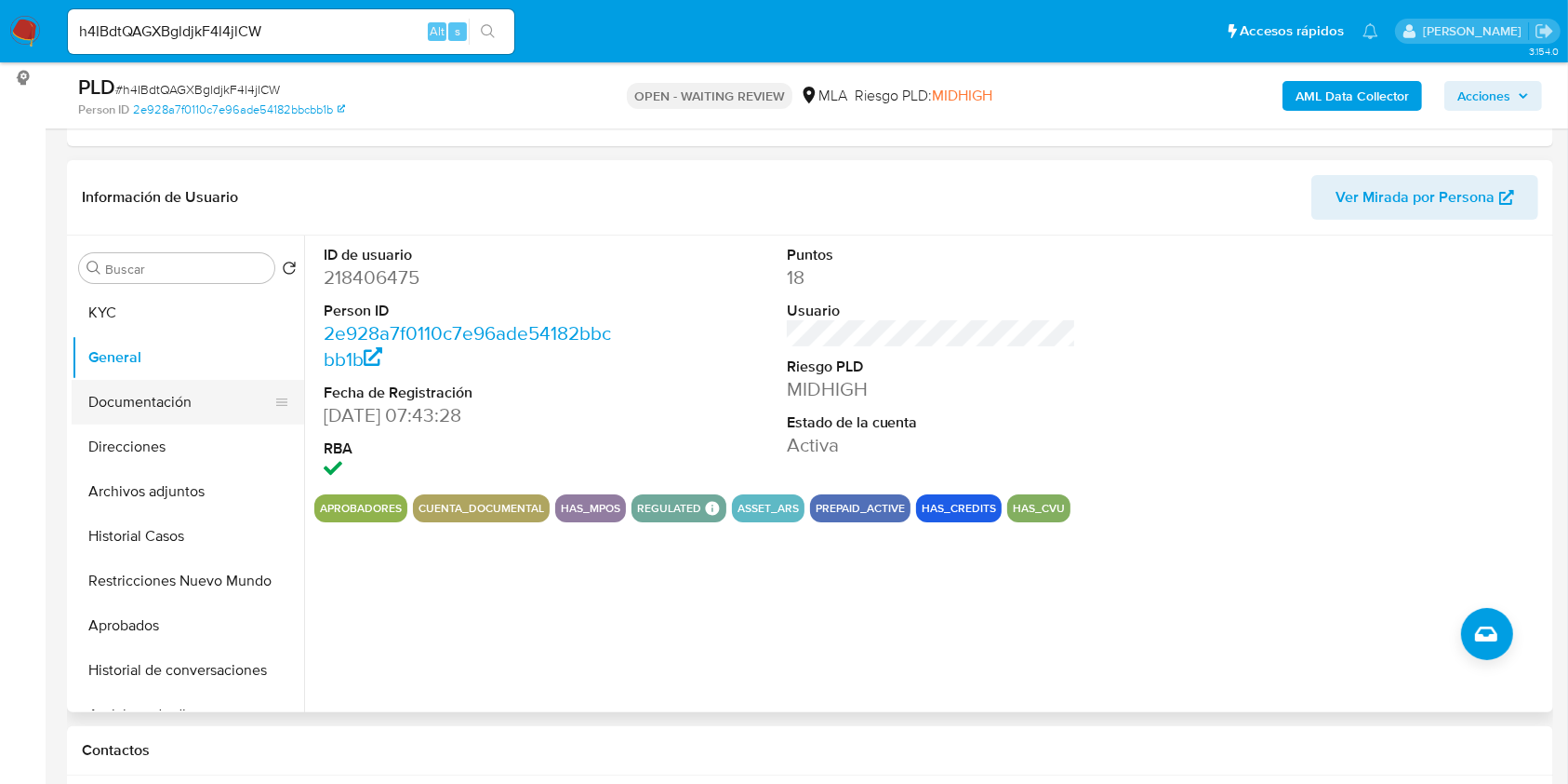
click at [129, 396] on button "Documentación" at bounding box center [181, 402] width 218 height 44
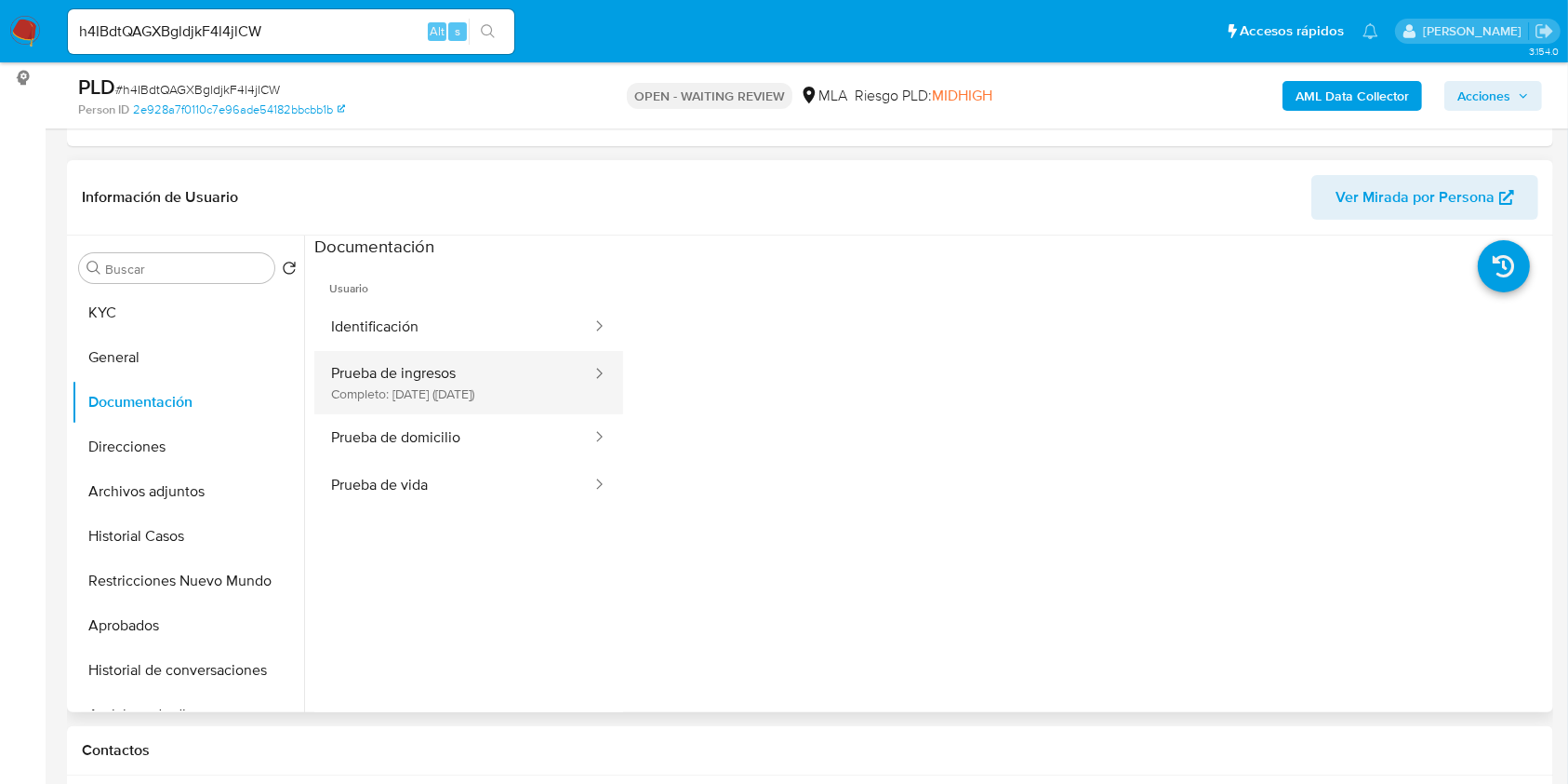
click at [579, 381] on div at bounding box center [593, 375] width 30 height 21
click at [503, 398] on button "Prueba de ingresos Completo: 12/05/2025 (hace 3 meses)" at bounding box center [453, 382] width 279 height 63
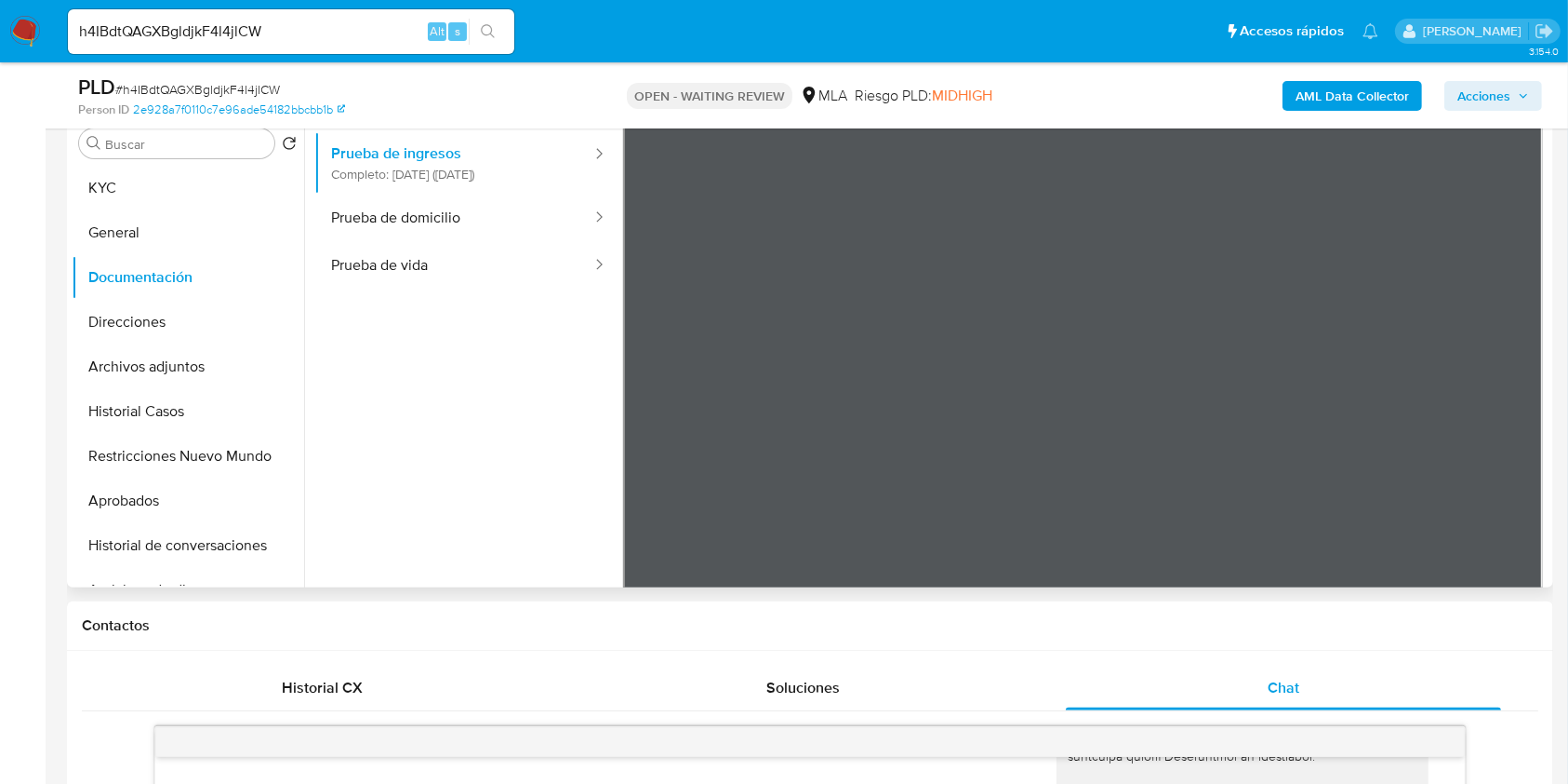
scroll to position [124, 0]
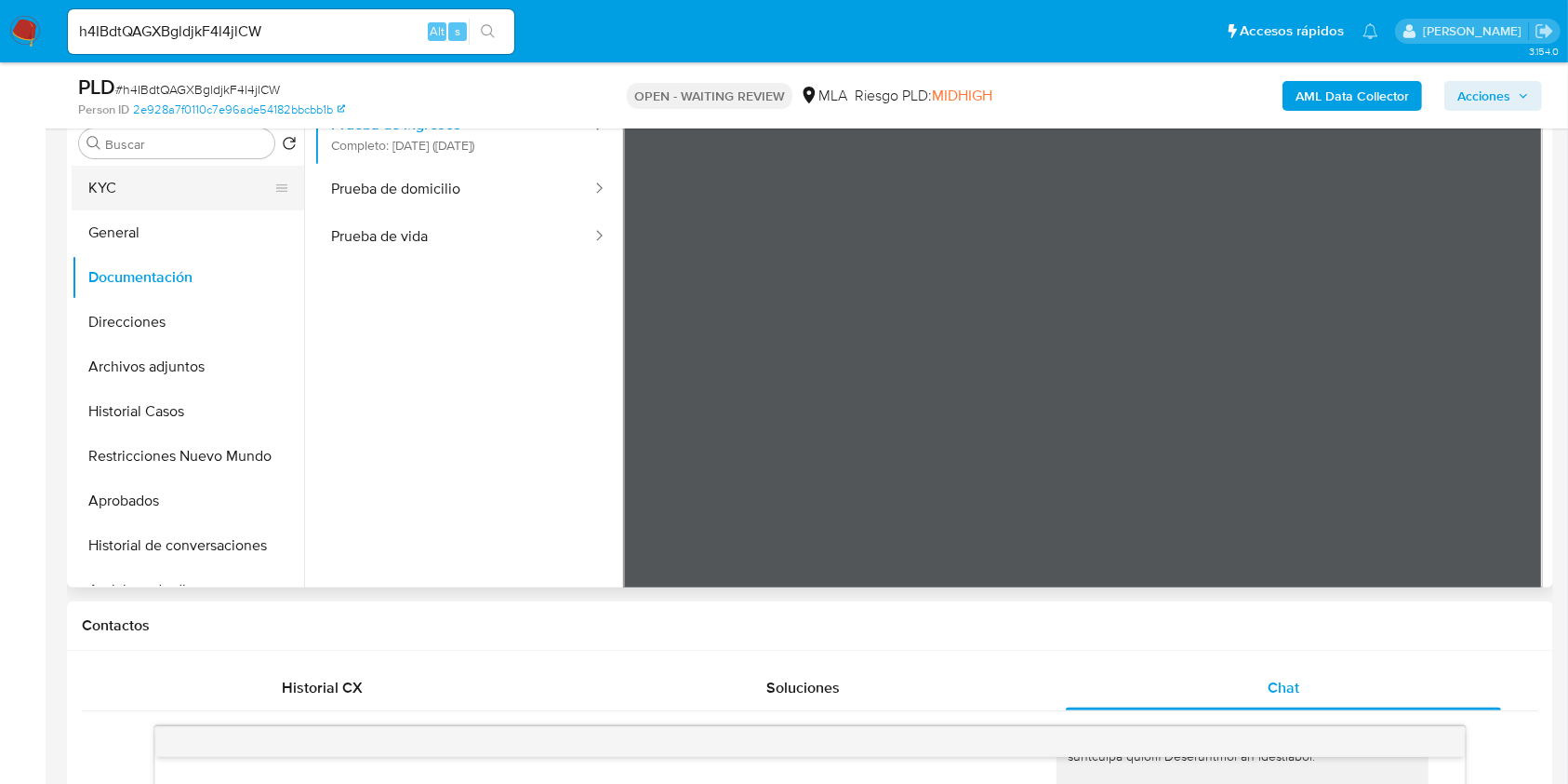
click at [81, 179] on button "KYC" at bounding box center [181, 187] width 218 height 44
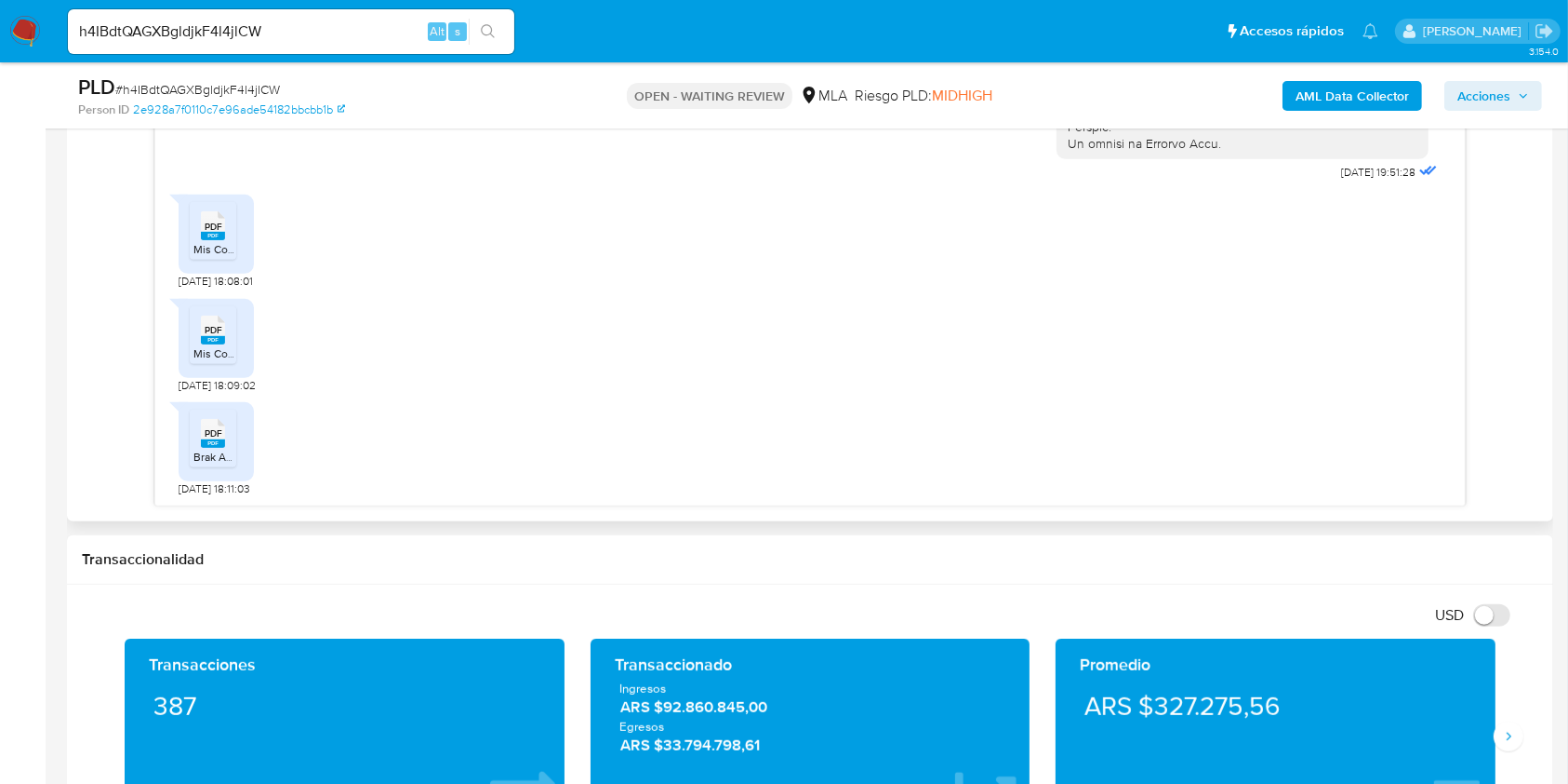
scroll to position [1116, 0]
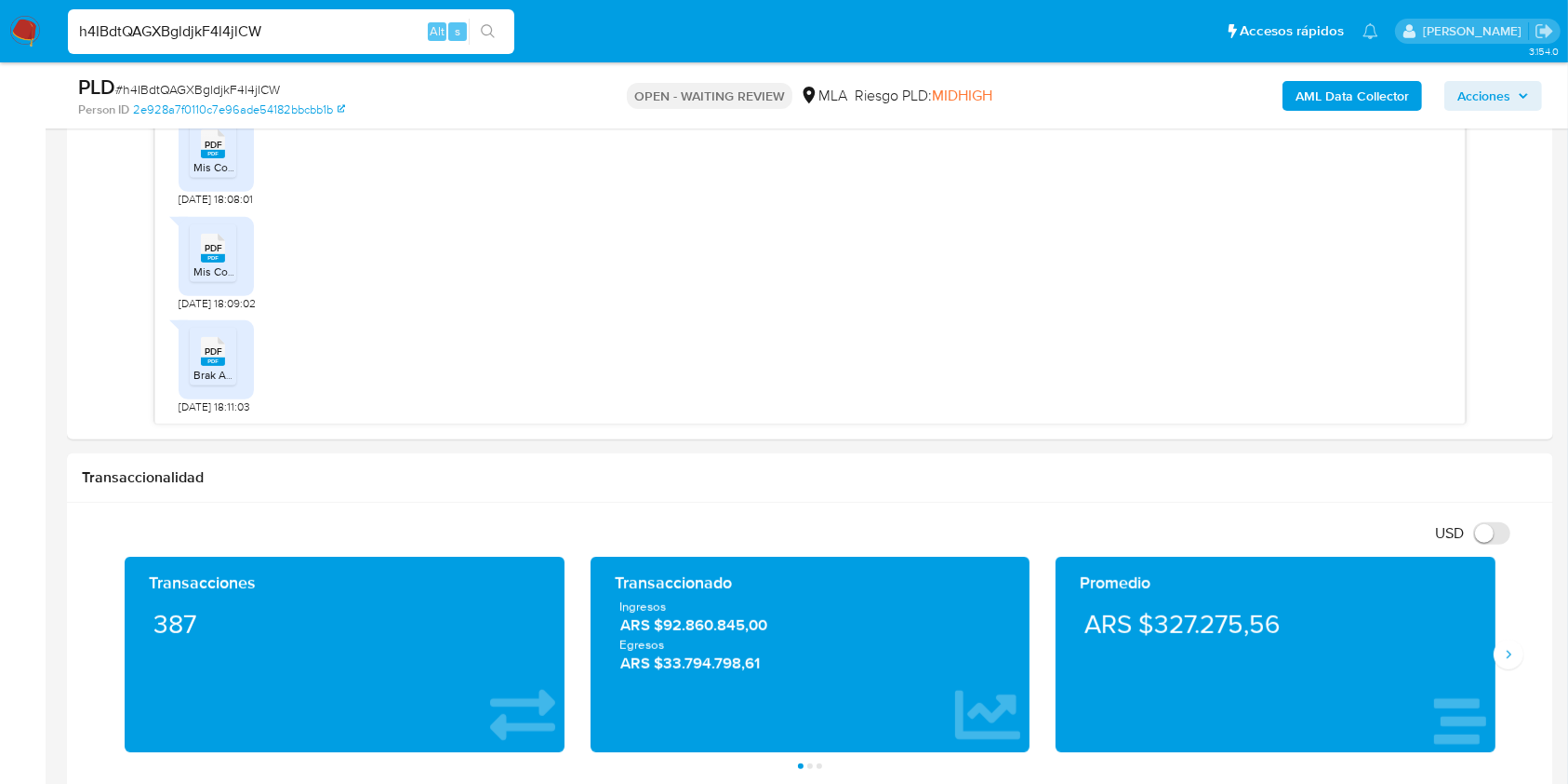
click at [338, 33] on input "h4IBdtQAGXBgldjkF4l4jlCW" at bounding box center [291, 31] width 446 height 24
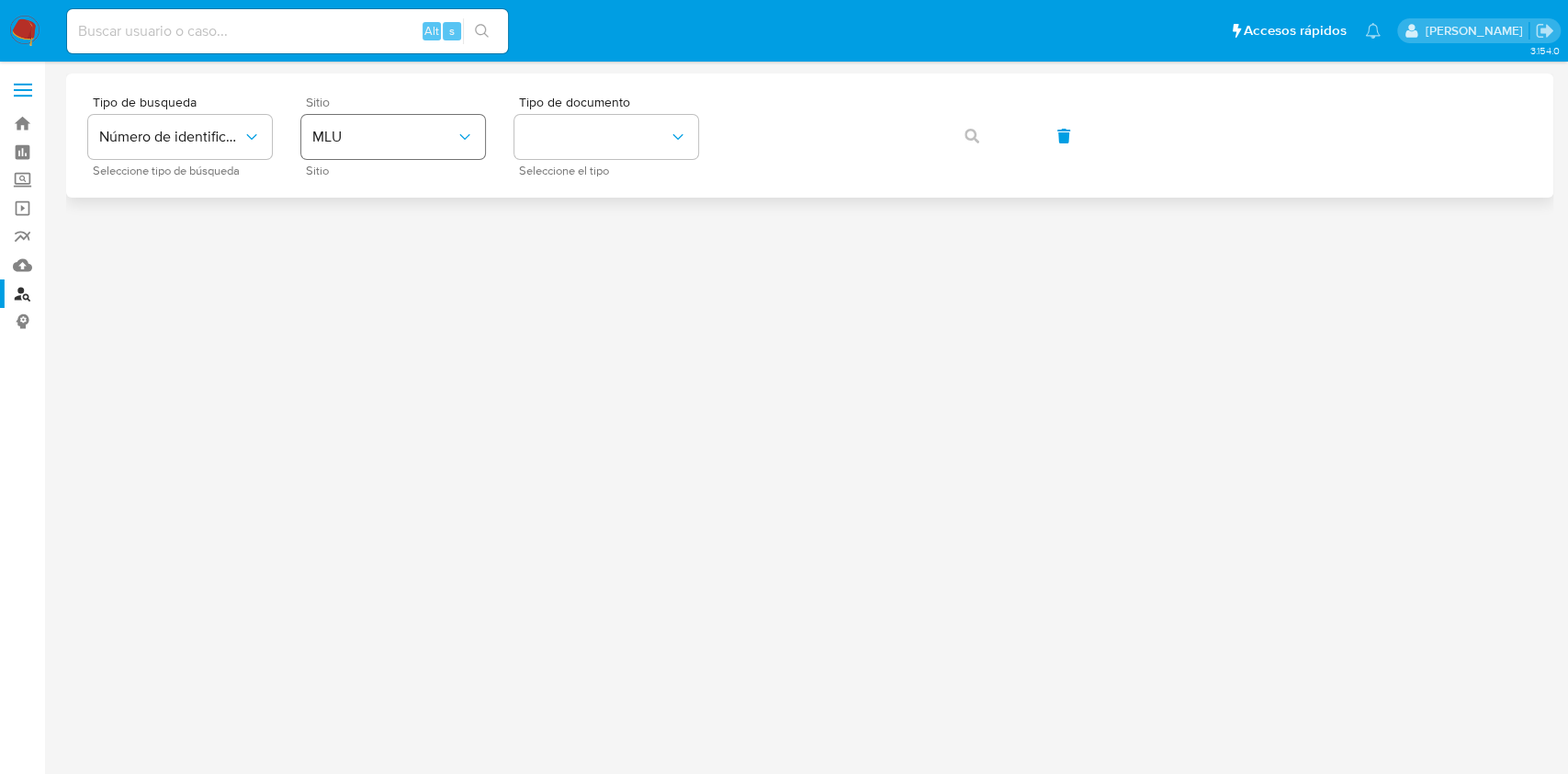
drag, startPoint x: 490, startPoint y: 133, endPoint x: 437, endPoint y: 146, distance: 54.6
click at [489, 133] on div "Tipo de busqueda Número de identificación Seleccione tipo de búsqueda Sitio MLU…" at bounding box center [810, 136] width 1443 height 80
click at [437, 146] on button "MLU" at bounding box center [393, 137] width 184 height 44
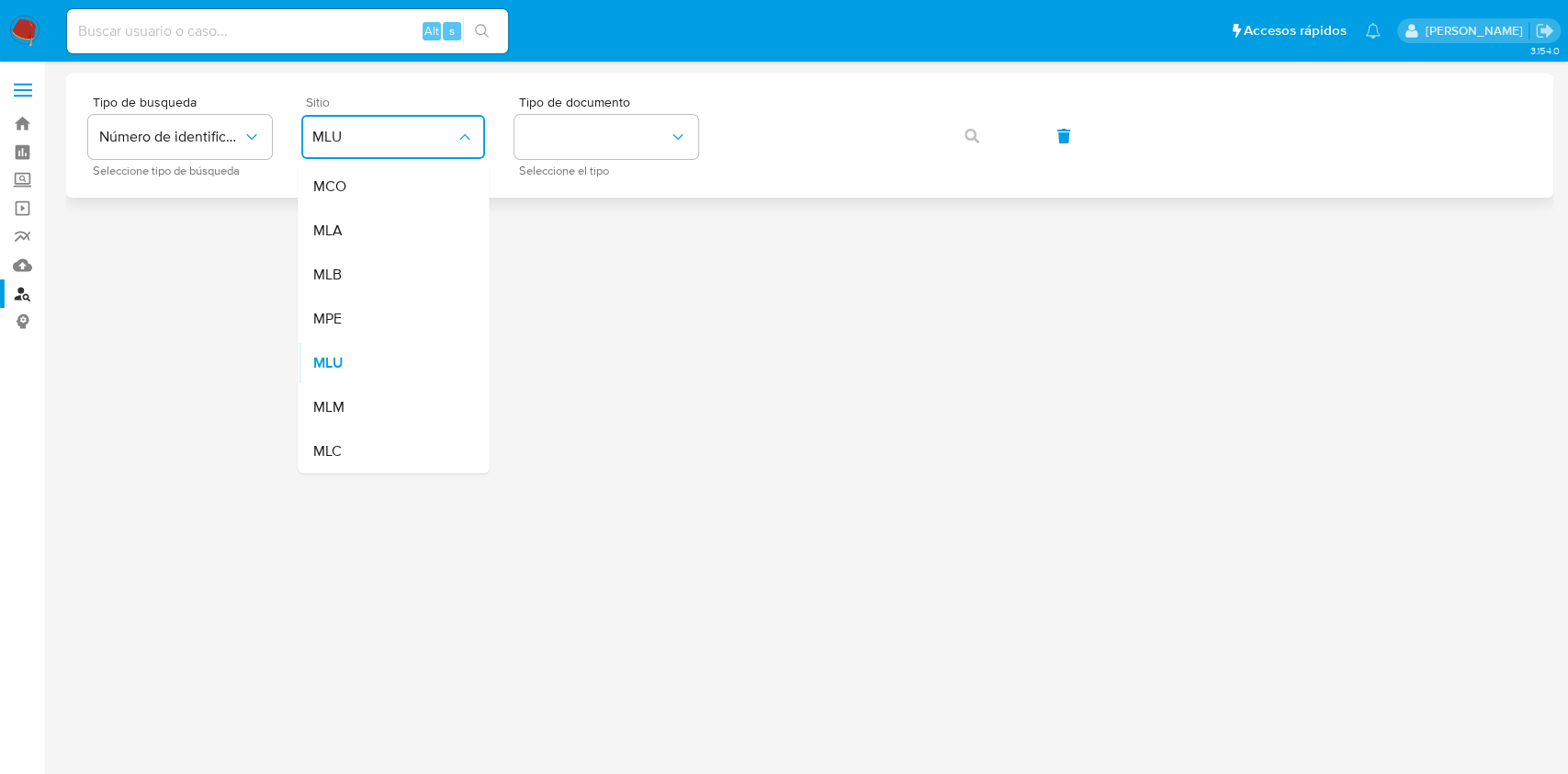
click at [414, 217] on div "MLA" at bounding box center [387, 230] width 151 height 44
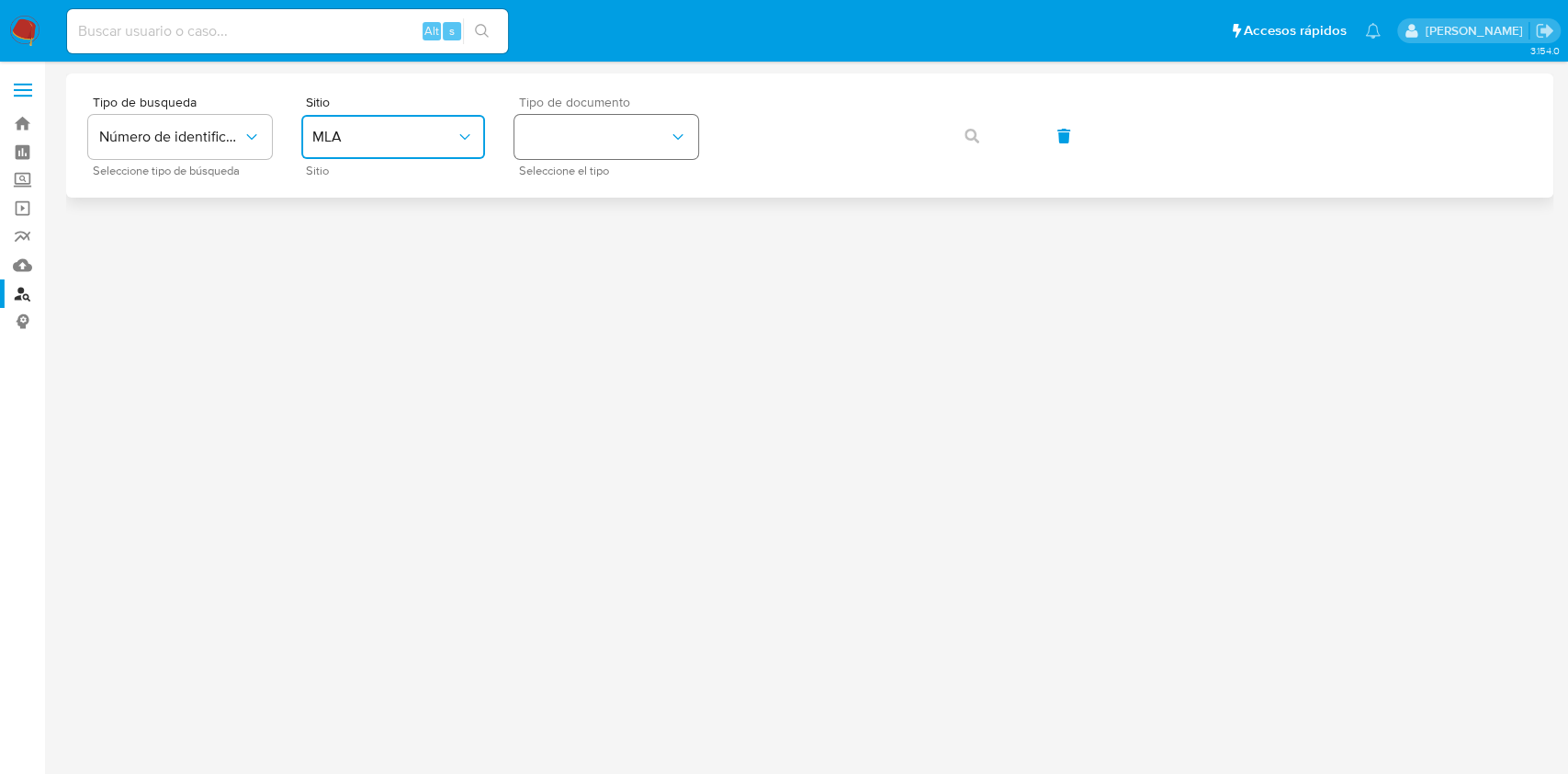
click at [552, 155] on button "identificationType" at bounding box center [606, 137] width 184 height 44
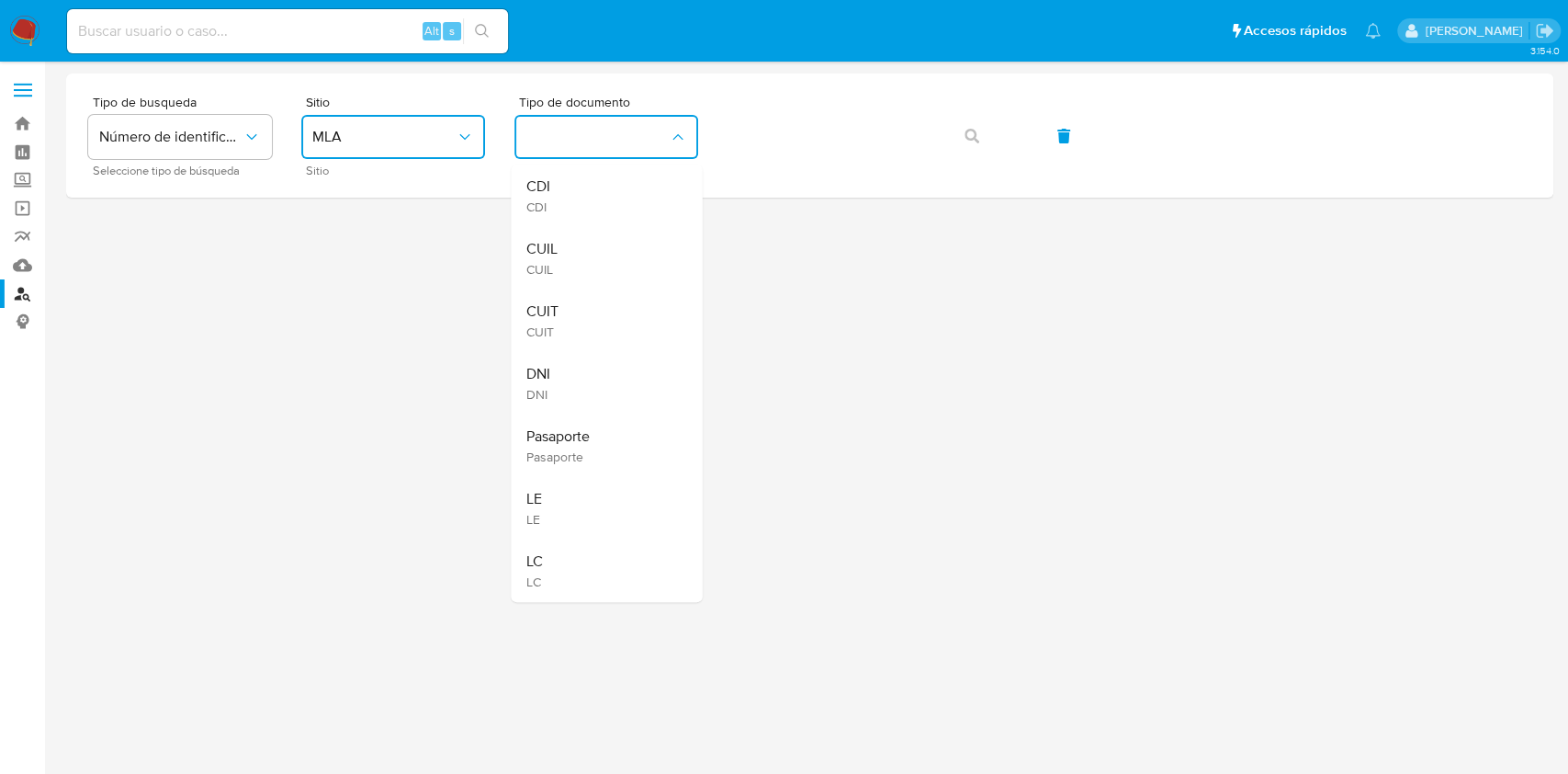
click at [594, 305] on div "CUIT CUIT" at bounding box center [600, 321] width 151 height 63
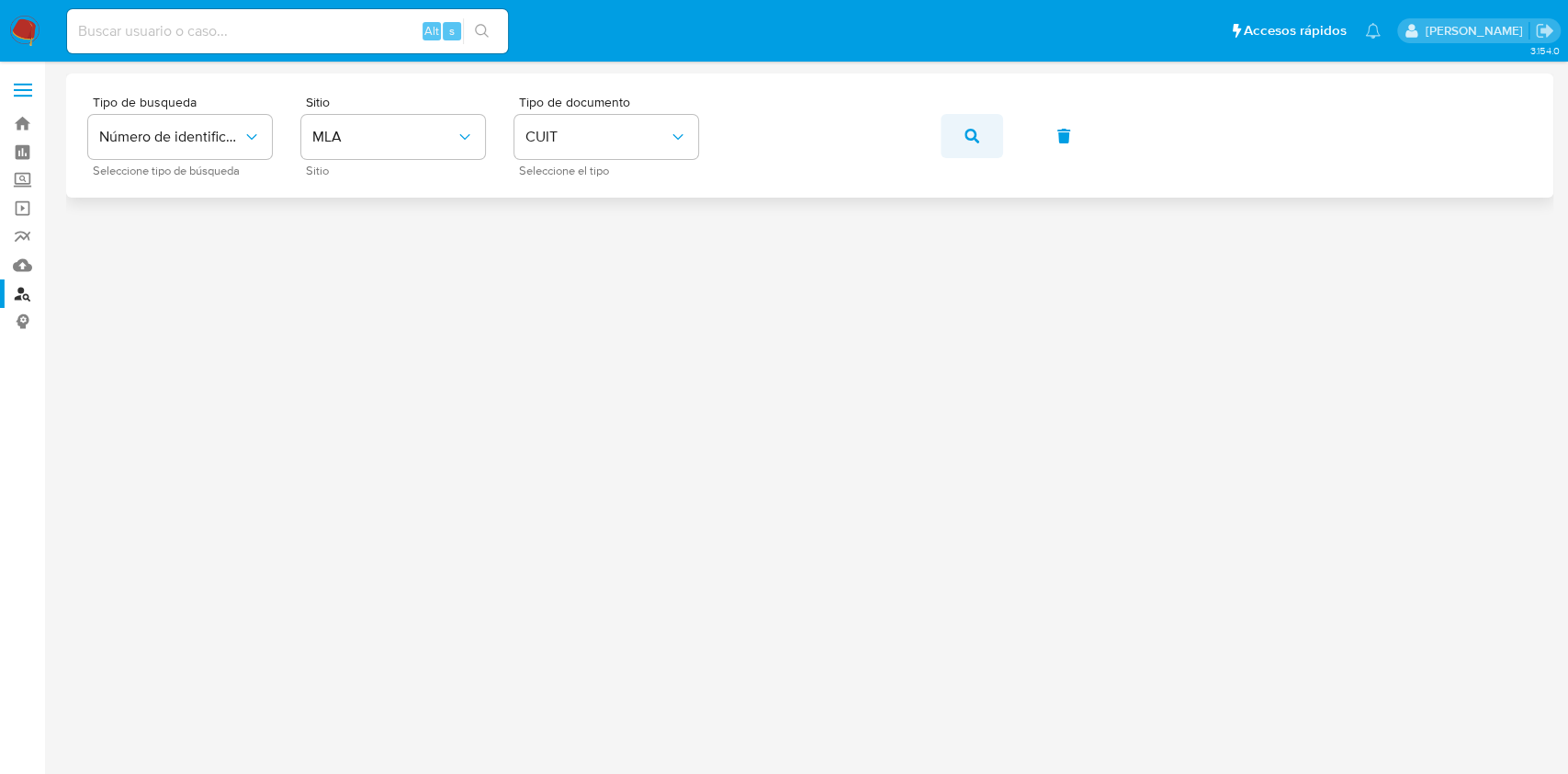
click at [958, 134] on button "button" at bounding box center [972, 136] width 63 height 44
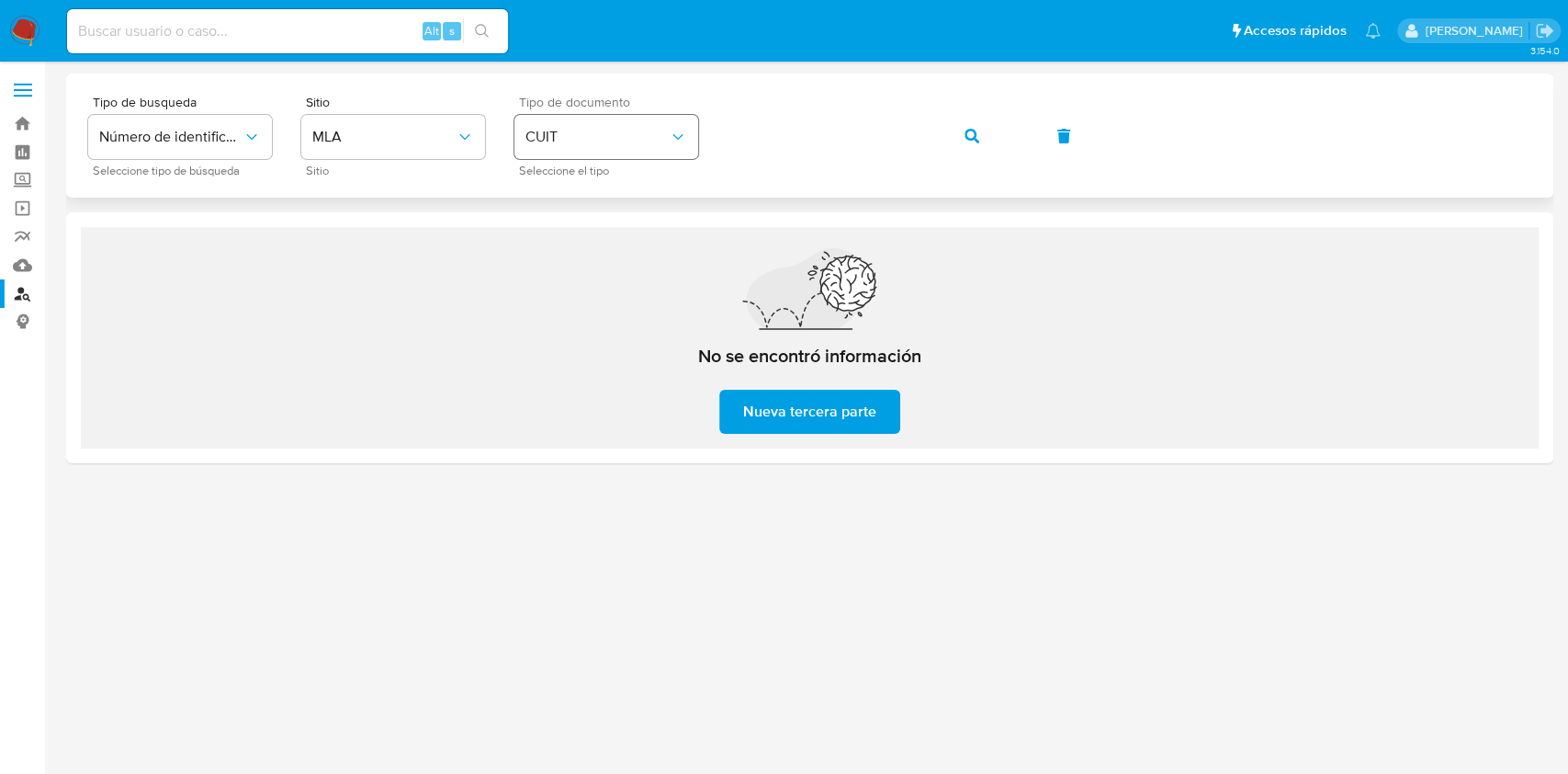
click at [620, 149] on button "CUIT" at bounding box center [606, 137] width 184 height 44
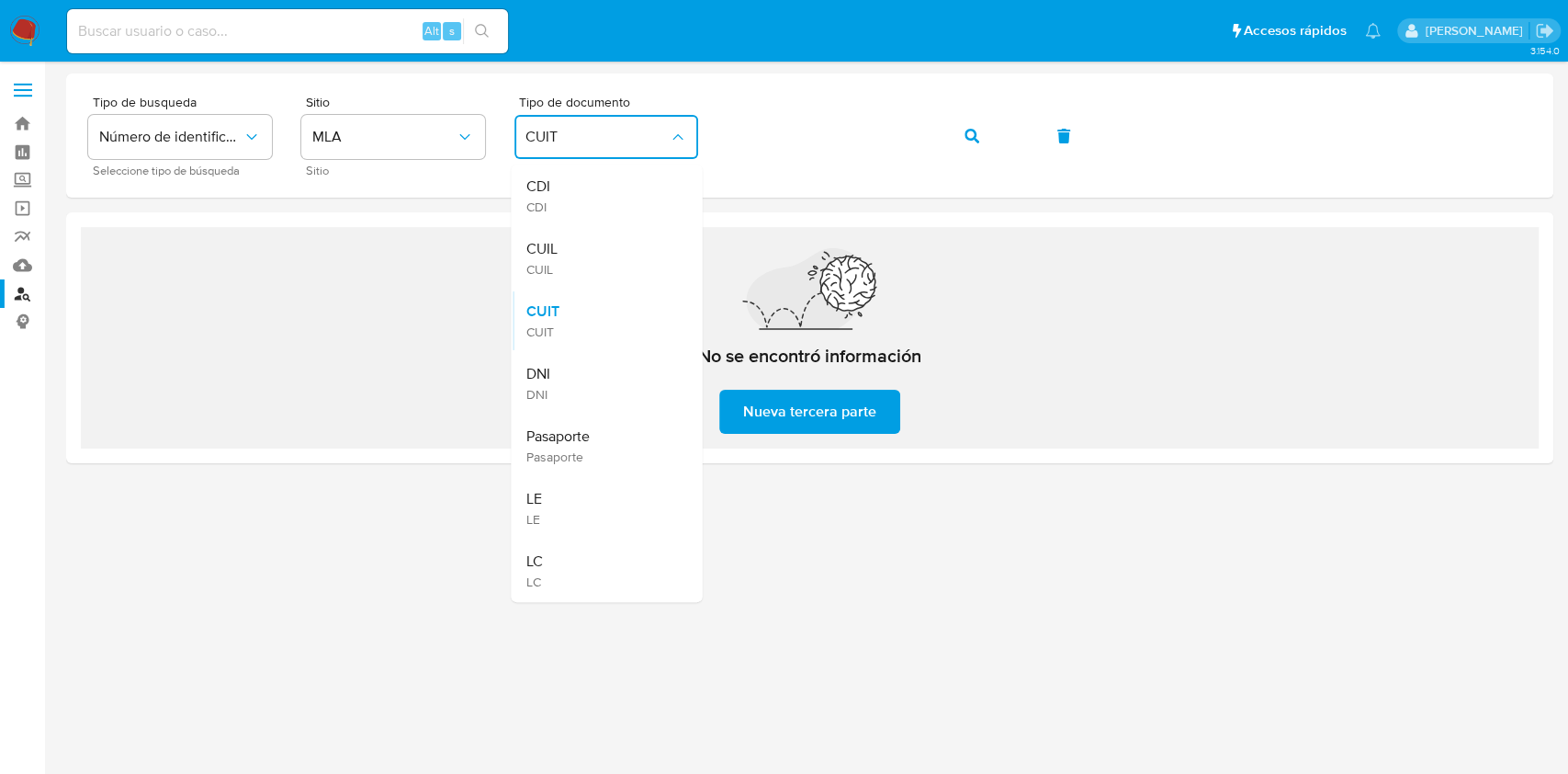
click at [599, 246] on div "CUIL CUIL" at bounding box center [600, 258] width 151 height 63
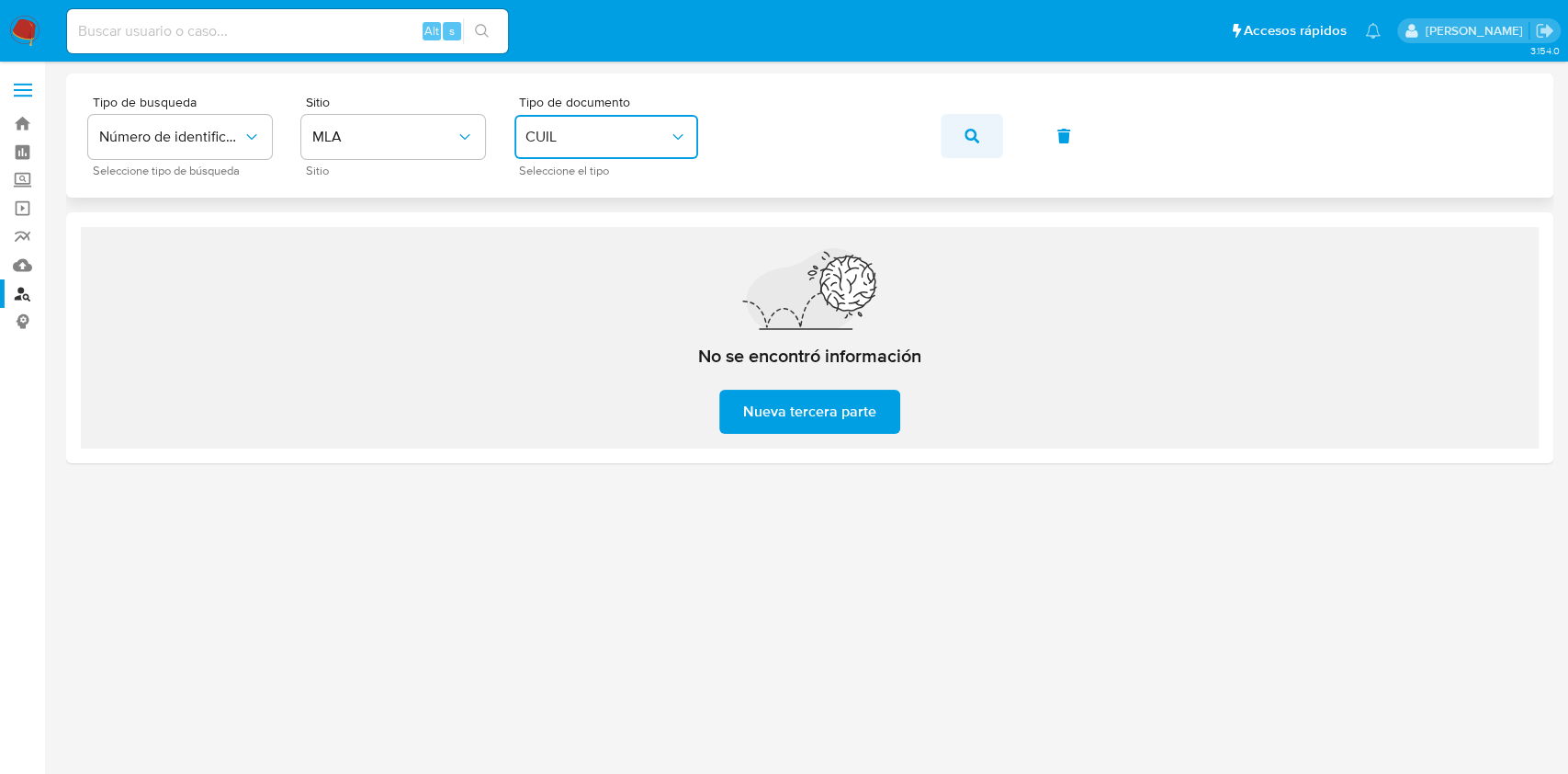
click at [983, 125] on button "button" at bounding box center [972, 136] width 63 height 44
click at [616, 140] on span "CUIL" at bounding box center [596, 137] width 143 height 18
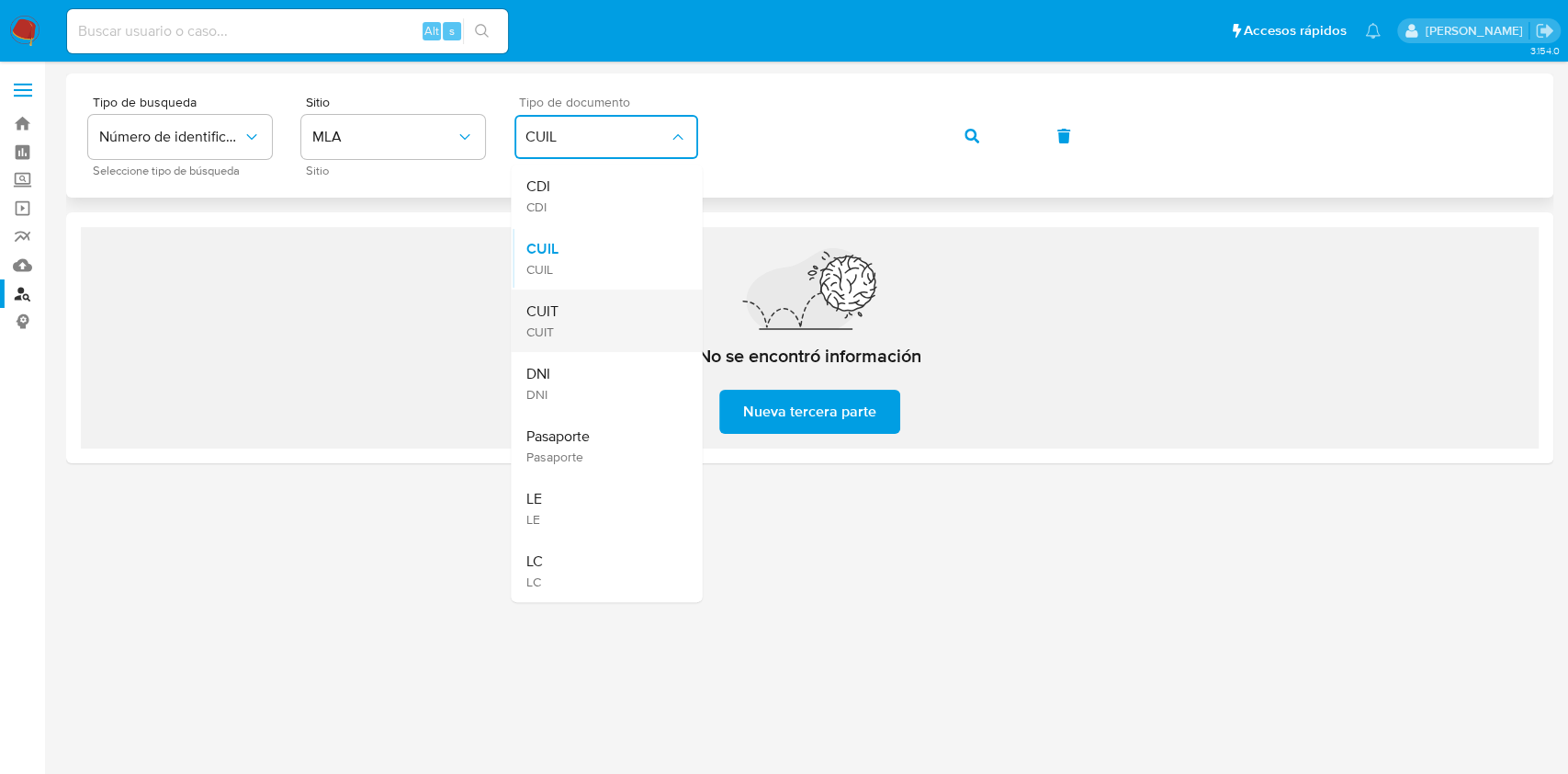
click at [616, 299] on div "CUIT CUIT" at bounding box center [600, 321] width 151 height 63
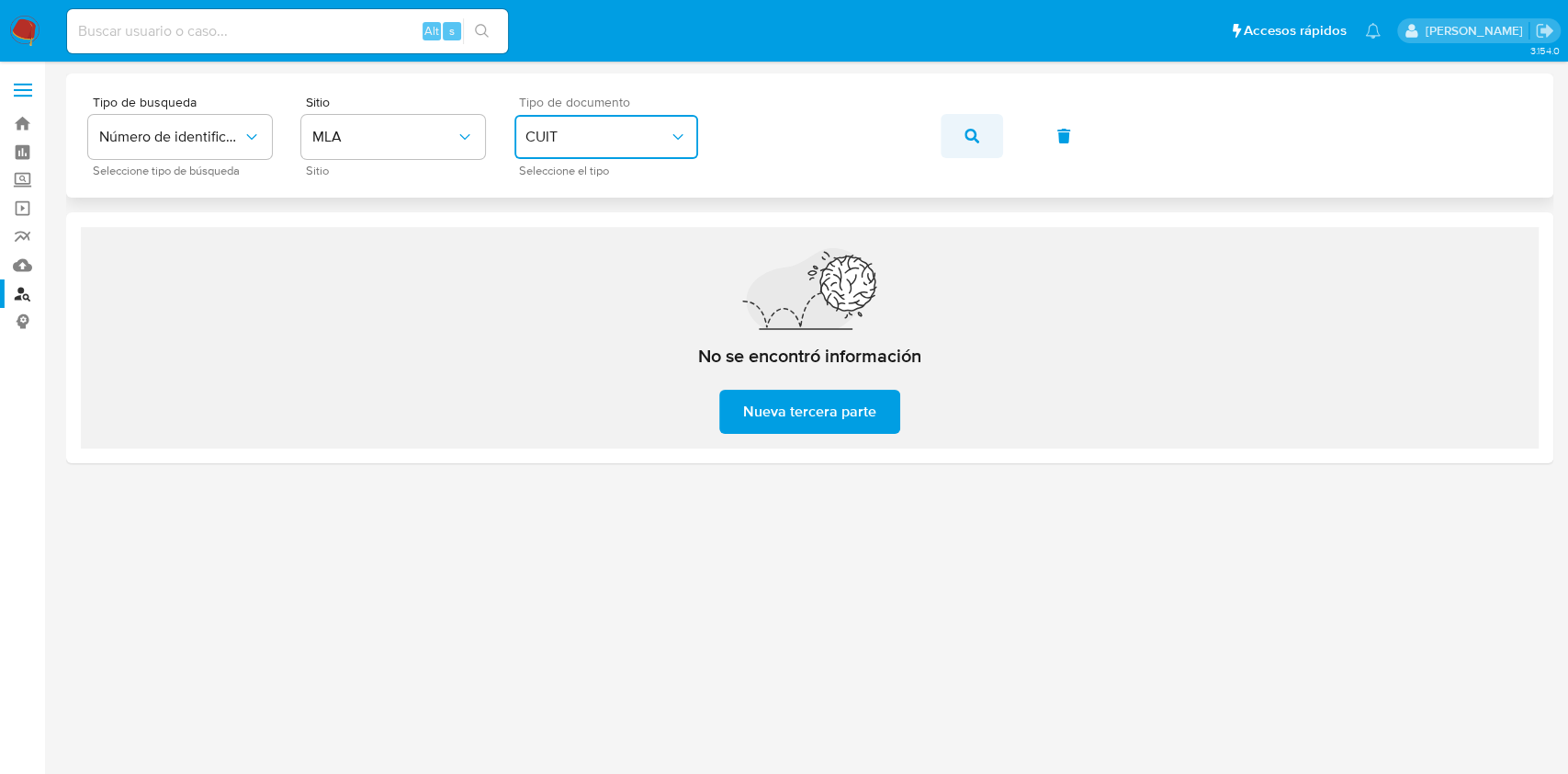
click at [961, 132] on button "button" at bounding box center [972, 136] width 63 height 44
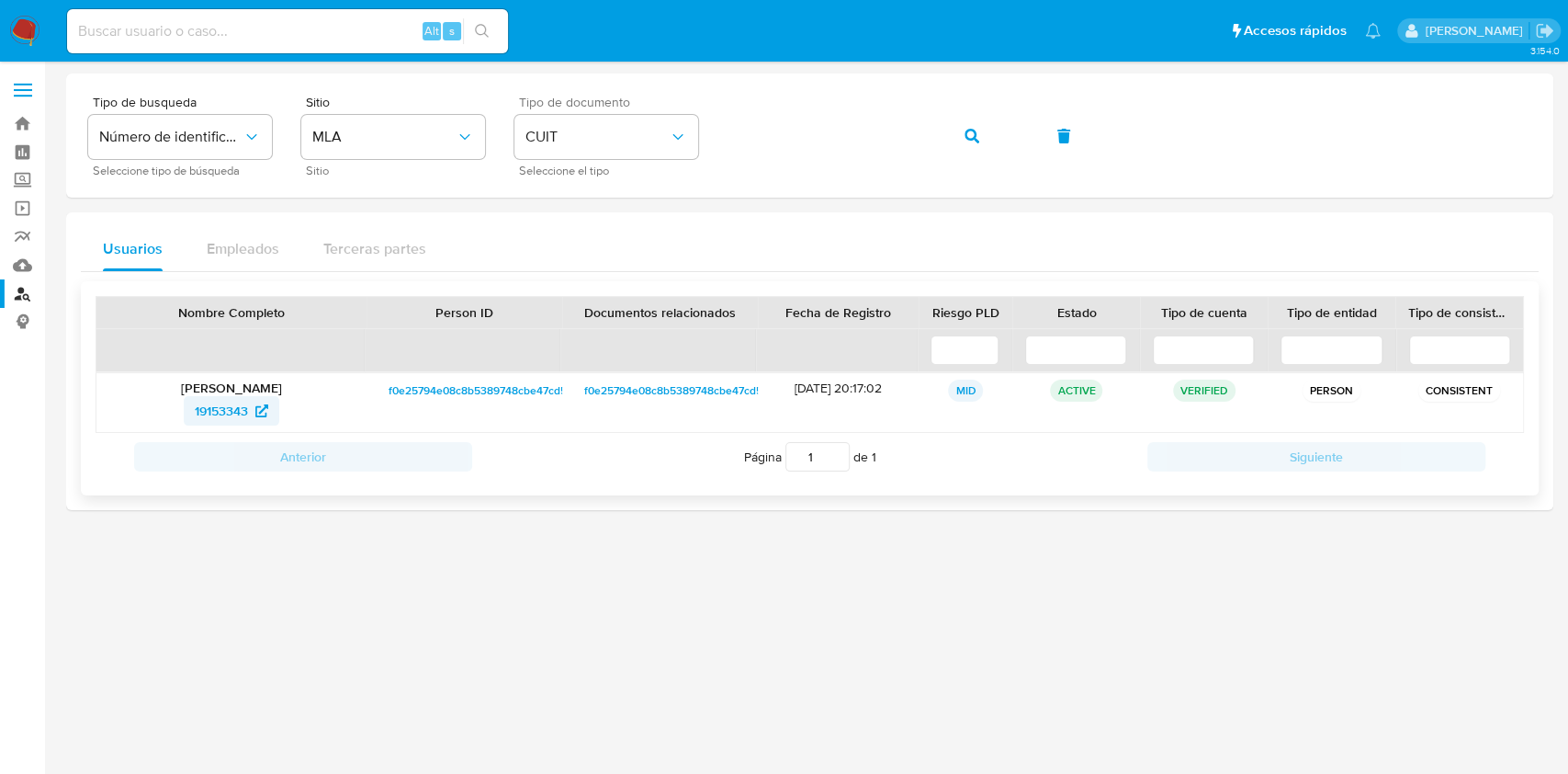
click at [257, 400] on span "19153343" at bounding box center [230, 411] width 73 height 29
click at [980, 141] on button "button" at bounding box center [972, 136] width 63 height 44
click at [255, 416] on span "524095400" at bounding box center [221, 411] width 69 height 29
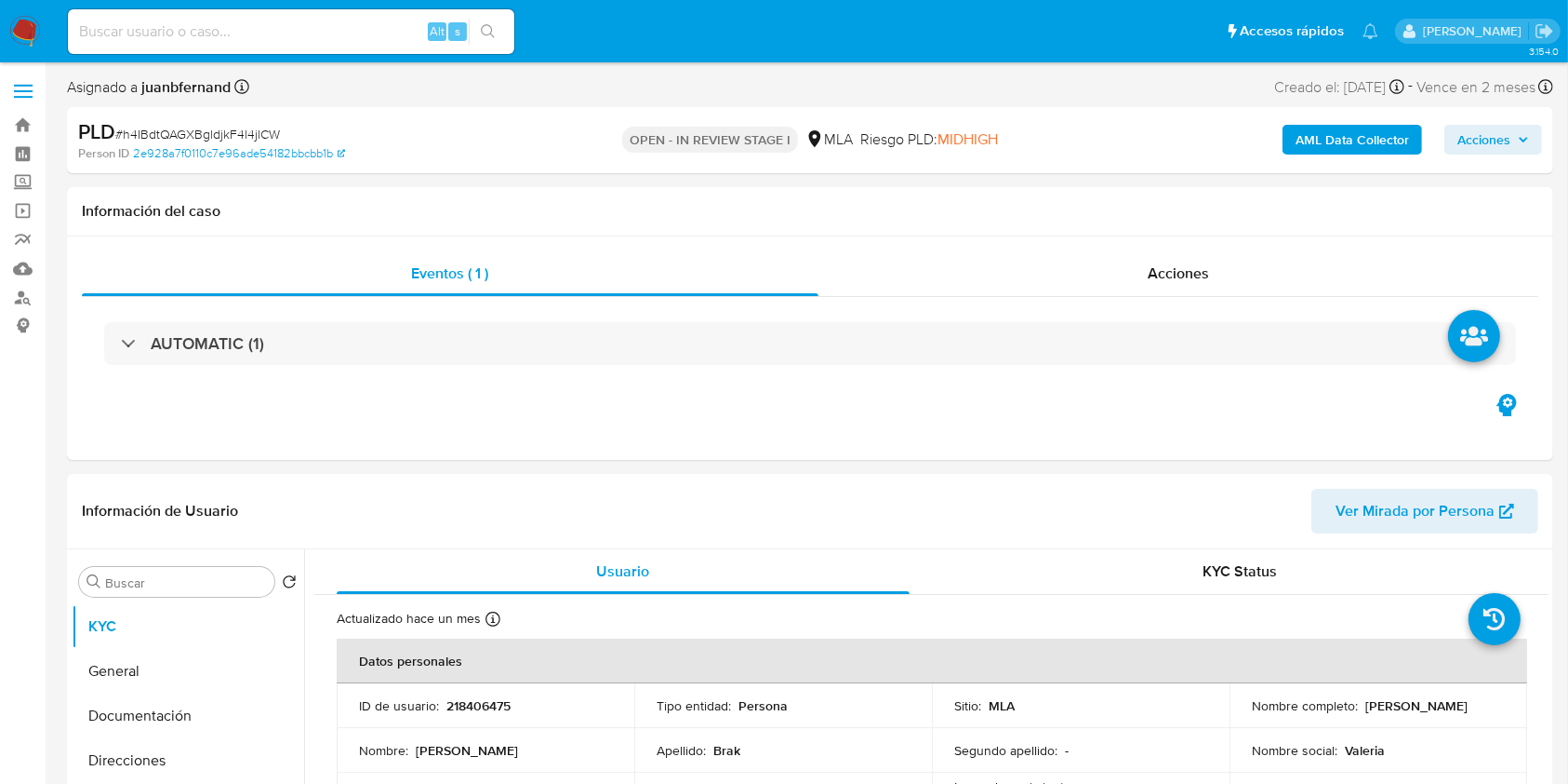
select select "10"
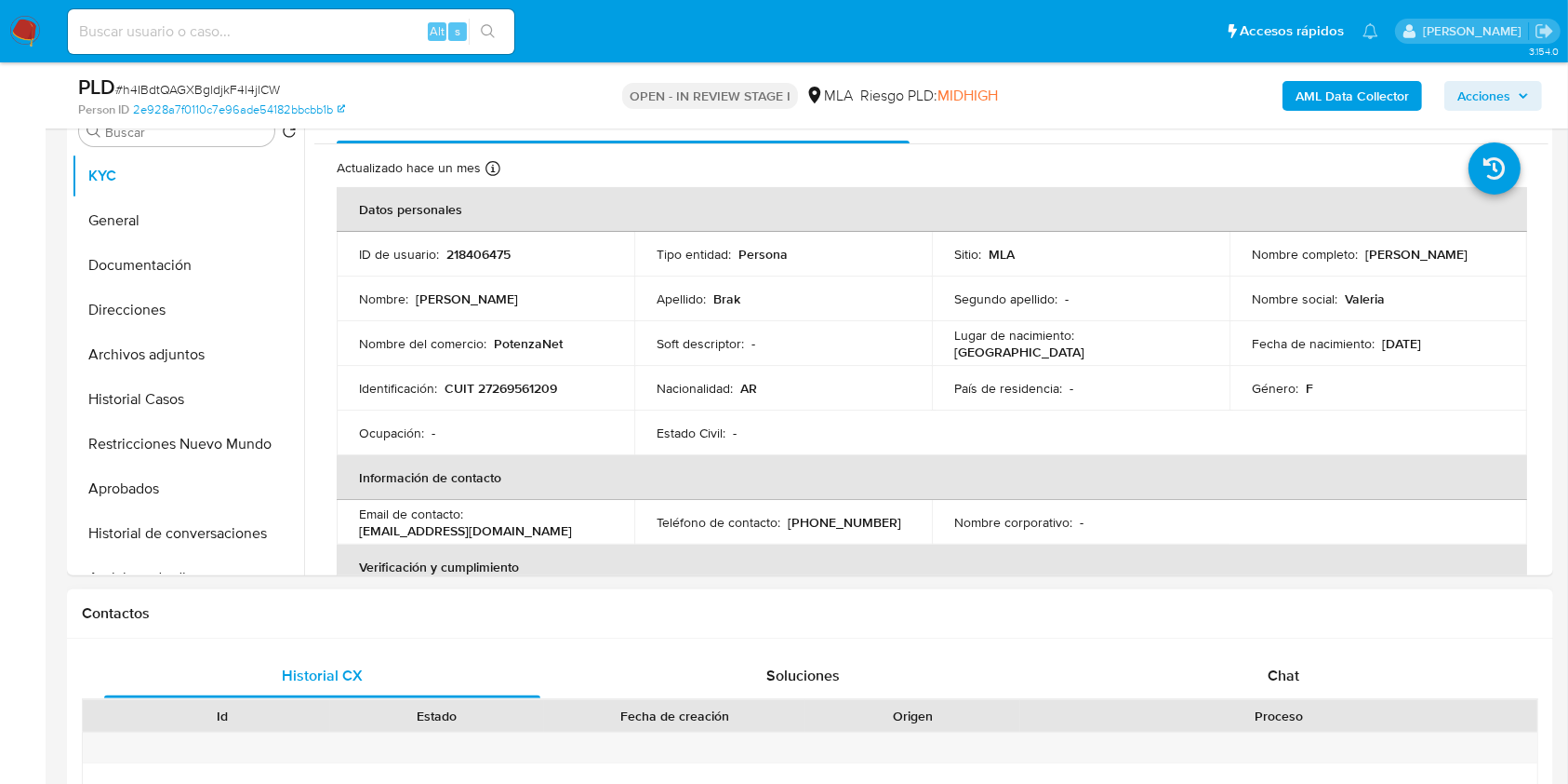
scroll to position [745, 0]
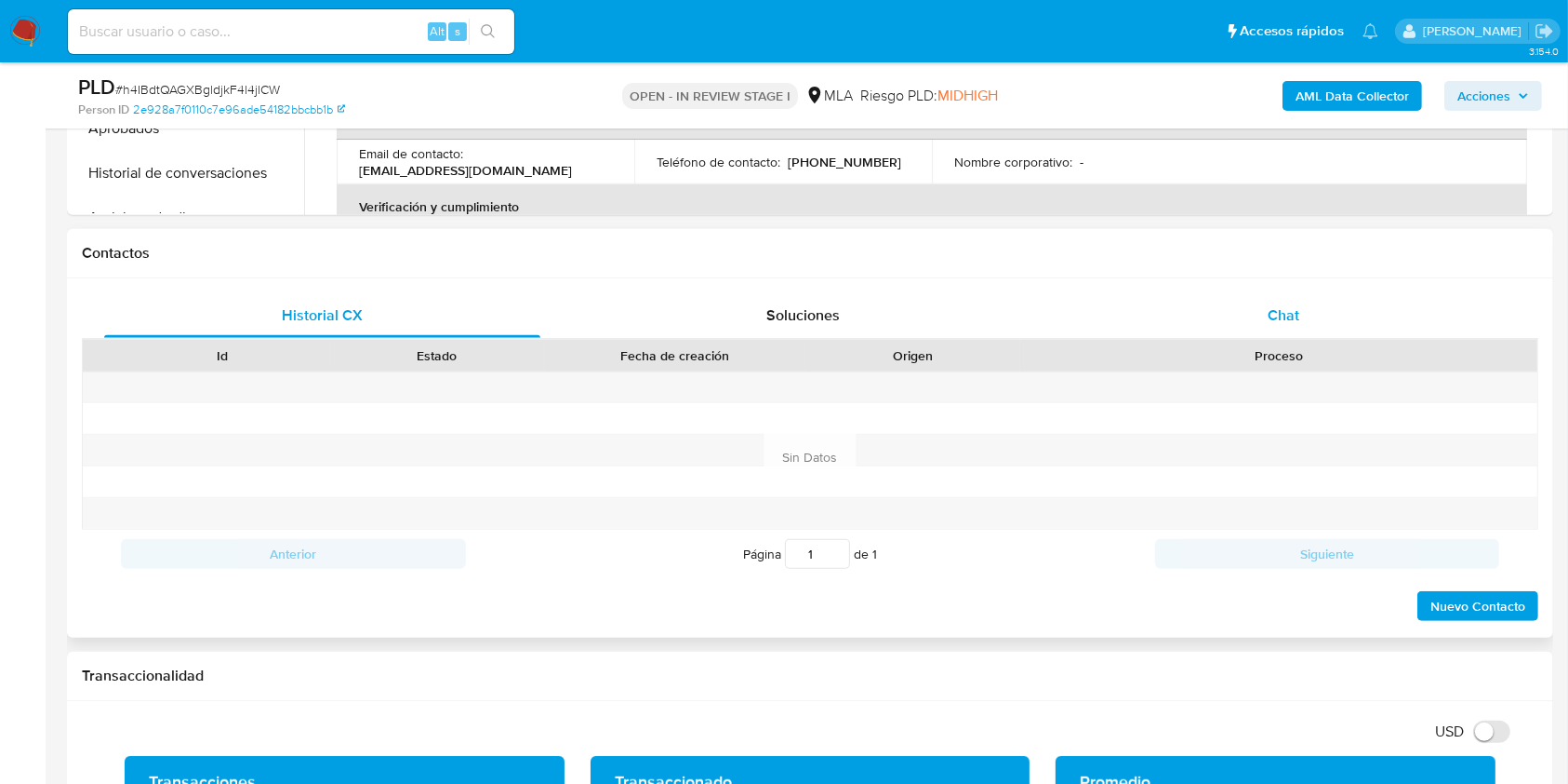
click at [1335, 315] on div "Chat" at bounding box center [1284, 315] width 436 height 44
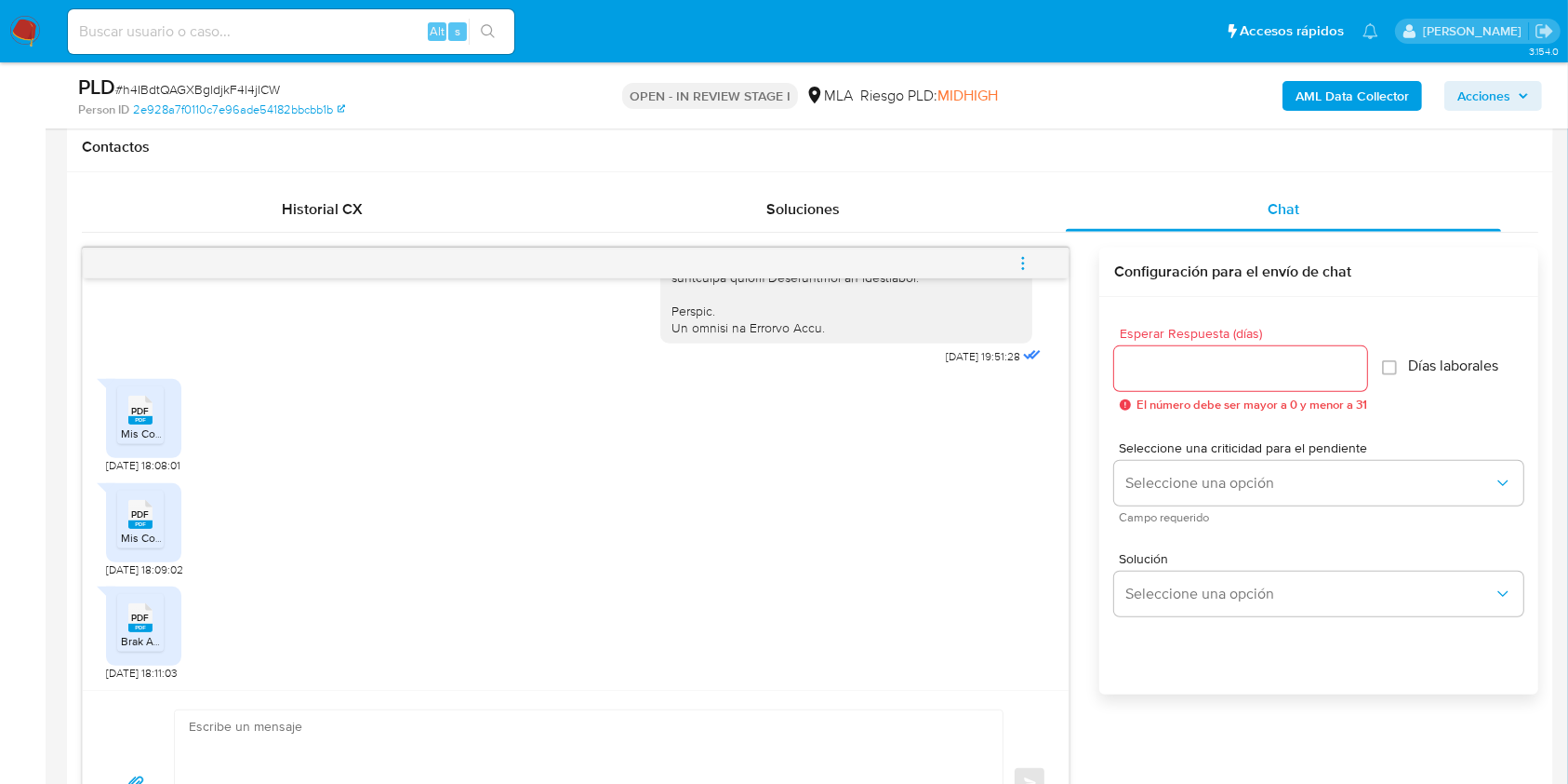
scroll to position [992, 0]
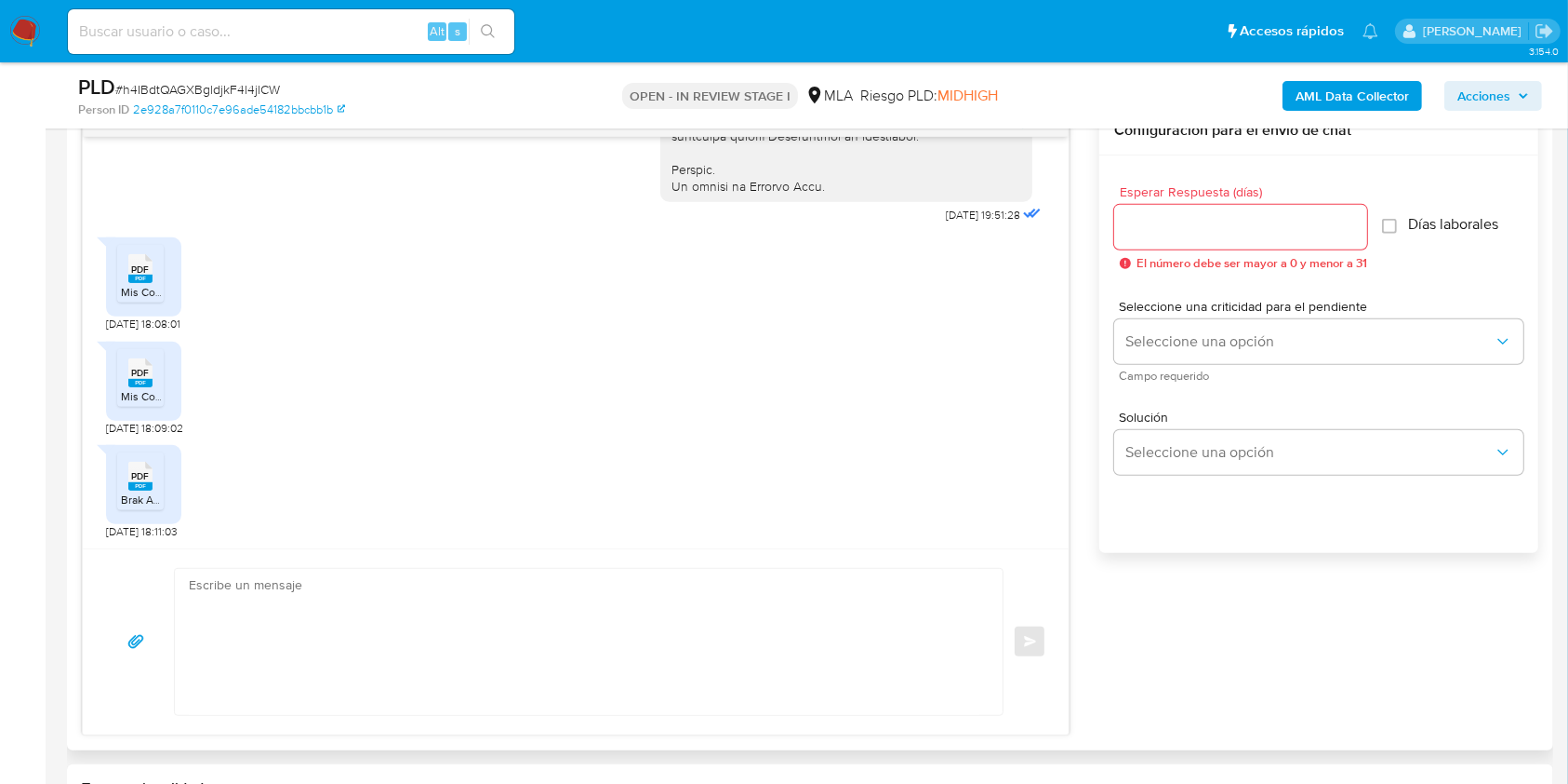
click at [375, 610] on textarea at bounding box center [584, 642] width 790 height 146
paste textarea "Hola, esperamos que te encuentres muy bien. Muchas gracias por tu respuesta. Co…"
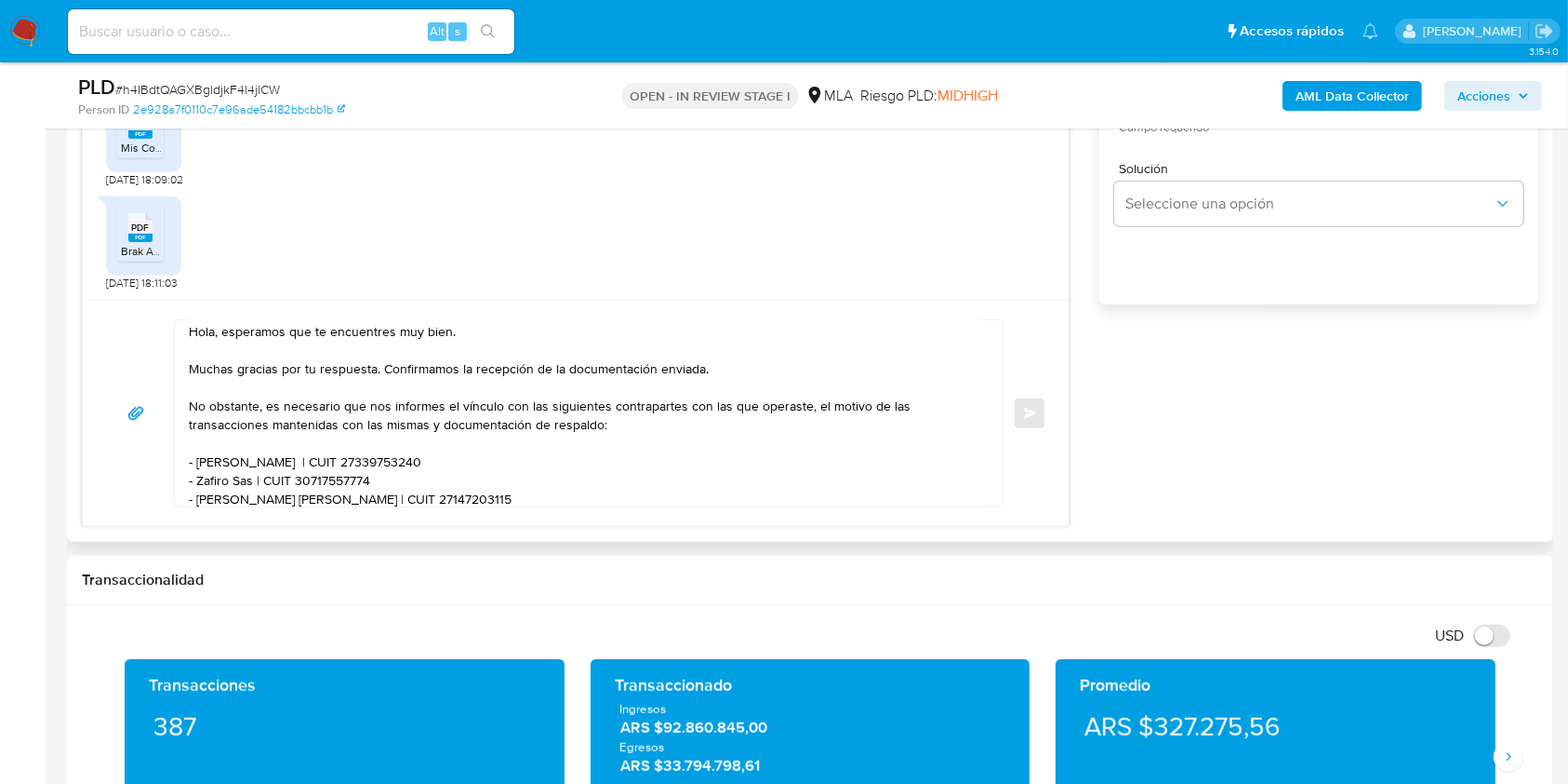
scroll to position [0, 0]
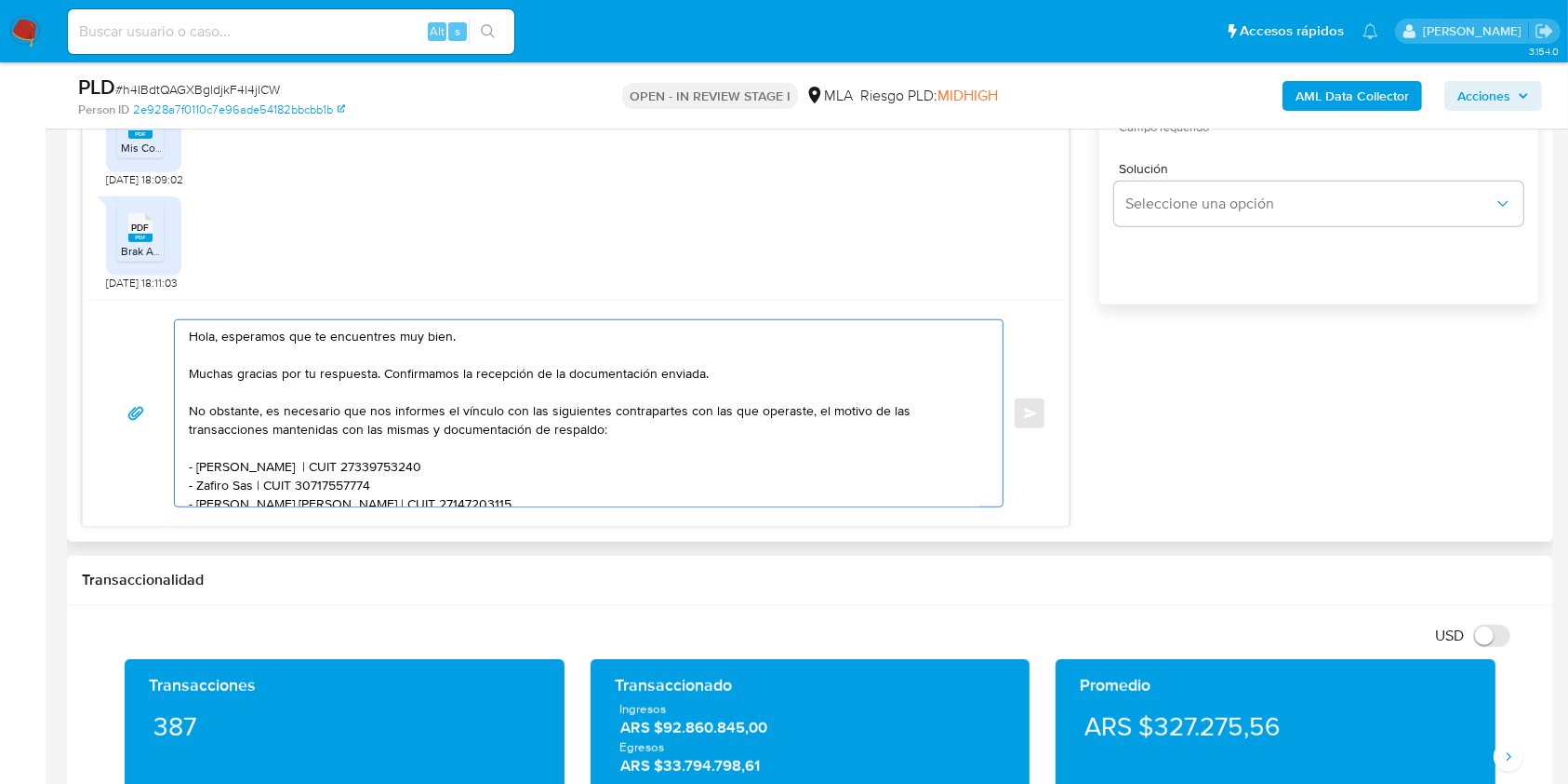
drag, startPoint x: 436, startPoint y: 334, endPoint x: 296, endPoint y: 338, distance: 140.1
click at [296, 338] on textarea "Hola, esperamos que te encuentres muy bien. Muchas gracias por tu respuesta. Co…" at bounding box center [584, 413] width 790 height 186
click at [563, 345] on textarea "Hola, esperamos que te encuentres muy bien. Muchas gracias por tu respuesta. Co…" at bounding box center [584, 413] width 790 height 186
click at [220, 469] on textarea "Hola, esperamos que te encuentres muy bien. Muchas gracias por tu respuesta. Co…" at bounding box center [584, 413] width 790 height 186
drag, startPoint x: 221, startPoint y: 470, endPoint x: 253, endPoint y: 470, distance: 32.0
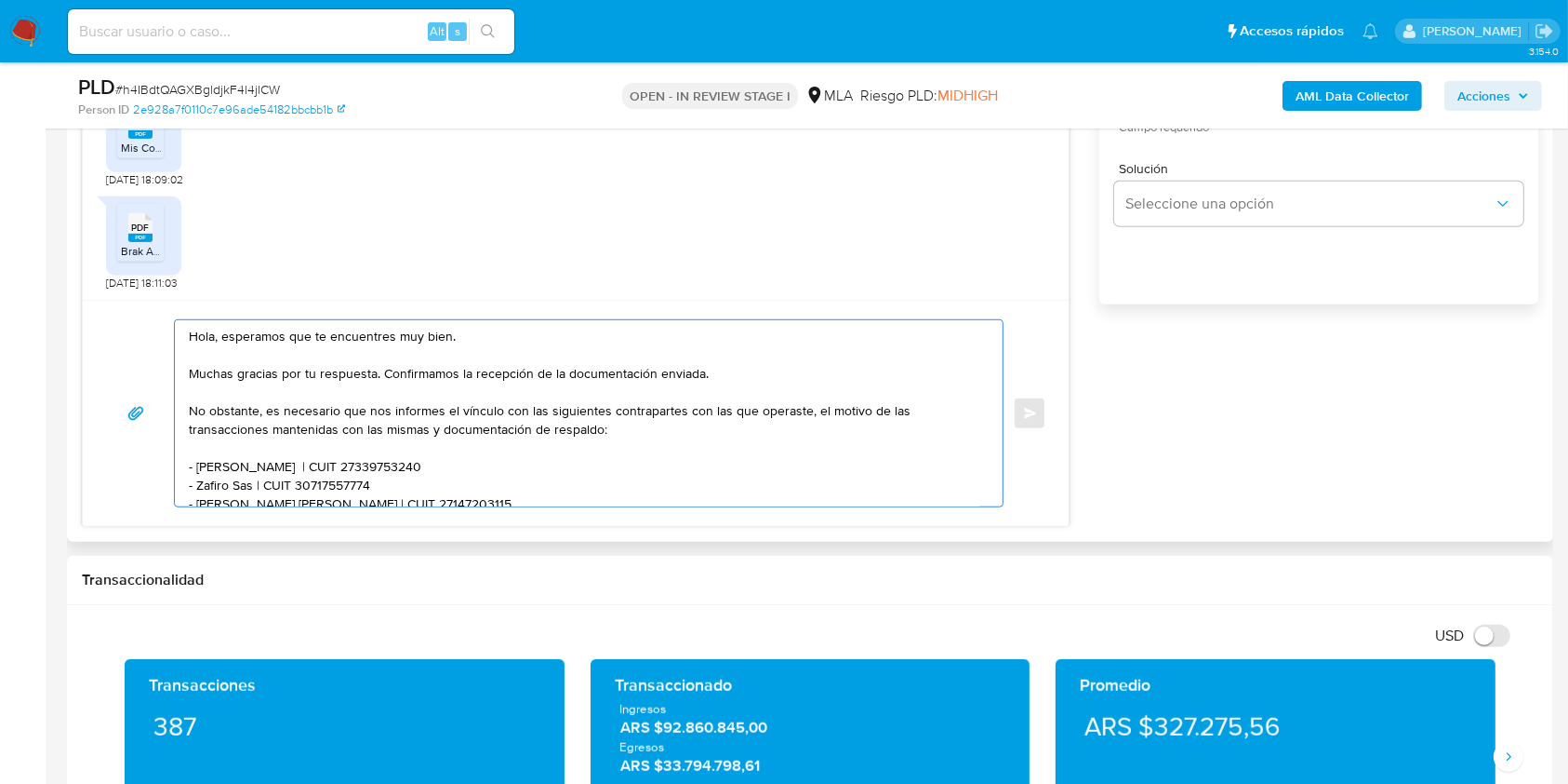
click at [253, 470] on textarea "Hola, esperamos que te encuentres muy bien. Muchas gracias por tu respuesta. Co…" at bounding box center [584, 413] width 790 height 186
paste textarea "[PERSON_NAME] NET SAS"
click at [410, 468] on textarea "Hola, esperamos que te encuentres muy bien. Muchas gracias por tu respuesta. Co…" at bounding box center [584, 413] width 790 height 186
paste textarea "30717109798"
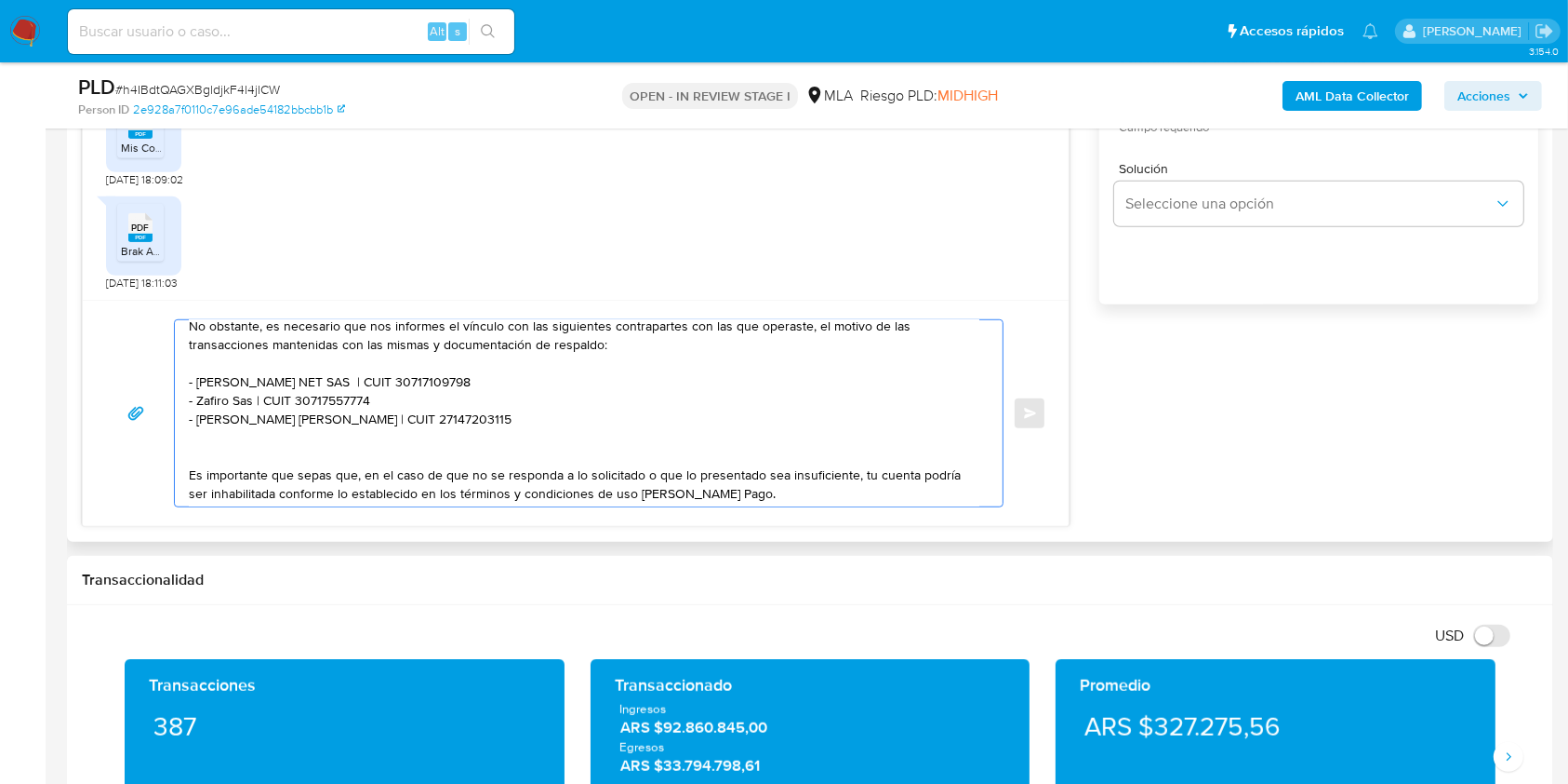
scroll to position [124, 0]
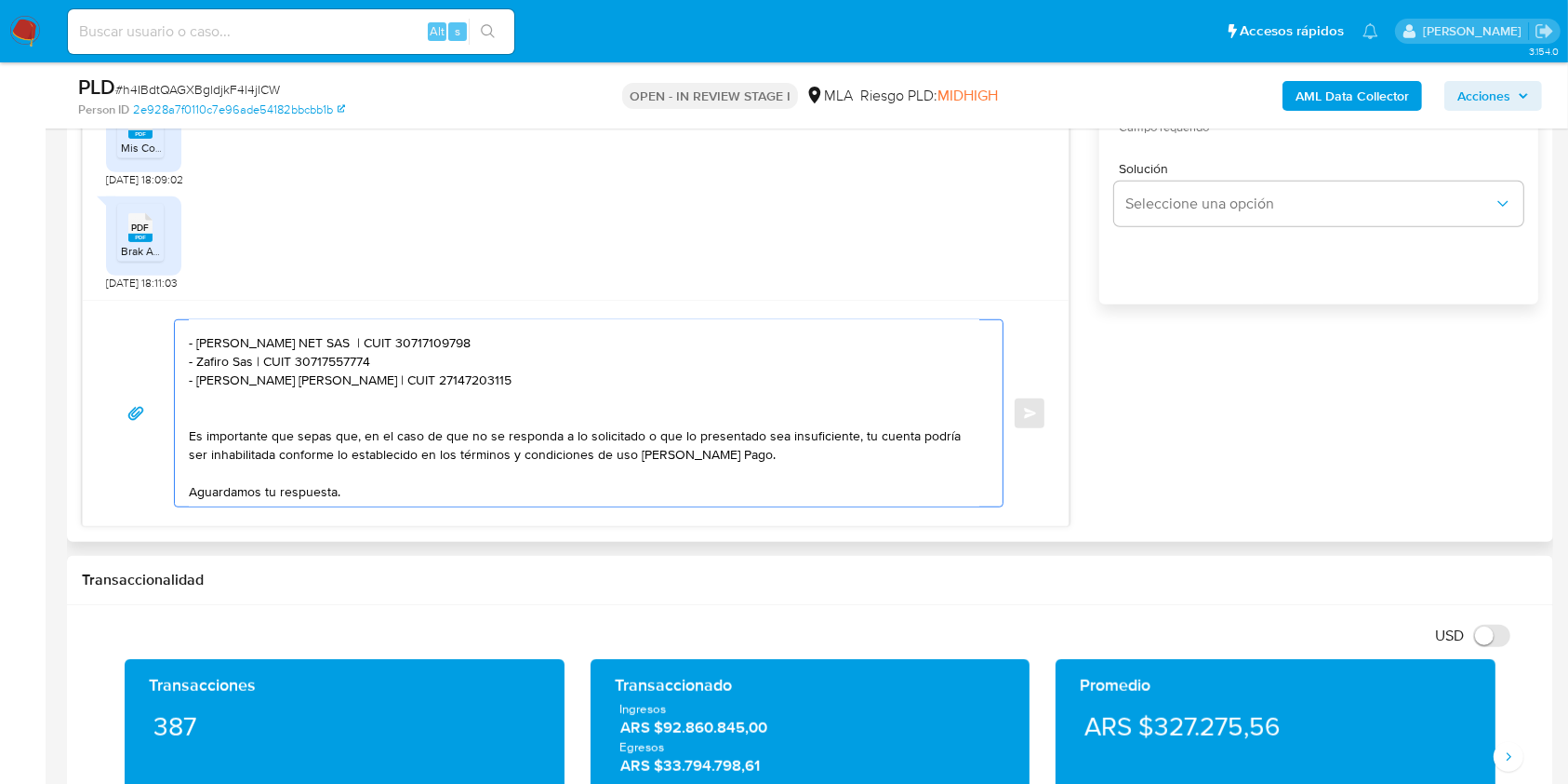
drag, startPoint x: 448, startPoint y: 383, endPoint x: 153, endPoint y: 358, distance: 296.1
click at [153, 358] on div "Hola, esperamos que te encuentres muy bien. Muchas gracias por tu respuesta. Co…" at bounding box center [575, 413] width 941 height 188
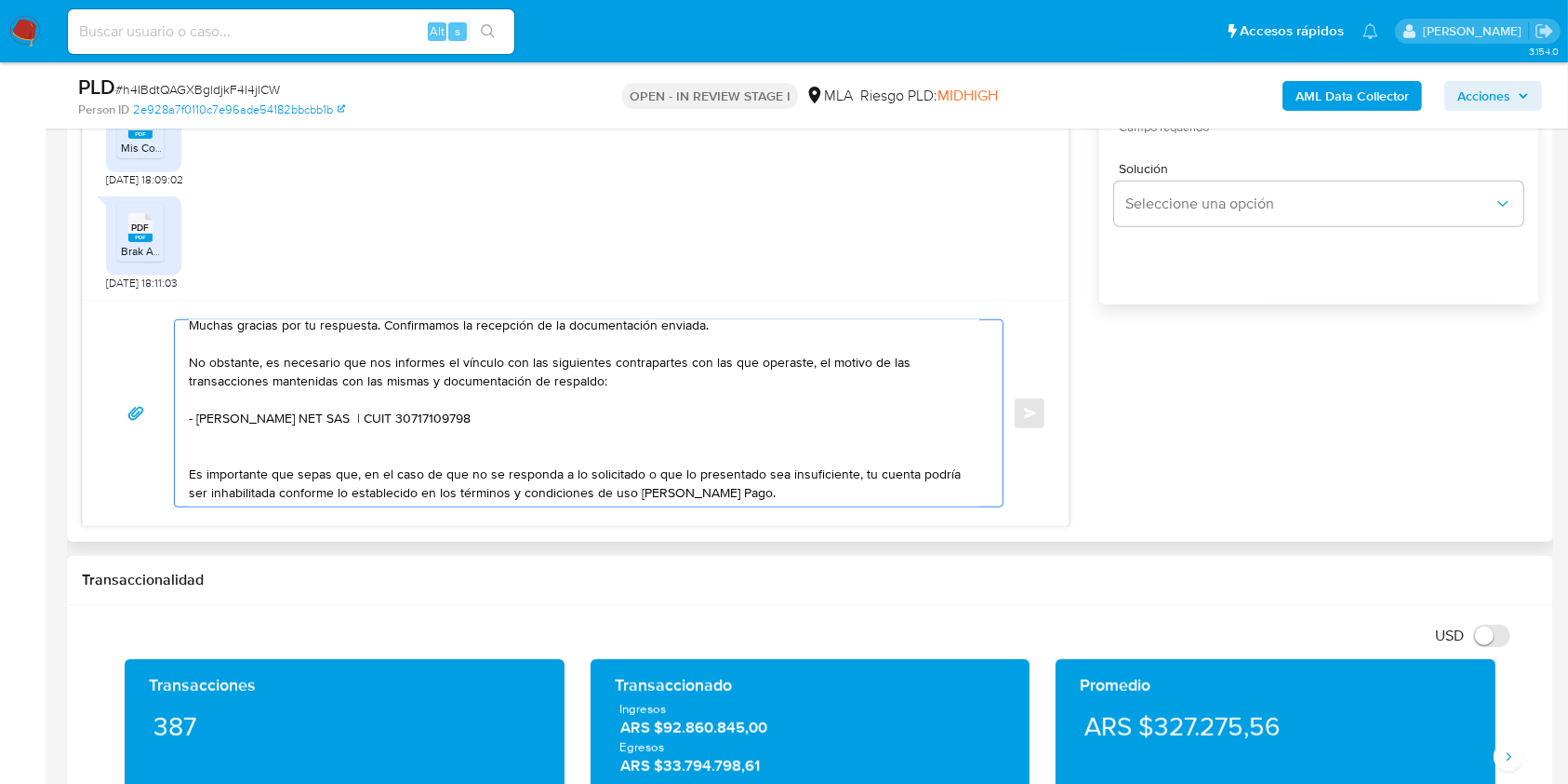
scroll to position [0, 0]
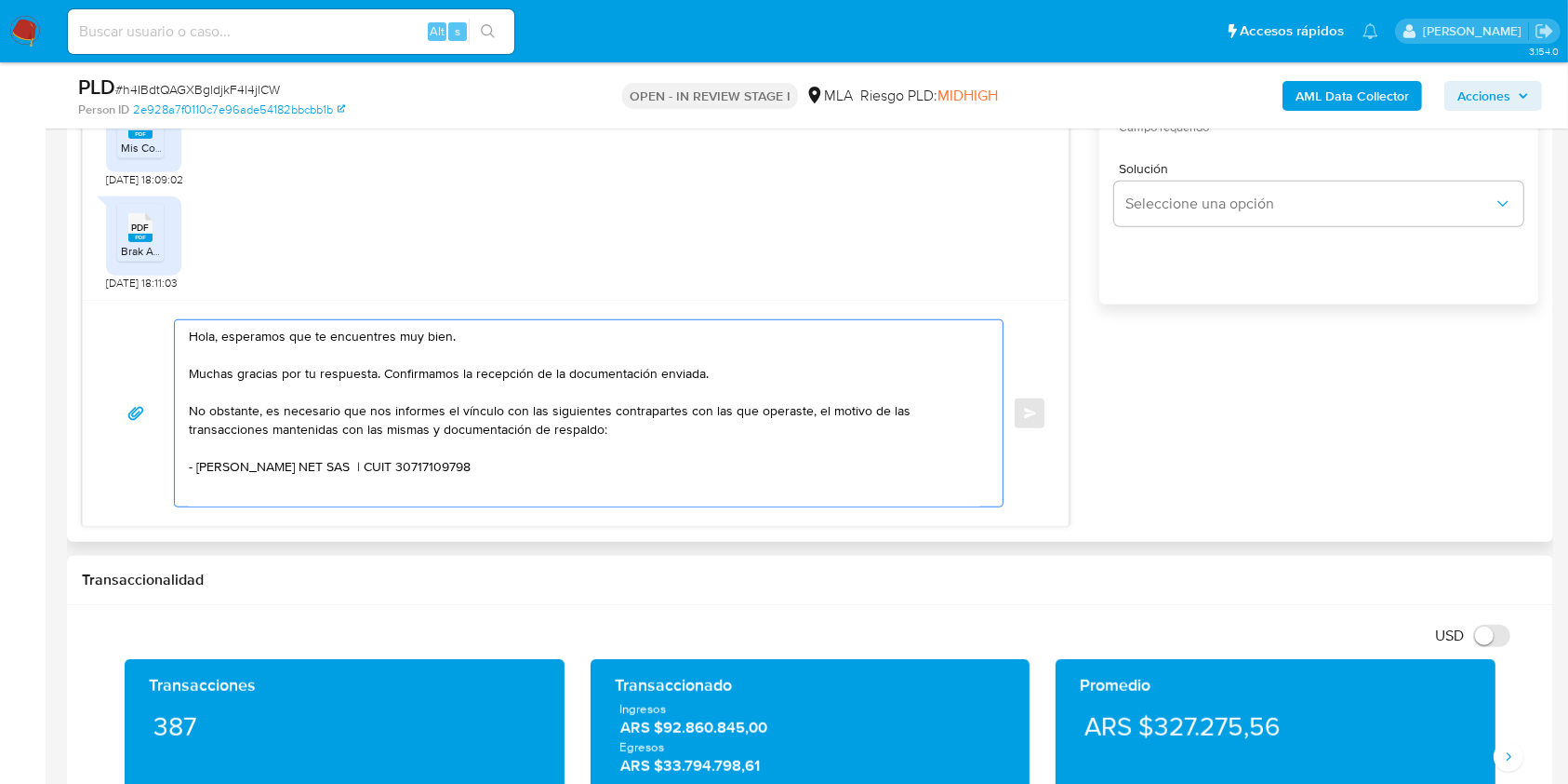
click at [715, 420] on textarea "Hola, esperamos que te encuentres muy bien. Muchas gracias por tu respuesta. Co…" at bounding box center [584, 413] width 790 height 186
click at [656, 424] on textarea "Hola, esperamos que te encuentres muy bien. Muchas gracias por tu respuesta. Co…" at bounding box center [584, 413] width 790 height 186
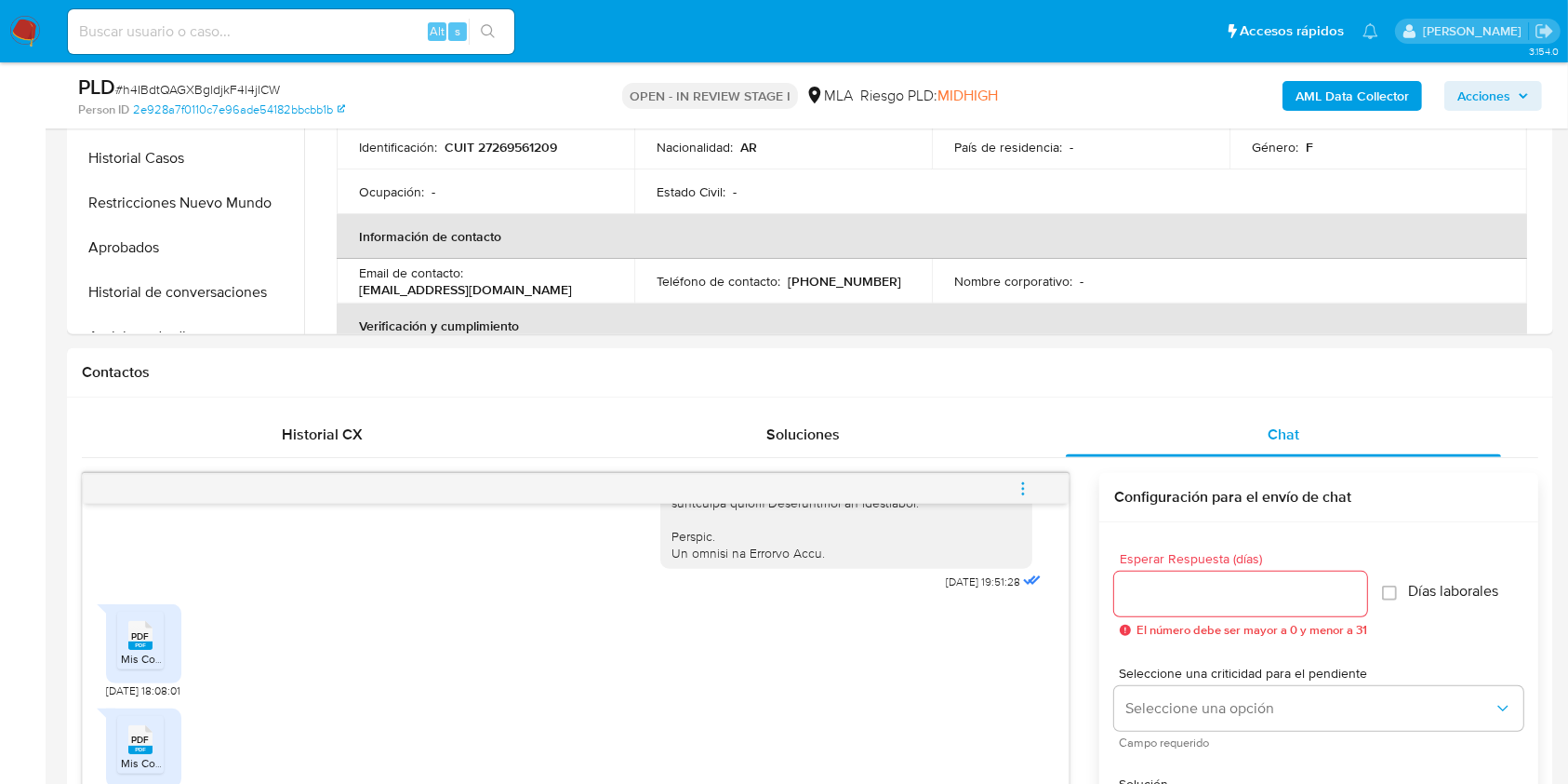
scroll to position [620, 0]
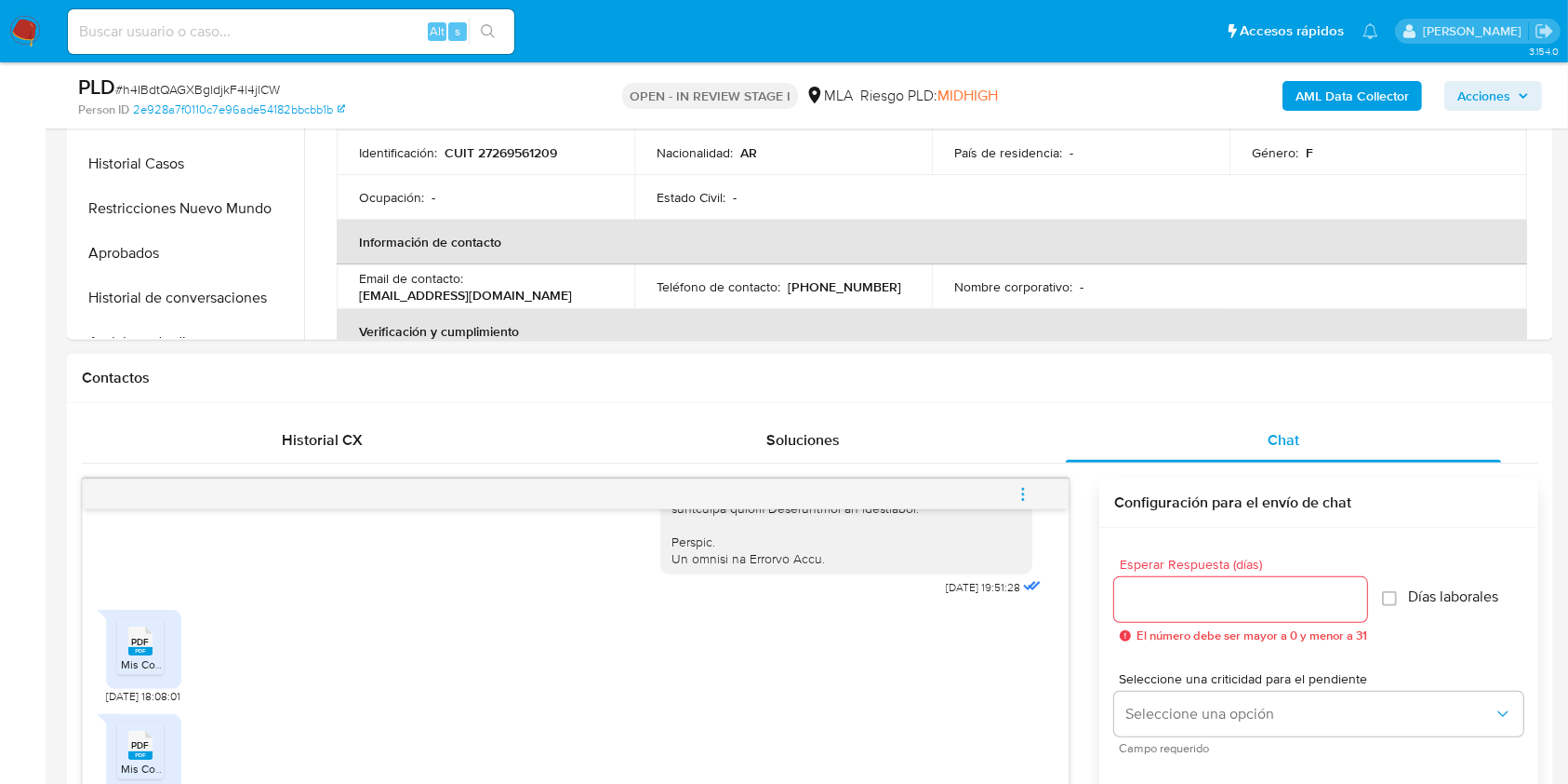
type textarea "Hola, esperamos que te encuentres muy bien. Muchas gracias por tu respuesta. Co…"
click at [1171, 591] on input "Esperar Respuesta (días)" at bounding box center [1241, 599] width 253 height 24
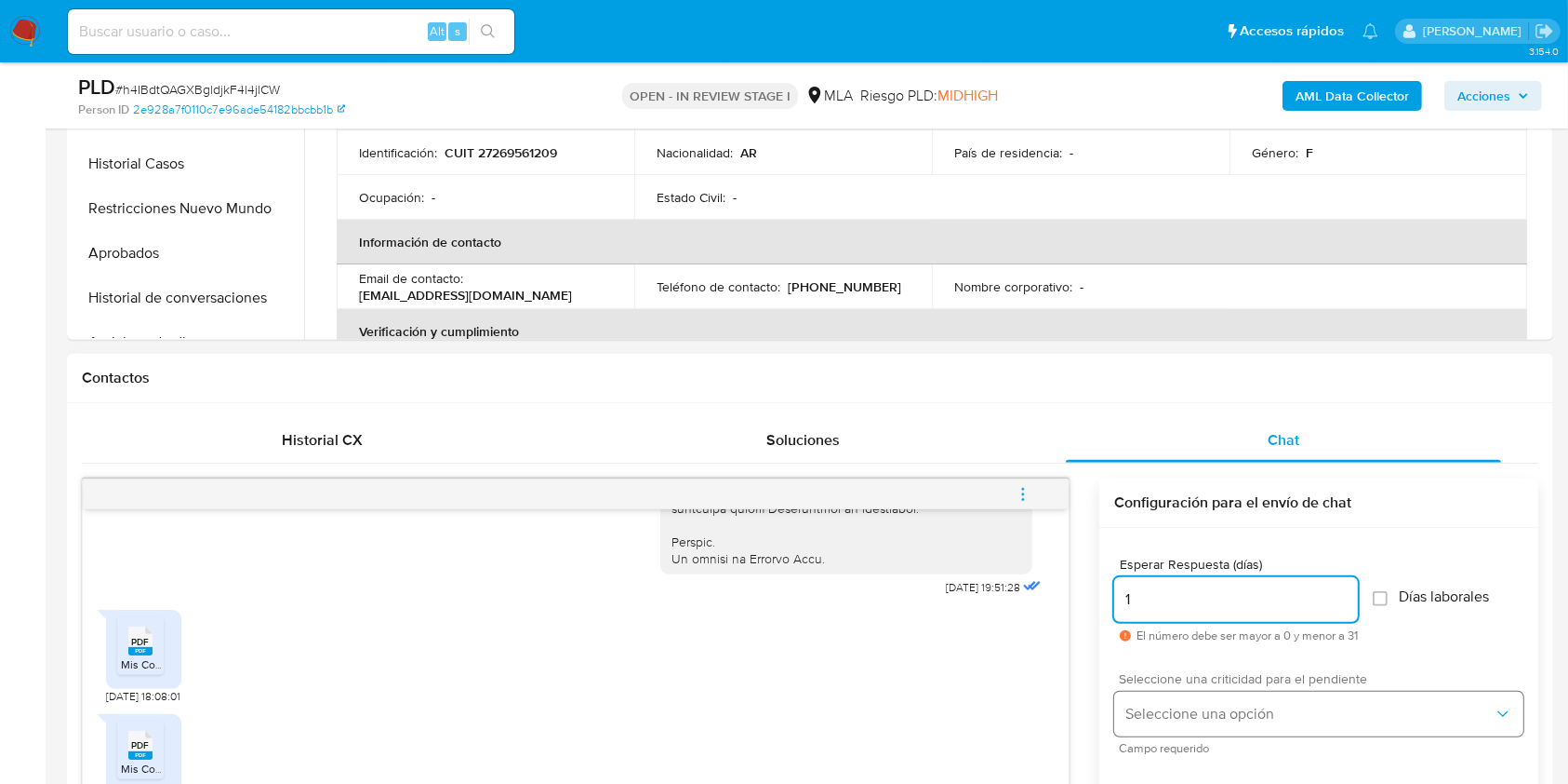
type input "1"
click at [1169, 694] on button "Seleccione una opción" at bounding box center [1319, 714] width 409 height 44
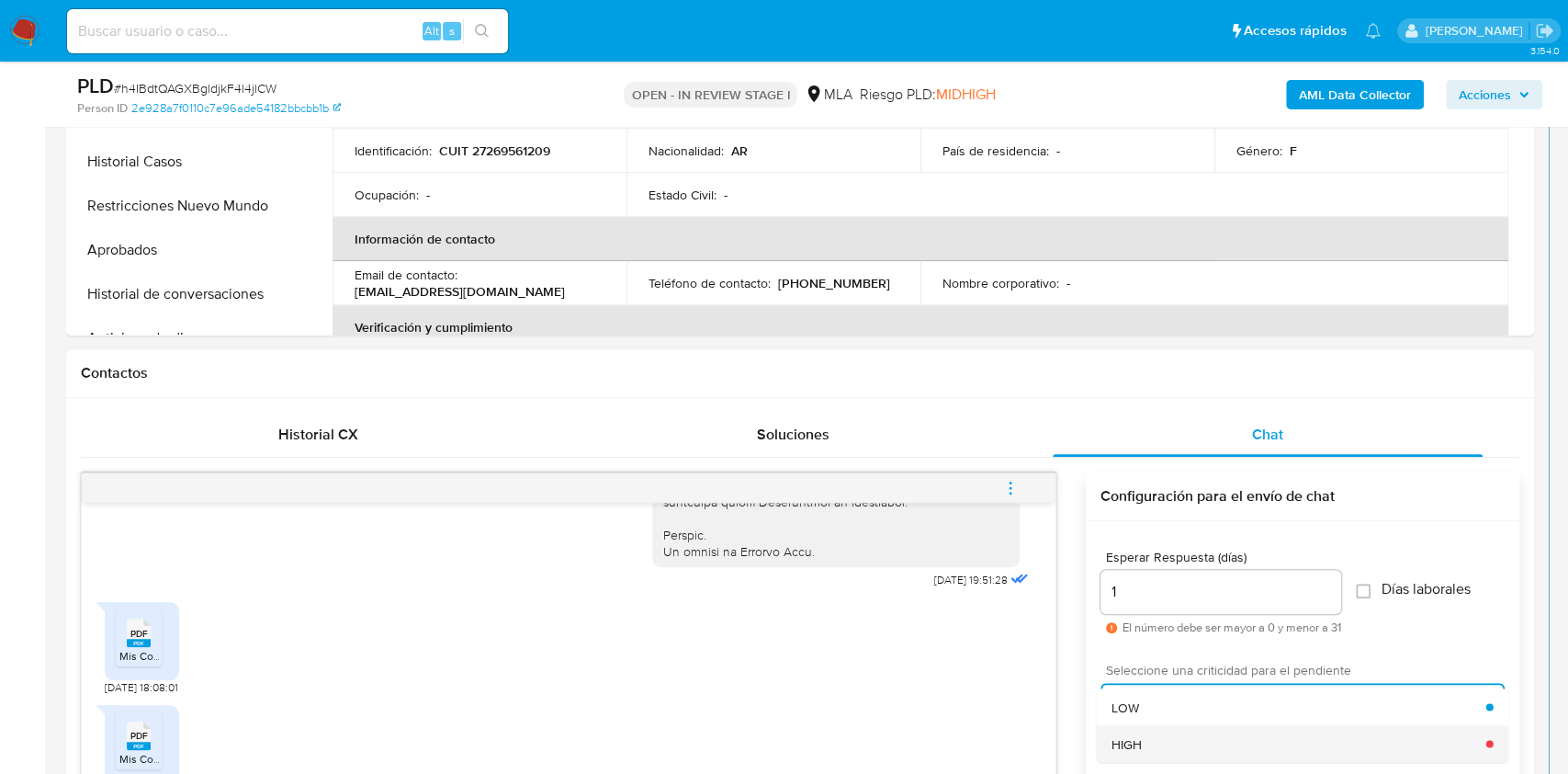
drag, startPoint x: 1155, startPoint y: 720, endPoint x: 1153, endPoint y: 738, distance: 18.1
click at [1153, 738] on ul "LOW HIGH" at bounding box center [1303, 725] width 411 height 73
click at [1159, 734] on div "HIGH" at bounding box center [1298, 743] width 374 height 37
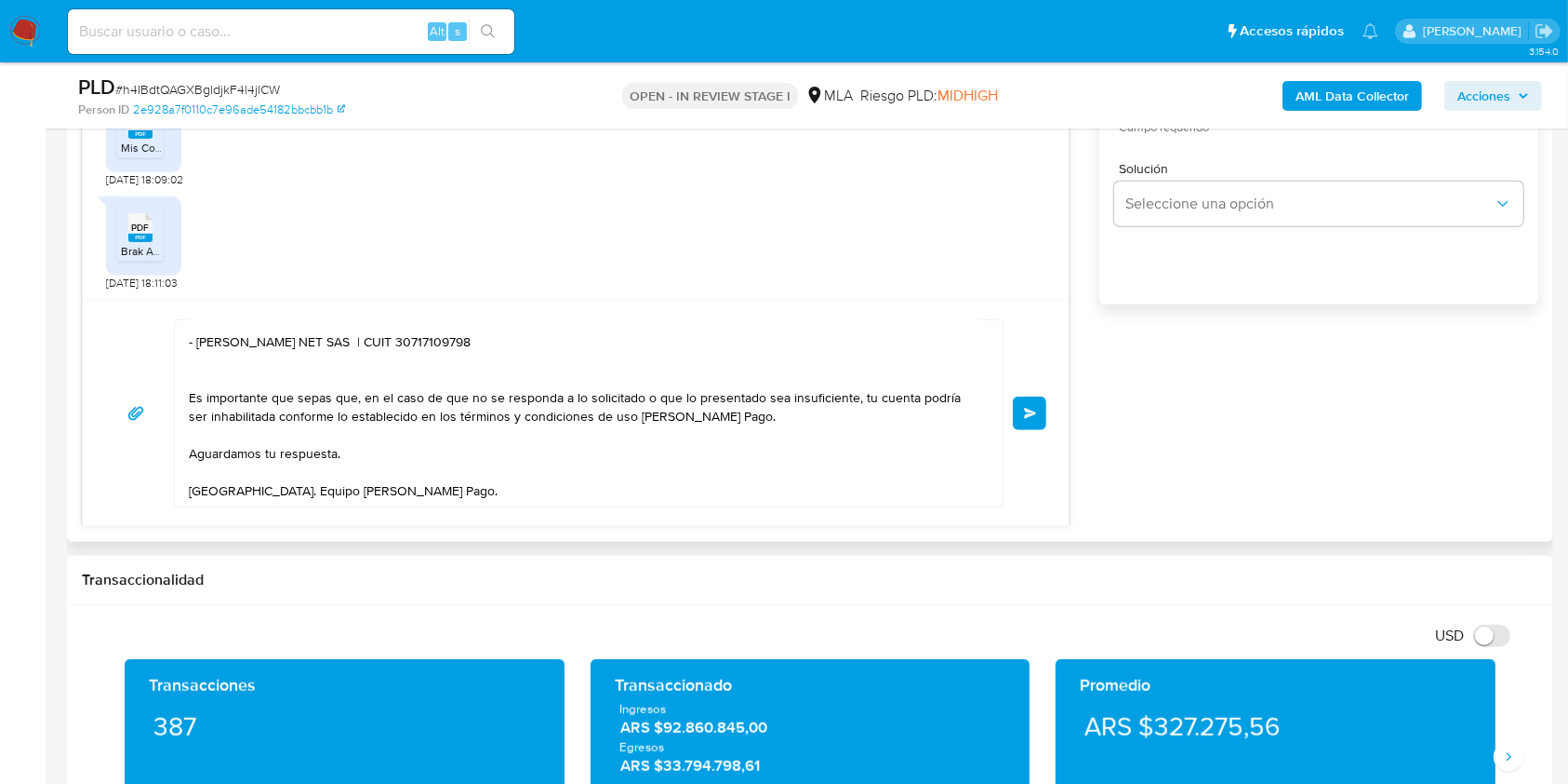
scroll to position [150, 0]
click at [1026, 420] on button "Enviar" at bounding box center [1029, 413] width 34 height 34
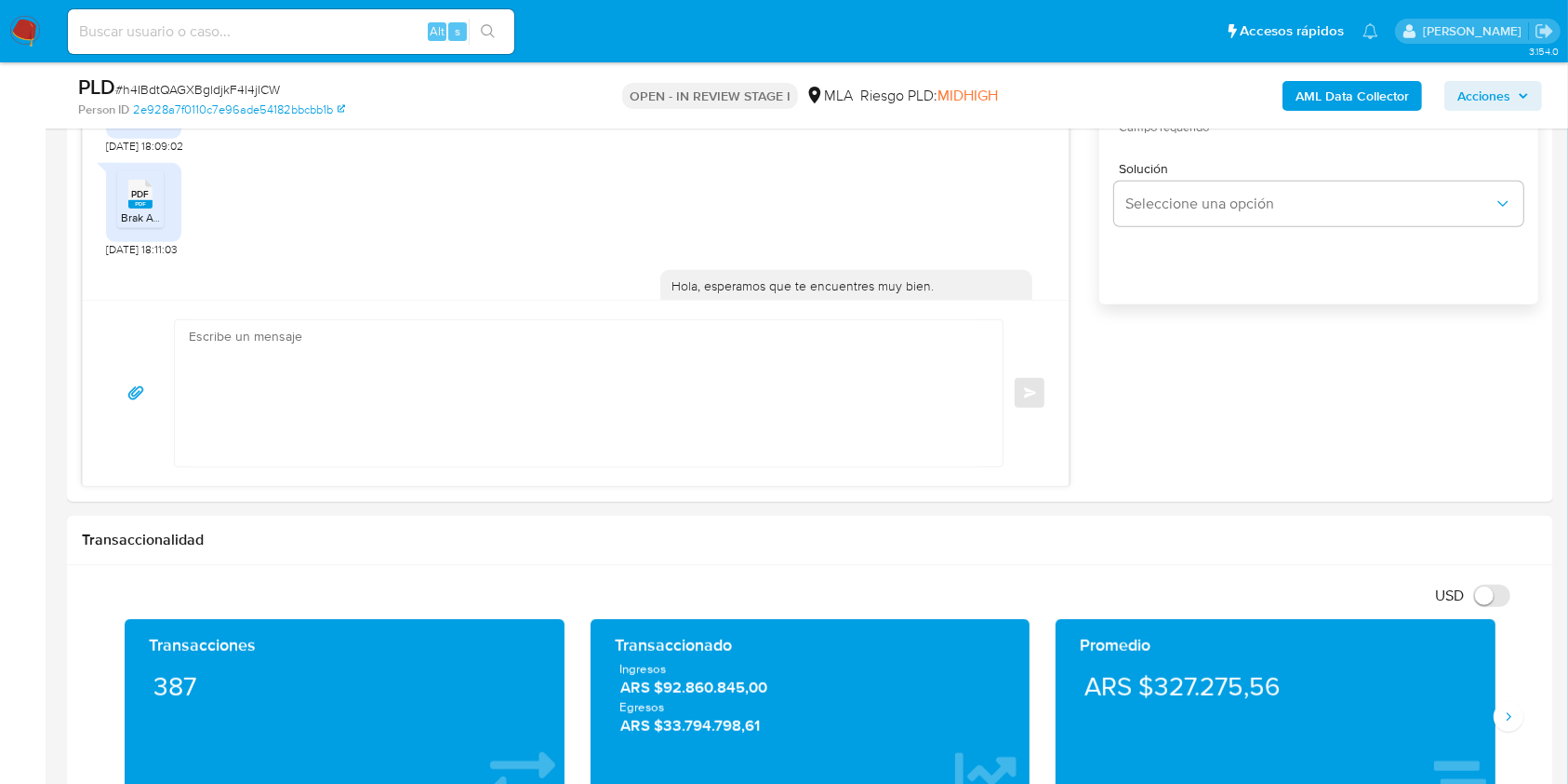
scroll to position [1380, 0]
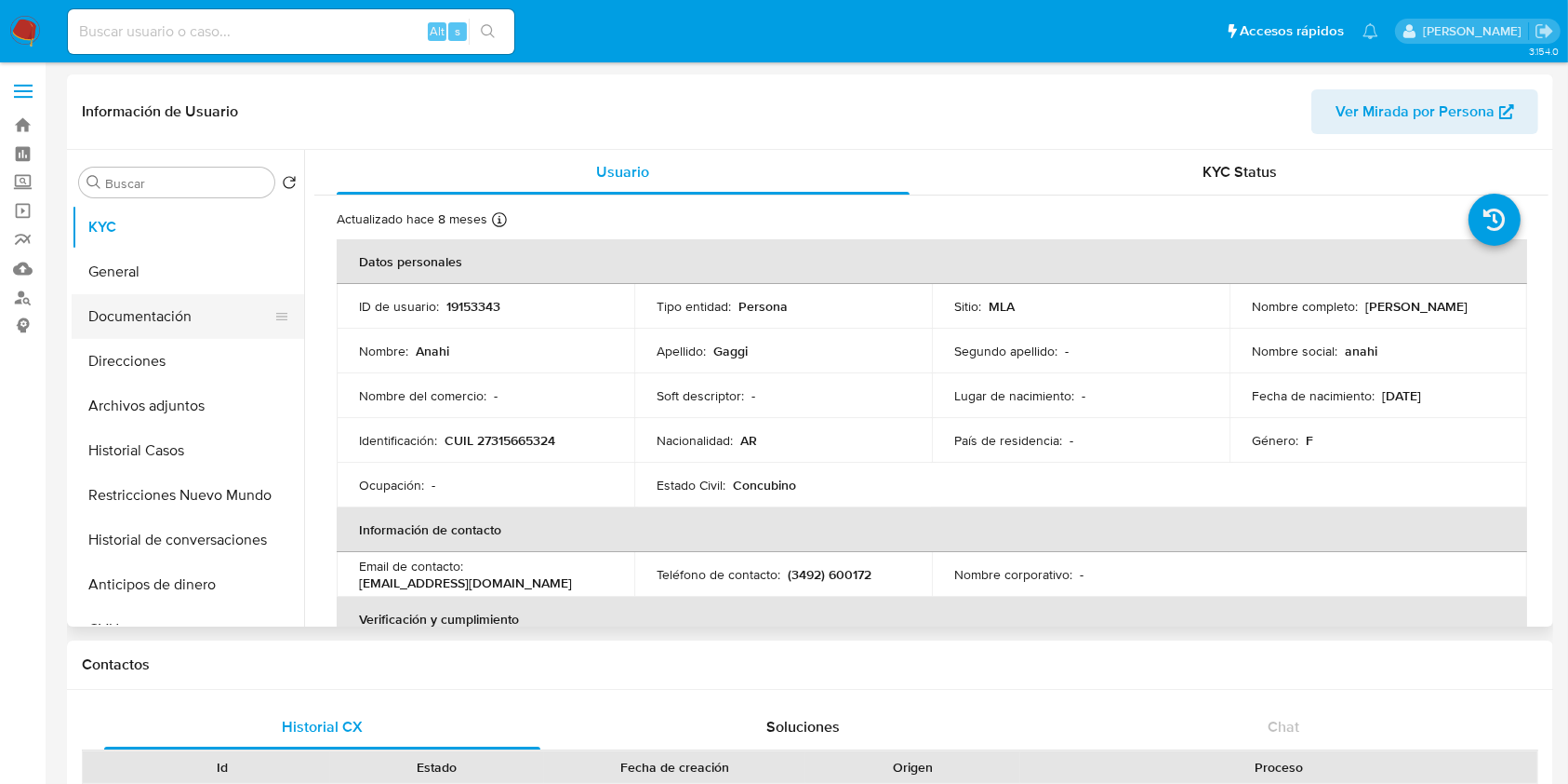
click at [177, 306] on button "Documentación" at bounding box center [181, 316] width 218 height 44
select select "10"
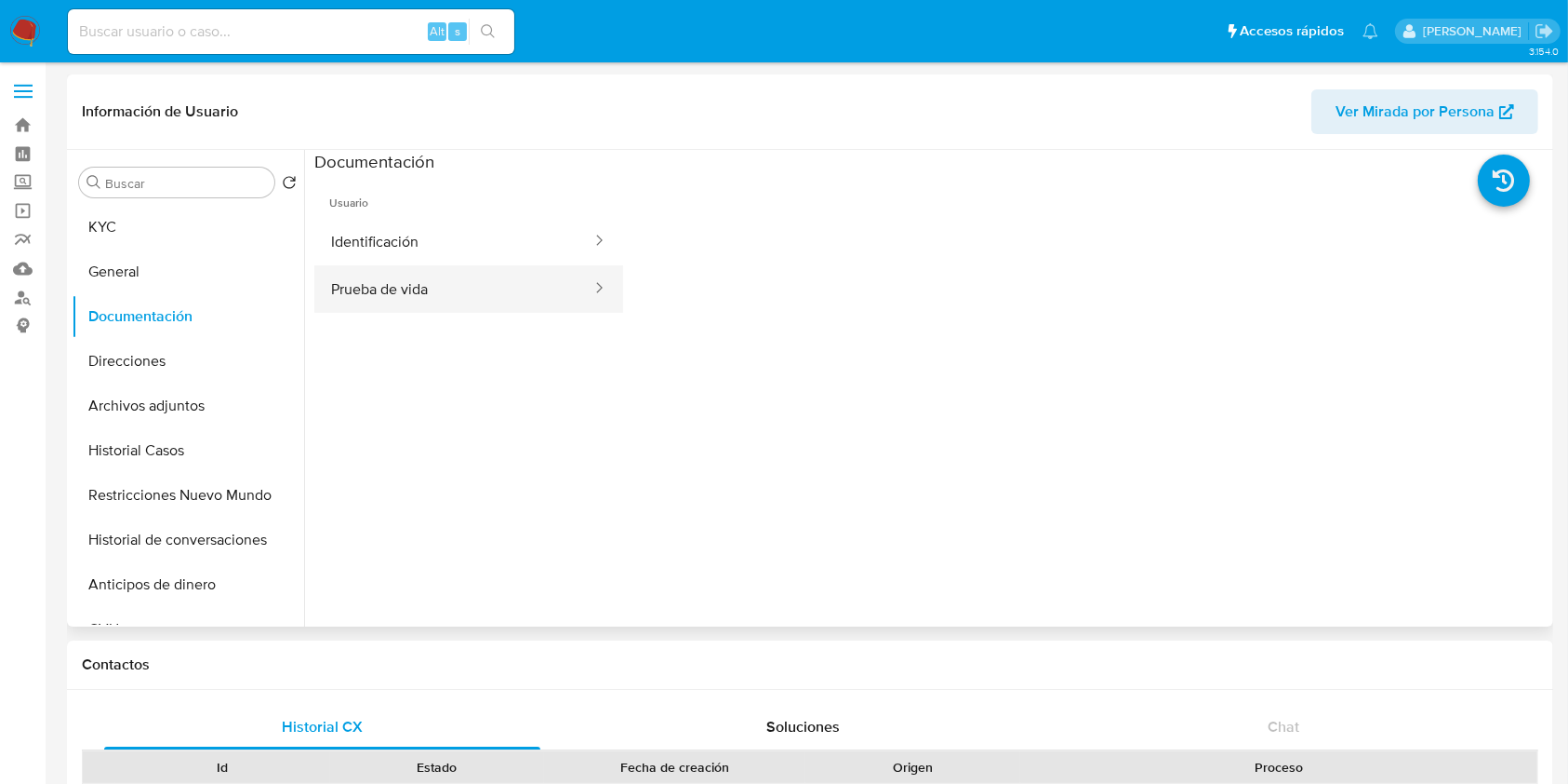
click at [427, 280] on button "Prueba de vida" at bounding box center [453, 288] width 279 height 47
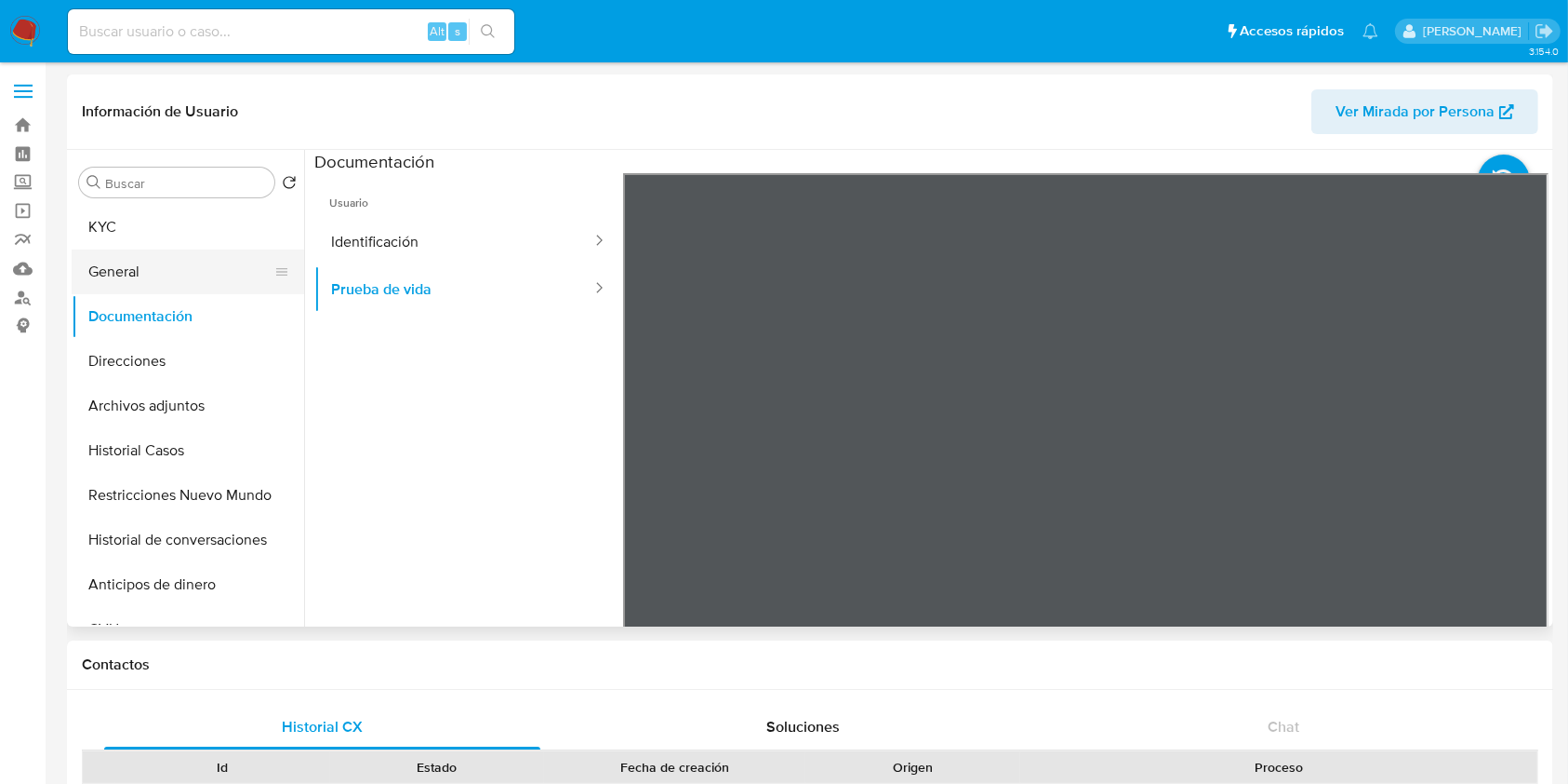
click at [153, 269] on button "General" at bounding box center [181, 272] width 218 height 44
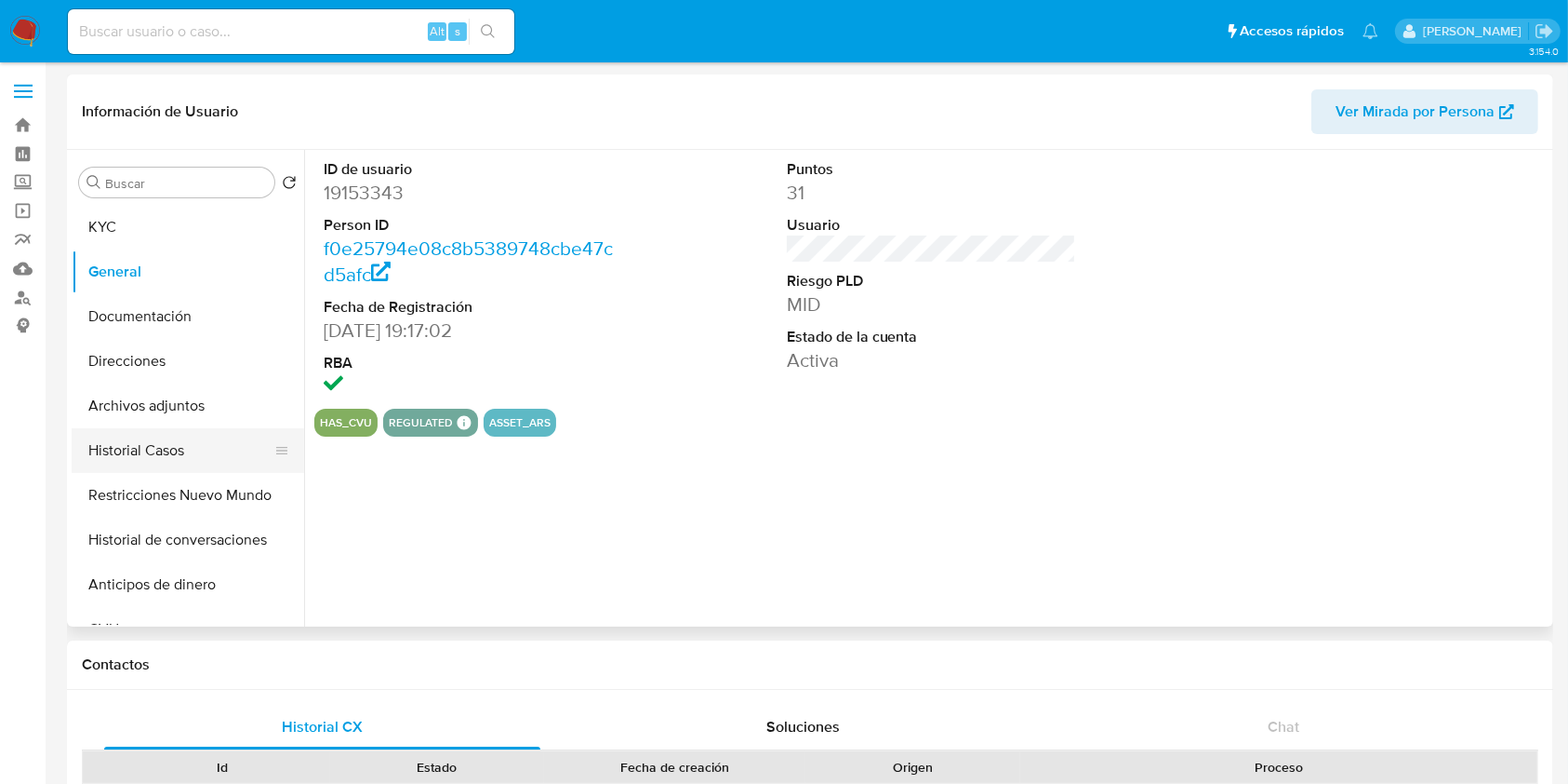
click at [162, 465] on button "Historial Casos" at bounding box center [181, 451] width 218 height 44
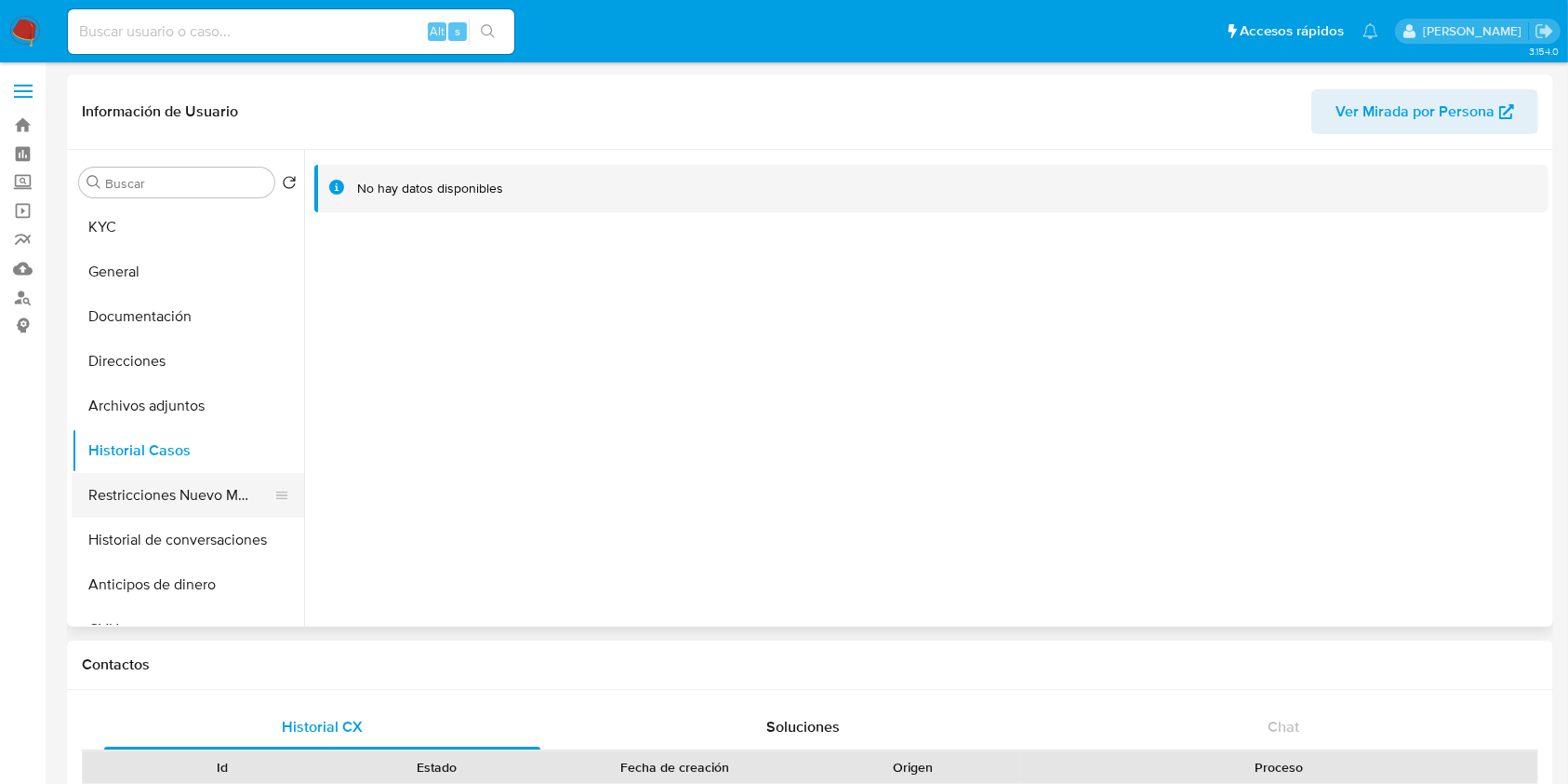
click at [213, 501] on button "Restricciones Nuevo Mundo" at bounding box center [181, 495] width 218 height 44
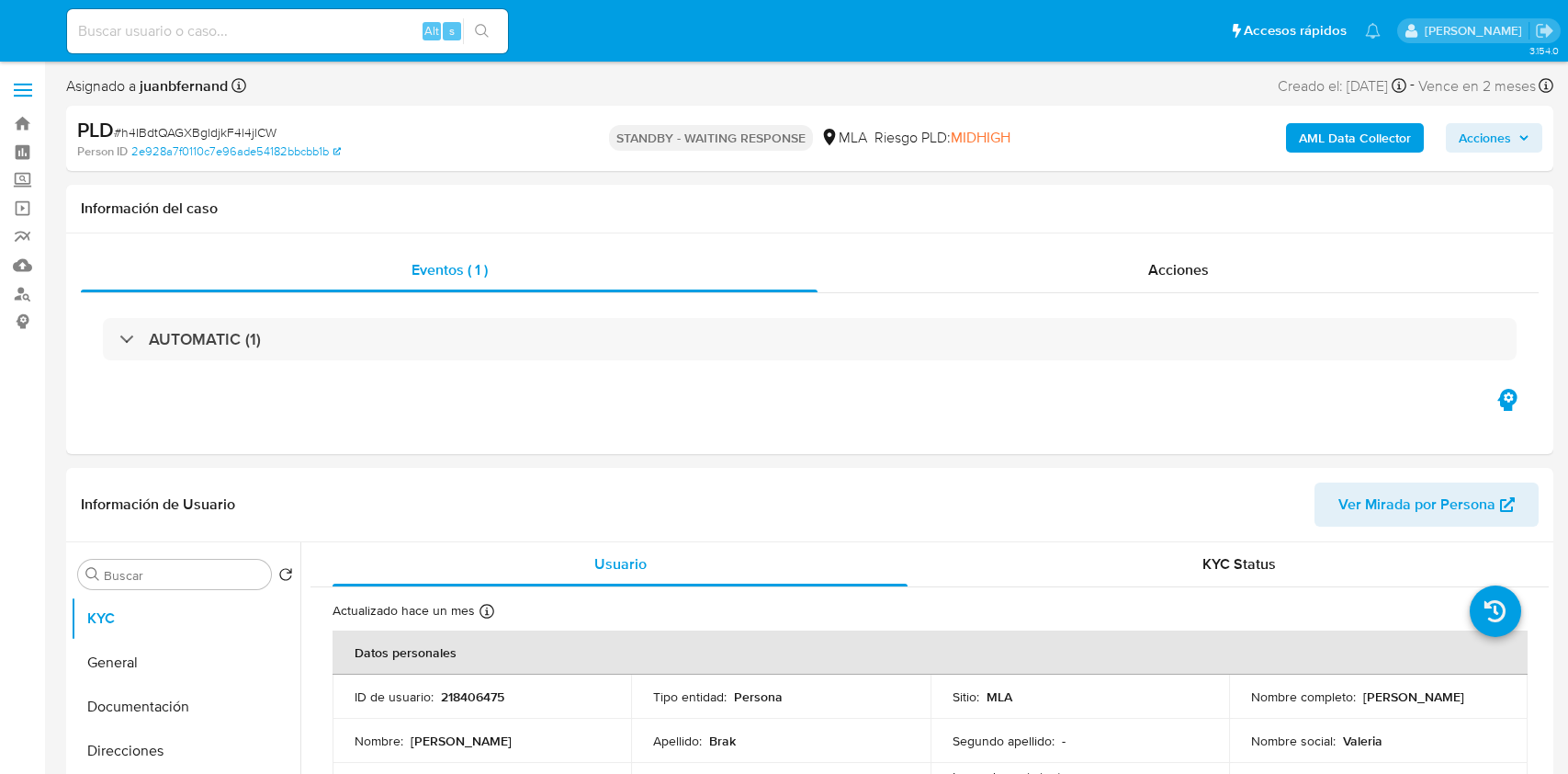
select select "10"
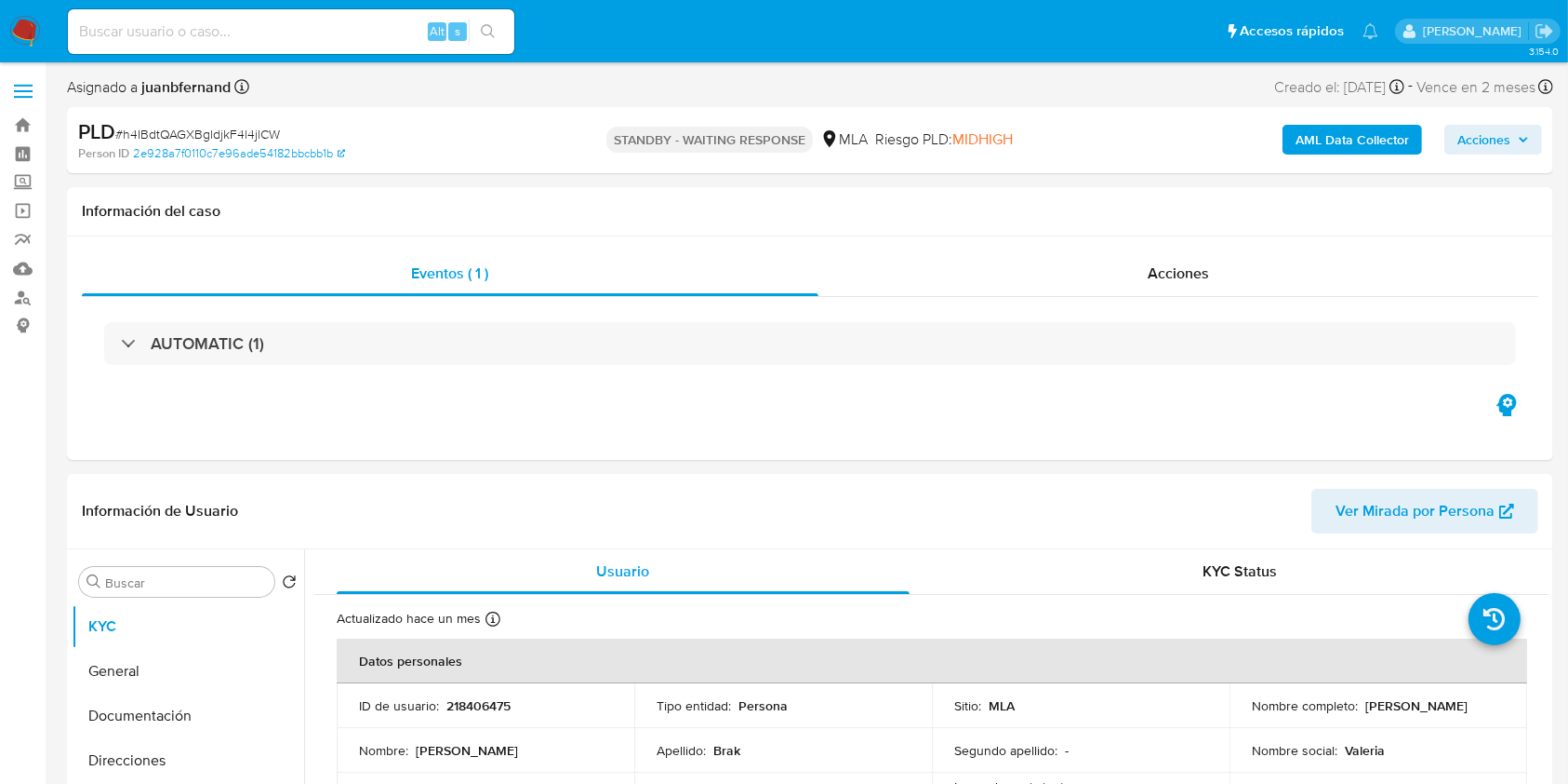
click at [375, 35] on input at bounding box center [291, 31] width 446 height 24
paste input "MEMUsaeEJWmk0C4YCg97kjpf"
type input "MEMUsaeEJWmk0C4YCg97kjpf"
click at [449, 30] on div "s" at bounding box center [457, 31] width 18 height 18
click at [491, 32] on icon "search-icon" at bounding box center [488, 31] width 14 height 14
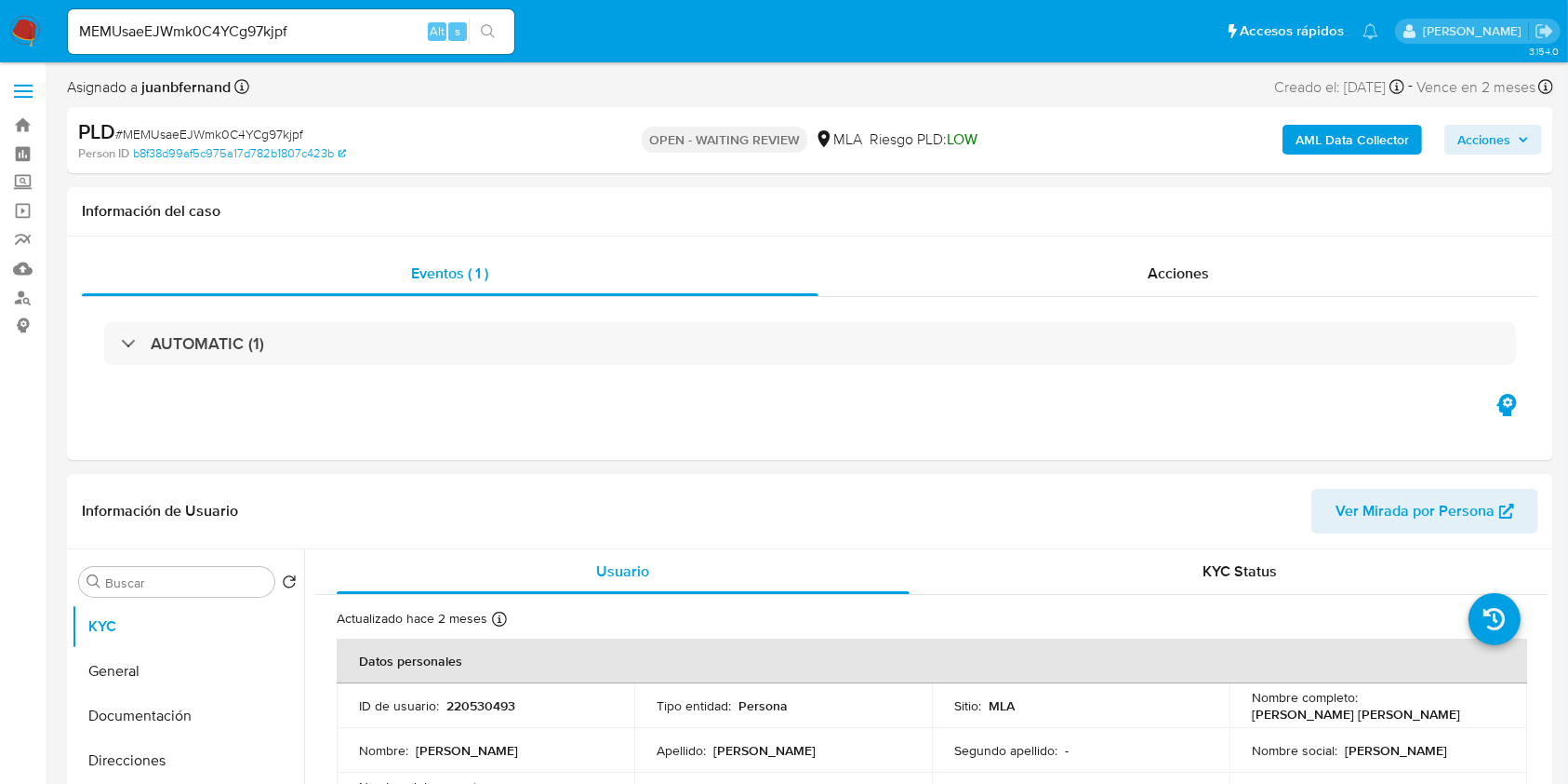
select select "10"
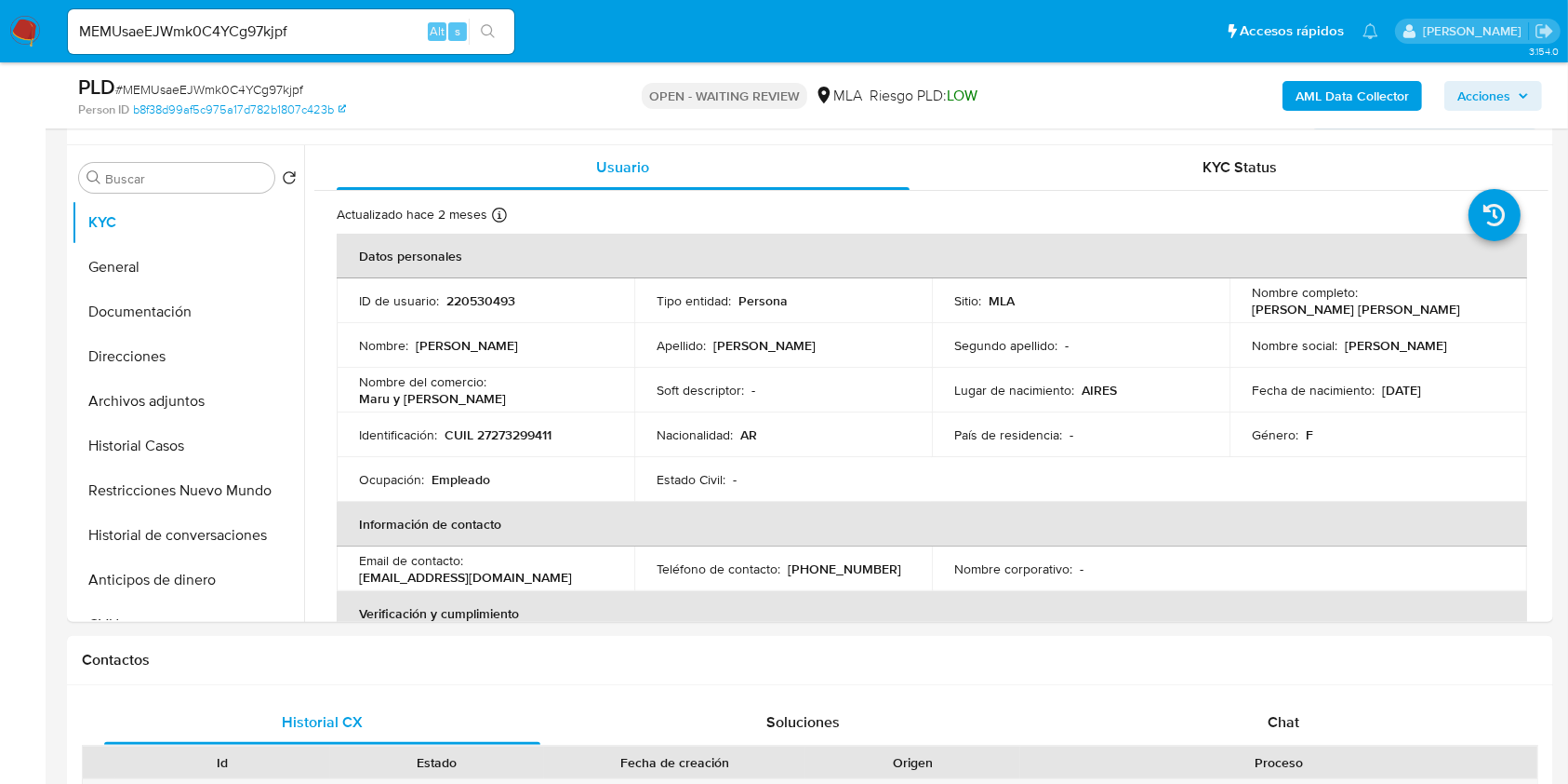
scroll to position [372, 0]
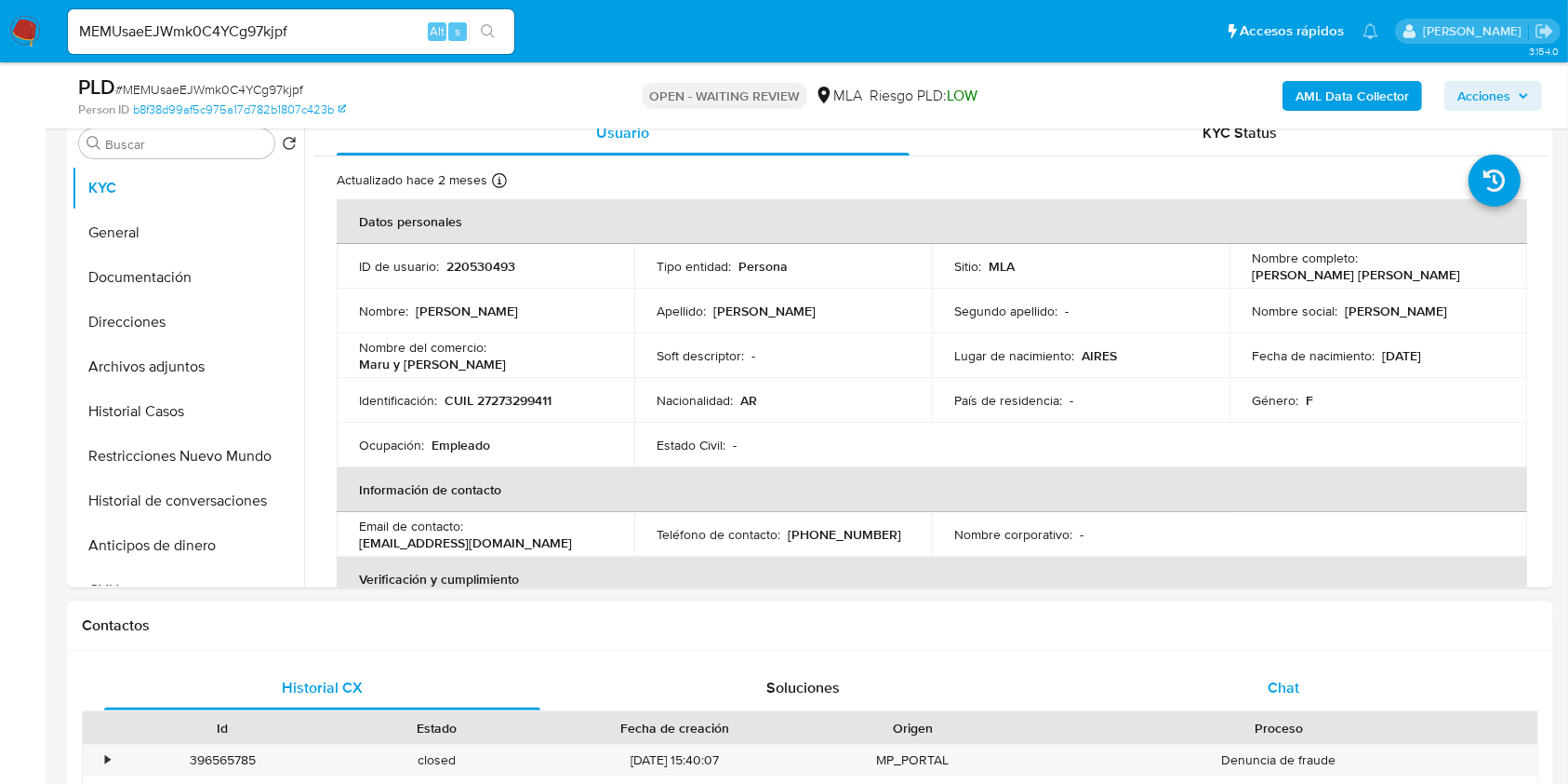
click at [1294, 692] on span "Chat" at bounding box center [1283, 687] width 32 height 21
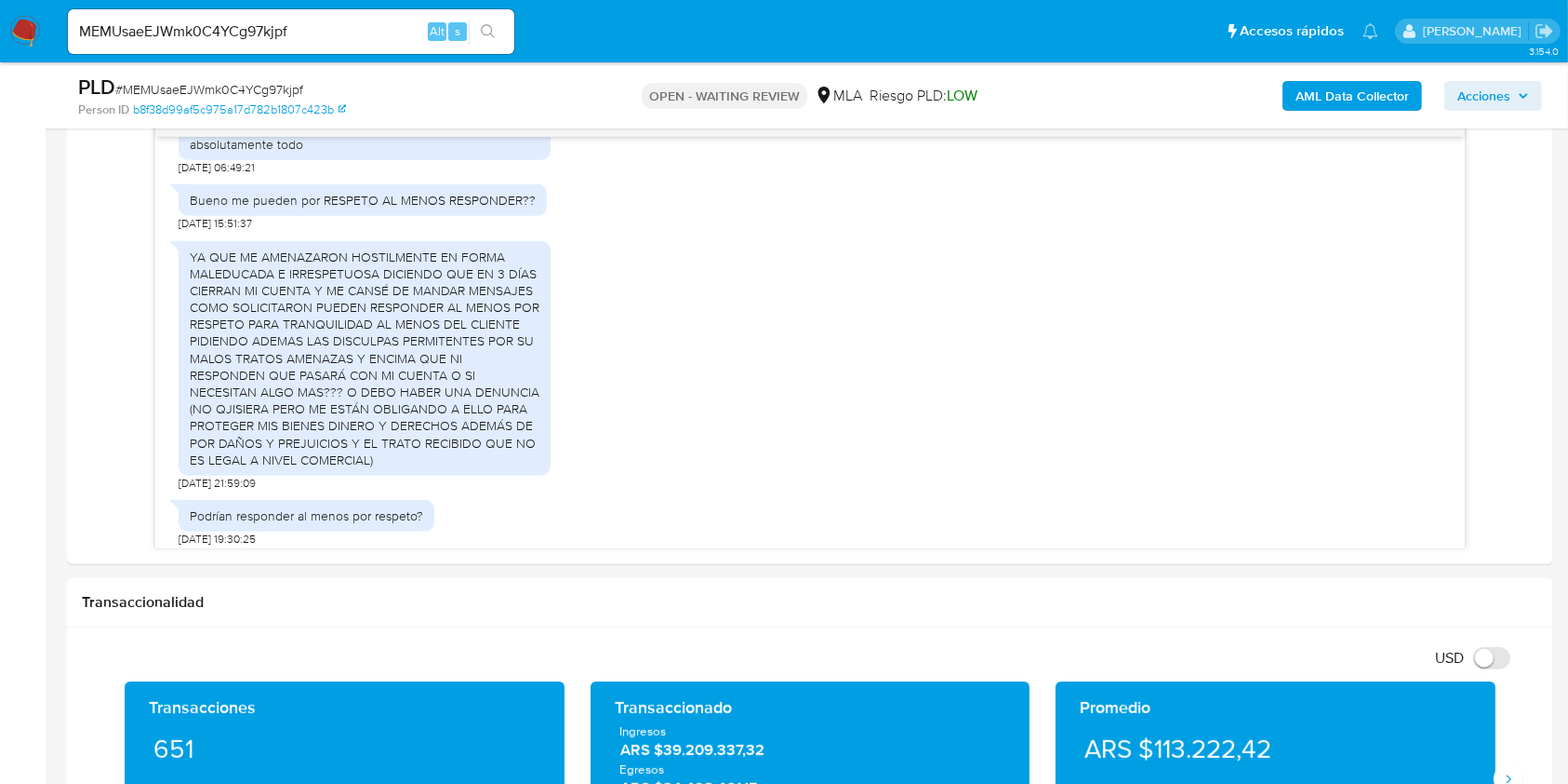
scroll to position [8406, 0]
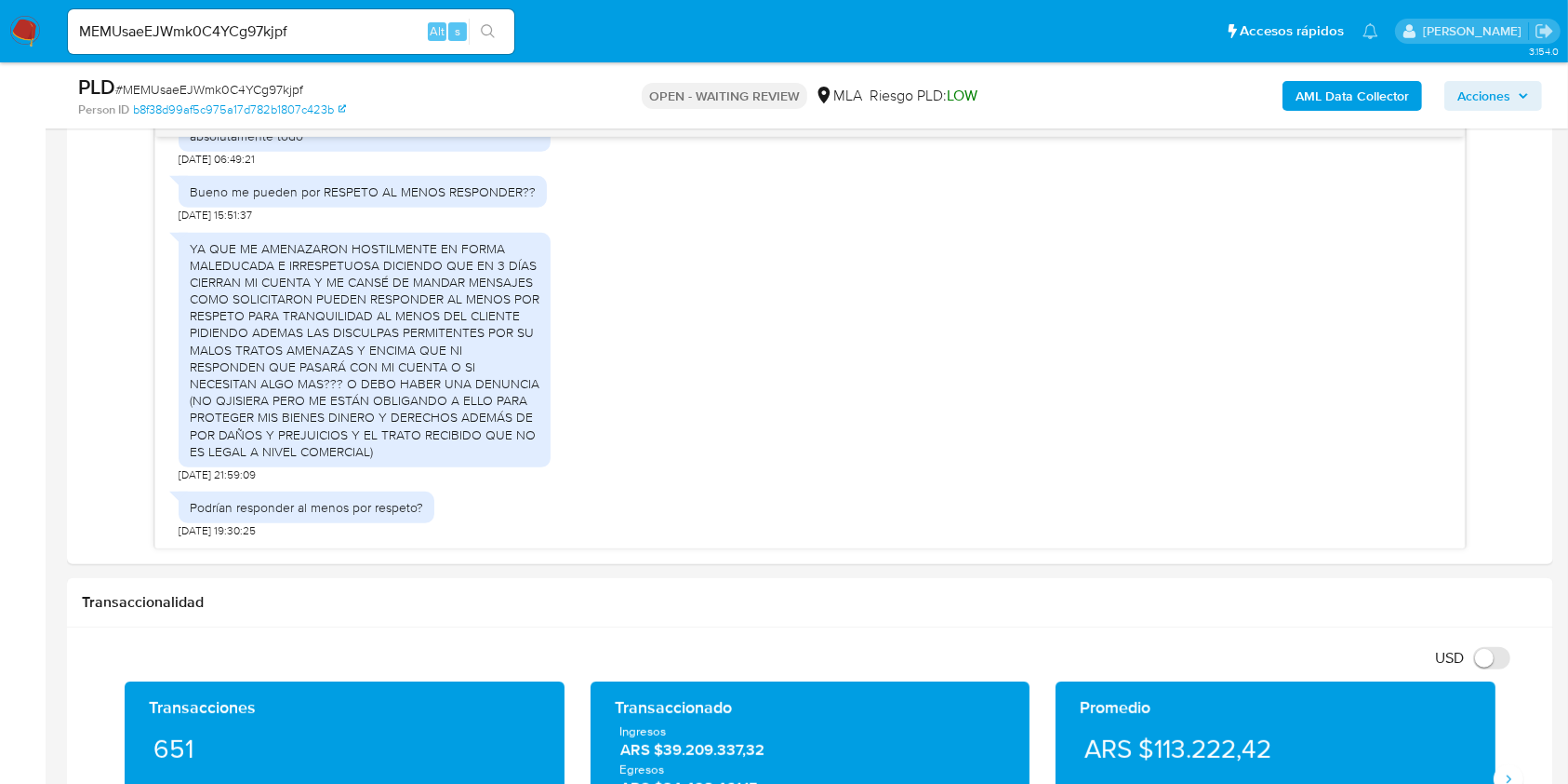
click at [335, 36] on input "MEMUsaeEJWmk0C4YCg97kjpf" at bounding box center [291, 31] width 446 height 24
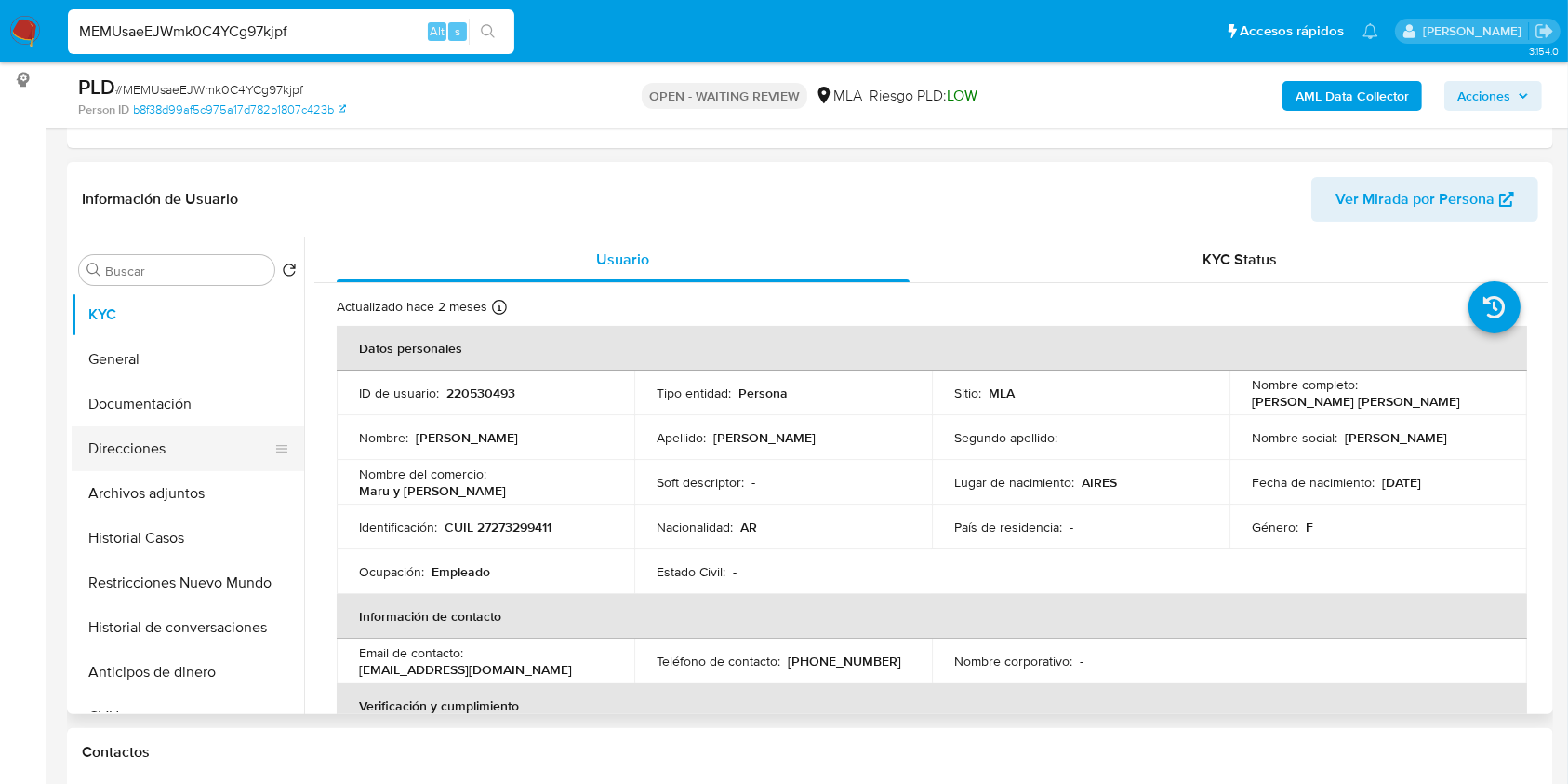
scroll to position [124, 0]
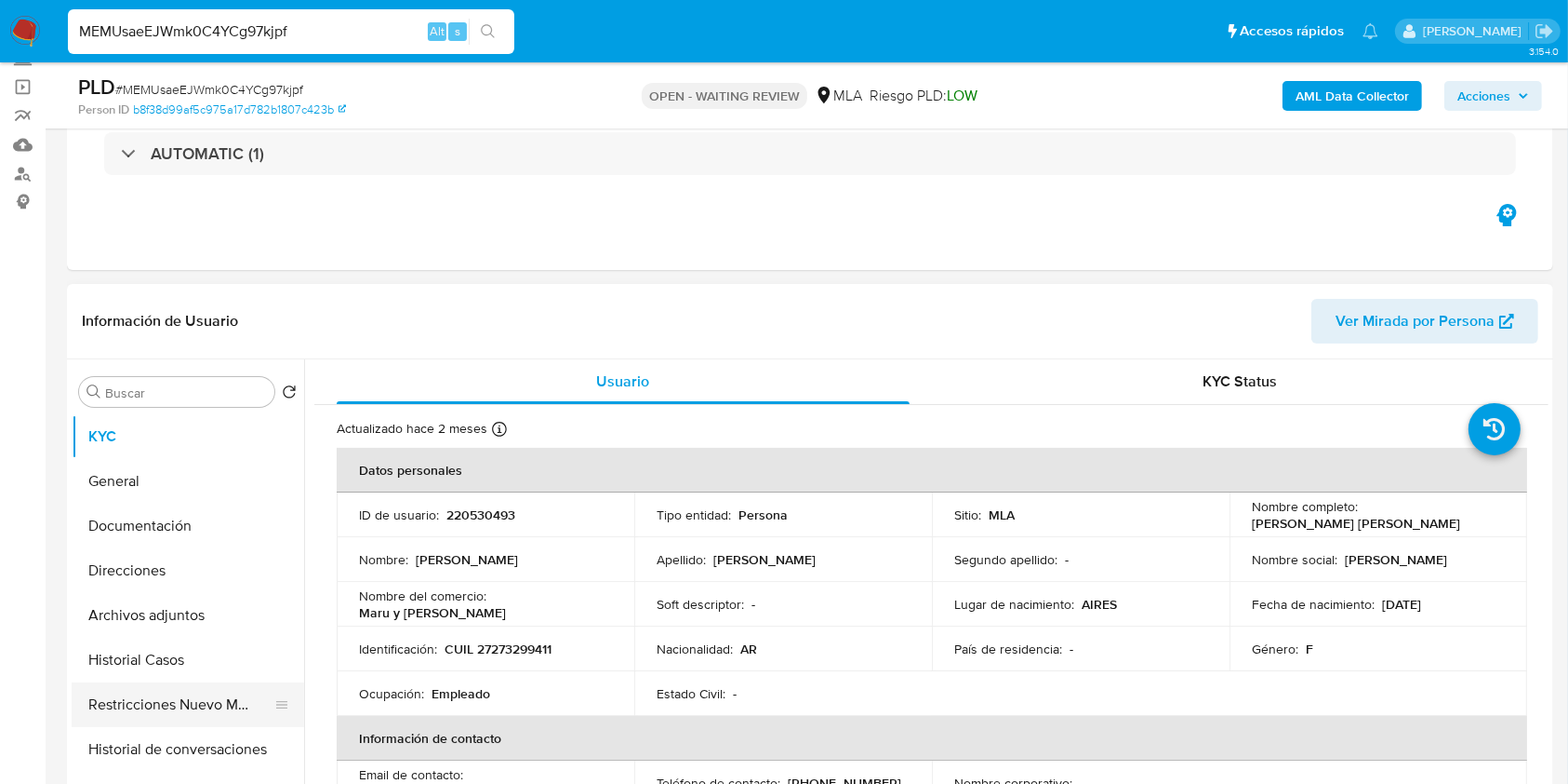
click at [166, 708] on button "Restricciones Nuevo Mundo" at bounding box center [181, 704] width 218 height 44
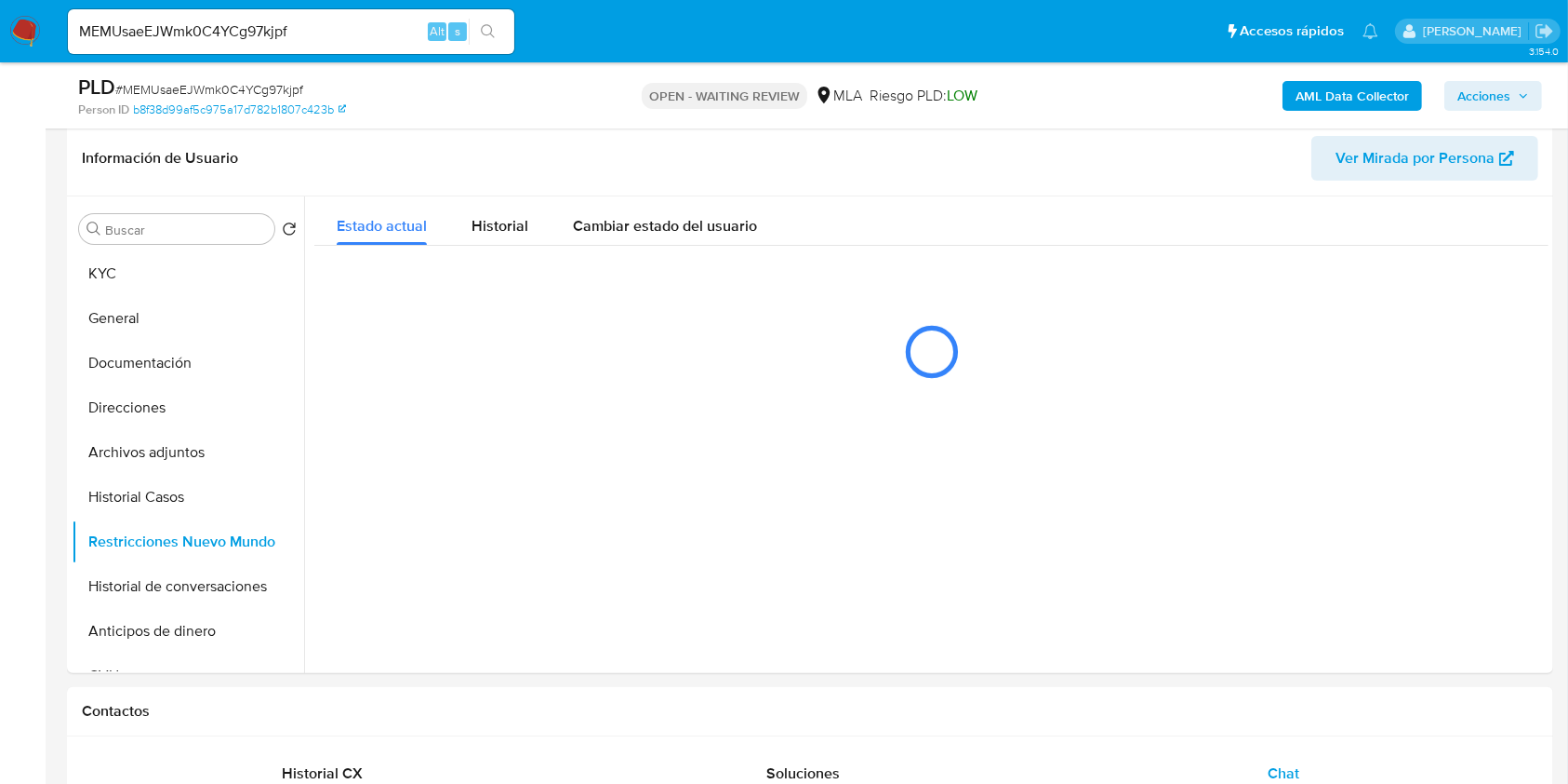
scroll to position [248, 0]
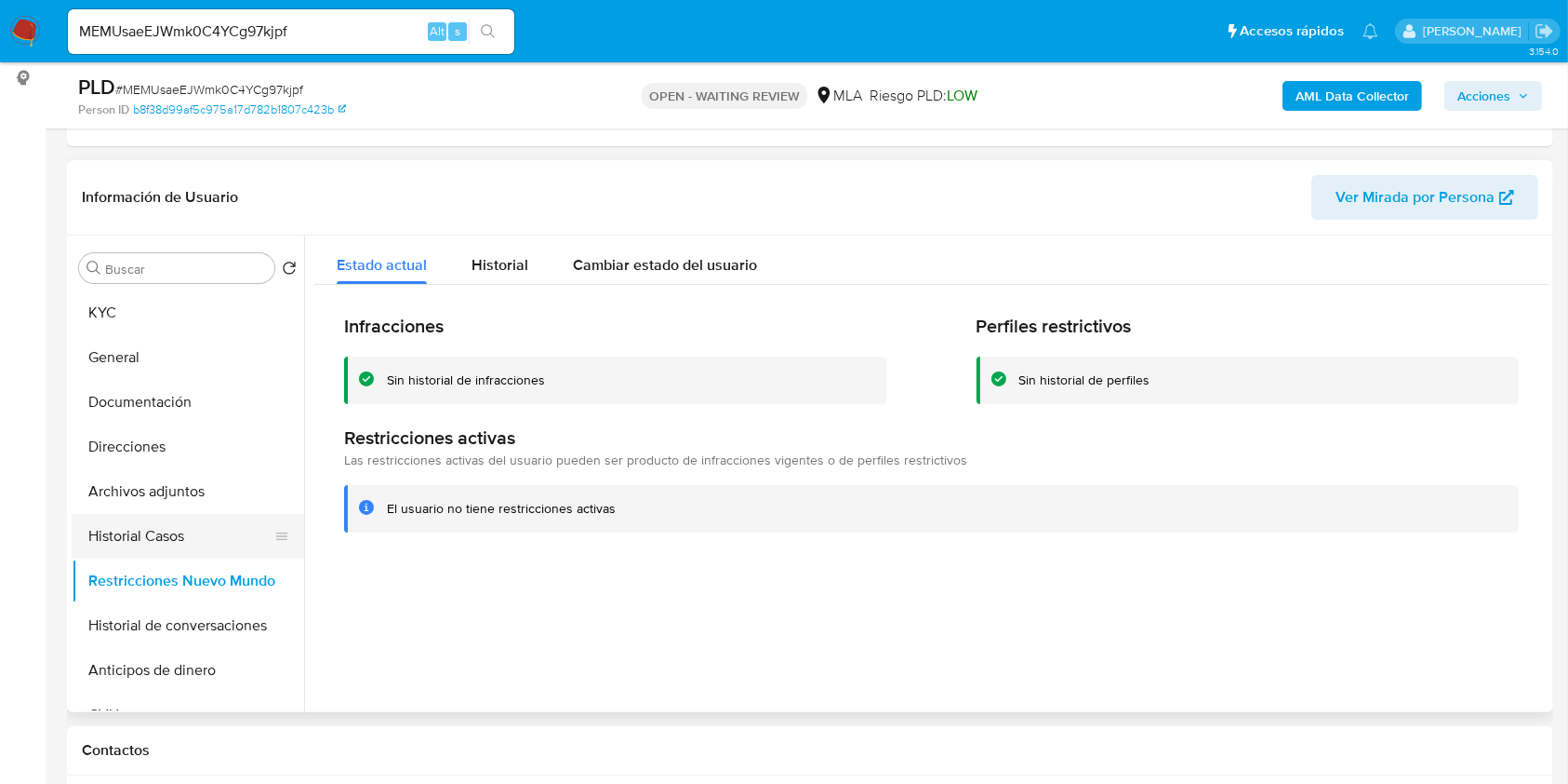
click at [157, 530] on button "Historial Casos" at bounding box center [181, 536] width 218 height 44
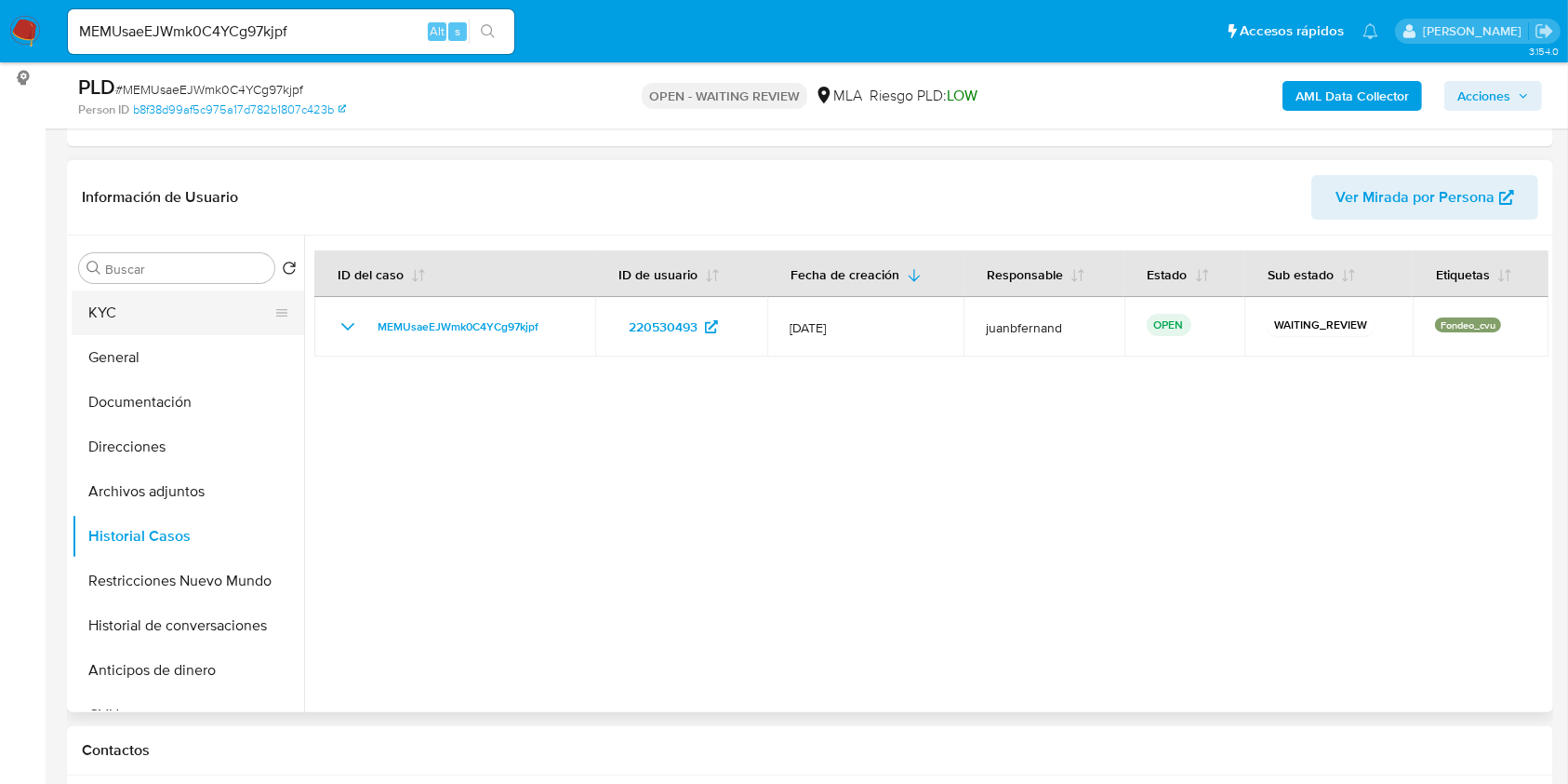
click at [157, 304] on button "KYC" at bounding box center [181, 312] width 218 height 44
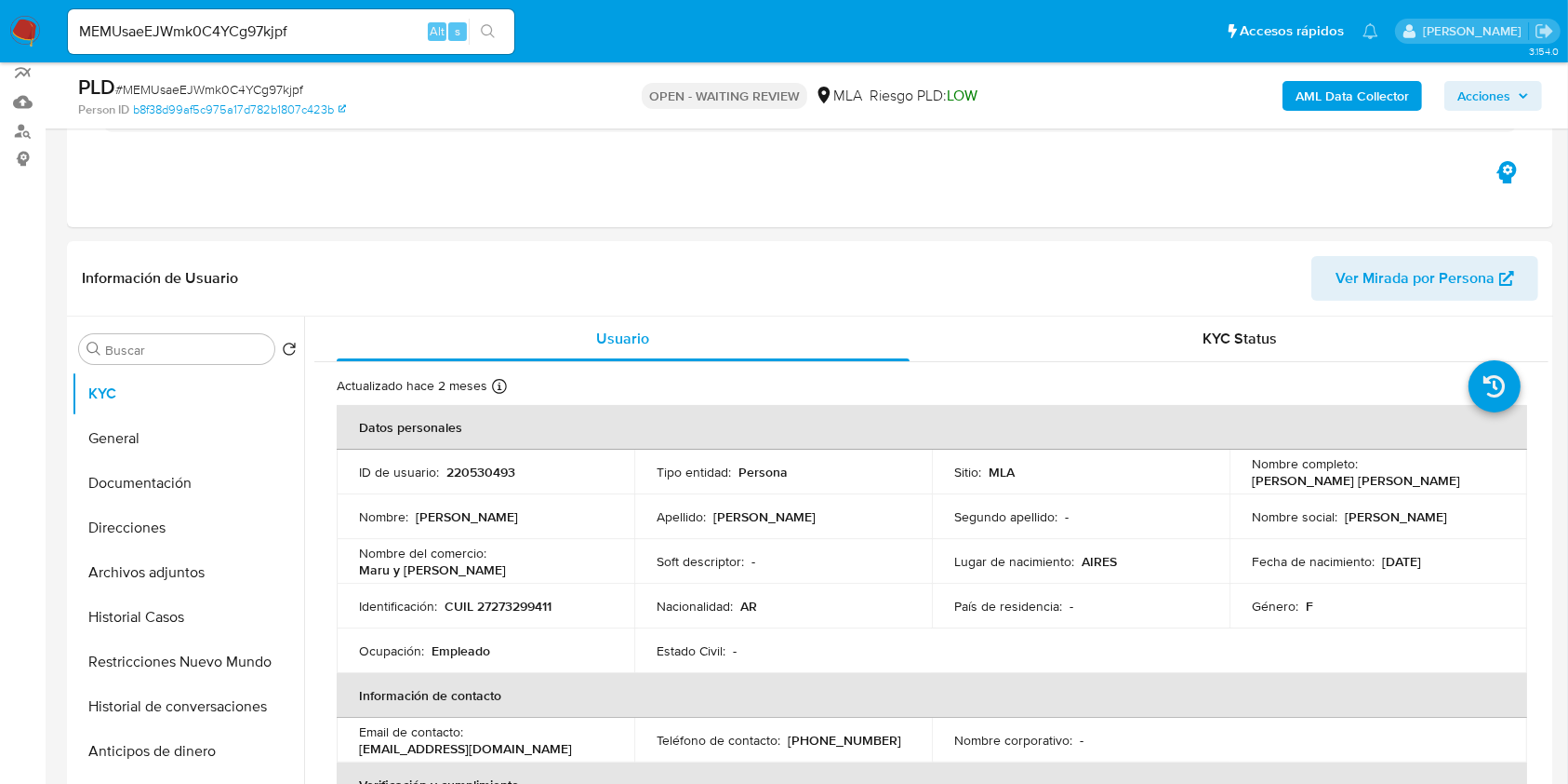
scroll to position [124, 0]
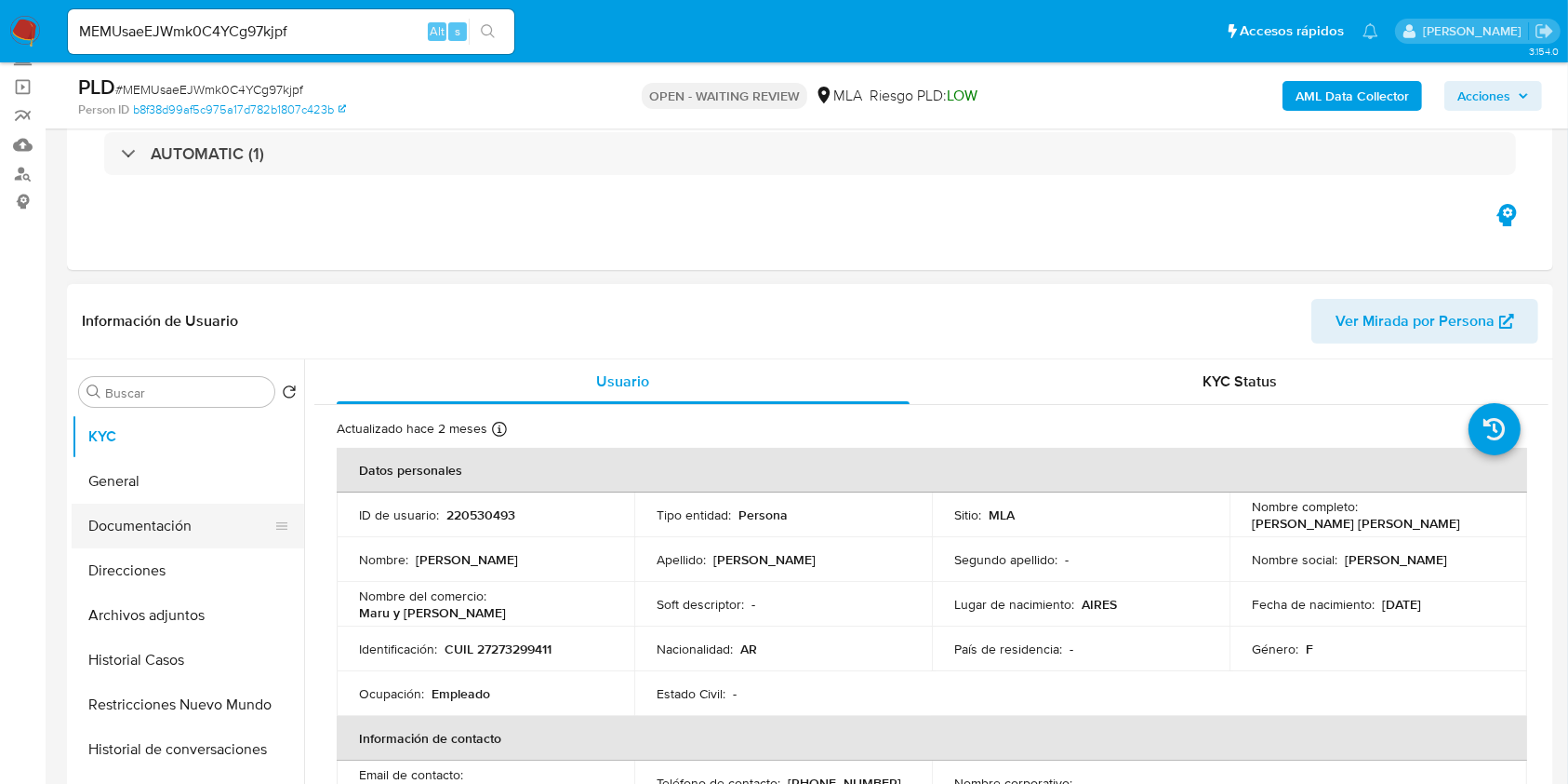
click at [158, 526] on button "Documentación" at bounding box center [181, 526] width 218 height 44
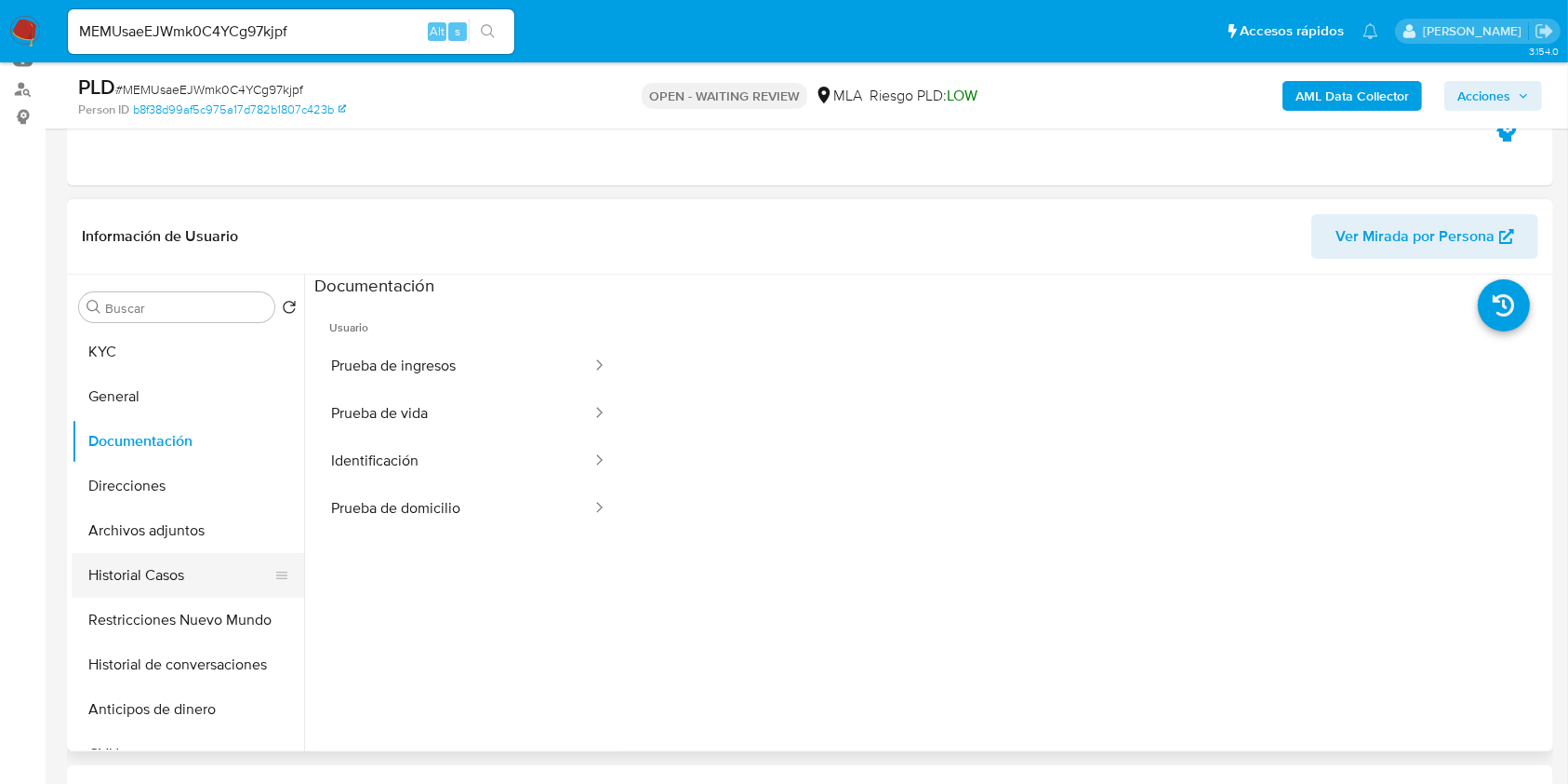
scroll to position [248, 0]
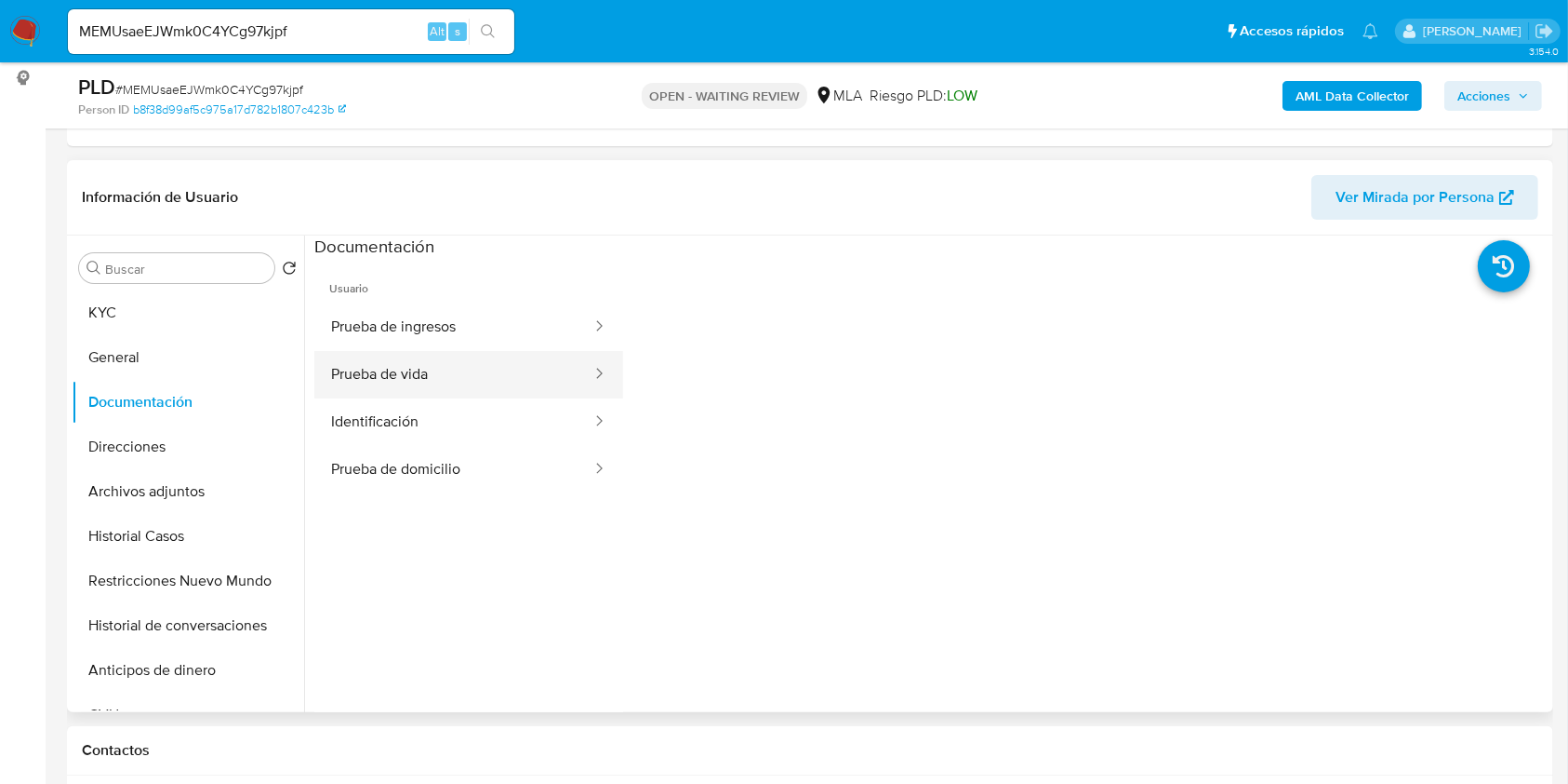
click at [511, 377] on button "Prueba de vida" at bounding box center [453, 374] width 279 height 47
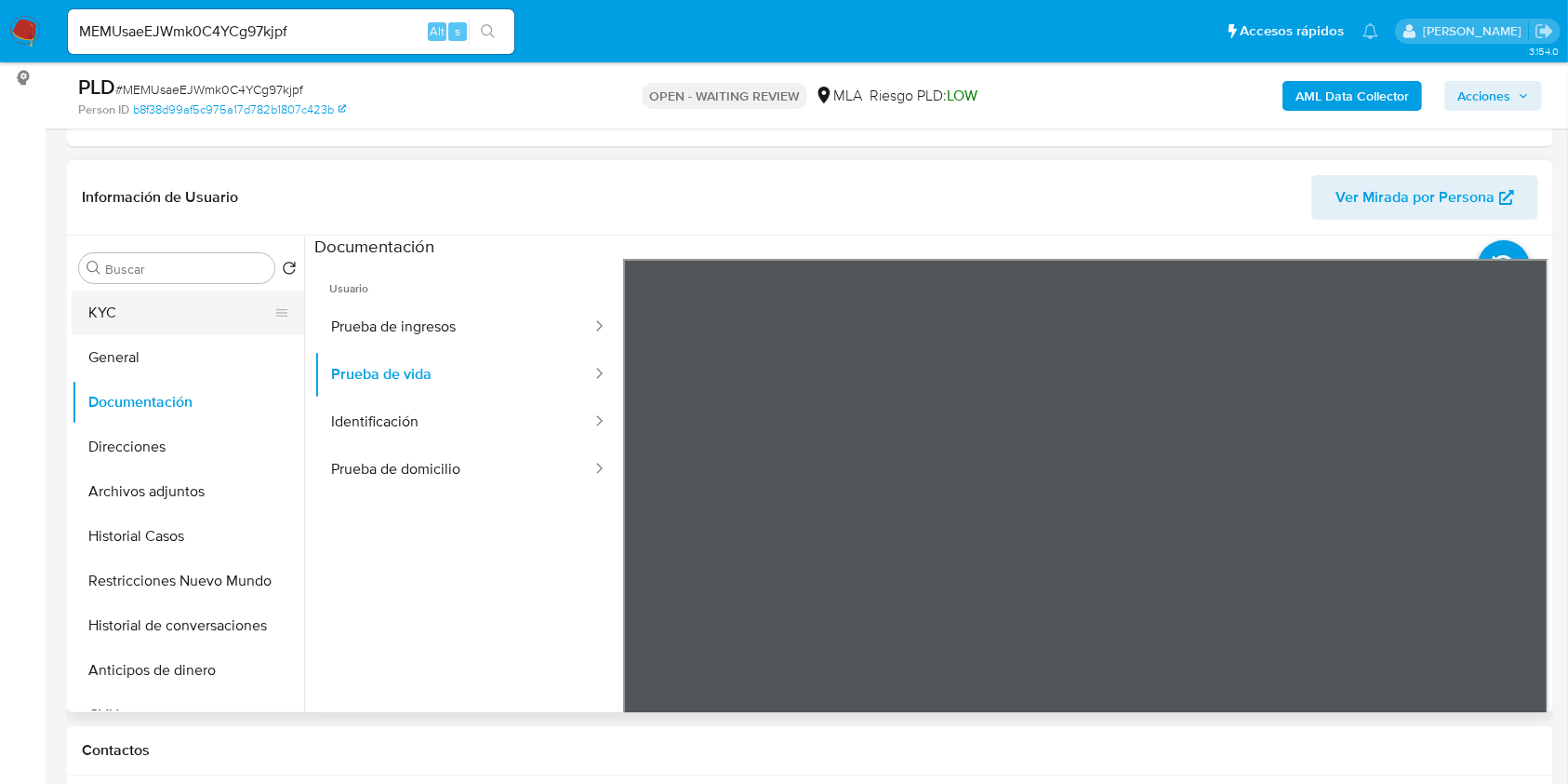
click at [157, 298] on button "KYC" at bounding box center [181, 312] width 218 height 44
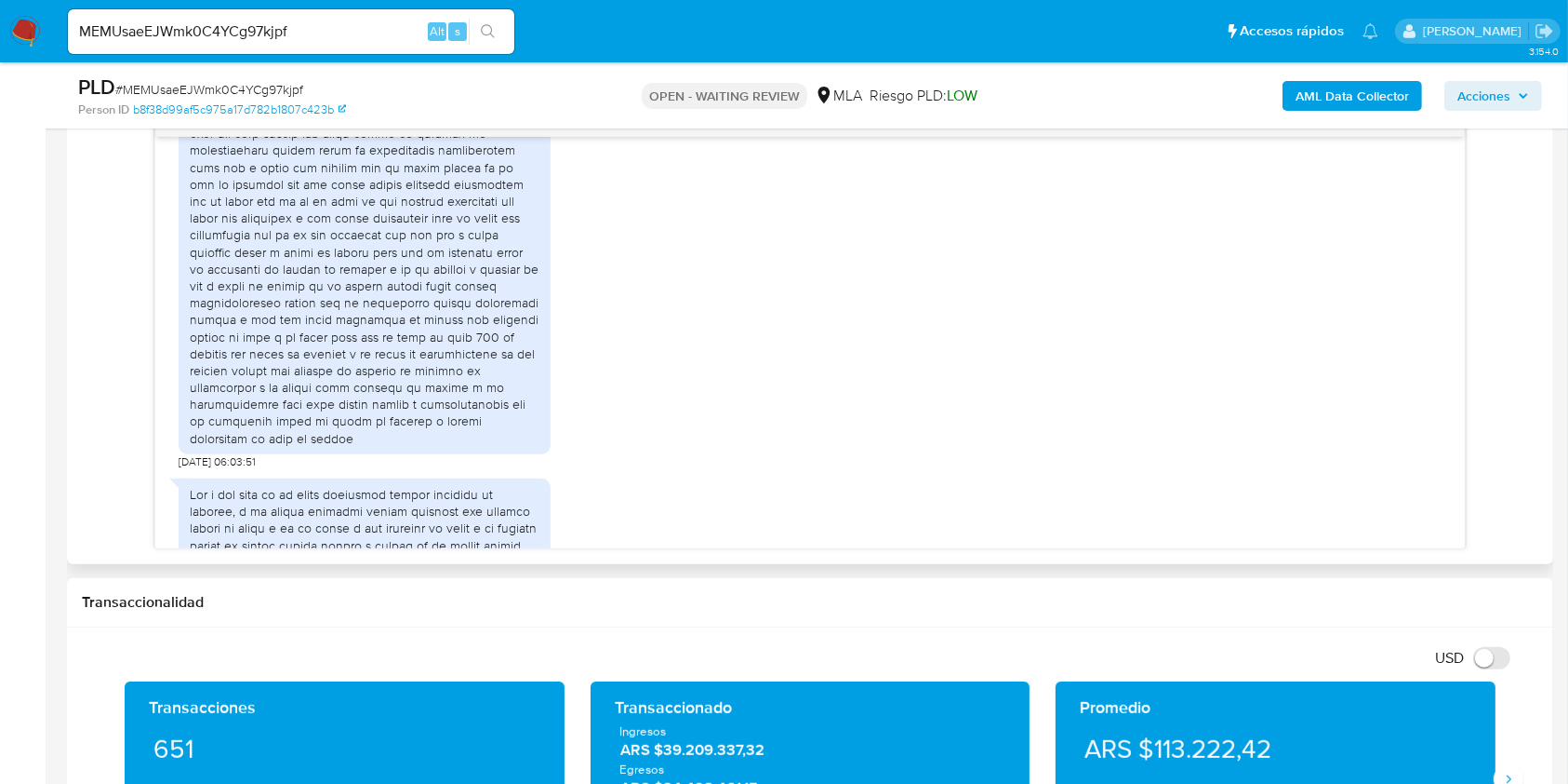
scroll to position [3102, 0]
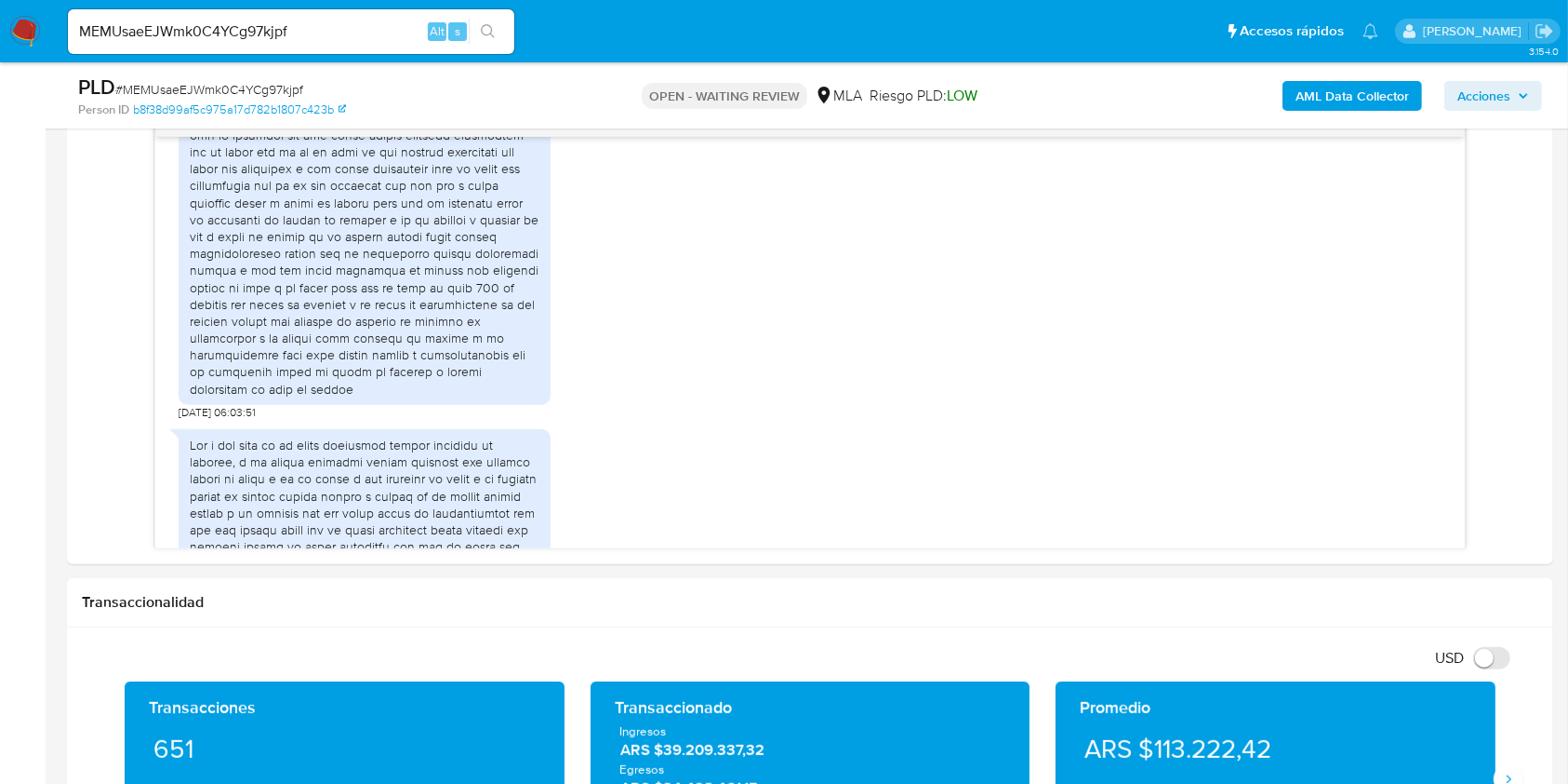
click at [267, 85] on span "# MEMUsaeEJWmk0C4YCg97kjpf" at bounding box center [209, 88] width 188 height 18
copy span "MEMUsaeEJWmk0C4YCg97kjpf"
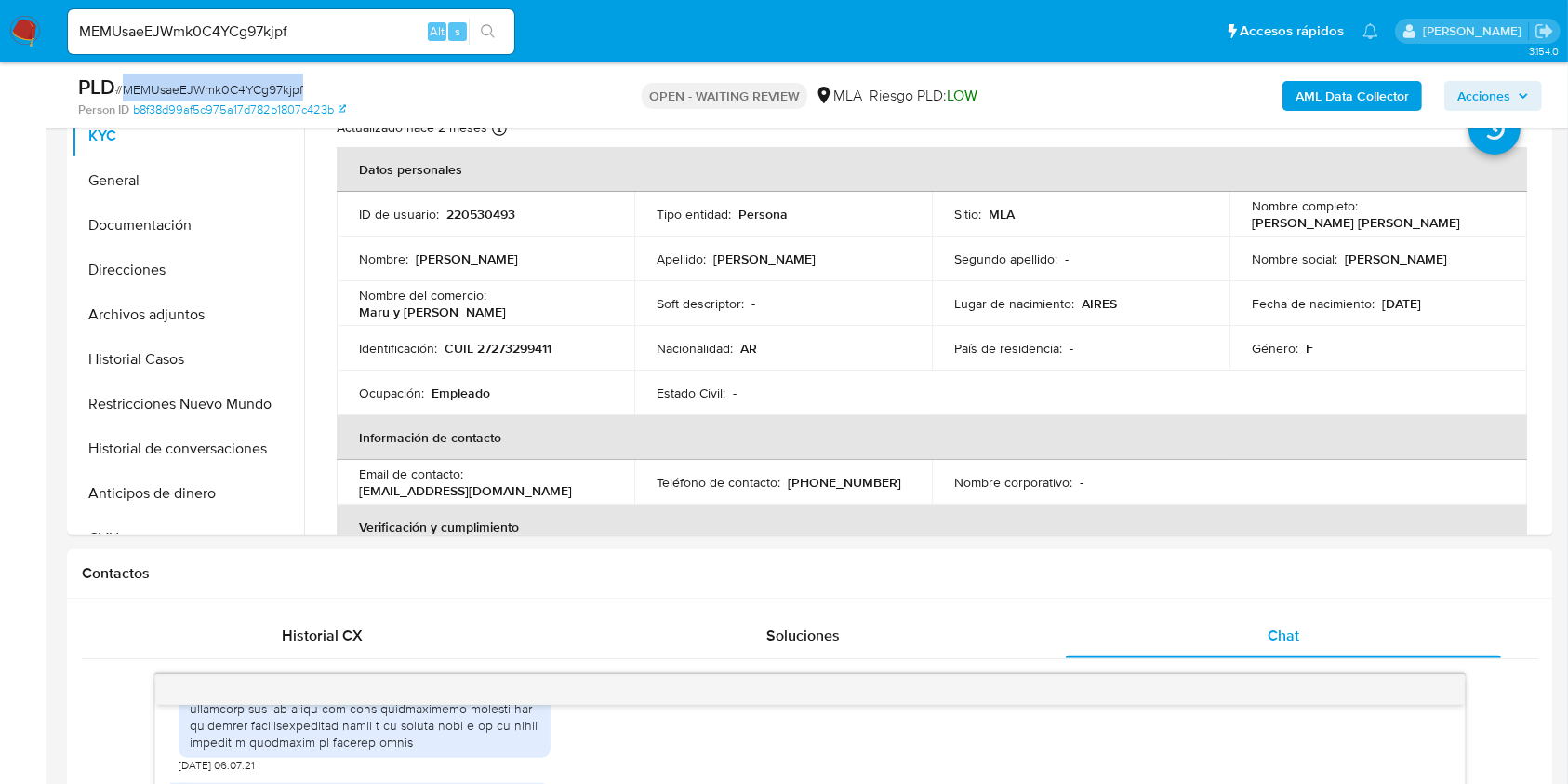
scroll to position [372, 0]
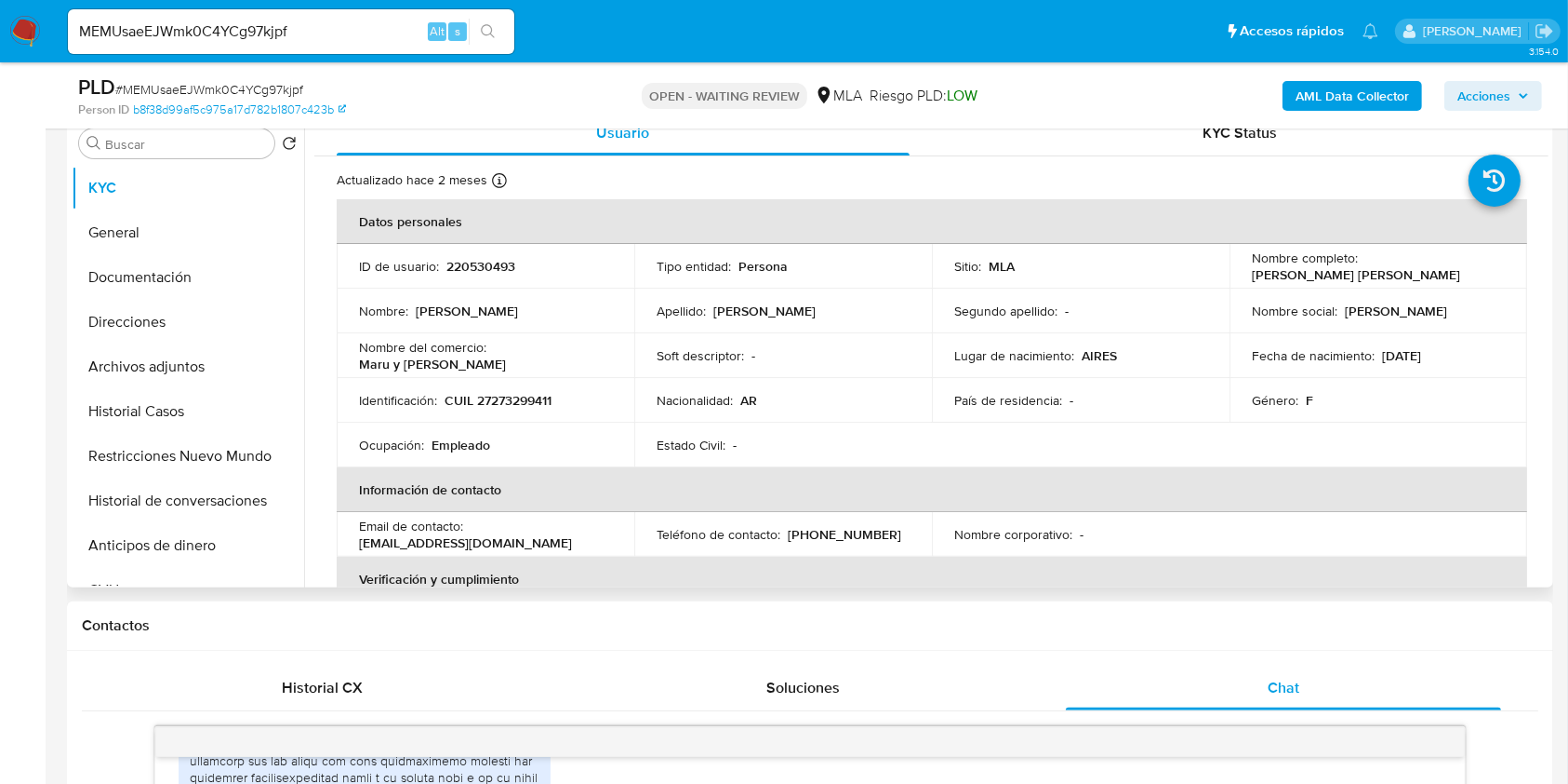
click at [539, 392] on p "CUIL 27273299411" at bounding box center [497, 400] width 107 height 16
copy p "27273299411"
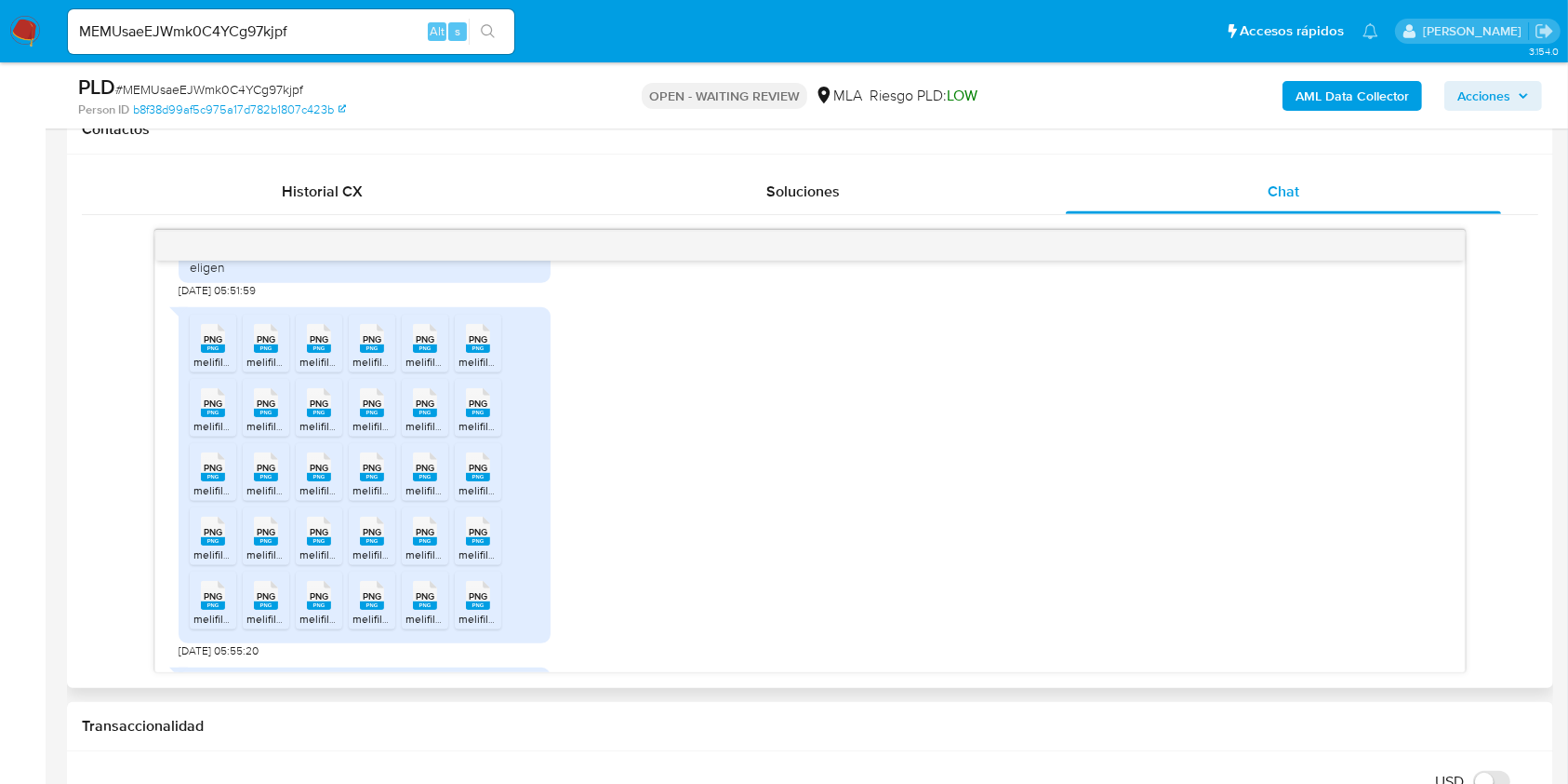
scroll to position [1953, 0]
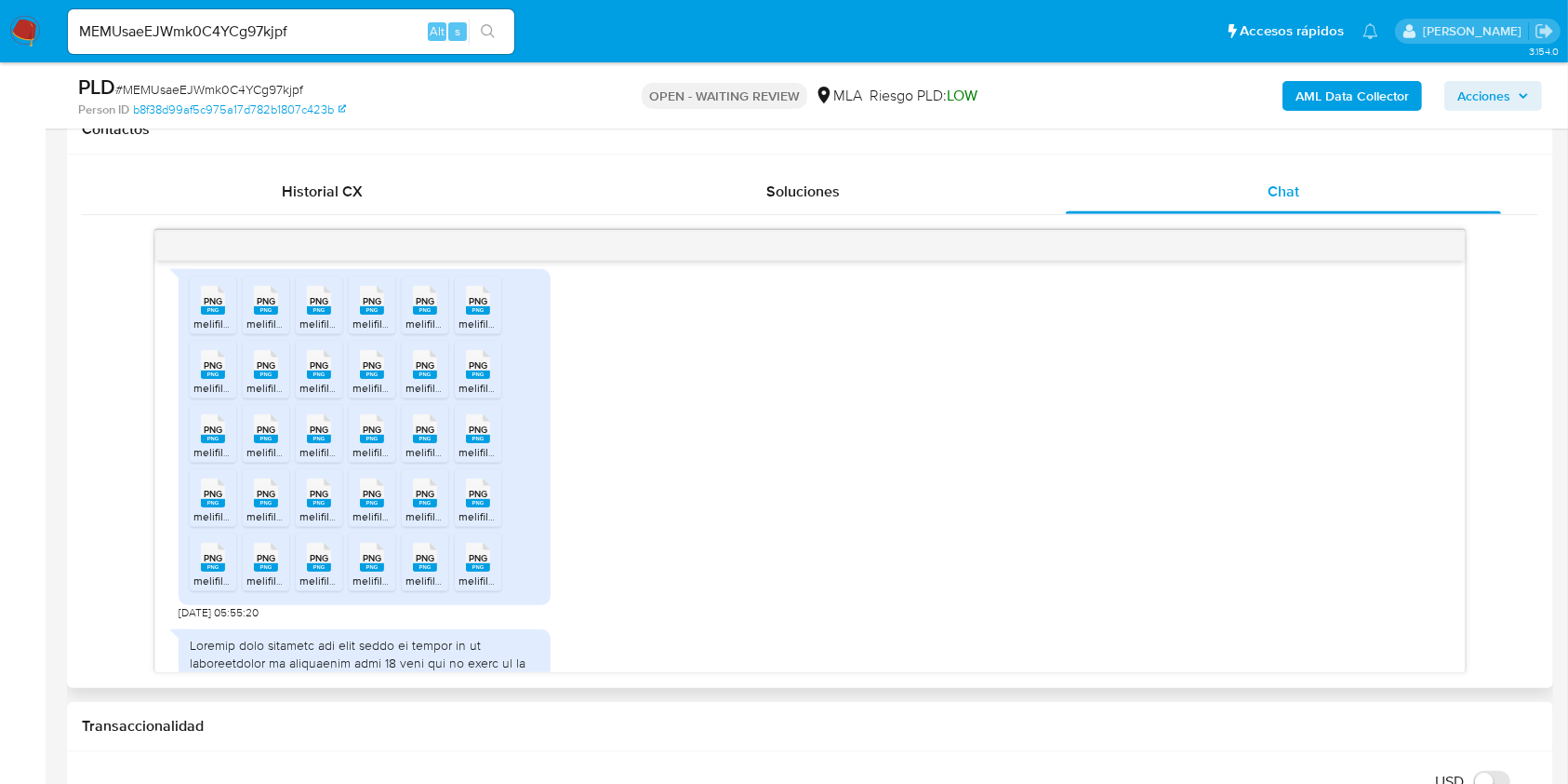
click at [209, 307] on span "PNG" at bounding box center [212, 301] width 18 height 12
click at [274, 314] on rect at bounding box center [265, 310] width 24 height 9
click at [324, 314] on rect at bounding box center [319, 310] width 24 height 9
click at [377, 314] on rect at bounding box center [372, 310] width 24 height 9
click at [426, 314] on rect at bounding box center [424, 310] width 24 height 9
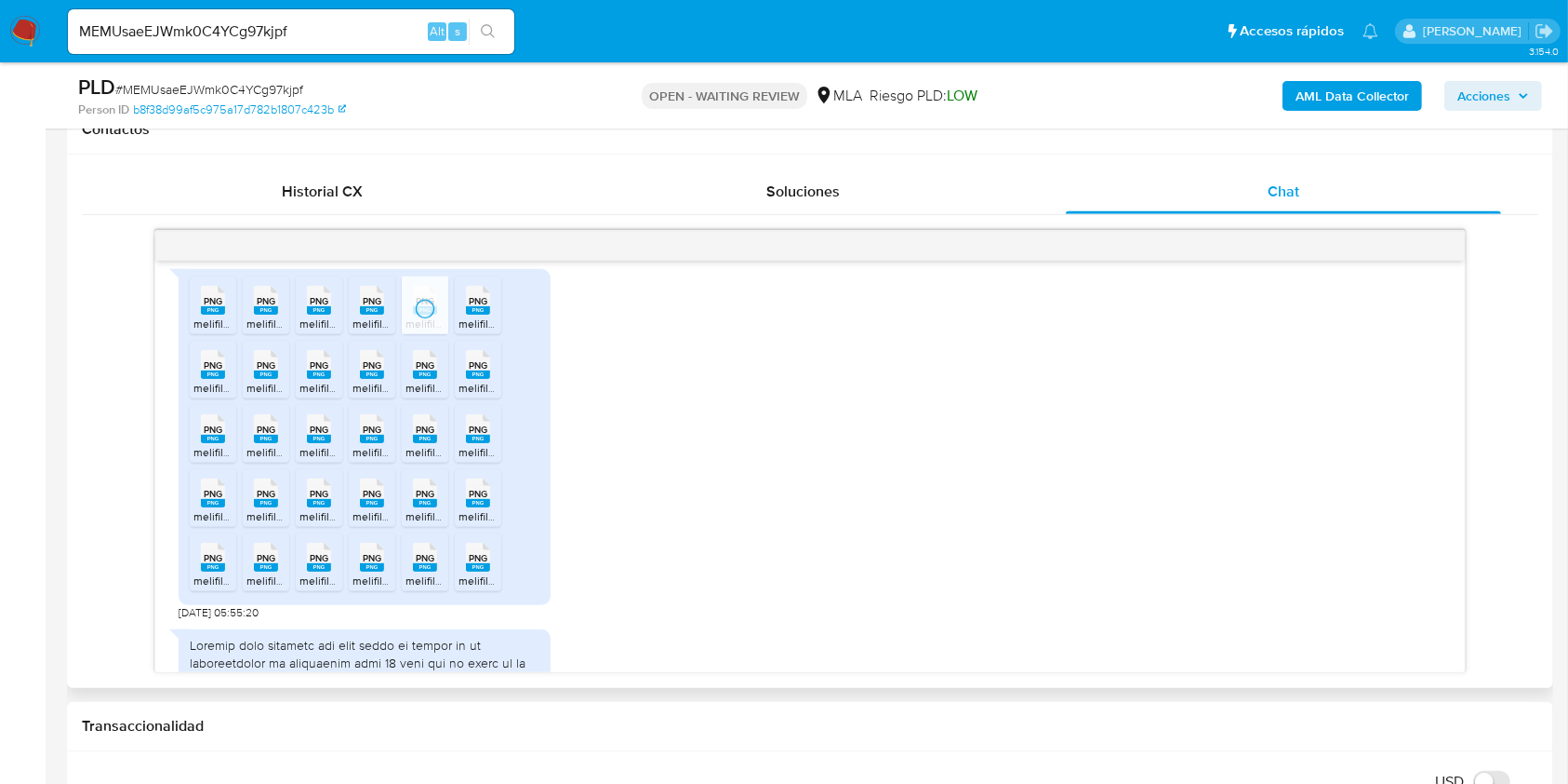
drag, startPoint x: 491, startPoint y: 326, endPoint x: 520, endPoint y: 342, distance: 33.1
click at [491, 316] on div "PNG PNG" at bounding box center [478, 299] width 39 height 37
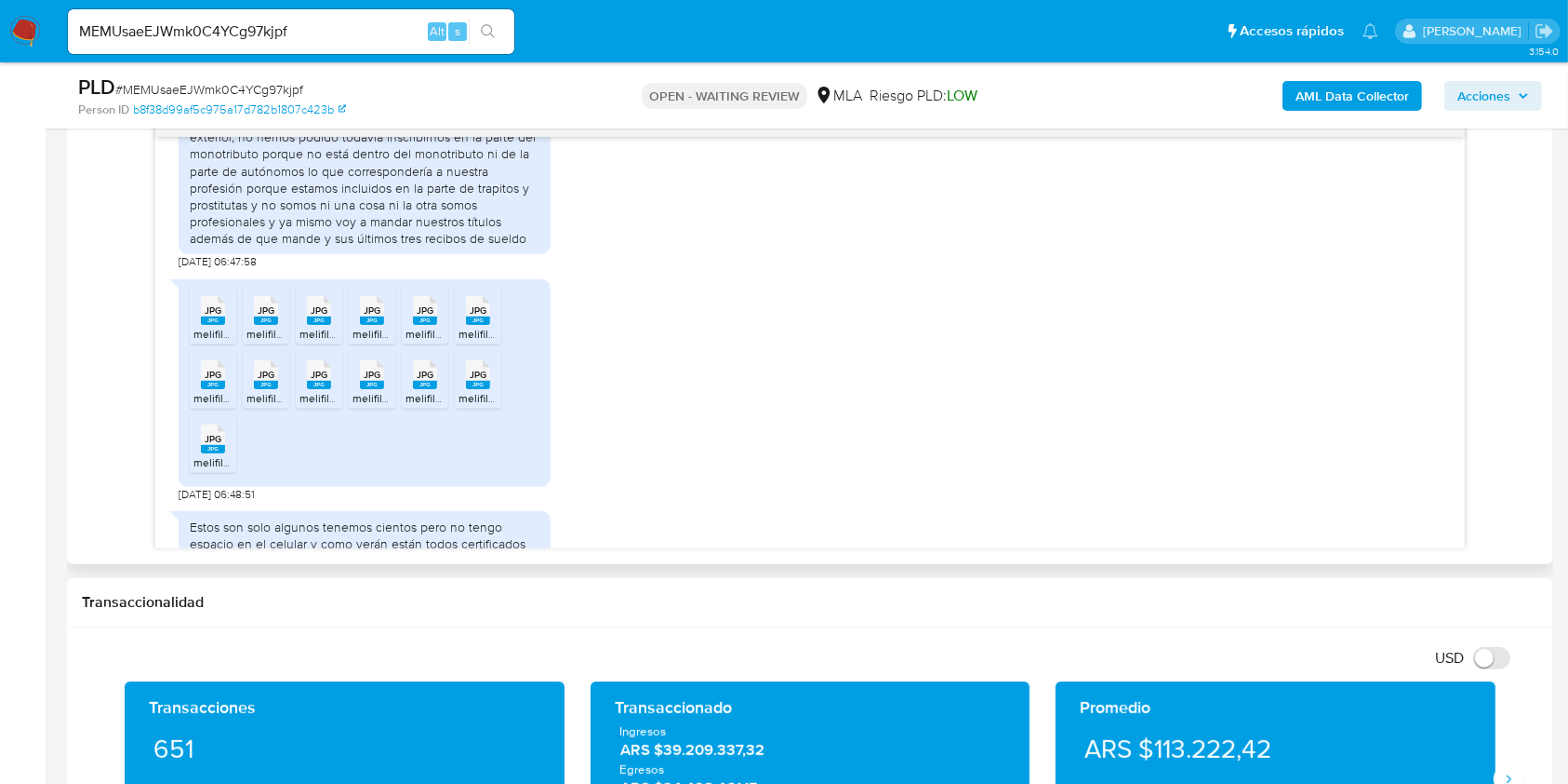
scroll to position [7910, 0]
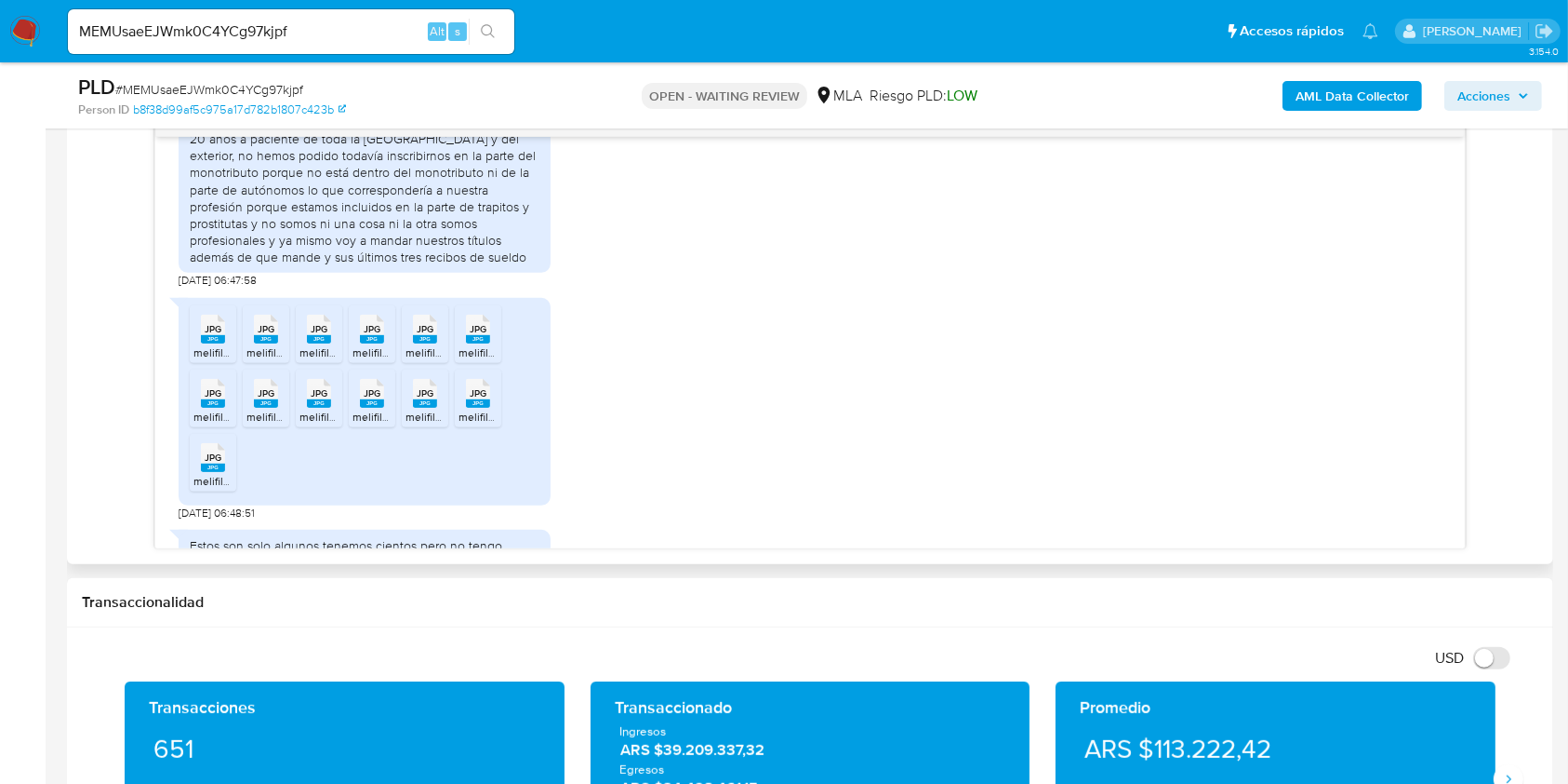
click at [211, 335] on span "JPG" at bounding box center [212, 329] width 16 height 12
click at [271, 343] on rect at bounding box center [265, 339] width 24 height 9
click at [326, 335] on span "JPG" at bounding box center [319, 329] width 16 height 12
drag, startPoint x: 360, startPoint y: 358, endPoint x: 373, endPoint y: 382, distance: 27.3
click at [362, 343] on rect at bounding box center [372, 339] width 24 height 9
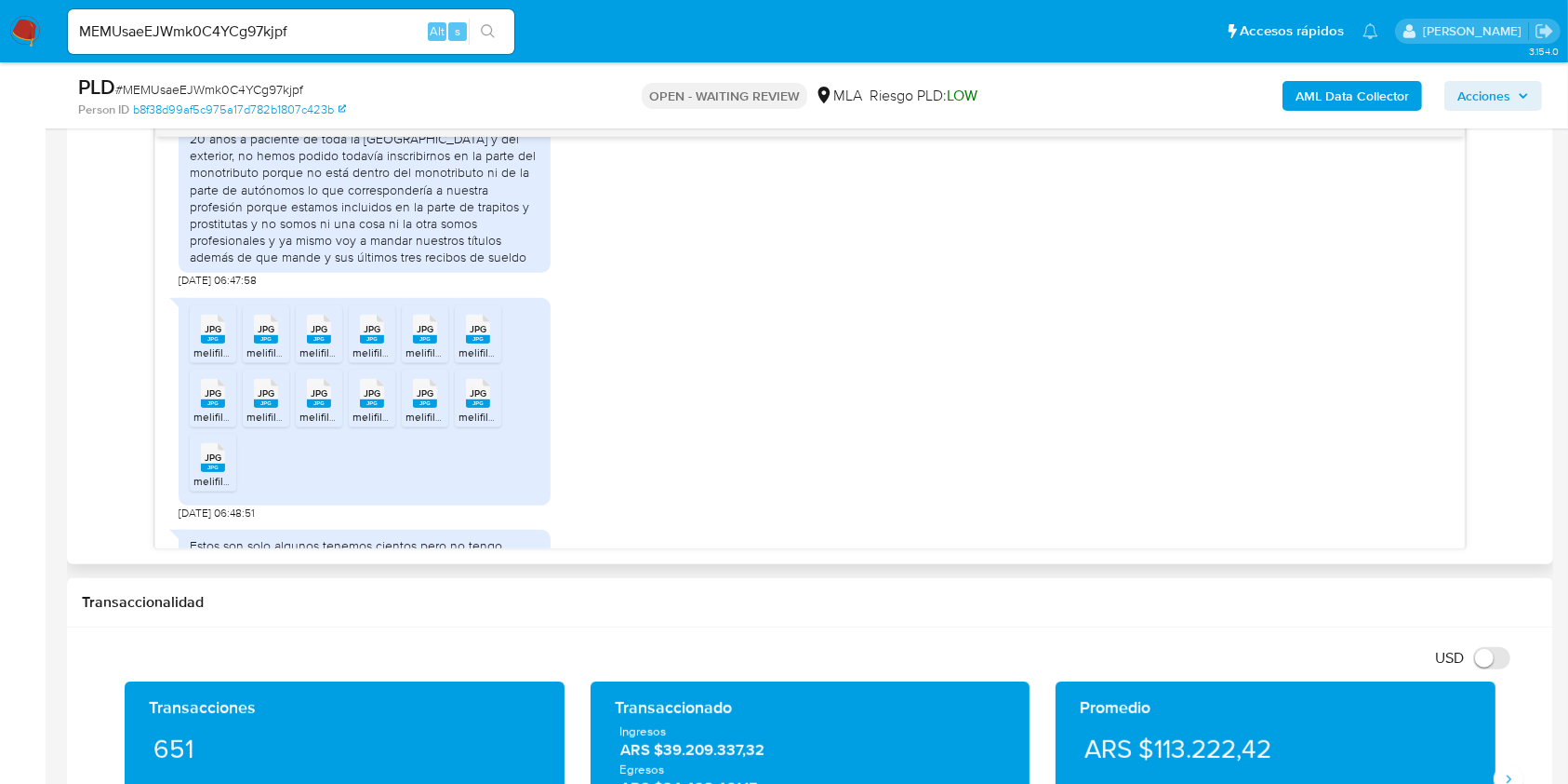
drag, startPoint x: 419, startPoint y: 360, endPoint x: 469, endPoint y: 412, distance: 72.1
click at [423, 345] on icon "JPG" at bounding box center [424, 329] width 24 height 33
drag, startPoint x: 485, startPoint y: 364, endPoint x: 316, endPoint y: 465, distance: 196.9
click at [485, 360] on span "melifile8164821343516370572.jpg" at bounding box center [543, 352] width 168 height 15
click at [208, 400] on span "JPG" at bounding box center [212, 393] width 16 height 12
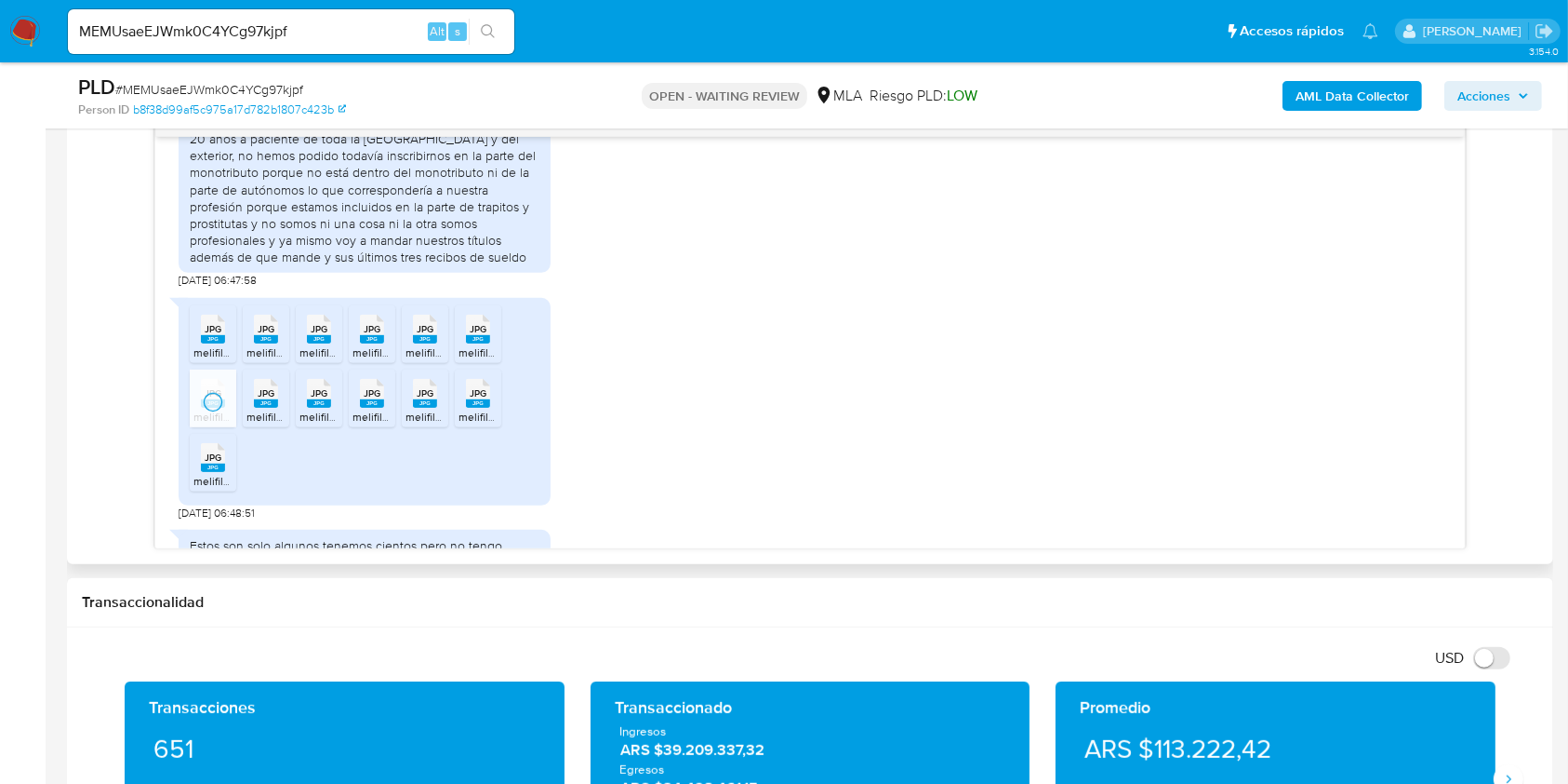
click at [259, 407] on rect at bounding box center [265, 404] width 24 height 9
drag, startPoint x: 321, startPoint y: 425, endPoint x: 349, endPoint y: 470, distance: 53.0
click at [321, 409] on icon "JPG" at bounding box center [319, 393] width 24 height 33
drag, startPoint x: 368, startPoint y: 422, endPoint x: 405, endPoint y: 474, distance: 63.8
click at [370, 407] on rect at bounding box center [372, 404] width 24 height 9
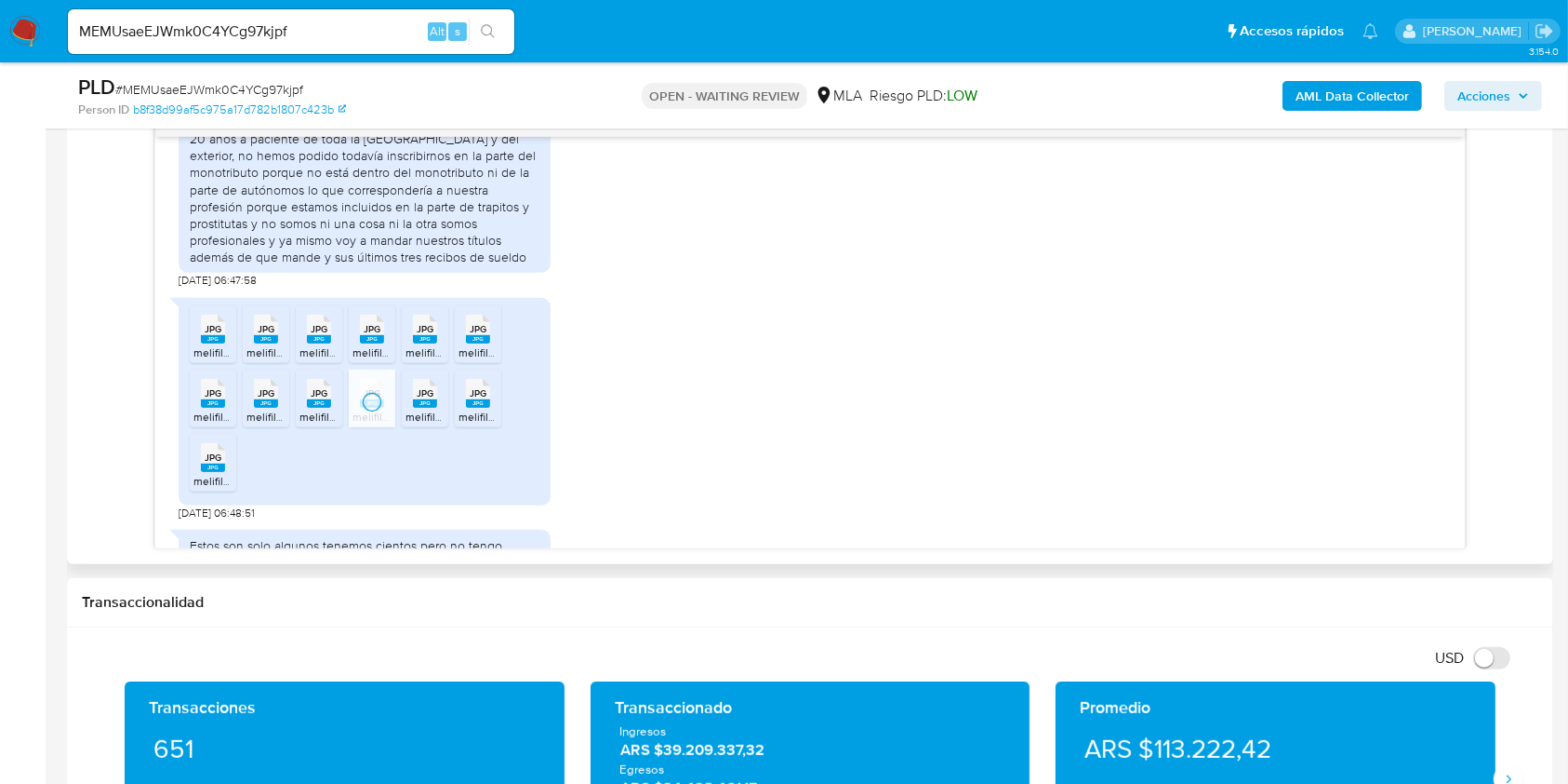
drag, startPoint x: 420, startPoint y: 432, endPoint x: 455, endPoint y: 484, distance: 62.7
click at [421, 428] on li "JPG JPG melifile5207068390491451222.jpg" at bounding box center [424, 399] width 46 height 58
click at [466, 425] on span "melifile552449258694779739.jpg" at bounding box center [543, 416] width 169 height 15
click at [216, 489] on span "melifile4720650484530755028.jpg" at bounding box center [281, 480] width 177 height 15
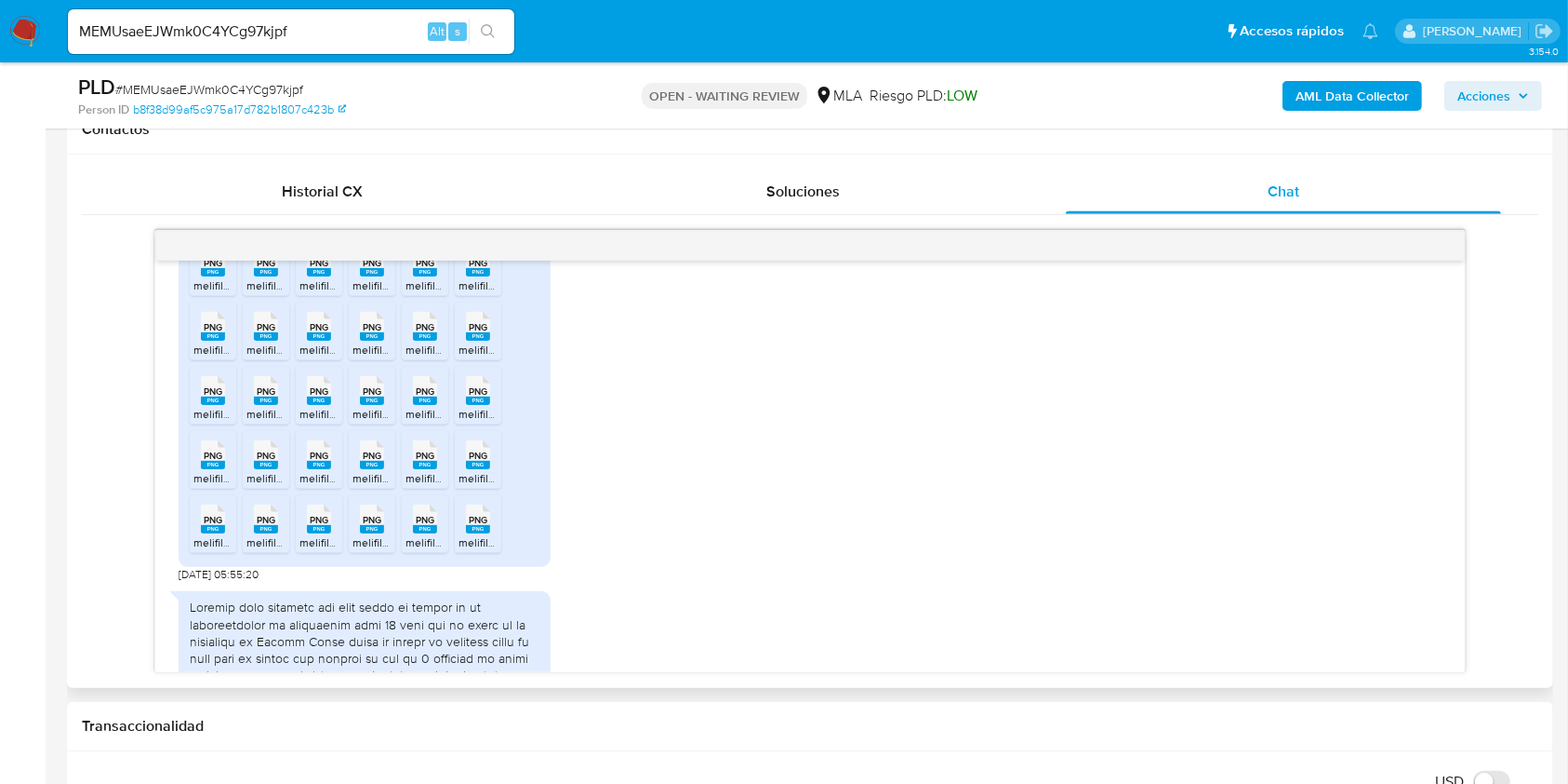
scroll to position [1953, 0]
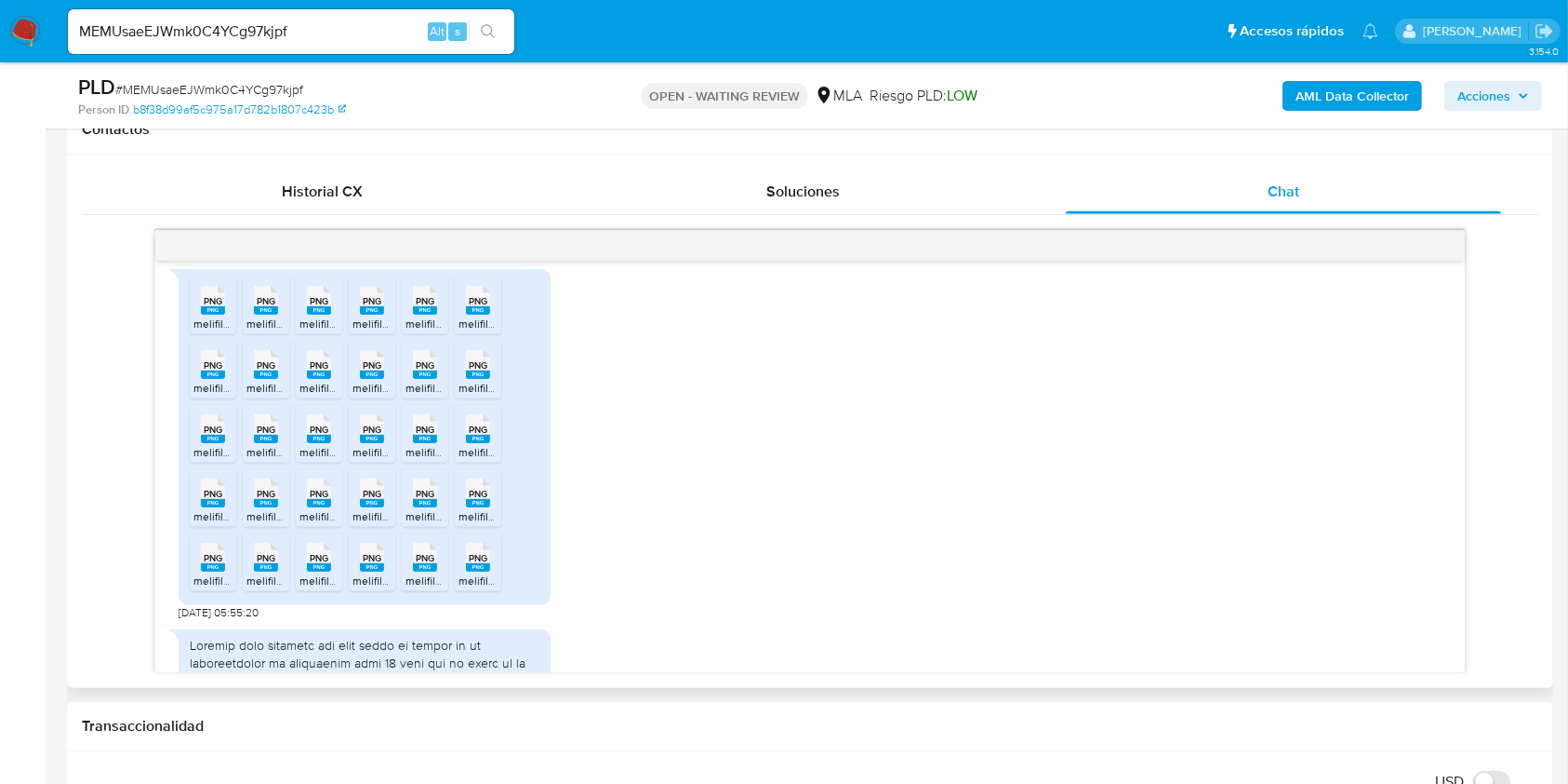
click at [210, 307] on span "PNG" at bounding box center [212, 301] width 18 height 12
click at [272, 314] on rect at bounding box center [265, 310] width 24 height 9
click at [321, 332] on li "PNG PNG melifile5051178849672966306.png" at bounding box center [319, 306] width 46 height 58
drag, startPoint x: 372, startPoint y: 328, endPoint x: 401, endPoint y: 352, distance: 37.6
click at [373, 314] on rect at bounding box center [372, 310] width 24 height 9
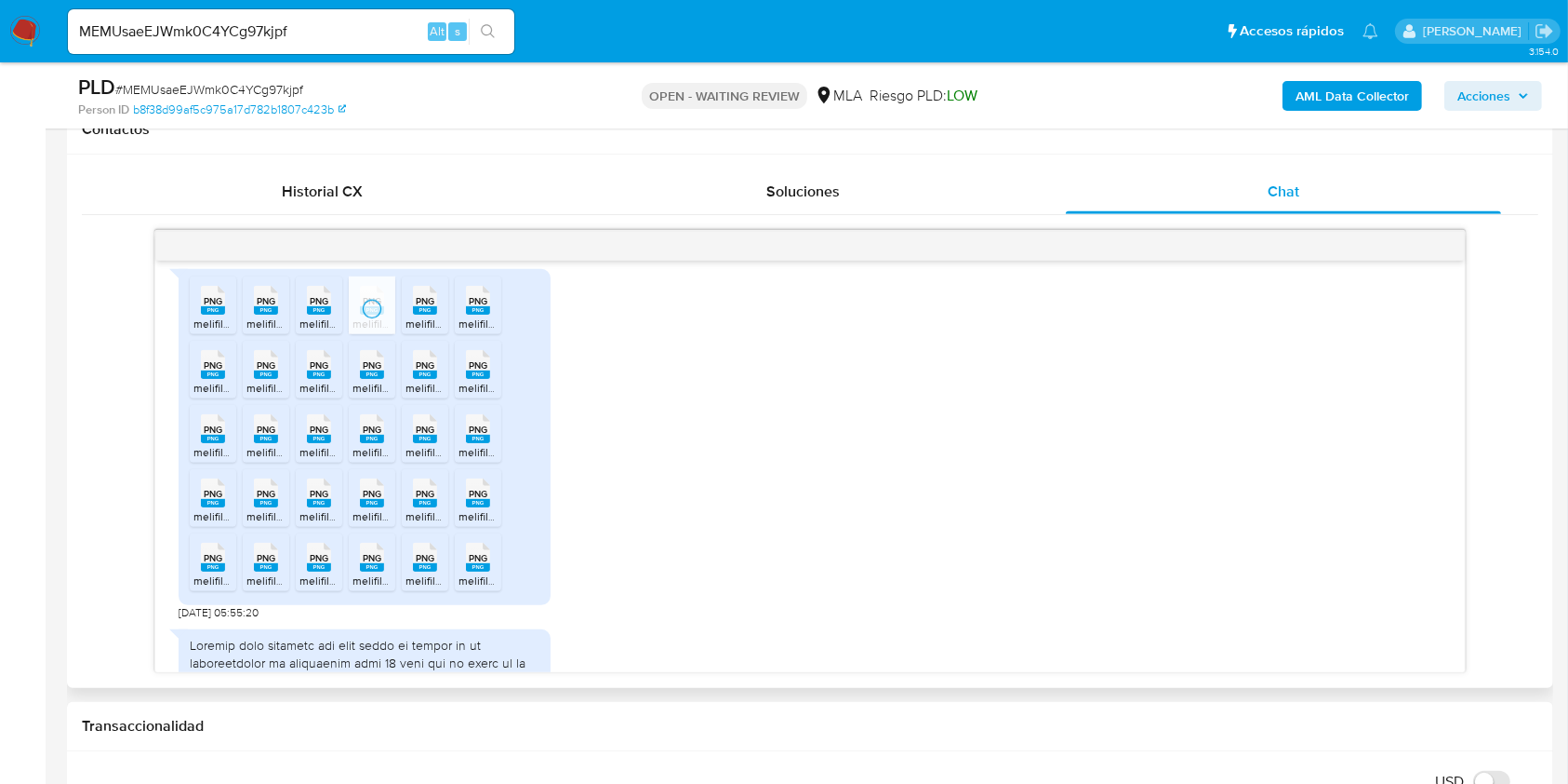
drag, startPoint x: 433, startPoint y: 324, endPoint x: 460, endPoint y: 348, distance: 36.1
click at [433, 314] on rect at bounding box center [424, 310] width 24 height 9
click at [475, 307] on span "PNG" at bounding box center [477, 301] width 18 height 12
click at [208, 380] on div "PNG PNG" at bounding box center [212, 362] width 39 height 37
click at [276, 379] on rect at bounding box center [265, 375] width 24 height 9
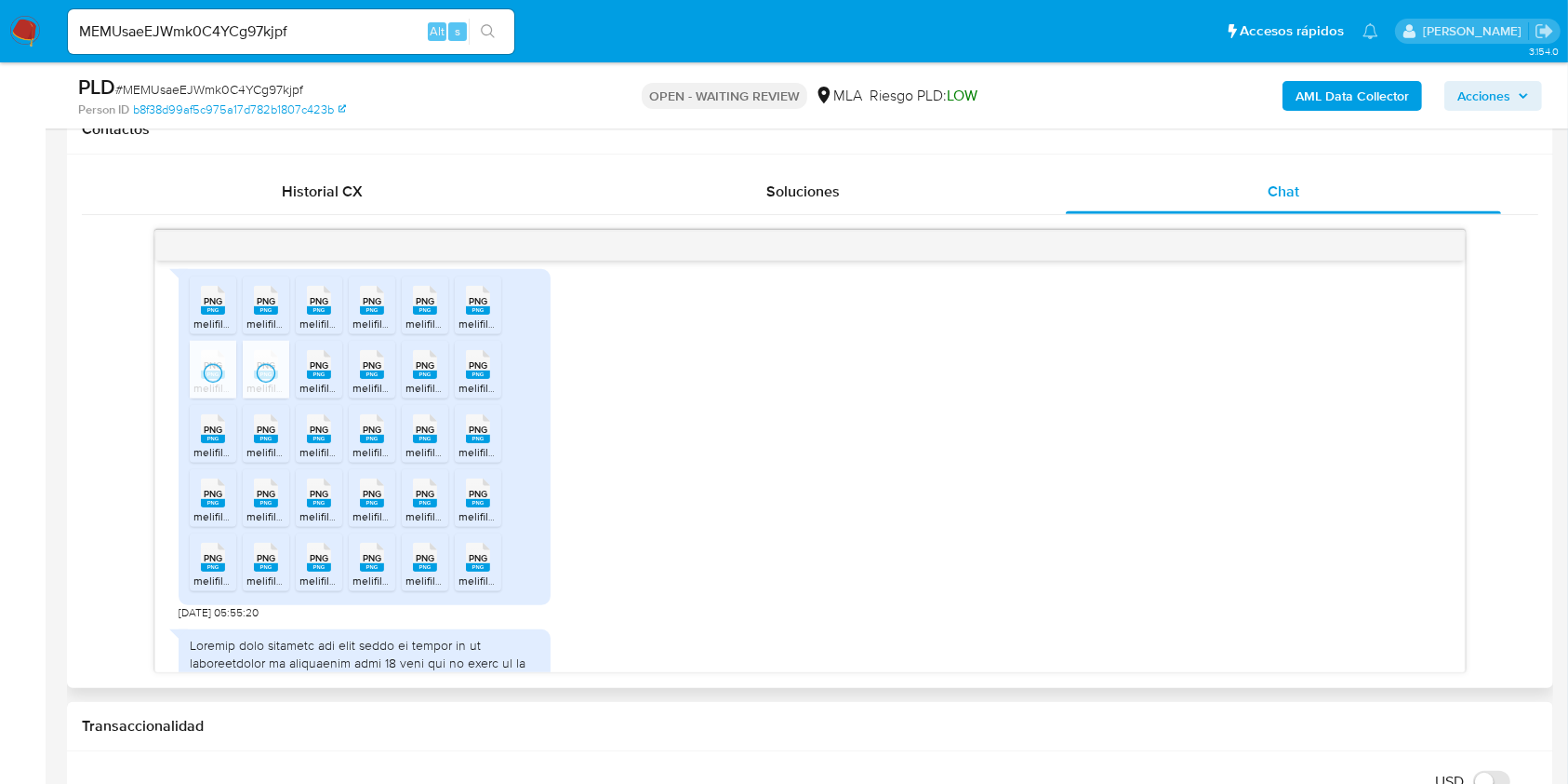
click at [320, 372] on span "PNG" at bounding box center [319, 365] width 18 height 12
drag, startPoint x: 377, startPoint y: 383, endPoint x: 396, endPoint y: 408, distance: 31.4
click at [377, 372] on span "PNG" at bounding box center [372, 365] width 18 height 12
drag, startPoint x: 419, startPoint y: 384, endPoint x: 432, endPoint y: 388, distance: 13.6
click at [432, 380] on div "PNG PNG" at bounding box center [424, 362] width 39 height 37
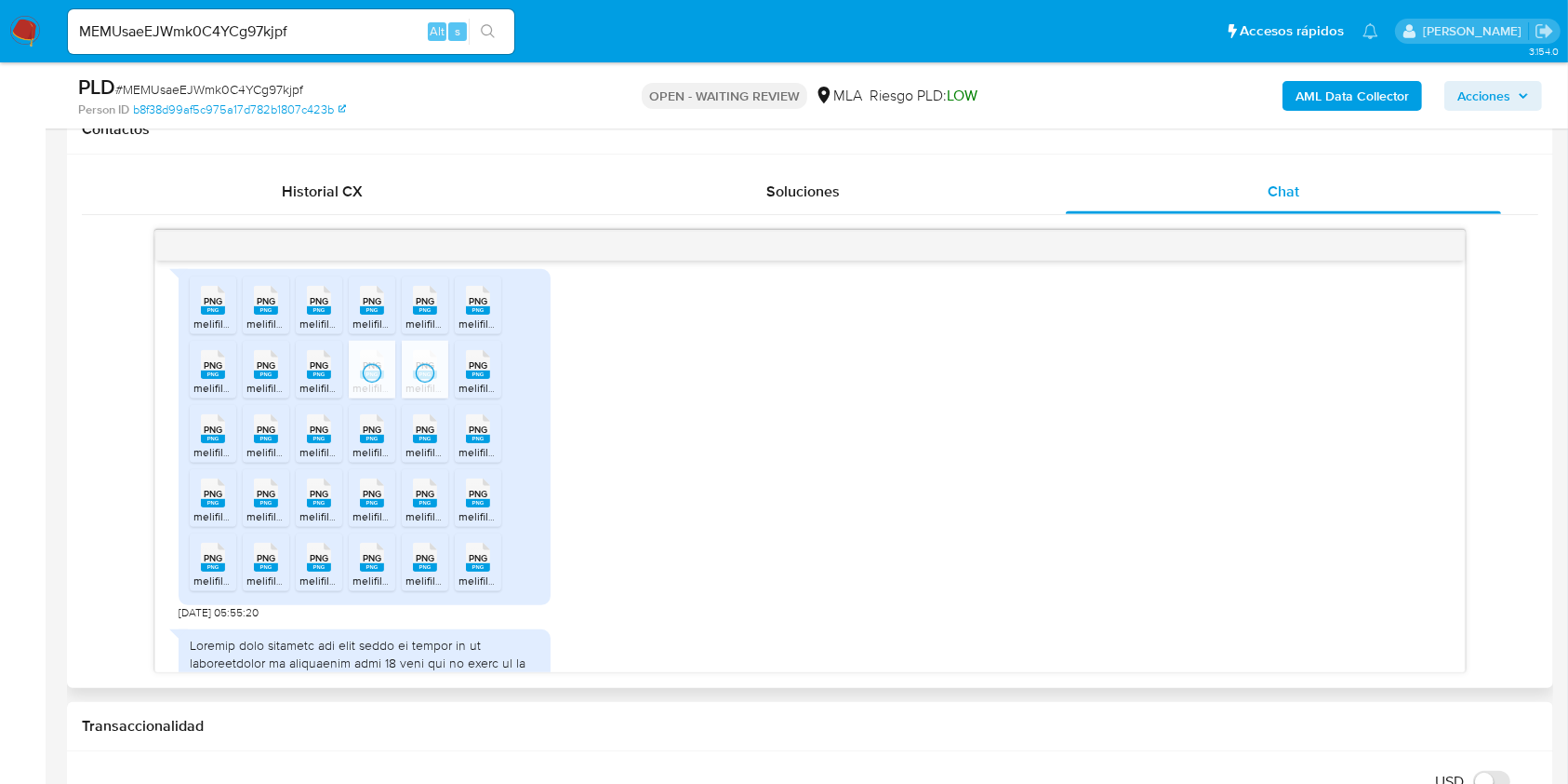
drag, startPoint x: 479, startPoint y: 387, endPoint x: 450, endPoint y: 415, distance: 40.3
click at [477, 379] on rect at bounding box center [477, 375] width 24 height 9
click at [204, 443] on rect at bounding box center [212, 438] width 24 height 9
click at [260, 443] on rect at bounding box center [265, 438] width 24 height 9
drag, startPoint x: 312, startPoint y: 450, endPoint x: 354, endPoint y: 480, distance: 51.6
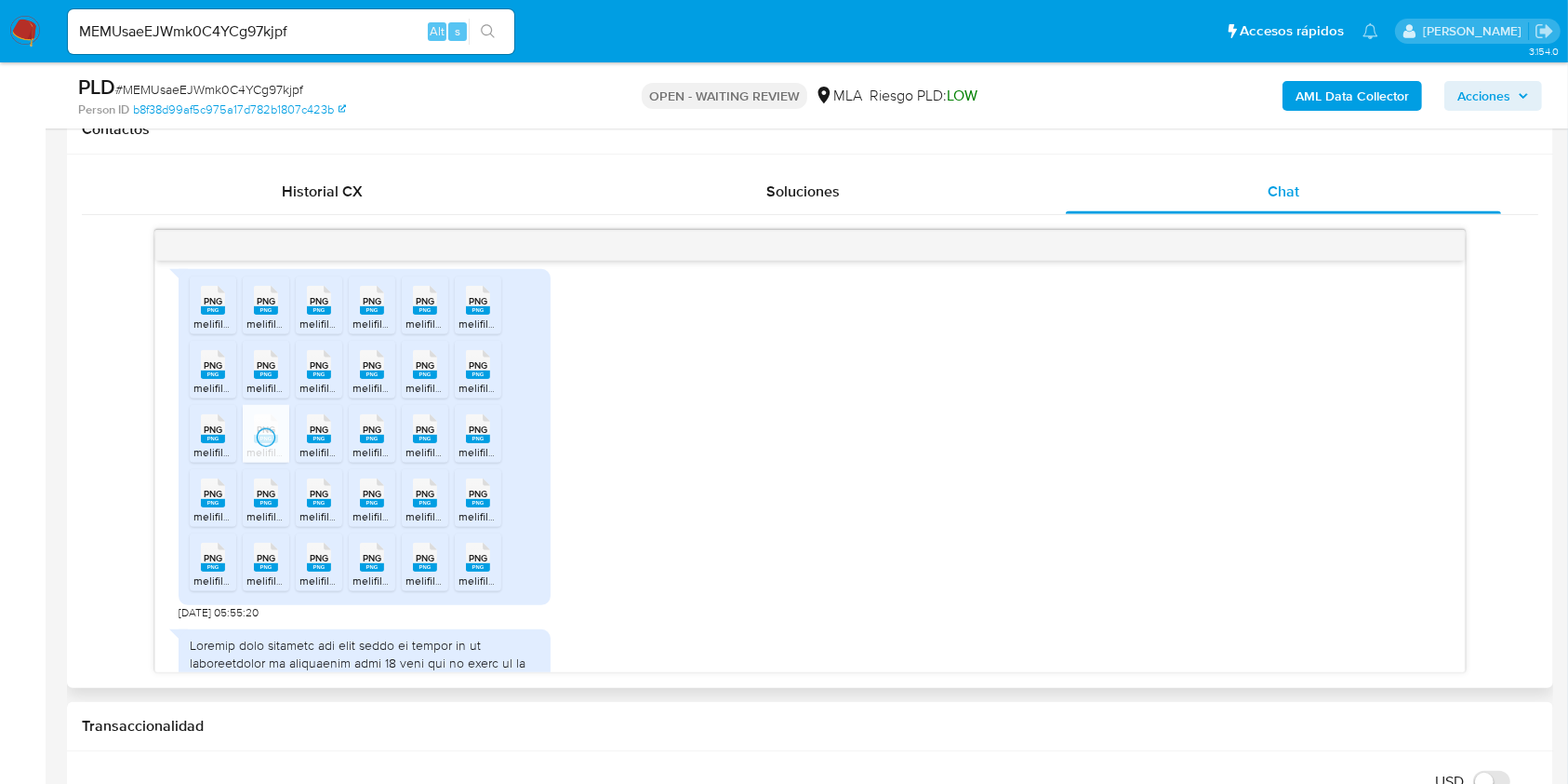
click at [317, 435] on span "PNG" at bounding box center [319, 429] width 18 height 12
click at [372, 435] on span "PNG" at bounding box center [372, 429] width 18 height 12
click at [435, 443] on rect at bounding box center [424, 438] width 24 height 9
drag, startPoint x: 463, startPoint y: 454, endPoint x: 448, endPoint y: 476, distance: 26.6
click at [461, 445] on div "PNG PNG" at bounding box center [478, 427] width 39 height 37
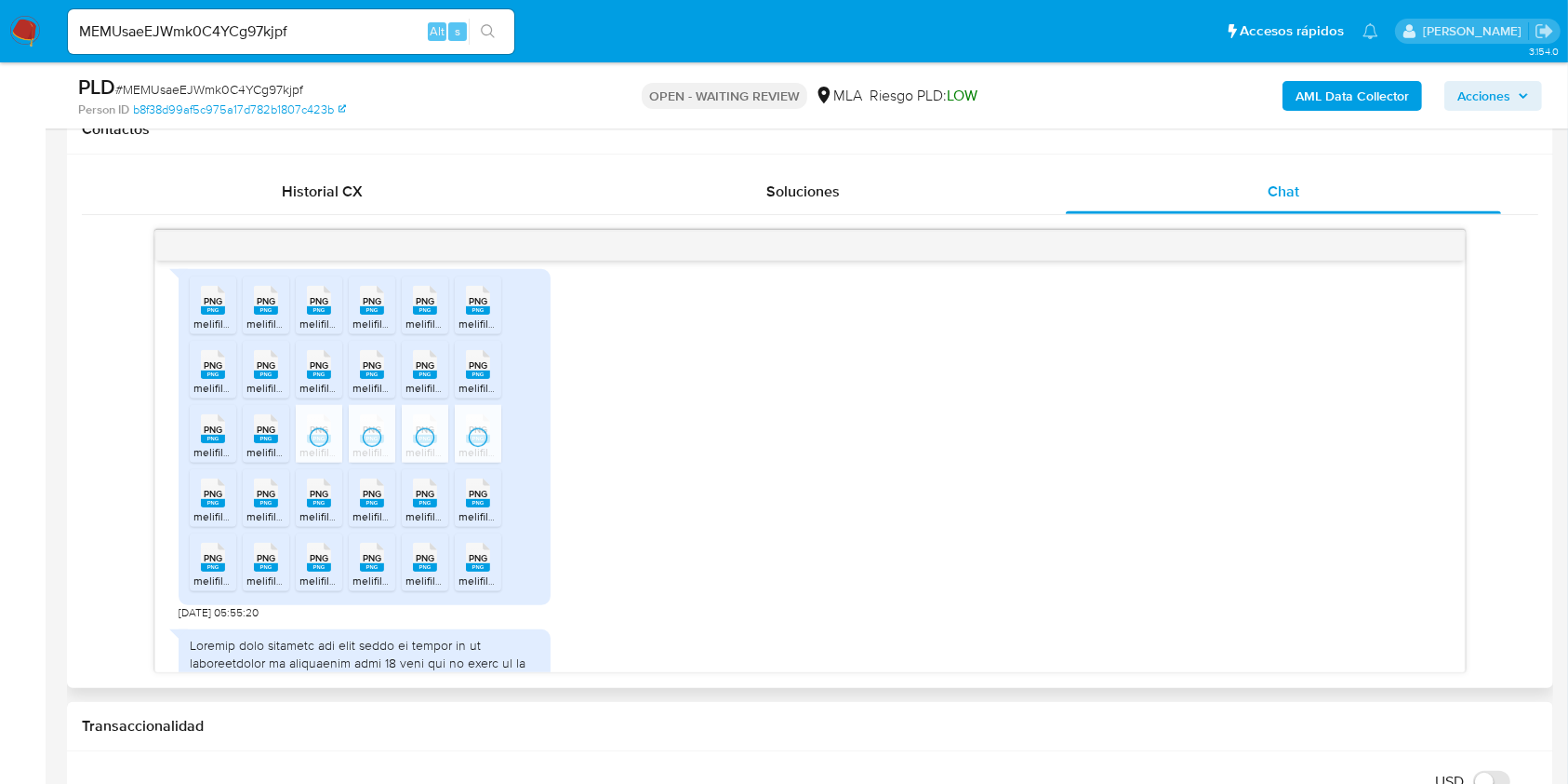
click at [206, 507] on rect at bounding box center [212, 502] width 24 height 9
click at [247, 509] on div "PNG PNG" at bounding box center [266, 491] width 39 height 37
drag, startPoint x: 324, startPoint y: 511, endPoint x: 342, endPoint y: 534, distance: 29.2
click at [324, 500] on span "PNG" at bounding box center [319, 494] width 18 height 12
click at [375, 507] on rect at bounding box center [372, 502] width 24 height 9
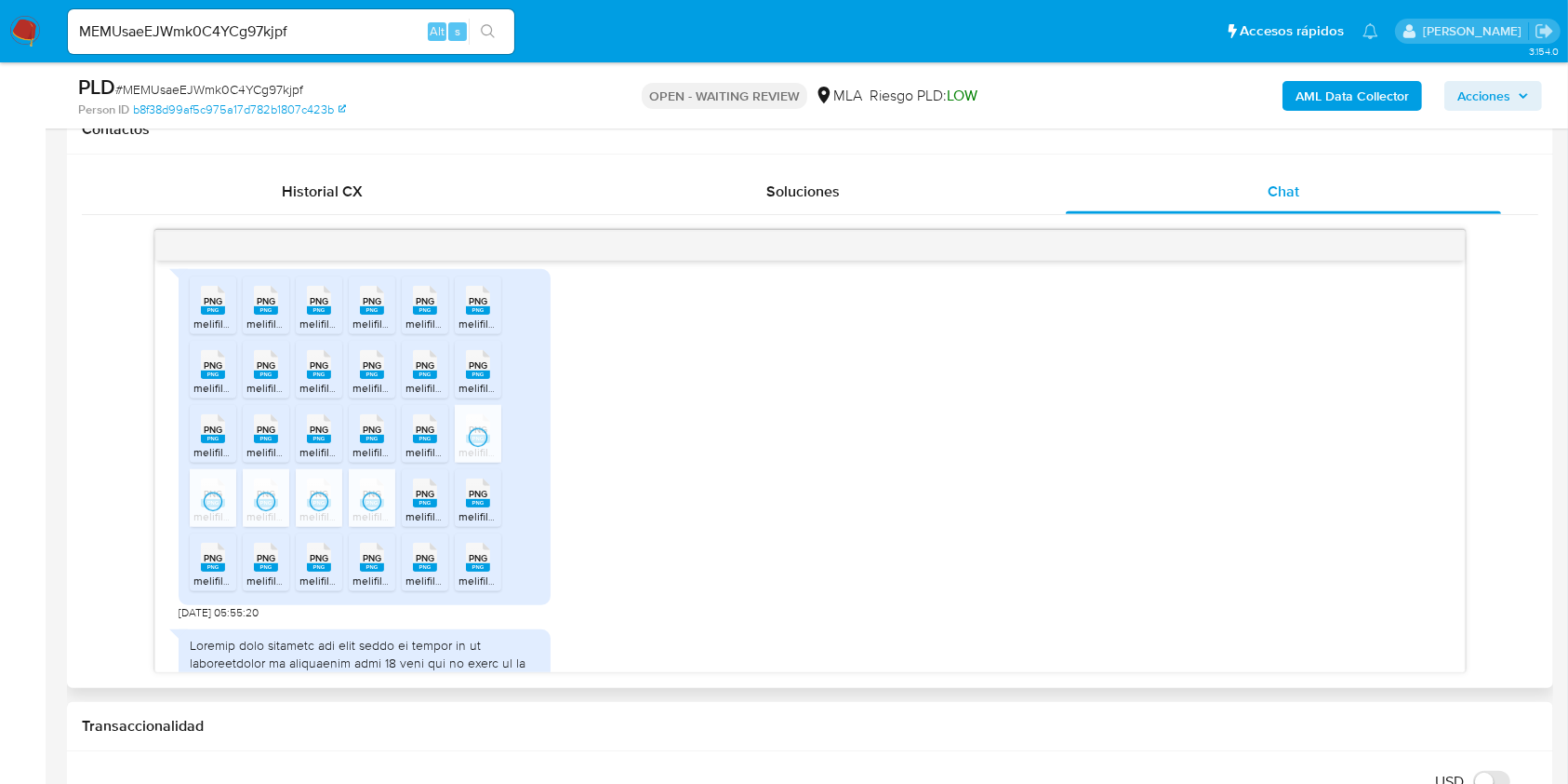
click at [423, 524] on span "melifile971909206701876160.png" at bounding box center [487, 516] width 164 height 15
drag, startPoint x: 478, startPoint y: 527, endPoint x: 468, endPoint y: 547, distance: 22.4
click at [478, 524] on span "melifile5354441136744208064.png" at bounding box center [546, 516] width 176 height 15
drag, startPoint x: 205, startPoint y: 586, endPoint x: 236, endPoint y: 599, distance: 33.6
click at [205, 572] on rect at bounding box center [212, 567] width 24 height 9
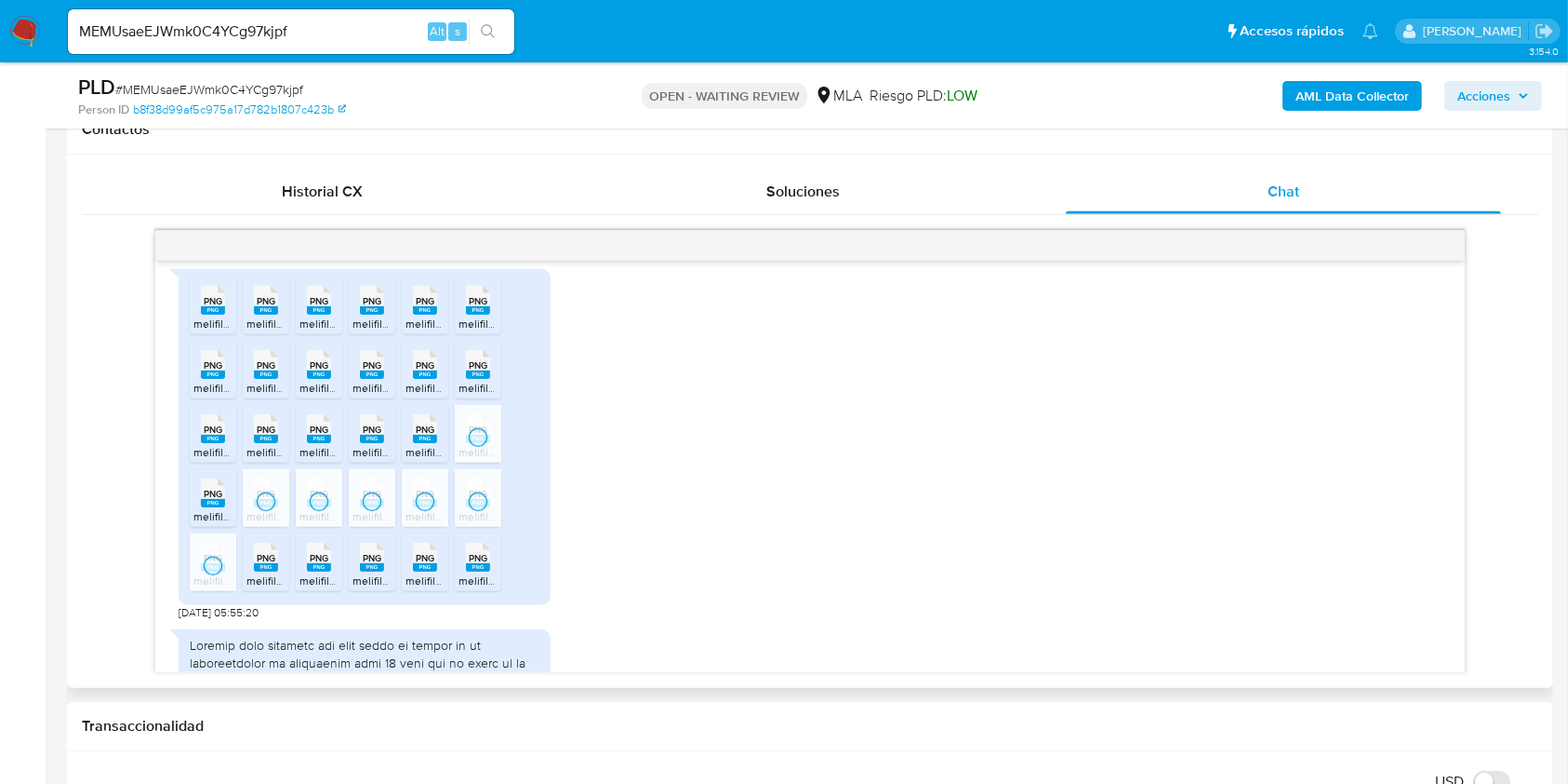
click at [259, 588] on span "melifile1823330550251981904.png" at bounding box center [333, 580] width 174 height 15
click at [314, 572] on rect at bounding box center [319, 567] width 24 height 9
click at [365, 574] on div "PNG PNG" at bounding box center [372, 555] width 39 height 37
click at [421, 572] on rect at bounding box center [424, 567] width 24 height 9
click at [466, 588] on span "melifile8986710854805536599.png" at bounding box center [548, 580] width 179 height 15
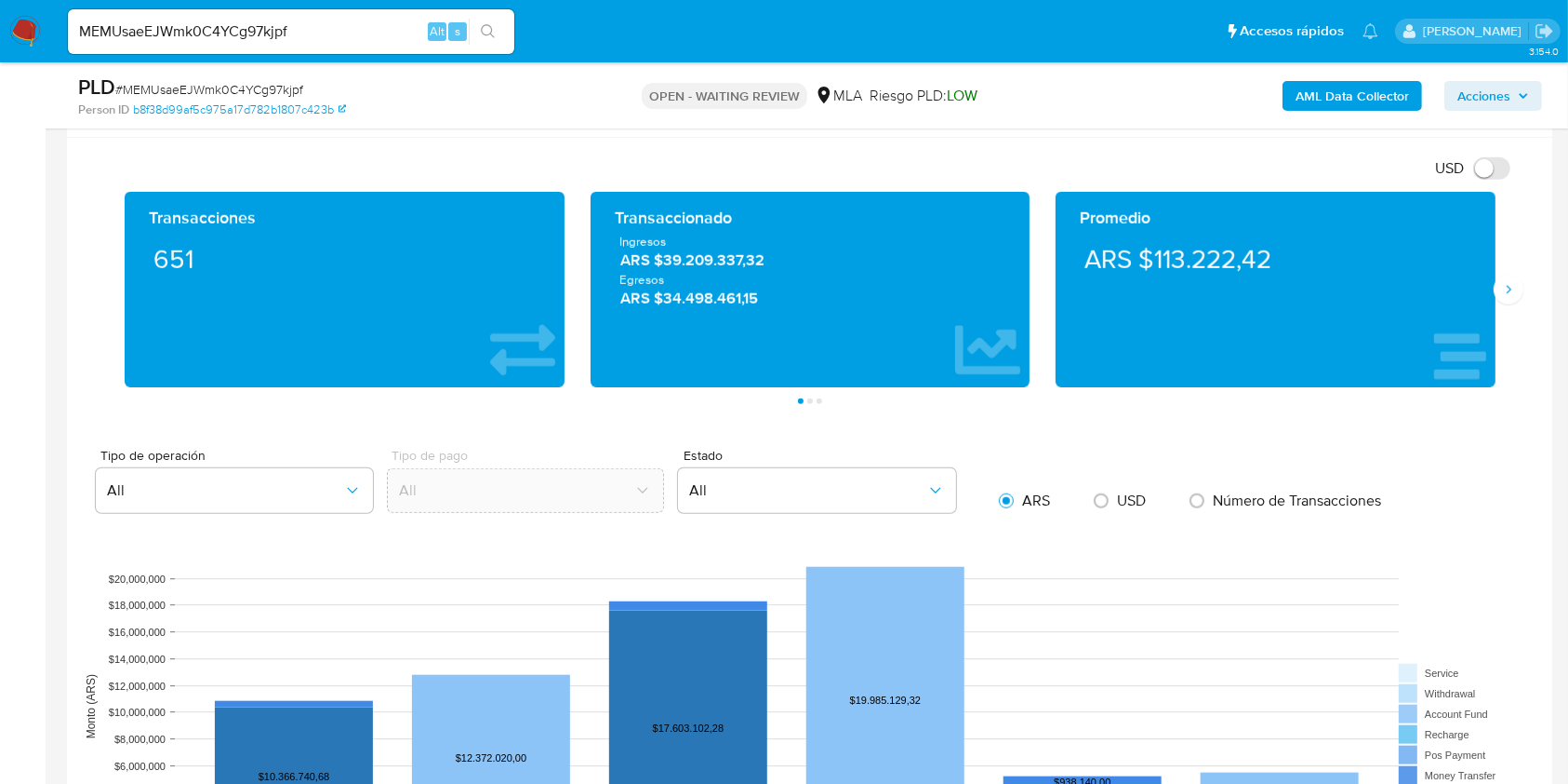
scroll to position [1116, 0]
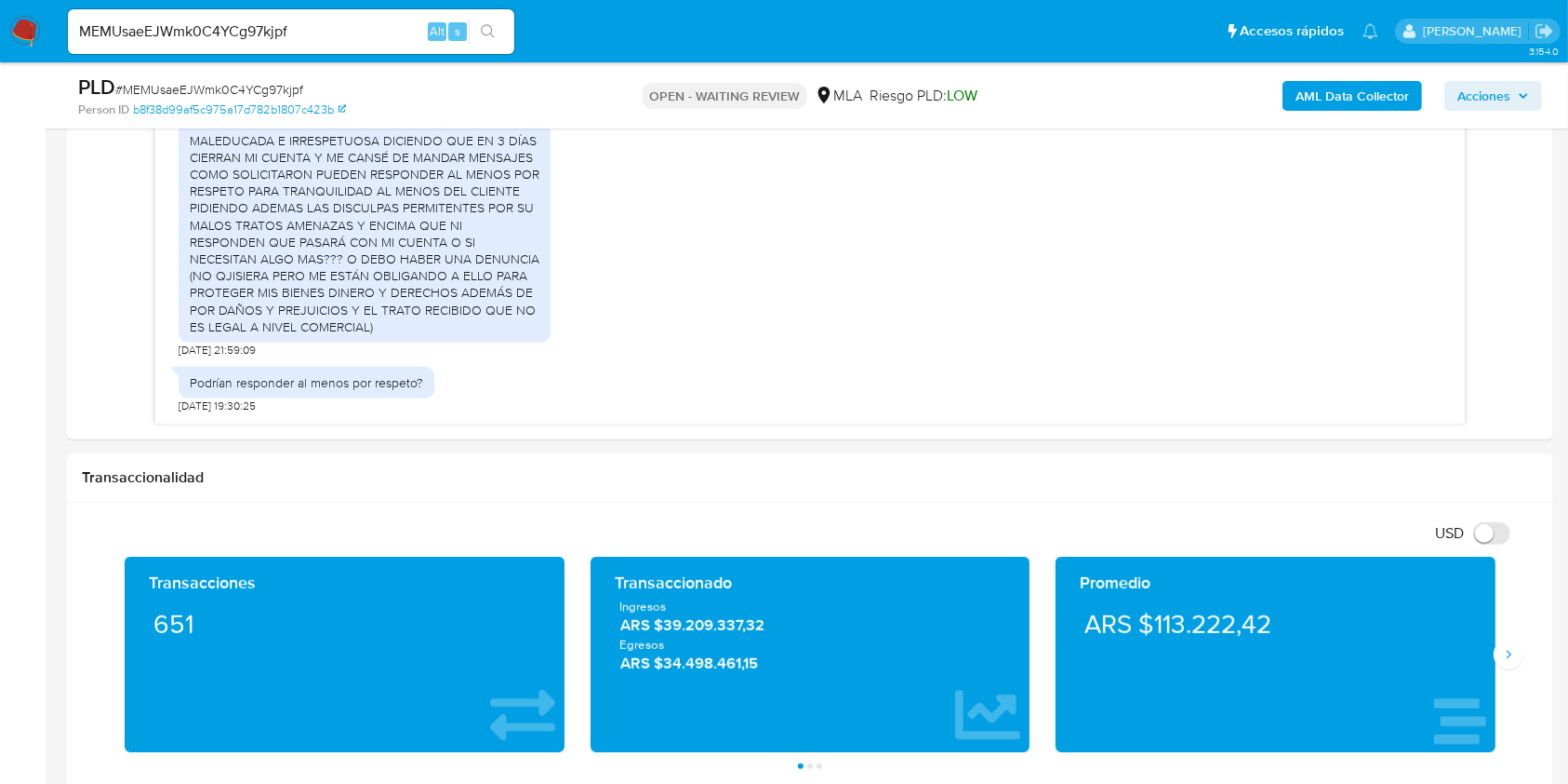
click at [365, 26] on input "MEMUsaeEJWmk0C4YCg97kjpf" at bounding box center [291, 31] width 446 height 24
drag, startPoint x: 365, startPoint y: 26, endPoint x: 441, endPoint y: 41, distance: 77.5
click at [371, 25] on input "MEMUsaeEJWmk0C4YCg97kjpf" at bounding box center [291, 31] width 446 height 24
paste input "OXQoJXJu6STRVxcR1rQWVRRk"
type input "OXQoJXJu6STRVxcR1rQWVRRk"
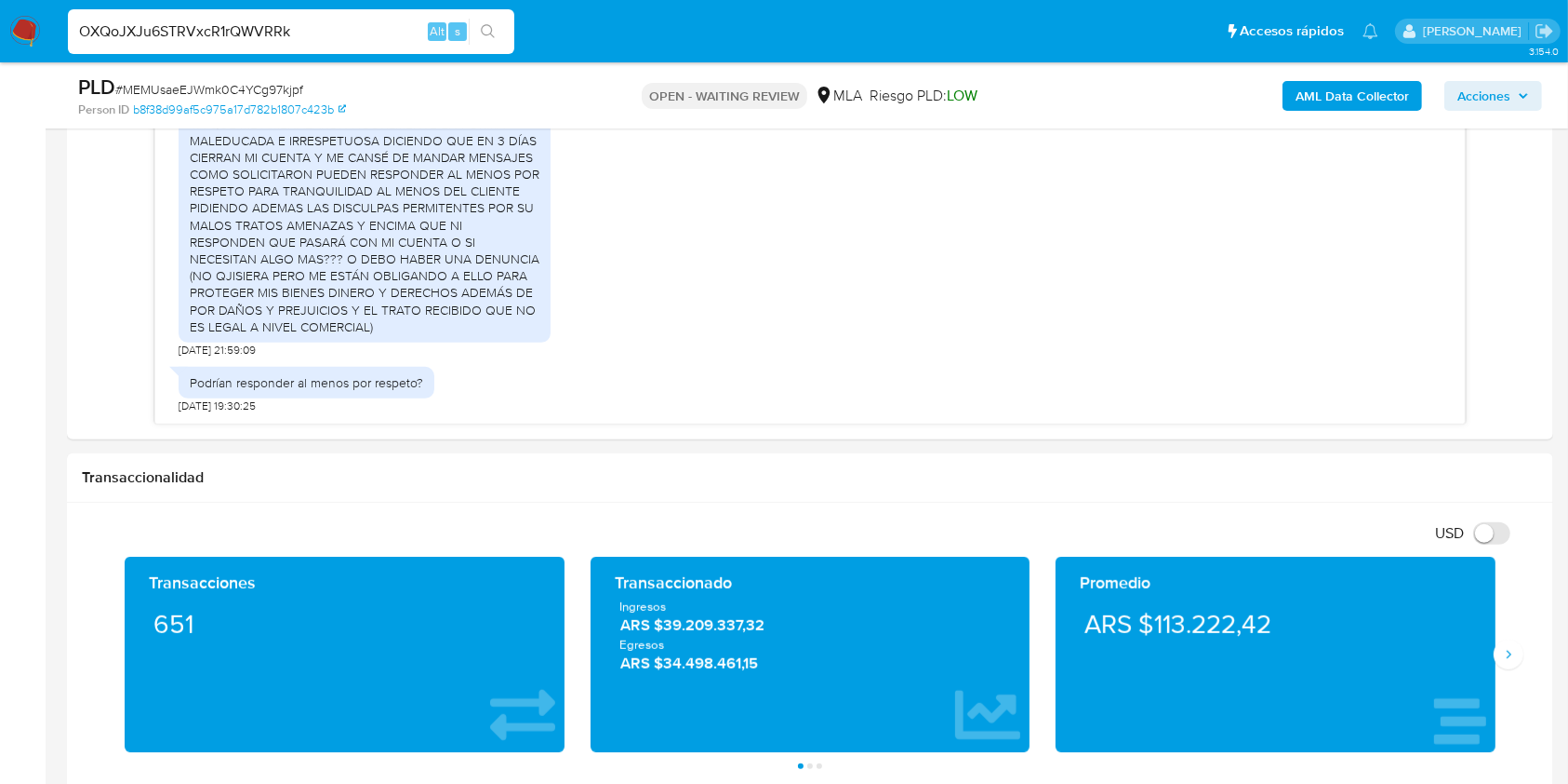
click at [490, 37] on icon "search-icon" at bounding box center [488, 31] width 14 height 14
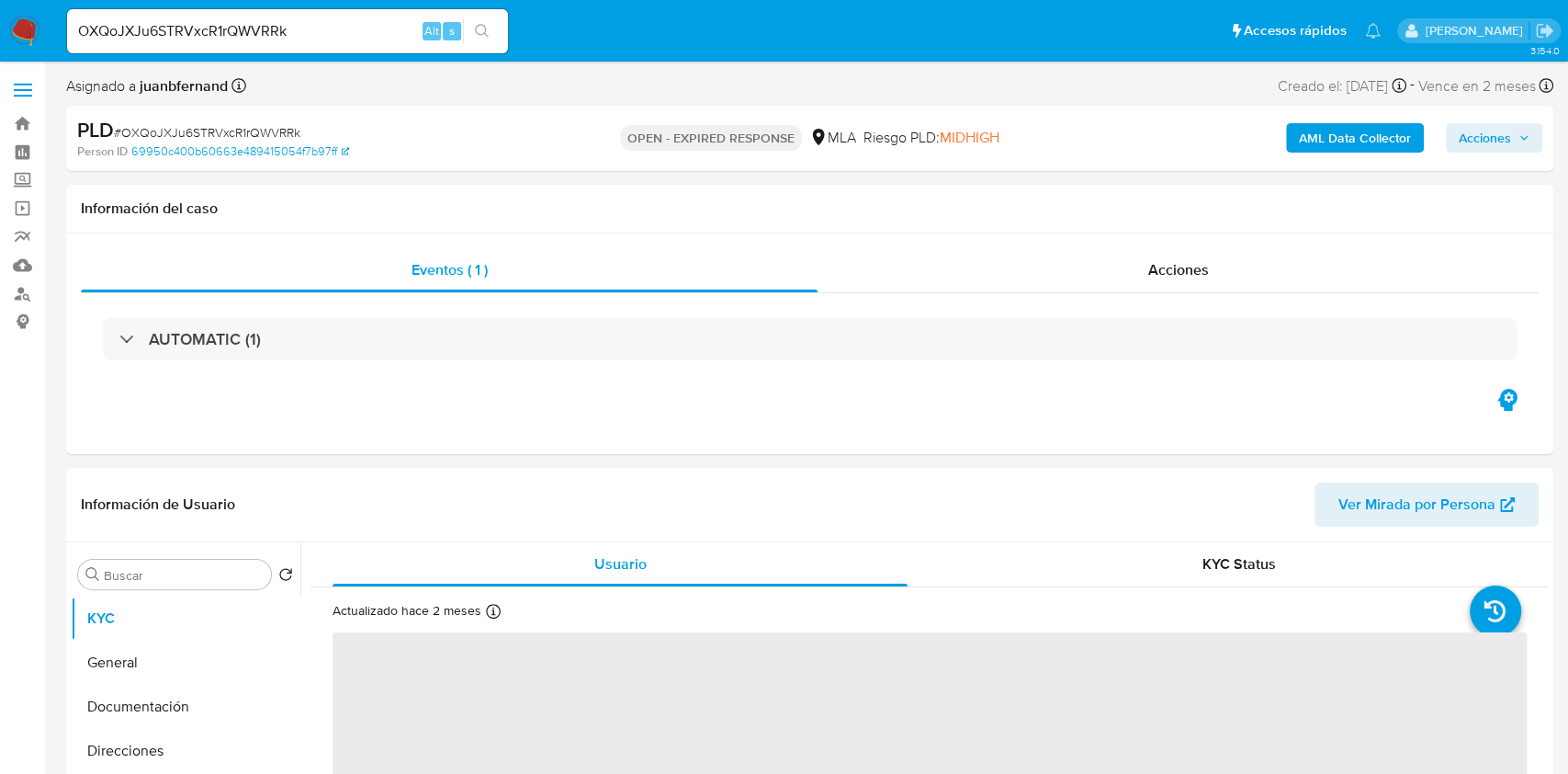
select select "10"
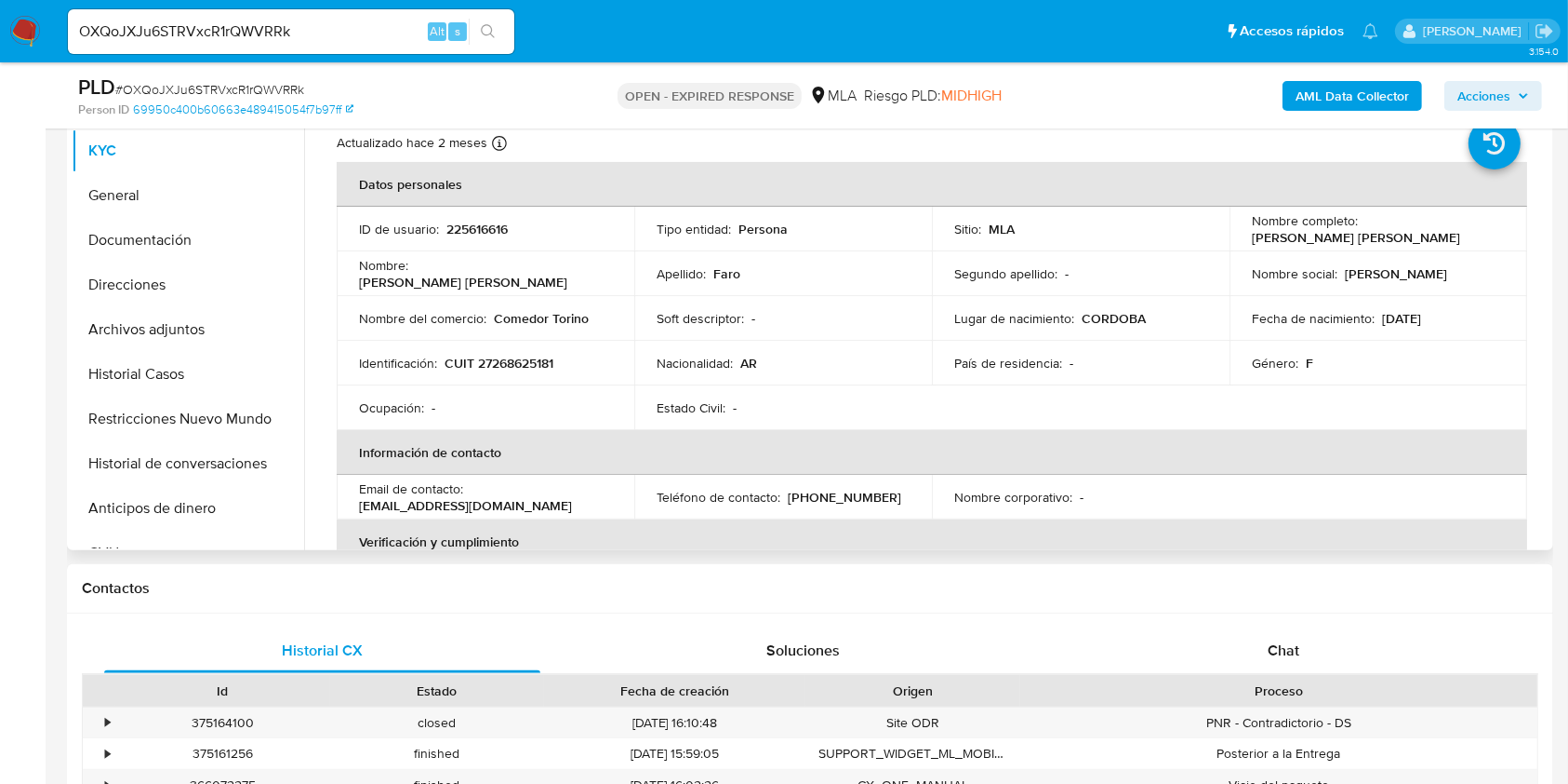
scroll to position [372, 0]
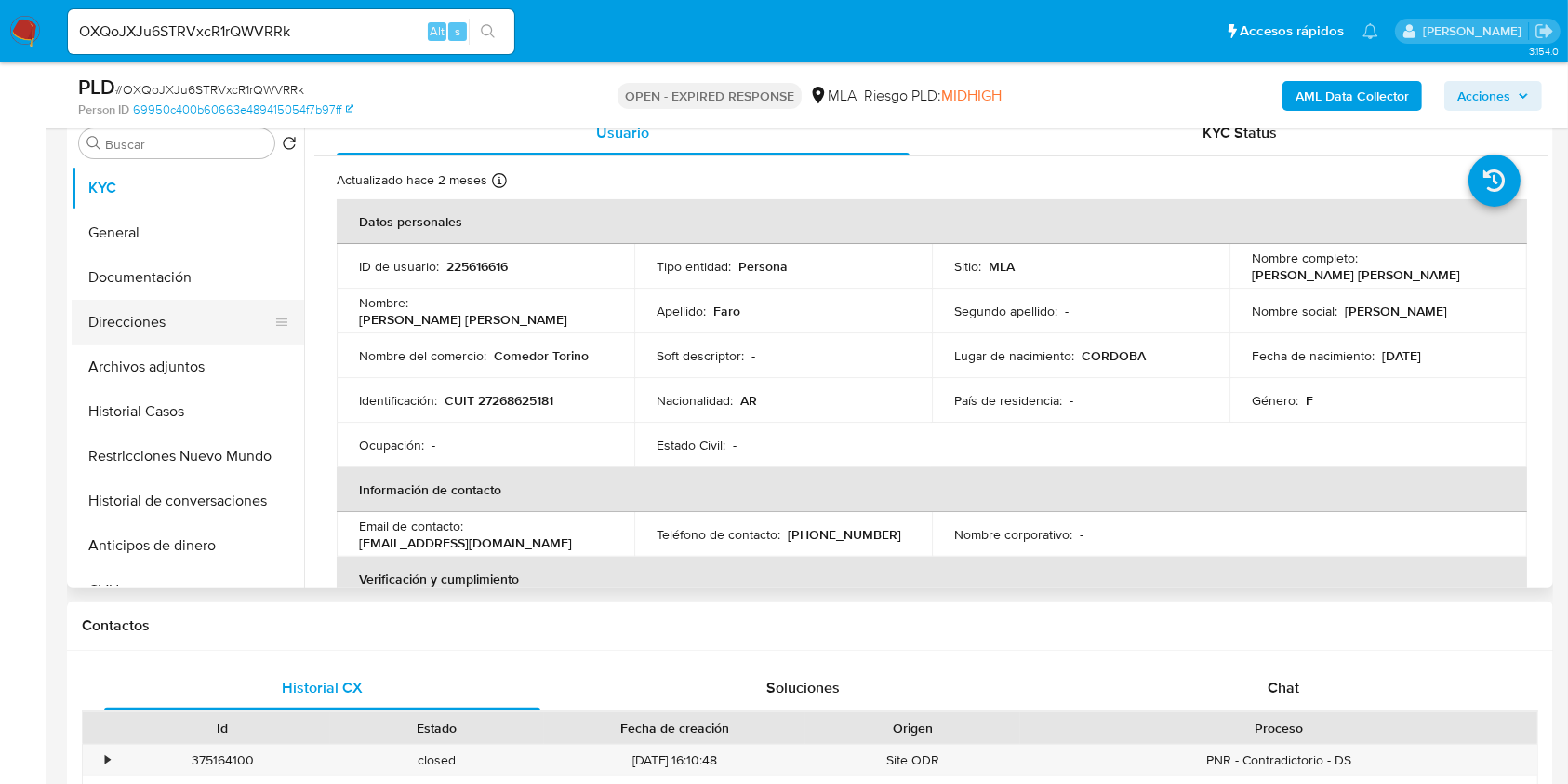
click at [165, 309] on button "Direcciones" at bounding box center [181, 322] width 218 height 44
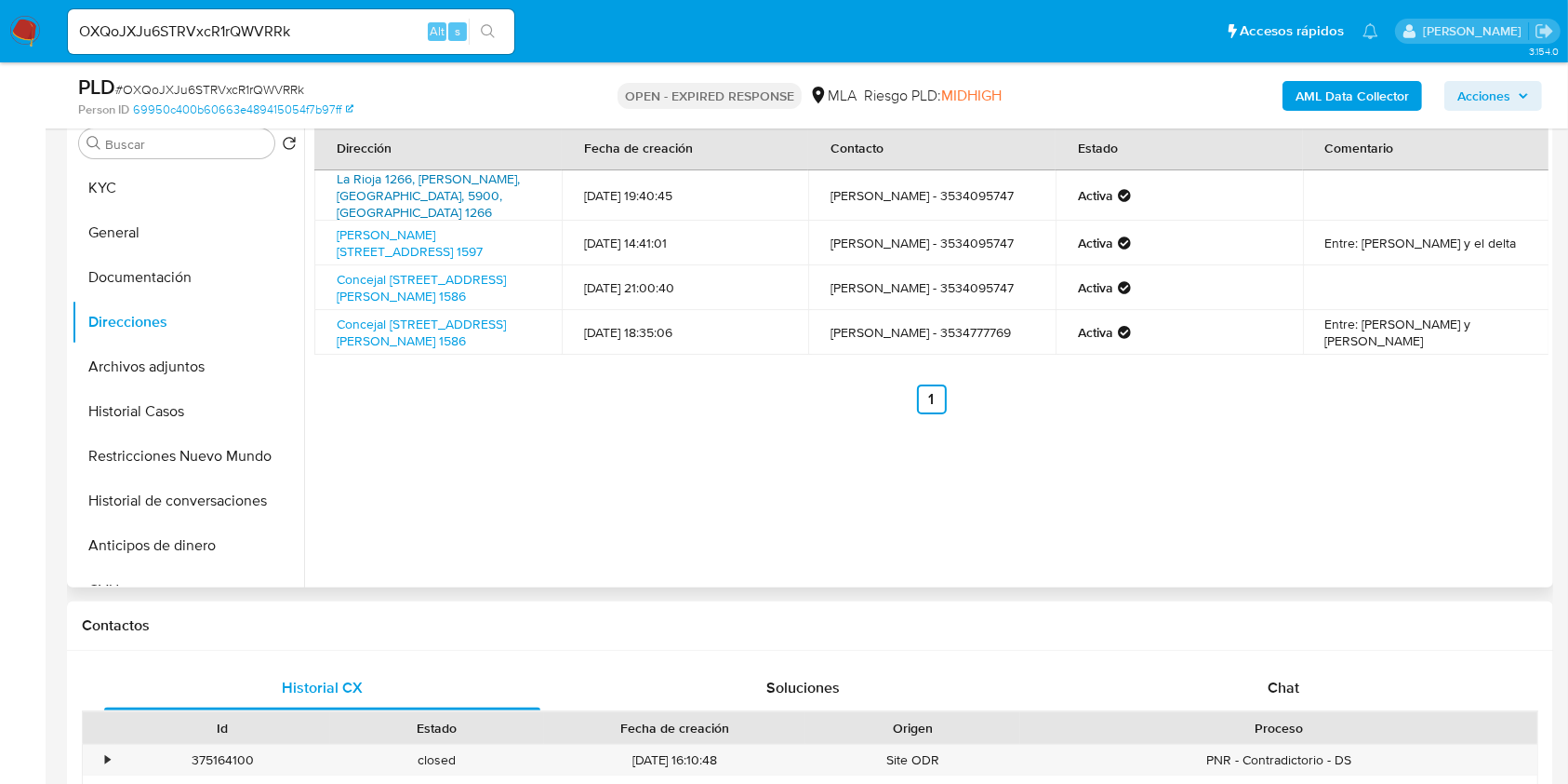
click at [401, 187] on link "La Rioja 1266, Villa María, Córdoba, 5900, Argentina 1266" at bounding box center [428, 195] width 183 height 52
click at [401, 227] on link "San Telmo 1597, Ituzaingó, Buenos Aires, 1714, Argentina 1597" at bounding box center [410, 242] width 146 height 36
click at [408, 270] on link "Concejal Paradella 1586, Villa María, Córdoba, 5900, Argentina 1586" at bounding box center [422, 287] width 169 height 36
click at [342, 41] on input "OXQoJXJu6STRVxcR1rQWVRRk" at bounding box center [291, 31] width 446 height 24
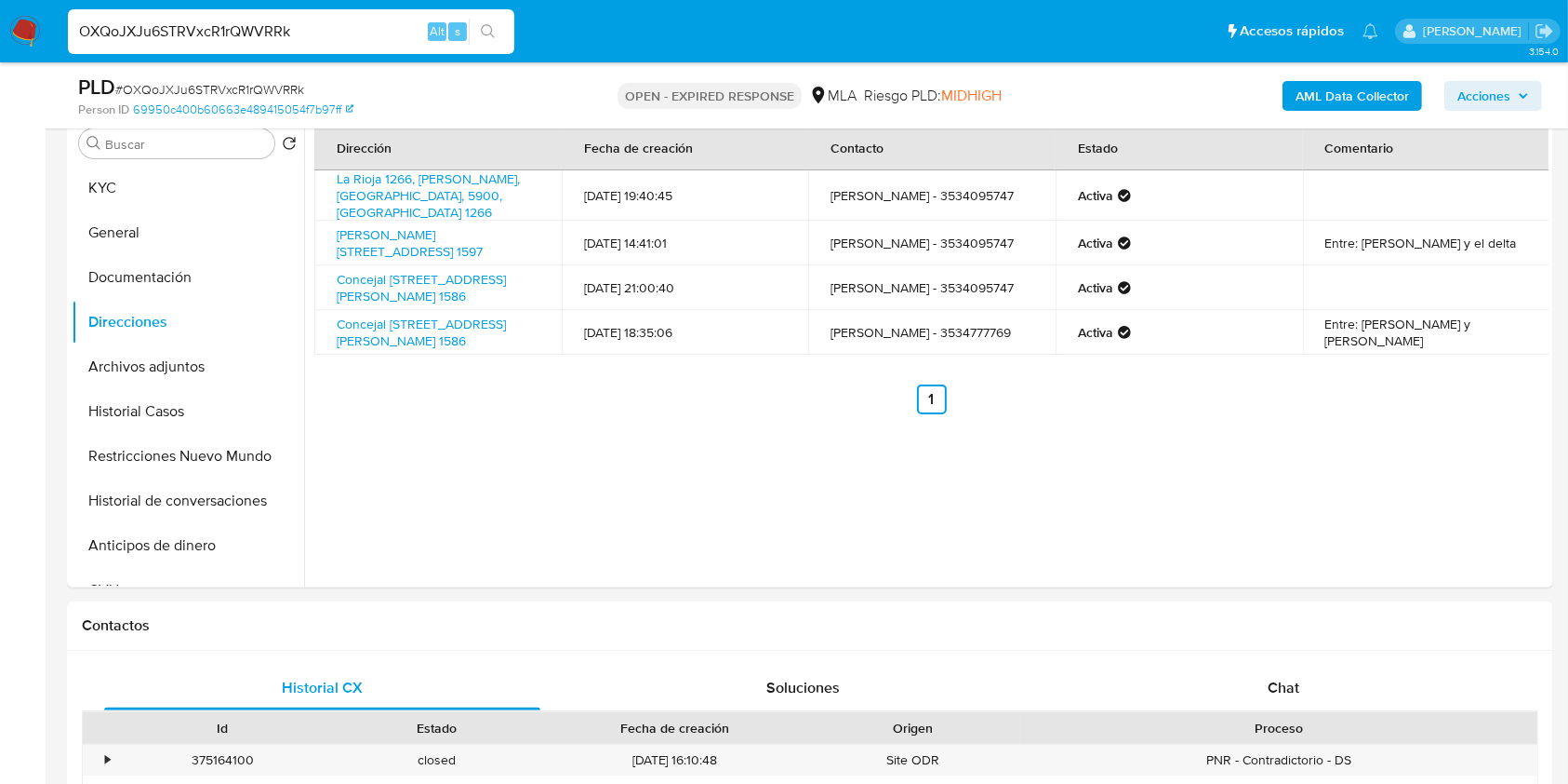
paste input "RqlSVEaXv1MqtK08iucubrQD"
type input "RqlSVEaXv1MqtK08iucubrQD"
click at [492, 32] on icon "search-icon" at bounding box center [488, 31] width 14 height 14
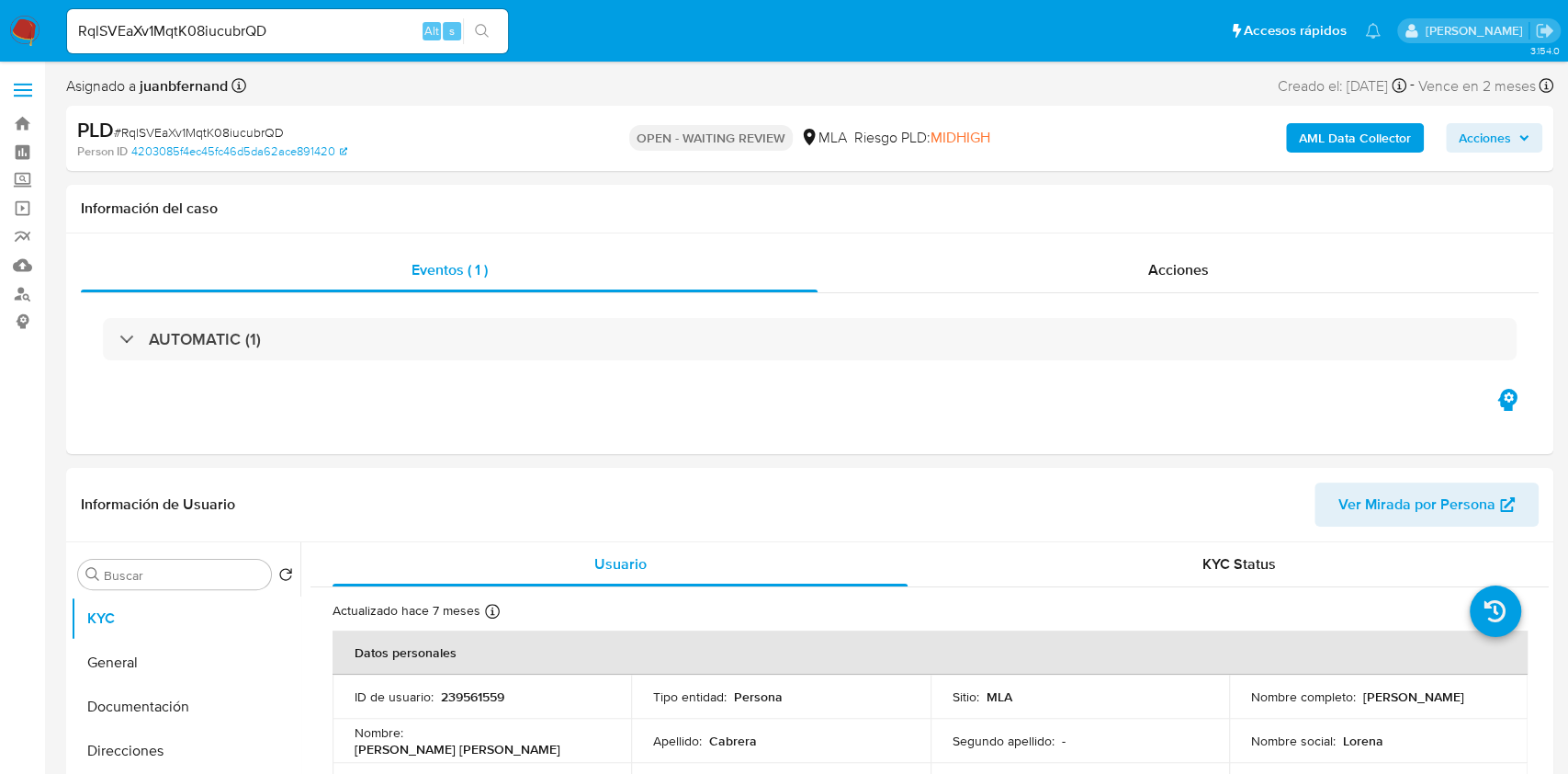
select select "10"
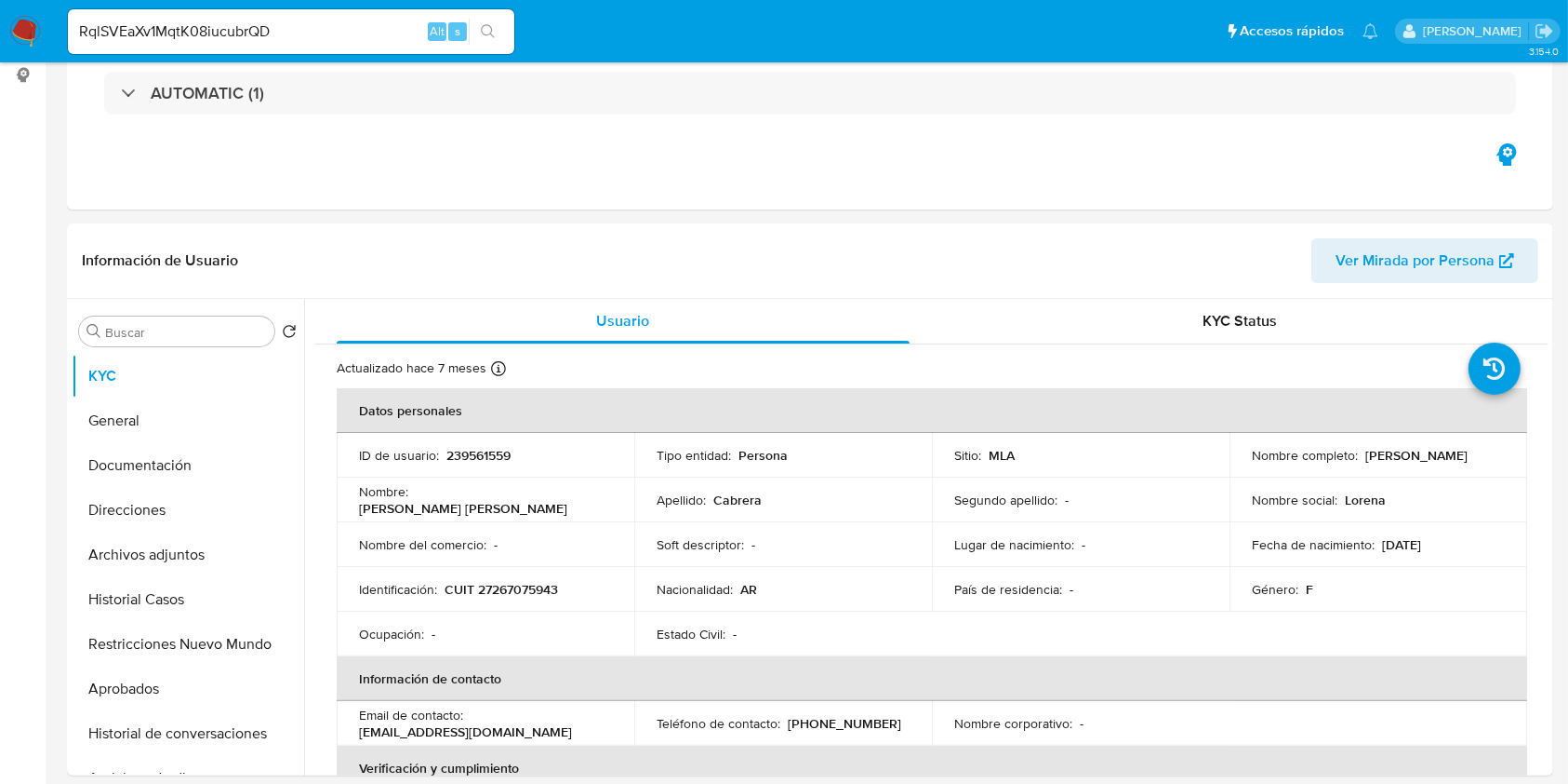
scroll to position [496, 0]
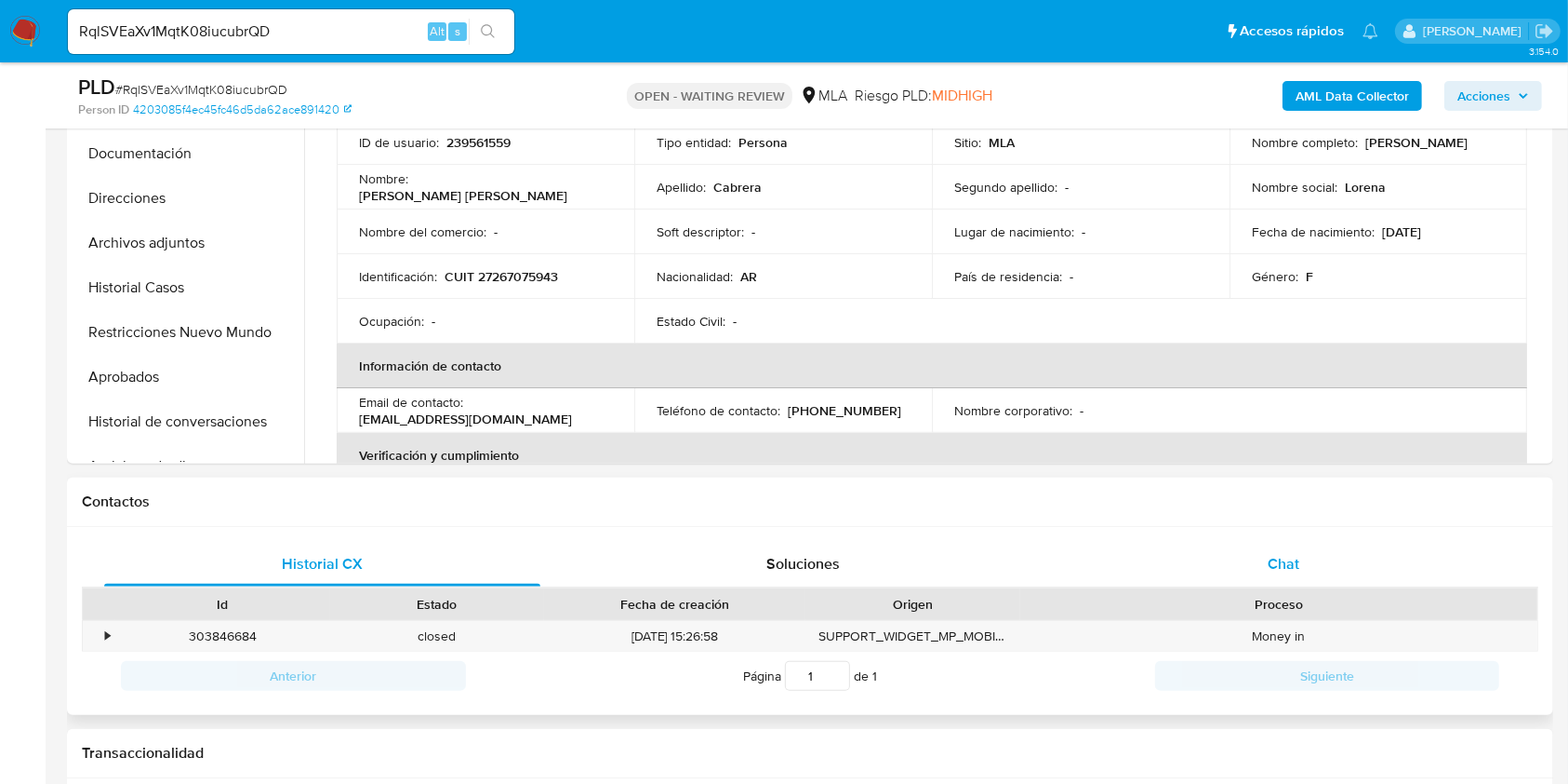
click at [1369, 552] on div "Chat" at bounding box center [1284, 564] width 436 height 44
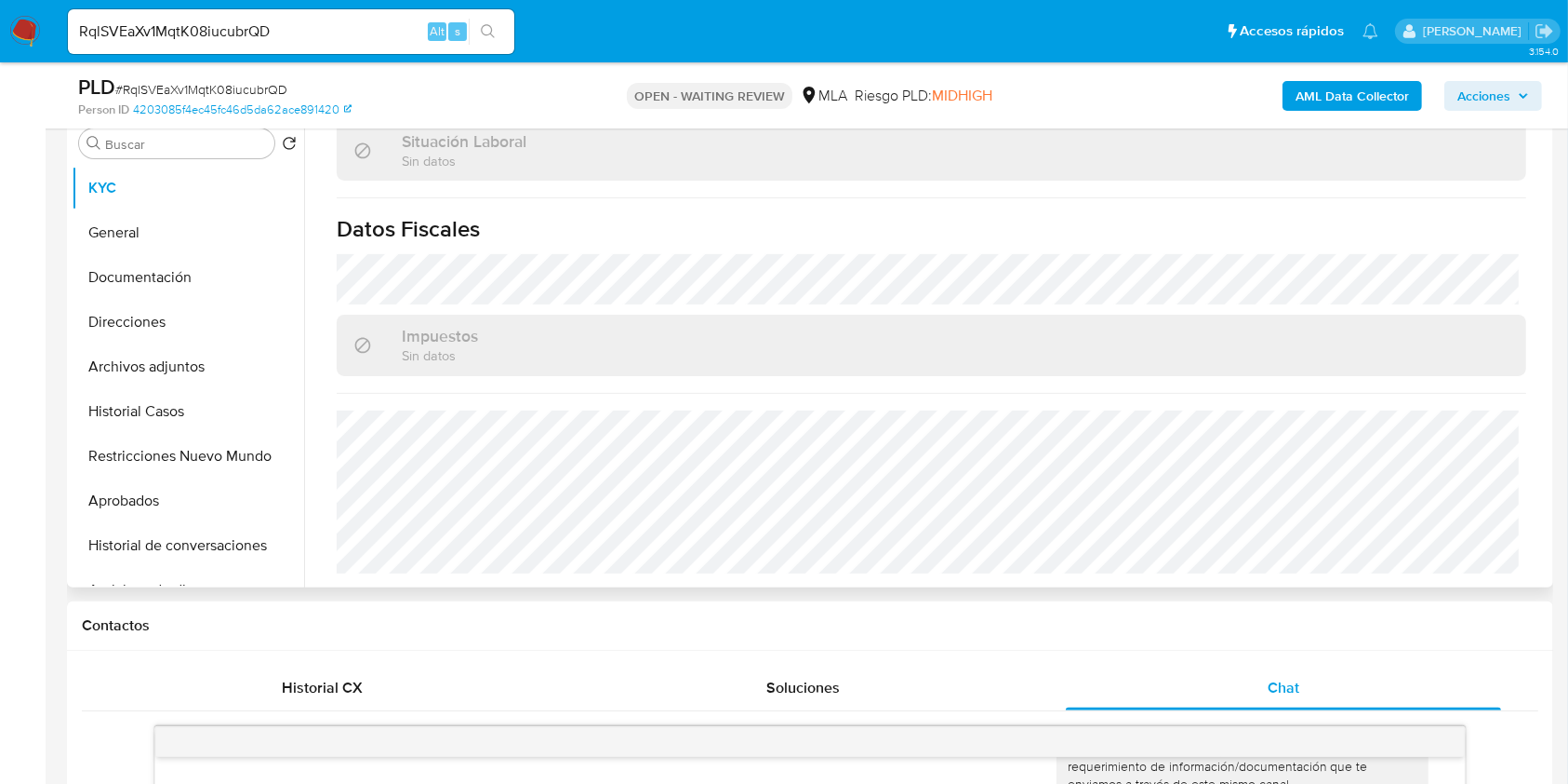
scroll to position [962, 0]
click at [148, 317] on button "Direcciones" at bounding box center [181, 322] width 218 height 44
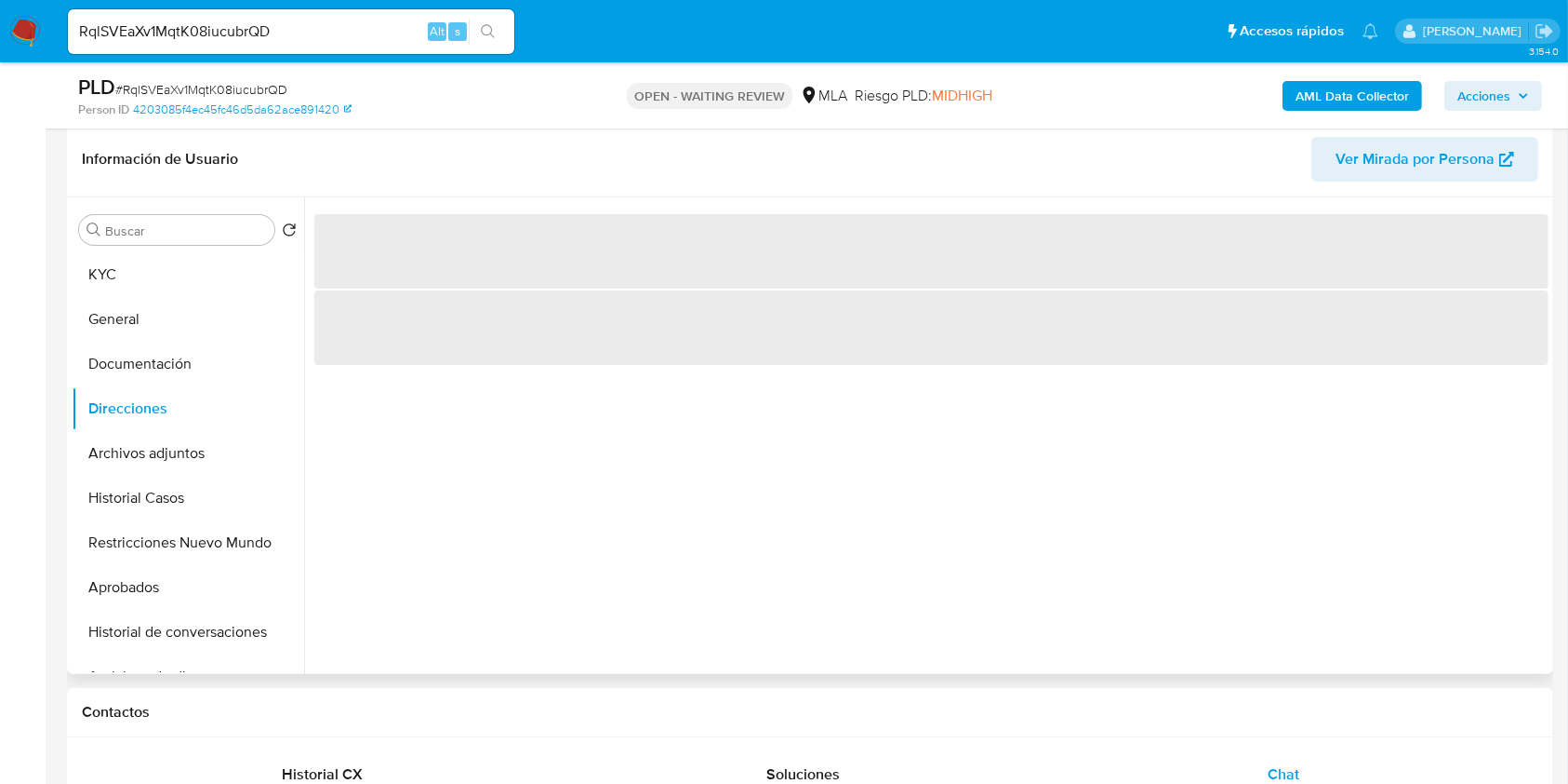
scroll to position [248, 0]
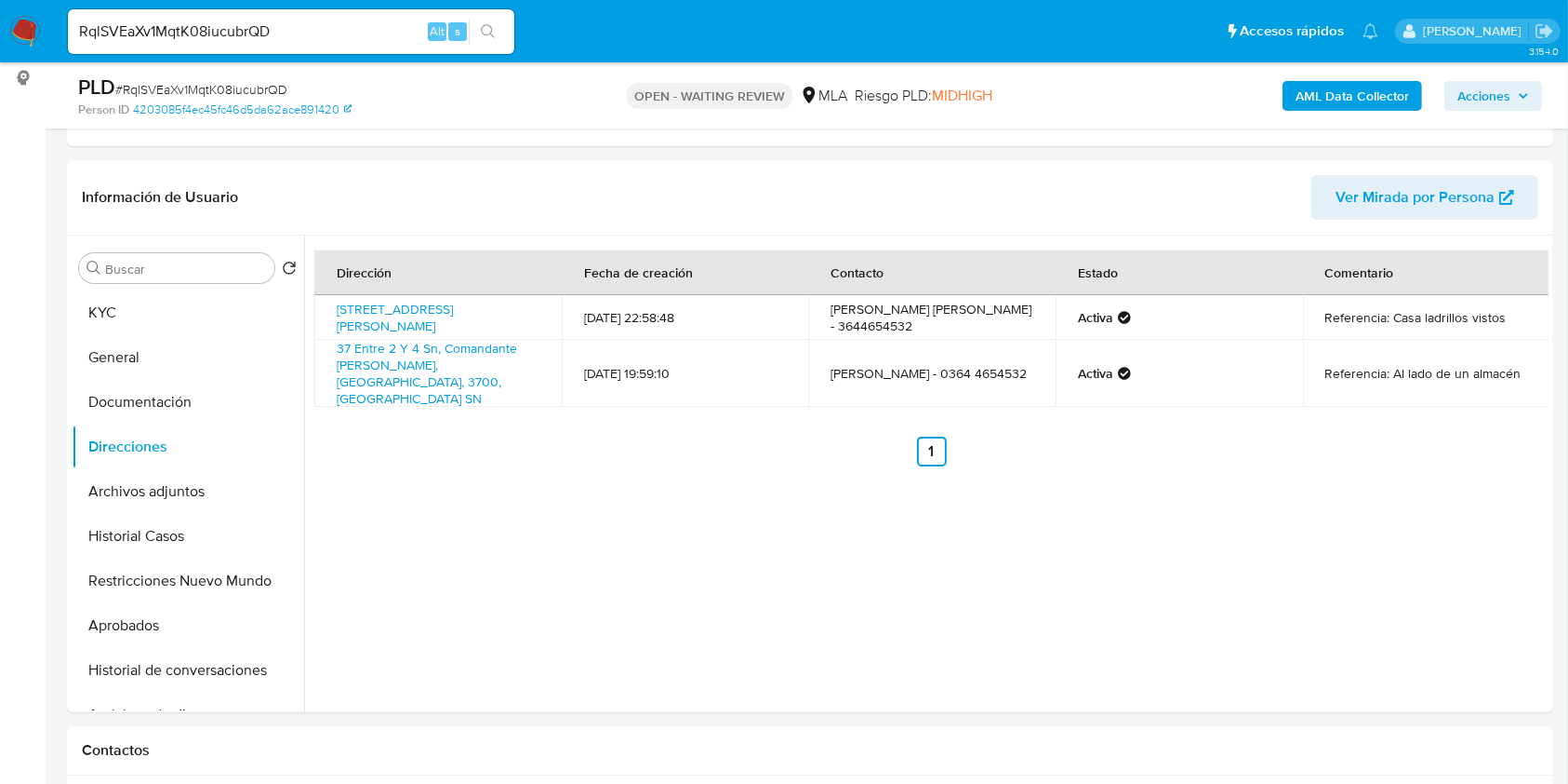
click at [310, 36] on input "RqlSVEaXv1MqtK08iucubrQD" at bounding box center [291, 31] width 446 height 24
paste input "oeWRXJX16A6MkOhGIbCDqzky"
type input "oeWRXJX16A6MkOhGIbCDqzky"
click at [491, 34] on icon "search-icon" at bounding box center [488, 31] width 14 height 14
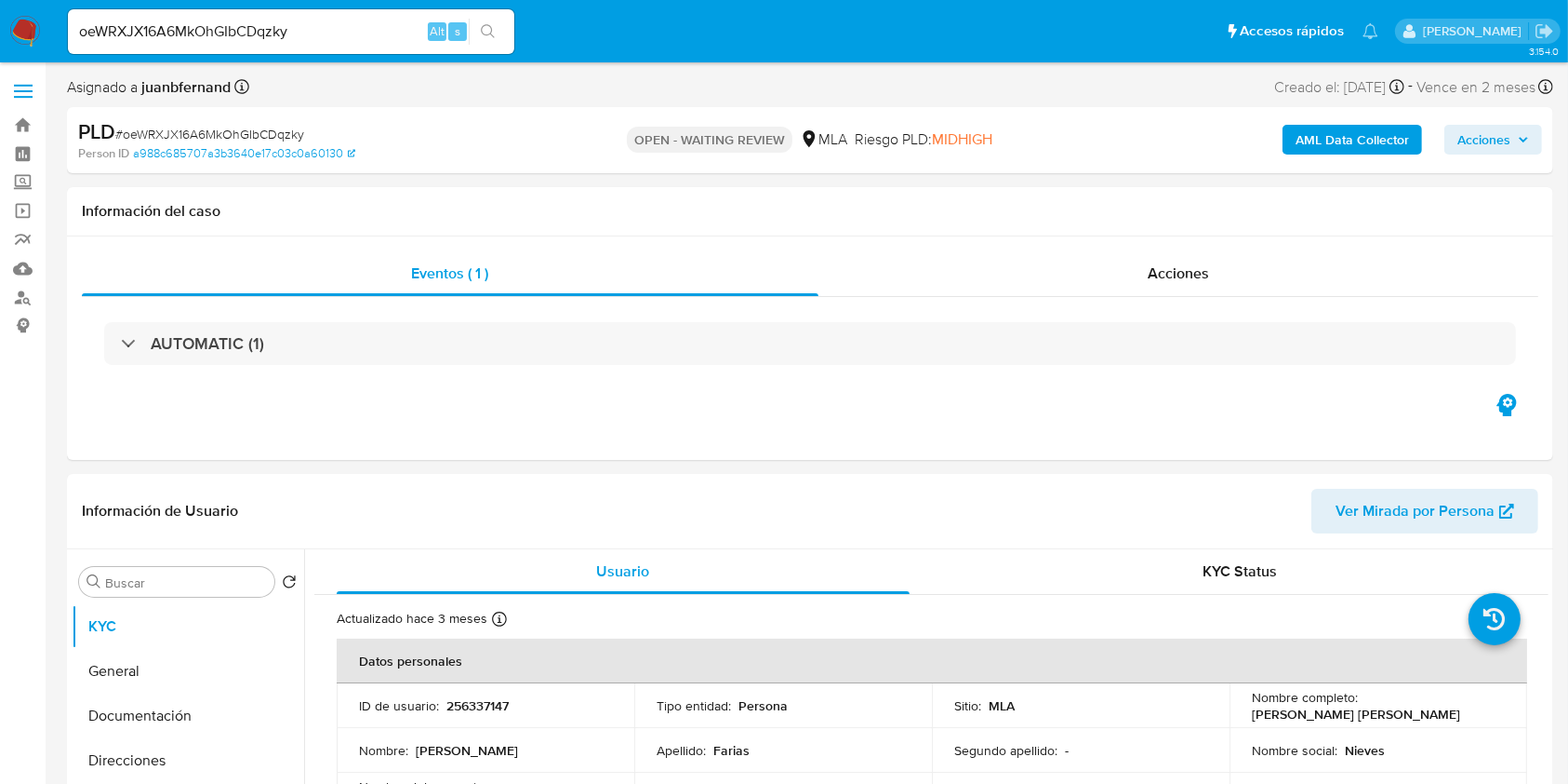
select select "10"
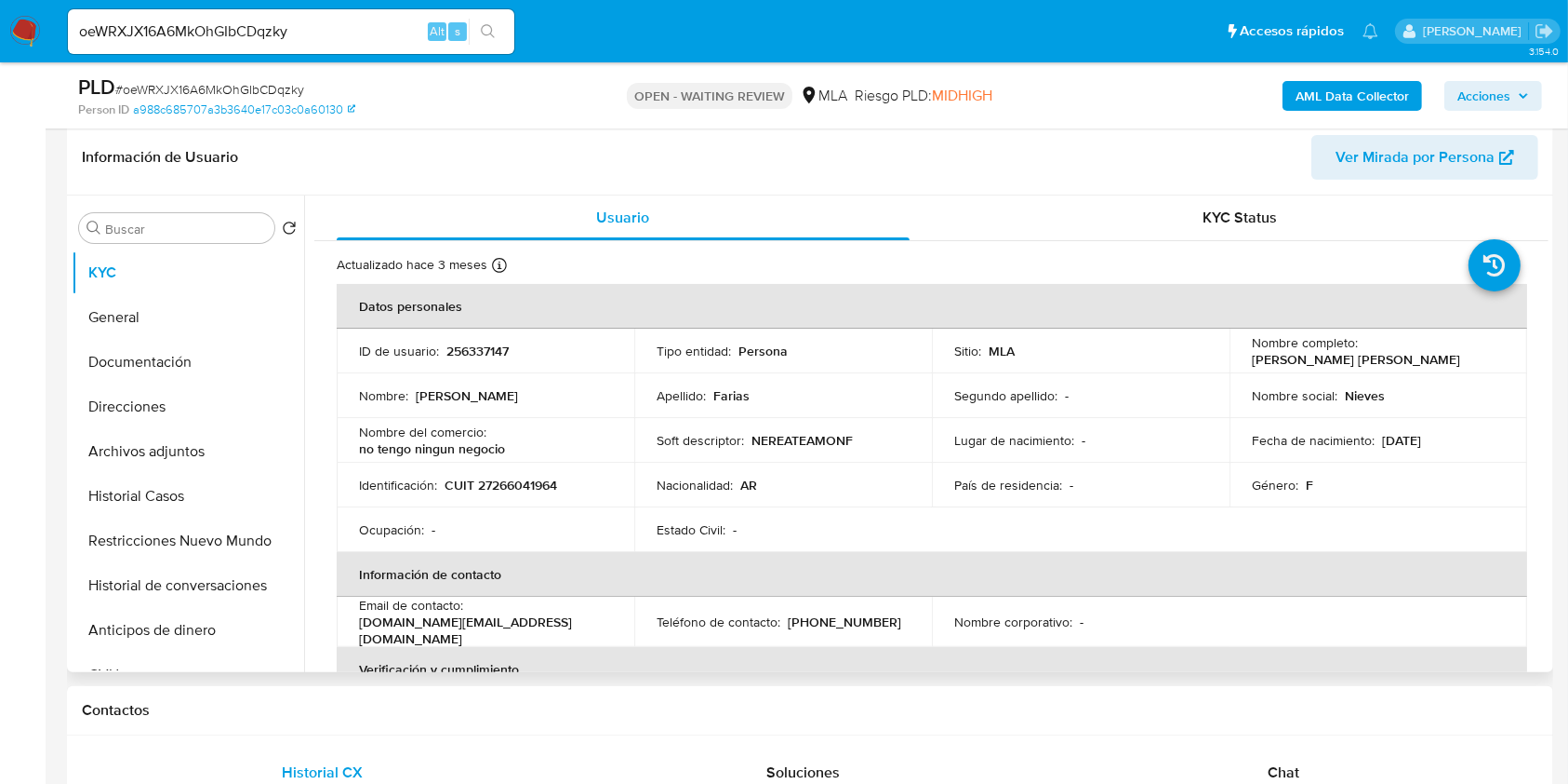
scroll to position [496, 0]
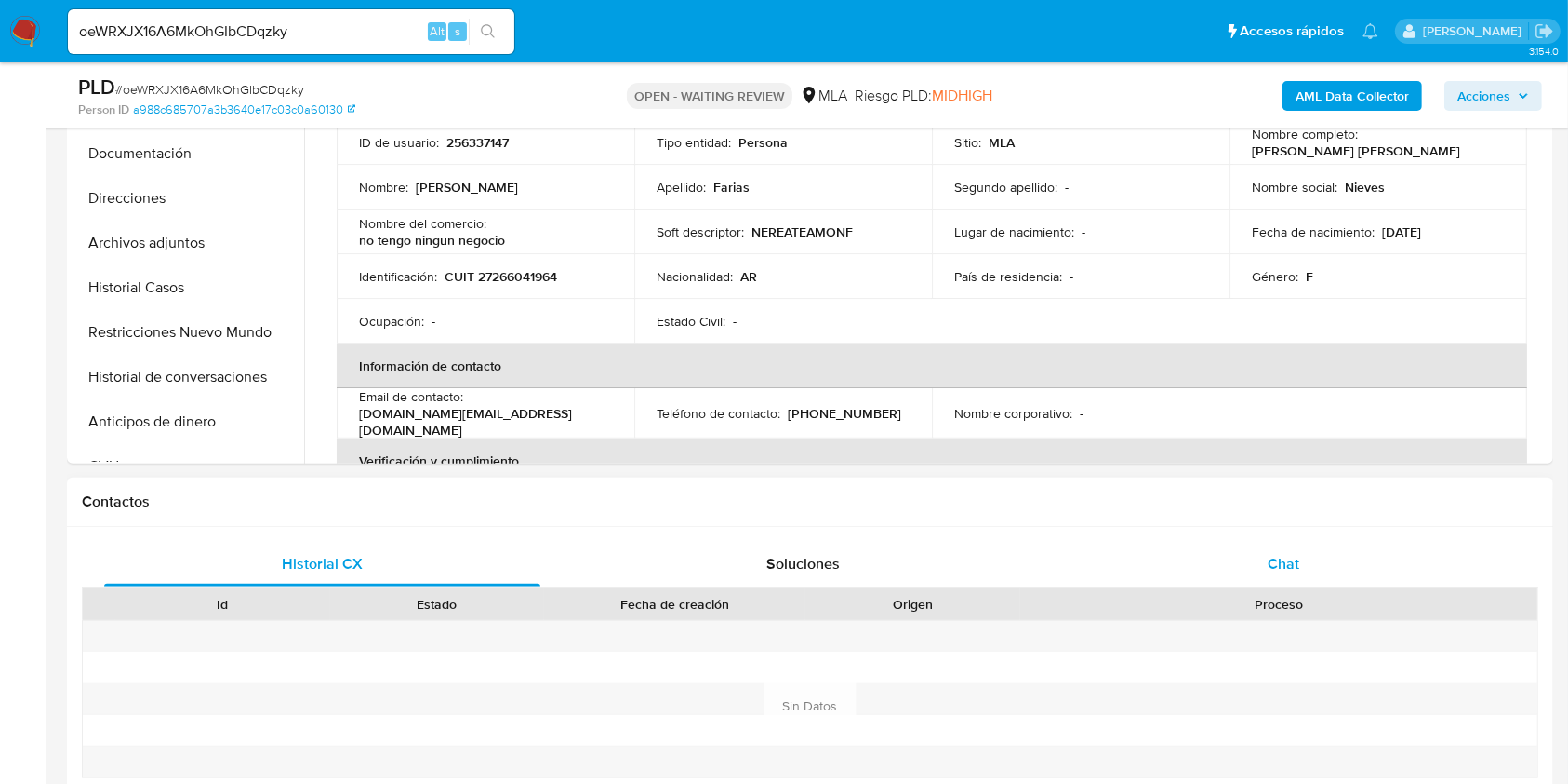
click at [1339, 564] on div "Chat" at bounding box center [1284, 564] width 436 height 44
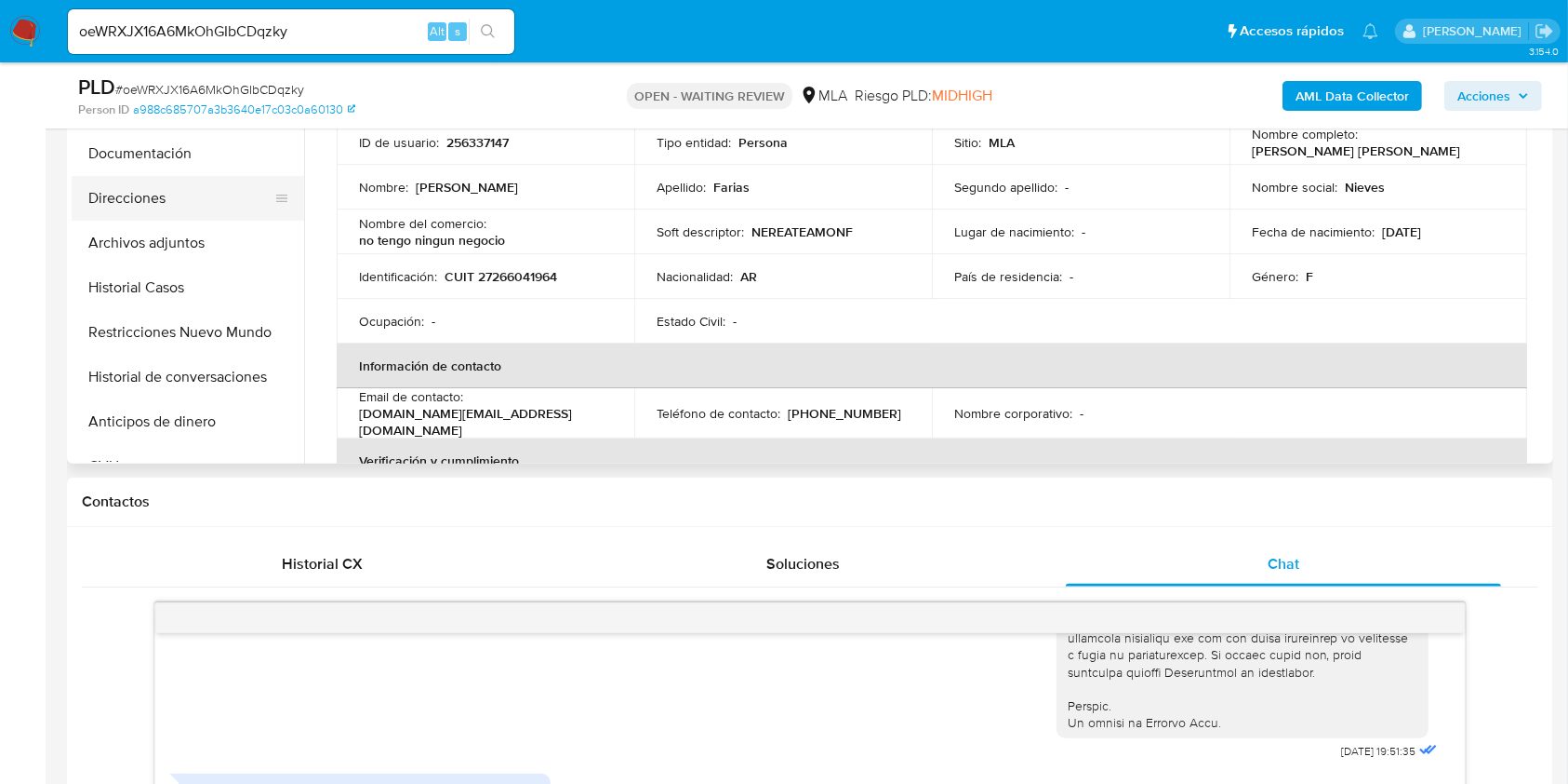
click at [197, 134] on button "Documentación" at bounding box center [188, 154] width 232 height 44
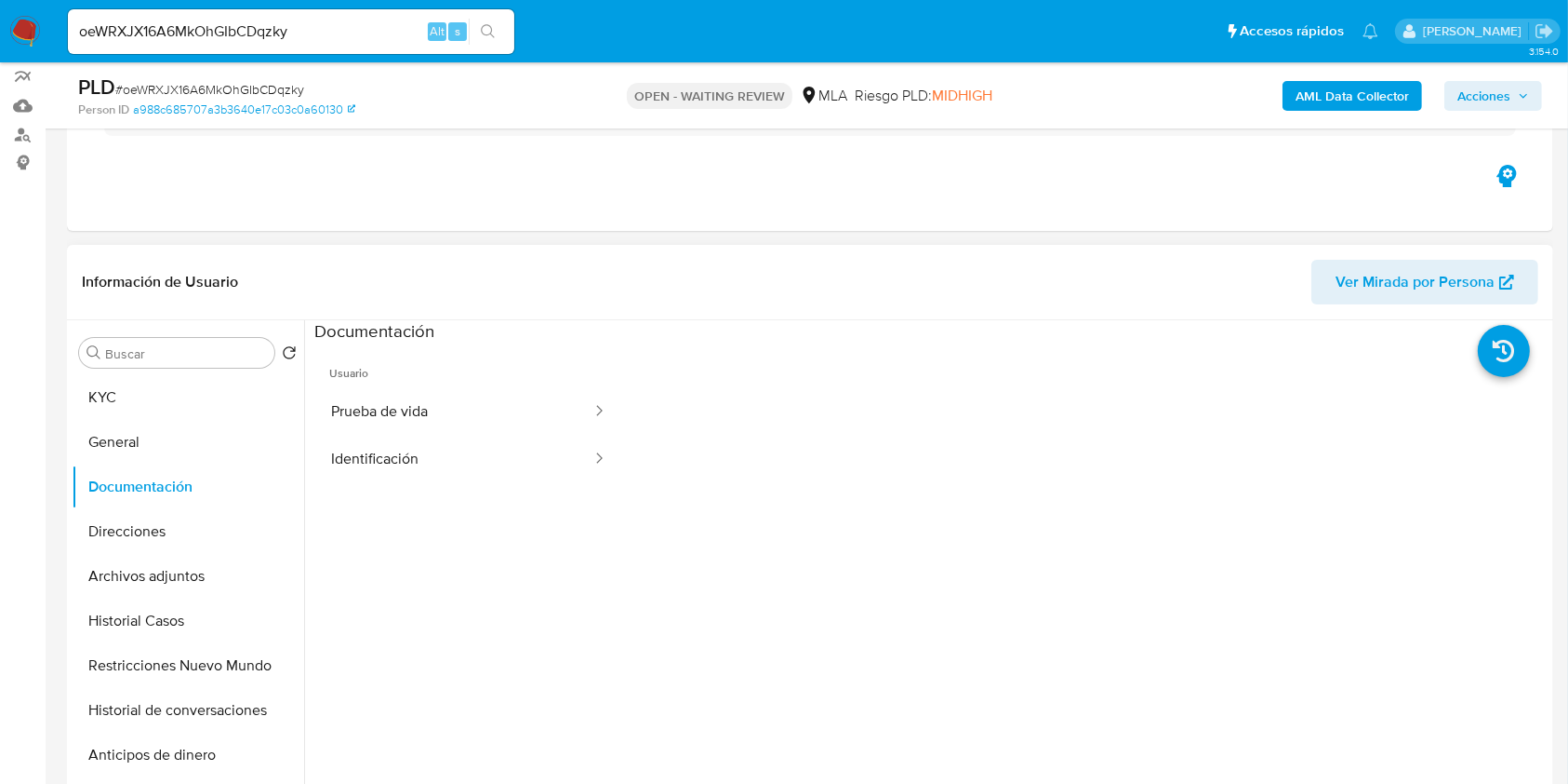
scroll to position [124, 0]
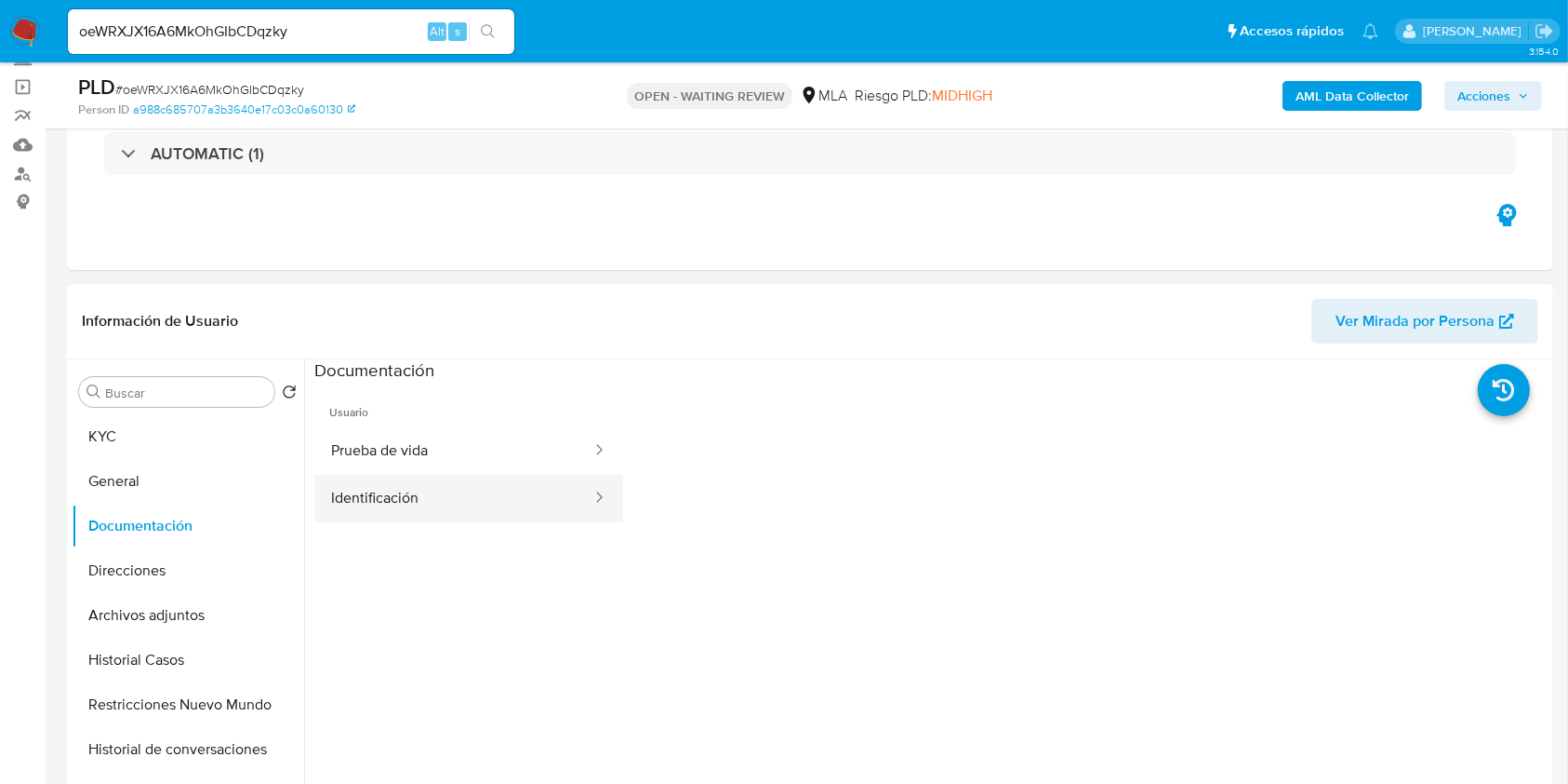
click at [529, 498] on button "Identificación" at bounding box center [453, 498] width 279 height 47
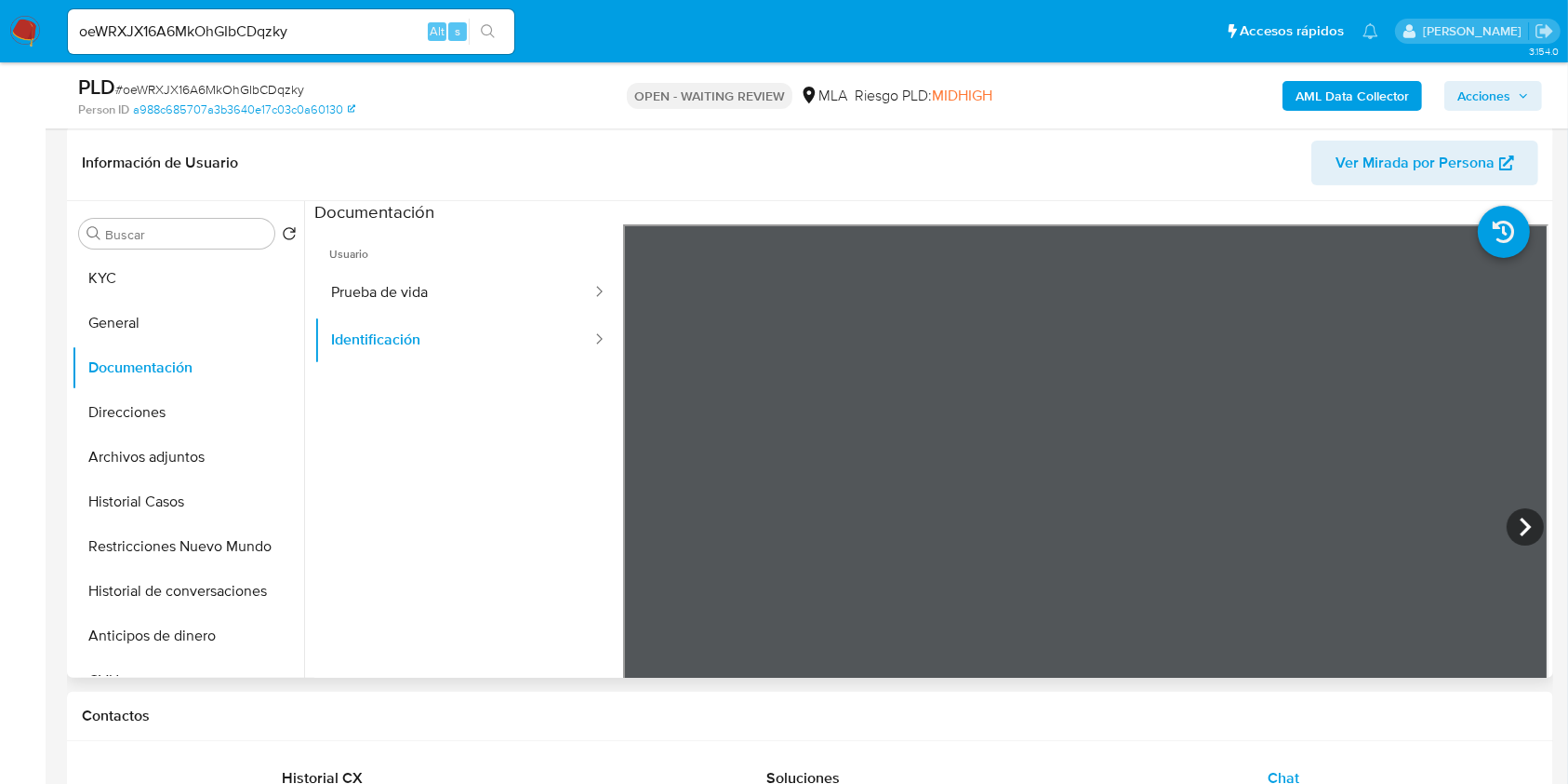
scroll to position [248, 0]
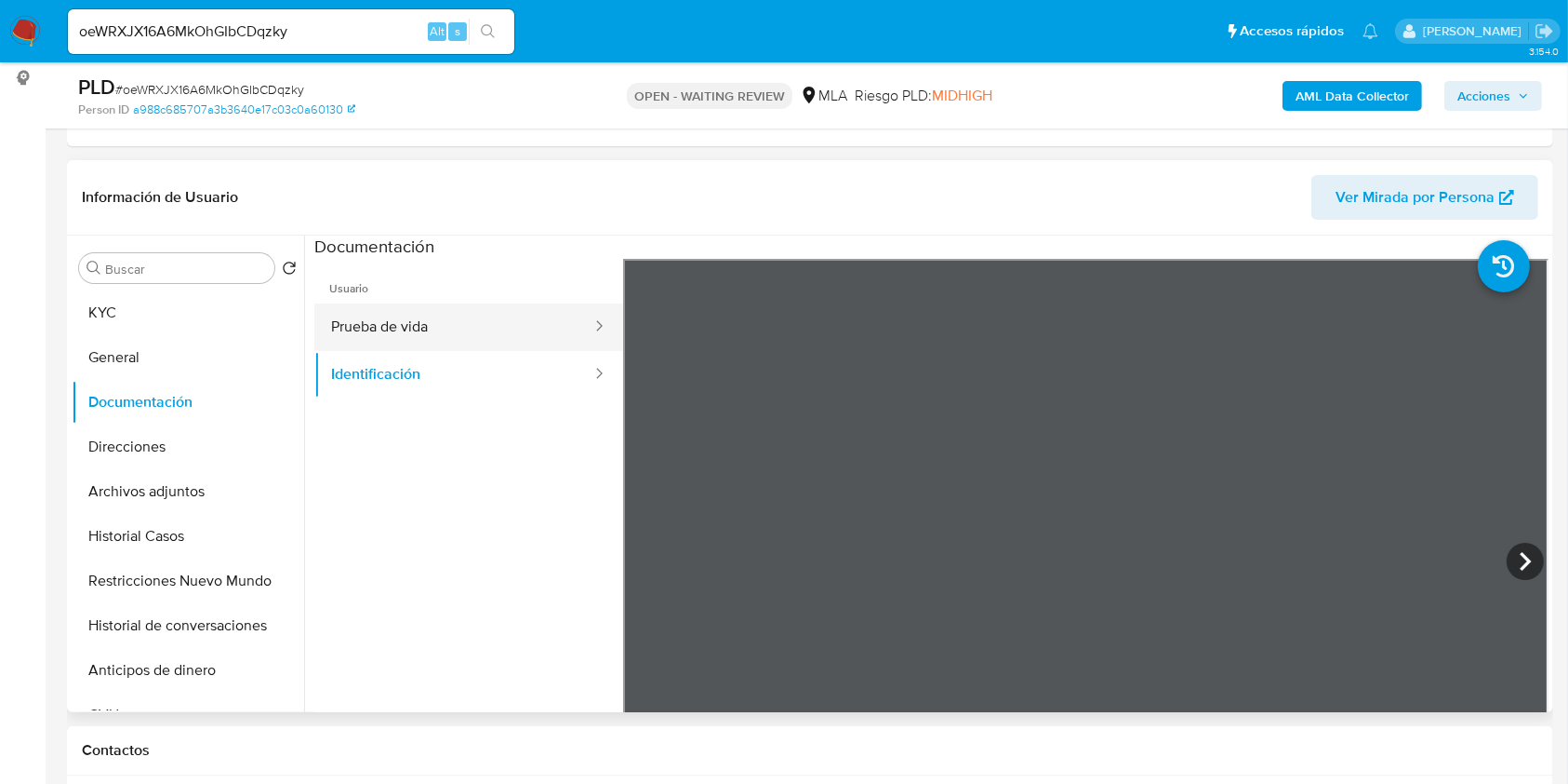
click at [498, 332] on button "Prueba de vida" at bounding box center [453, 327] width 279 height 47
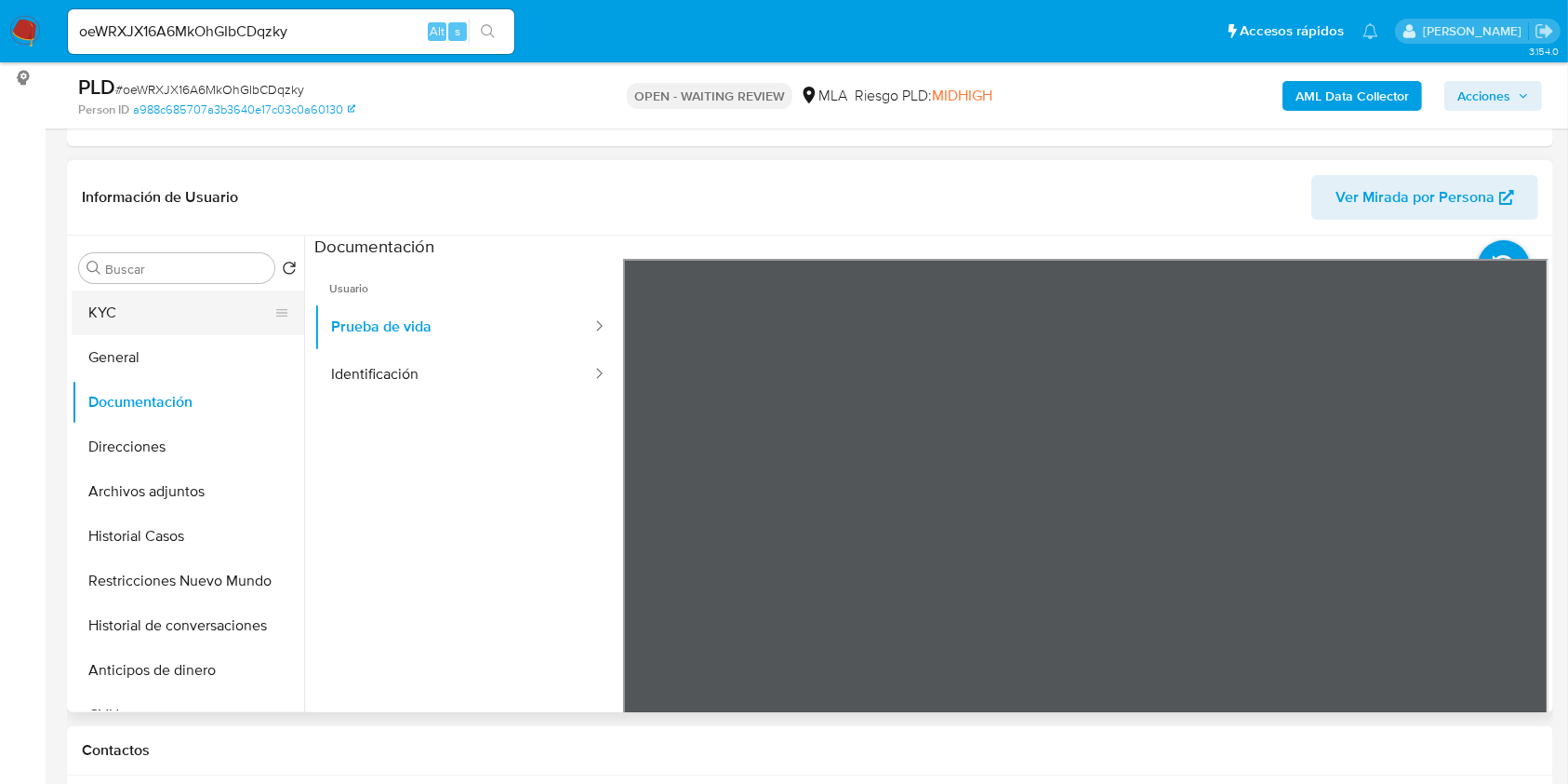
click at [224, 307] on button "KYC" at bounding box center [181, 312] width 218 height 44
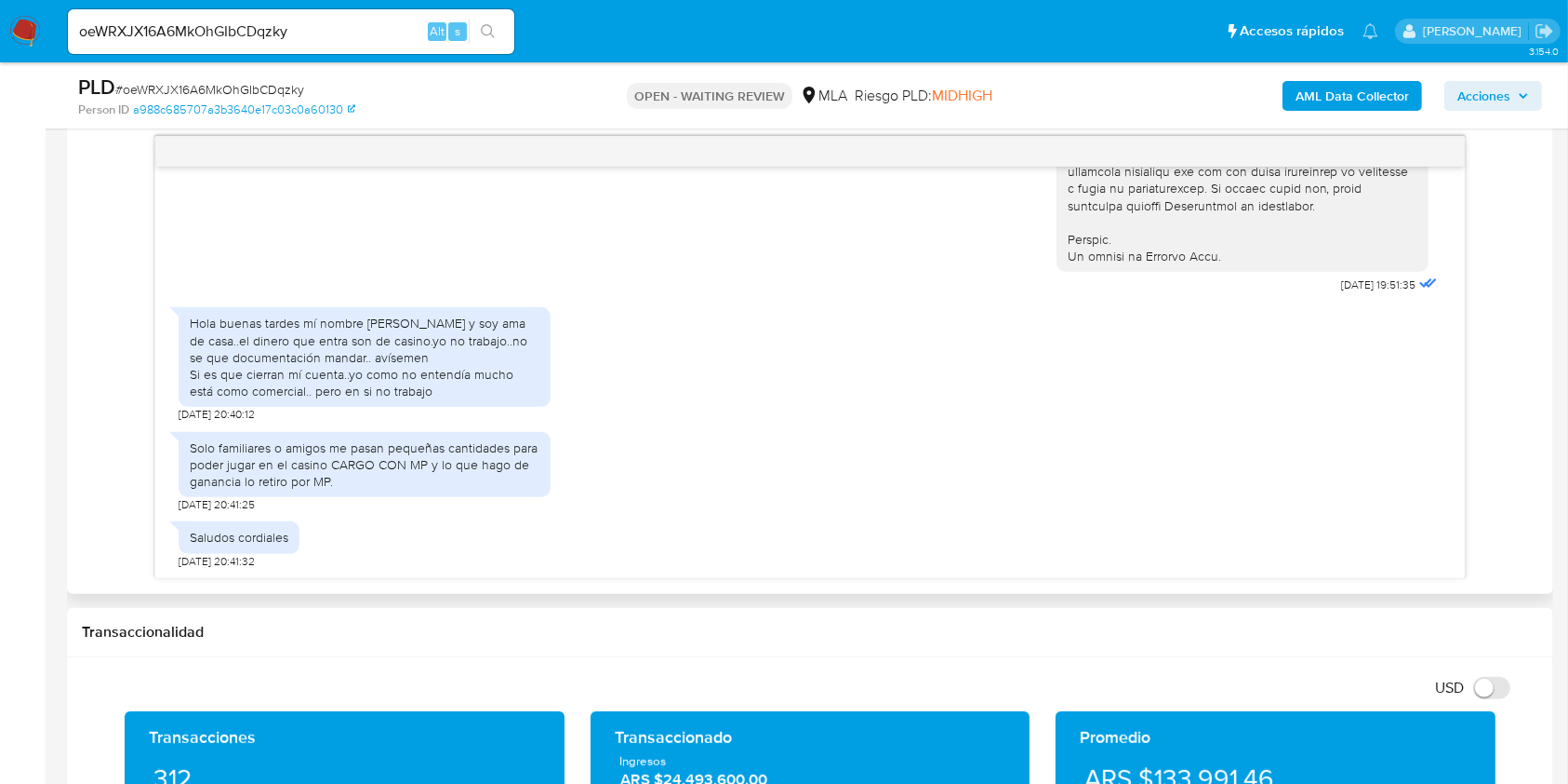
scroll to position [992, 0]
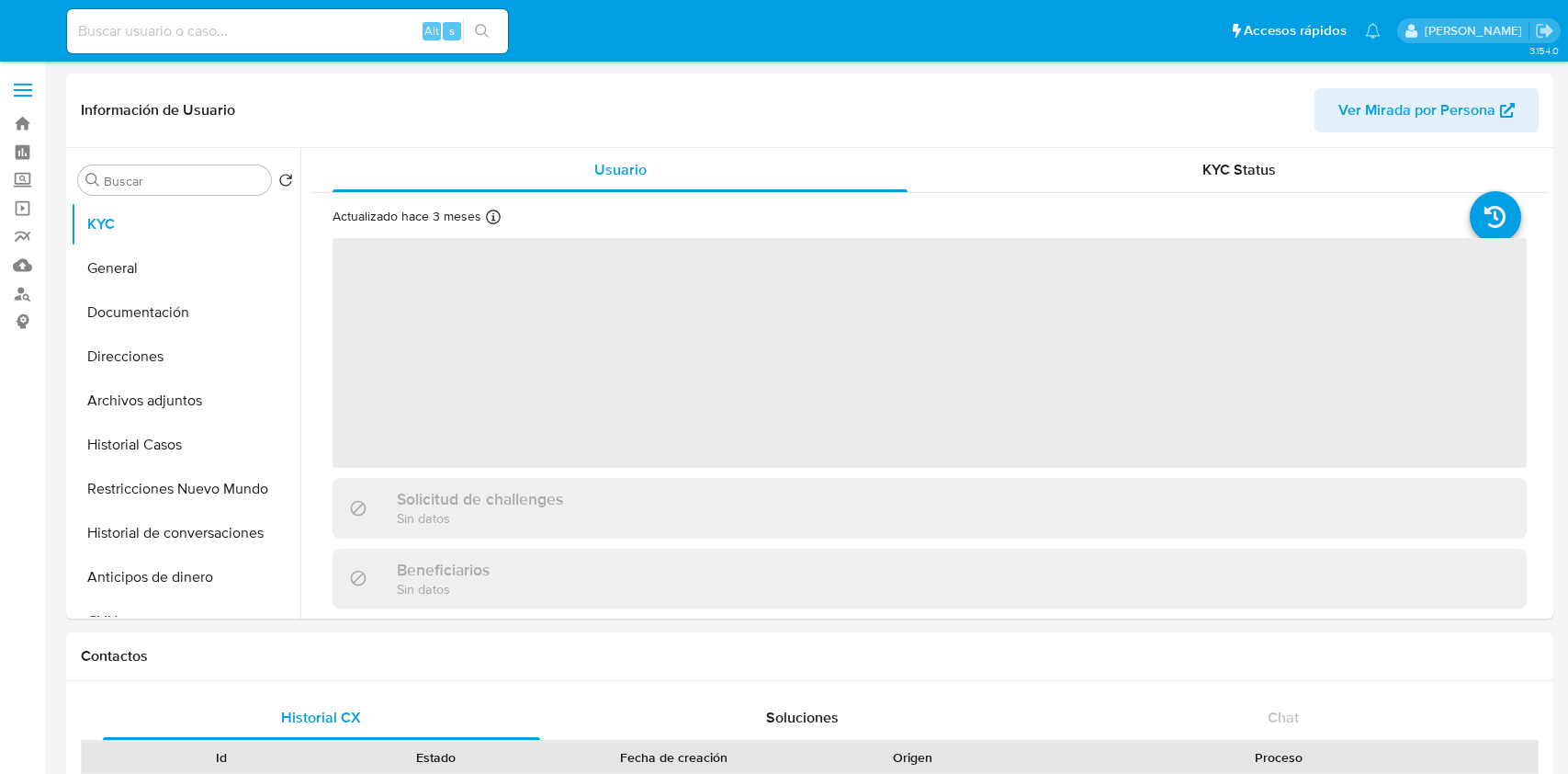
select select "10"
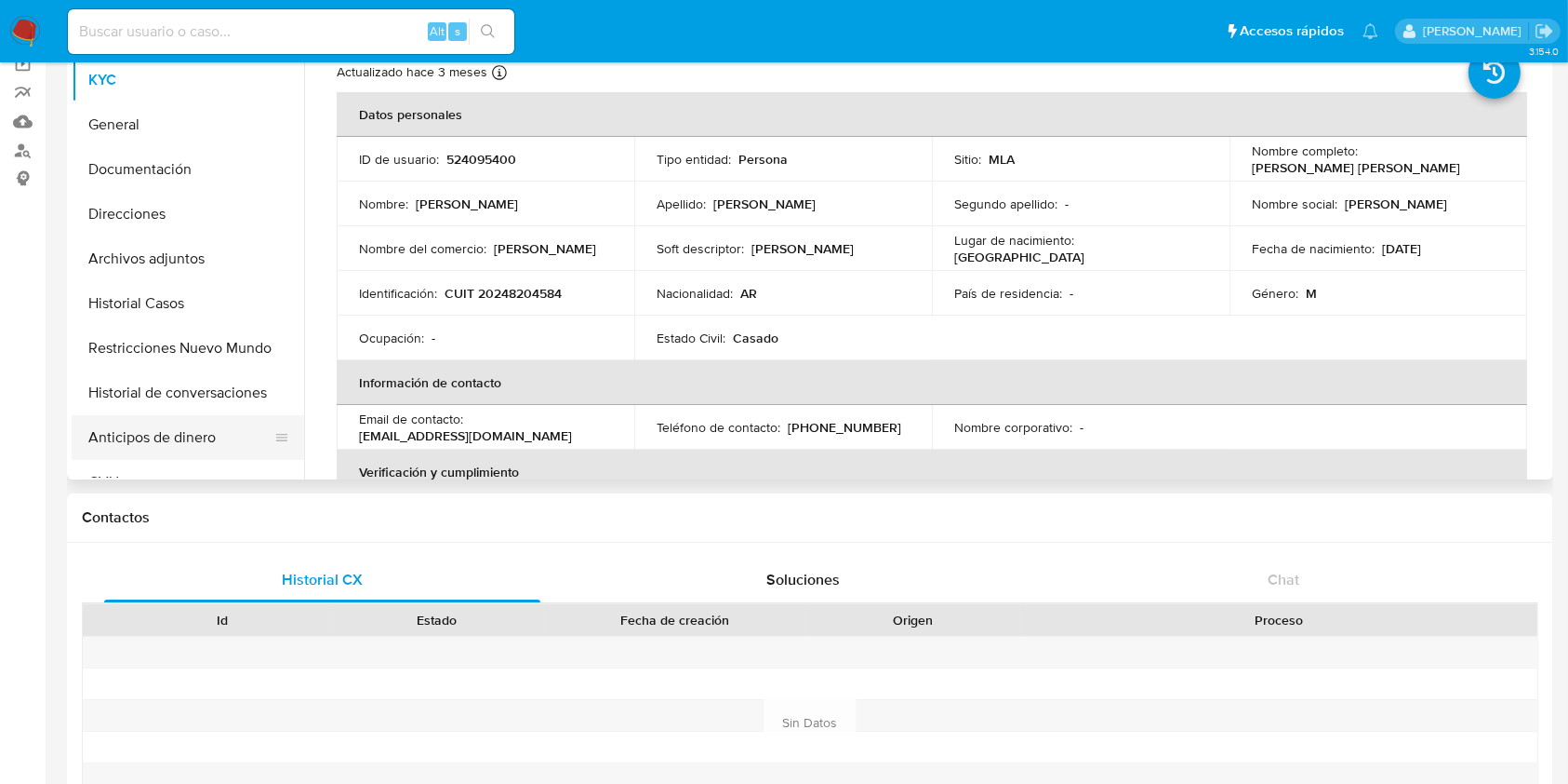
scroll to position [124, 0]
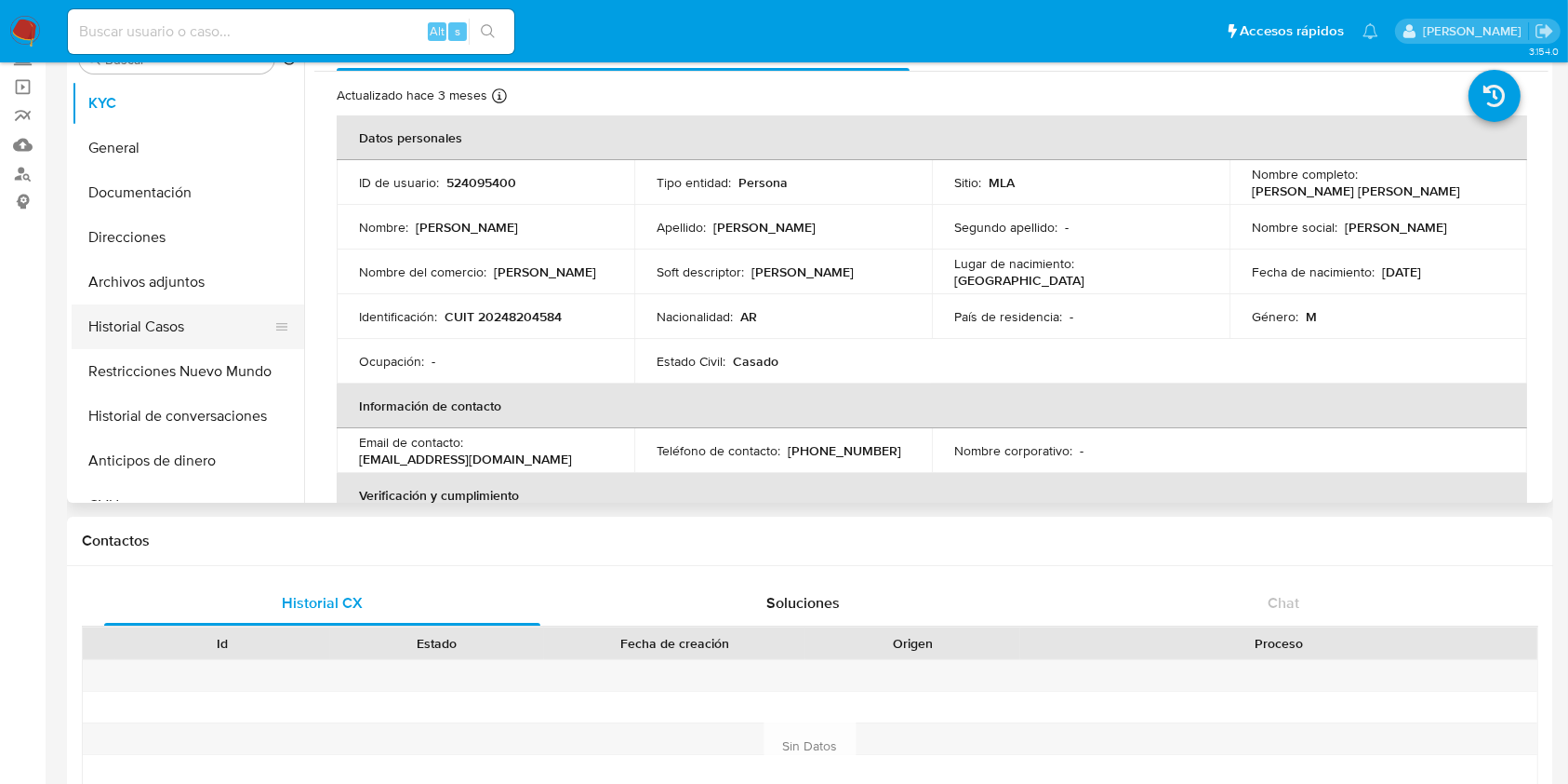
click at [164, 327] on button "Historial Casos" at bounding box center [181, 327] width 218 height 44
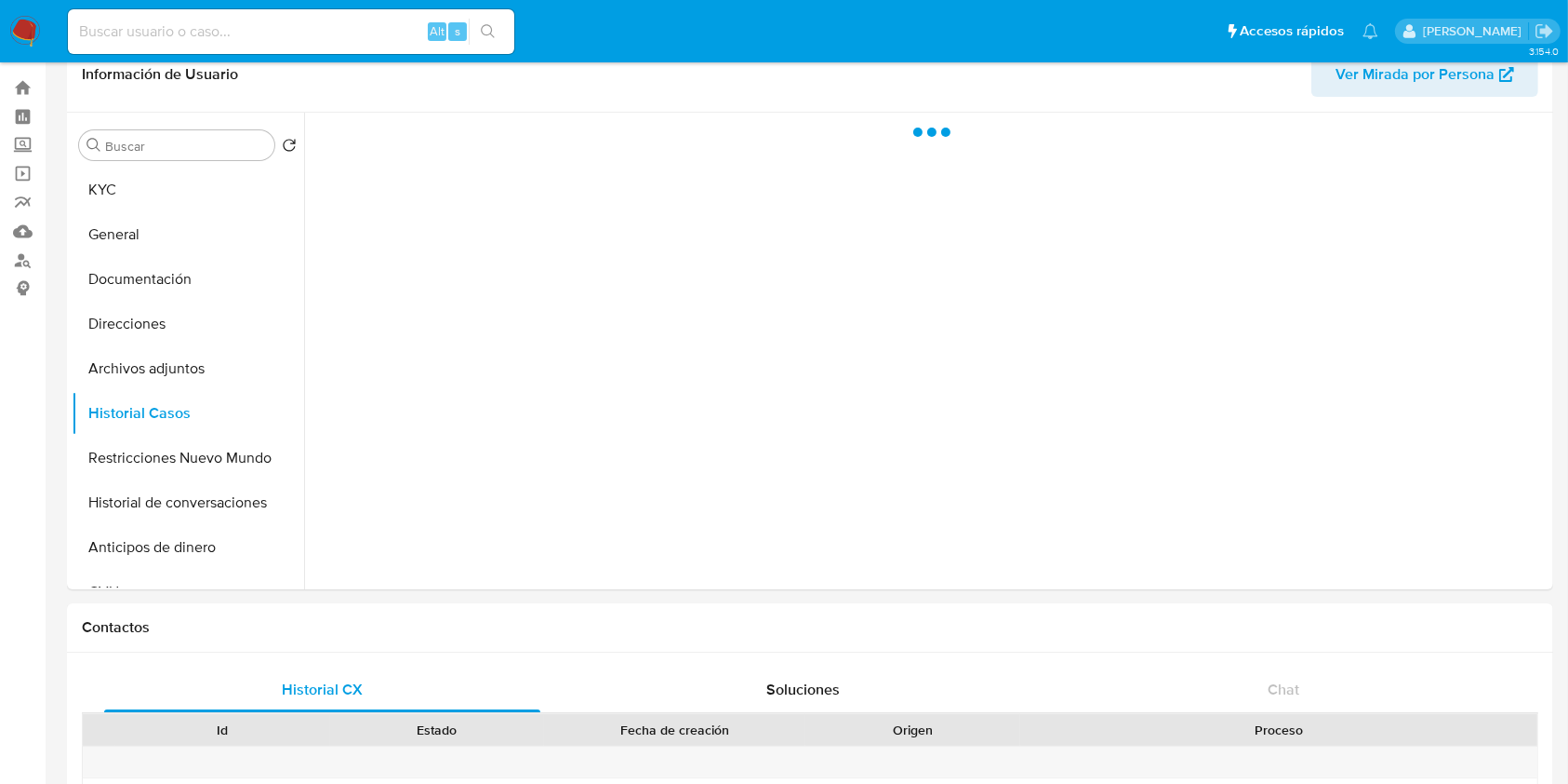
scroll to position [0, 0]
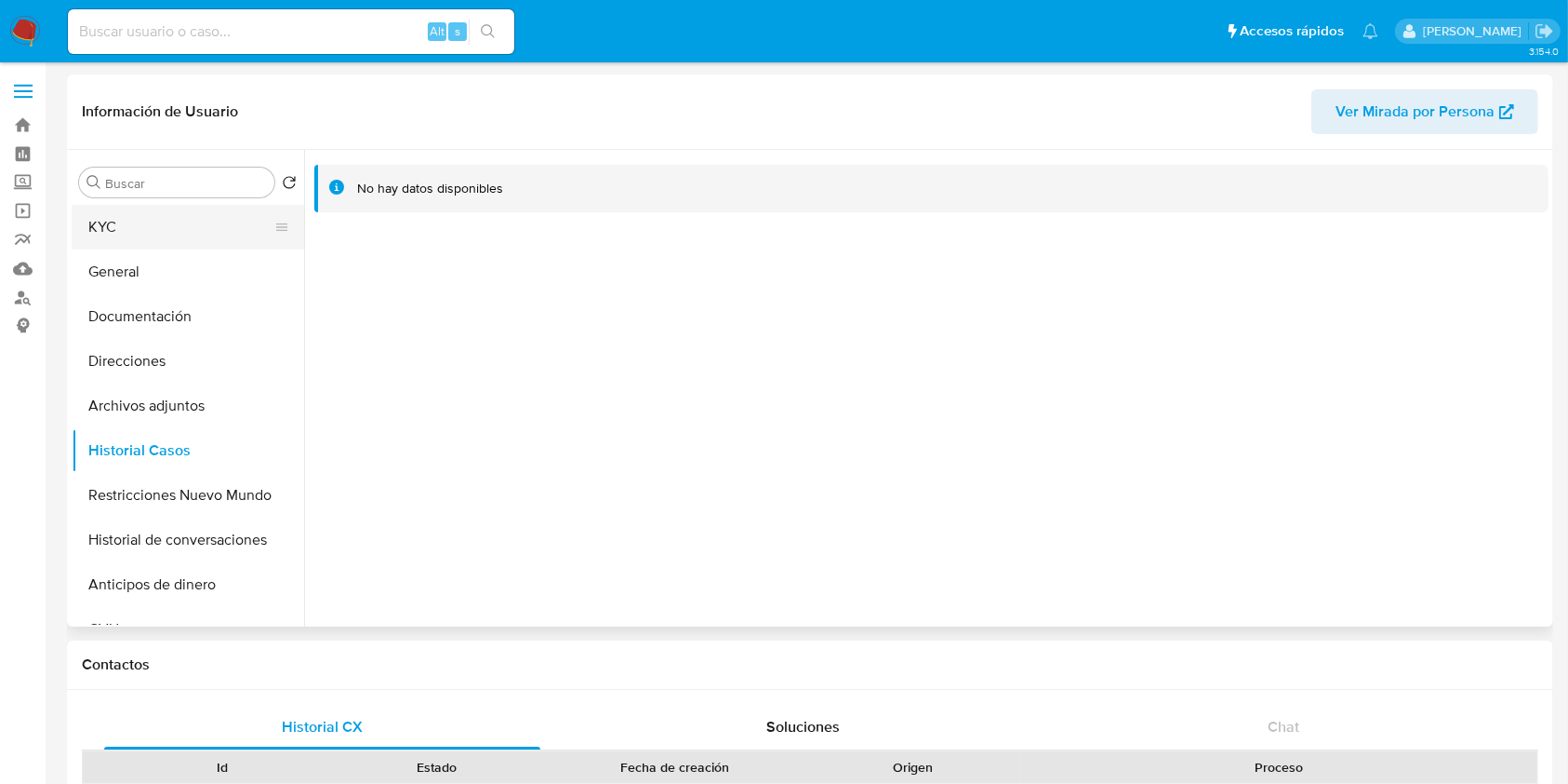
click at [141, 223] on button "KYC" at bounding box center [181, 227] width 218 height 44
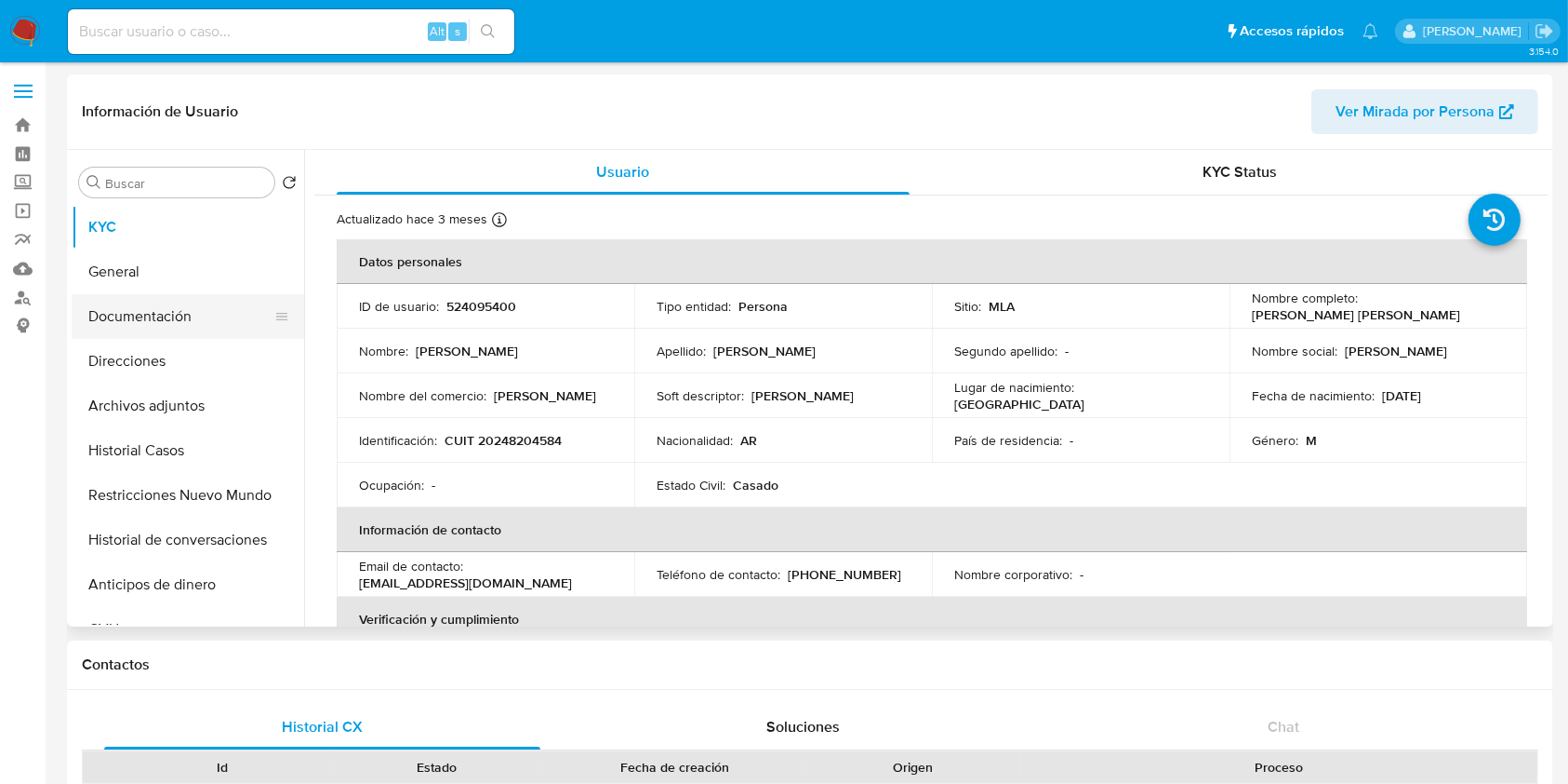
click at [221, 323] on button "Documentación" at bounding box center [181, 316] width 218 height 44
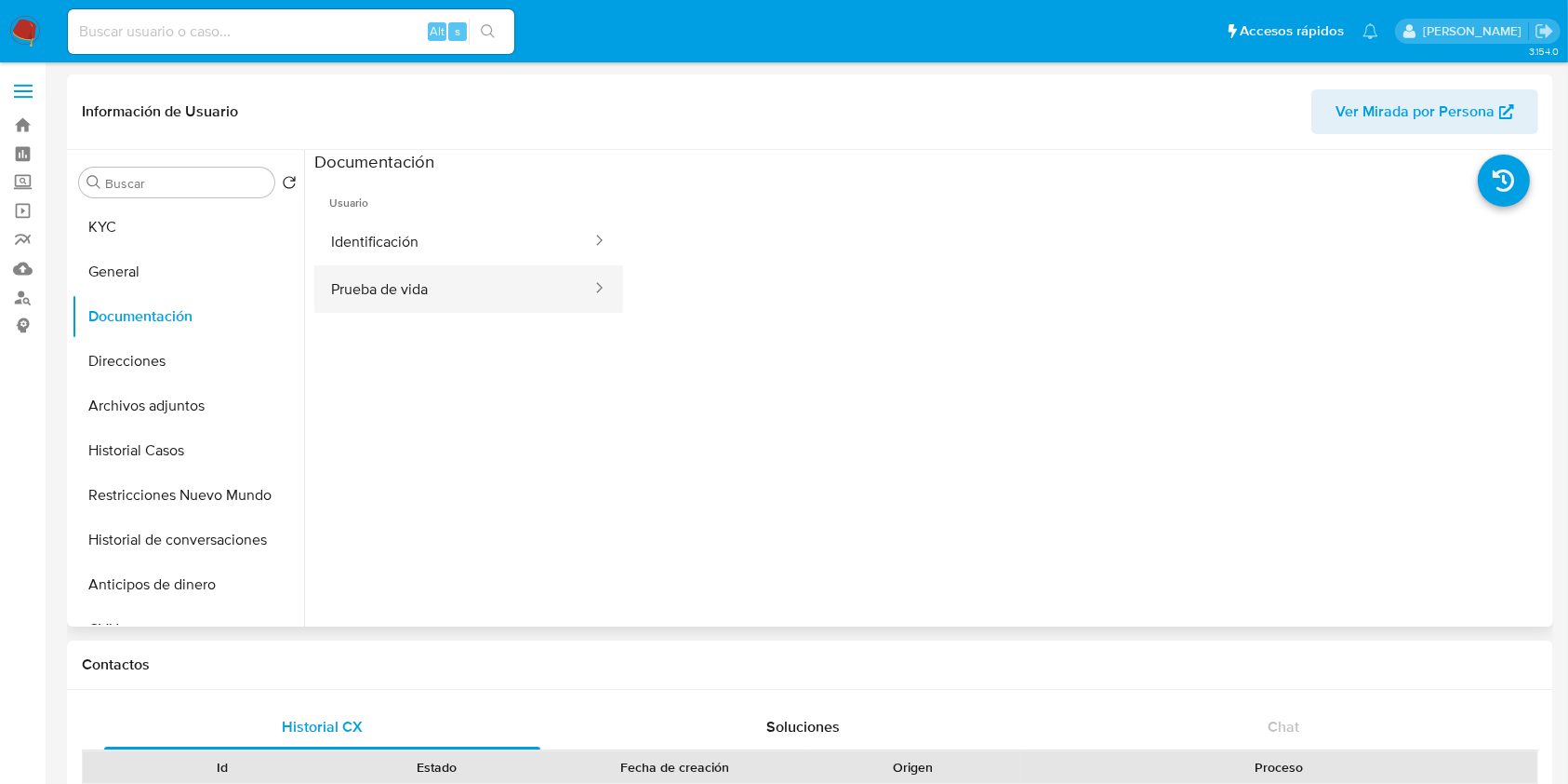
click at [439, 281] on button "Prueba de vida" at bounding box center [453, 288] width 279 height 47
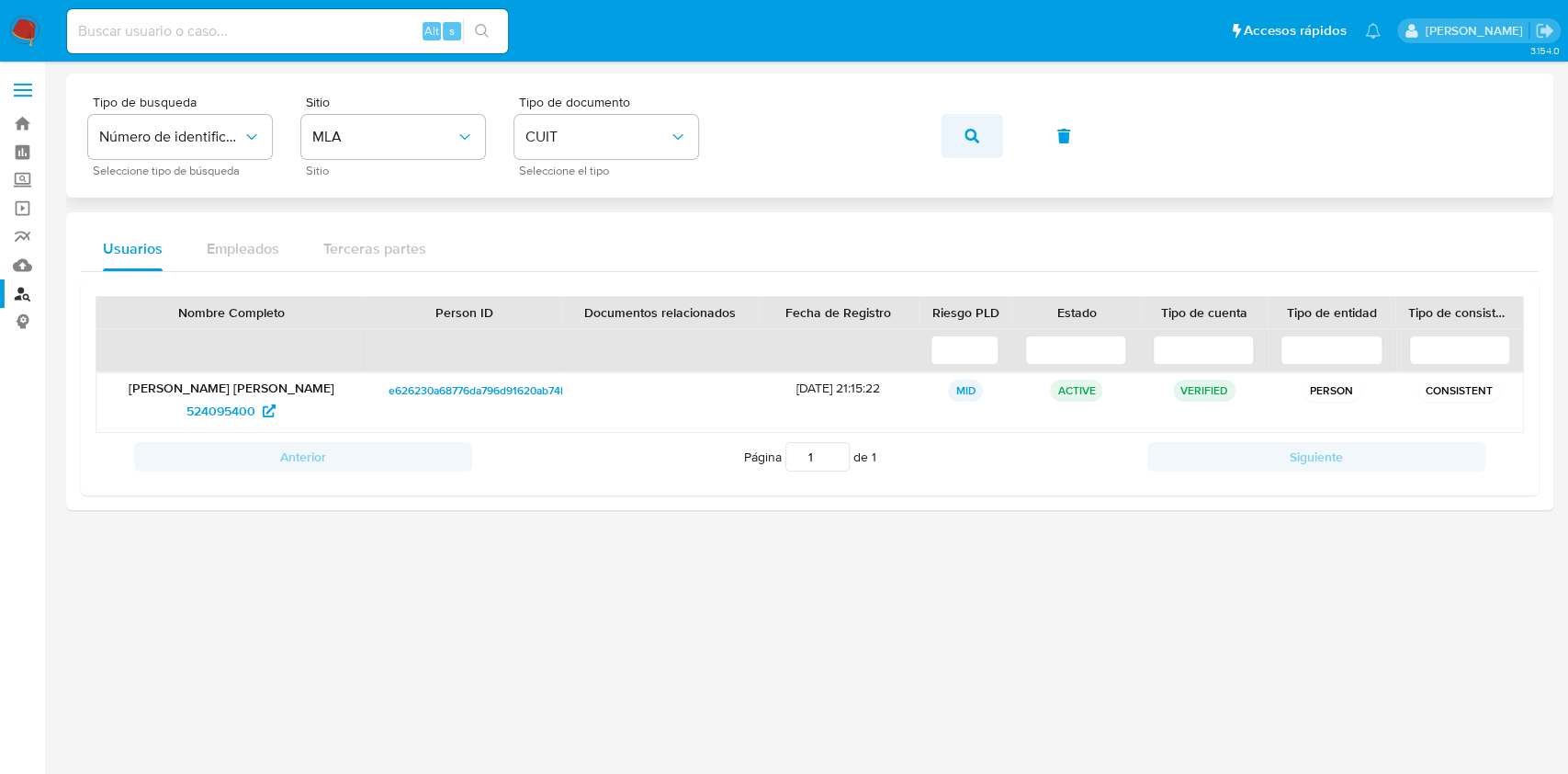
click at [957, 131] on button "button" at bounding box center [972, 136] width 63 height 44
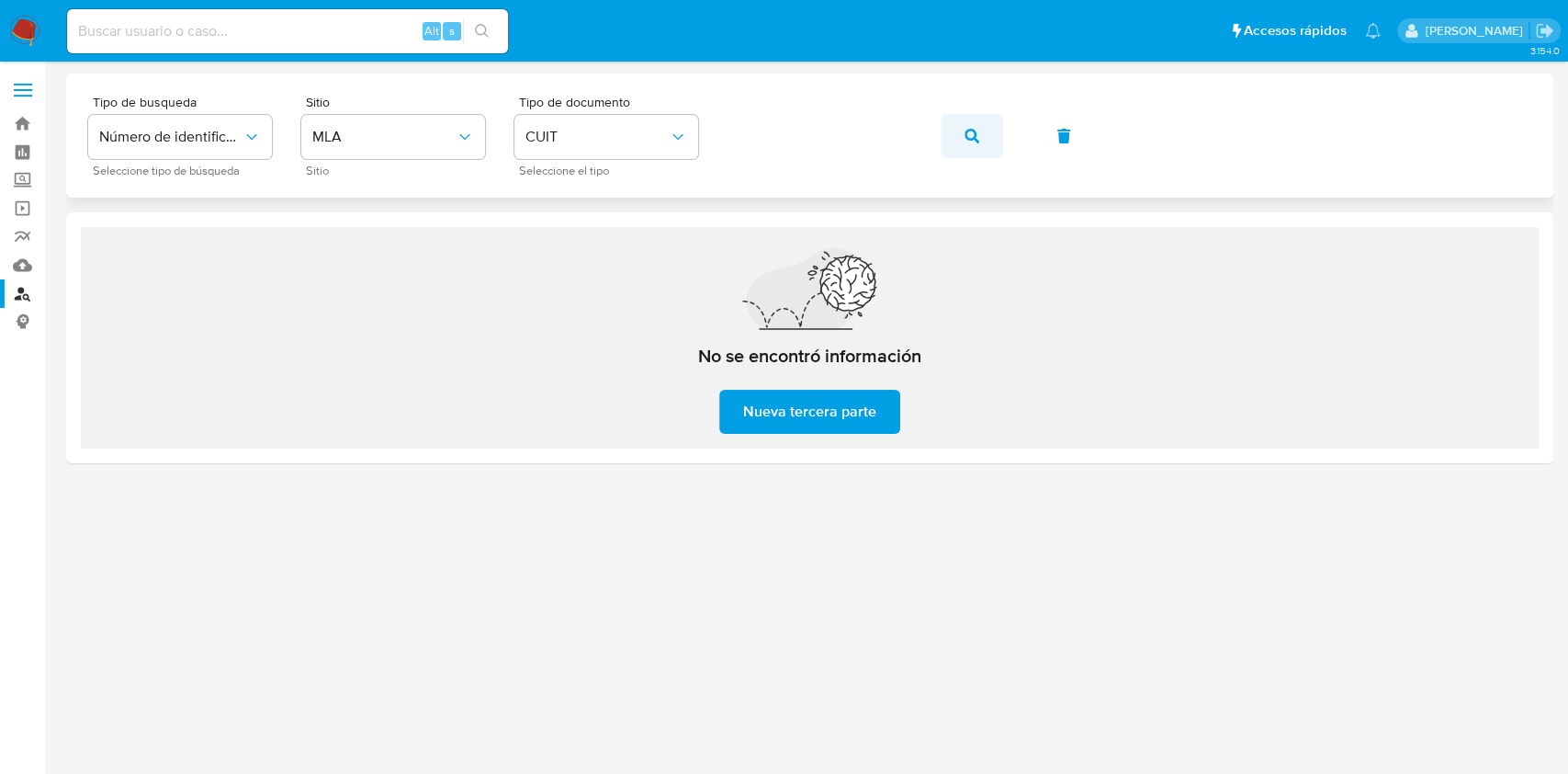
click at [944, 136] on button "button" at bounding box center [972, 136] width 63 height 44
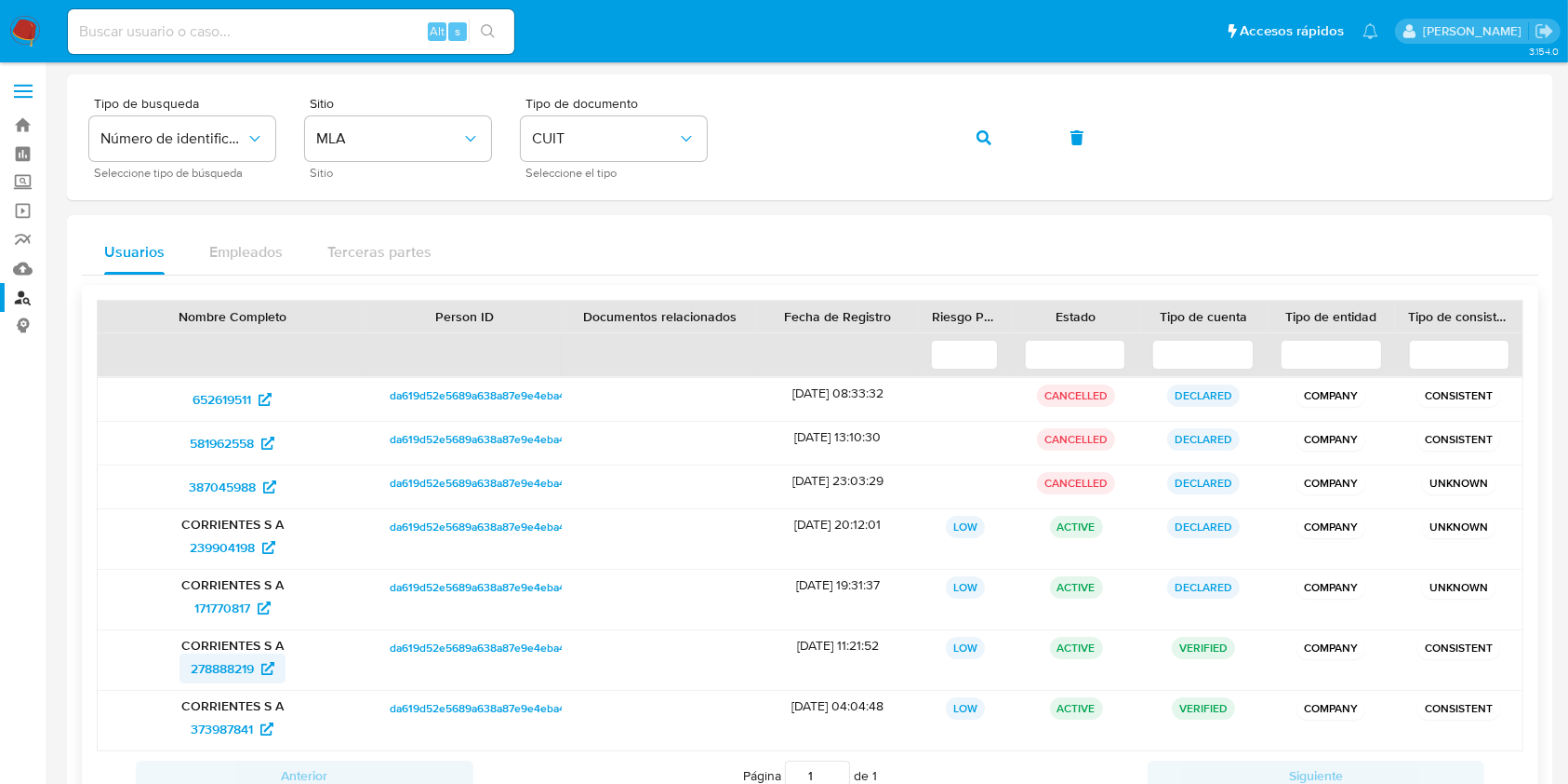
click at [222, 657] on span "278888219" at bounding box center [223, 668] width 63 height 30
click at [992, 147] on button "button" at bounding box center [984, 137] width 63 height 44
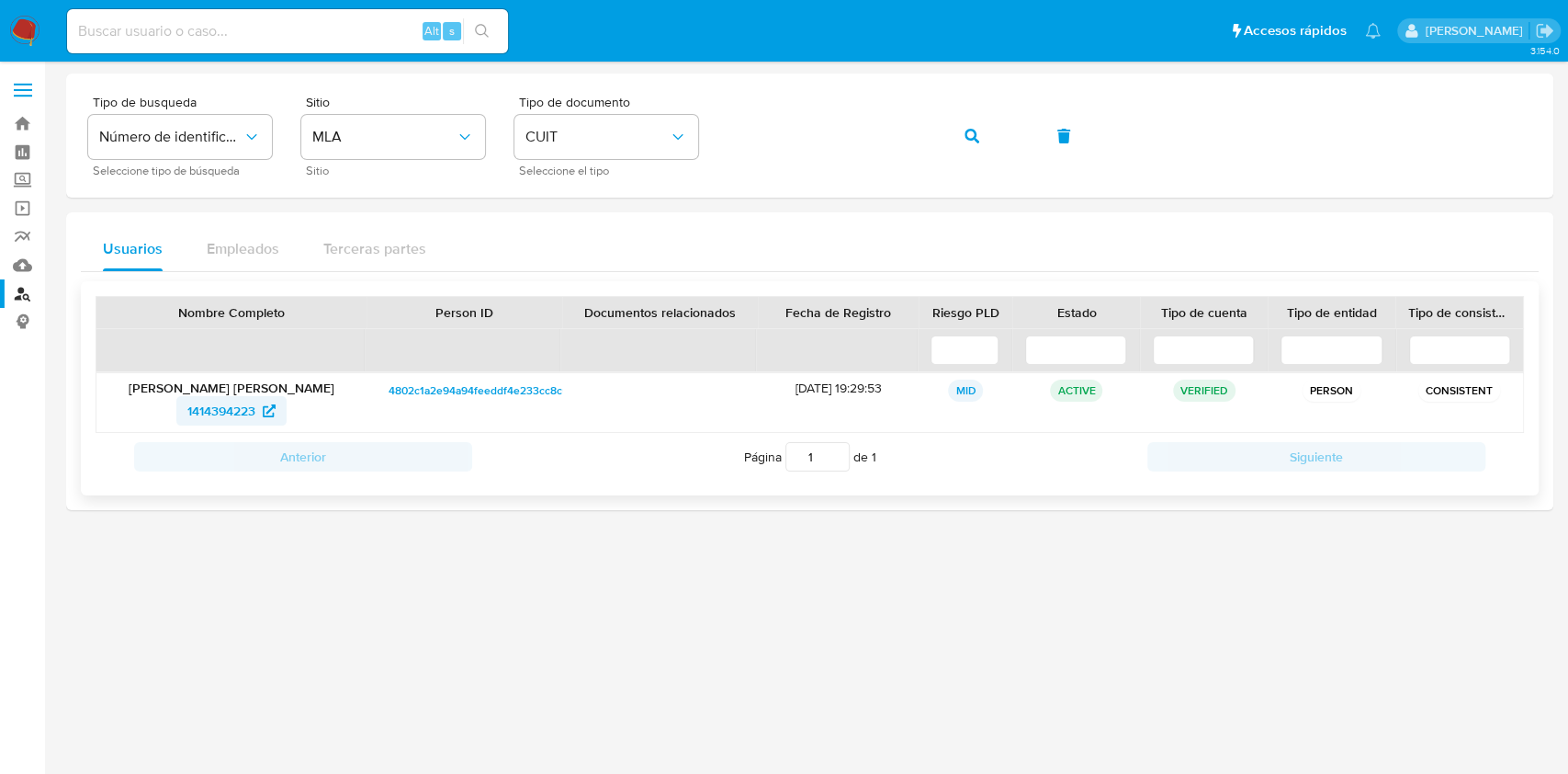
click at [191, 408] on span "1414394223" at bounding box center [222, 411] width 68 height 29
click at [973, 138] on icon "button" at bounding box center [971, 136] width 14 height 14
click at [213, 412] on span "1194259432" at bounding box center [222, 411] width 68 height 29
click at [987, 147] on button "button" at bounding box center [972, 136] width 63 height 44
click at [215, 412] on span "499799542" at bounding box center [221, 411] width 65 height 29
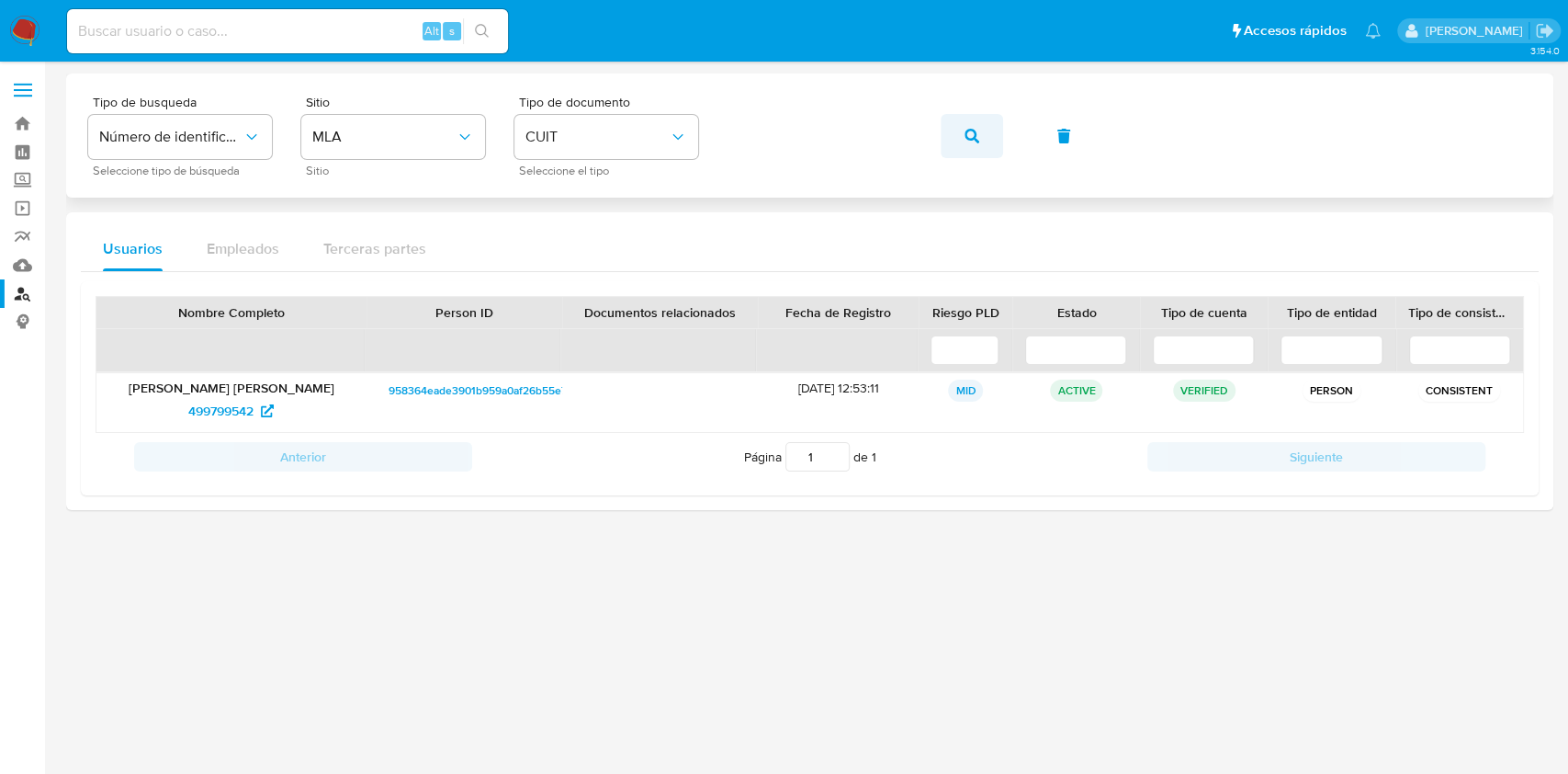
click at [994, 142] on button "button" at bounding box center [972, 136] width 63 height 44
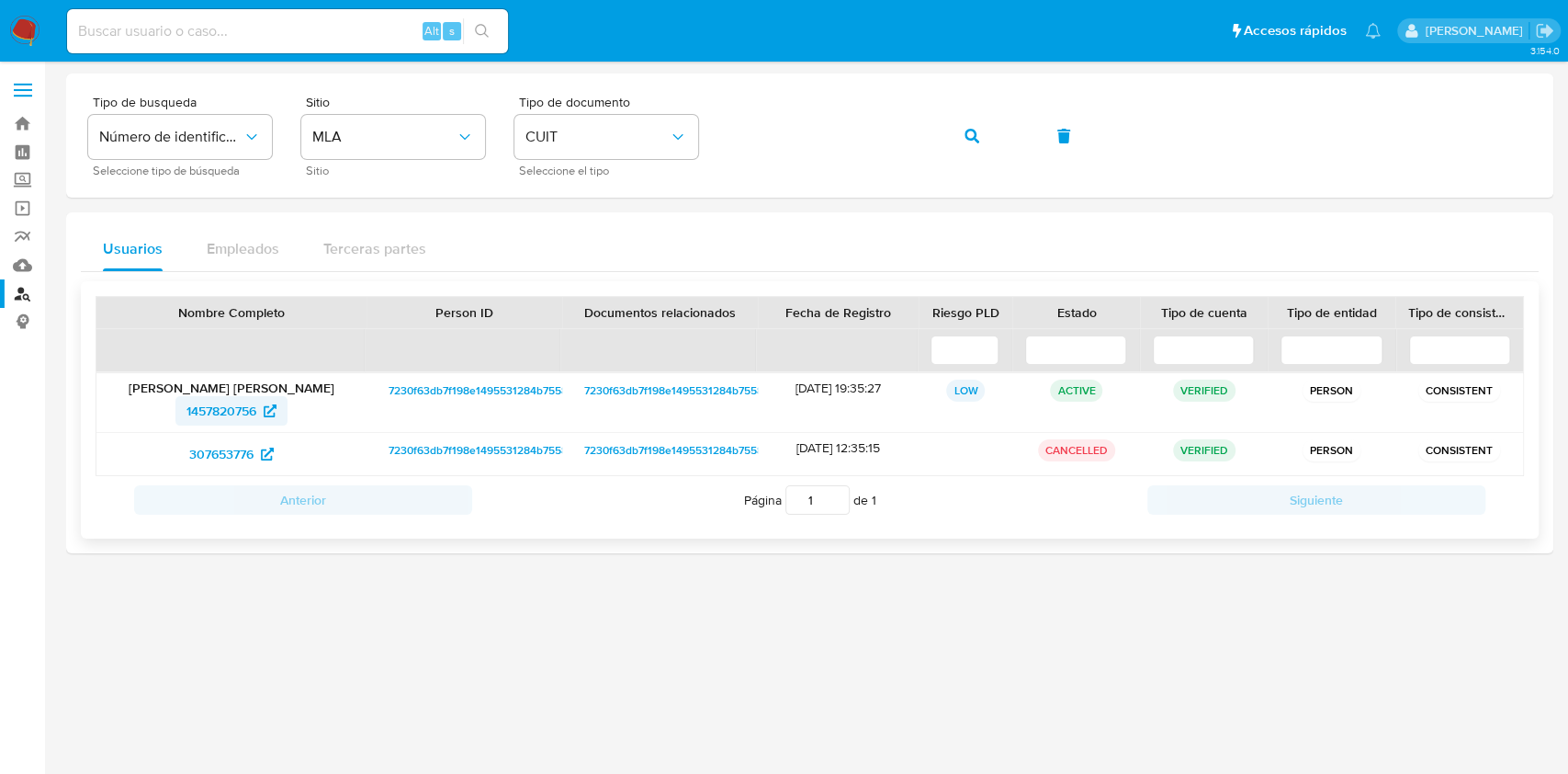
click at [240, 402] on span "1457820756" at bounding box center [222, 411] width 70 height 29
drag, startPoint x: 986, startPoint y: 149, endPoint x: 982, endPoint y: 174, distance: 25.3
click at [982, 174] on div "Tipo de busqueda Número de identificación Seleccione tipo de búsqueda Sitio MLA…" at bounding box center [810, 136] width 1443 height 80
click at [969, 144] on span "button" at bounding box center [971, 136] width 14 height 41
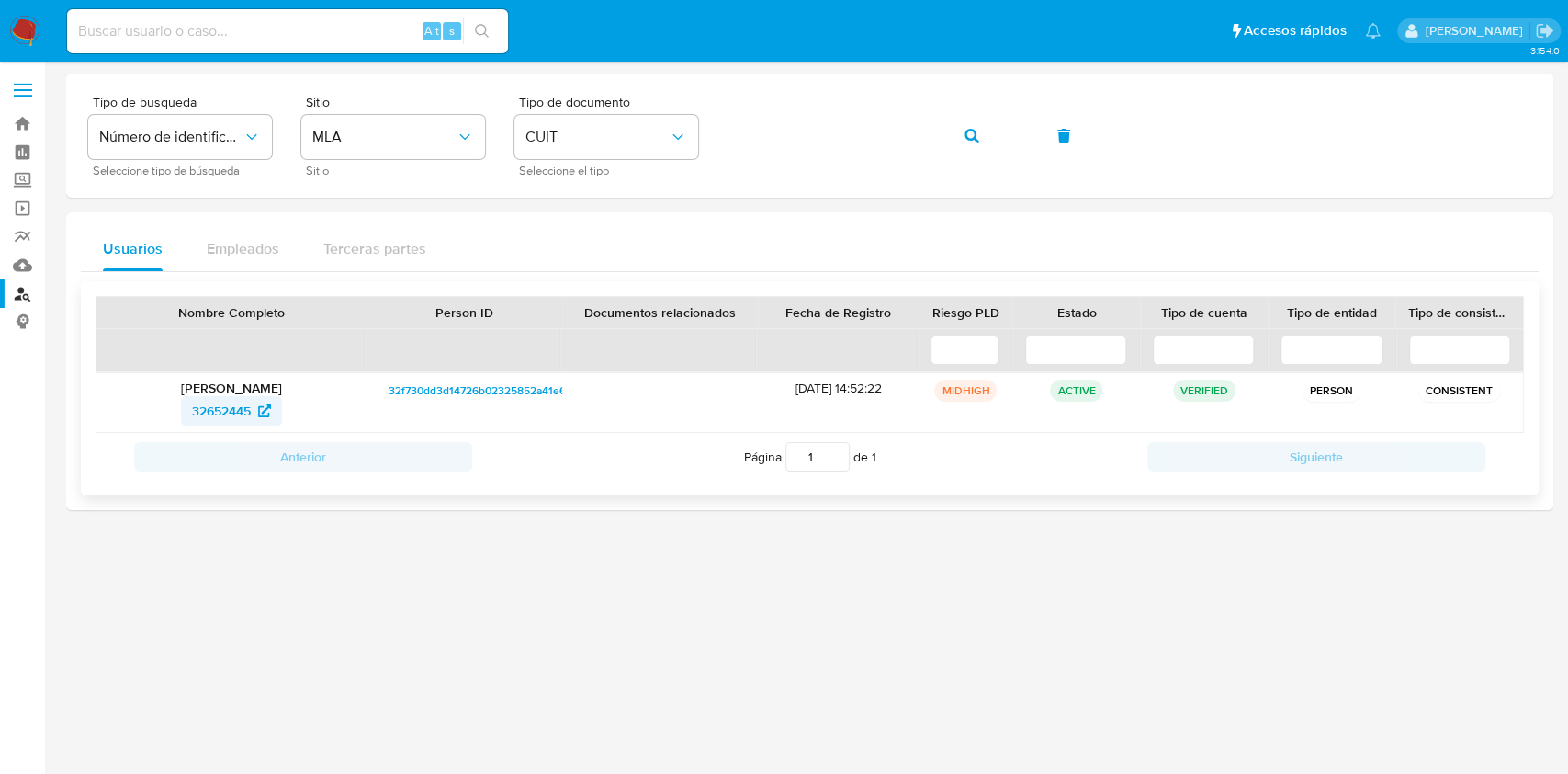
click at [240, 410] on span "32652445" at bounding box center [221, 411] width 59 height 29
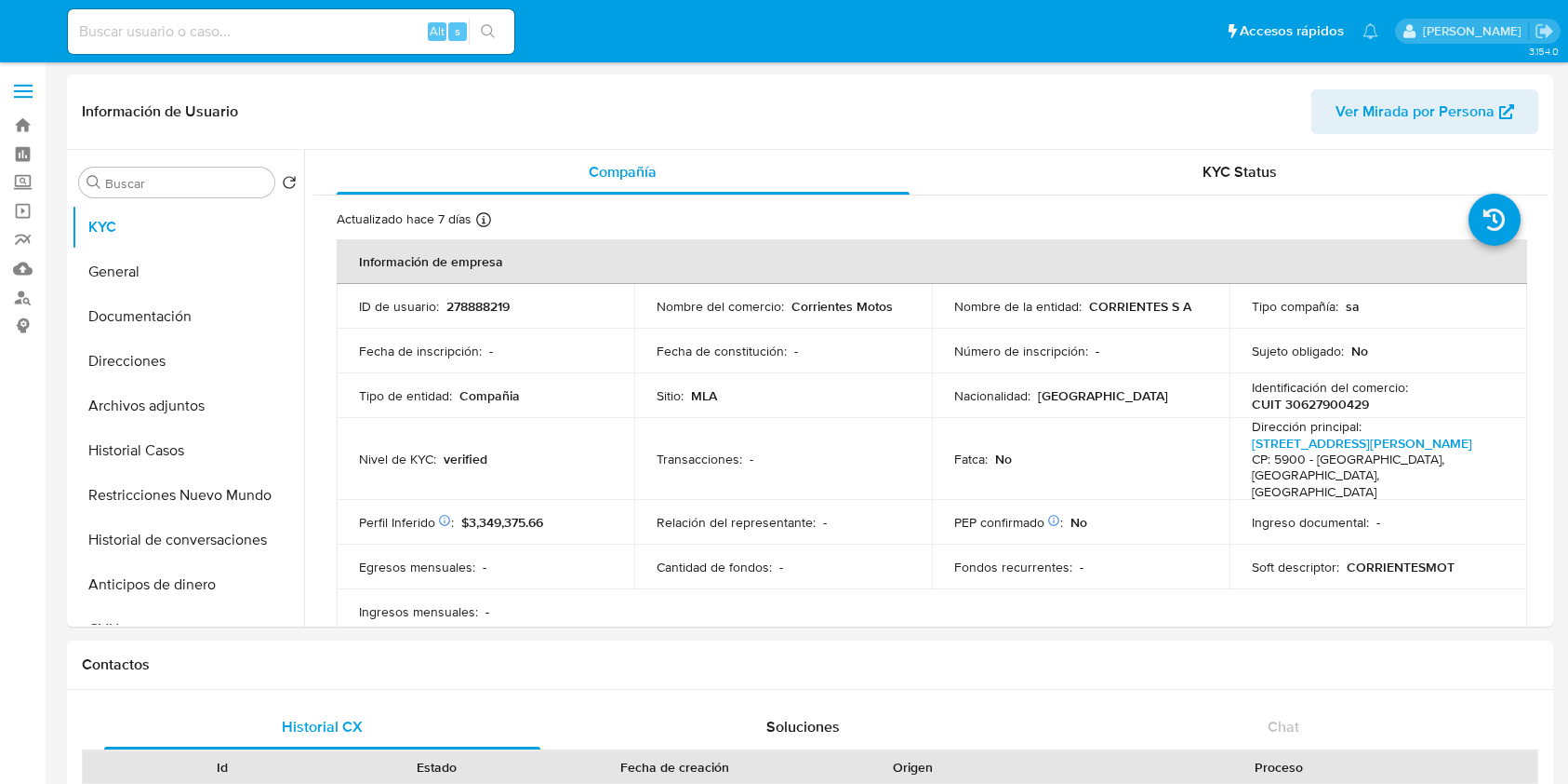
select select "10"
click at [1349, 445] on link "[STREET_ADDRESS][PERSON_NAME]" at bounding box center [1363, 442] width 221 height 18
click at [164, 369] on button "Direcciones" at bounding box center [181, 361] width 218 height 44
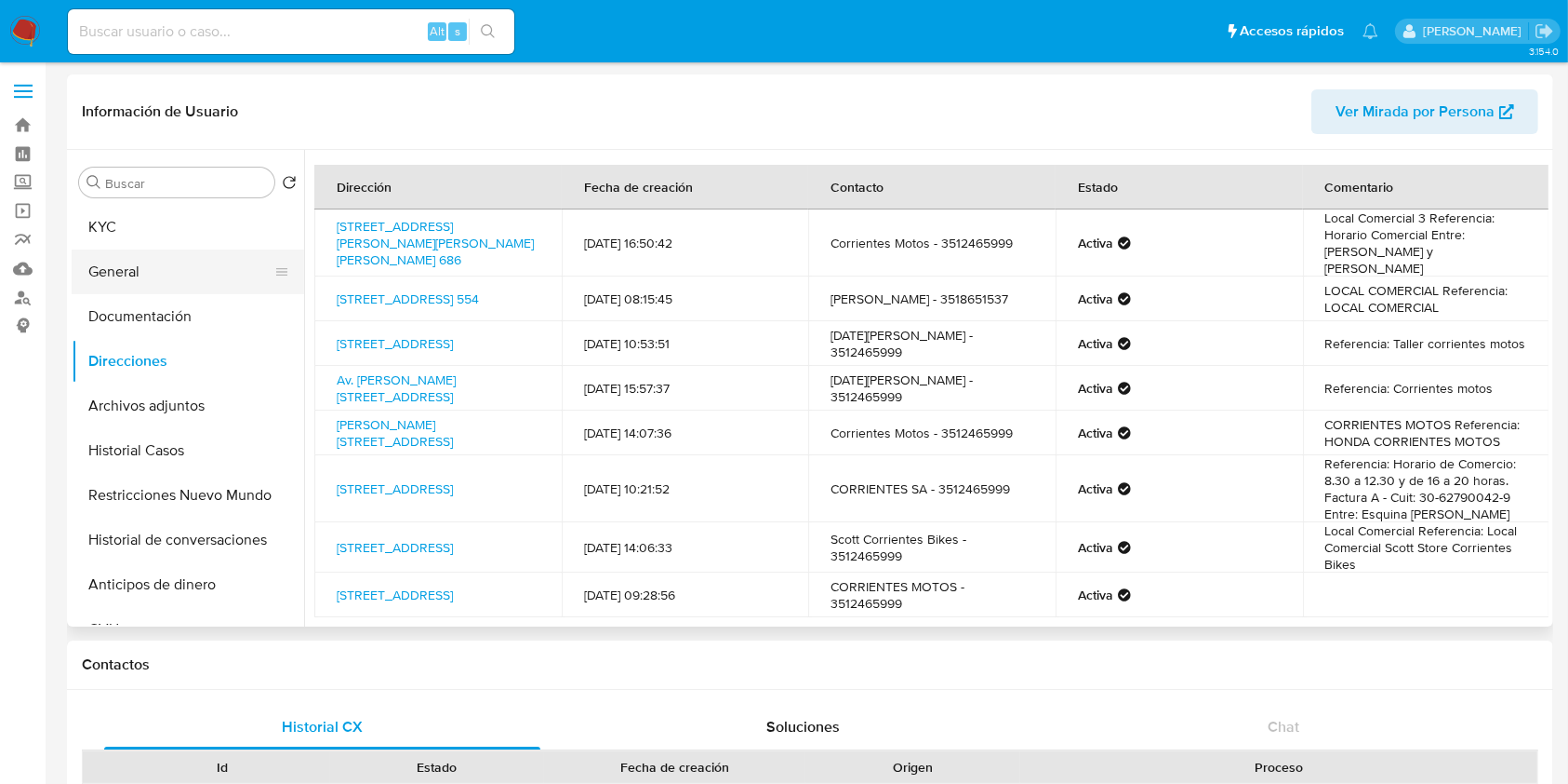
click at [176, 277] on button "General" at bounding box center [181, 272] width 218 height 44
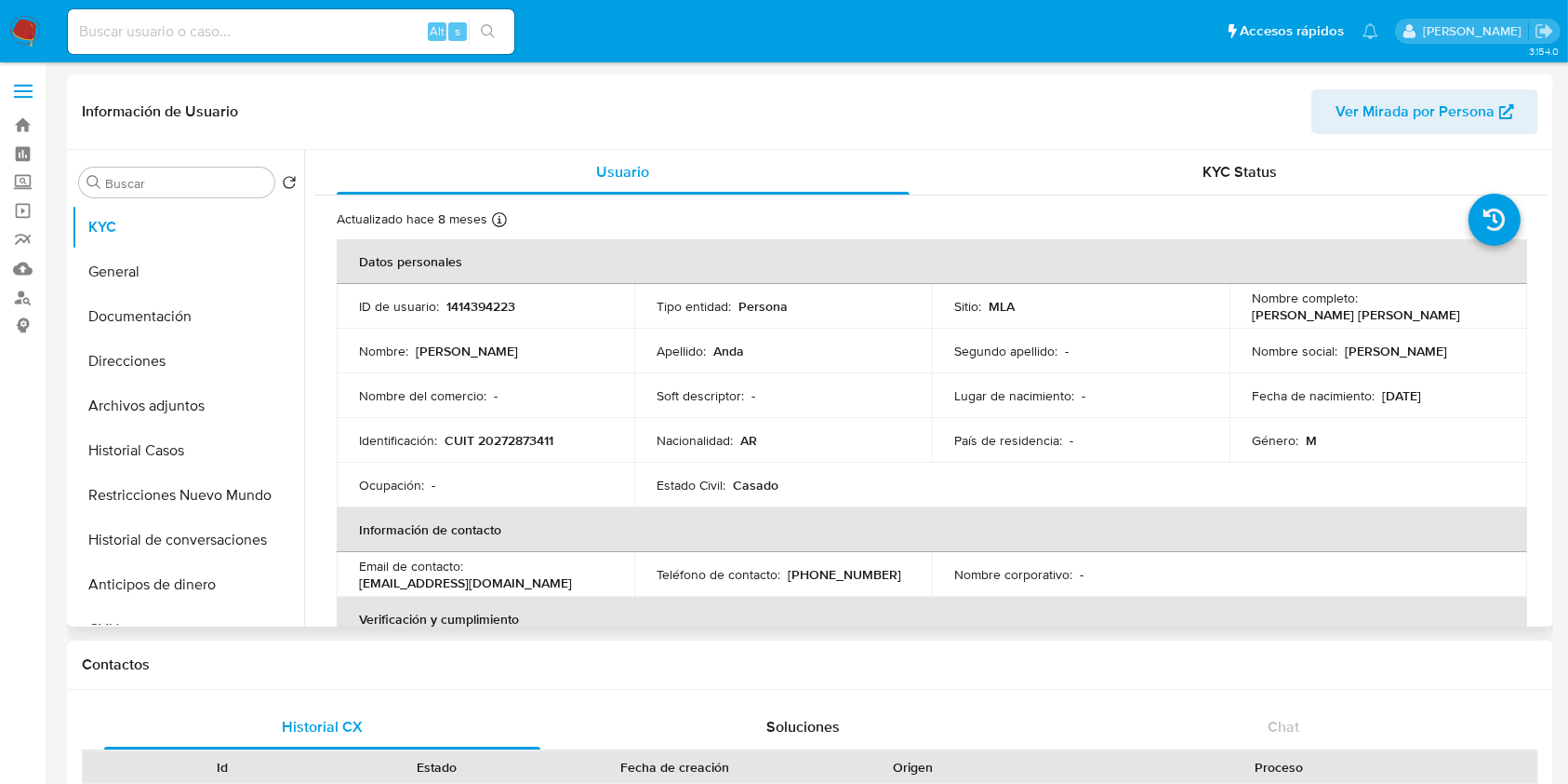
select select "10"
click at [165, 309] on button "Documentación" at bounding box center [181, 316] width 218 height 44
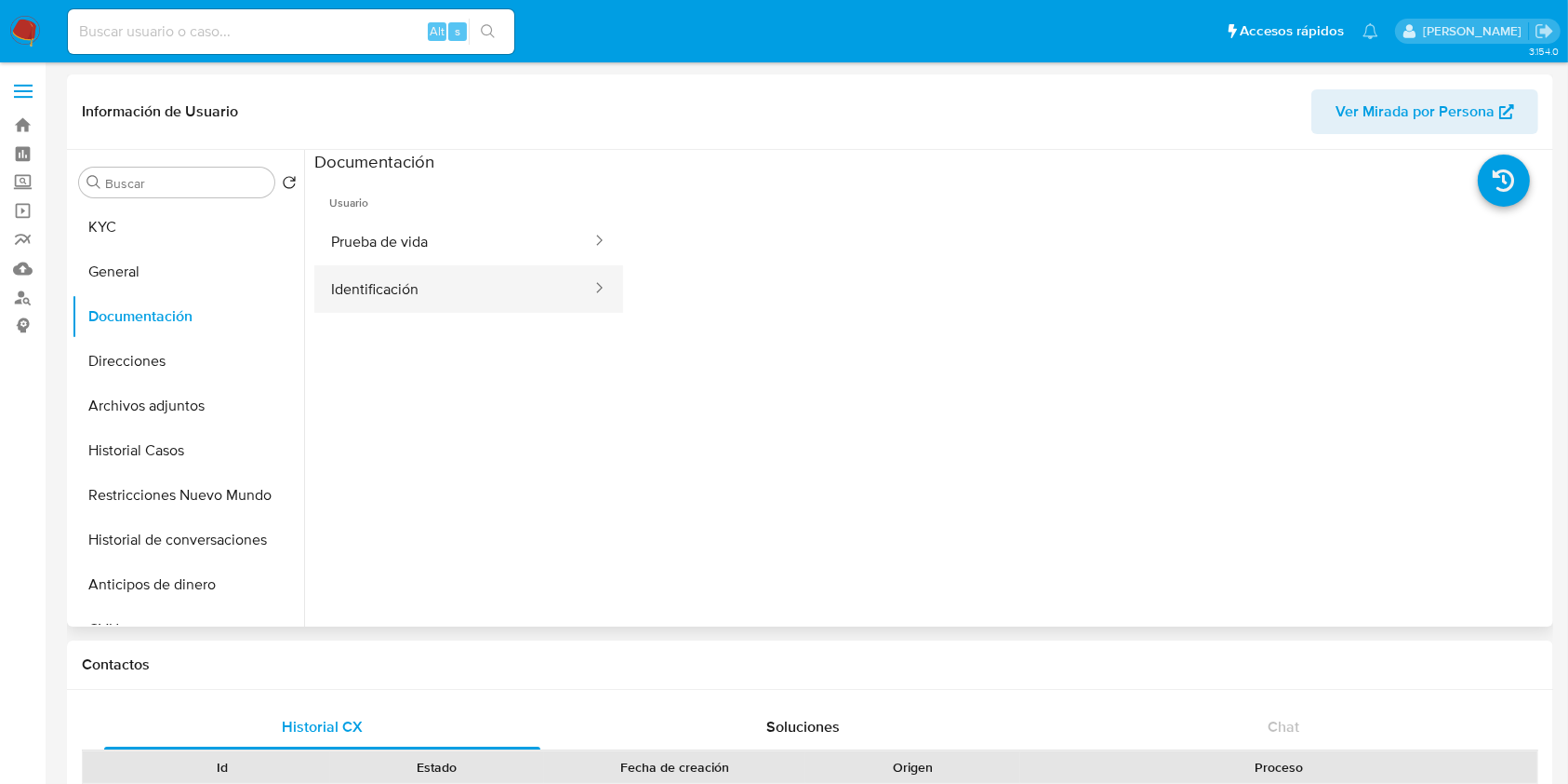
click at [444, 297] on button "Identificación" at bounding box center [453, 288] width 279 height 47
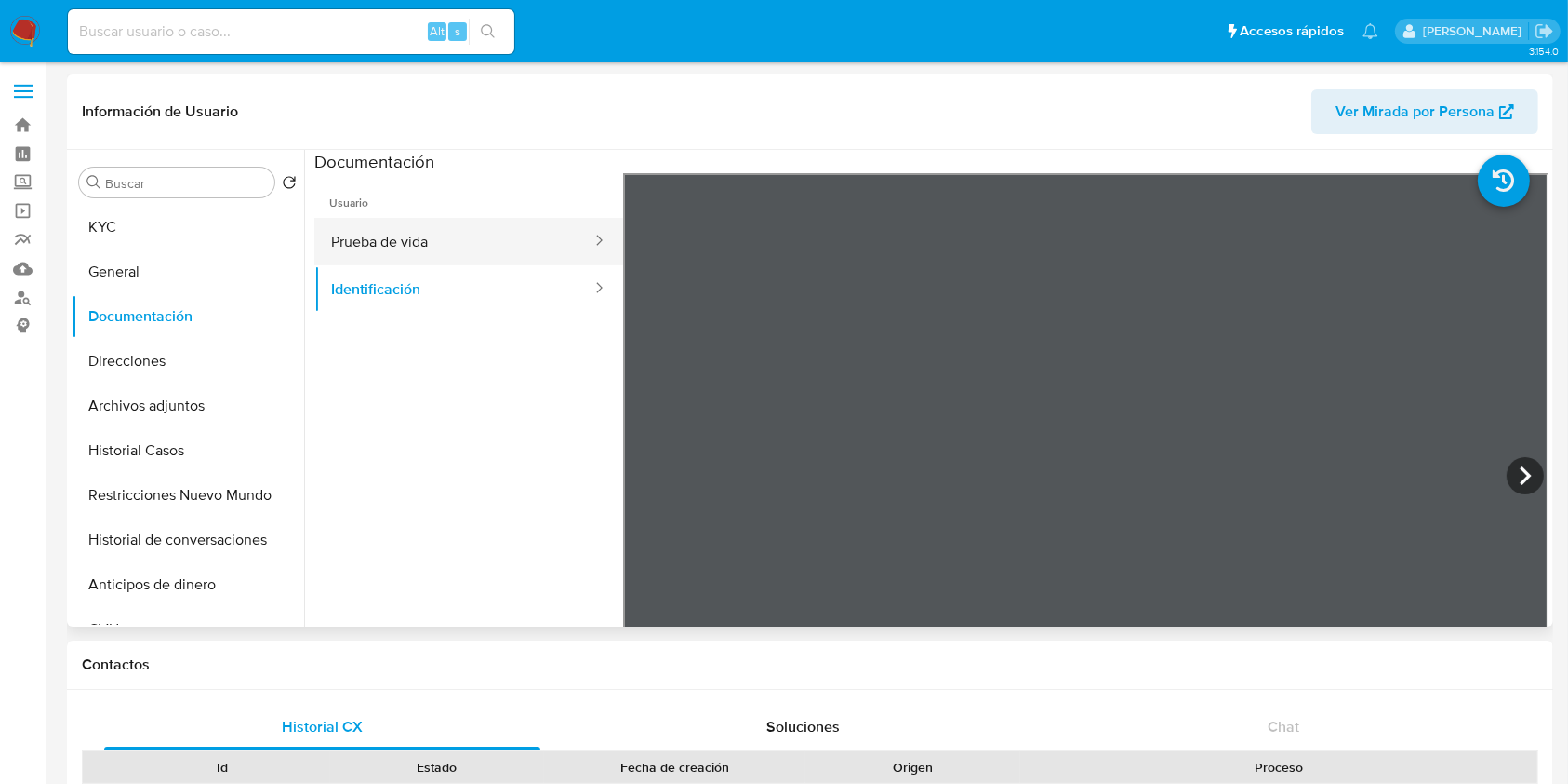
click at [489, 243] on button "Prueba de vida" at bounding box center [453, 241] width 279 height 47
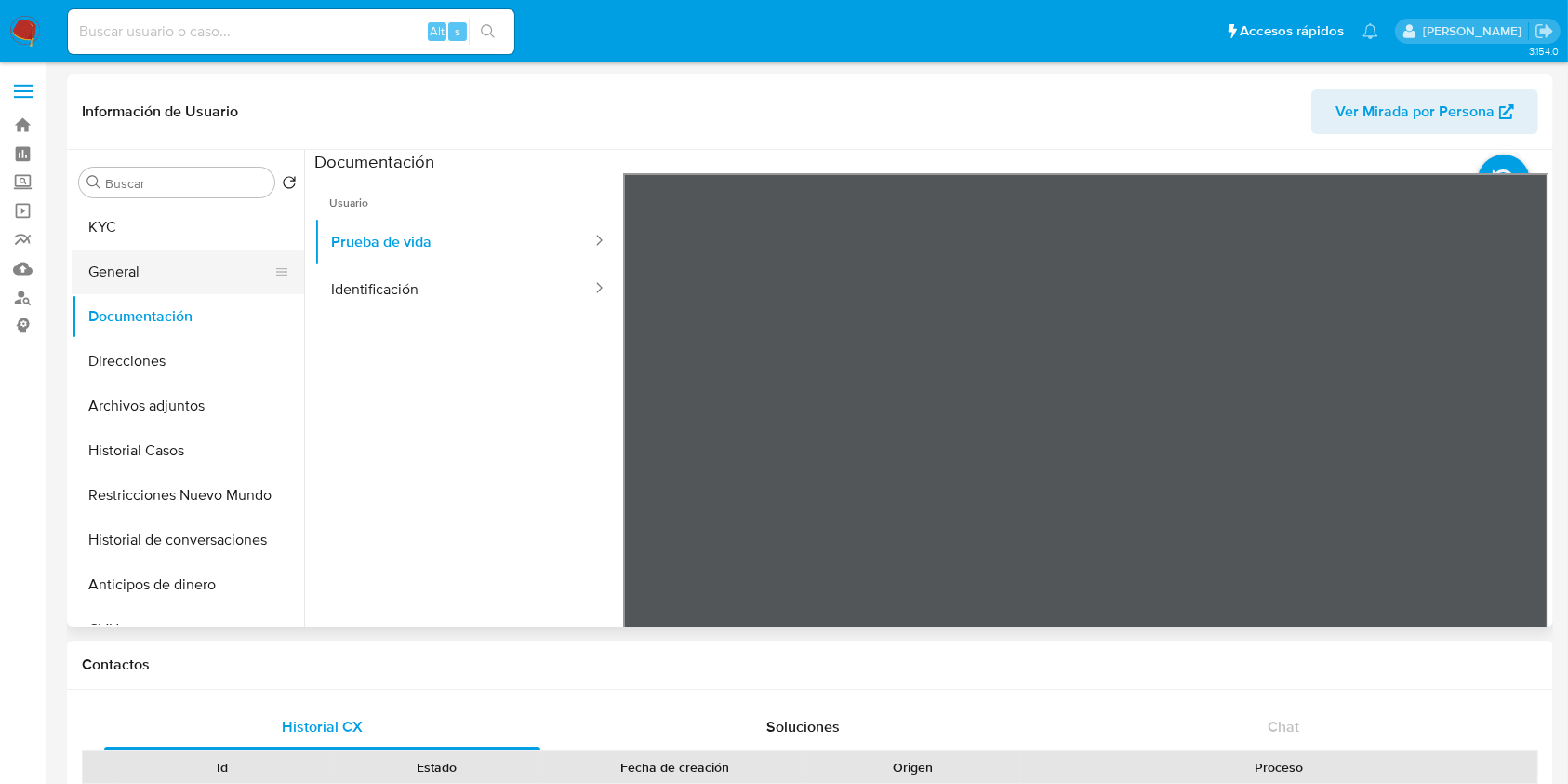
click at [140, 265] on button "General" at bounding box center [181, 272] width 218 height 44
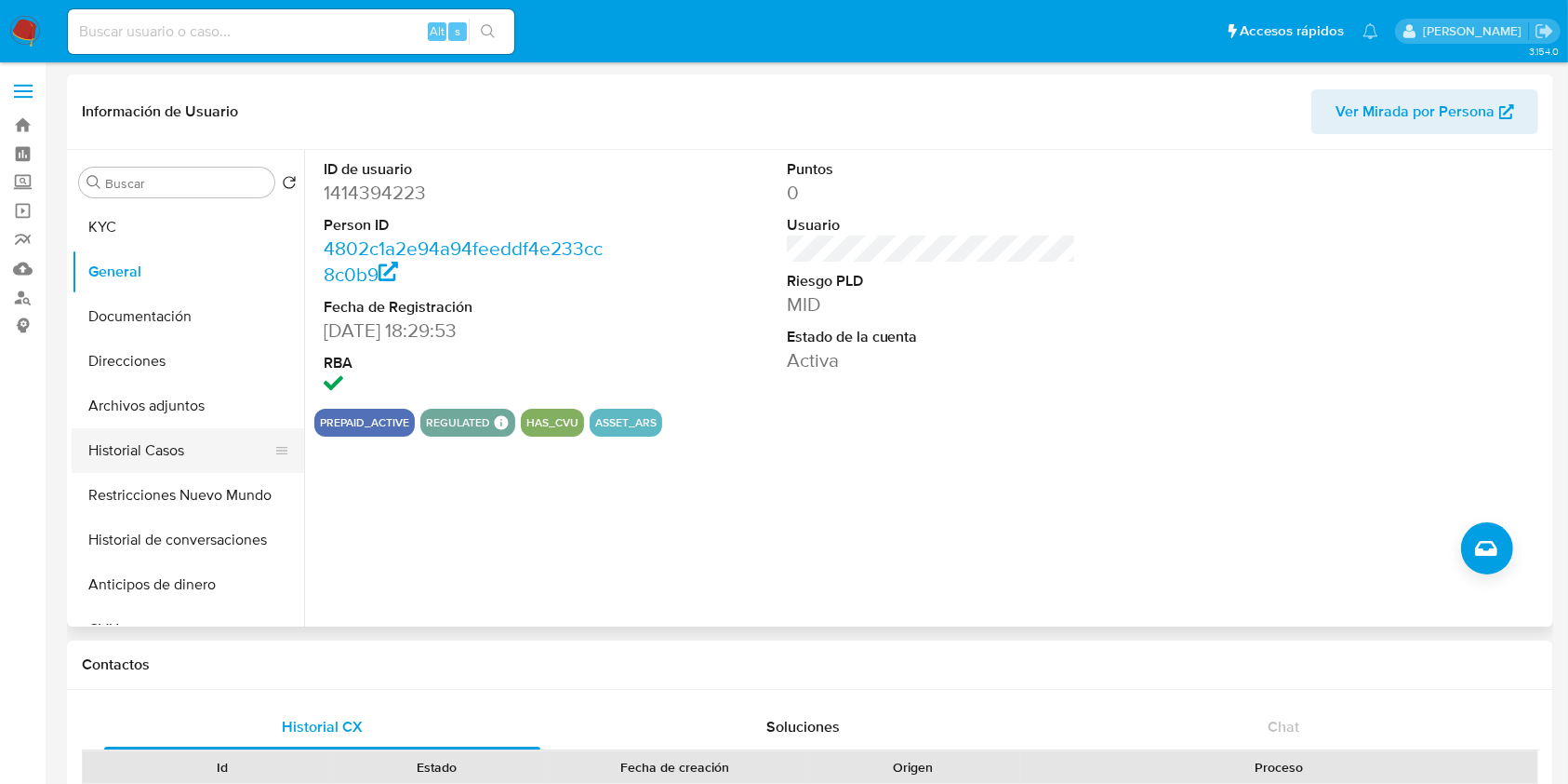
click at [177, 460] on button "Historial Casos" at bounding box center [181, 451] width 218 height 44
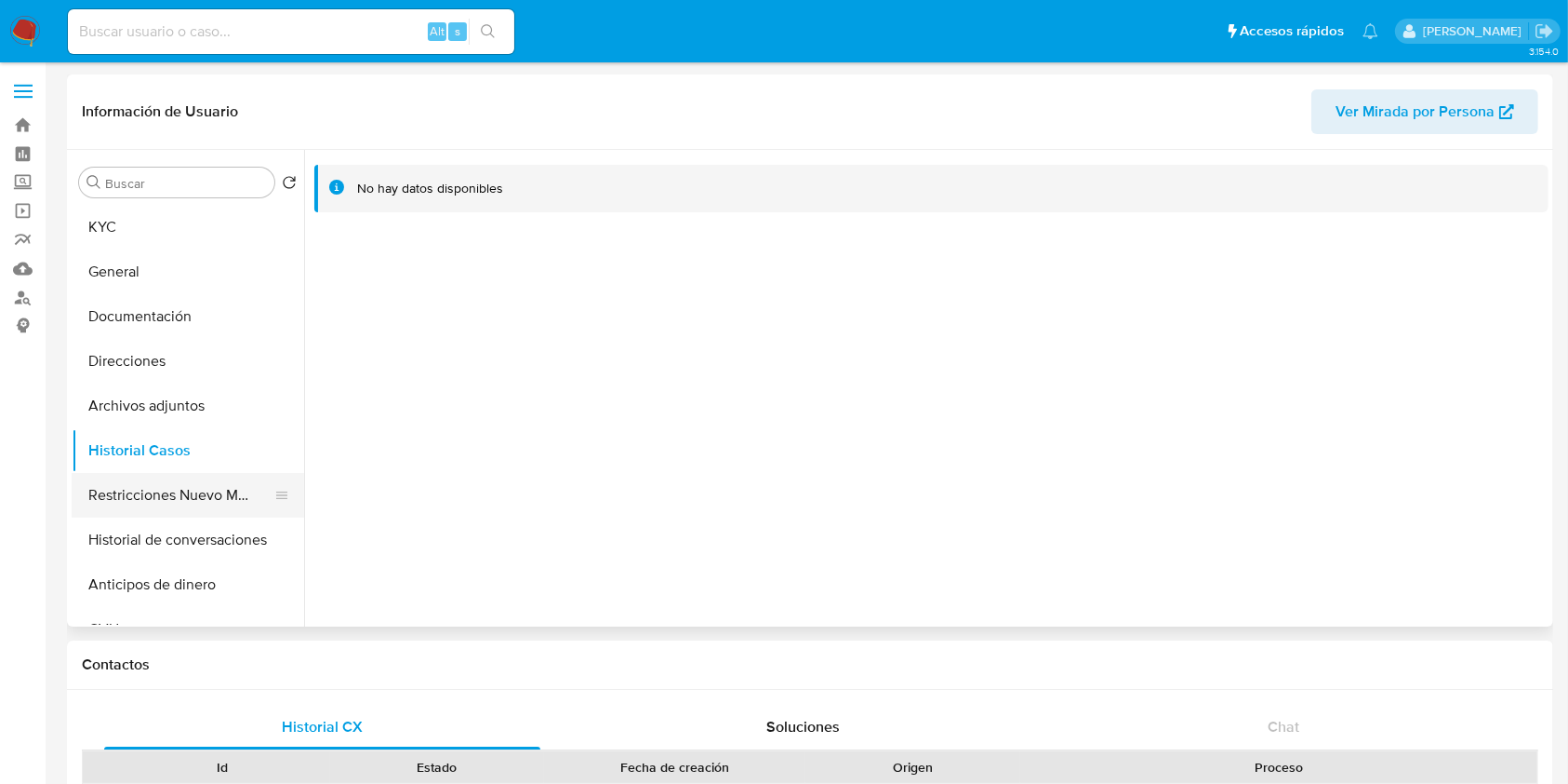
click at [153, 491] on button "Restricciones Nuevo Mundo" at bounding box center [181, 495] width 218 height 44
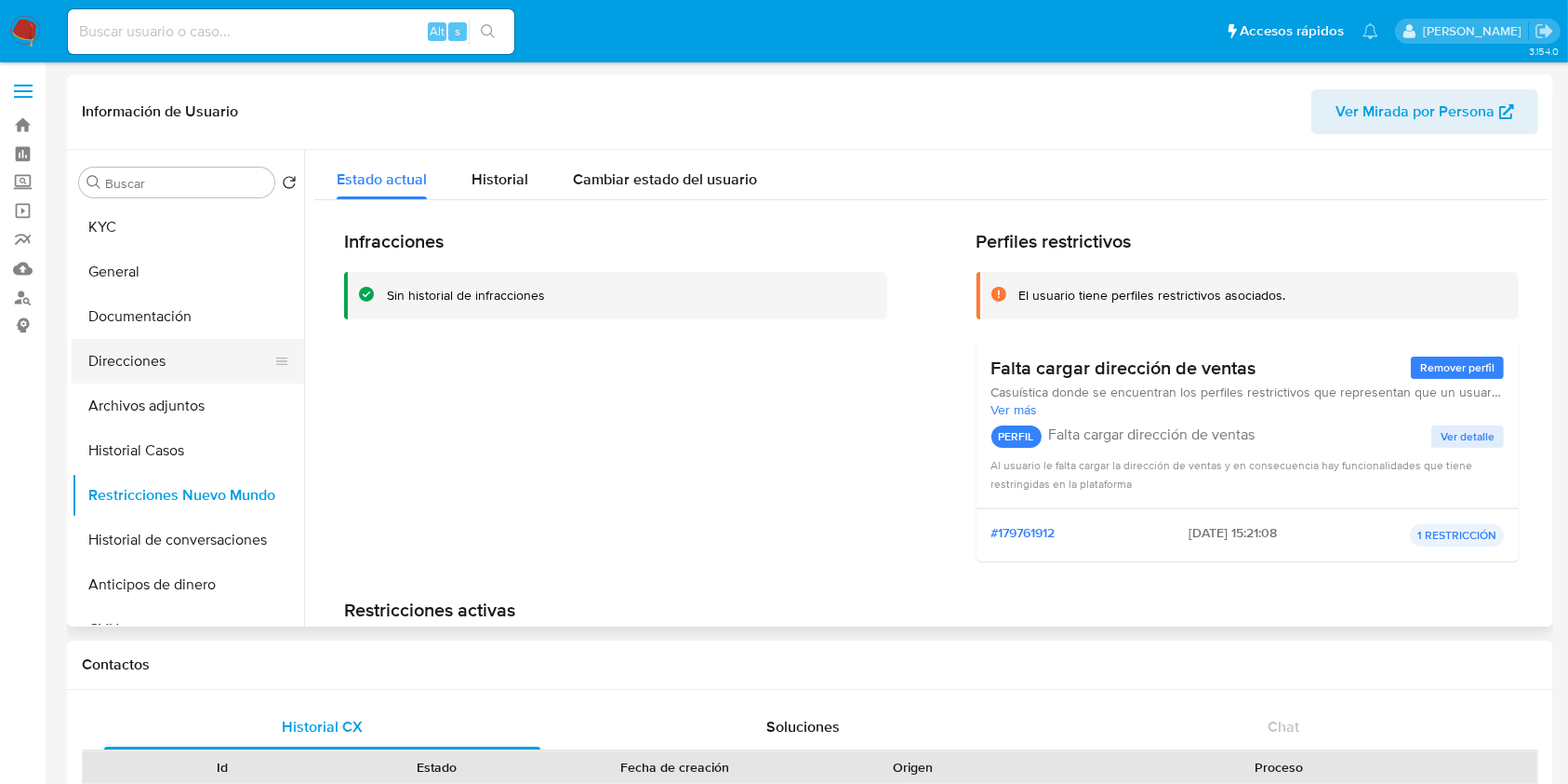
click at [193, 362] on button "Direcciones" at bounding box center [181, 361] width 218 height 44
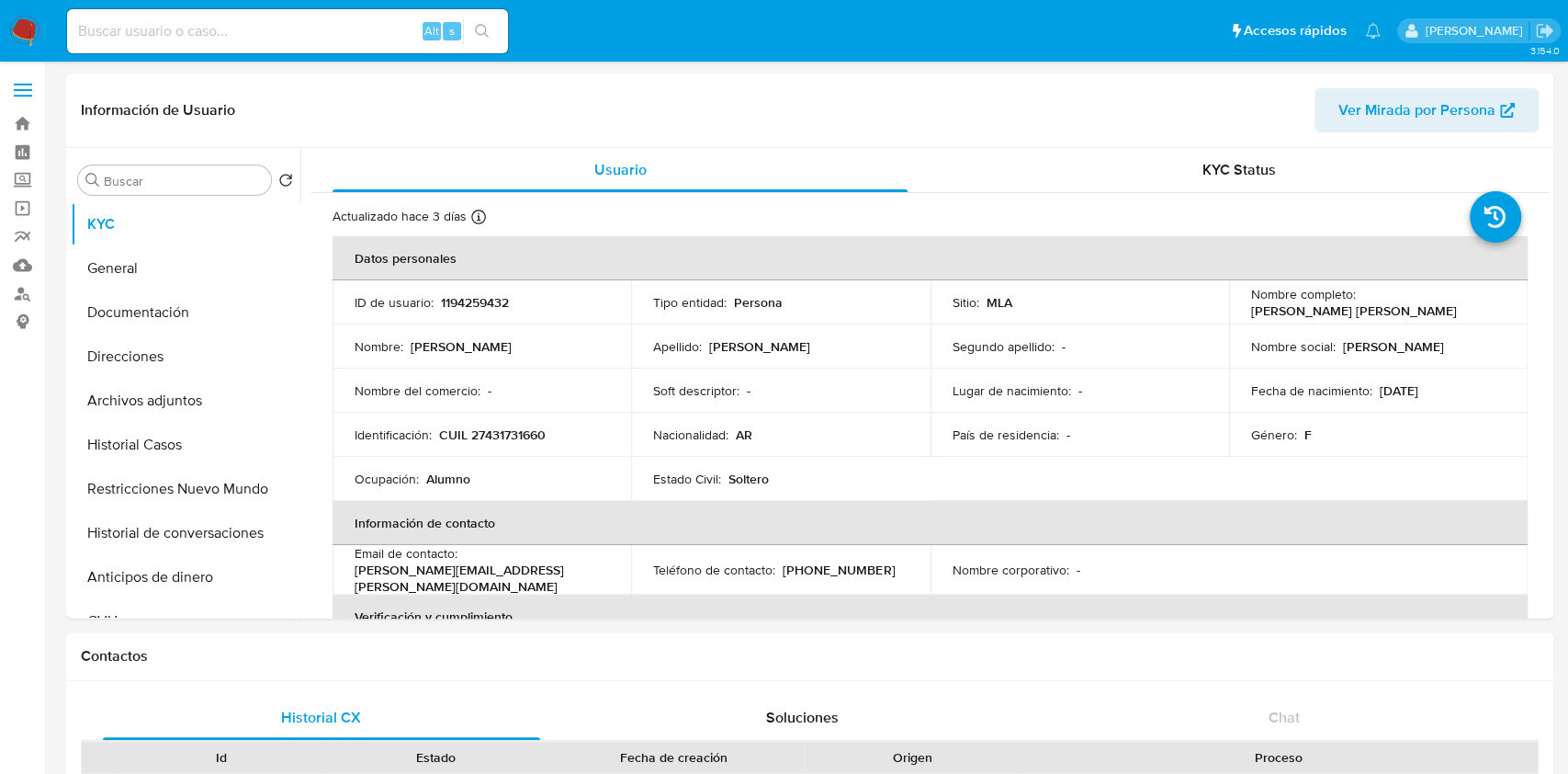
select select "10"
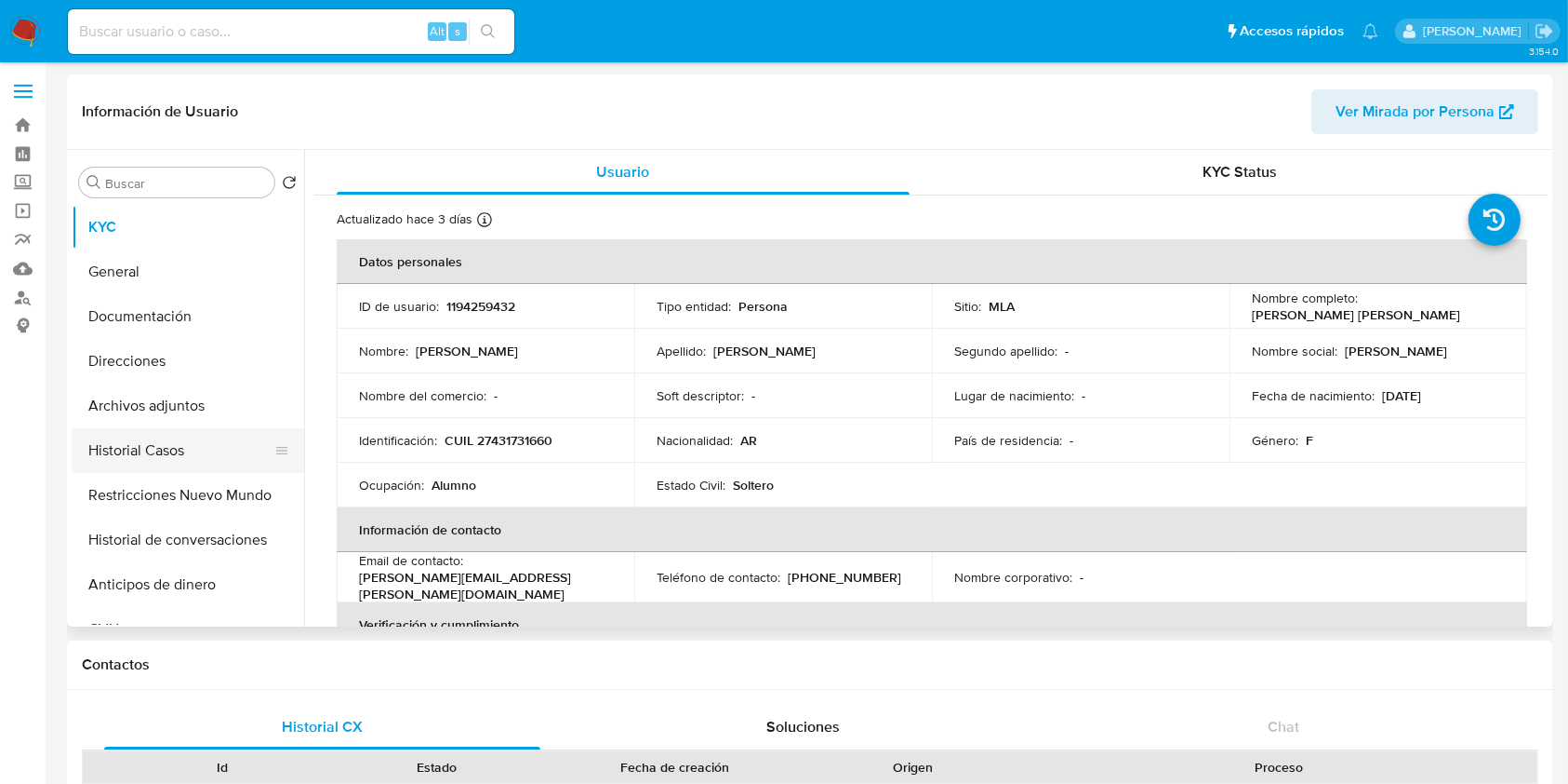
click at [206, 454] on button "Historial Casos" at bounding box center [181, 451] width 218 height 44
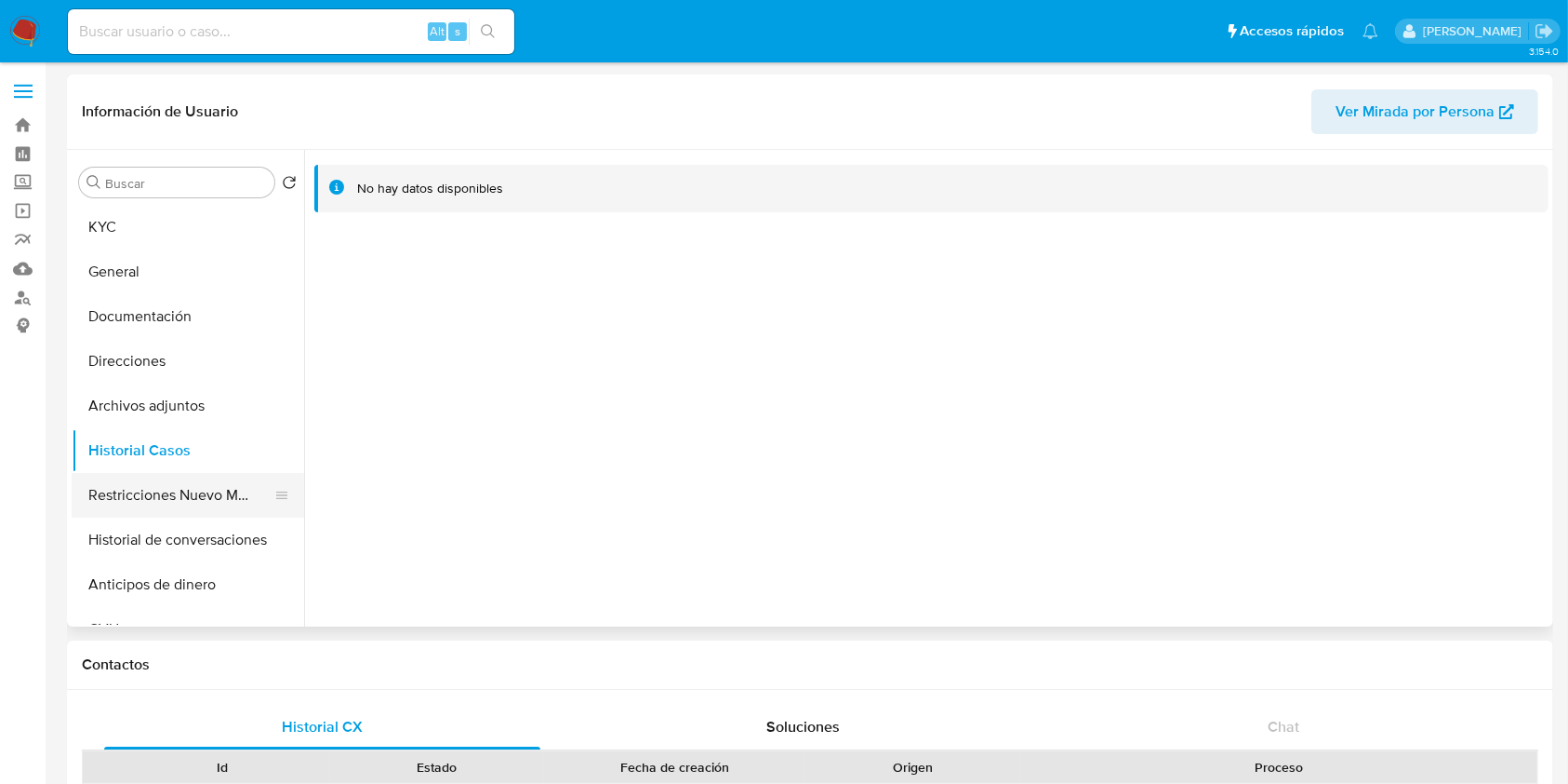
click at [191, 475] on button "Restricciones Nuevo Mundo" at bounding box center [181, 495] width 218 height 44
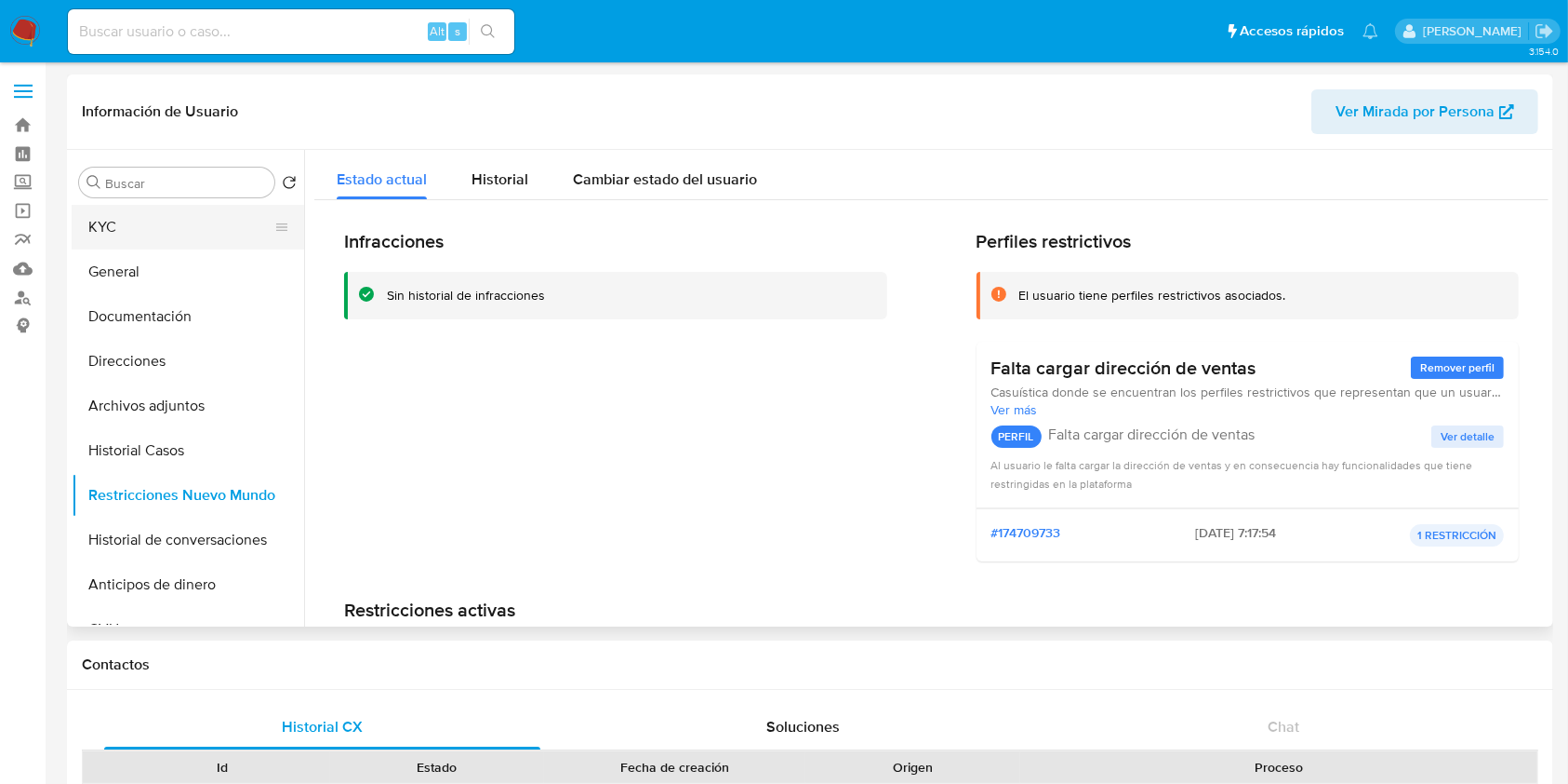
click at [132, 232] on button "KYC" at bounding box center [181, 227] width 218 height 44
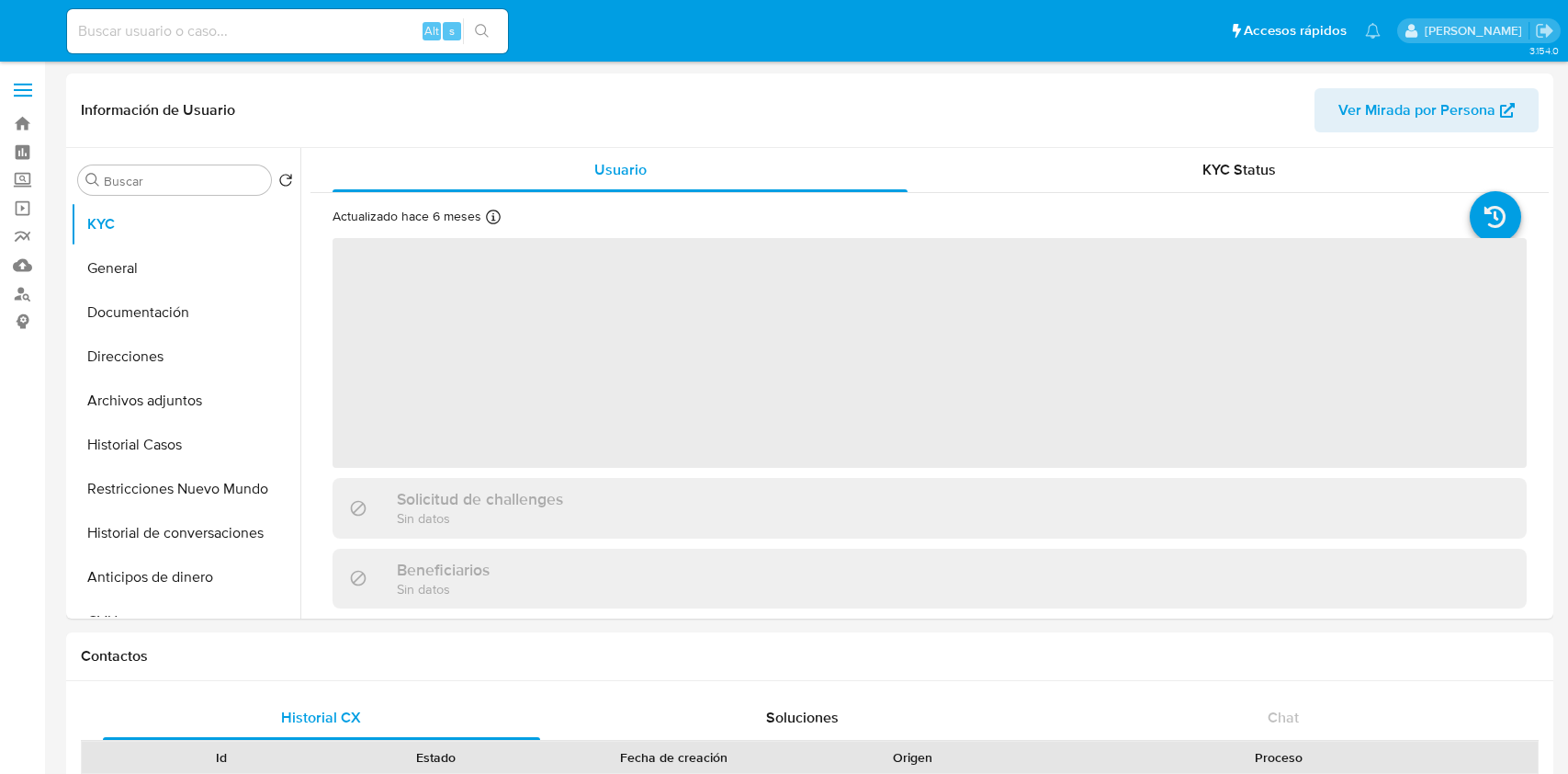
select select "10"
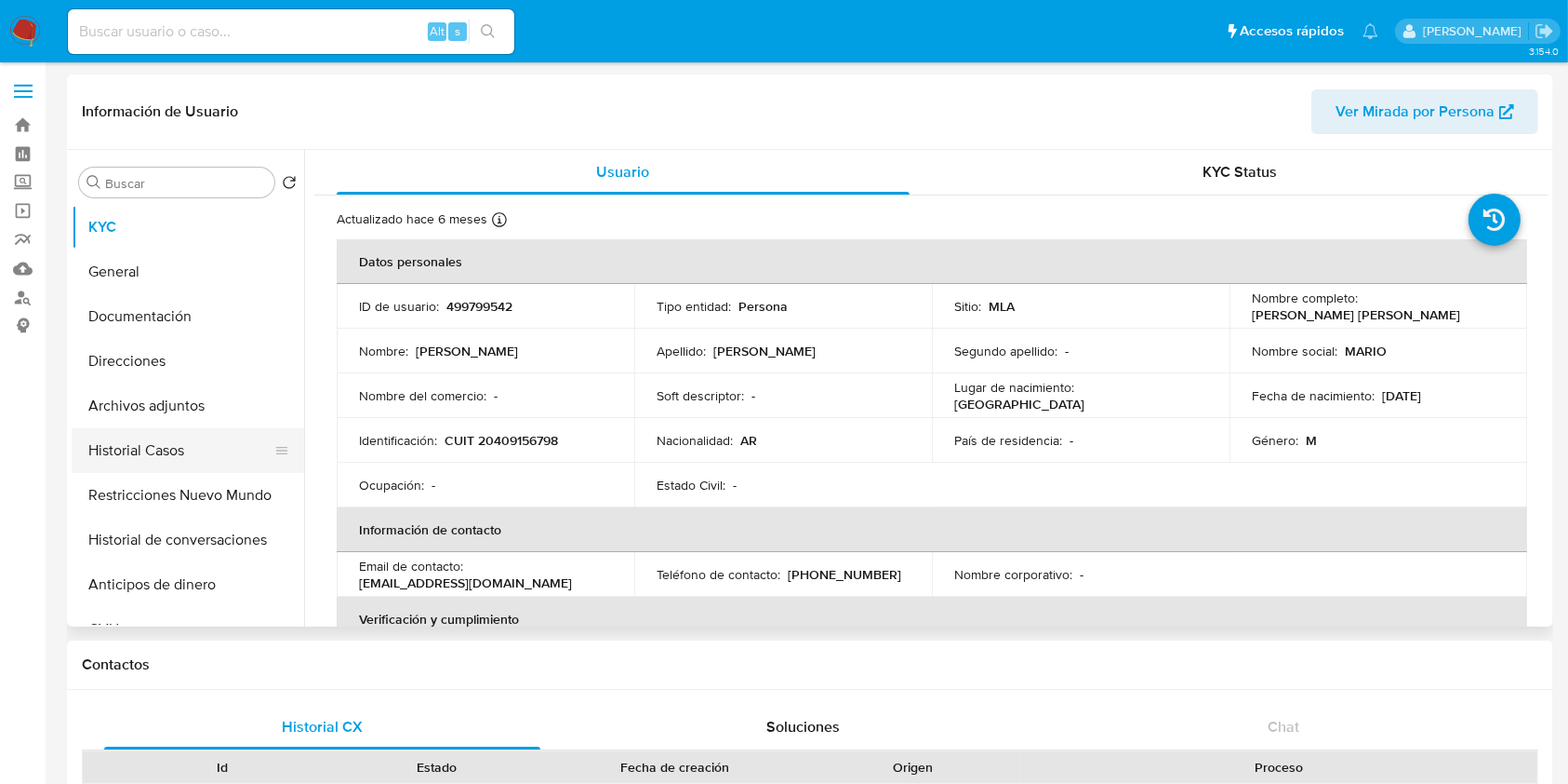
click at [127, 445] on button "Historial Casos" at bounding box center [181, 451] width 218 height 44
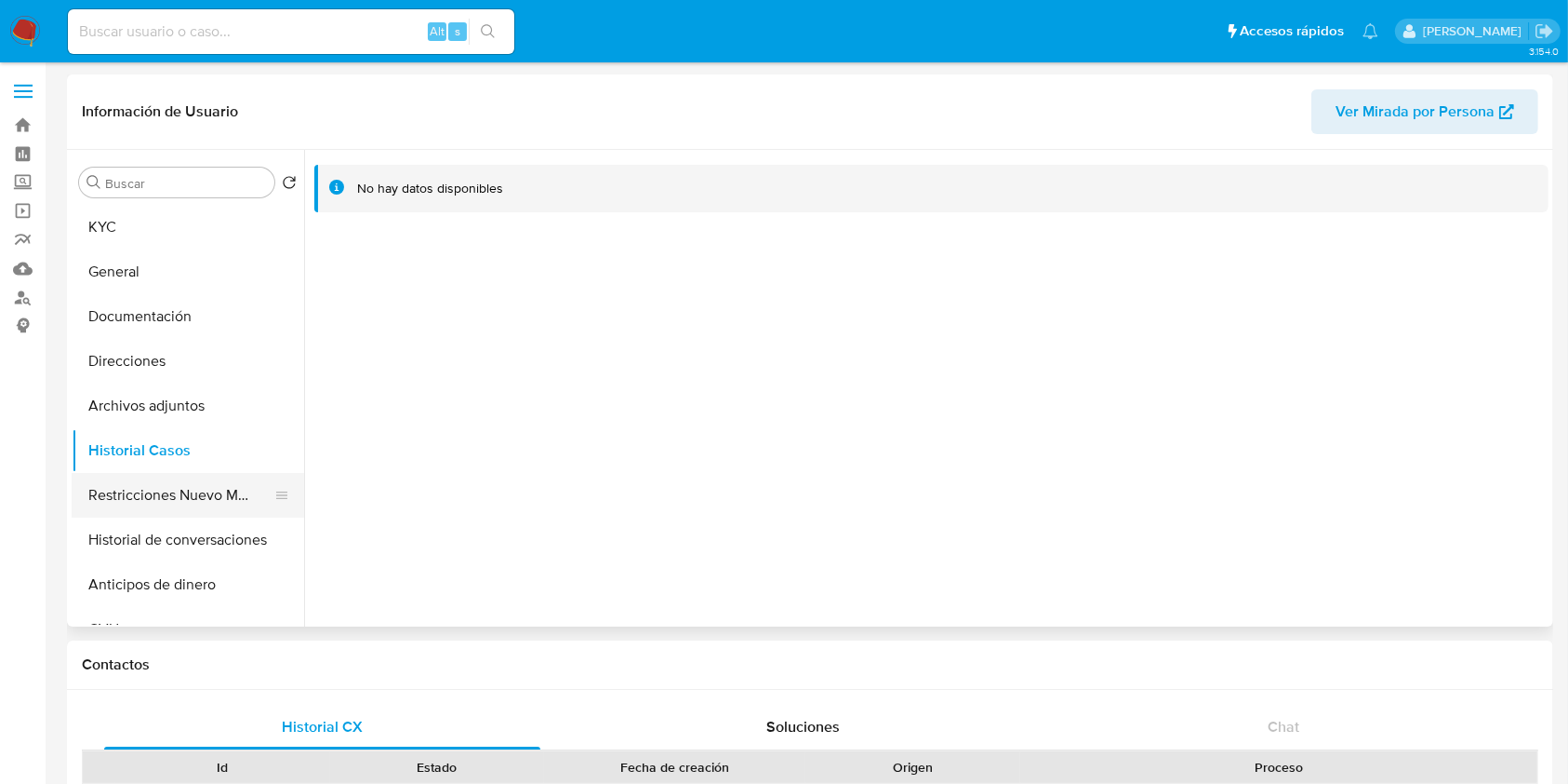
click at [189, 478] on button "Restricciones Nuevo Mundo" at bounding box center [181, 495] width 218 height 44
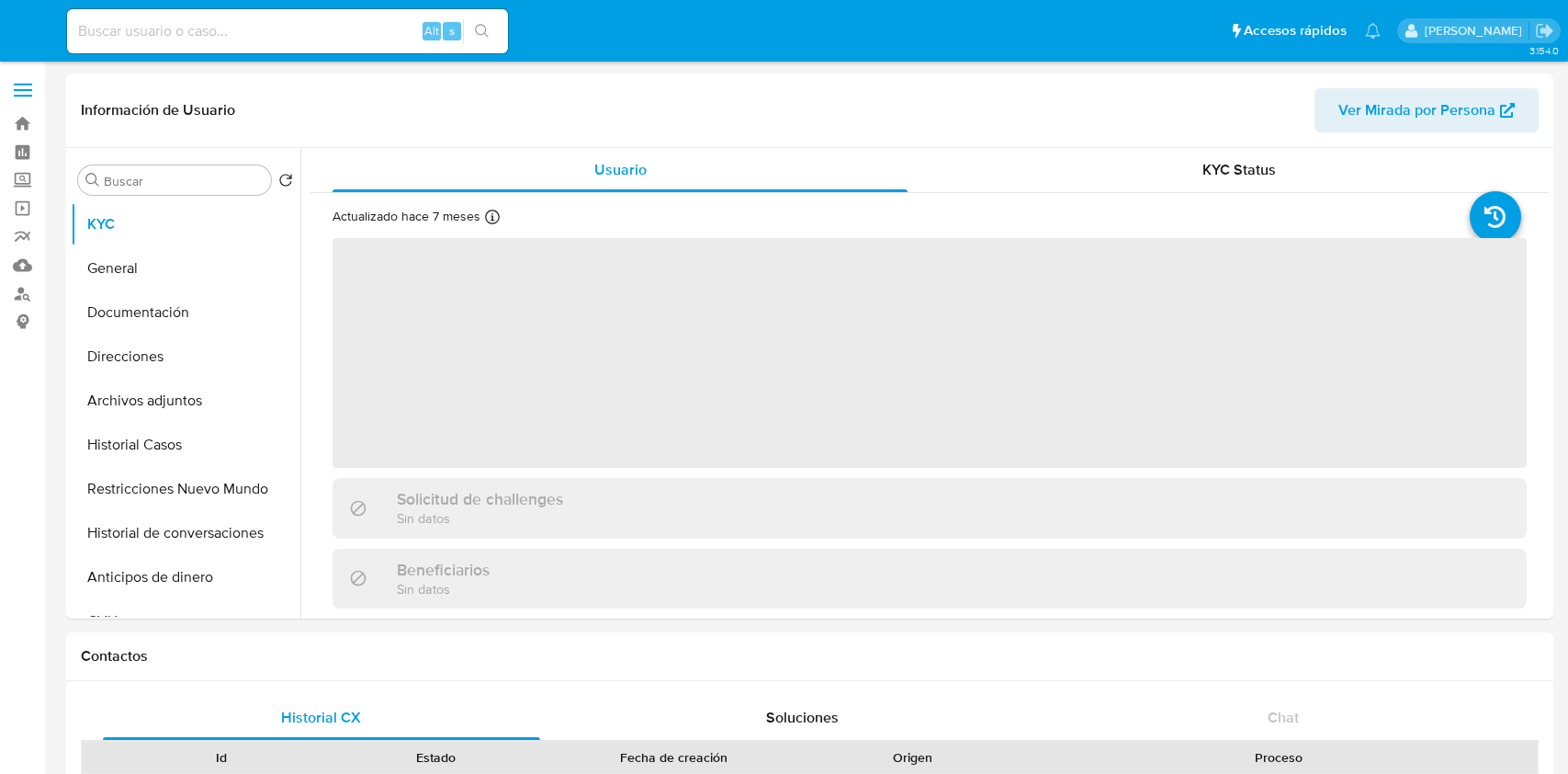
select select "10"
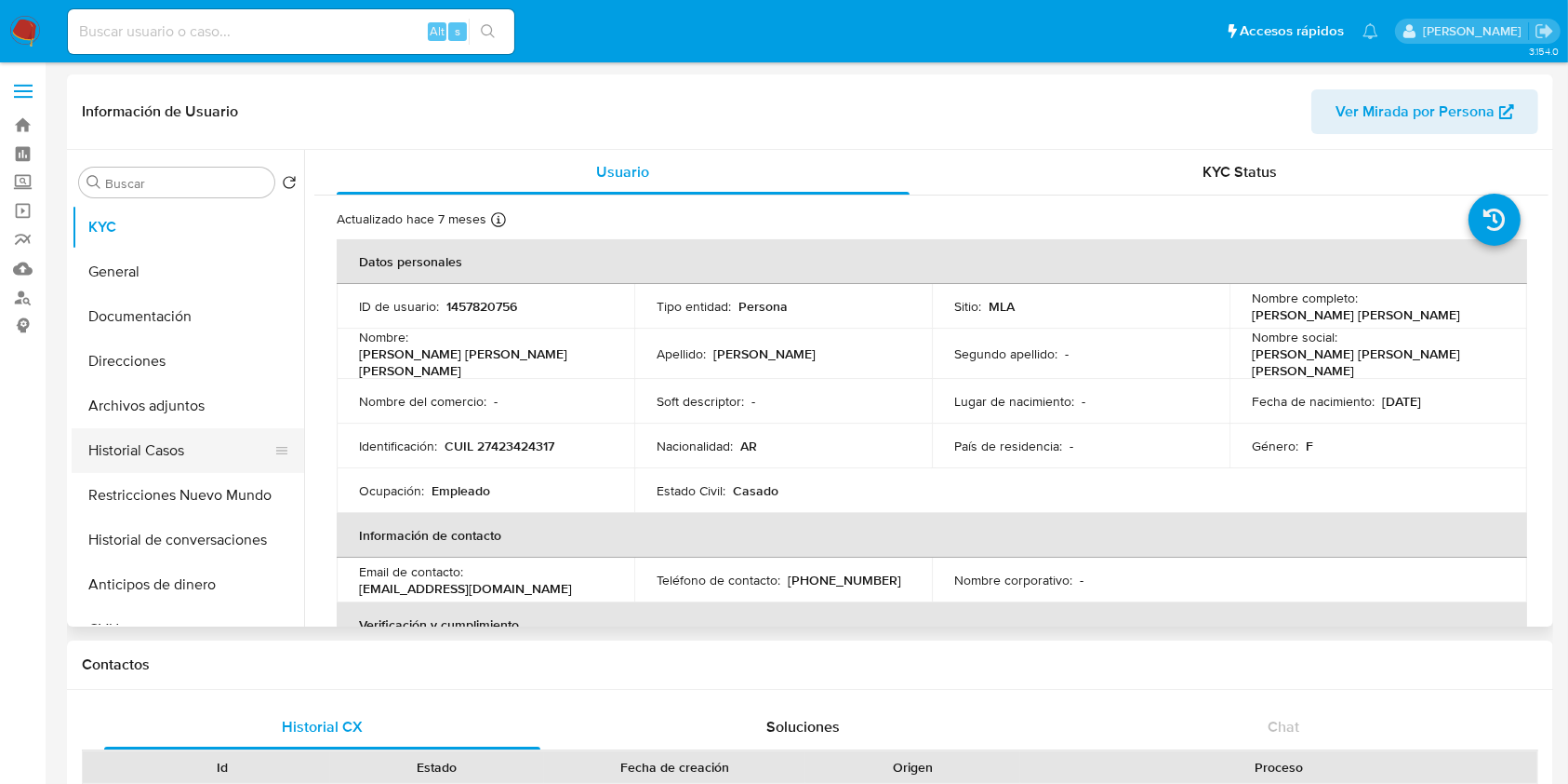
click at [208, 445] on button "Historial Casos" at bounding box center [181, 451] width 218 height 44
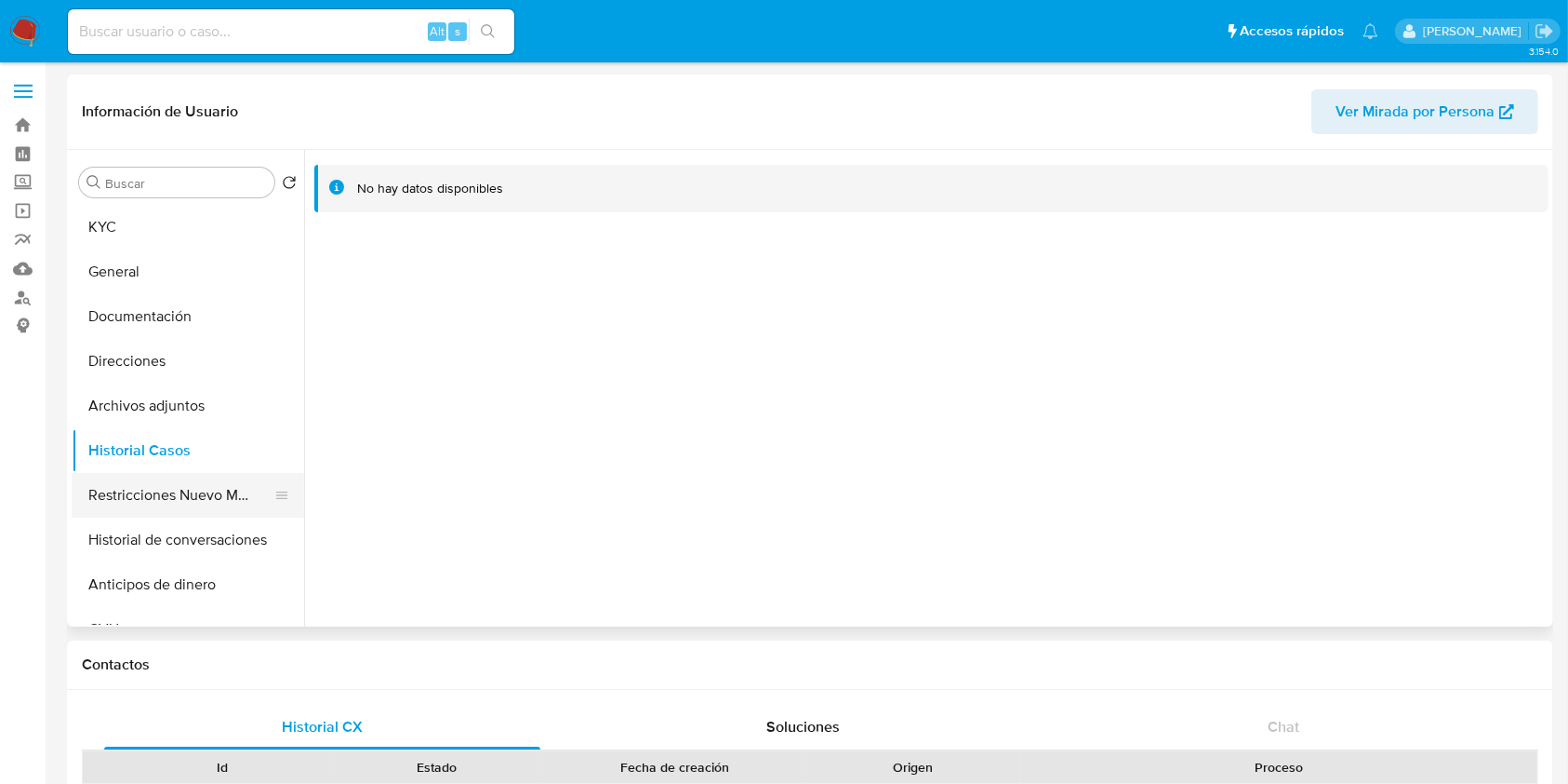
click at [210, 480] on button "Restricciones Nuevo Mundo" at bounding box center [181, 495] width 218 height 44
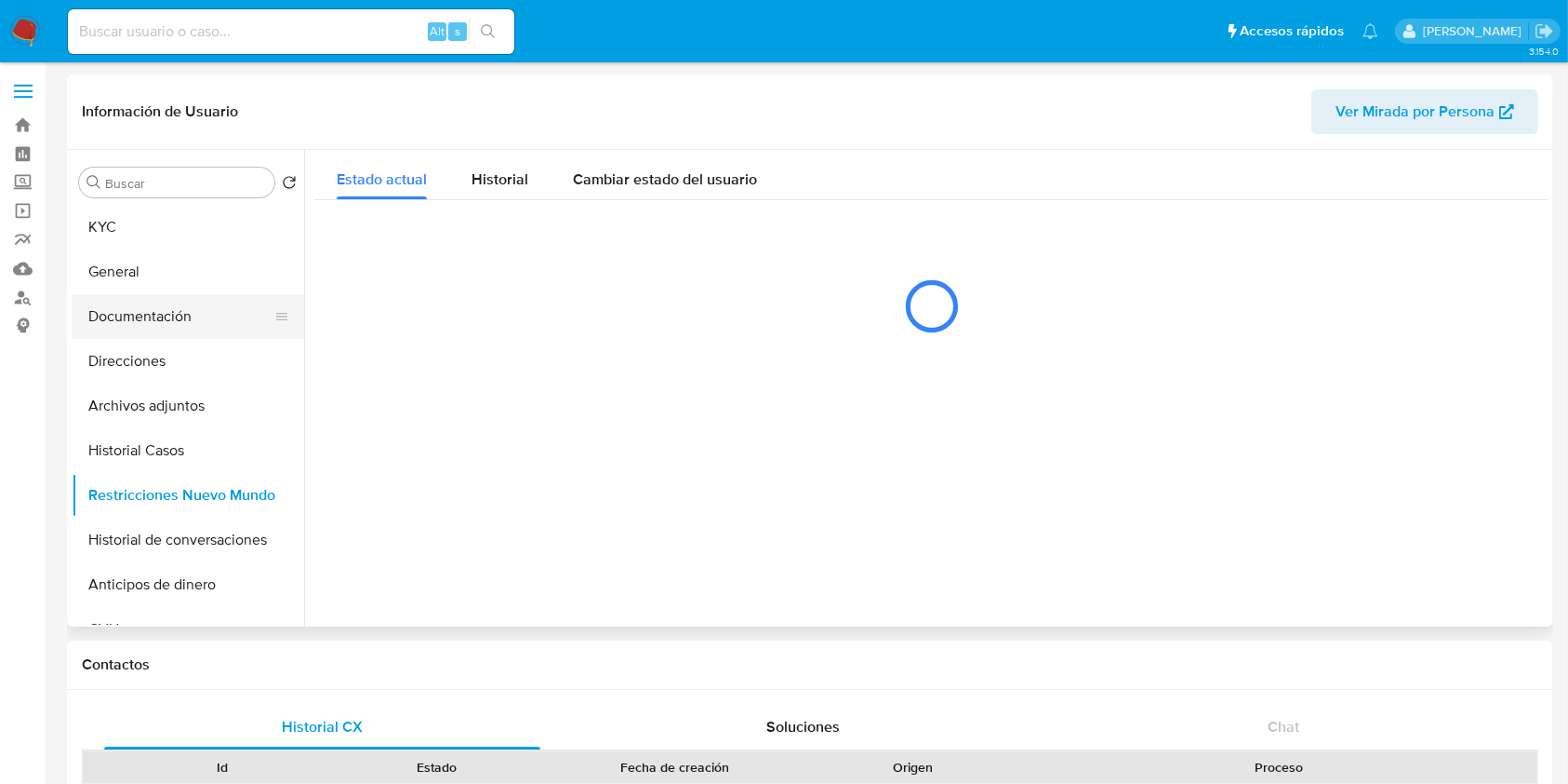
click at [209, 314] on button "Documentación" at bounding box center [181, 316] width 218 height 44
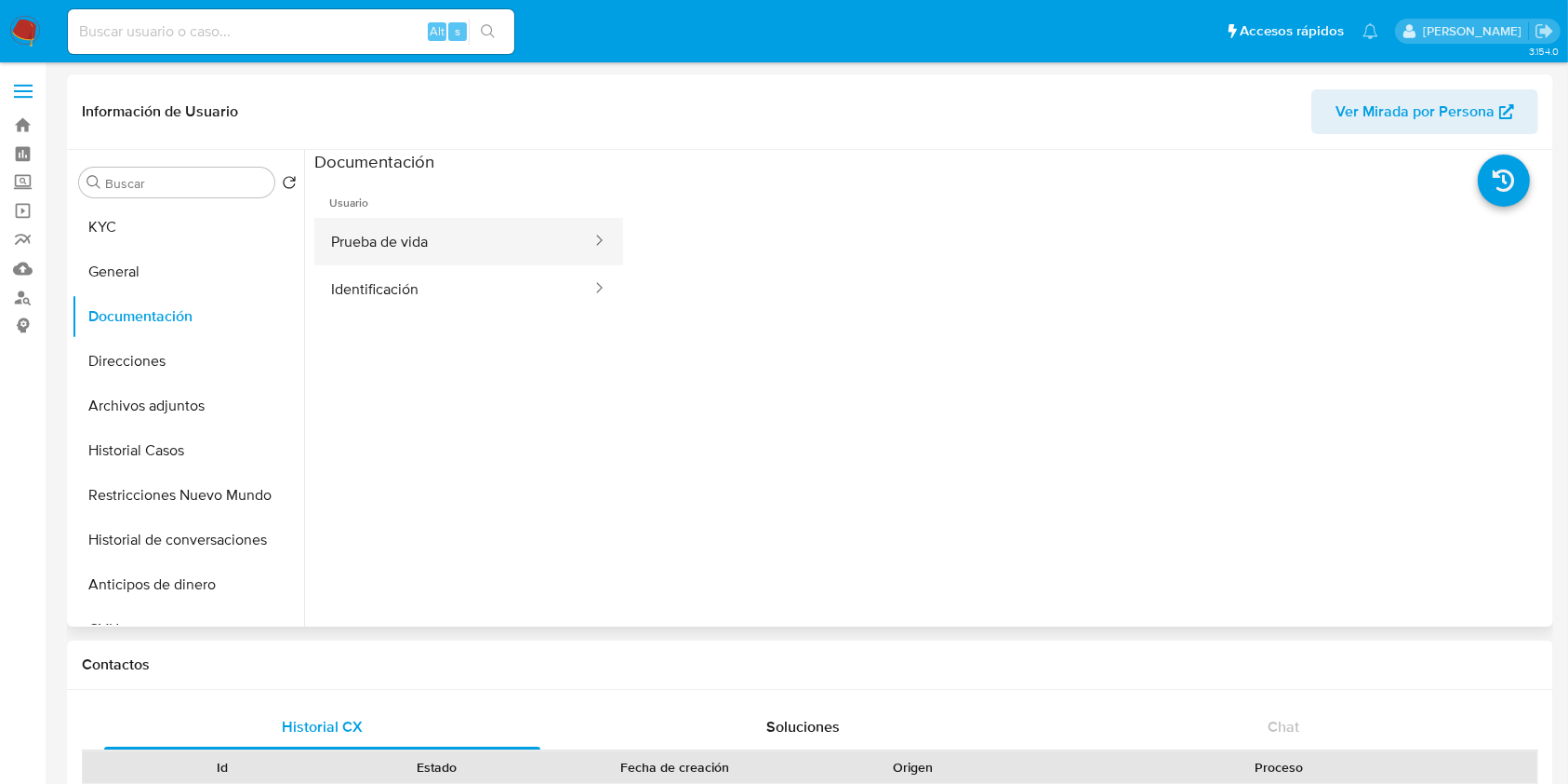
click at [519, 259] on button "Prueba de vida" at bounding box center [453, 241] width 279 height 47
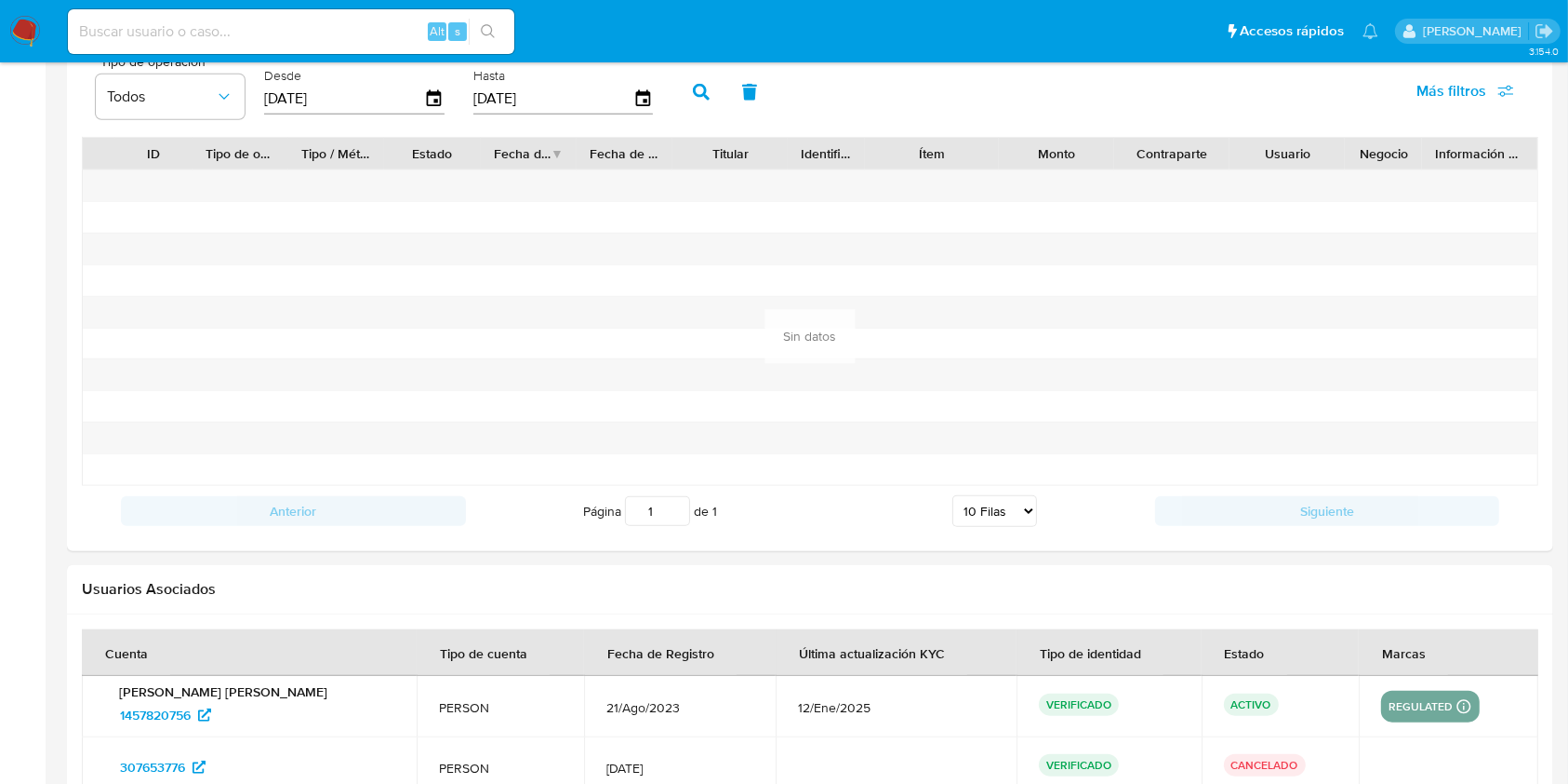
scroll to position [1947, 0]
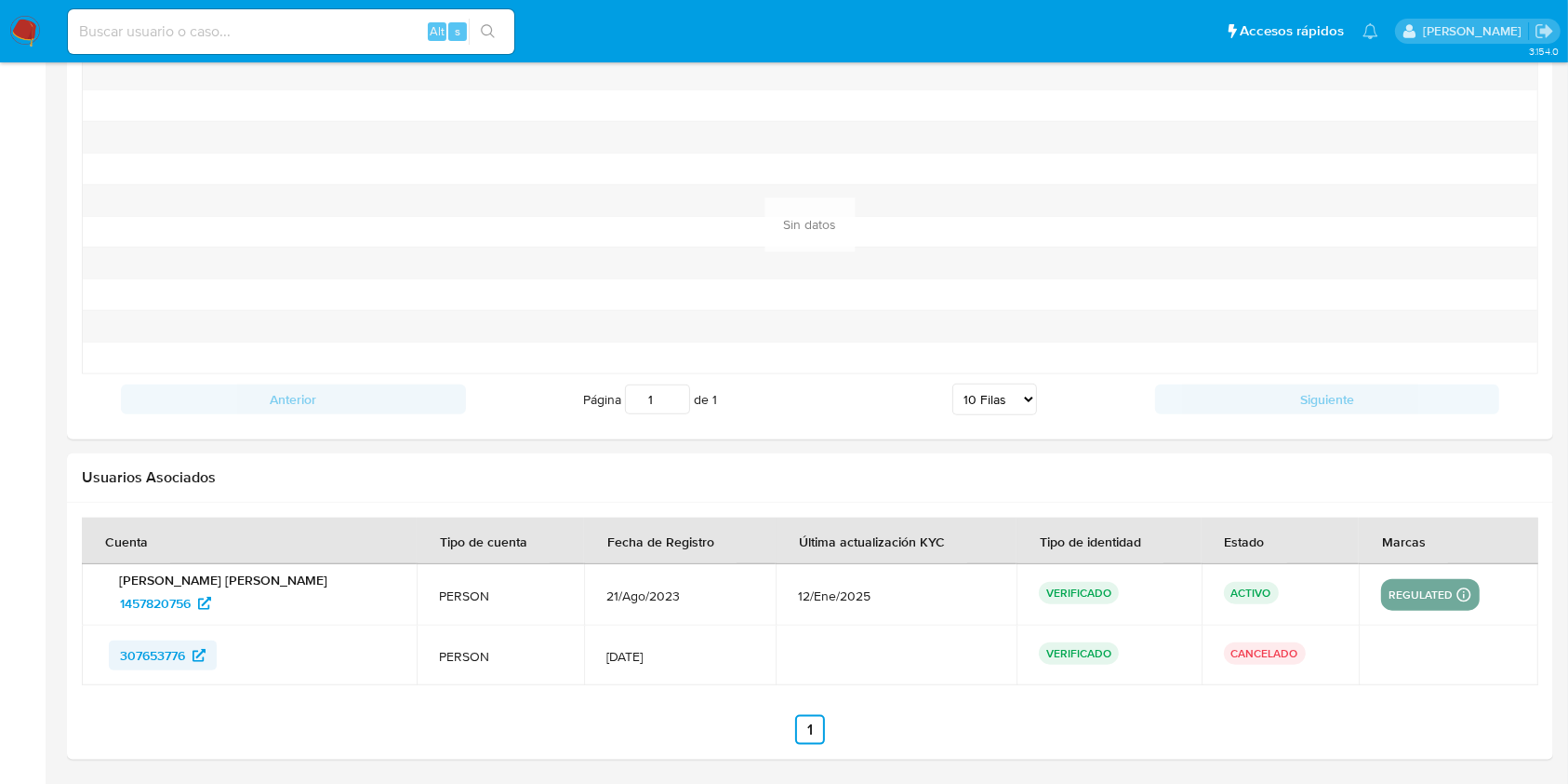
click at [198, 645] on span "307653776" at bounding box center [162, 654] width 85 height 30
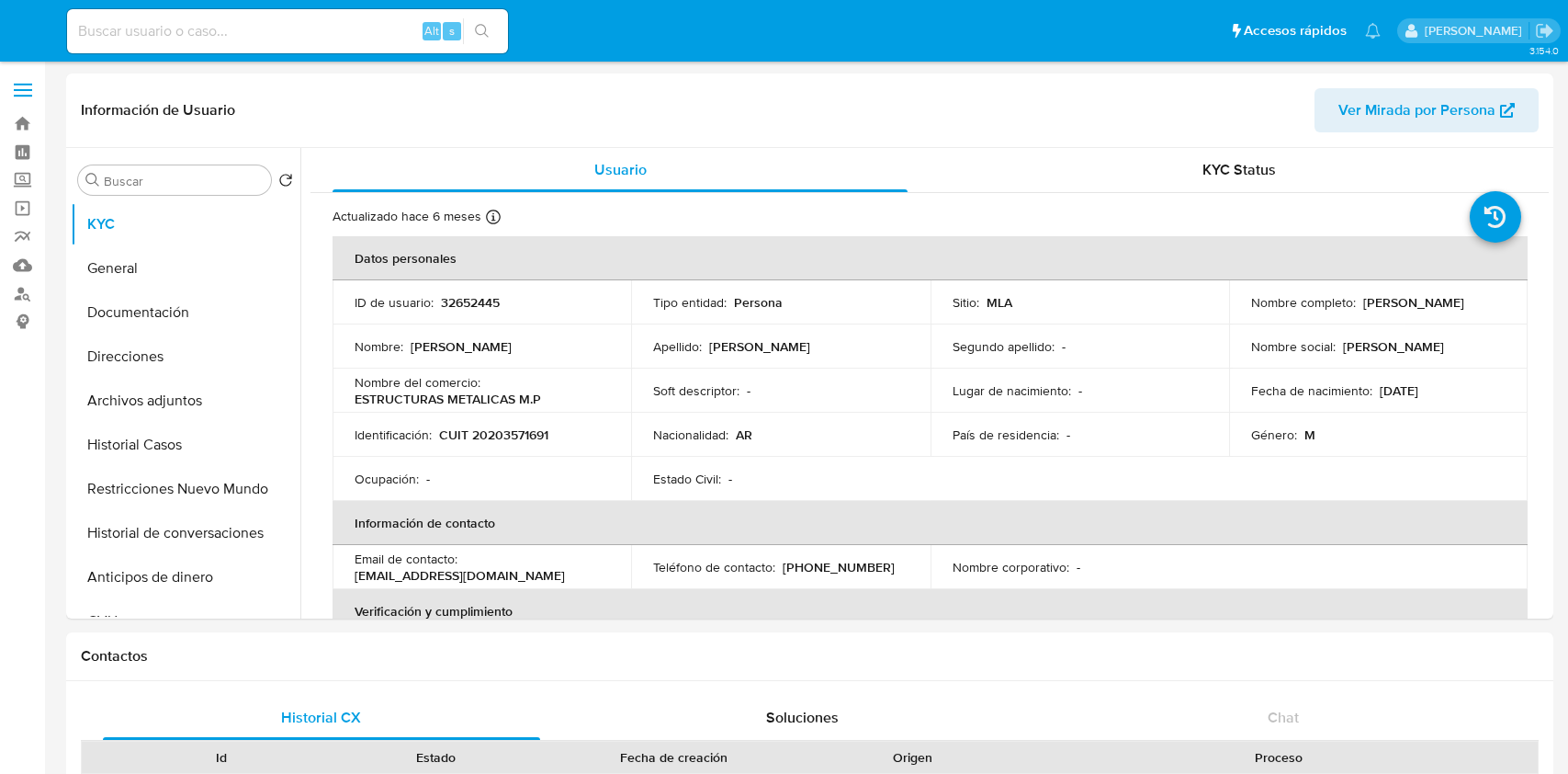
select select "10"
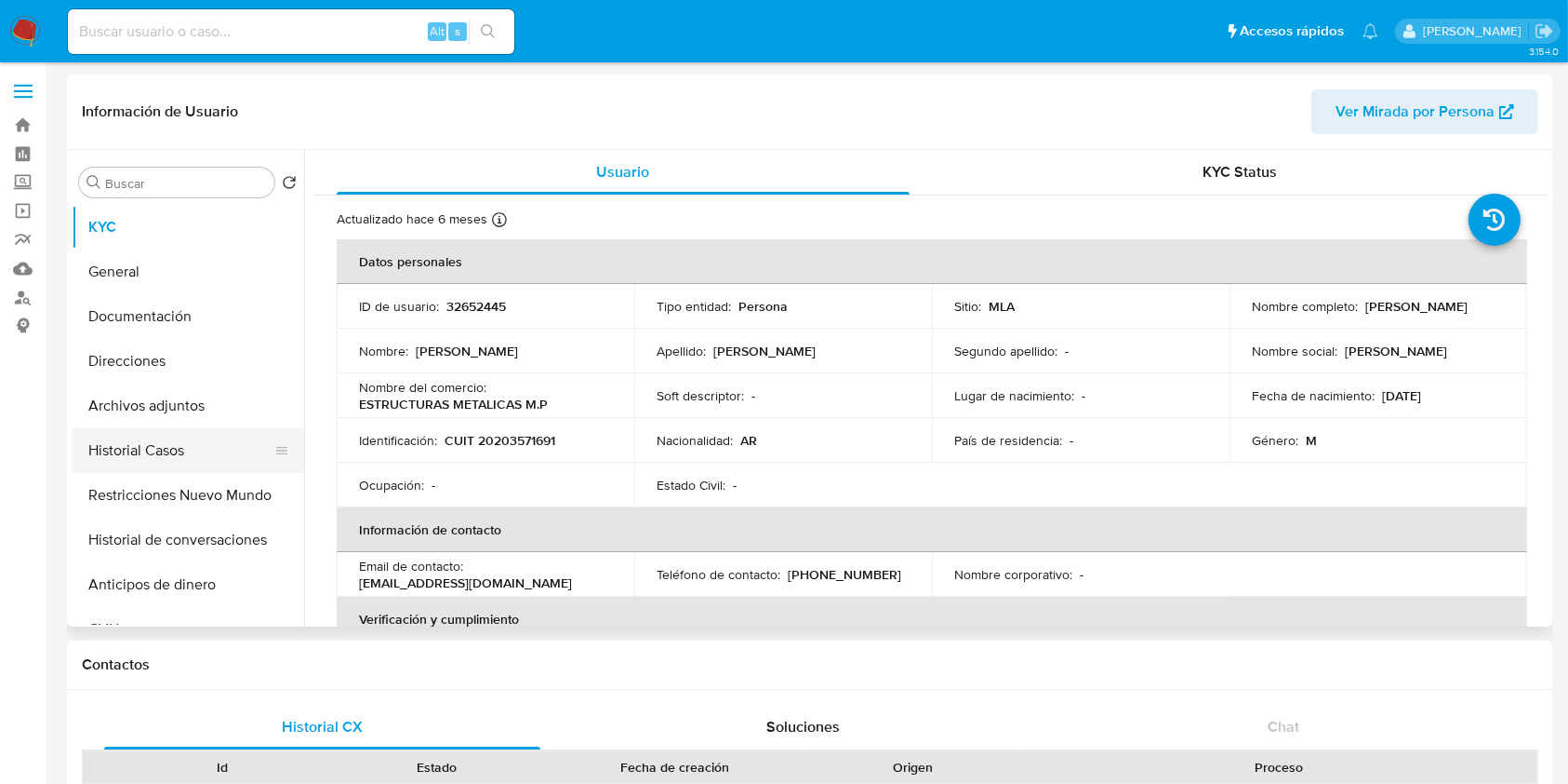
click at [166, 444] on button "Historial Casos" at bounding box center [181, 451] width 218 height 44
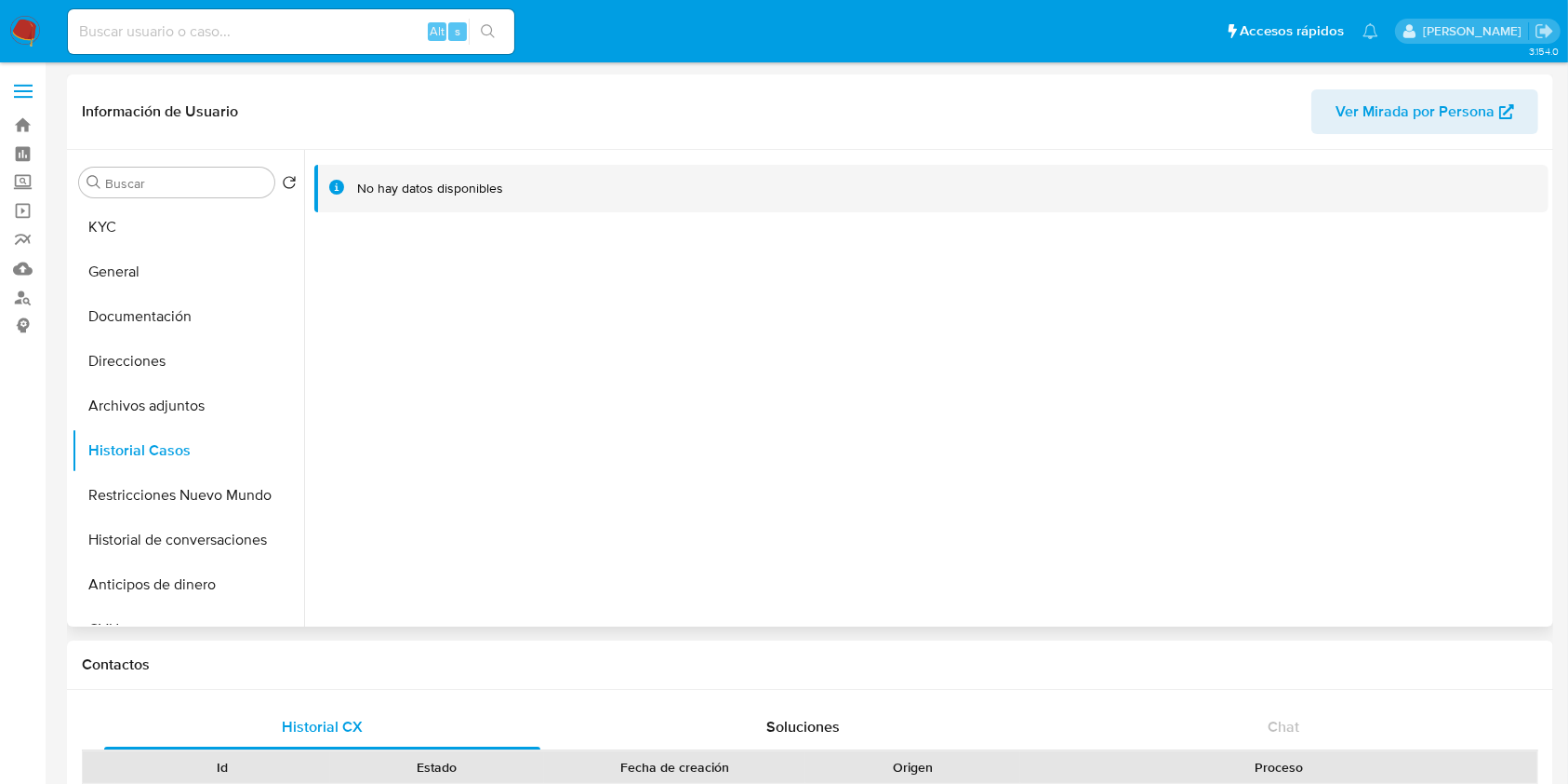
drag, startPoint x: 194, startPoint y: 483, endPoint x: 564, endPoint y: 195, distance: 468.9
click at [195, 483] on button "Restricciones Nuevo Mundo" at bounding box center [188, 495] width 232 height 44
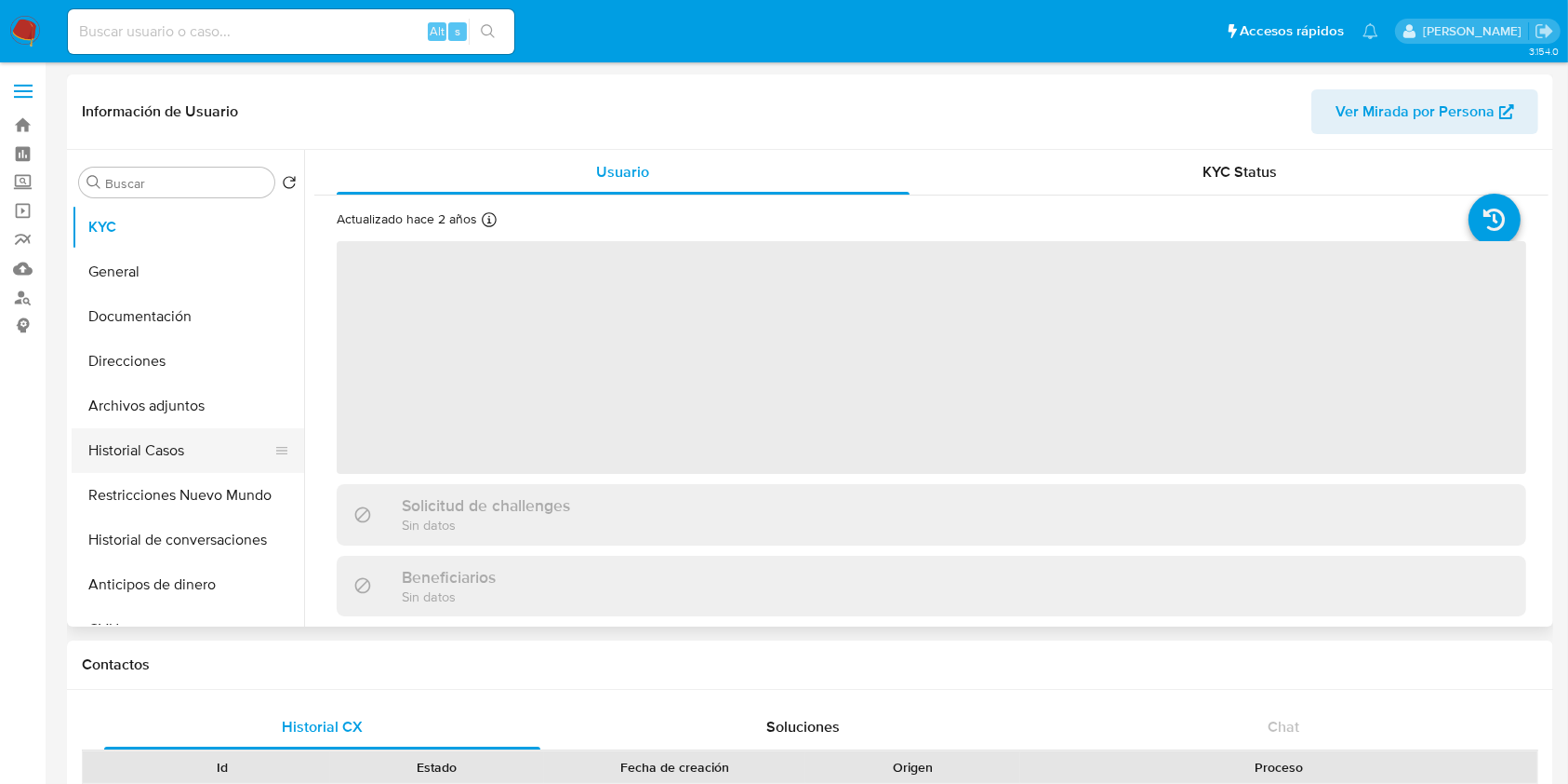
click at [162, 456] on button "Historial Casos" at bounding box center [181, 451] width 218 height 44
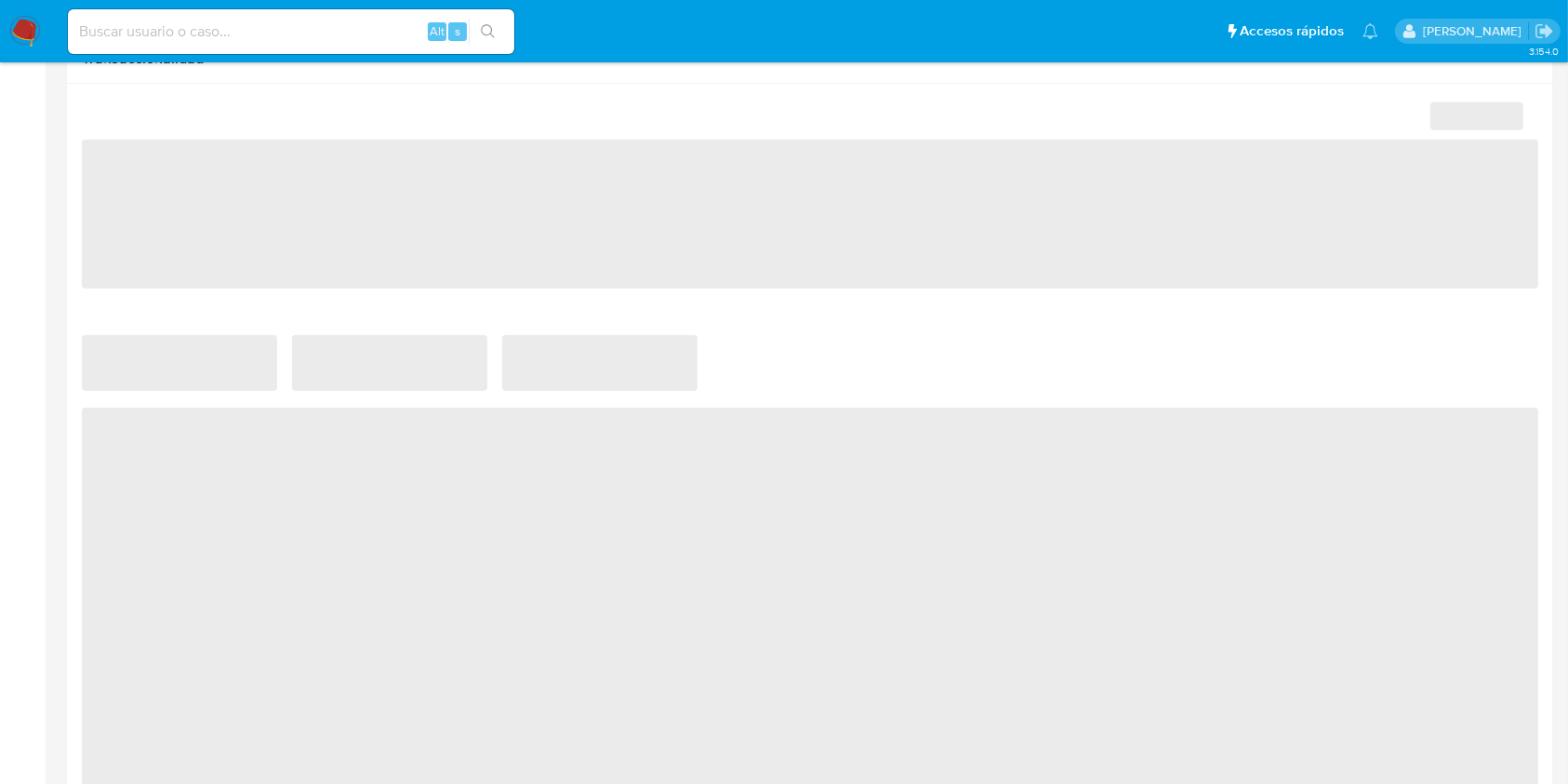
select select "10"
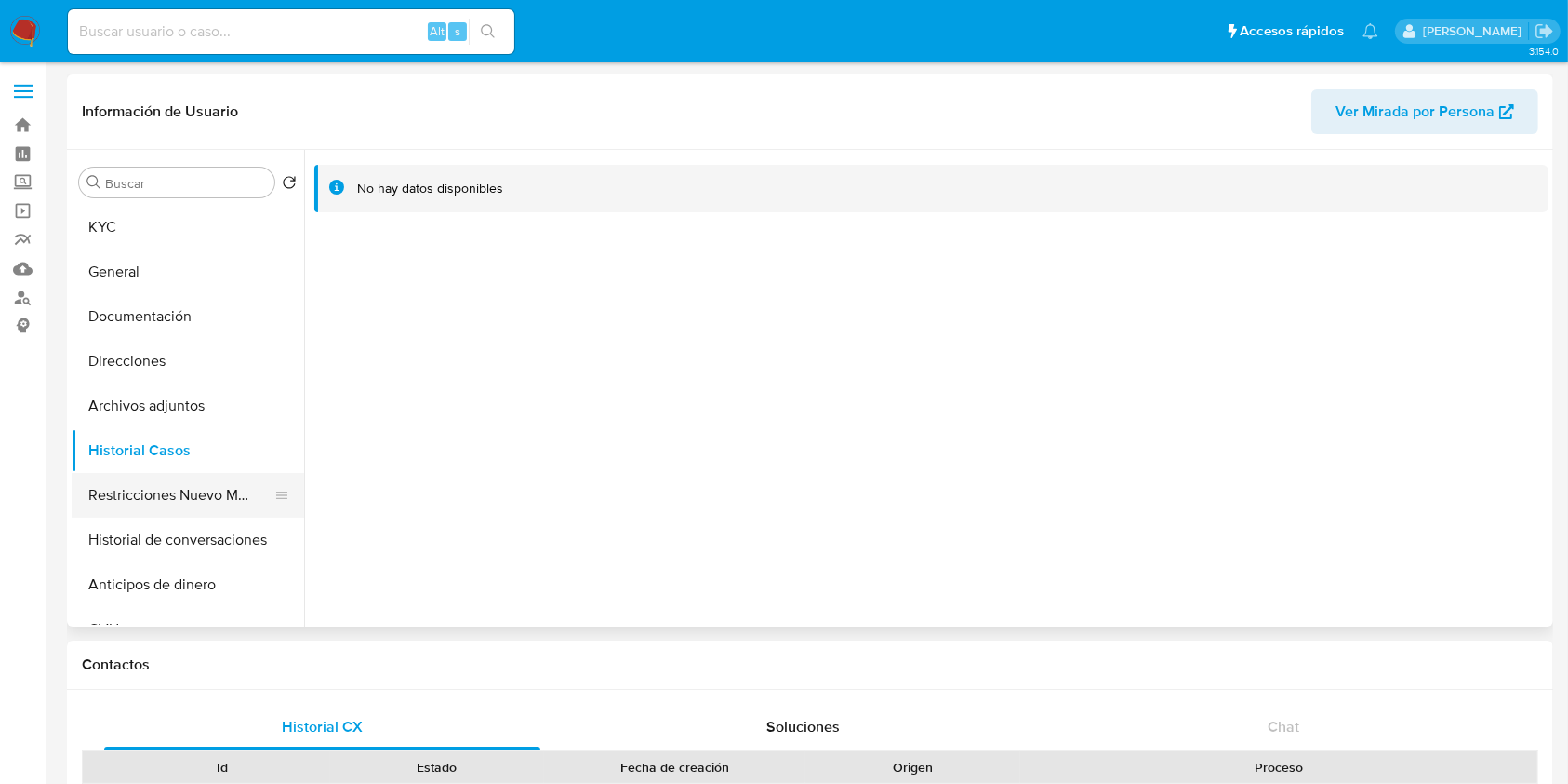
click at [165, 495] on button "Restricciones Nuevo Mundo" at bounding box center [181, 495] width 218 height 44
